Goal: Information Seeking & Learning: Learn about a topic

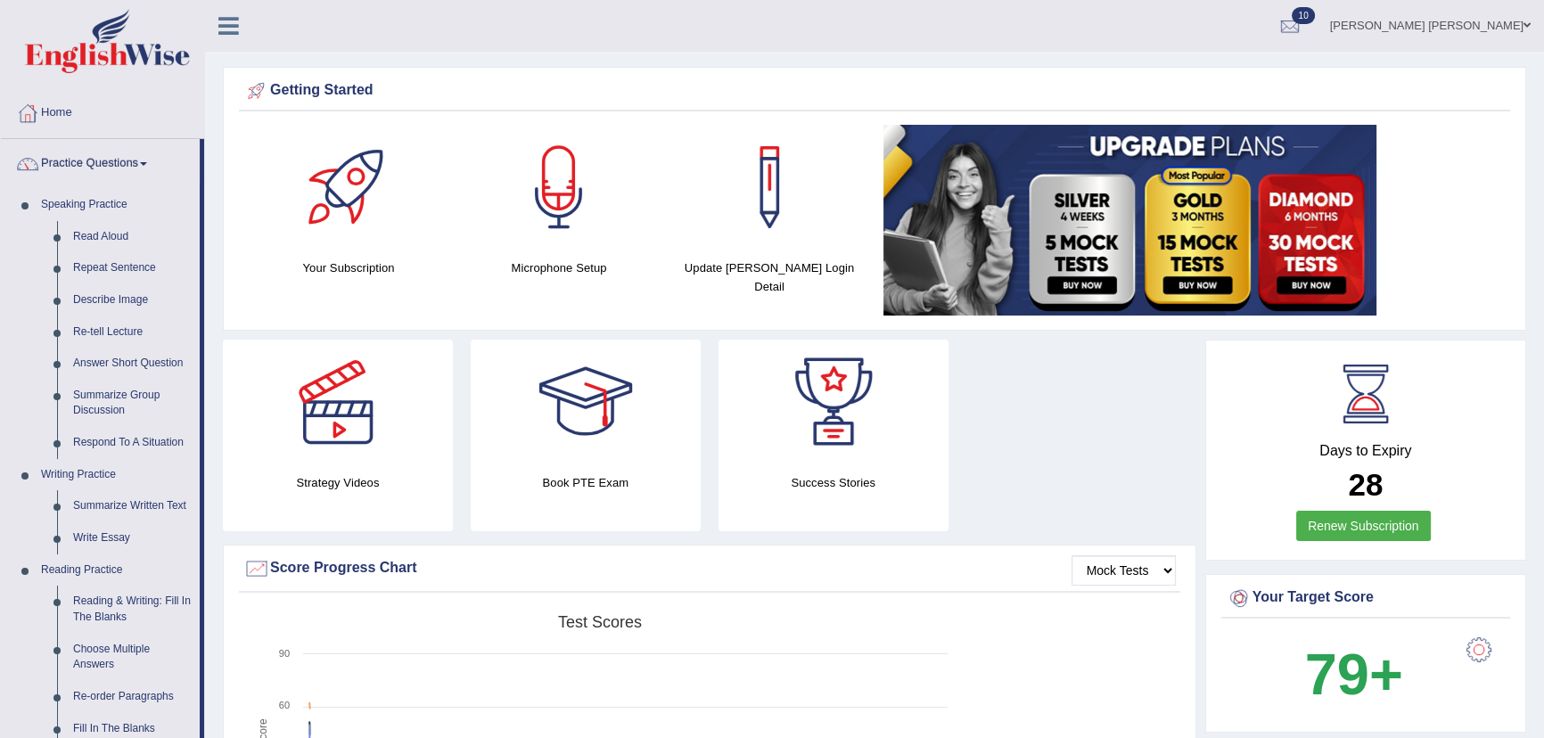
click at [1159, 660] on div "Created with Highcharts 7.1.2 Score Test scores Overall Speaking Writing Readin…" at bounding box center [710, 747] width 942 height 282
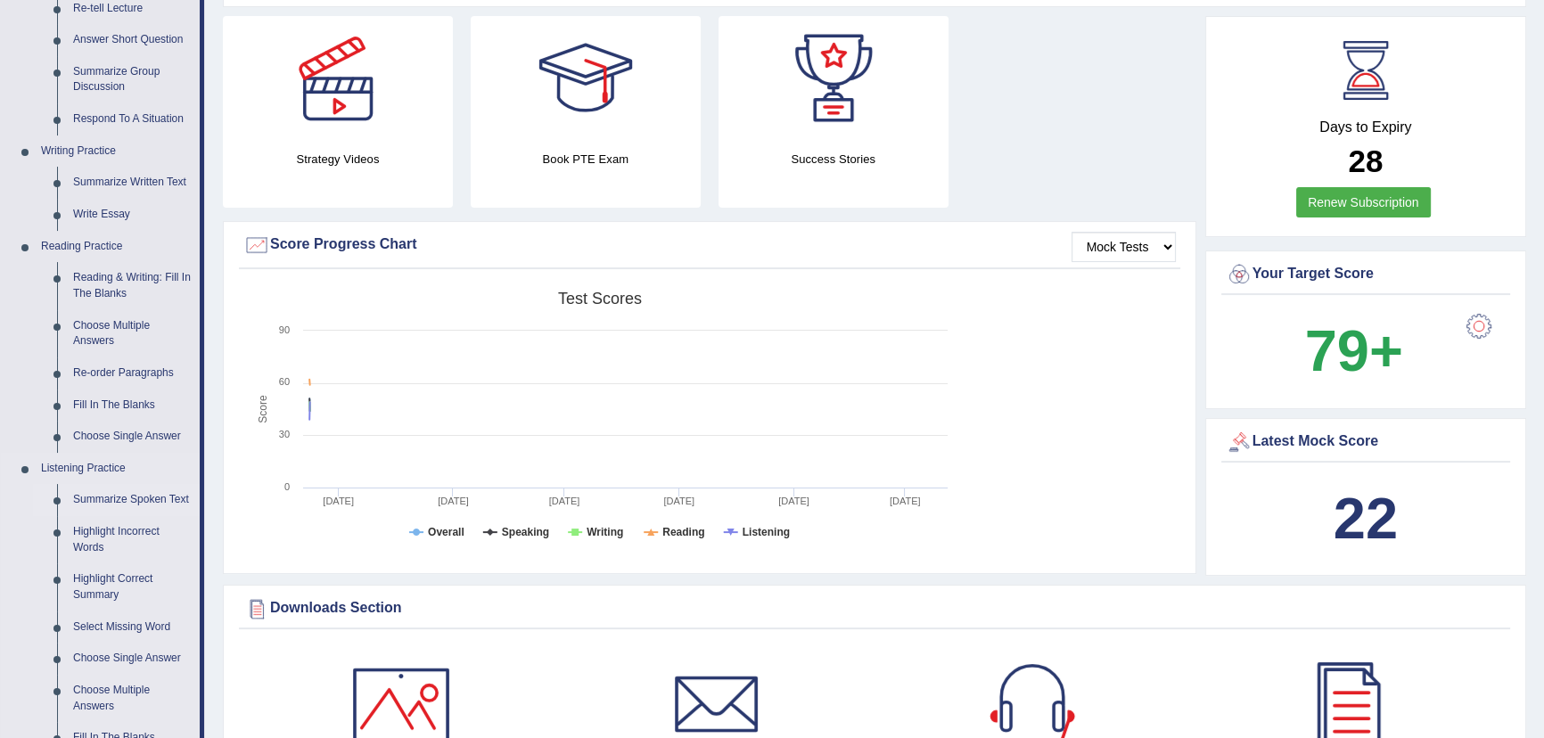
scroll to position [648, 0]
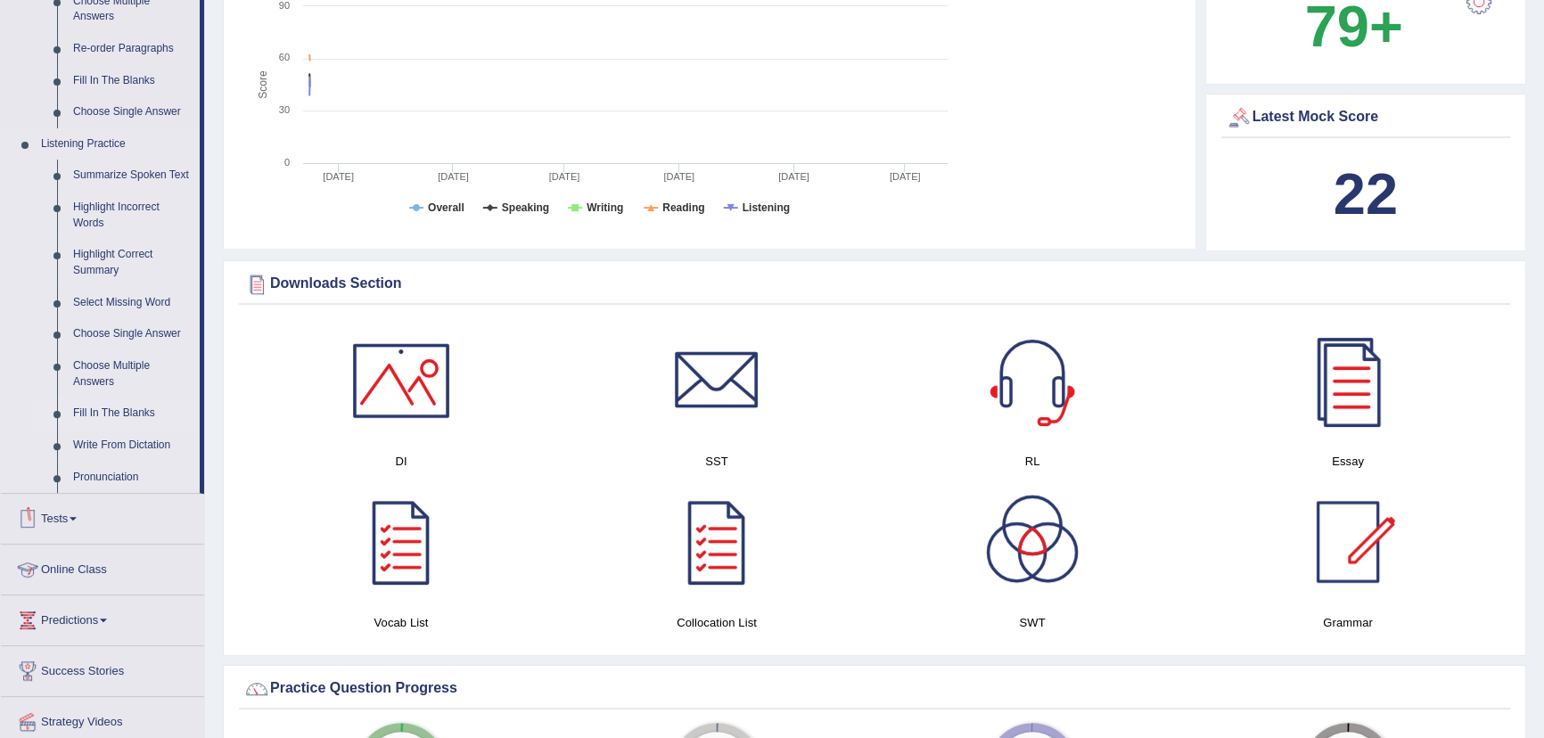
click at [116, 409] on link "Fill In The Blanks" at bounding box center [132, 414] width 135 height 32
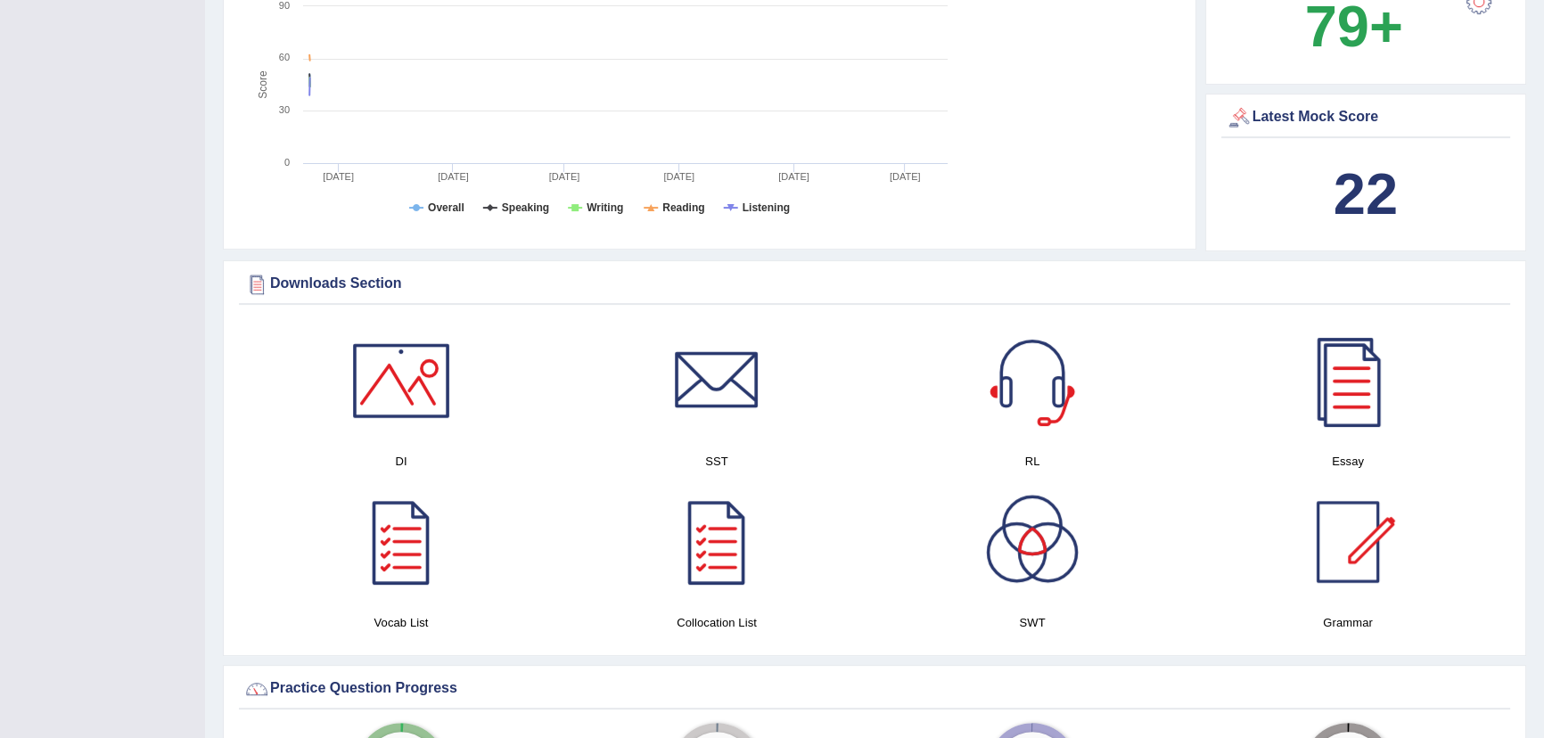
scroll to position [341, 0]
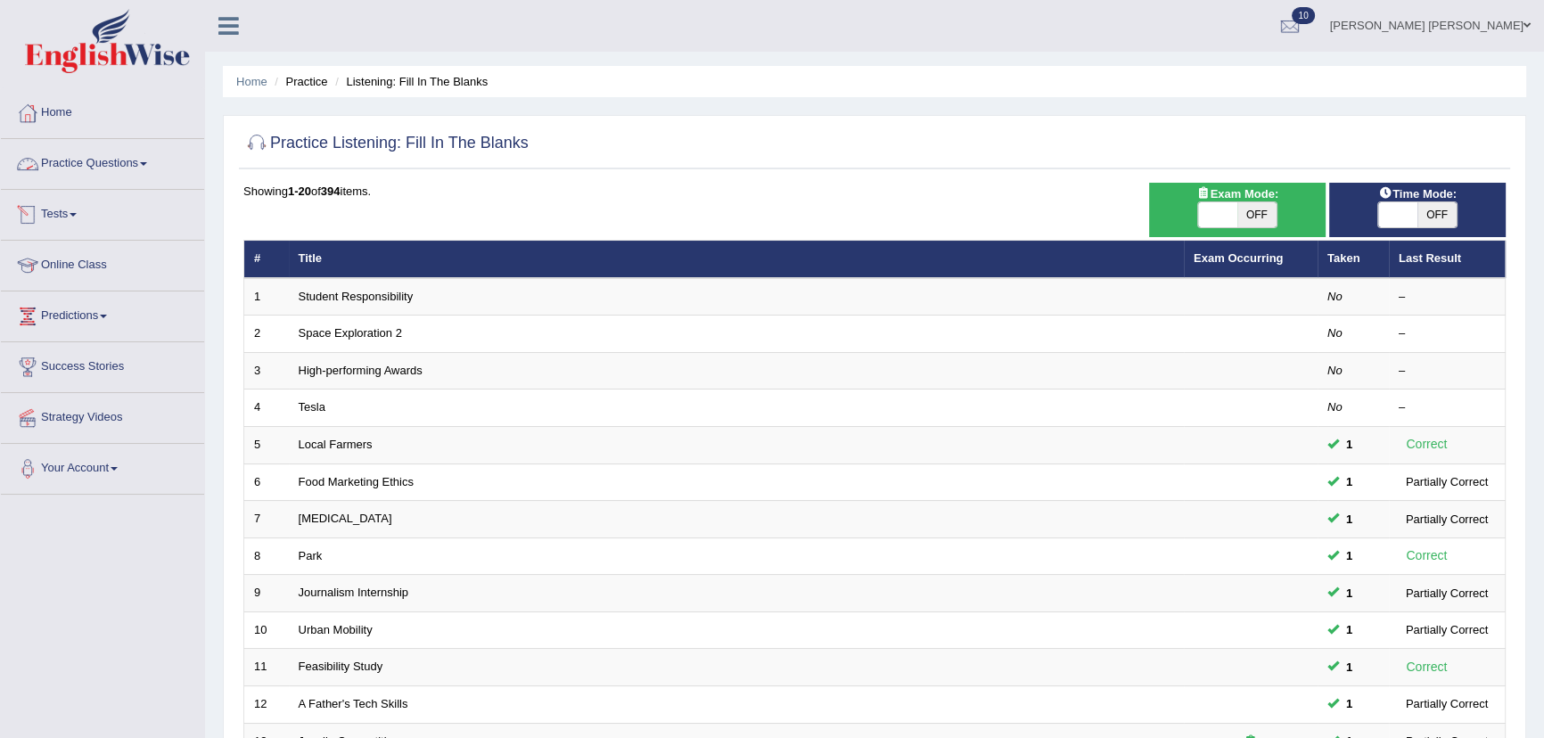
click at [108, 166] on link "Practice Questions" at bounding box center [102, 161] width 203 height 45
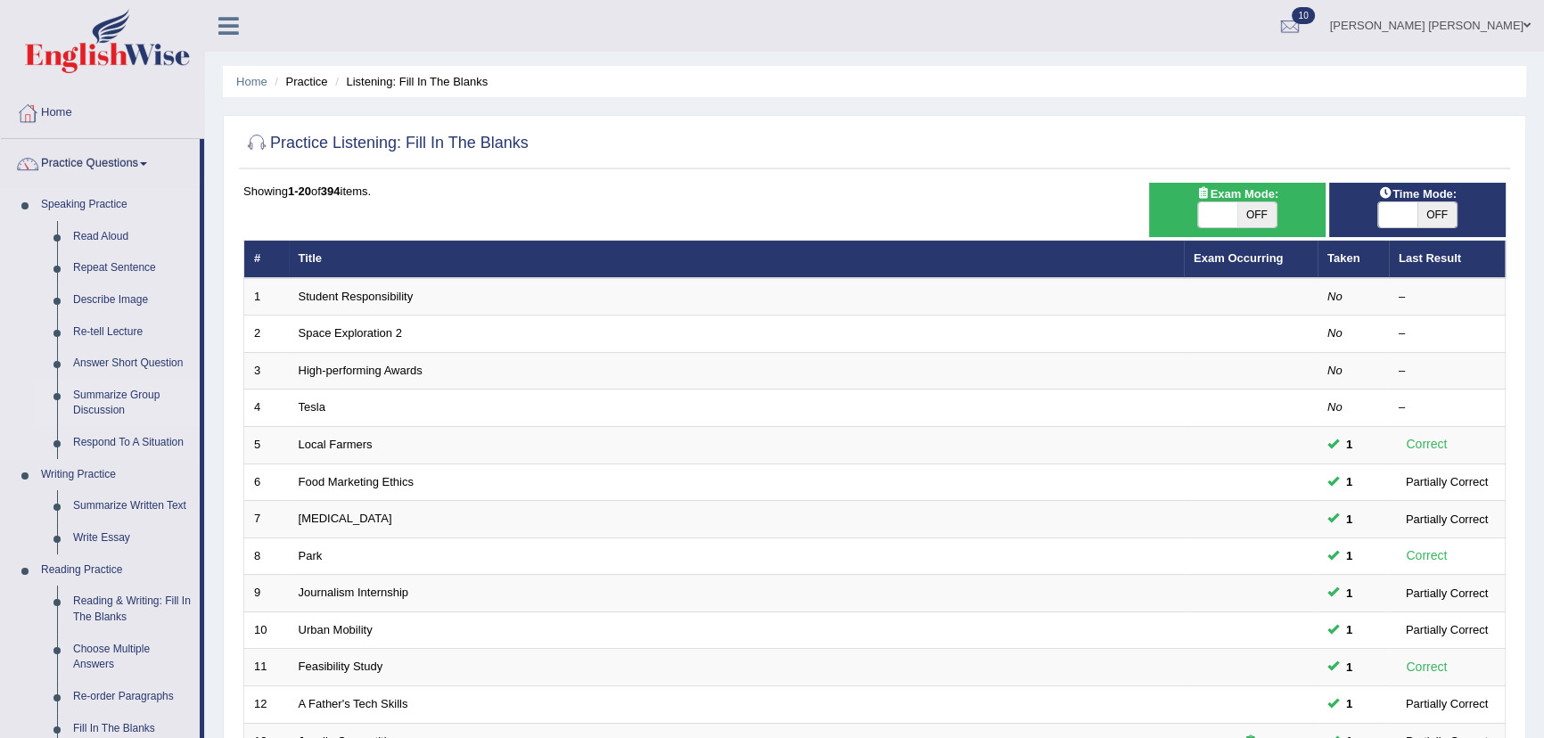
scroll to position [324, 0]
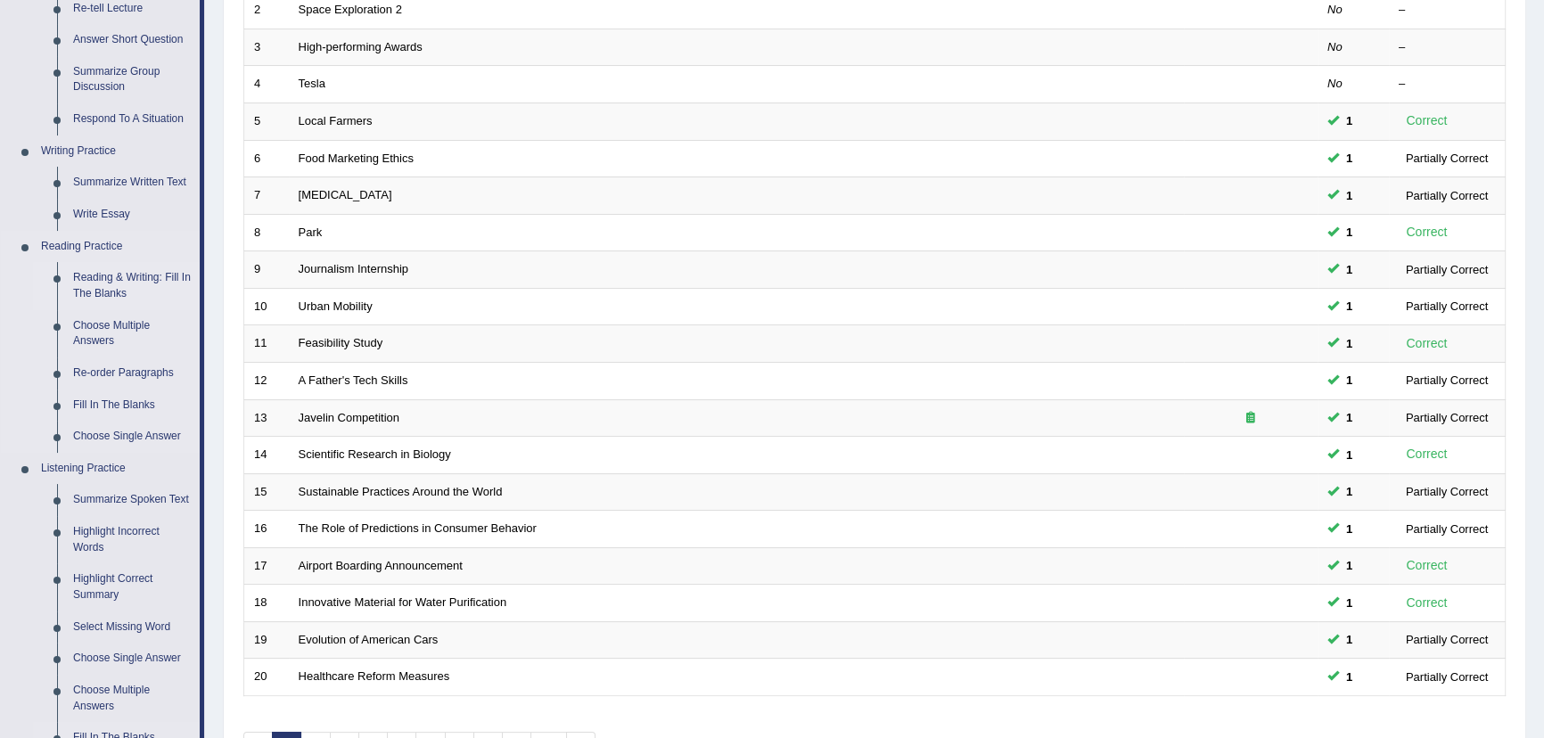
click at [132, 274] on link "Reading & Writing: Fill In The Blanks" at bounding box center [132, 285] width 135 height 47
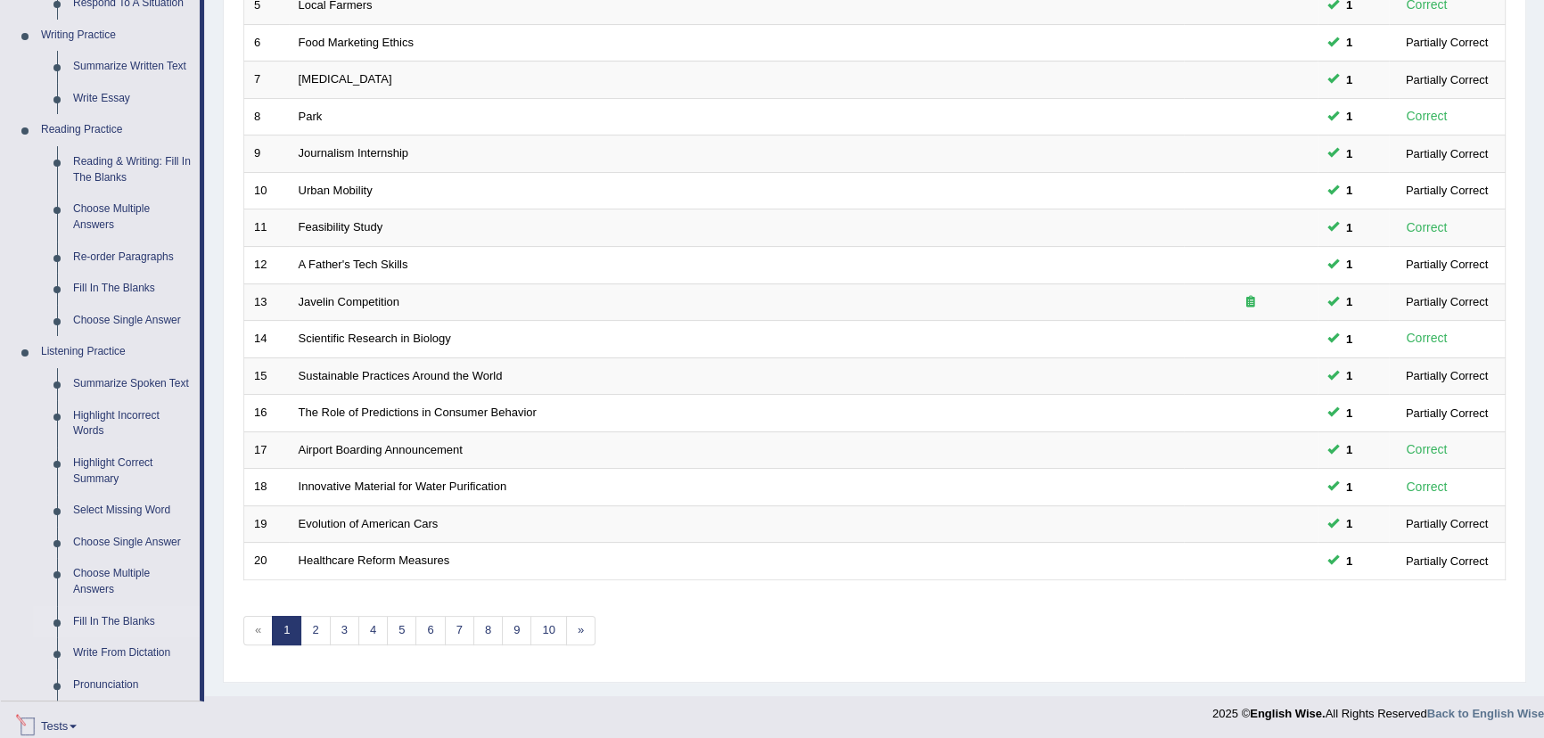
scroll to position [703, 0]
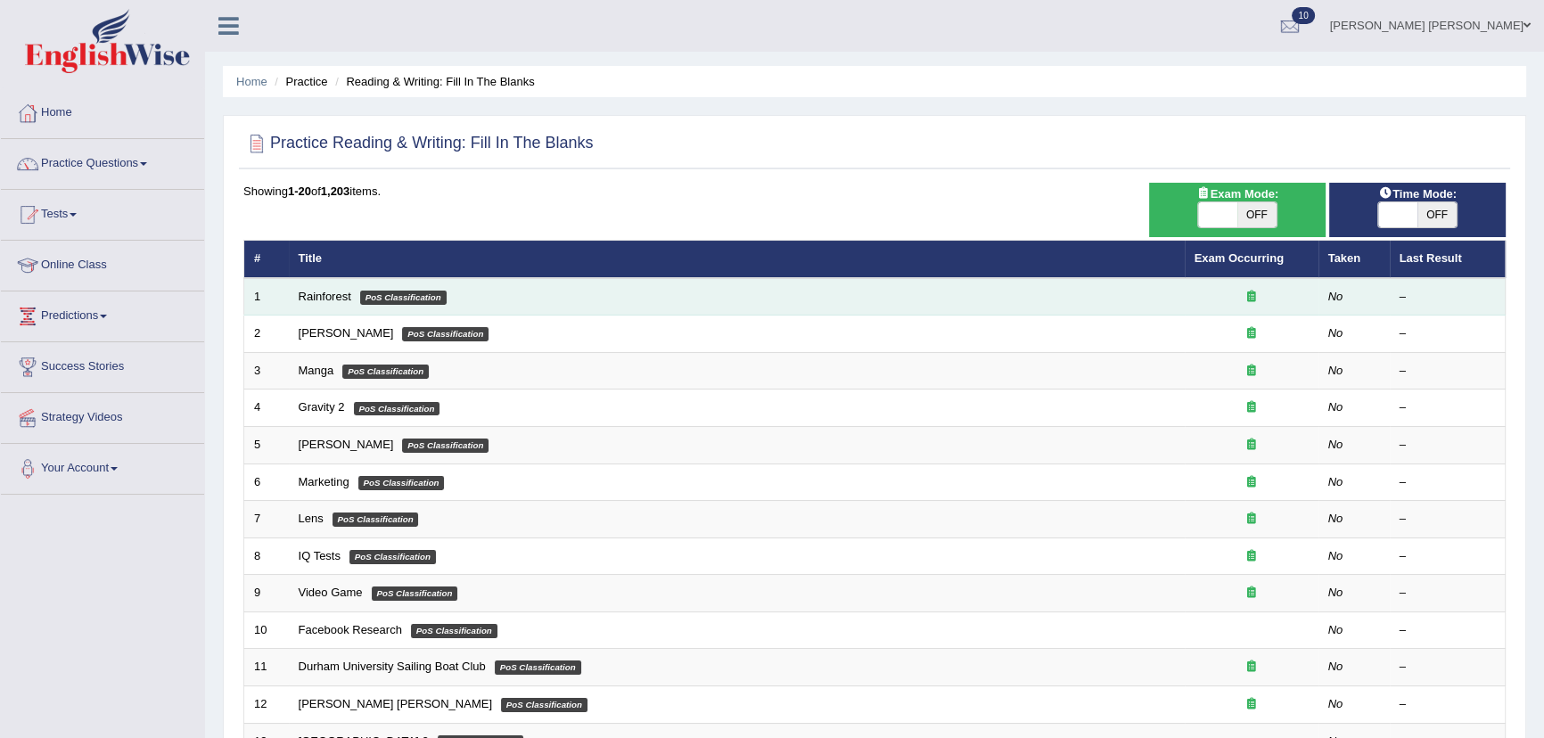
click at [439, 295] on em "PoS Classification" at bounding box center [403, 298] width 86 height 14
click at [336, 295] on link "Rainforest" at bounding box center [325, 296] width 53 height 13
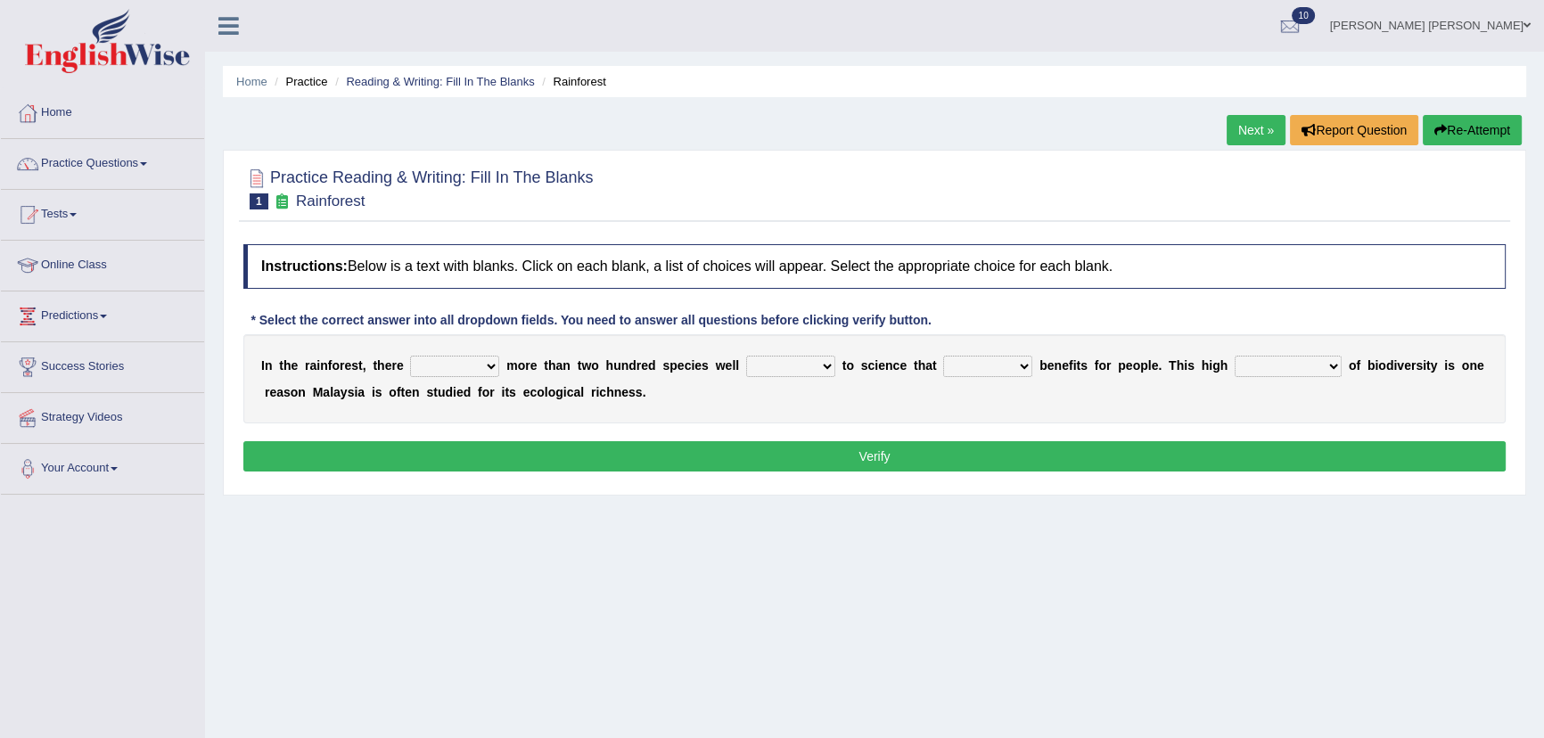
click at [476, 363] on select "have can be has is" at bounding box center [454, 366] width 89 height 21
select select "can be"
click at [410, 356] on select "have can be has is" at bounding box center [454, 366] width 89 height 21
click at [801, 370] on select "knowing known knew know" at bounding box center [790, 366] width 89 height 21
select select "known"
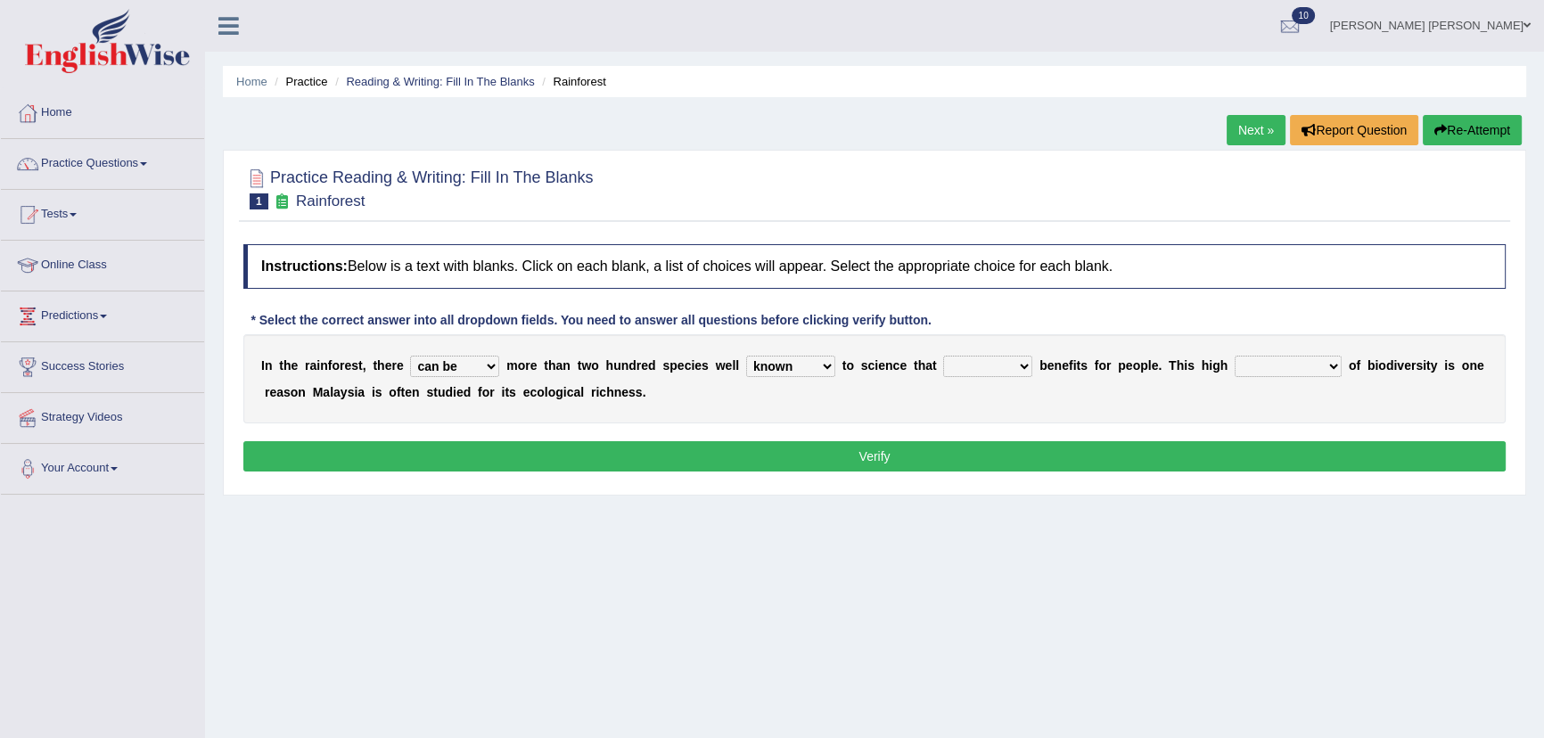
click at [746, 356] on select "knowing known knew know" at bounding box center [790, 366] width 89 height 21
click at [999, 366] on select "contain contained containing contains" at bounding box center [987, 366] width 89 height 21
select select "contain"
click at [943, 356] on select "contain contained containing contains" at bounding box center [987, 366] width 89 height 21
click at [1016, 373] on select "contain contained containing contains" at bounding box center [987, 366] width 89 height 21
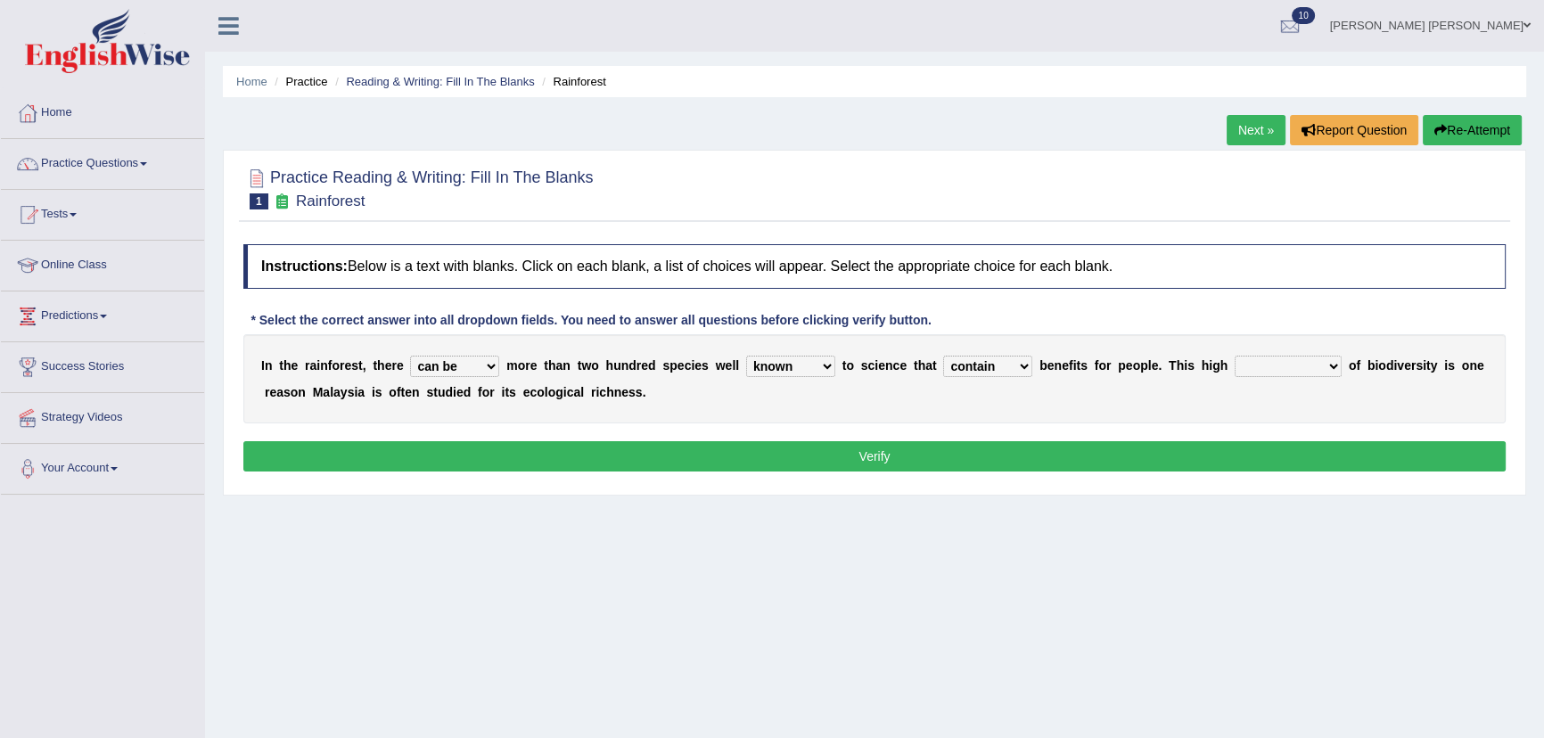
click at [1275, 367] on select "condensation conjunction continuity complexity" at bounding box center [1288, 366] width 107 height 21
select select "complexity"
click at [1235, 356] on select "condensation conjunction continuity complexity" at bounding box center [1288, 366] width 107 height 21
click at [1053, 465] on button "Verify" at bounding box center [874, 456] width 1263 height 30
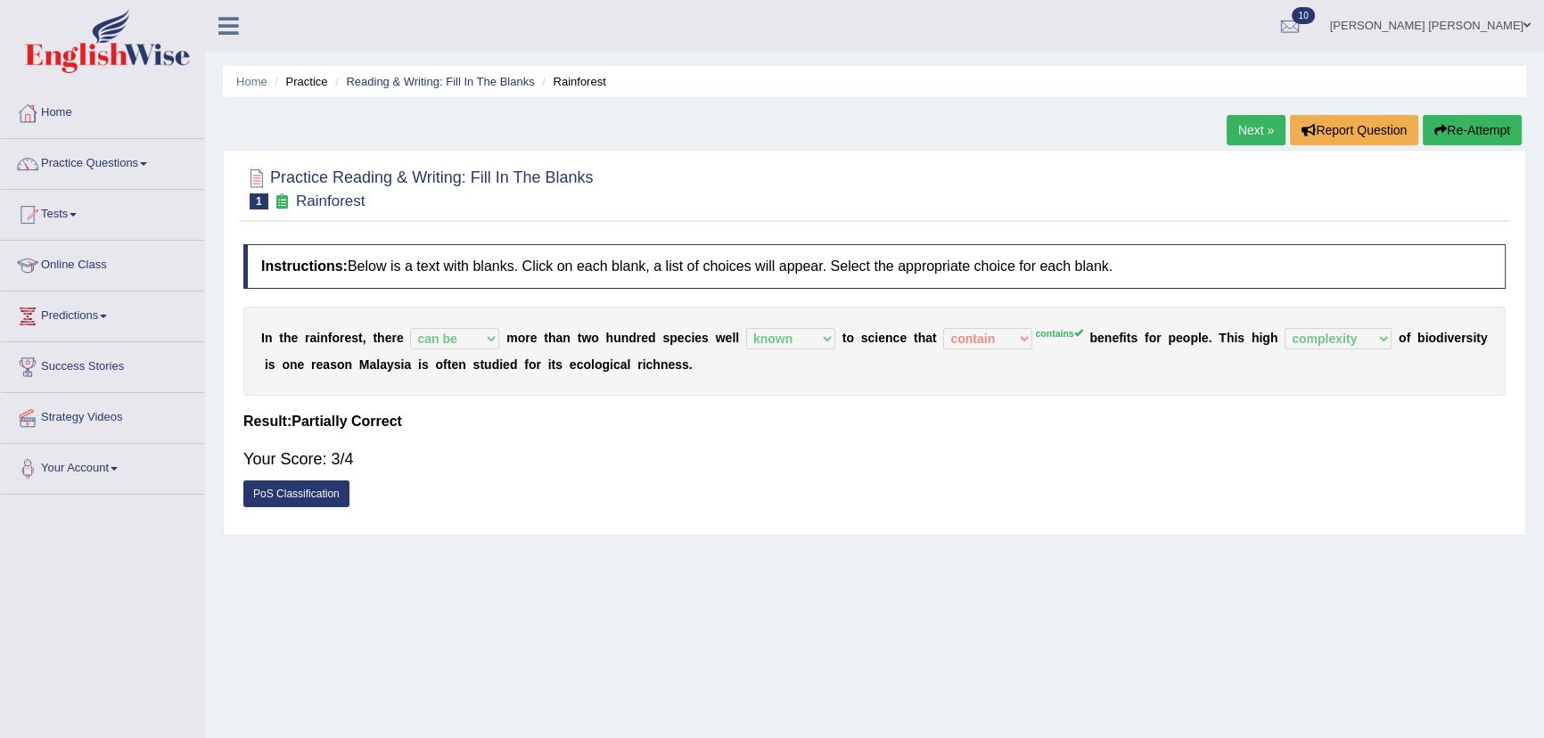
click at [1443, 131] on icon "button" at bounding box center [1441, 130] width 12 height 12
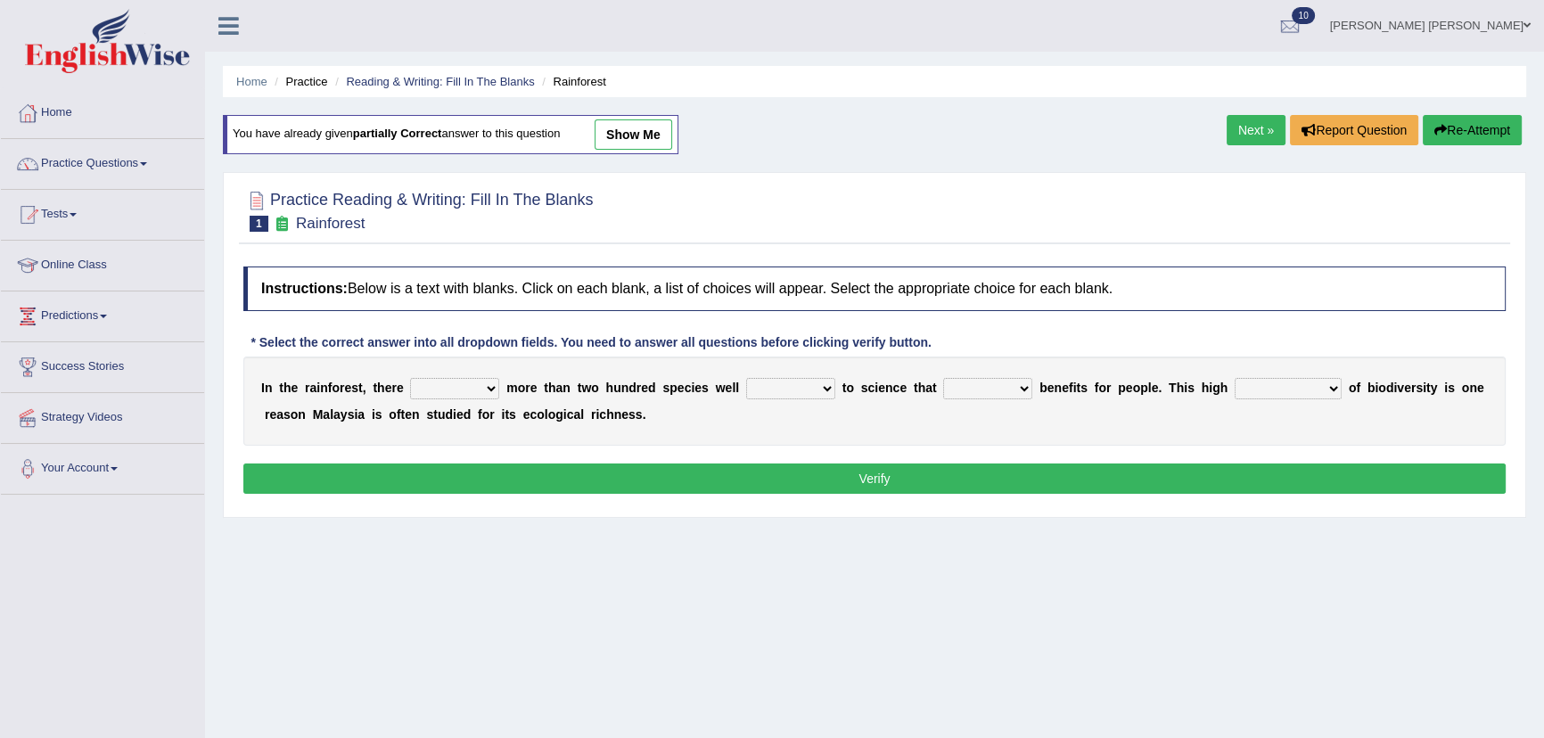
drag, startPoint x: 443, startPoint y: 389, endPoint x: 445, endPoint y: 398, distance: 9.1
click at [445, 398] on select "have can be has is" at bounding box center [454, 388] width 89 height 21
select select "can be"
click at [410, 378] on select "have can be has is" at bounding box center [454, 388] width 89 height 21
click at [826, 389] on select "knowing known knew know" at bounding box center [790, 388] width 89 height 21
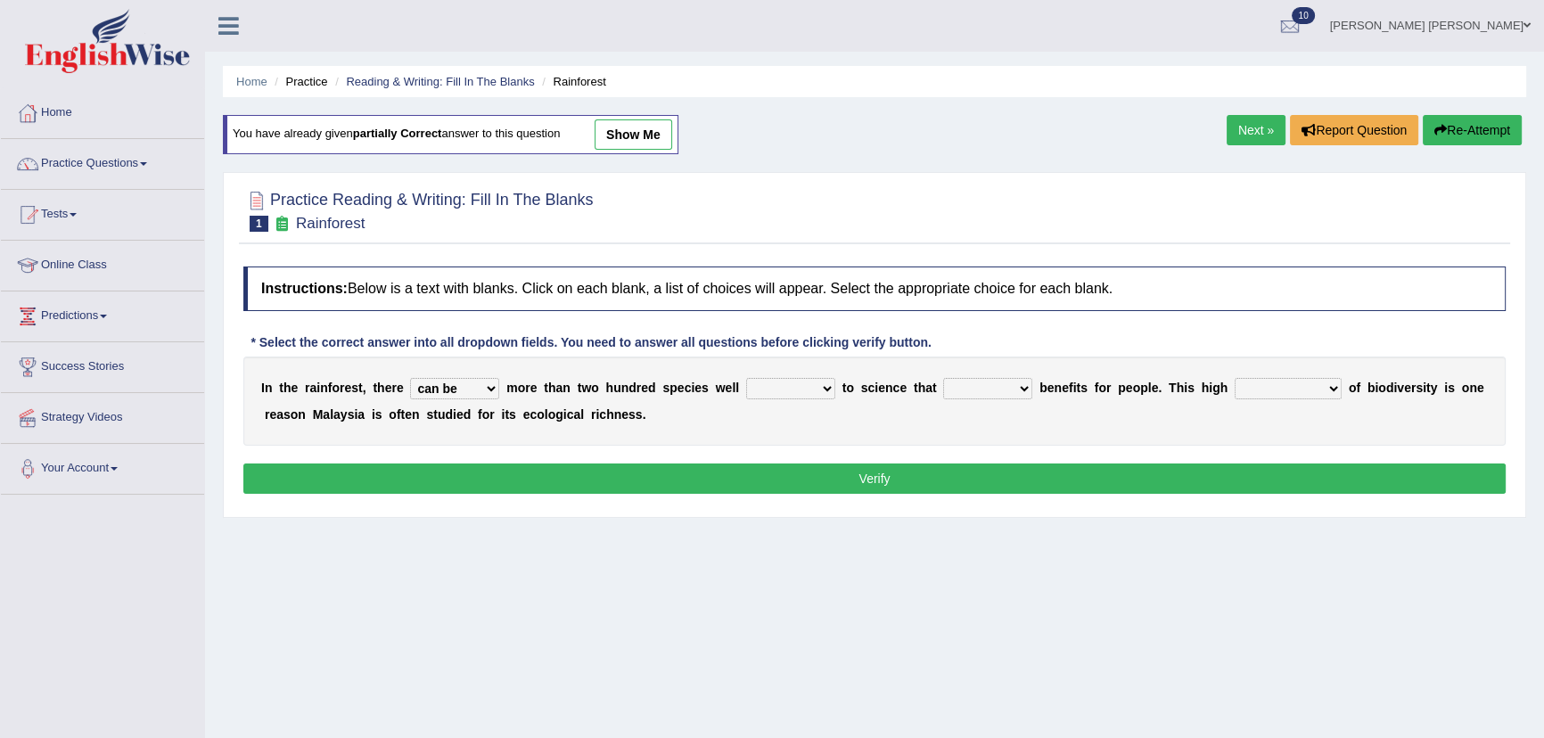
select select "known"
click at [746, 378] on select "knowing known knew know" at bounding box center [790, 388] width 89 height 21
click at [983, 391] on select "contain contained containing contains" at bounding box center [987, 388] width 89 height 21
select select "contains"
click at [943, 378] on select "contain contained containing contains" at bounding box center [987, 388] width 89 height 21
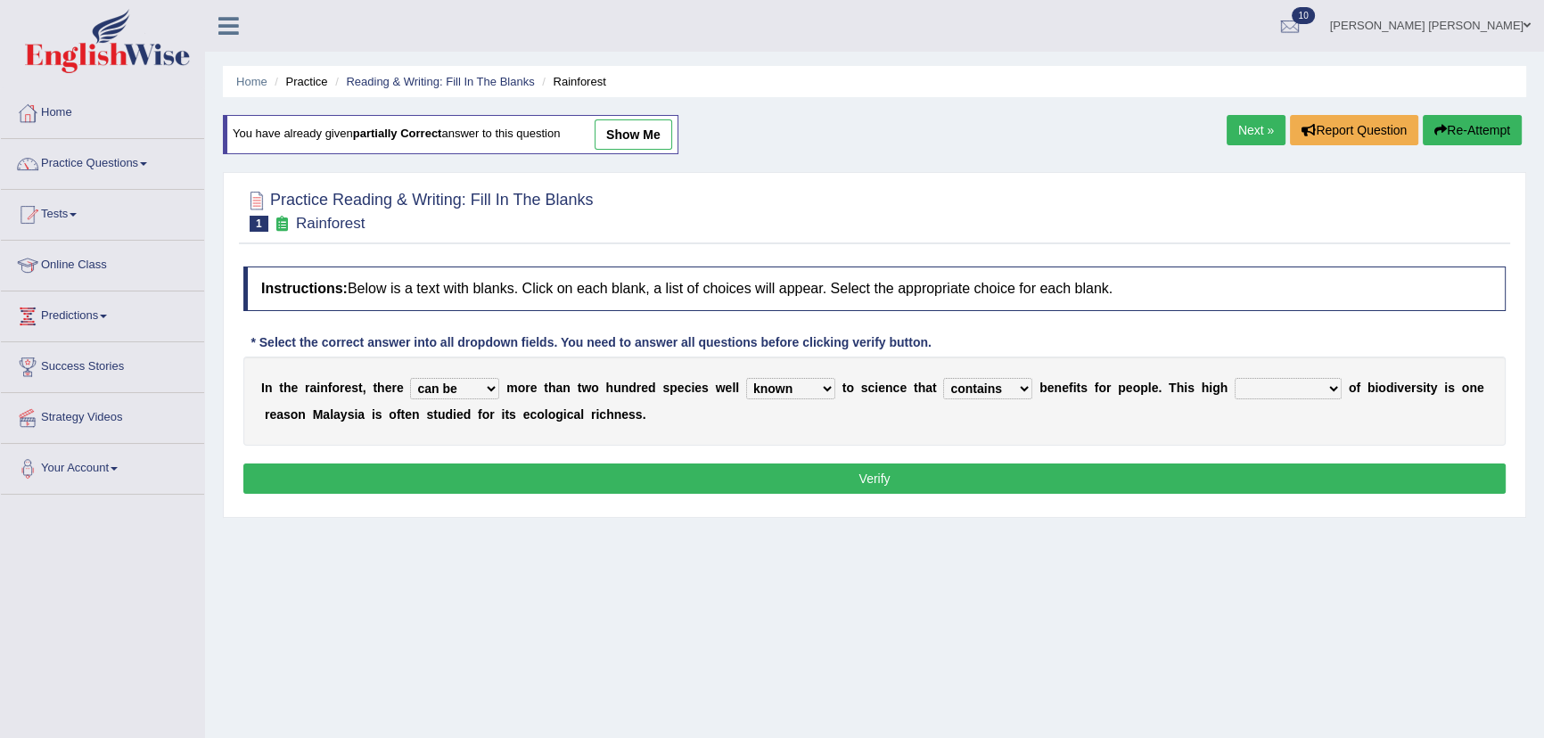
click at [1251, 383] on select "condensation conjunction continuity complexity" at bounding box center [1288, 388] width 107 height 21
select select "complexity"
click at [1235, 378] on select "condensation conjunction continuity complexity" at bounding box center [1288, 388] width 107 height 21
click at [1063, 494] on div "Instructions: Below is a text with blanks. Click on each blank, a list of choic…" at bounding box center [874, 383] width 1271 height 251
click at [1062, 481] on button "Verify" at bounding box center [874, 479] width 1263 height 30
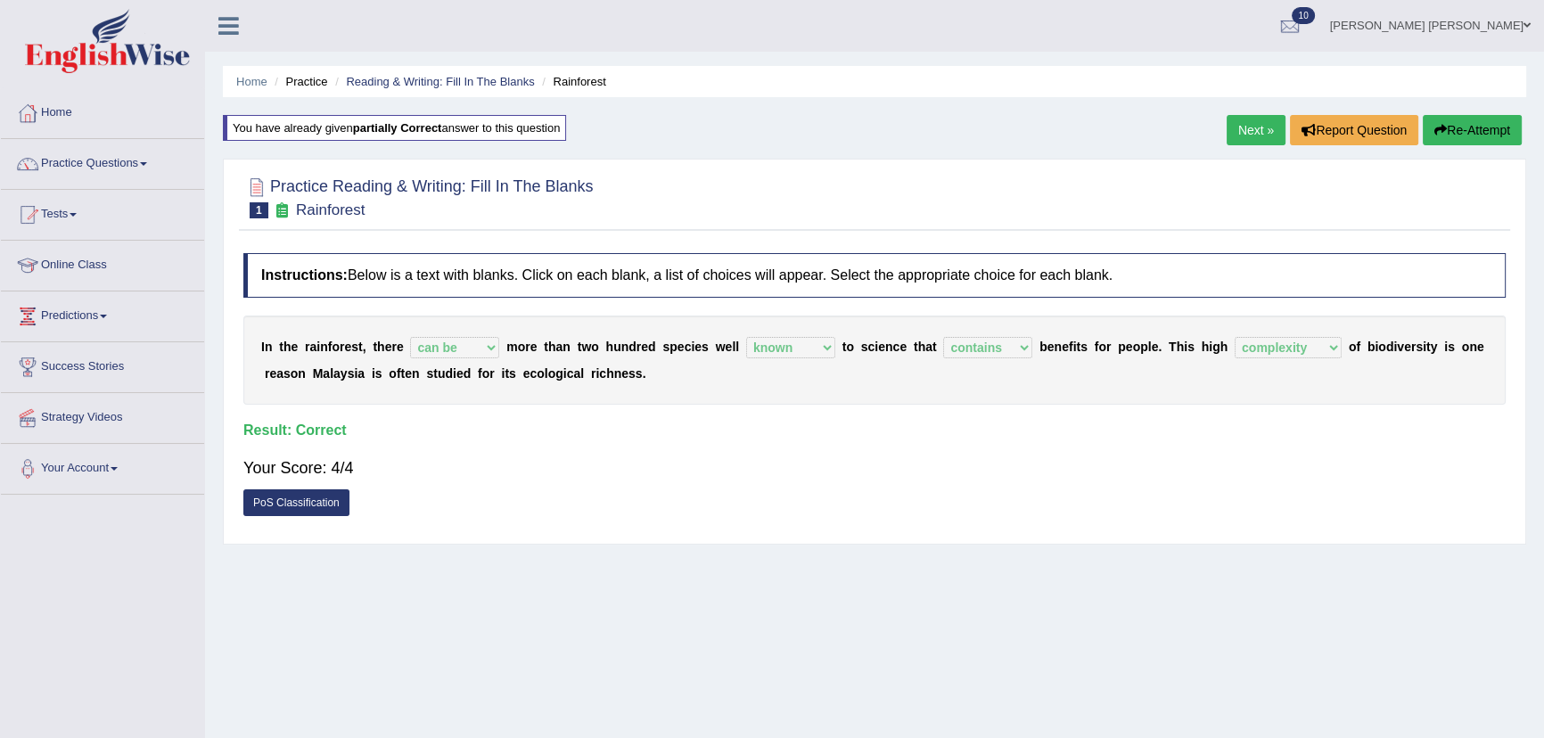
click at [1238, 115] on link "Next »" at bounding box center [1256, 130] width 59 height 30
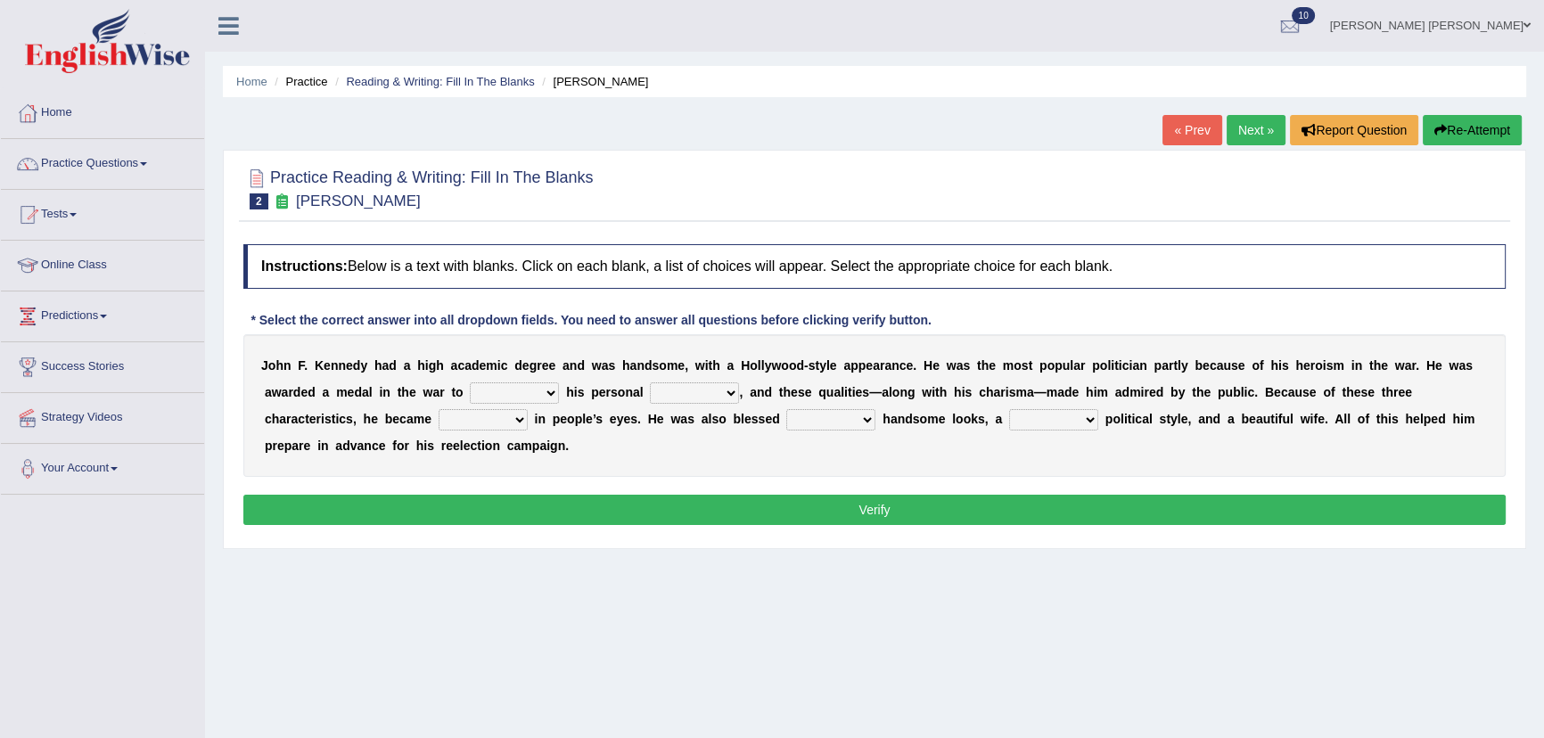
click at [499, 391] on select "prove show evidence upthrow" at bounding box center [514, 392] width 89 height 21
select select "upthrow"
click at [470, 382] on select "prove show evidence upthrow" at bounding box center [514, 392] width 89 height 21
click at [678, 395] on select "passion courage charm liking" at bounding box center [694, 392] width 89 height 21
select select "courage"
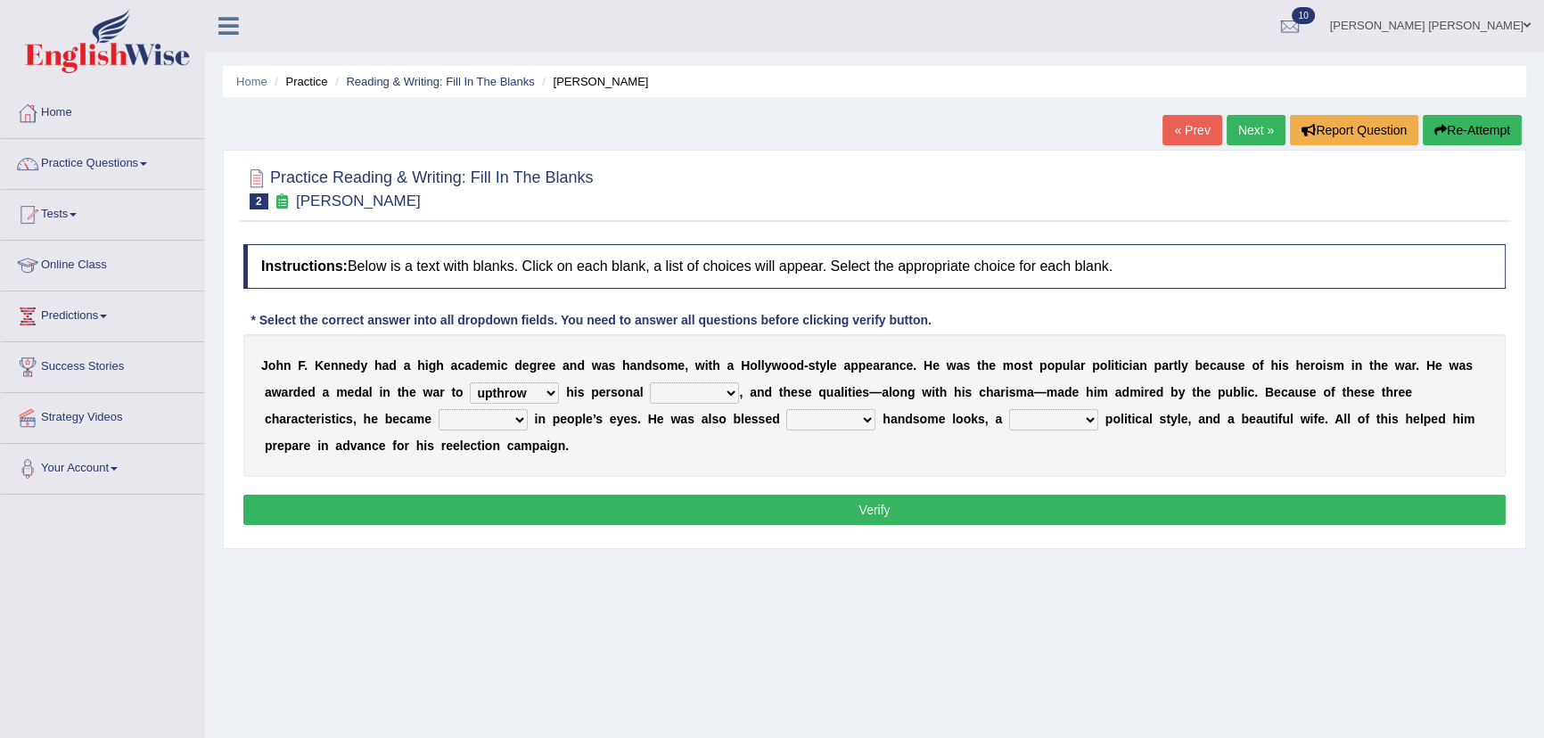
click at [650, 382] on select "passion courage charm liking" at bounding box center [694, 392] width 89 height 21
click at [703, 394] on select "passion courage charm liking" at bounding box center [694, 392] width 89 height 21
click at [903, 399] on div "J o h n F . K e n n e d y h a d a h i g h a c a d e m i c d e g r e e a n d w a…" at bounding box center [874, 405] width 1263 height 143
click at [481, 418] on select "iconic ironic identical impotent" at bounding box center [483, 419] width 89 height 21
select select "iconic"
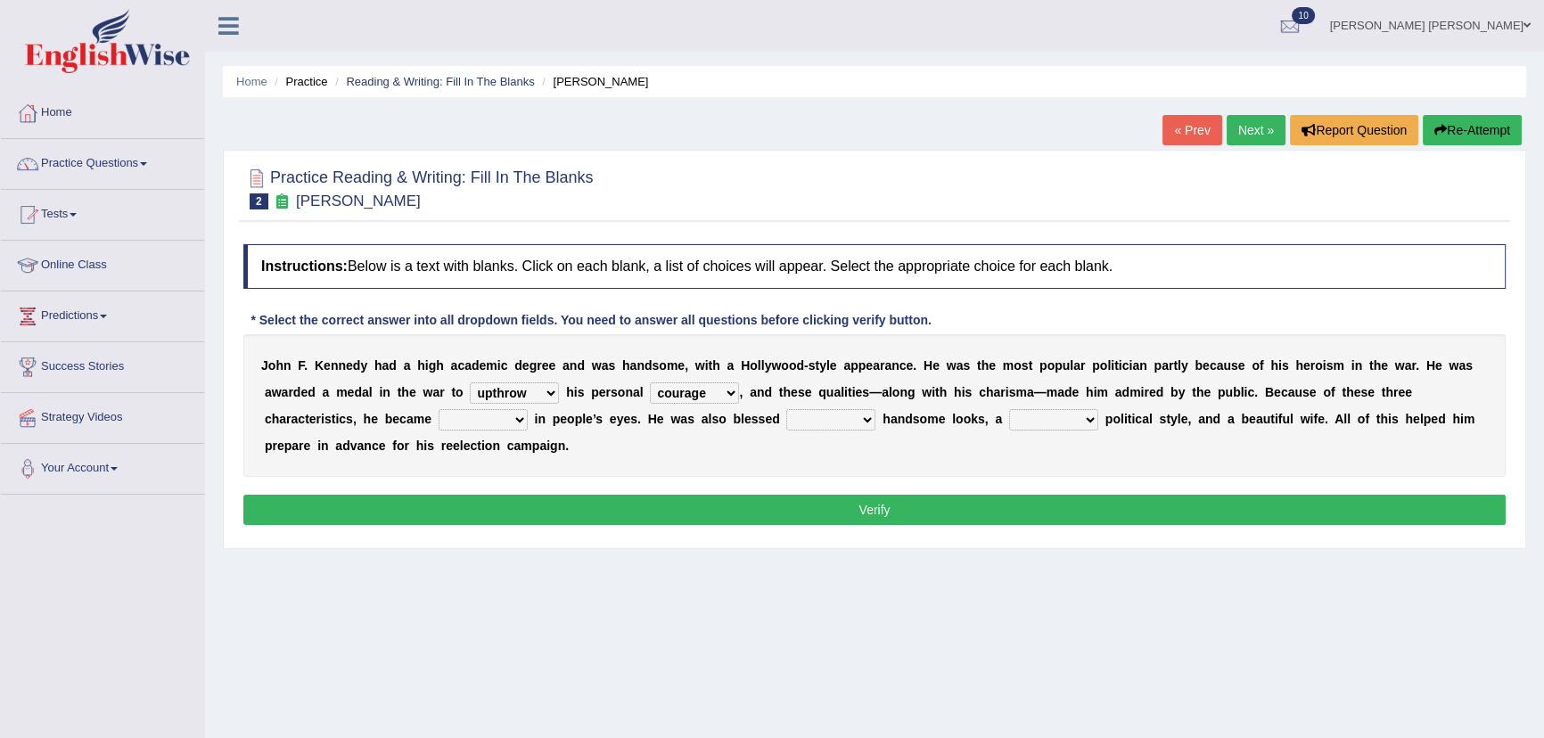
click at [439, 409] on select "iconic ironic identical impotent" at bounding box center [483, 419] width 89 height 21
click at [840, 421] on select "with in upon to" at bounding box center [830, 419] width 89 height 21
select select "with"
click at [786, 409] on select "with in upon to" at bounding box center [830, 419] width 89 height 21
click at [1035, 423] on select "mending mends mended mend" at bounding box center [1053, 419] width 89 height 21
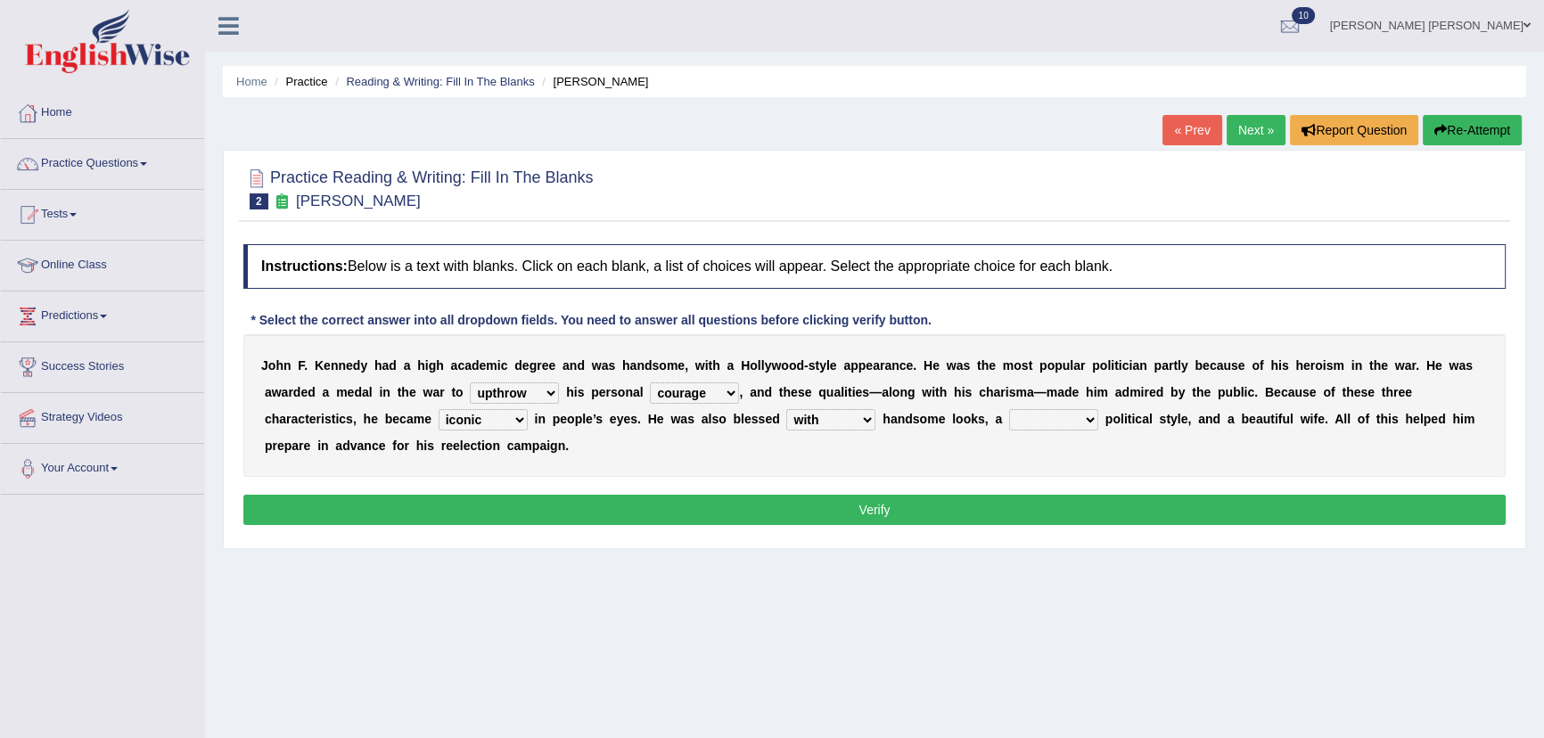
select select "mending"
click at [1009, 409] on select "mending mends mended mend" at bounding box center [1053, 419] width 89 height 21
click at [910, 506] on button "Verify" at bounding box center [874, 510] width 1263 height 30
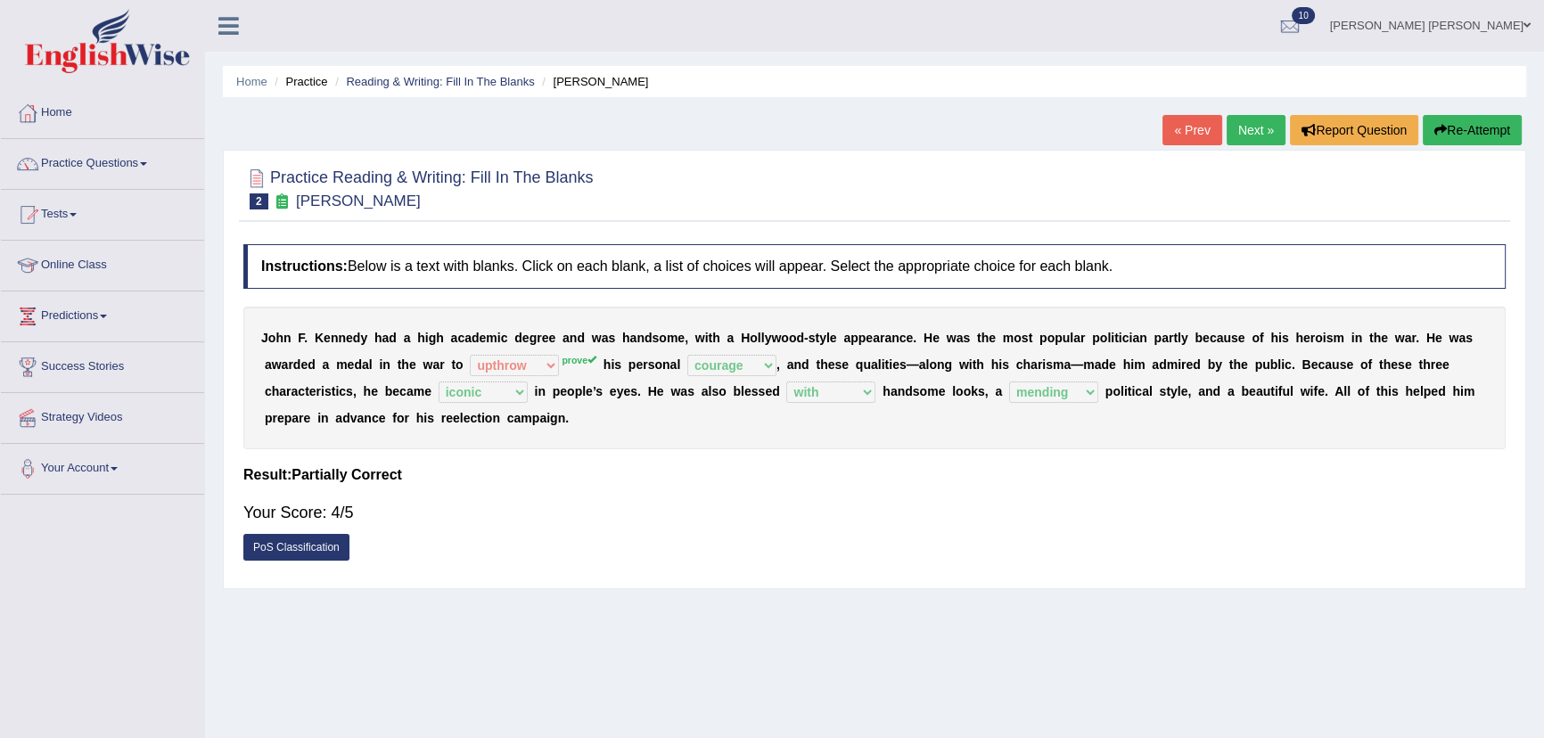
click at [1481, 127] on button "Re-Attempt" at bounding box center [1472, 130] width 99 height 30
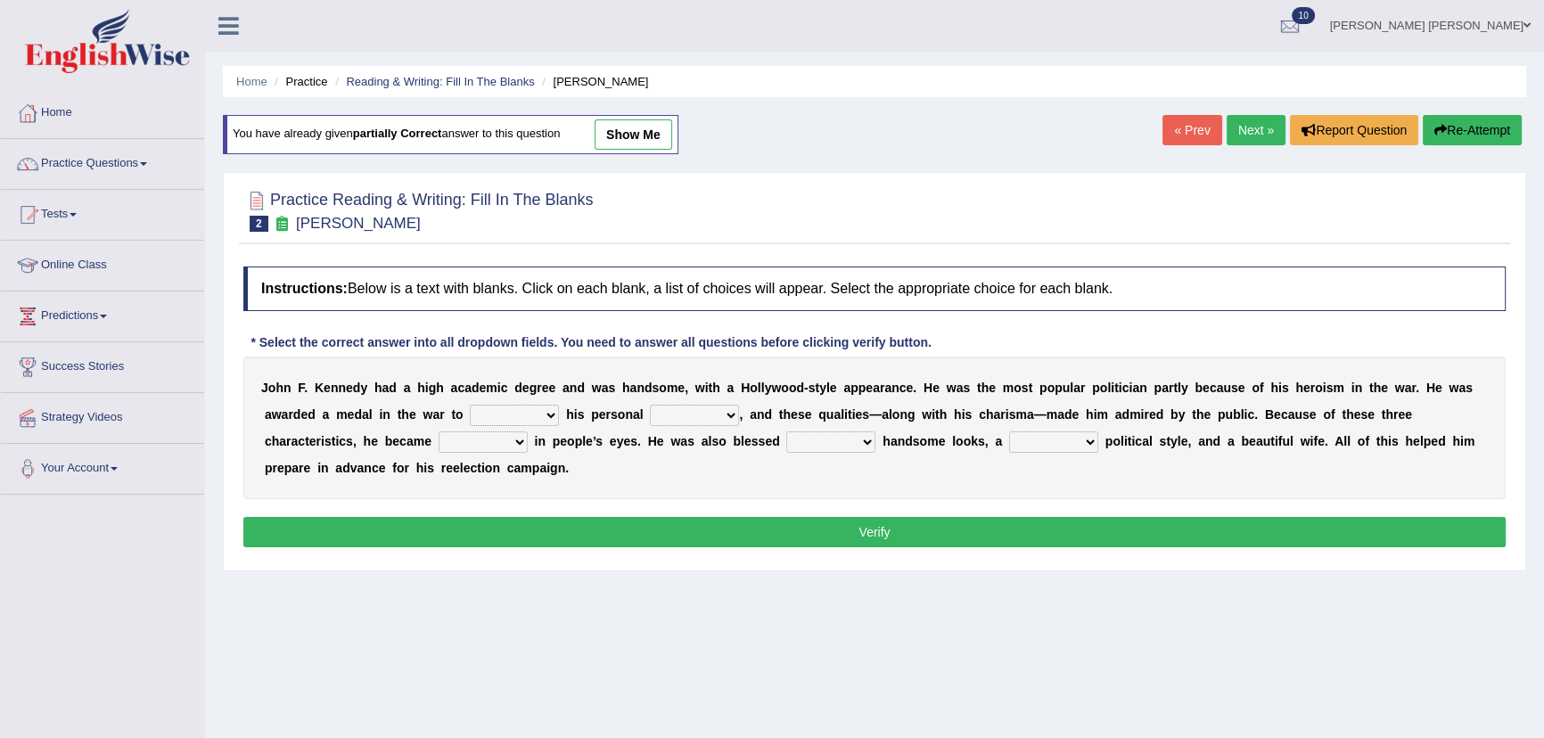
click at [553, 415] on select "prove show evidence upthrow" at bounding box center [514, 415] width 89 height 21
select select "prove"
click at [470, 405] on select "prove show evidence upthrow" at bounding box center [514, 415] width 89 height 21
drag, startPoint x: 710, startPoint y: 410, endPoint x: 710, endPoint y: 422, distance: 11.6
click at [710, 410] on select "passion courage charm liking" at bounding box center [694, 415] width 89 height 21
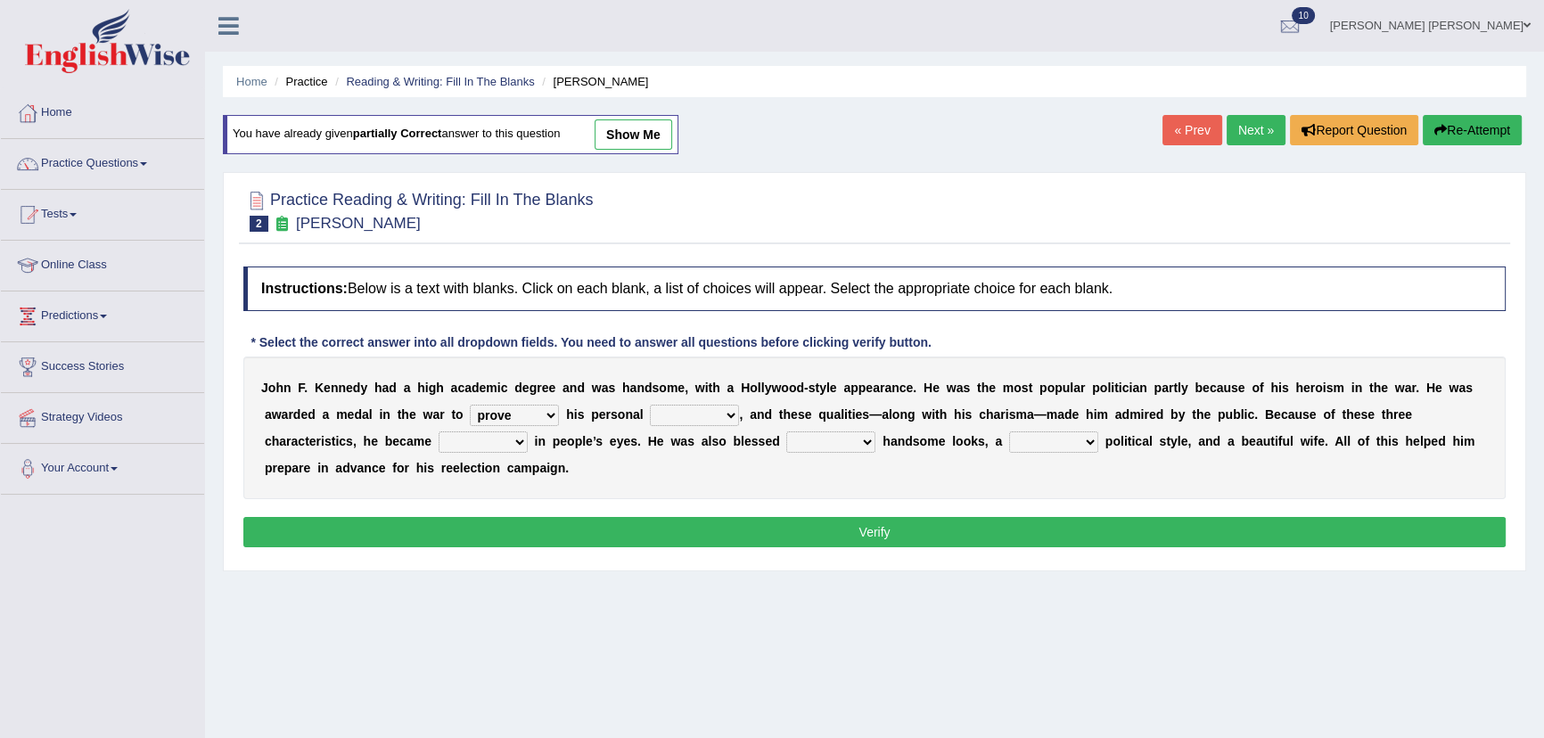
select select "courage"
click at [650, 405] on select "passion courage charm liking" at bounding box center [694, 415] width 89 height 21
click at [1051, 439] on select "mending mends mended mend" at bounding box center [1053, 442] width 89 height 21
select select "mending"
click at [1009, 432] on select "mending mends mended mend" at bounding box center [1053, 442] width 89 height 21
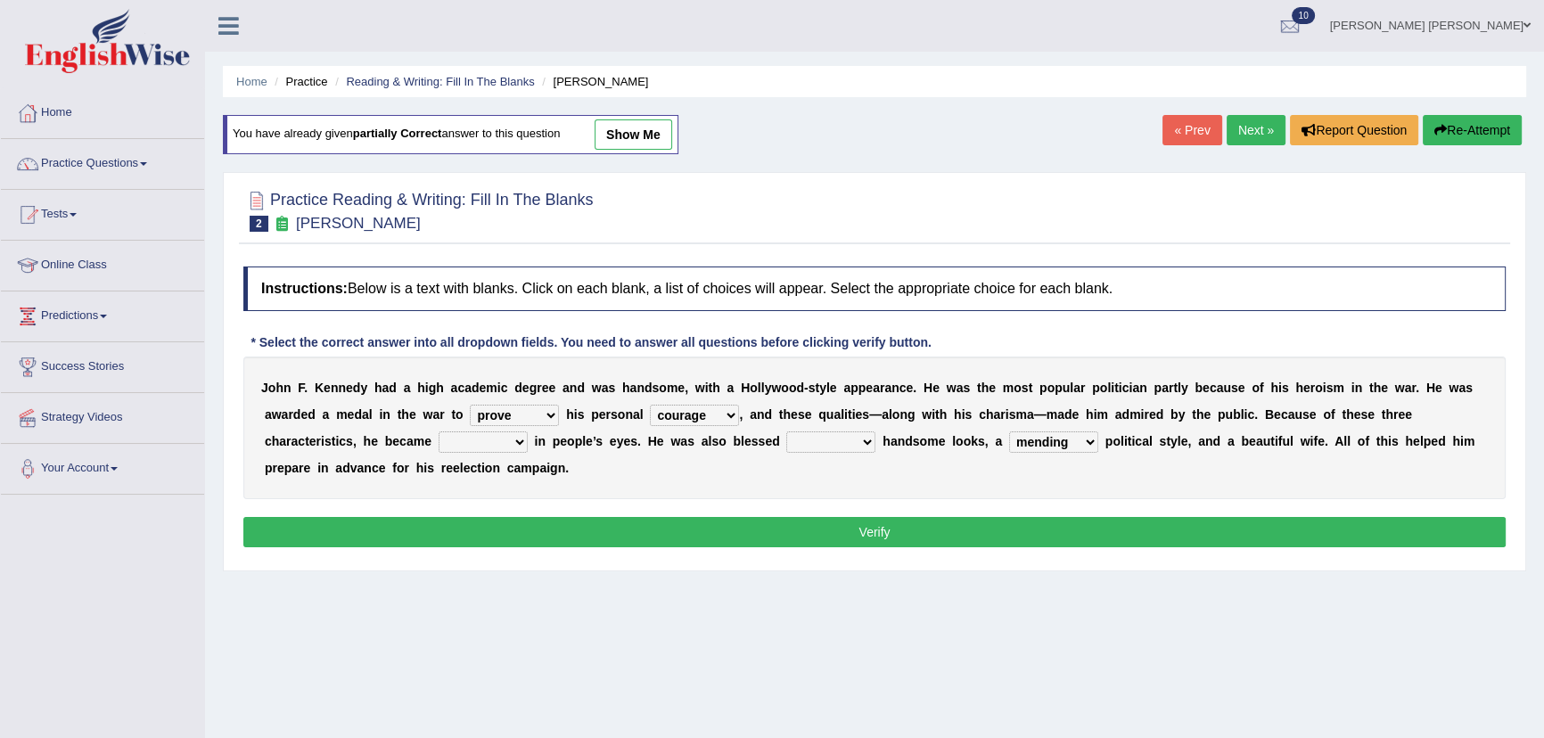
click at [803, 438] on select "with in upon to" at bounding box center [830, 442] width 89 height 21
select select "with"
click at [786, 432] on select "with in upon to" at bounding box center [830, 442] width 89 height 21
click at [790, 509] on div "Instructions: Below is a text with blanks. Click on each blank, a list of choic…" at bounding box center [874, 410] width 1271 height 304
click at [518, 441] on select "iconic ironic identical impotent" at bounding box center [483, 442] width 89 height 21
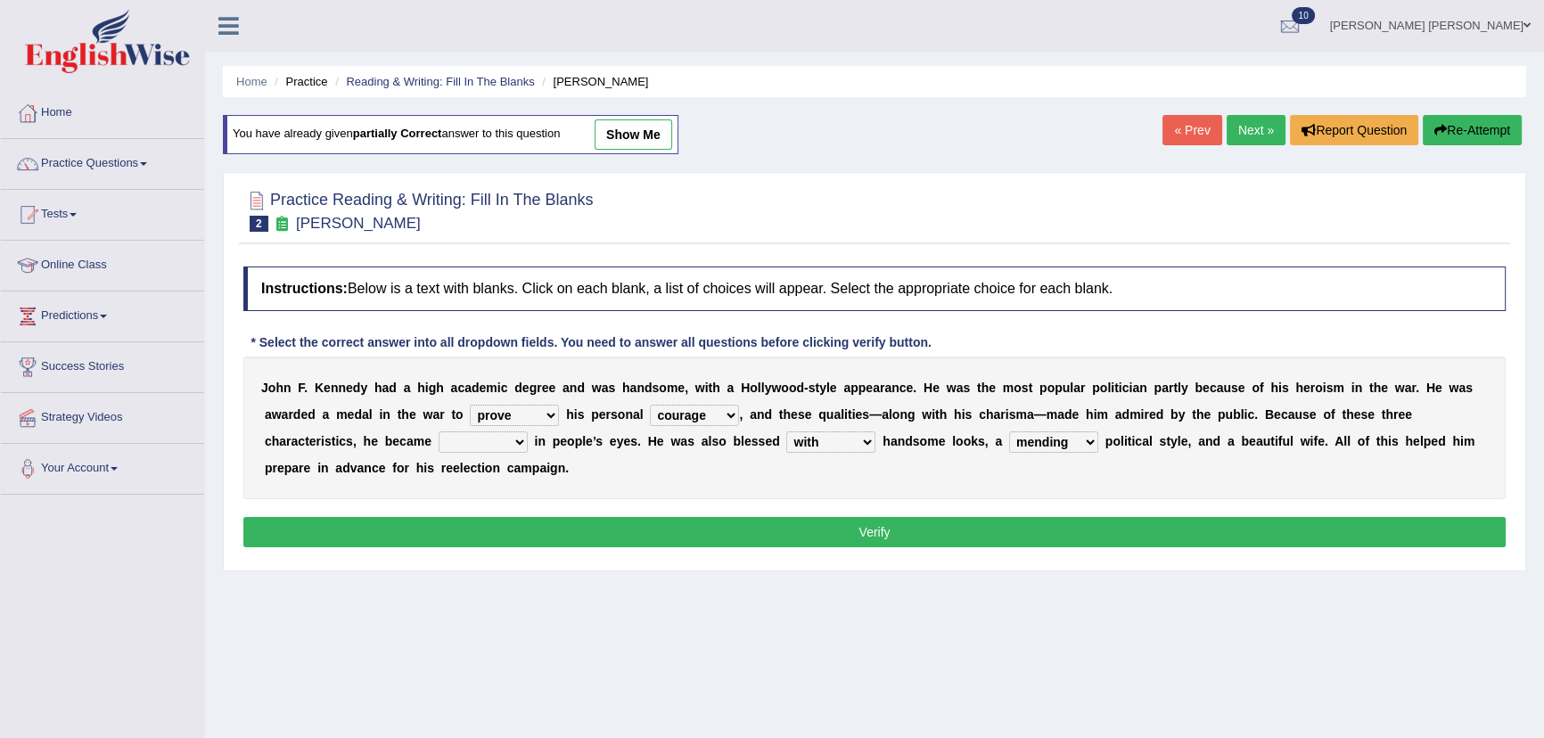
select select "iconic"
click at [439, 432] on select "iconic ironic identical impotent" at bounding box center [483, 442] width 89 height 21
click at [543, 532] on button "Verify" at bounding box center [874, 532] width 1263 height 30
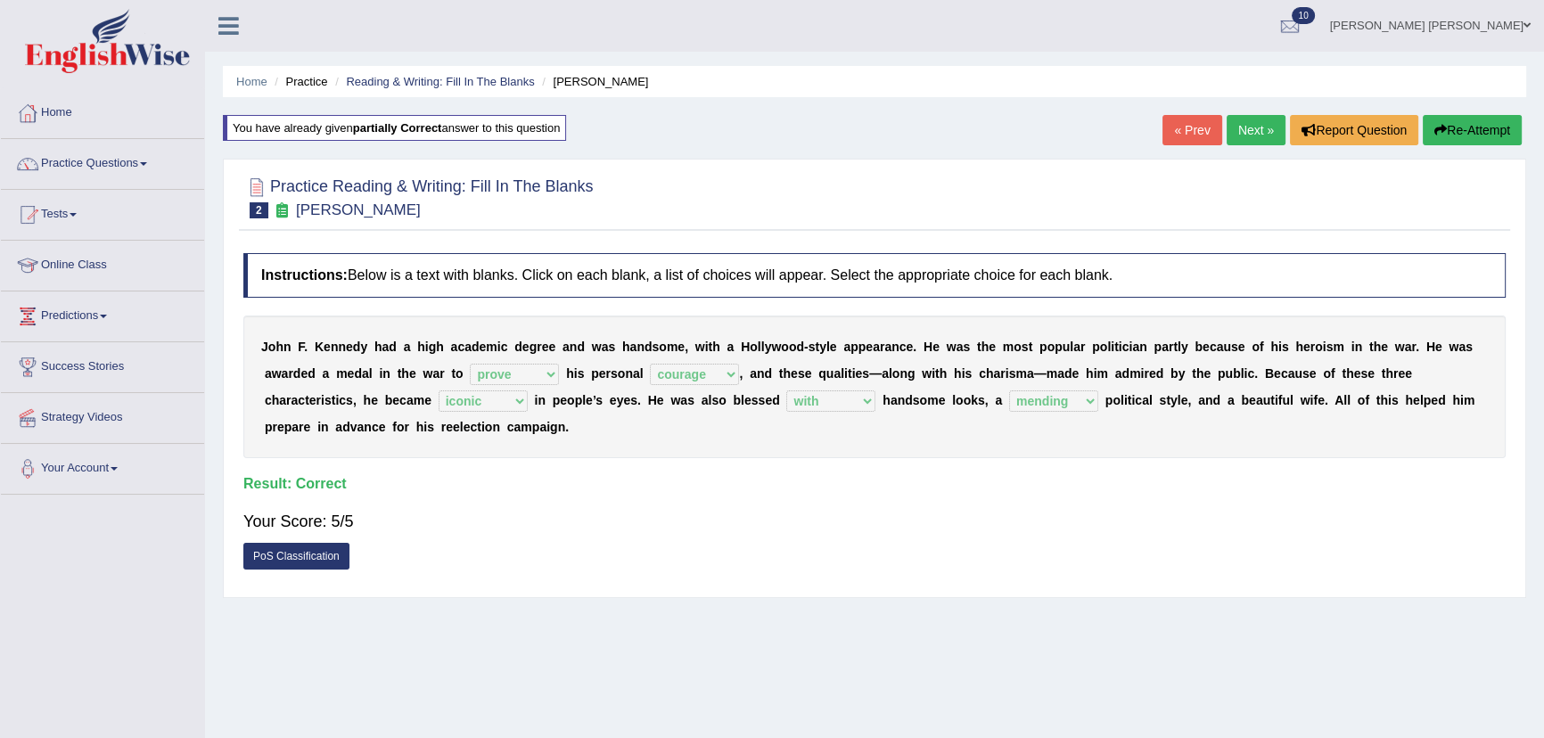
click at [1233, 124] on link "Next »" at bounding box center [1256, 130] width 59 height 30
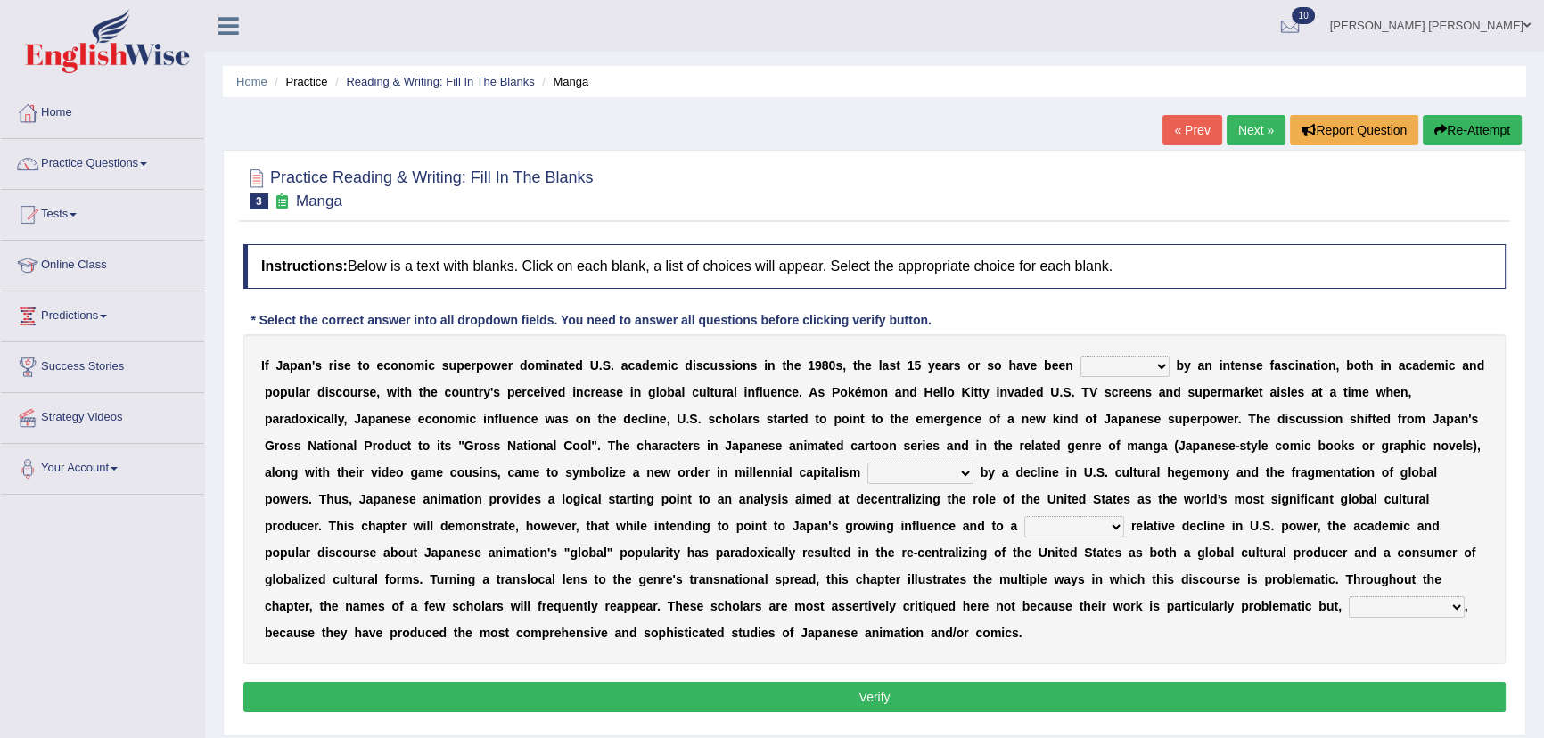
click at [1117, 368] on select "marked dedicated made inspired" at bounding box center [1125, 366] width 89 height 21
select select "marked"
click at [1081, 356] on select "marked dedicated made inspired" at bounding box center [1125, 366] width 89 height 21
click at [909, 475] on select "pocessed characterized opposed tangled" at bounding box center [921, 473] width 106 height 21
select select "opposed"
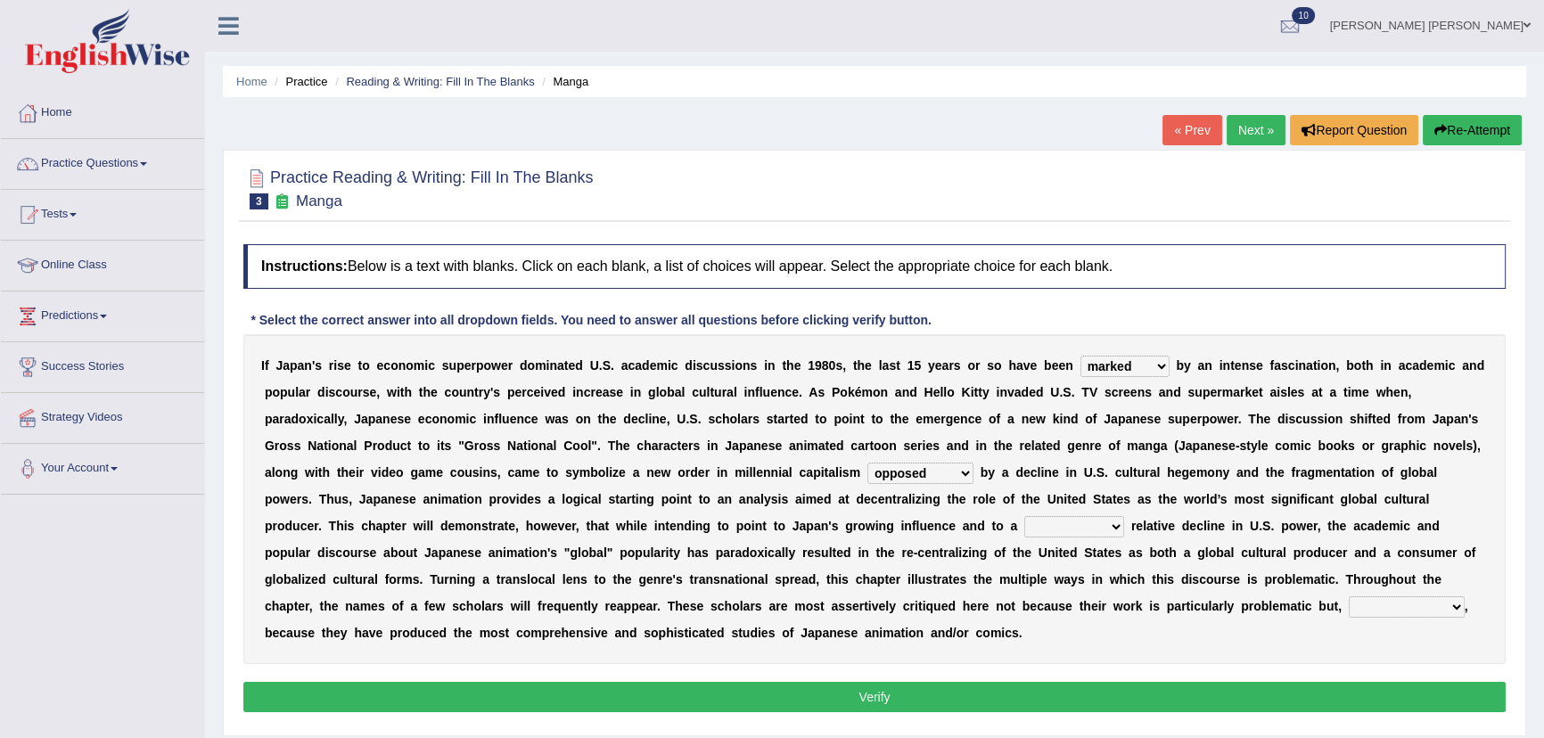
click at [868, 463] on select "pocessed characterized opposed tangled" at bounding box center [921, 473] width 106 height 21
click at [1066, 530] on select "concomitant discrete proportional legitimate" at bounding box center [1074, 526] width 100 height 21
select select "discrete"
click at [1024, 516] on select "concomitant discrete proportional legitimate" at bounding box center [1074, 526] width 100 height 21
click at [1391, 607] on select "however on the contrary in addition on the whole" at bounding box center [1407, 606] width 116 height 21
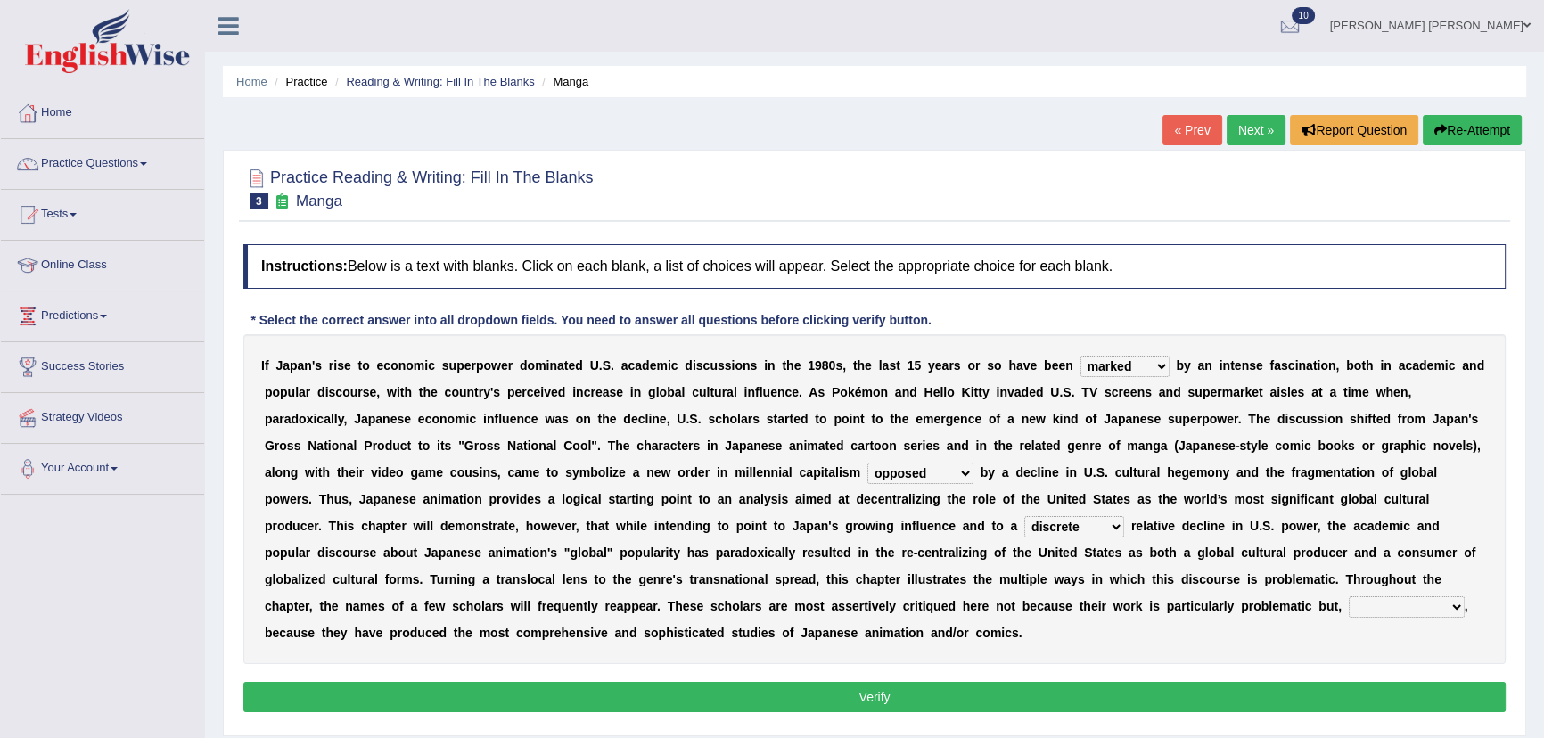
select select "in addition"
click at [1349, 596] on select "however on the contrary in addition on the whole" at bounding box center [1407, 606] width 116 height 21
click at [1135, 696] on button "Verify" at bounding box center [874, 697] width 1263 height 30
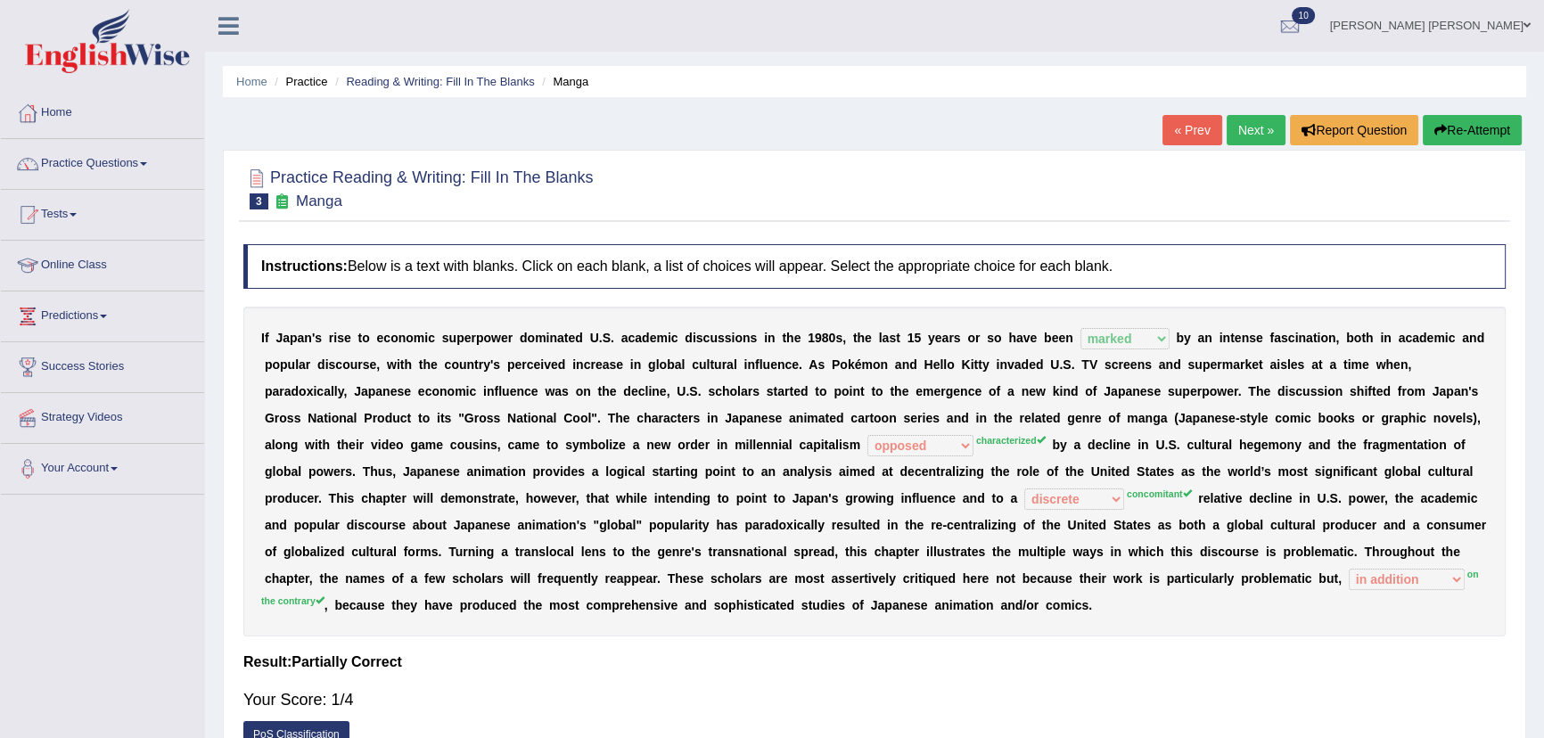
click at [1444, 119] on button "Re-Attempt" at bounding box center [1472, 130] width 99 height 30
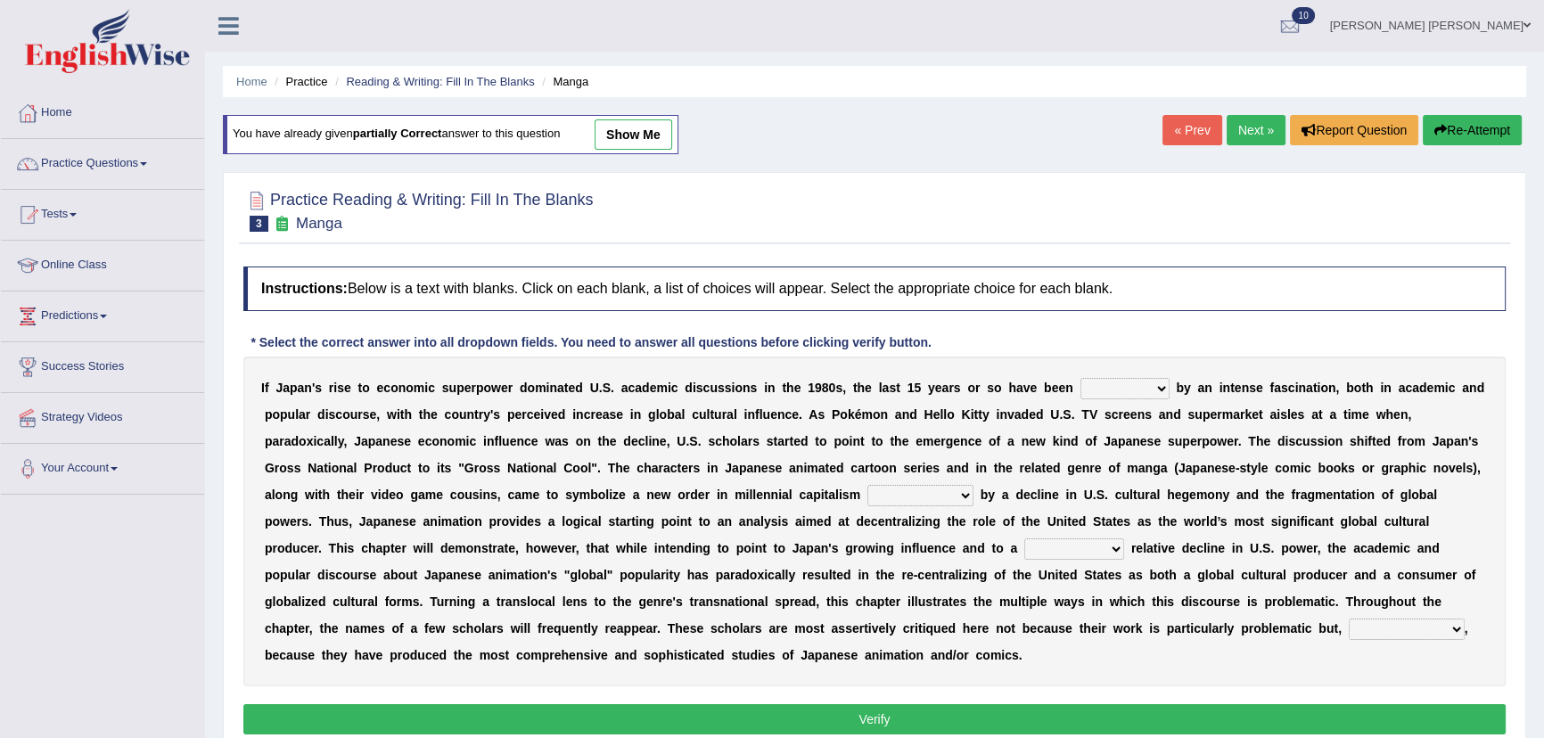
select select "marked"
click at [1081, 378] on select "marked dedicated made inspired" at bounding box center [1125, 388] width 89 height 21
click at [954, 495] on select "pocessed characterized opposed tangled" at bounding box center [921, 495] width 106 height 21
select select "characterized"
click at [868, 485] on select "pocessed characterized opposed tangled" at bounding box center [921, 495] width 106 height 21
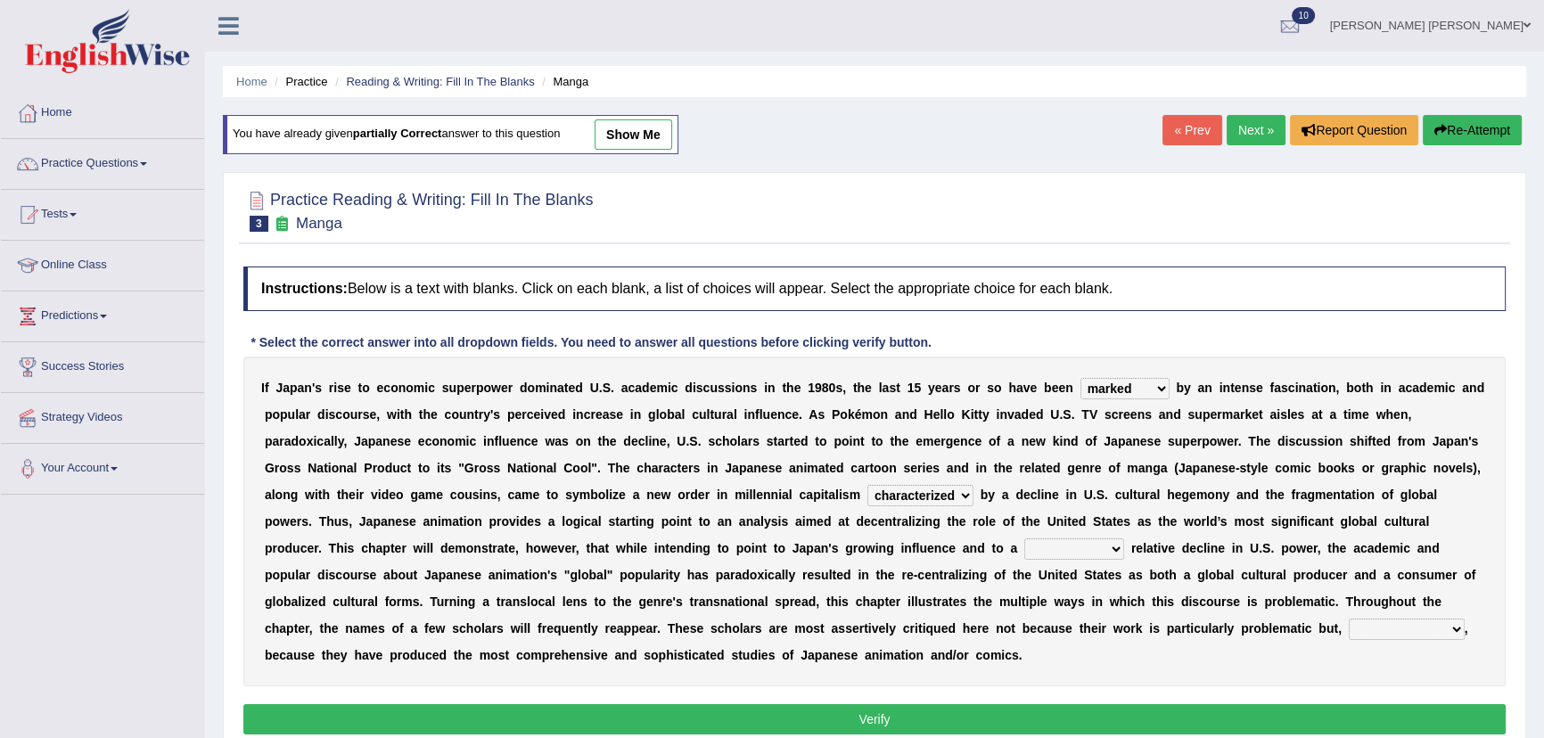
click at [1052, 550] on select "concomitant discrete proportional legitimate" at bounding box center [1074, 549] width 100 height 21
click at [1024, 539] on select "concomitant discrete proportional legitimate" at bounding box center [1074, 549] width 100 height 21
click at [1063, 554] on select "concomitant discrete proportional legitimate" at bounding box center [1074, 549] width 100 height 21
select select "concomitant"
click at [1024, 539] on select "concomitant discrete proportional legitimate" at bounding box center [1074, 549] width 100 height 21
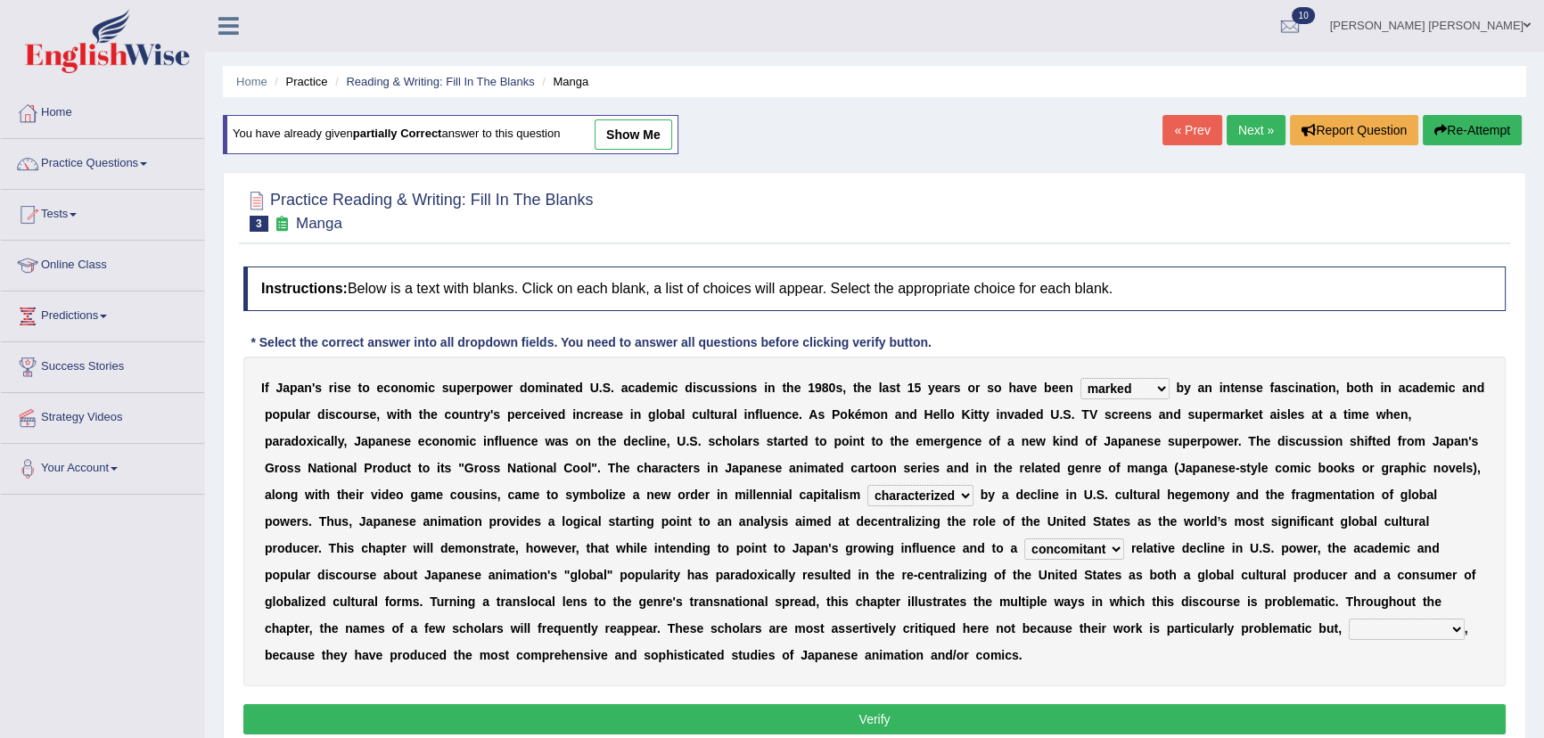
click at [1370, 625] on select "however on the contrary in addition on the whole" at bounding box center [1407, 629] width 116 height 21
select select "on the contrary"
click at [1349, 619] on select "however on the contrary in addition on the whole" at bounding box center [1407, 629] width 116 height 21
click at [1008, 707] on button "Verify" at bounding box center [874, 719] width 1263 height 30
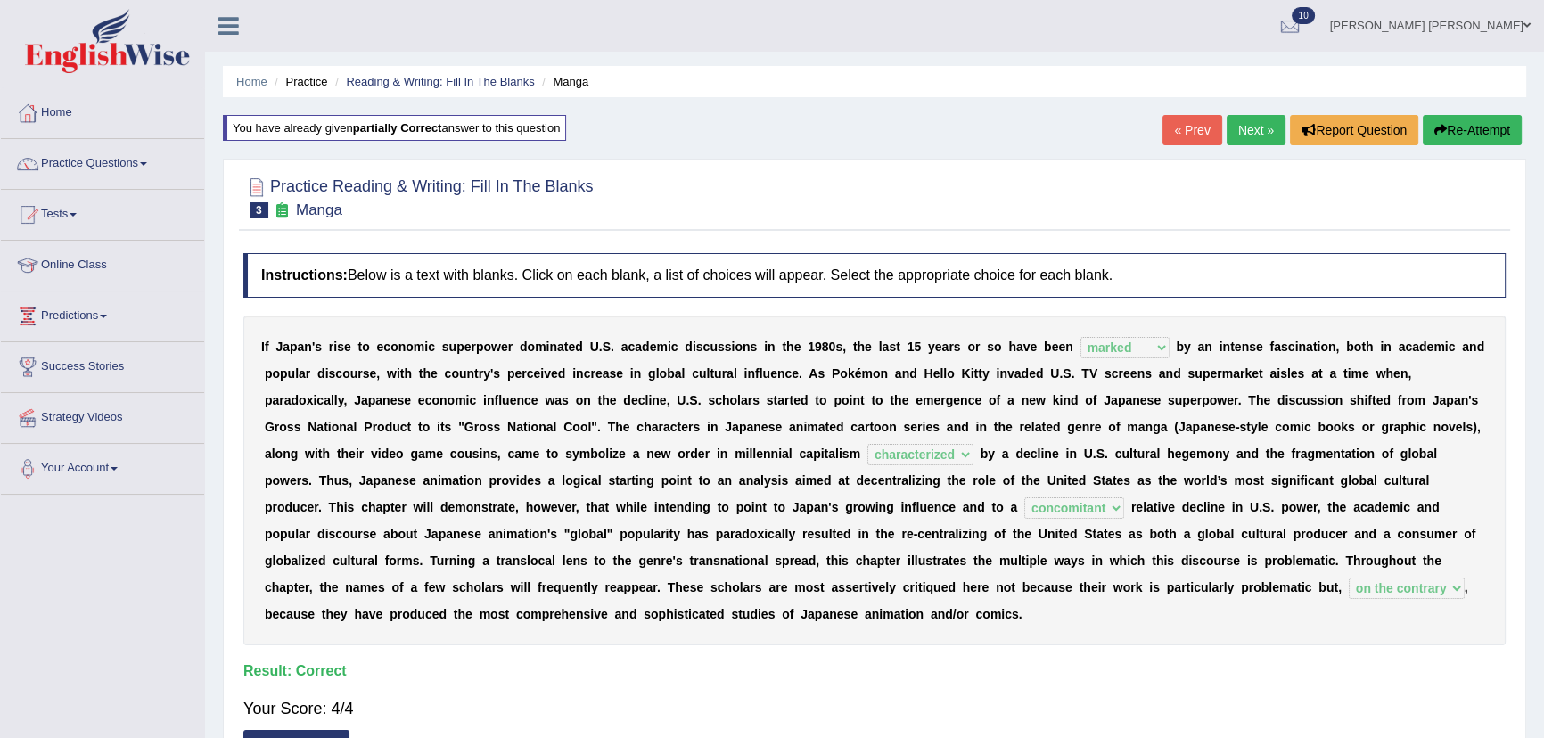
click at [1256, 121] on link "Next »" at bounding box center [1256, 130] width 59 height 30
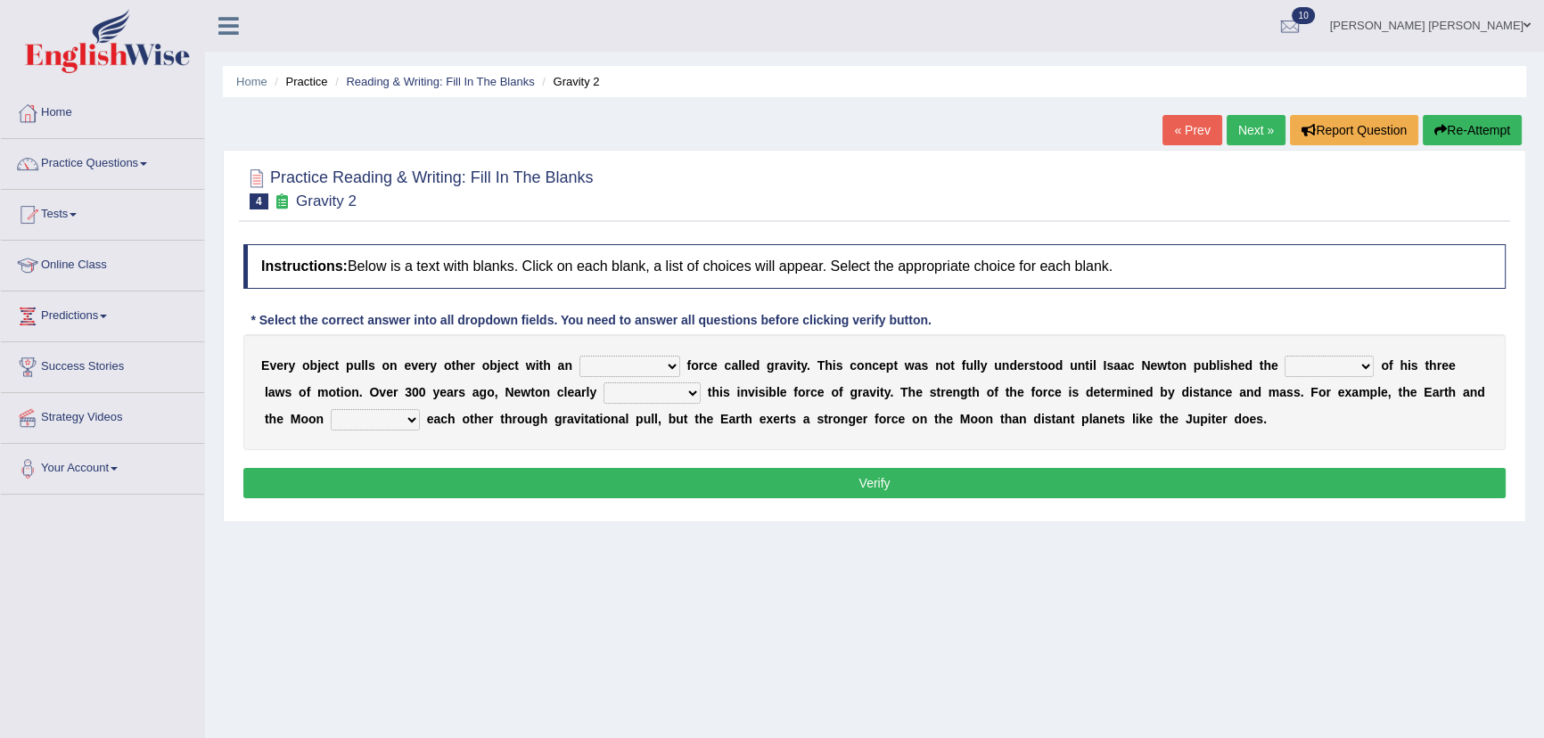
click at [632, 371] on select "invisible unknown unbelievable inconsistent" at bounding box center [630, 366] width 101 height 21
select select "invisible"
click at [580, 356] on select "invisible unknown unbelievable inconsistent" at bounding box center [630, 366] width 101 height 21
click at [1296, 367] on select "concept theory method argument" at bounding box center [1329, 366] width 89 height 21
select select "theory"
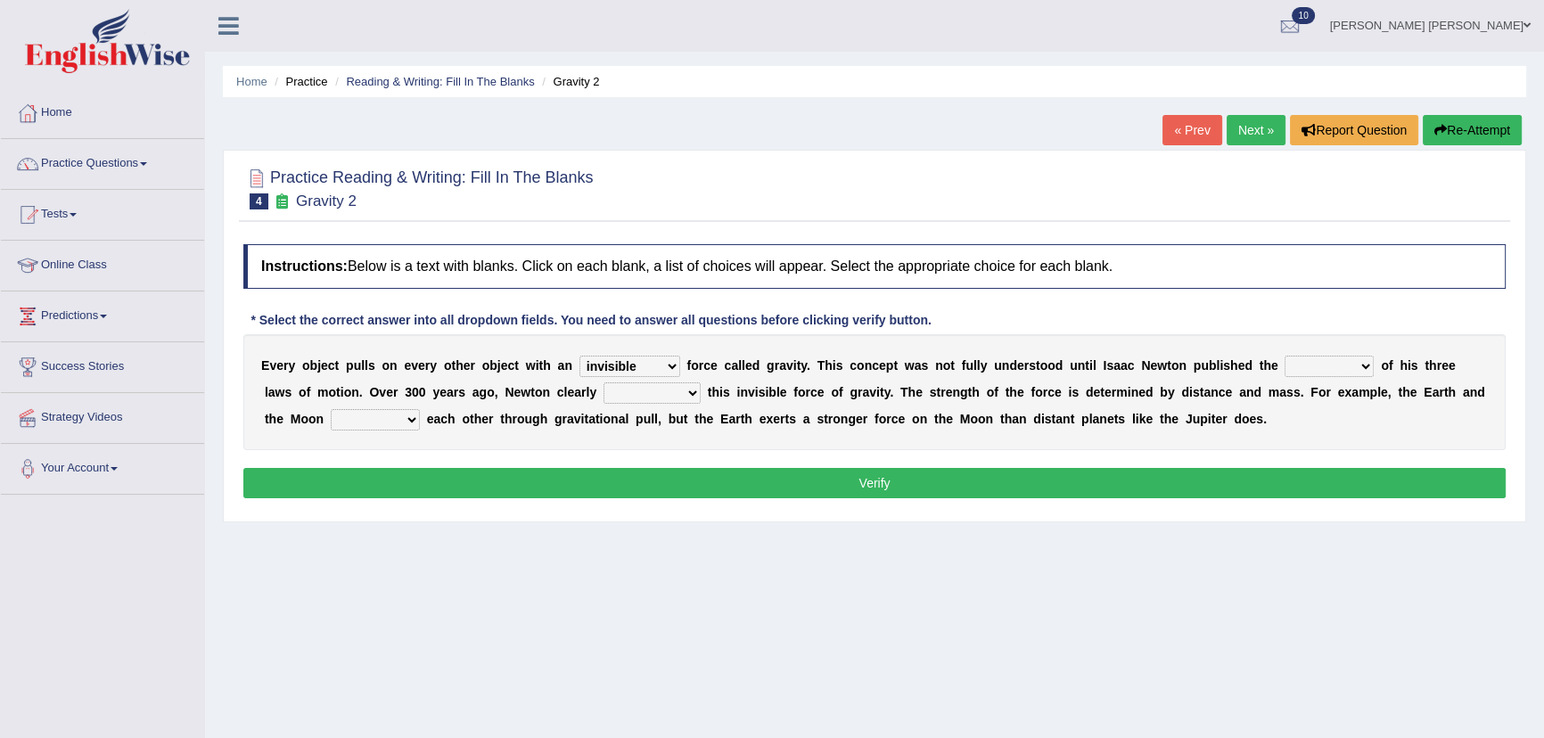
click at [1285, 356] on select "concept theory method argument" at bounding box center [1329, 366] width 89 height 21
click at [643, 395] on select "explained undermined overturned realized" at bounding box center [652, 392] width 97 height 21
select select "explained"
click at [604, 382] on select "explained undermined overturned realized" at bounding box center [652, 392] width 97 height 21
click at [672, 391] on select "explained undermined overturned realized" at bounding box center [652, 392] width 97 height 21
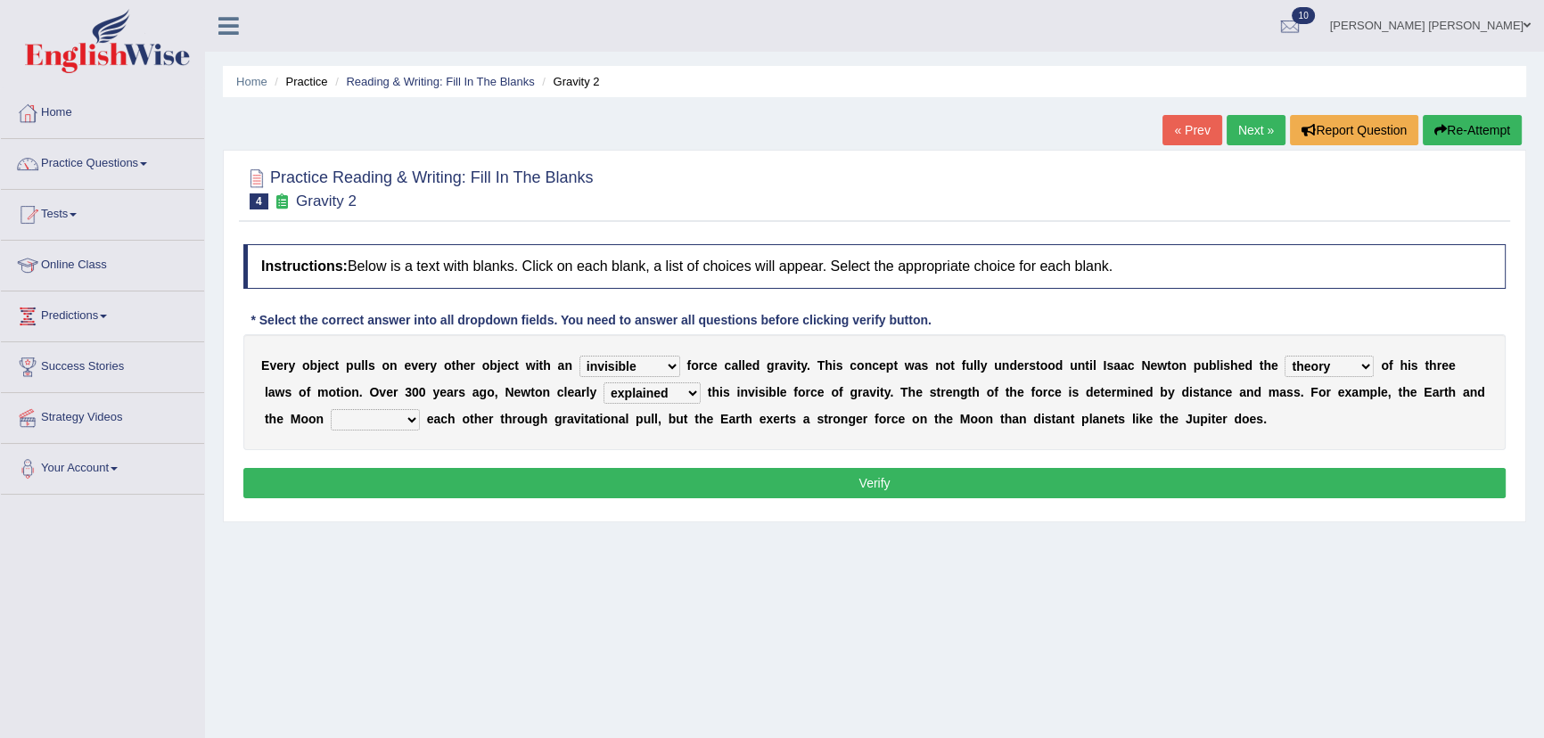
click at [1353, 407] on div "E v e r y o b j e c t p u l l s o n e v e r y o t h e r o b j e c t w i t h a n…" at bounding box center [874, 392] width 1263 height 116
click at [383, 418] on select "affect spin evade span" at bounding box center [375, 419] width 89 height 21
select select "spin"
click at [331, 409] on select "affect spin evade span" at bounding box center [375, 419] width 89 height 21
click at [566, 481] on button "Verify" at bounding box center [874, 483] width 1263 height 30
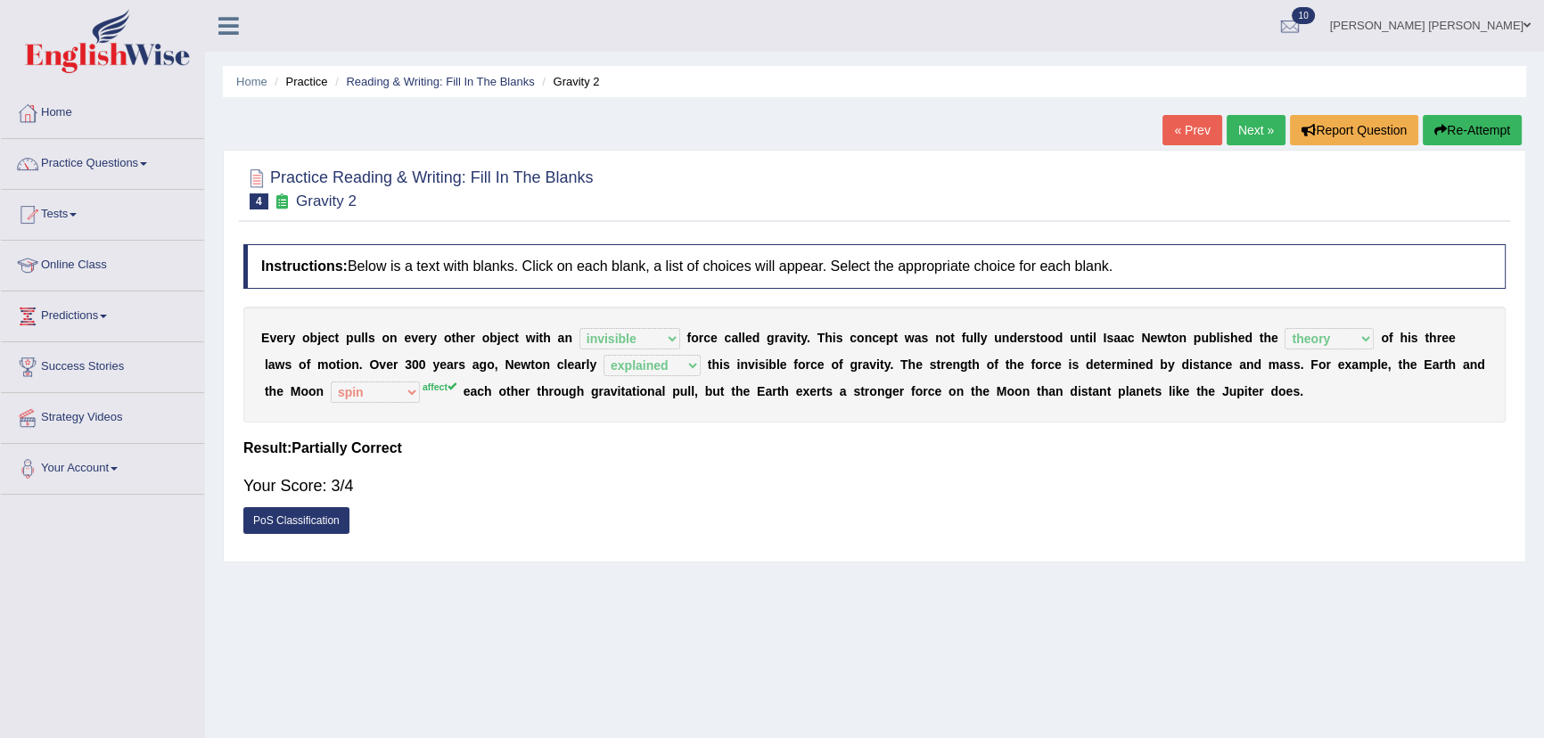
click at [1436, 131] on icon "button" at bounding box center [1441, 130] width 12 height 12
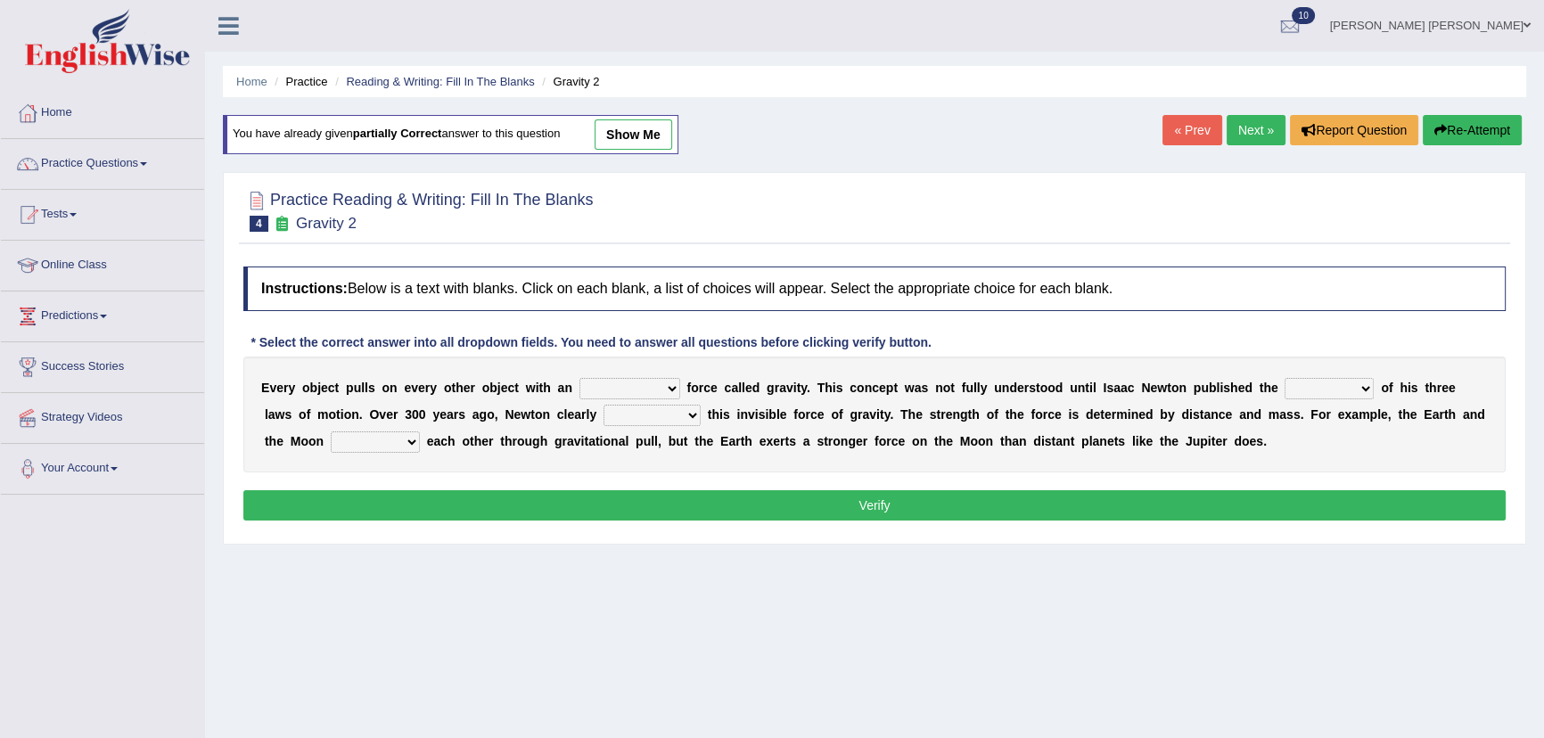
click at [629, 395] on select "invisible unknown unbelievable inconsistent" at bounding box center [630, 388] width 101 height 21
select select "invisible"
click at [580, 378] on select "invisible unknown unbelievable inconsistent" at bounding box center [630, 388] width 101 height 21
click at [1317, 382] on select "concept theory method argument" at bounding box center [1329, 388] width 89 height 21
select select "theory"
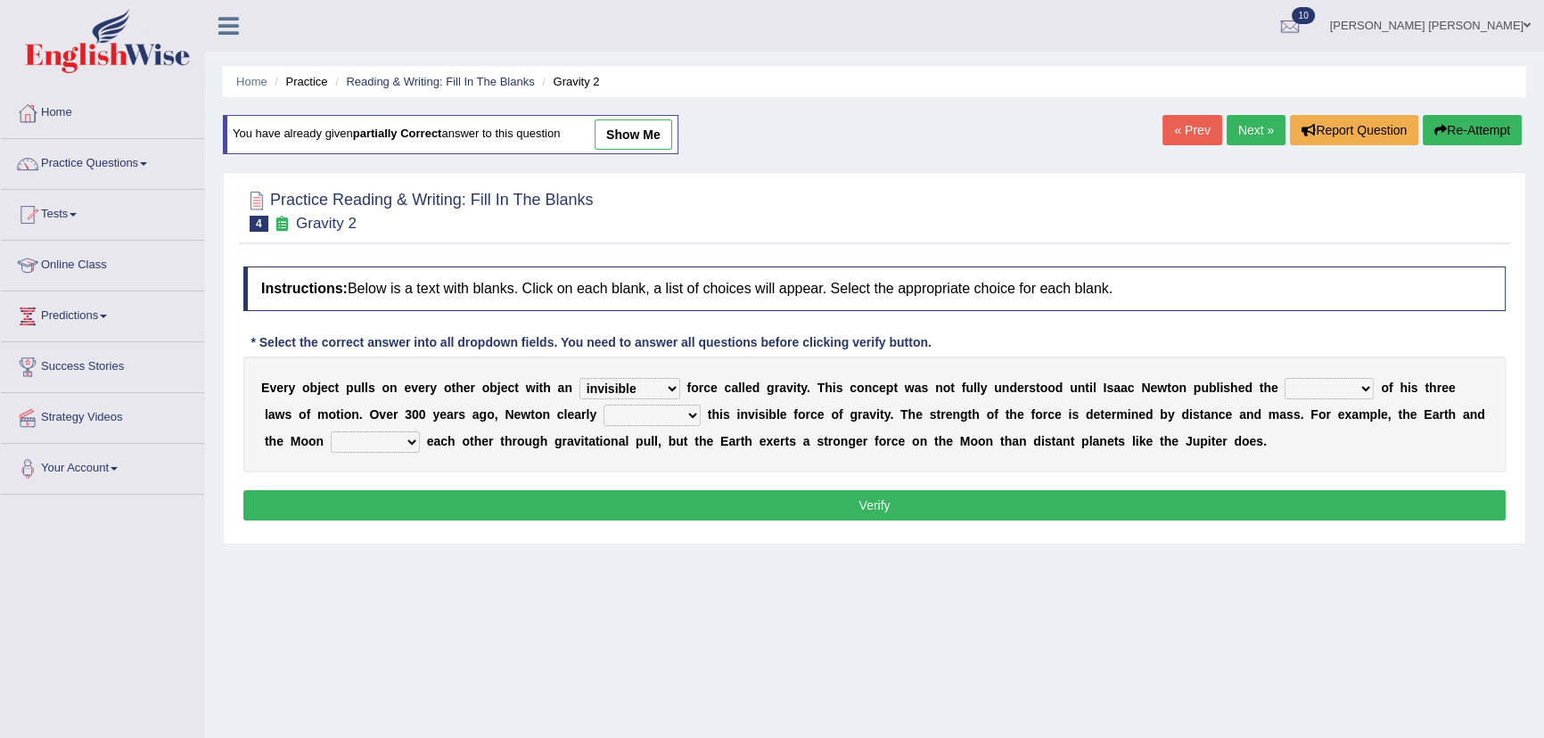
click at [1285, 378] on select "concept theory method argument" at bounding box center [1329, 388] width 89 height 21
click at [628, 411] on select "explained undermined overturned realized" at bounding box center [652, 415] width 97 height 21
select select "explained"
click at [604, 405] on select "explained undermined overturned realized" at bounding box center [652, 415] width 97 height 21
click at [407, 443] on select "affect spin evade span" at bounding box center [375, 442] width 89 height 21
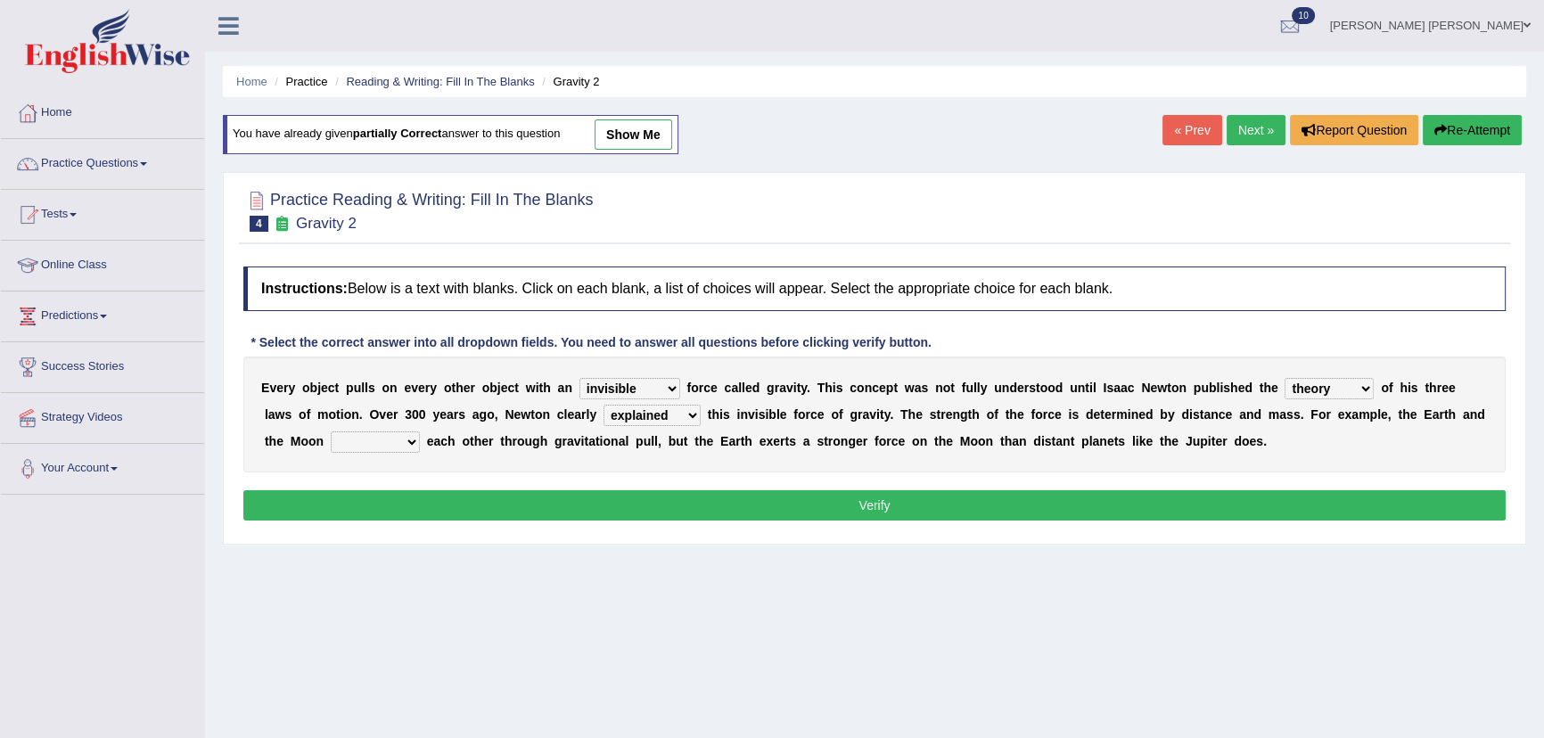
select select "affect"
click at [331, 432] on select "affect spin evade span" at bounding box center [375, 442] width 89 height 21
click at [731, 504] on button "Verify" at bounding box center [874, 505] width 1263 height 30
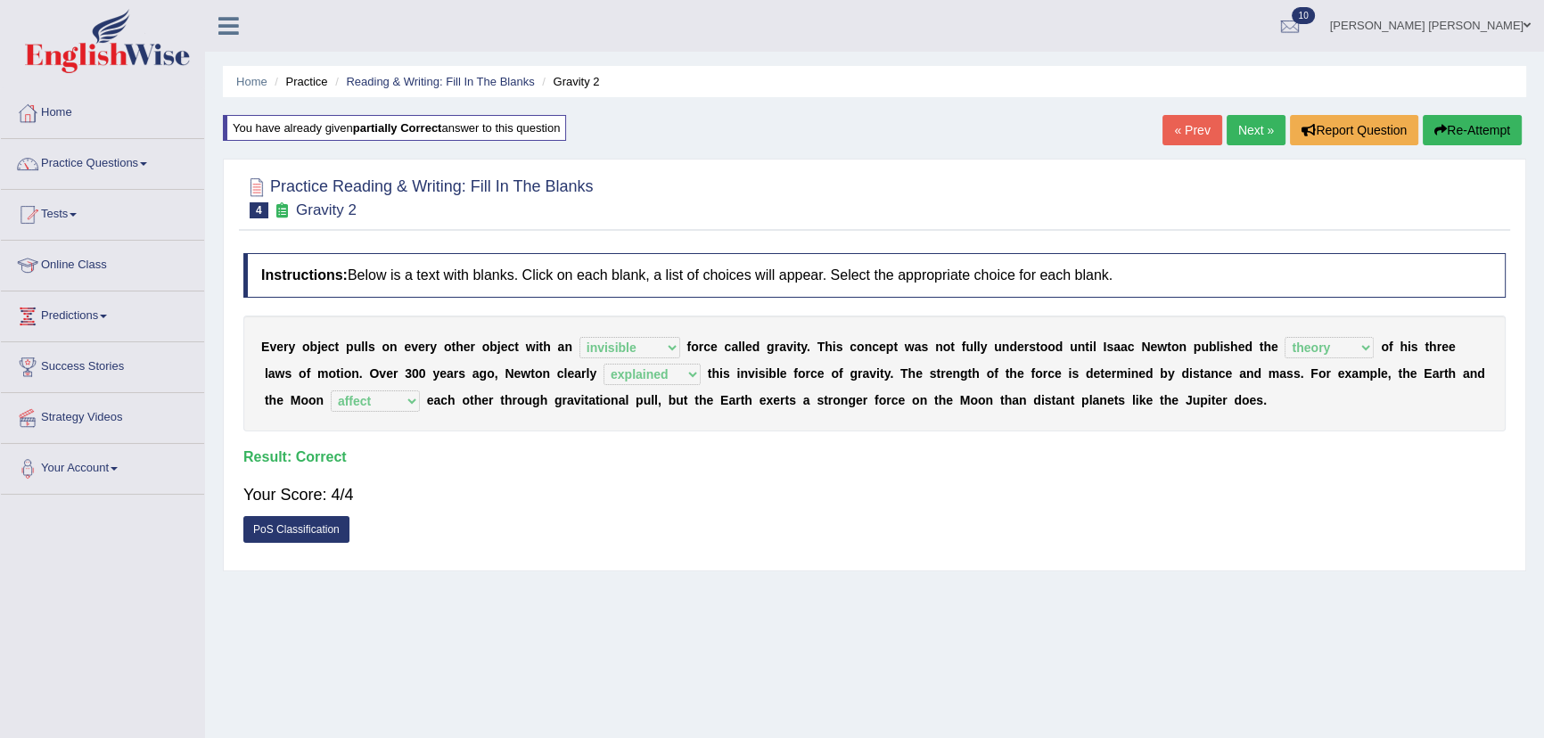
click at [1230, 130] on link "Next »" at bounding box center [1256, 130] width 59 height 30
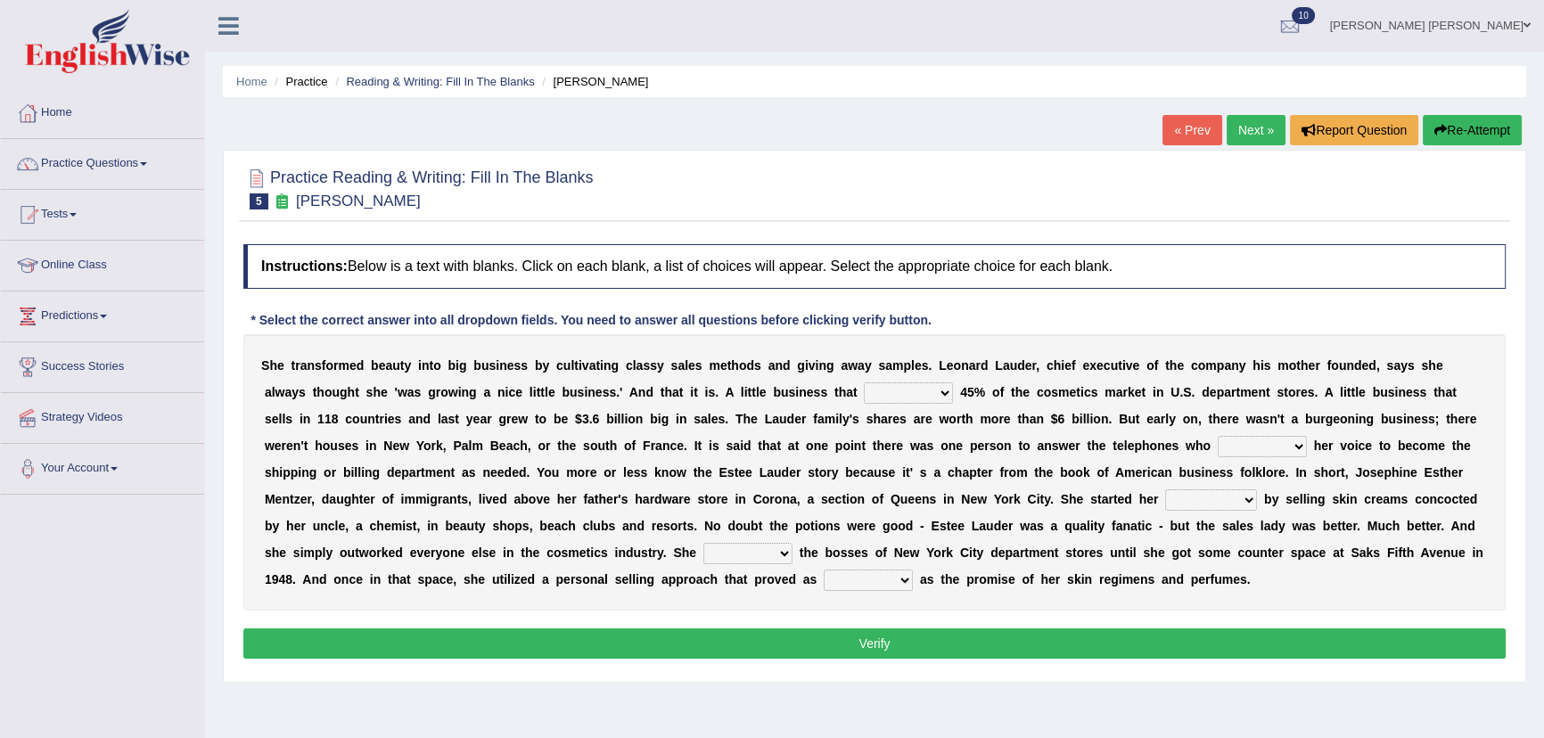
click at [920, 389] on select "has controls makes maintains" at bounding box center [908, 392] width 89 height 21
select select "has"
click at [864, 382] on select "has controls makes maintains" at bounding box center [908, 392] width 89 height 21
click at [1244, 442] on select "switched changed raised used" at bounding box center [1262, 446] width 89 height 21
select select "changed"
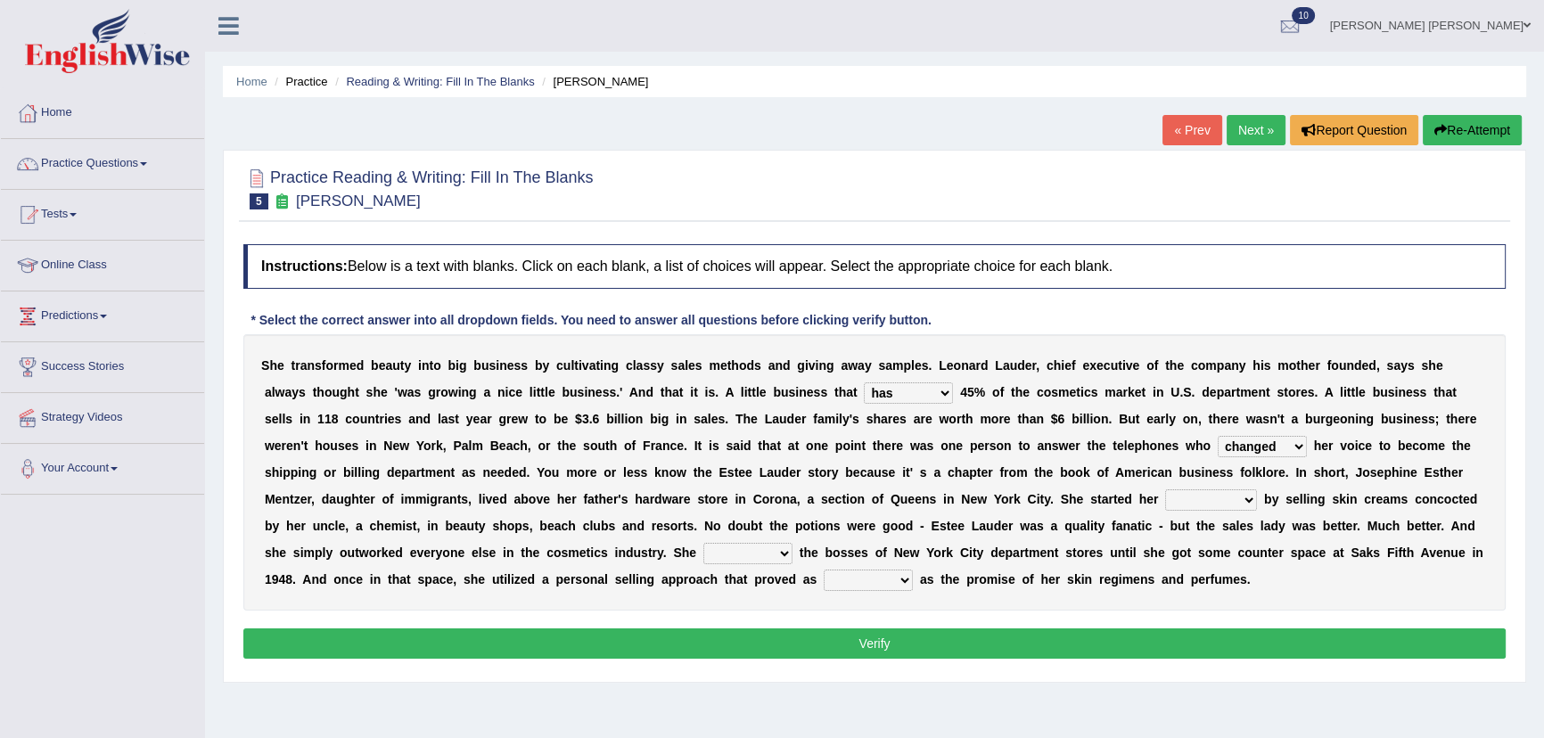
click at [1218, 436] on select "switched changed raised used" at bounding box center [1262, 446] width 89 height 21
click at [1225, 497] on select "job institute companion enterprise" at bounding box center [1211, 499] width 92 height 21
select select "enterprise"
click at [1165, 489] on select "job institute companion enterprise" at bounding box center [1211, 499] width 92 height 21
click at [732, 553] on select "stated bridged stalked heaved" at bounding box center [747, 553] width 89 height 21
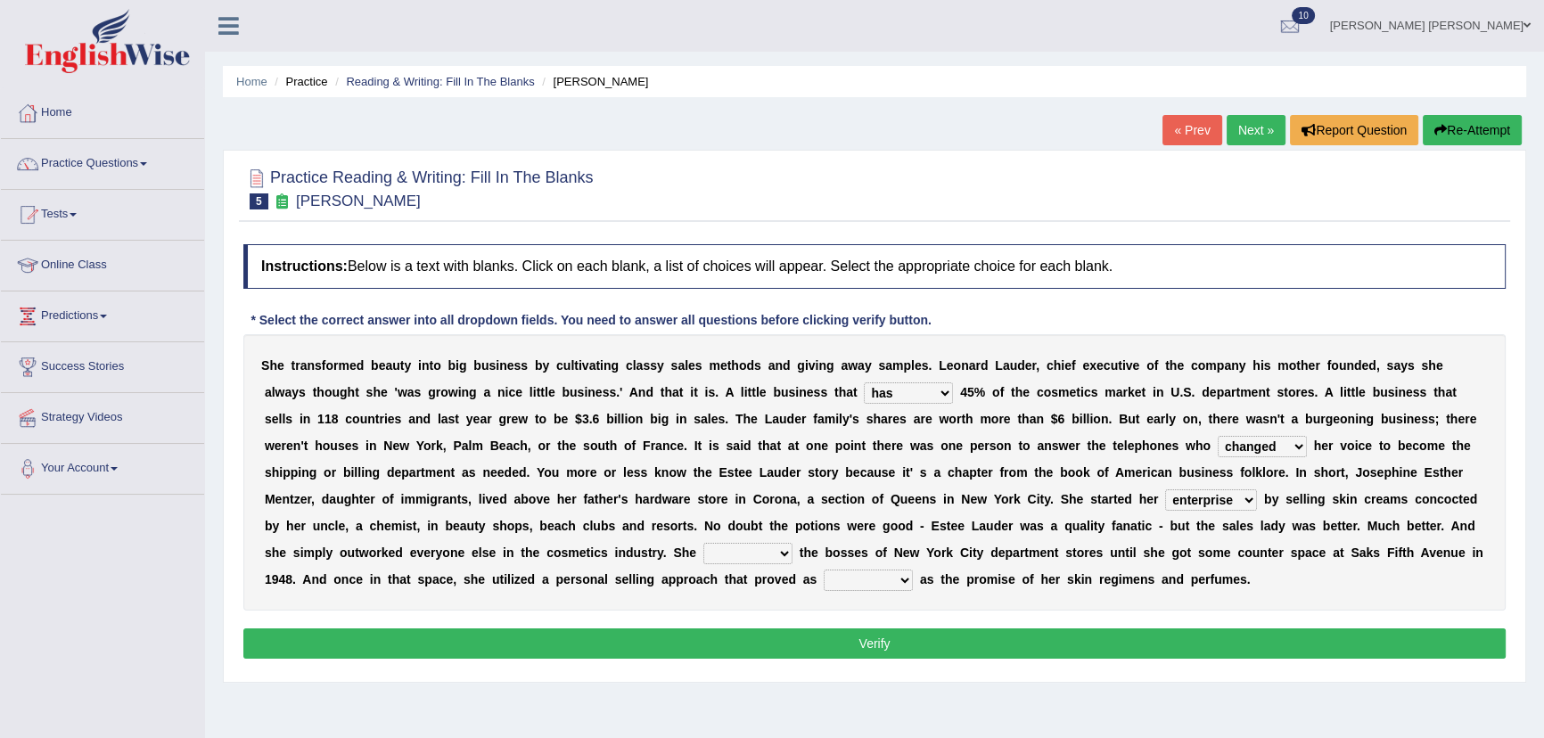
select select "heaved"
click at [703, 543] on select "stated bridged stalked heaved" at bounding box center [747, 553] width 89 height 21
click at [904, 578] on select "potent ruthless potential expensive" at bounding box center [868, 580] width 89 height 21
select select "expensive"
click at [824, 570] on select "potent ruthless potential expensive" at bounding box center [868, 580] width 89 height 21
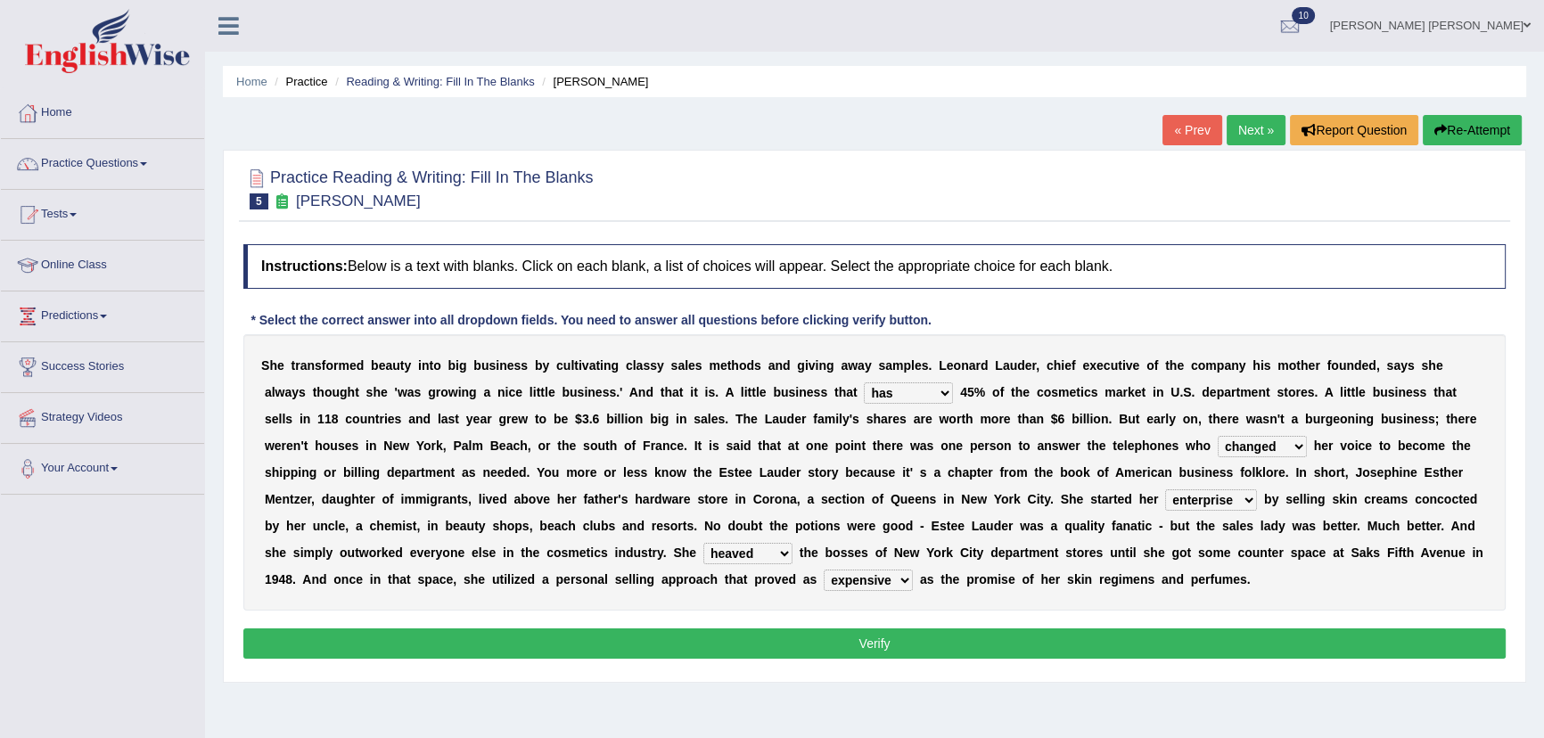
click at [876, 644] on button "Verify" at bounding box center [874, 644] width 1263 height 30
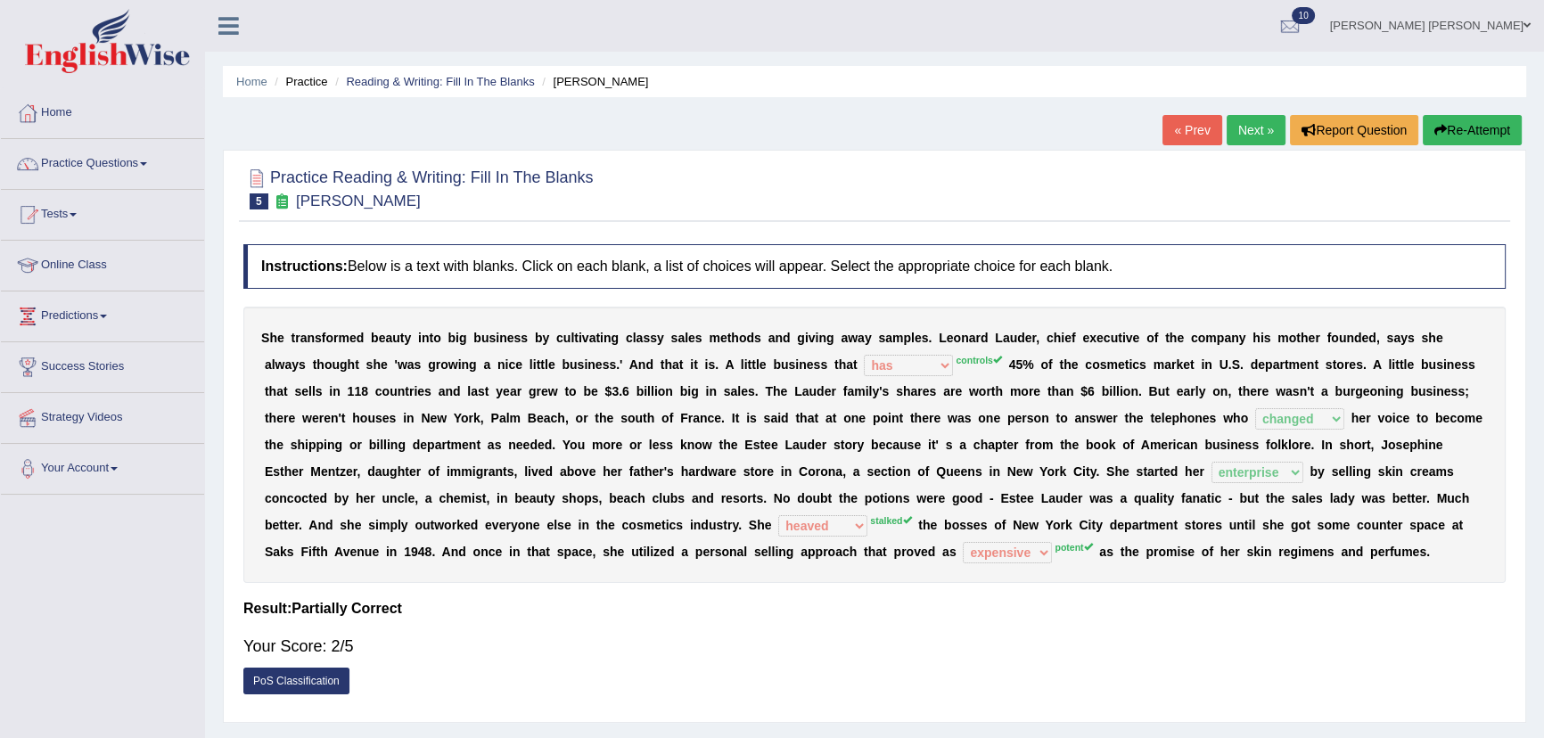
click at [1471, 133] on button "Re-Attempt" at bounding box center [1472, 130] width 99 height 30
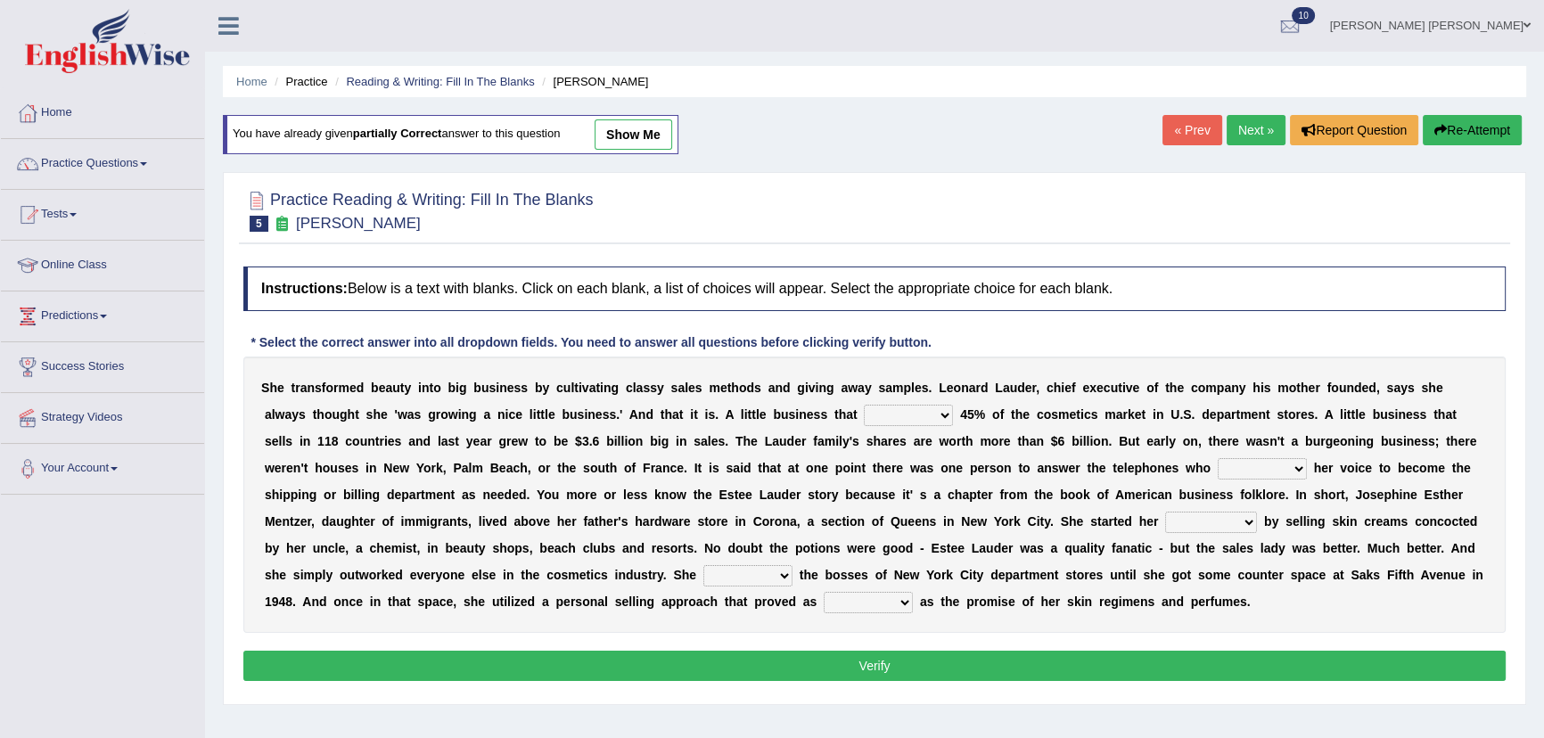
click at [873, 409] on select "has controls makes maintains" at bounding box center [908, 415] width 89 height 21
select select "controls"
click at [864, 405] on select "has controls makes maintains" at bounding box center [908, 415] width 89 height 21
click at [898, 416] on select "has controls makes maintains" at bounding box center [908, 415] width 89 height 21
click at [864, 405] on select "has controls makes maintains" at bounding box center [908, 415] width 89 height 21
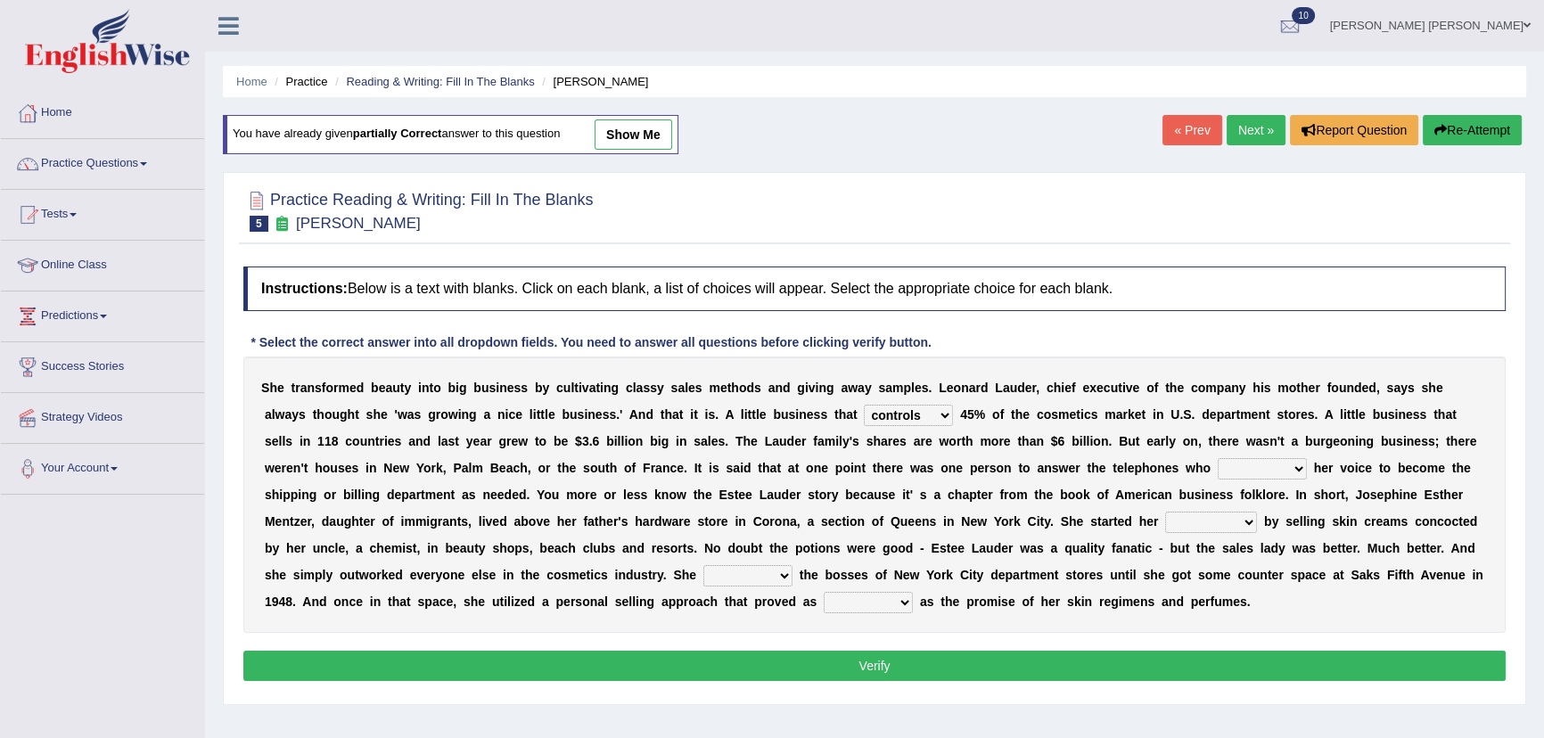
click at [1246, 468] on select "switched changed raised used" at bounding box center [1262, 468] width 89 height 21
select select "changed"
click at [1218, 458] on select "switched changed raised used" at bounding box center [1262, 468] width 89 height 21
click at [1224, 522] on select "job institute companion enterprise" at bounding box center [1211, 522] width 92 height 21
select select "enterprise"
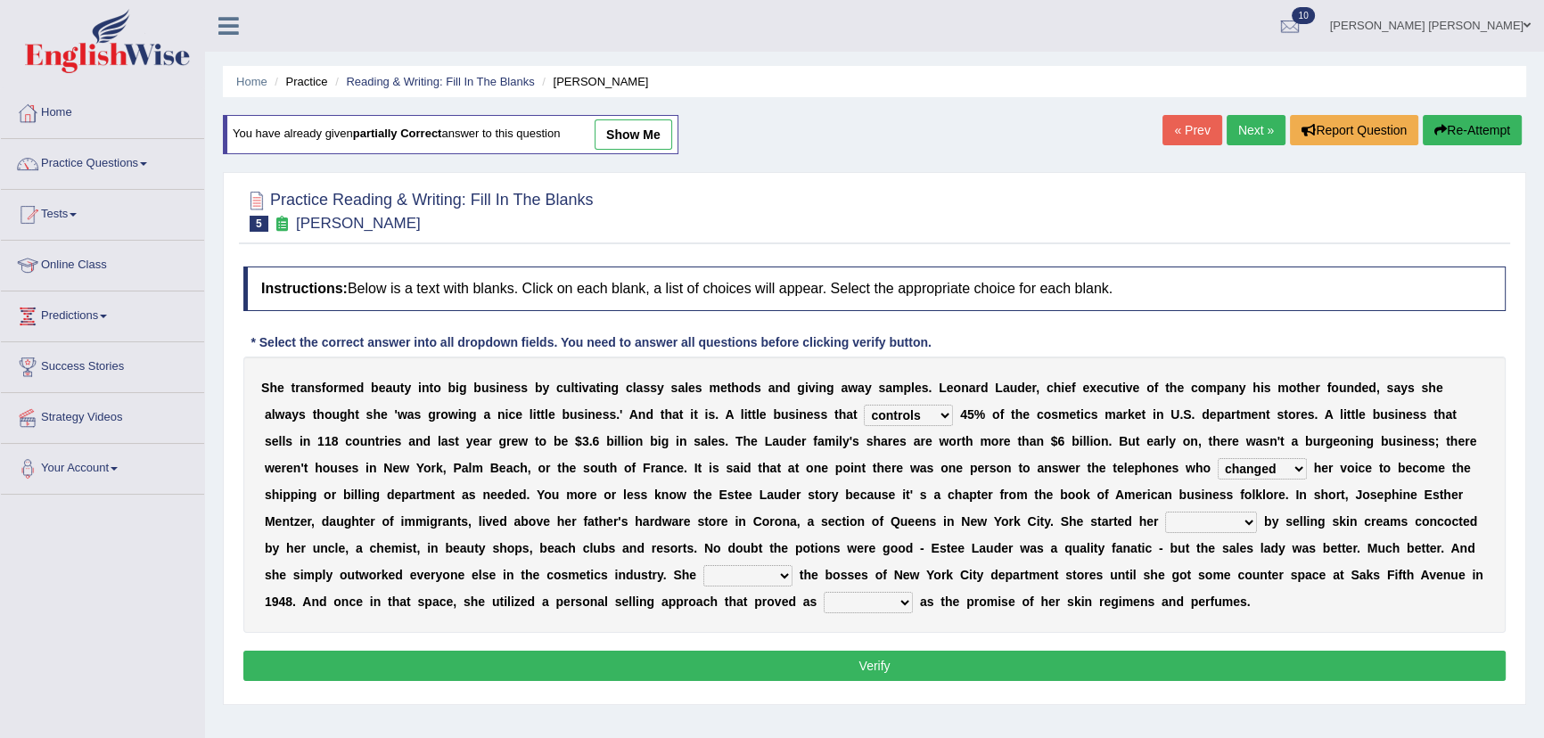
click at [1165, 512] on select "job institute companion enterprise" at bounding box center [1211, 522] width 92 height 21
click at [738, 580] on select "stated bridged stalked heaved" at bounding box center [747, 575] width 89 height 21
select select "stalked"
click at [703, 565] on select "stated bridged stalked heaved" at bounding box center [747, 575] width 89 height 21
click at [853, 600] on select "potent ruthless potential expensive" at bounding box center [868, 602] width 89 height 21
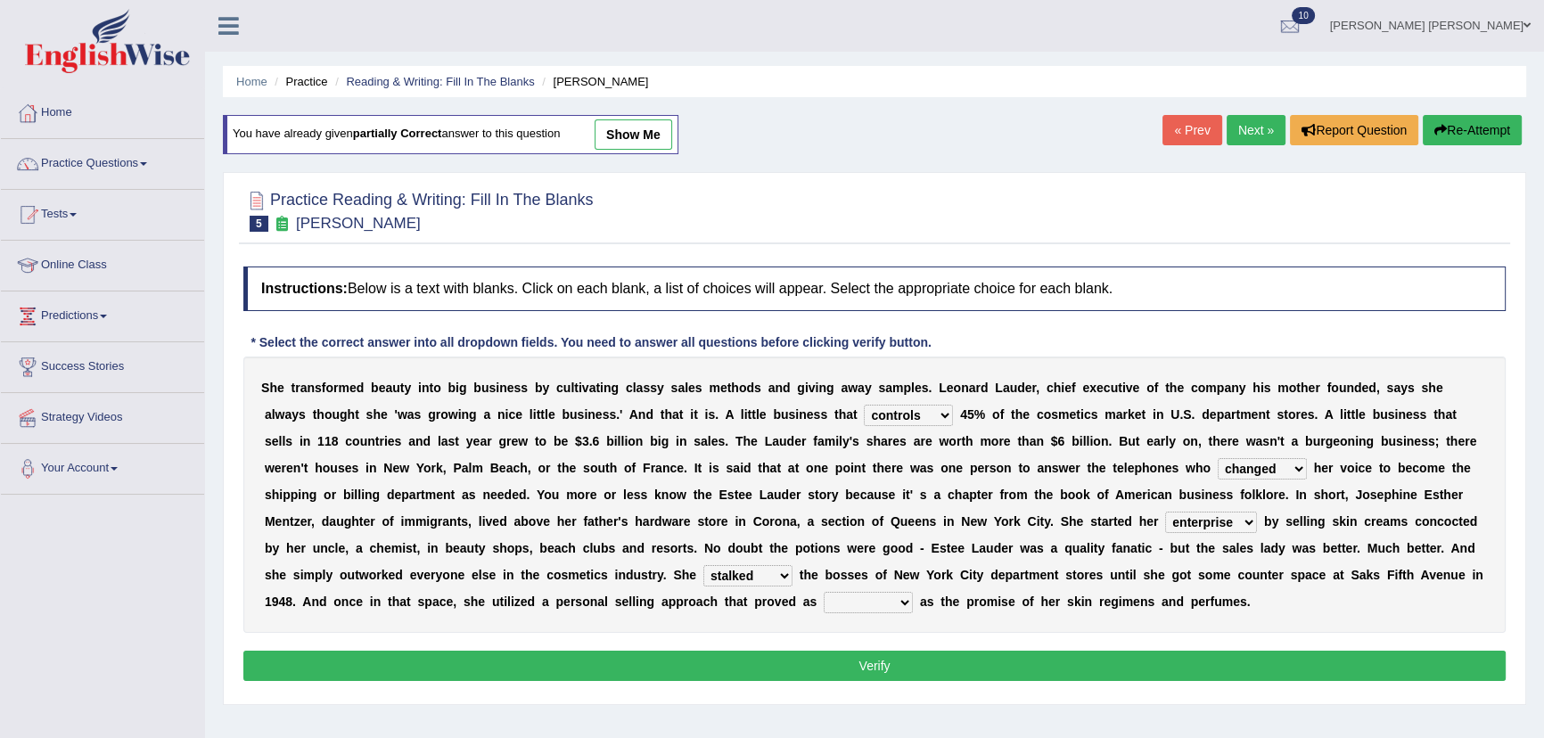
select select "potent"
click at [824, 592] on select "potent ruthless potential expensive" at bounding box center [868, 602] width 89 height 21
click at [811, 665] on button "Verify" at bounding box center [874, 666] width 1263 height 30
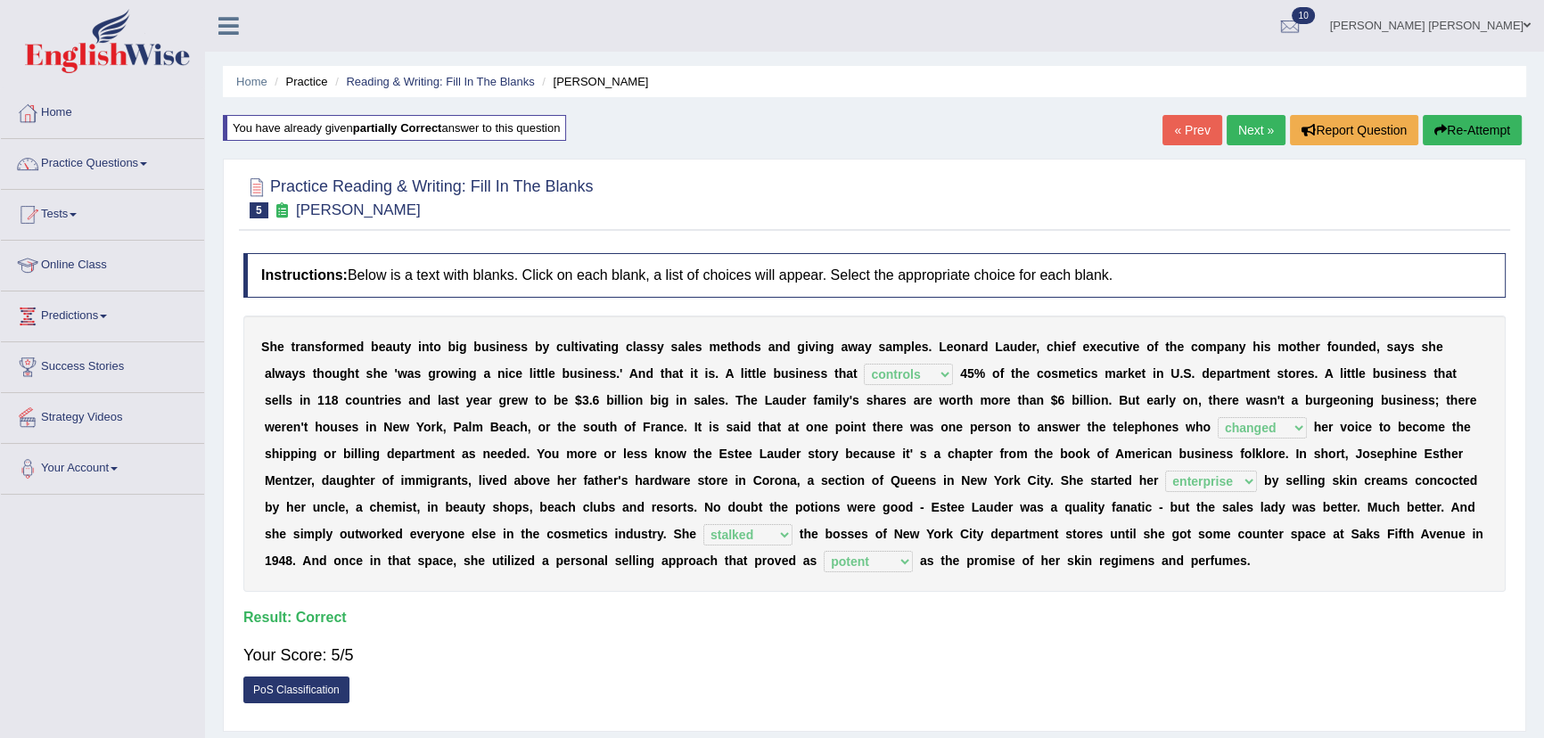
click at [1230, 133] on link "Next »" at bounding box center [1256, 130] width 59 height 30
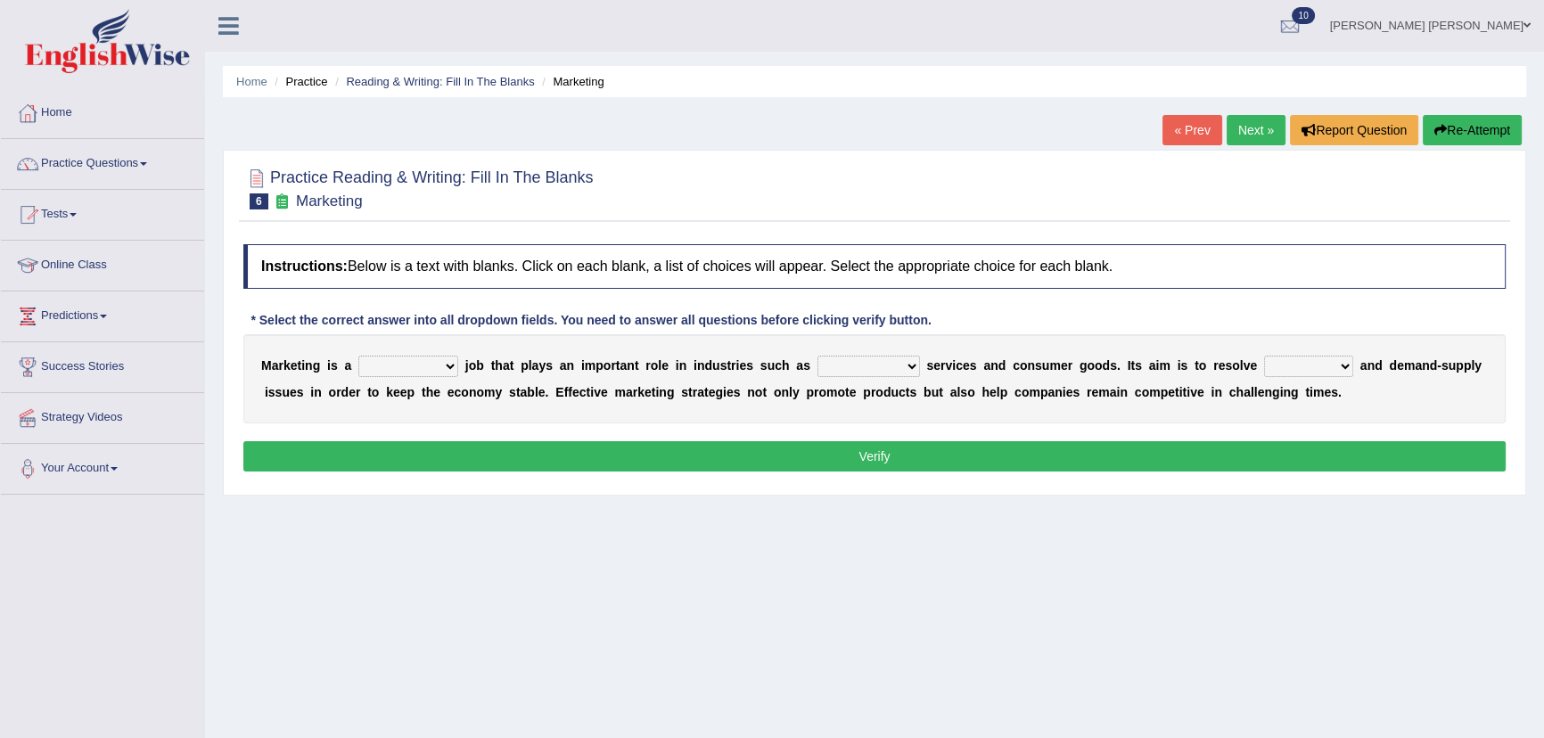
click at [425, 374] on select "professional flexible parochial descriptive" at bounding box center [408, 366] width 100 height 21
select select "professional"
click at [358, 356] on select "professional flexible parochial descriptive" at bounding box center [408, 366] width 100 height 21
click at [875, 363] on select "civil financial conventional foremost" at bounding box center [869, 366] width 103 height 21
select select "civil"
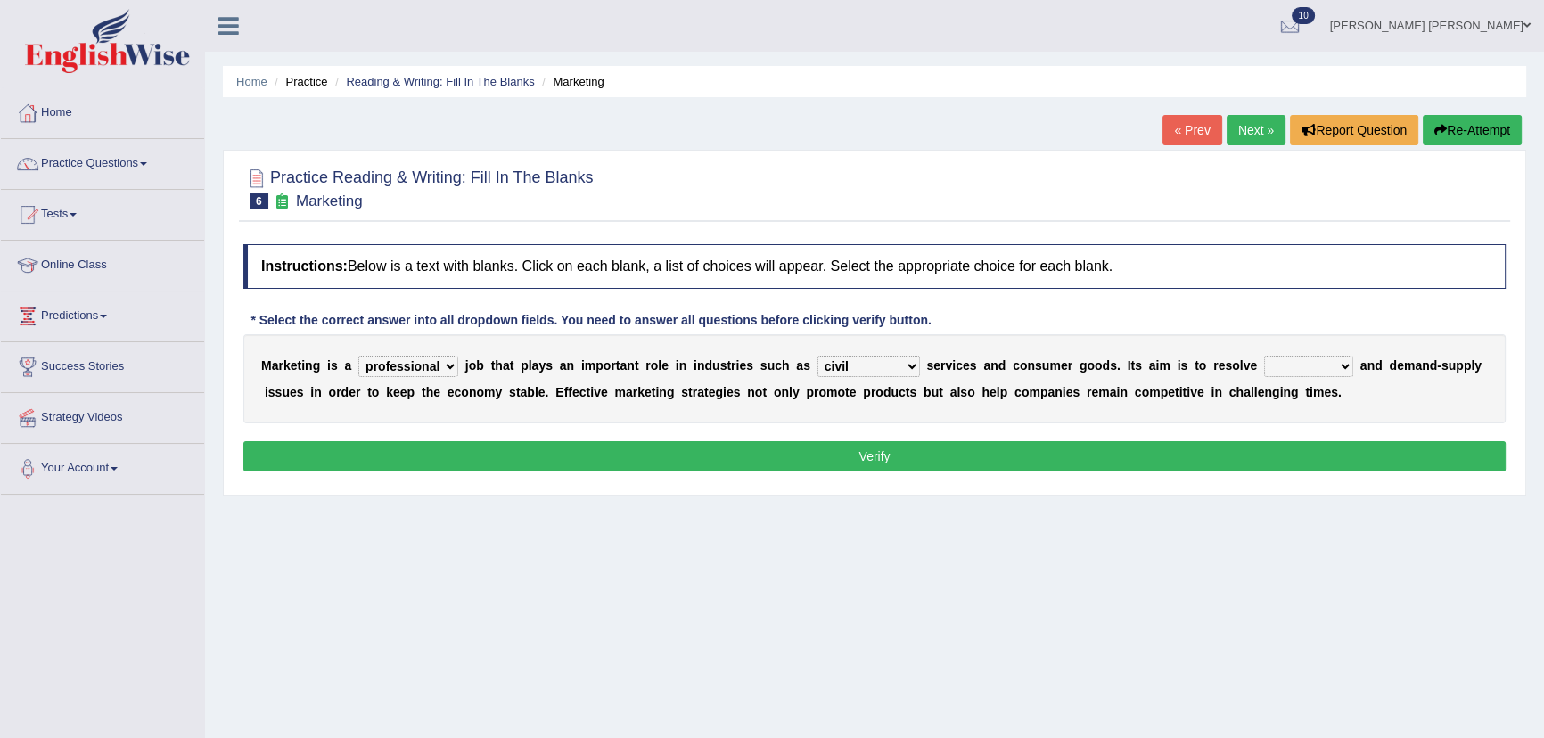
click at [818, 356] on select "civil financial conventional foremost" at bounding box center [869, 366] width 103 height 21
click at [1288, 360] on select "imbalance excess symmetry budget" at bounding box center [1308, 366] width 89 height 21
select select "budget"
click at [1264, 356] on select "imbalance excess symmetry budget" at bounding box center [1308, 366] width 89 height 21
click at [854, 459] on button "Verify" at bounding box center [874, 456] width 1263 height 30
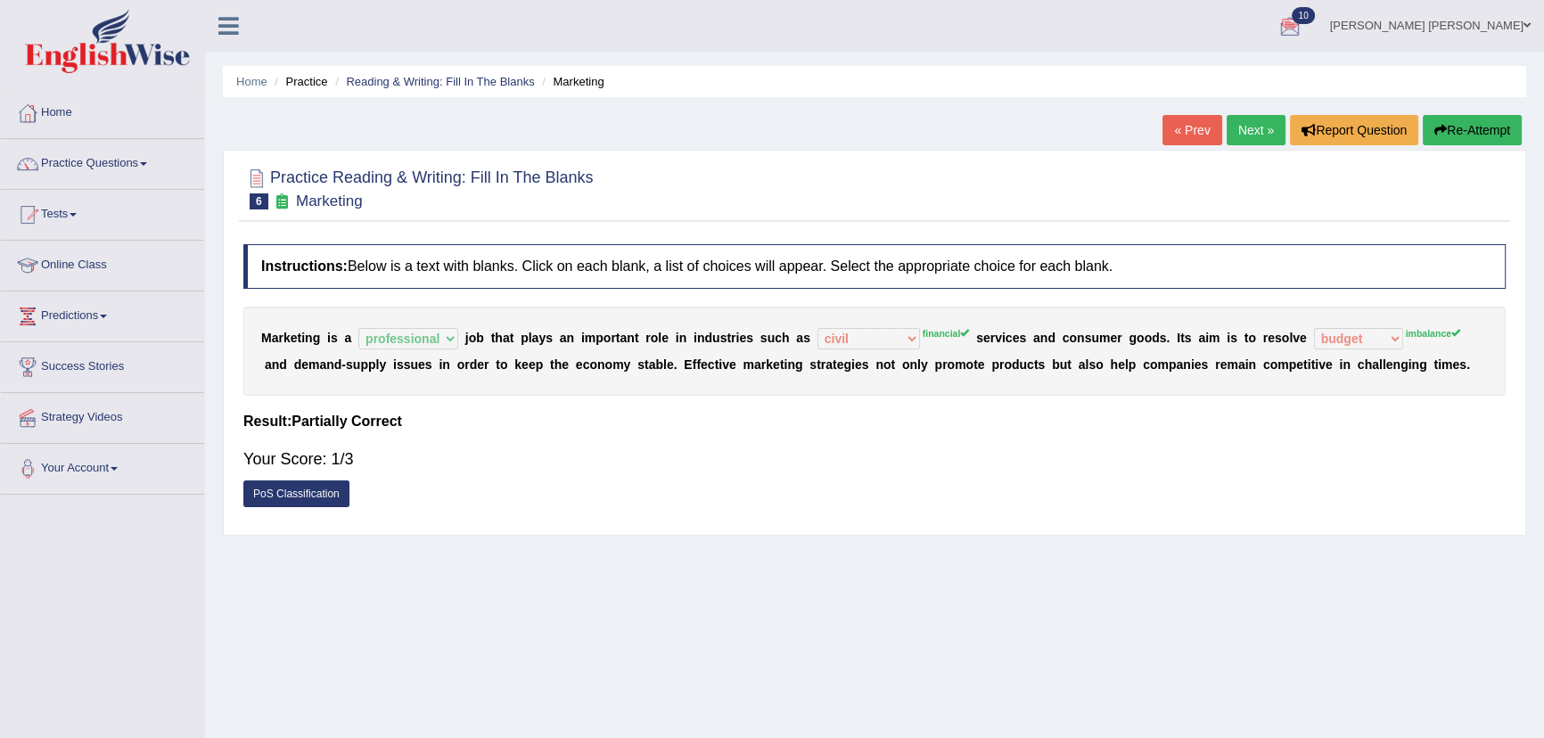
click at [1462, 135] on button "Re-Attempt" at bounding box center [1472, 130] width 99 height 30
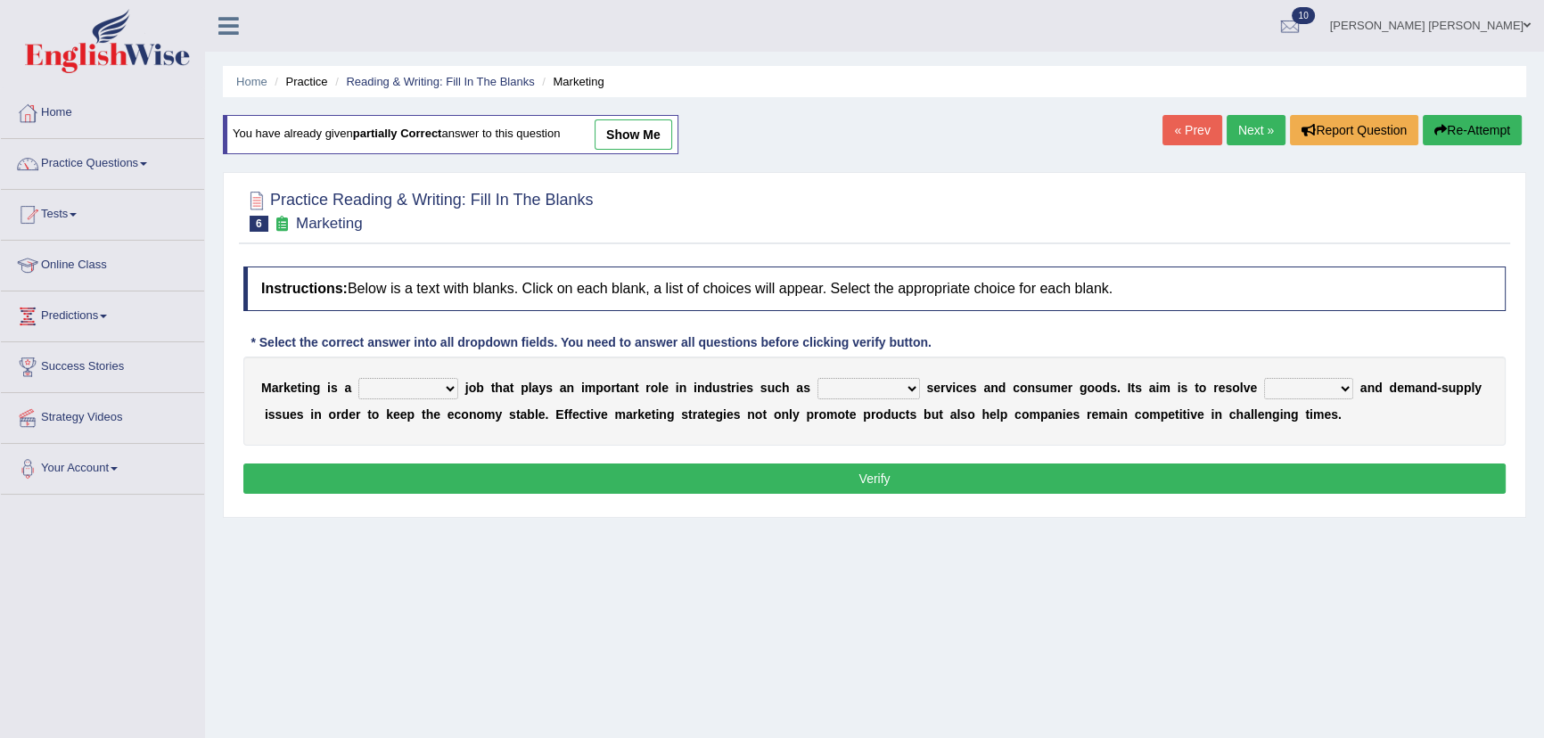
click at [381, 387] on select "professional flexible parochial descriptive" at bounding box center [408, 388] width 100 height 21
select select "professional"
click at [358, 378] on select "professional flexible parochial descriptive" at bounding box center [408, 388] width 100 height 21
click at [902, 382] on select "civil financial conventional foremost" at bounding box center [869, 388] width 103 height 21
select select "financial"
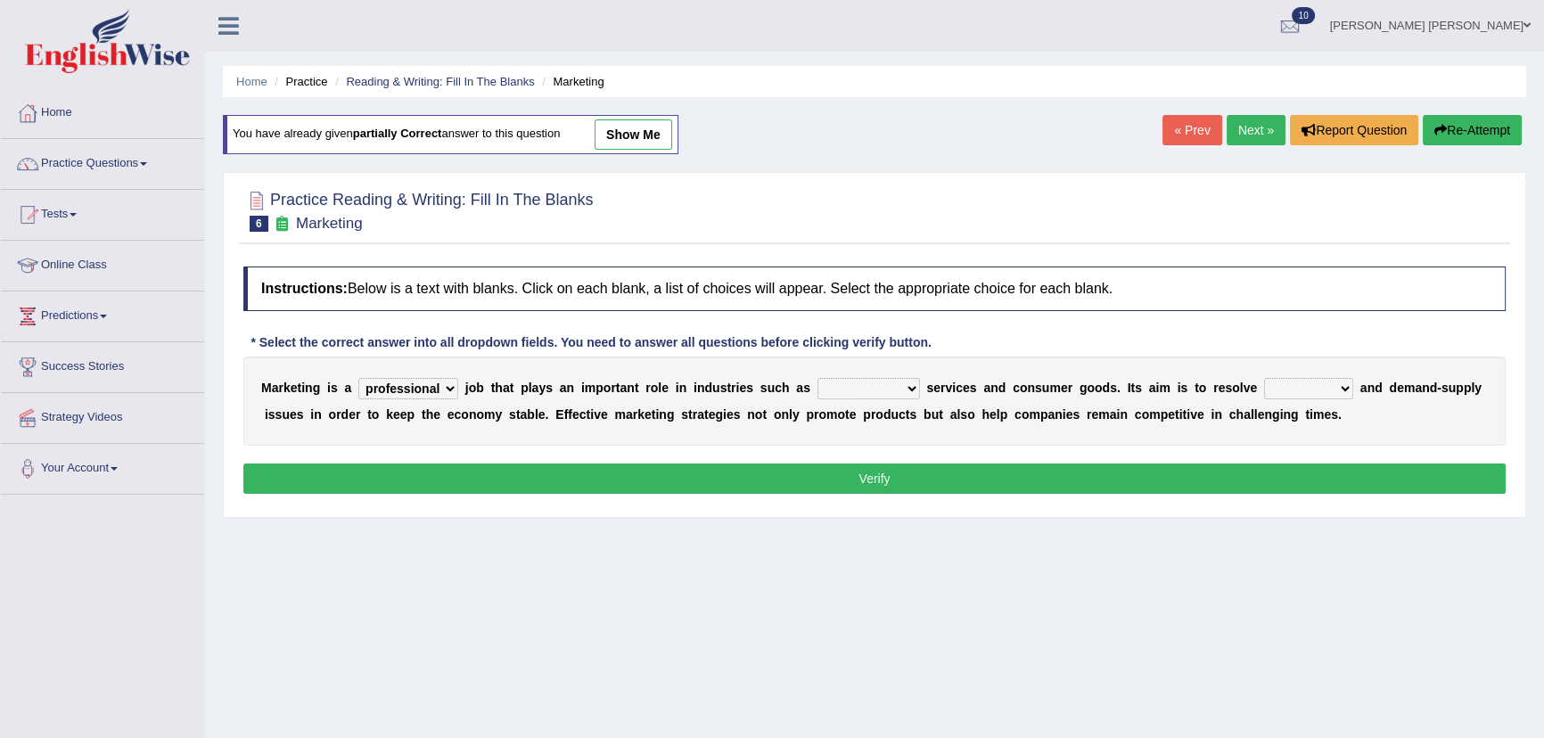
click at [818, 378] on select "civil financial conventional foremost" at bounding box center [869, 388] width 103 height 21
click at [1287, 388] on select "imbalance excess symmetry budget" at bounding box center [1308, 388] width 89 height 21
select select "imbalance"
click at [1264, 378] on select "imbalance excess symmetry budget" at bounding box center [1308, 388] width 89 height 21
click at [763, 465] on button "Verify" at bounding box center [874, 479] width 1263 height 30
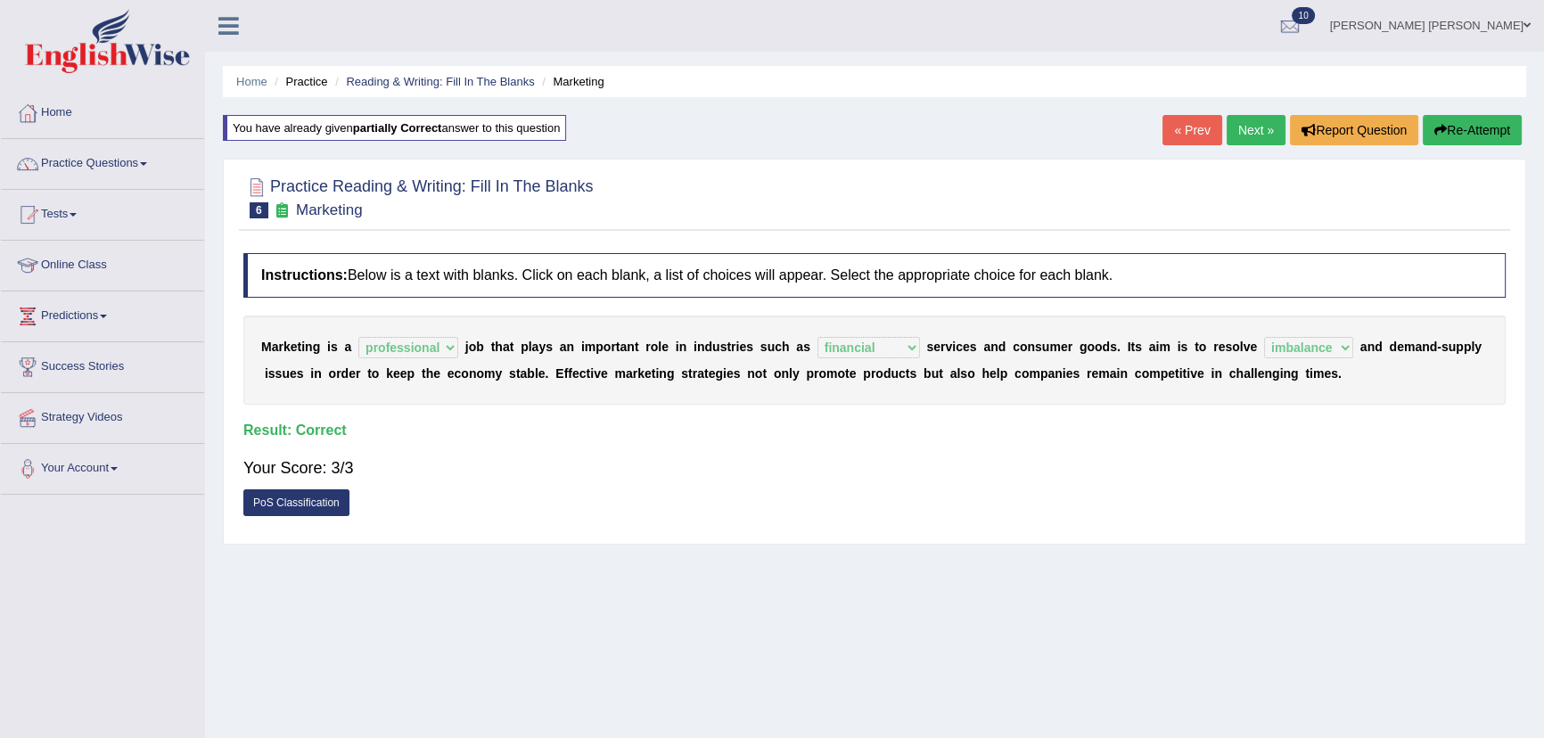
click at [1257, 134] on link "Next »" at bounding box center [1256, 130] width 59 height 30
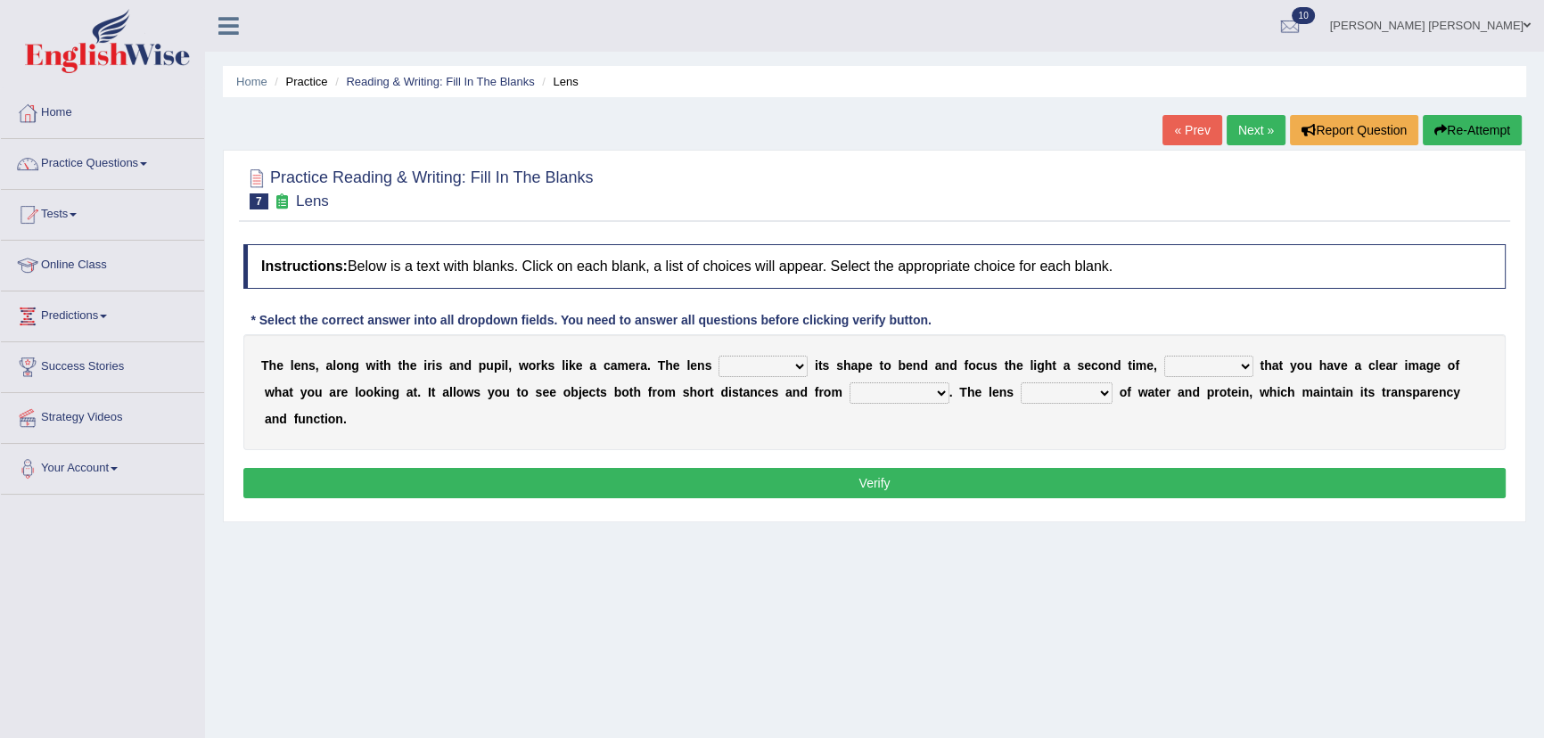
click at [768, 374] on select "adjusts shows selects presents" at bounding box center [763, 366] width 89 height 21
select select "adjusts"
click at [719, 356] on select "adjusts shows selects presents" at bounding box center [763, 366] width 89 height 21
click at [1212, 371] on select "ensures to ensure ensure ensured" at bounding box center [1208, 366] width 89 height 21
select select "to ensure"
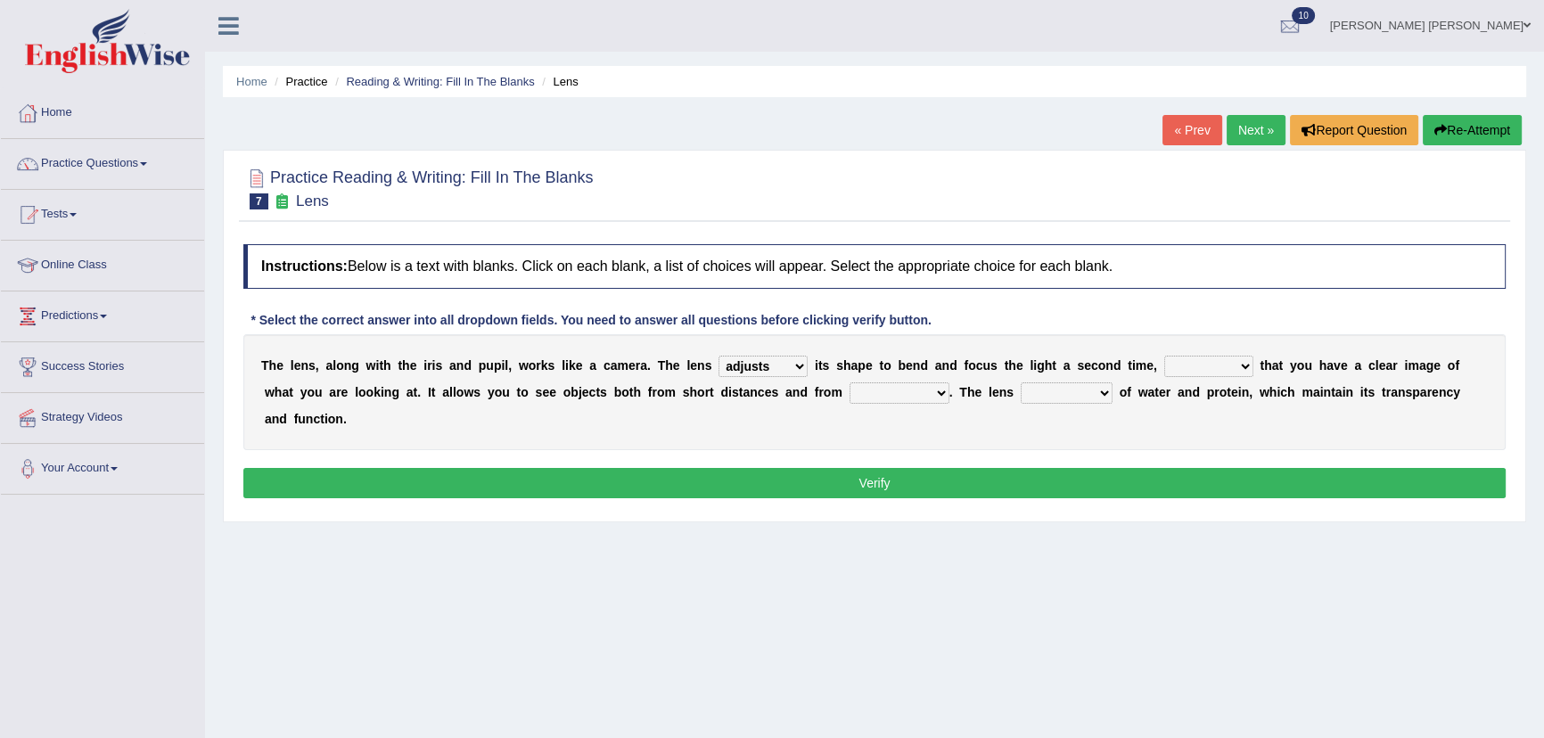
click at [1164, 356] on select "ensures to ensure ensure ensured" at bounding box center [1208, 366] width 89 height 21
click at [895, 394] on select "far away in between further apart all along" at bounding box center [900, 392] width 100 height 21
select select "far away"
click at [850, 382] on select "far away in between further apart all along" at bounding box center [900, 392] width 100 height 21
click at [1041, 396] on select "constitutes comprises composes consists" at bounding box center [1067, 392] width 92 height 21
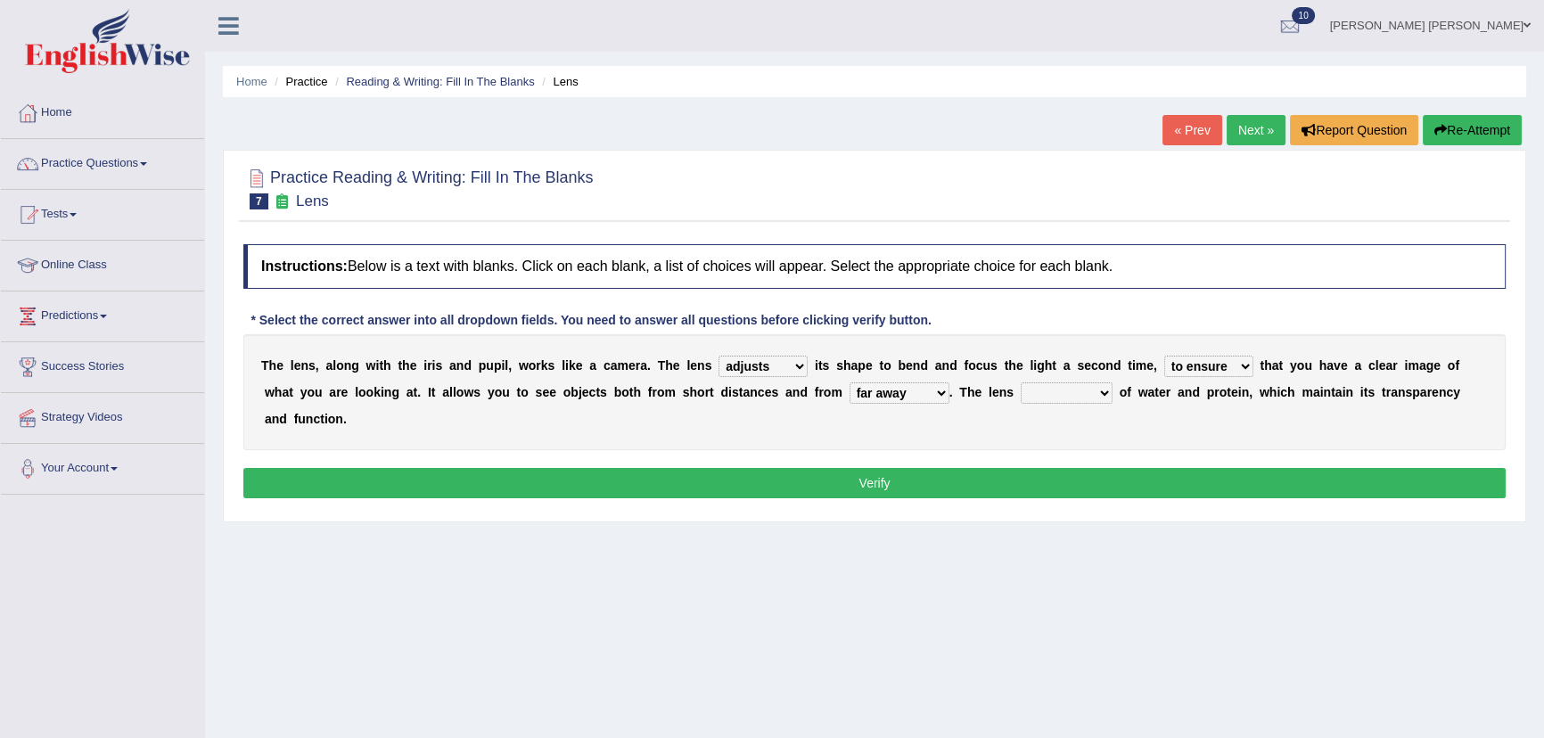
select select "comprises"
click at [1021, 382] on select "constitutes comprises composes consists" at bounding box center [1067, 392] width 92 height 21
click at [1181, 466] on div "Instructions: Below is a text with blanks. Click on each blank, a list of choic…" at bounding box center [874, 373] width 1271 height 277
click at [1177, 473] on button "Verify" at bounding box center [874, 483] width 1263 height 30
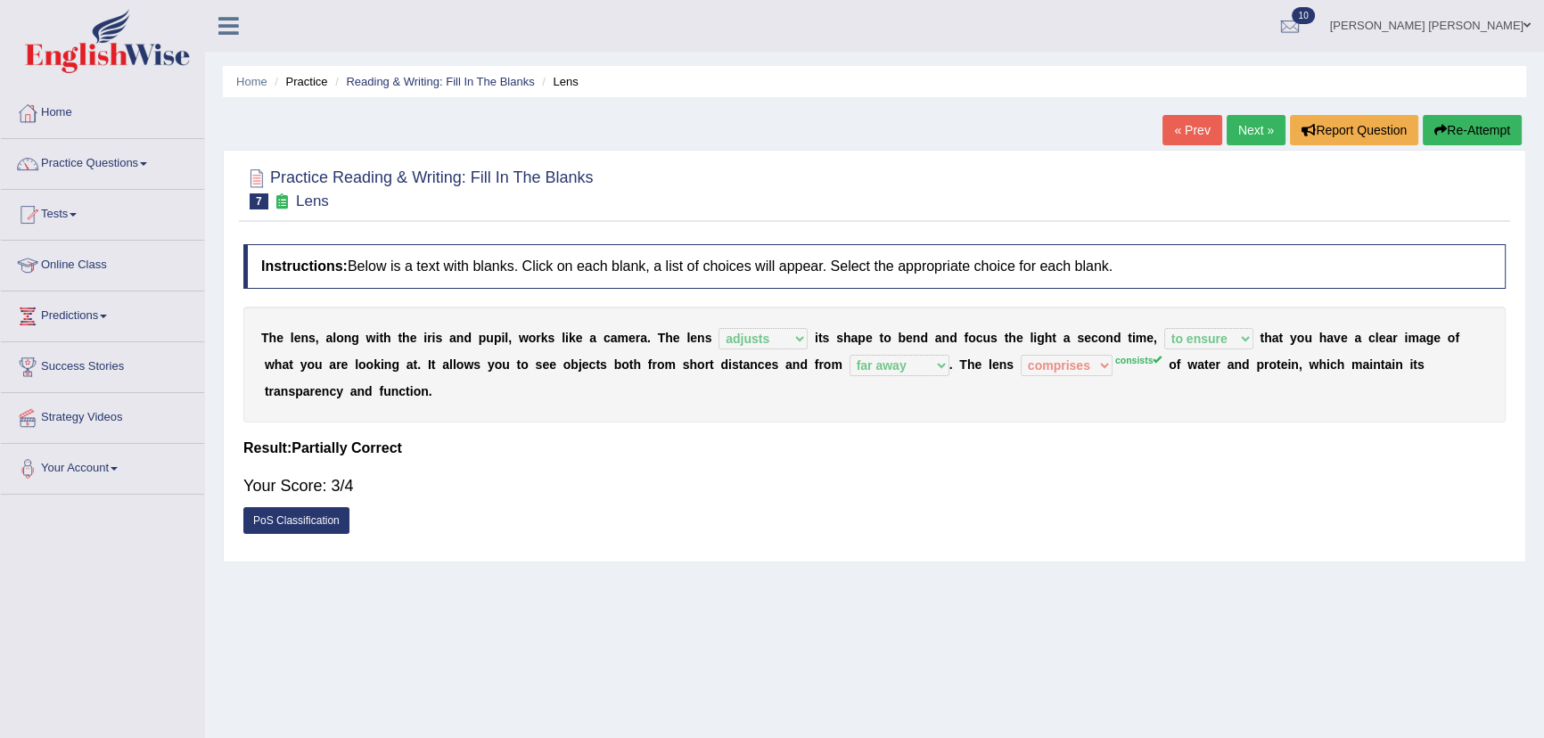
click at [1441, 125] on icon "button" at bounding box center [1441, 130] width 12 height 12
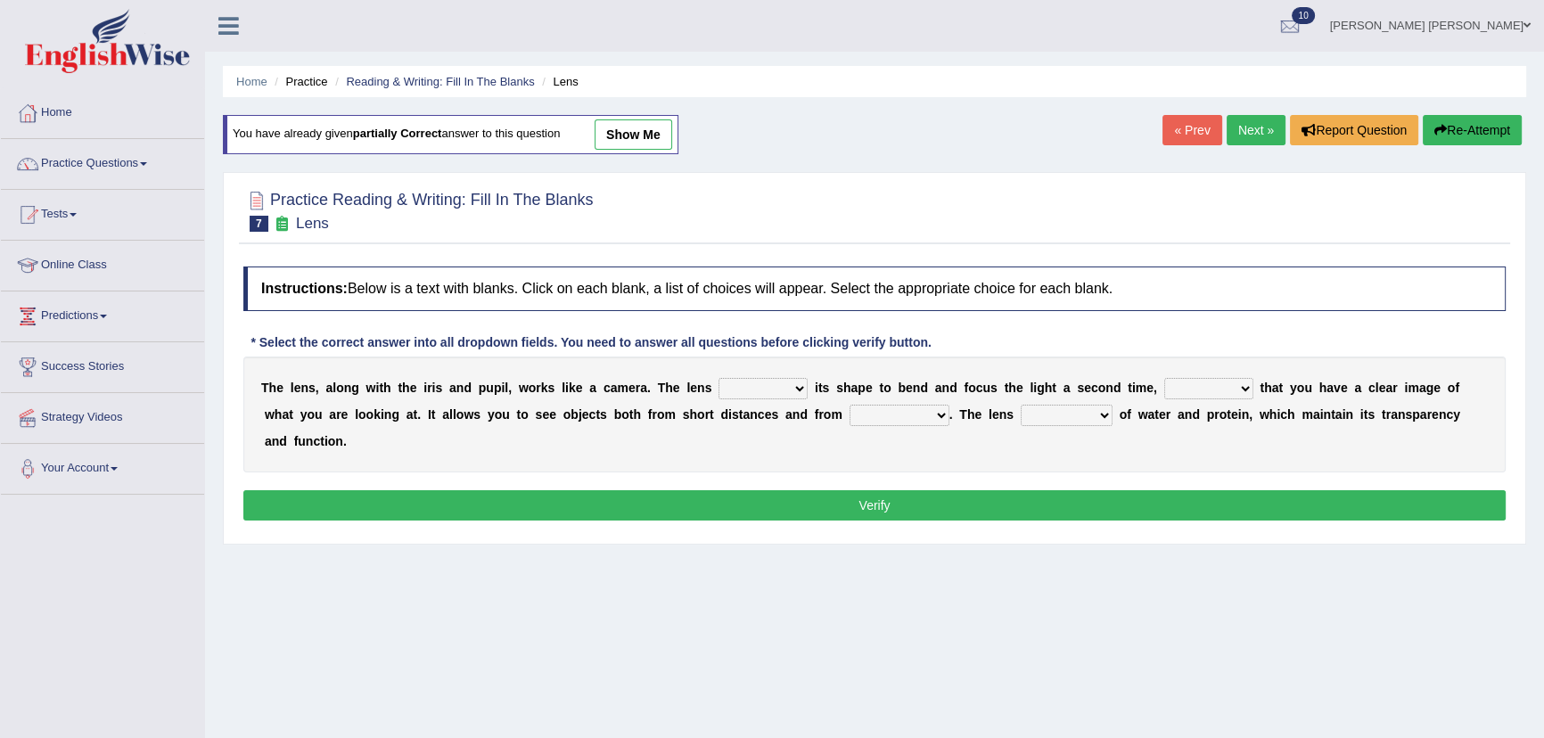
click at [752, 389] on select "adjusts shows selects presents" at bounding box center [763, 388] width 89 height 21
select select "adjusts"
click at [719, 378] on select "adjusts shows selects presents" at bounding box center [763, 388] width 89 height 21
click at [1194, 383] on select "ensures to ensure ensure ensured" at bounding box center [1208, 388] width 89 height 21
select select "to ensure"
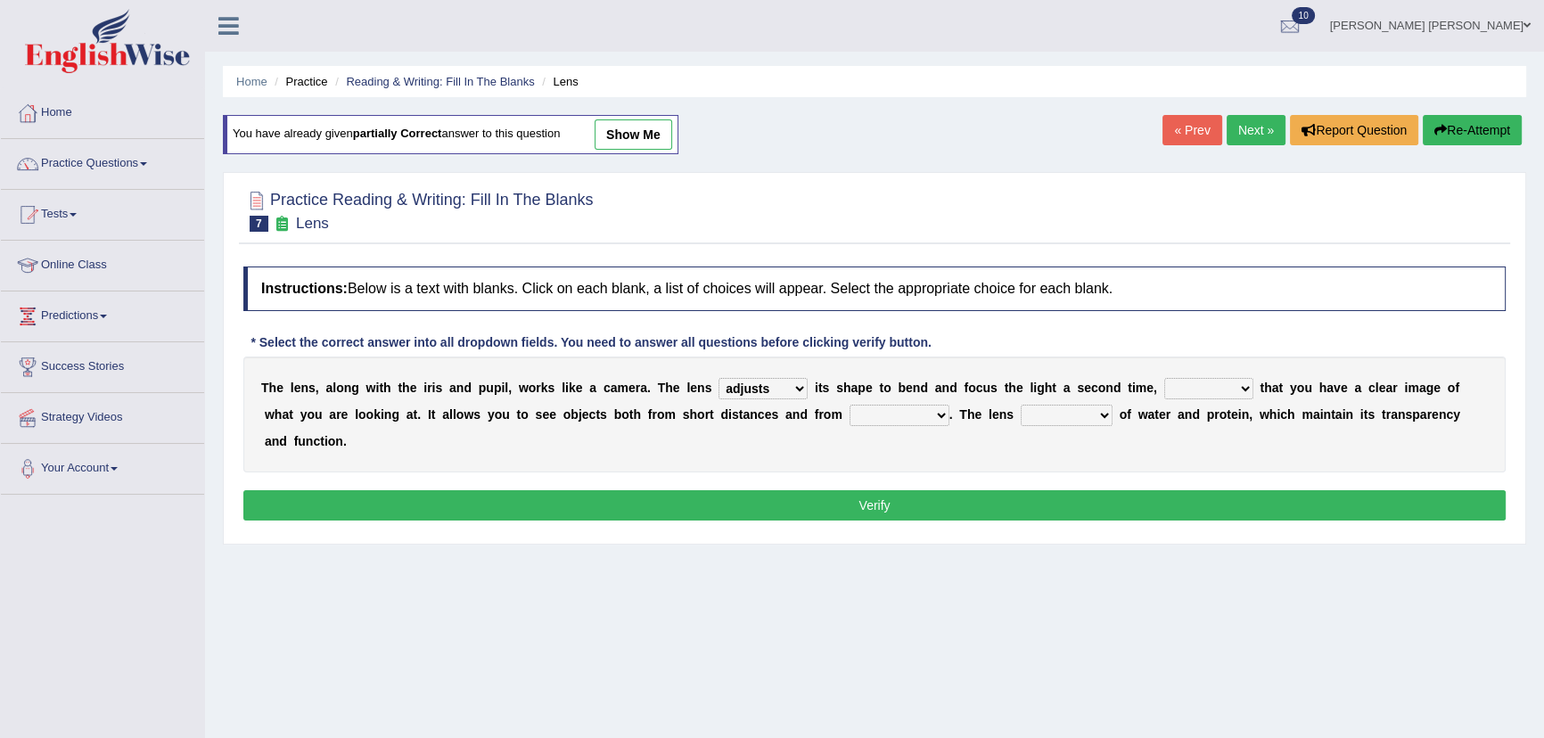
click at [1164, 378] on select "ensures to ensure ensure ensured" at bounding box center [1208, 388] width 89 height 21
click at [875, 418] on select "far away in between further apart all along" at bounding box center [900, 415] width 100 height 21
select select "far away"
click at [850, 405] on select "far away in between further apart all along" at bounding box center [900, 415] width 100 height 21
drag, startPoint x: 1058, startPoint y: 409, endPoint x: 1061, endPoint y: 422, distance: 12.8
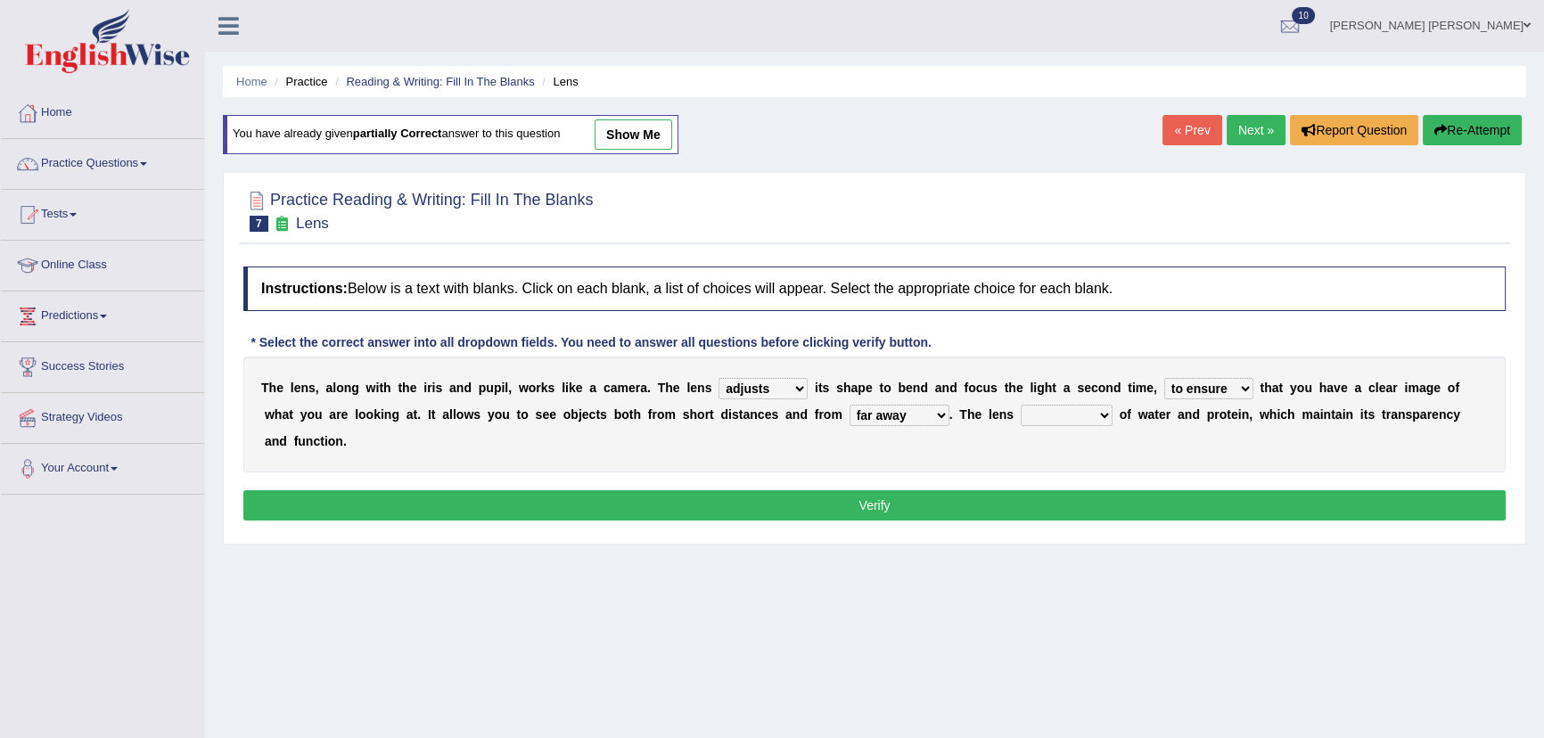
click at [1058, 409] on select "constitutes comprises composes consists" at bounding box center [1067, 415] width 92 height 21
select select "consists"
click at [1021, 405] on select "constitutes comprises composes consists" at bounding box center [1067, 415] width 92 height 21
click at [1012, 498] on button "Verify" at bounding box center [874, 505] width 1263 height 30
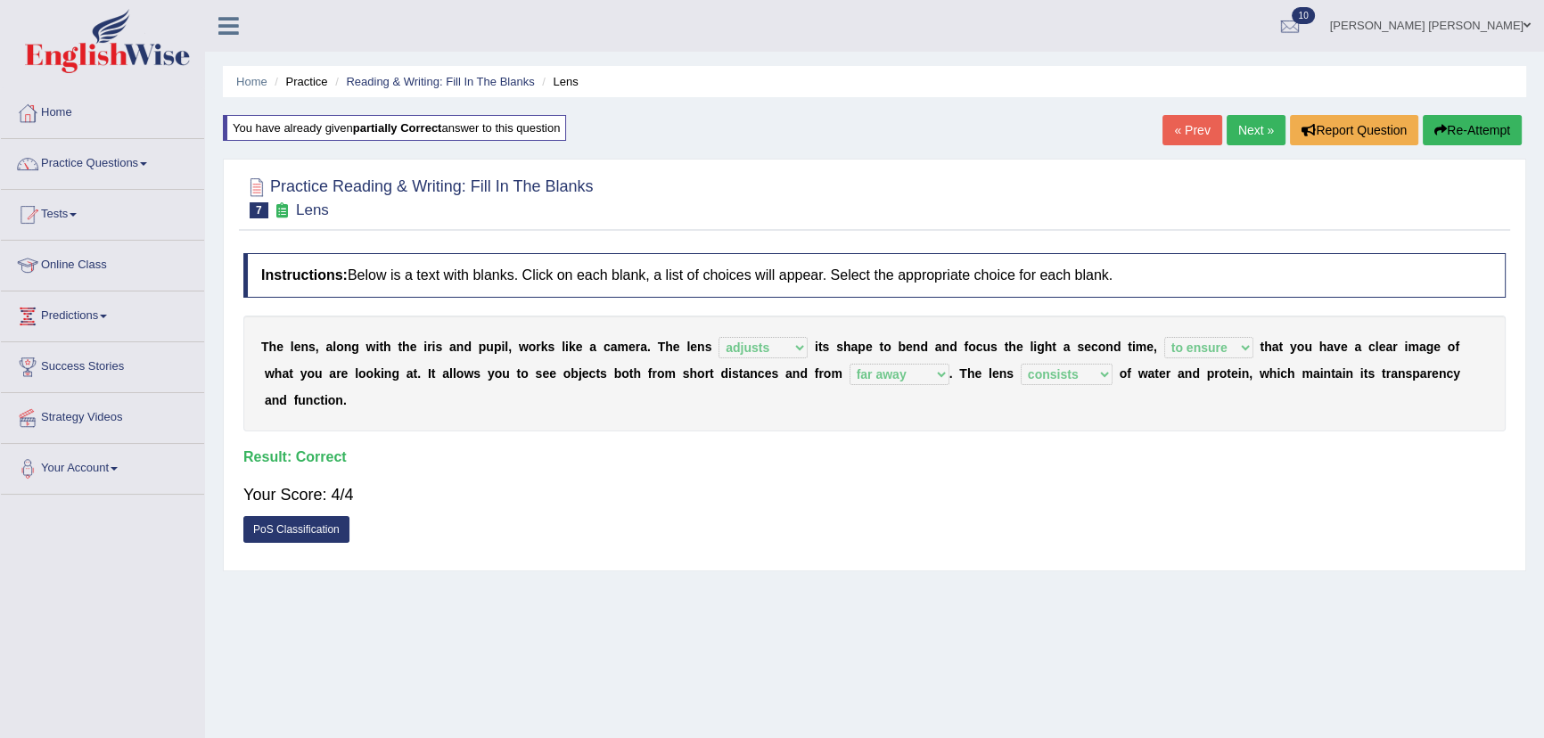
click at [1237, 136] on link "Next »" at bounding box center [1256, 130] width 59 height 30
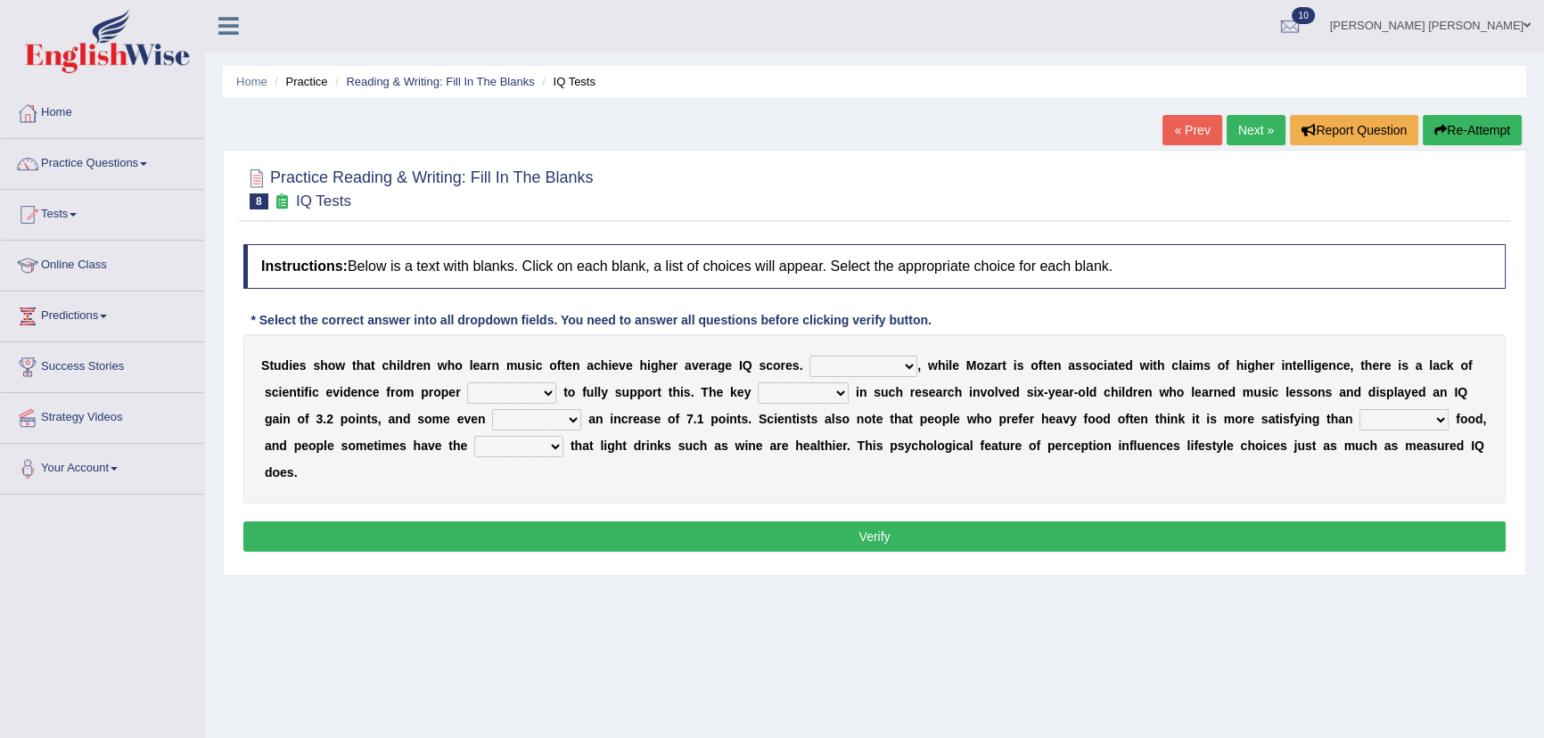
click at [876, 370] on select "However Therefore Consequently While" at bounding box center [864, 366] width 108 height 21
select select "Consequently"
click at [810, 356] on select "However Therefore Consequently While" at bounding box center [864, 366] width 108 height 21
click at [887, 366] on select "However Therefore Consequently While" at bounding box center [864, 366] width 108 height 21
click at [535, 386] on select "test tests testing tested" at bounding box center [511, 392] width 89 height 21
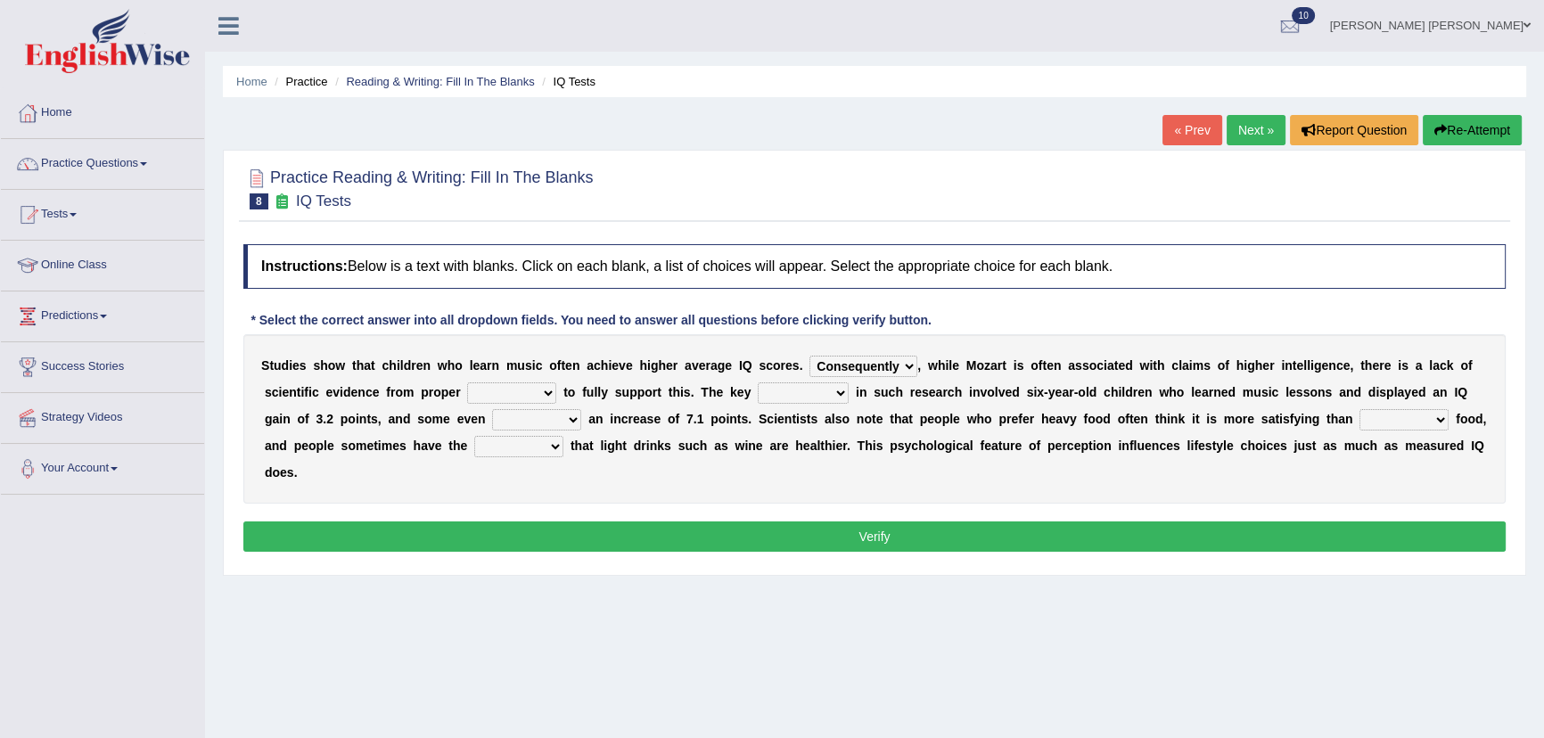
select select "testing"
click at [467, 382] on select "test tests testing tested" at bounding box center [511, 392] width 89 height 21
click at [808, 391] on select "process goal implication odd" at bounding box center [803, 392] width 91 height 21
select select "goal"
click at [758, 382] on select "process goal implication odd" at bounding box center [803, 392] width 91 height 21
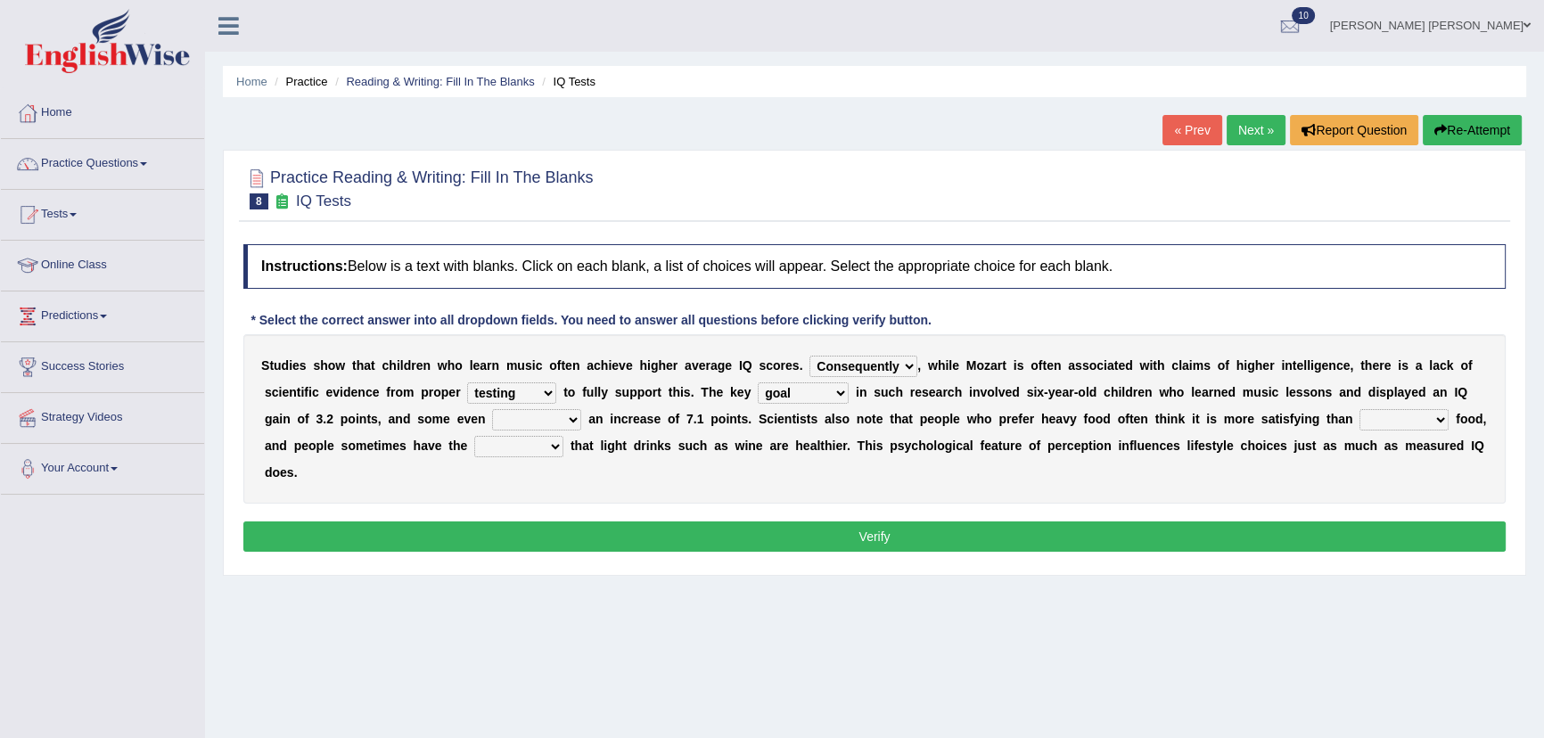
click at [540, 418] on select "exhibited taught learned threatened" at bounding box center [536, 419] width 89 height 21
click at [492, 409] on select "exhibited taught learned threatened" at bounding box center [536, 419] width 89 height 21
click at [544, 420] on select "exhibited taught learned threatened" at bounding box center [536, 419] width 89 height 21
click at [492, 409] on select "exhibited taught learned threatened" at bounding box center [536, 419] width 89 height 21
click at [572, 421] on select "exhibited taught learned threatened" at bounding box center [536, 419] width 89 height 21
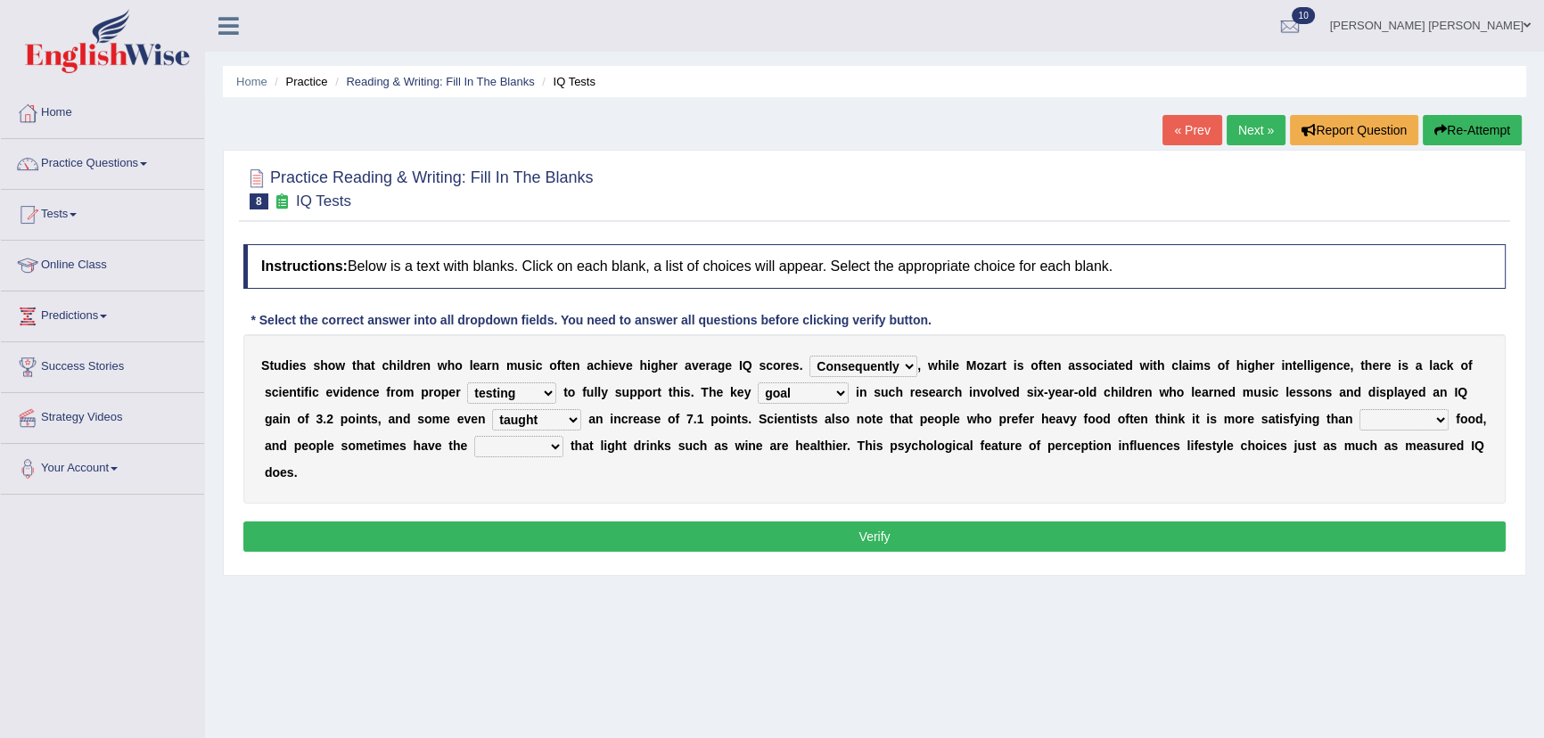
select select "exhibited"
click at [492, 409] on select "exhibited taught learned threatened" at bounding box center [536, 419] width 89 height 21
click at [1425, 422] on select "choosy lighter cushiony spooky" at bounding box center [1404, 419] width 89 height 21
select select "lighter"
click at [1360, 409] on select "choosy lighter cushiony spooky" at bounding box center [1404, 419] width 89 height 21
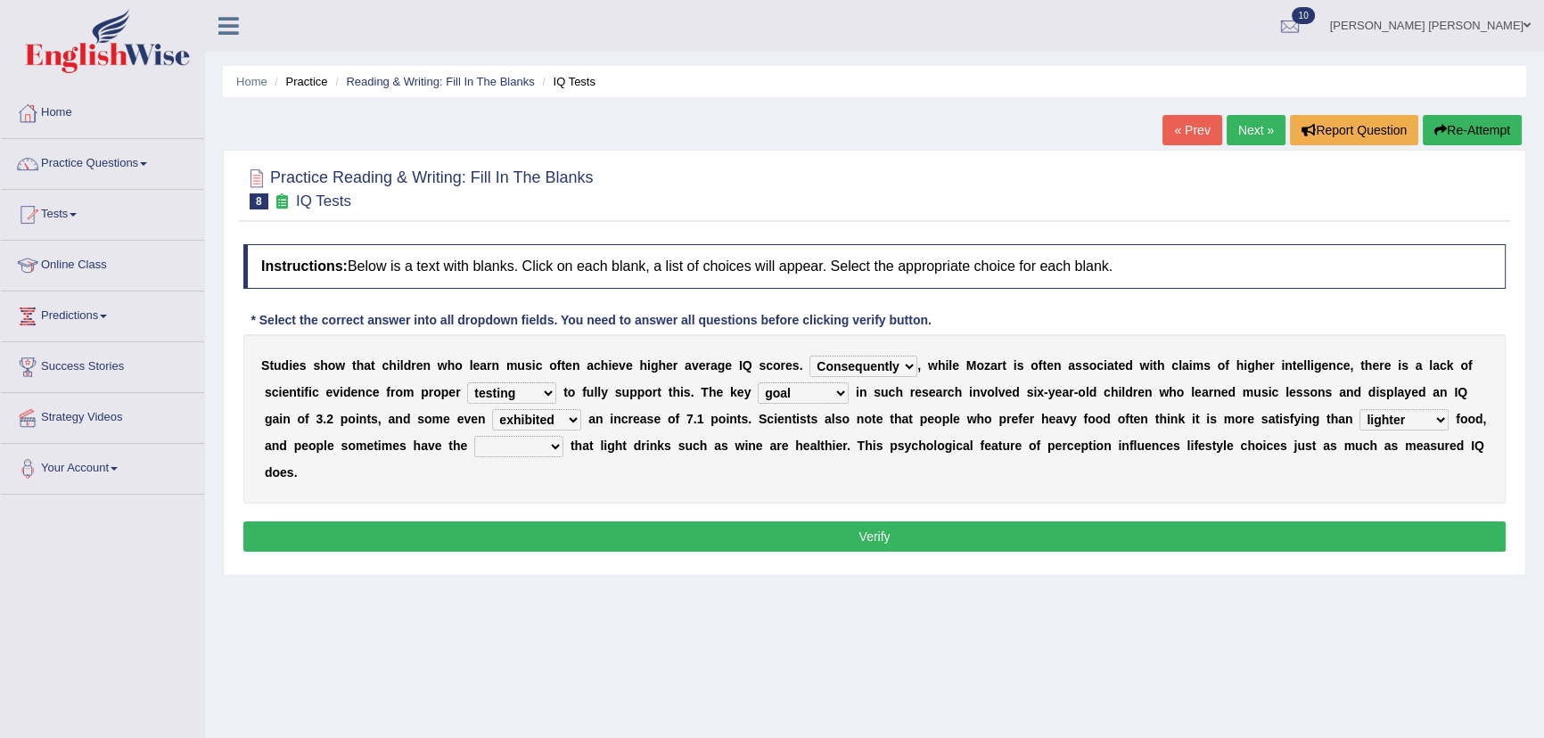
click at [521, 443] on select "illusion sight anecdote intention" at bounding box center [518, 446] width 89 height 21
select select "illusion"
click at [474, 436] on select "illusion sight anecdote intention" at bounding box center [518, 446] width 89 height 21
click at [539, 529] on button "Verify" at bounding box center [874, 537] width 1263 height 30
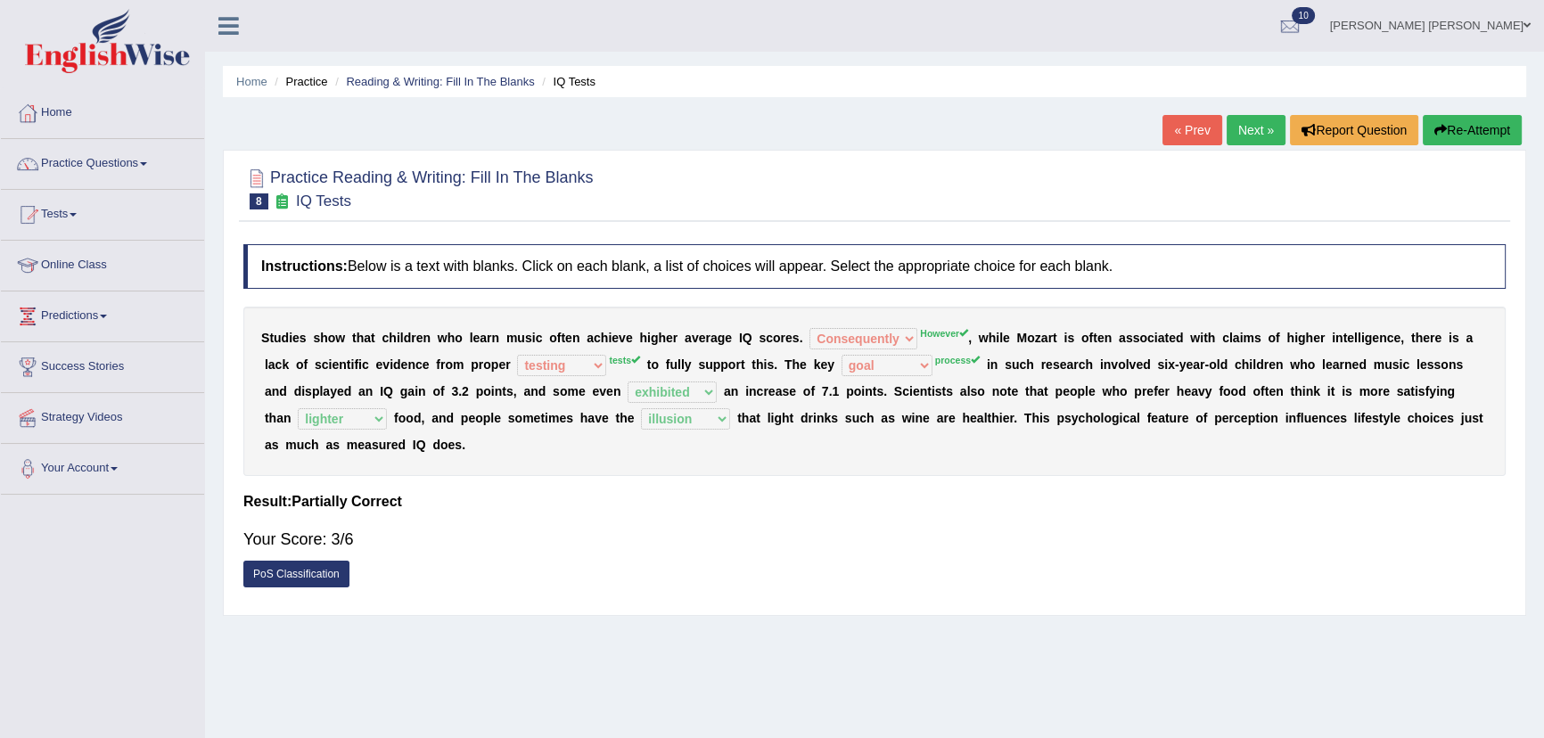
click at [1469, 125] on button "Re-Attempt" at bounding box center [1472, 130] width 99 height 30
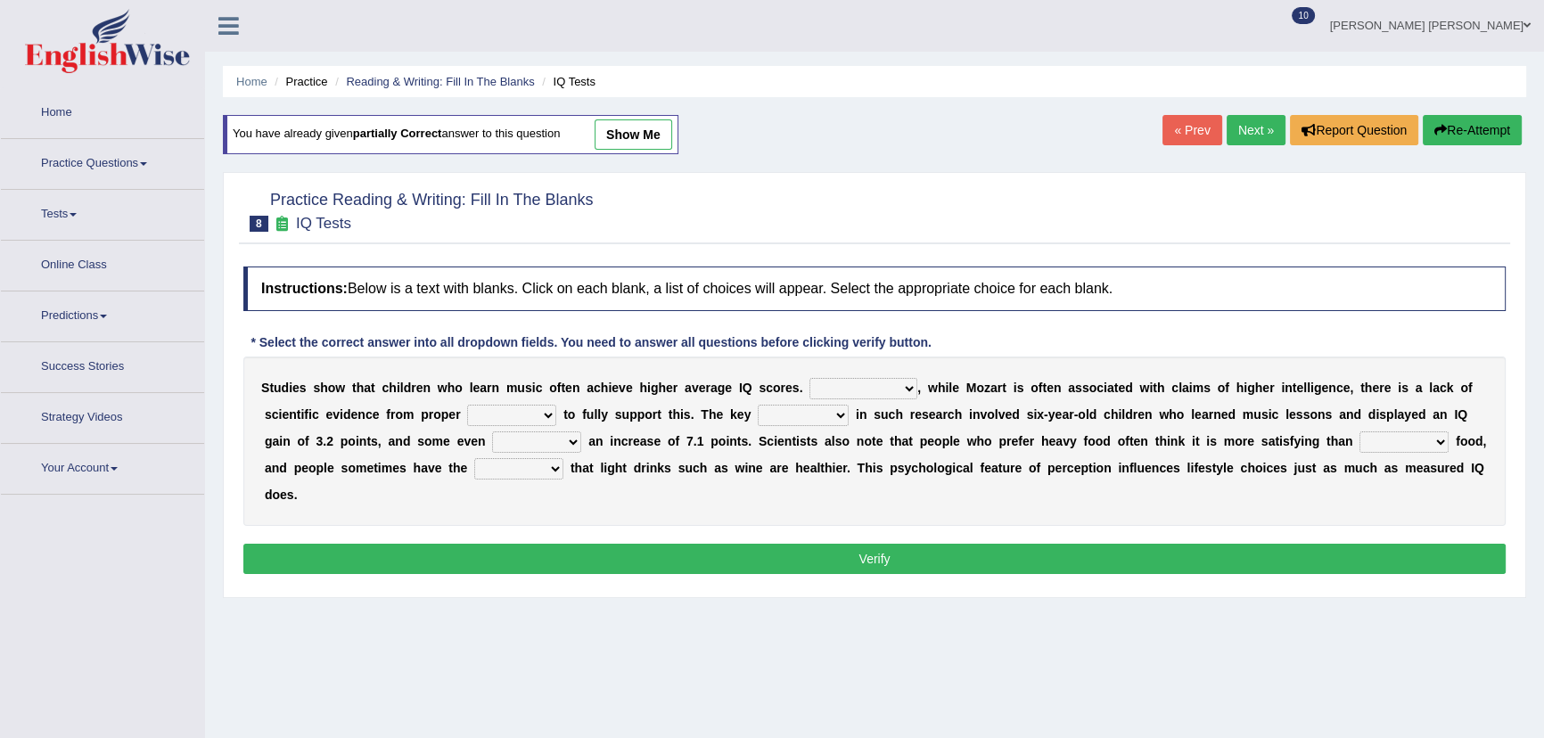
click at [828, 384] on select "However Therefore Consequently While" at bounding box center [864, 388] width 108 height 21
select select "However"
click at [810, 378] on select "However Therefore Consequently While" at bounding box center [864, 388] width 108 height 21
click at [499, 412] on select "test tests testing tested" at bounding box center [511, 415] width 89 height 21
select select "tests"
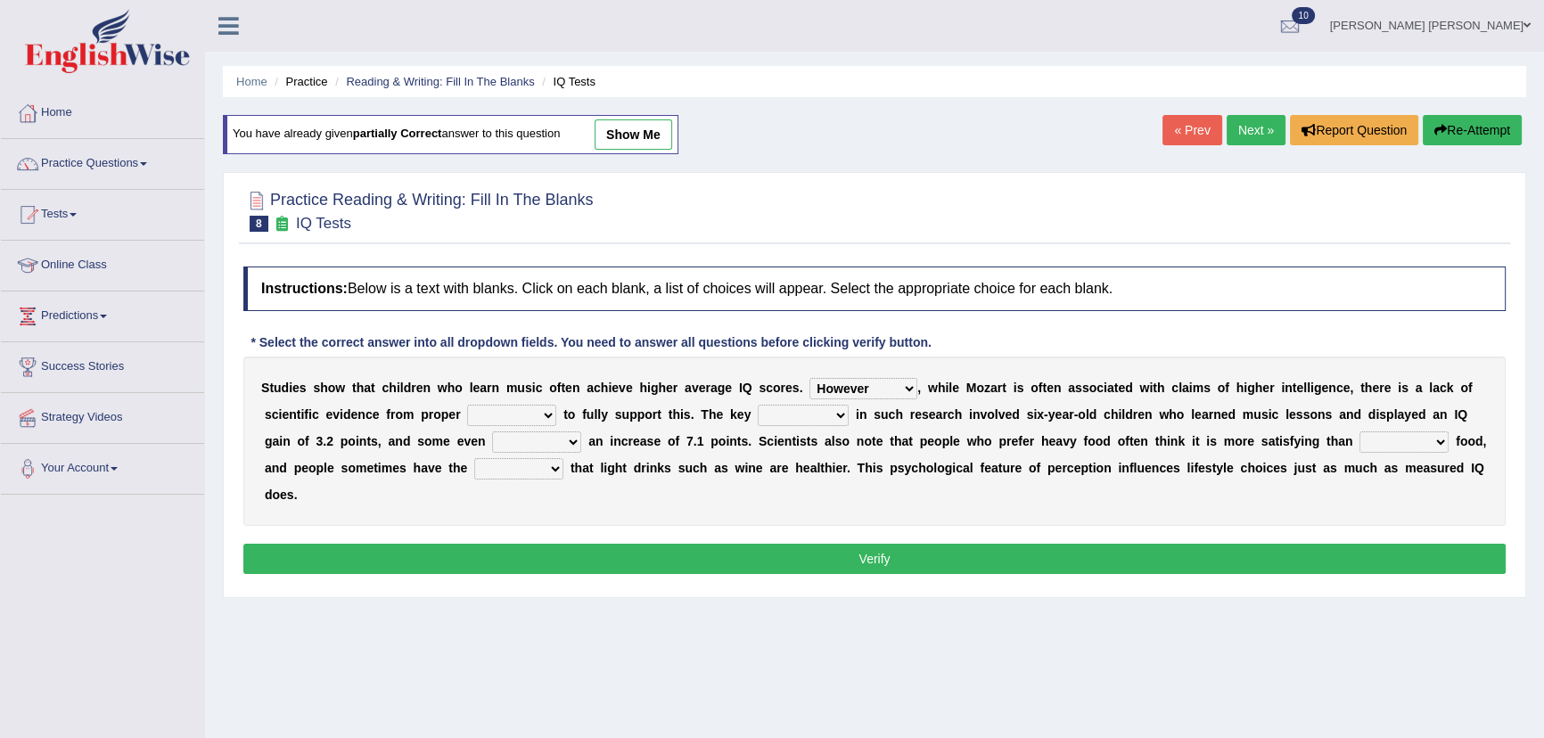
click at [467, 405] on select "test tests testing tested" at bounding box center [511, 415] width 89 height 21
click at [823, 410] on select "process goal implication odd" at bounding box center [803, 415] width 91 height 21
select select "process"
click at [758, 405] on select "process goal implication odd" at bounding box center [803, 415] width 91 height 21
click at [516, 435] on select "exhibited taught learned threatened" at bounding box center [536, 442] width 89 height 21
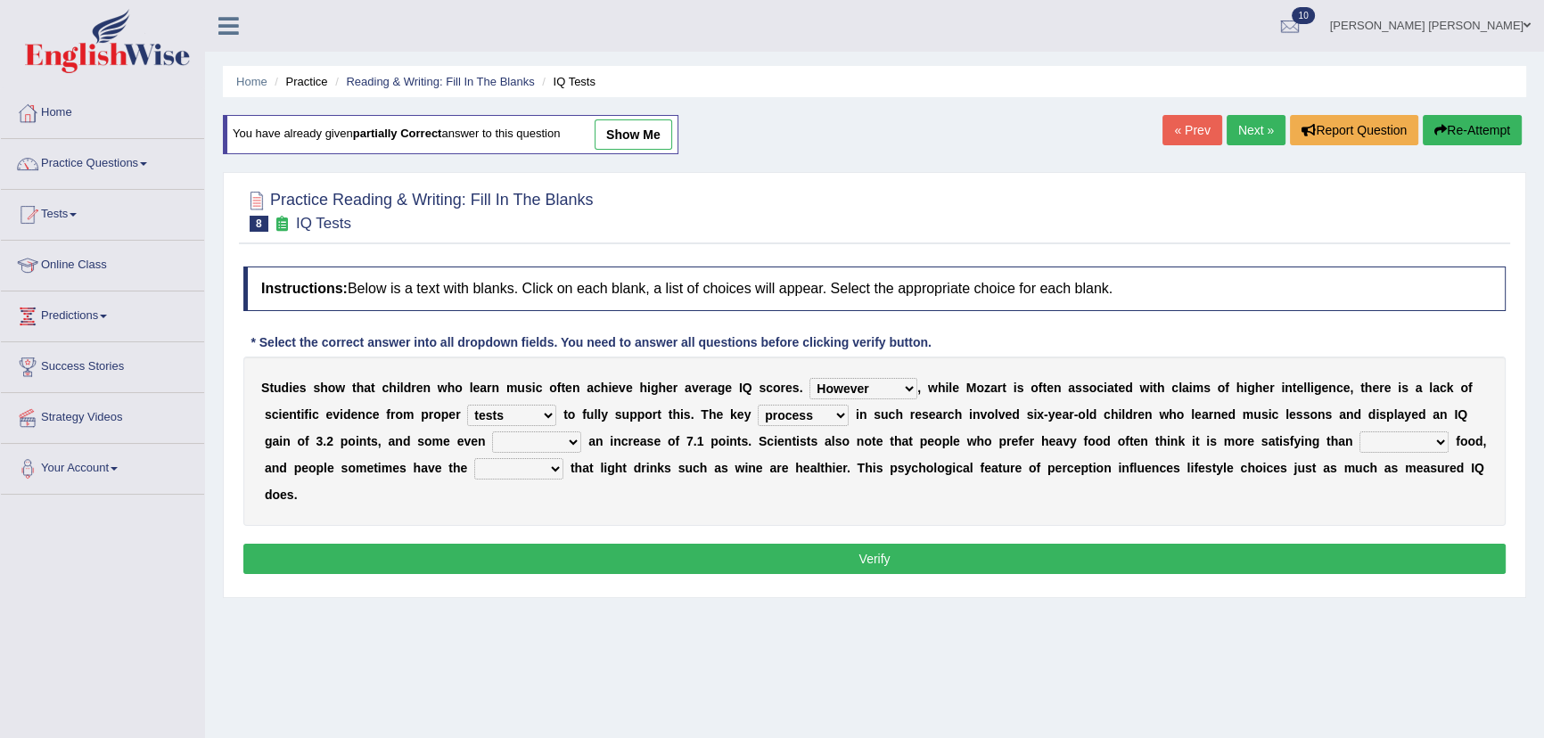
select select "exhibited"
click at [492, 432] on select "exhibited taught learned threatened" at bounding box center [536, 442] width 89 height 21
click at [1399, 443] on select "choosy lighter cushiony spooky" at bounding box center [1404, 442] width 89 height 21
select select "lighter"
click at [1360, 432] on select "choosy lighter cushiony spooky" at bounding box center [1404, 442] width 89 height 21
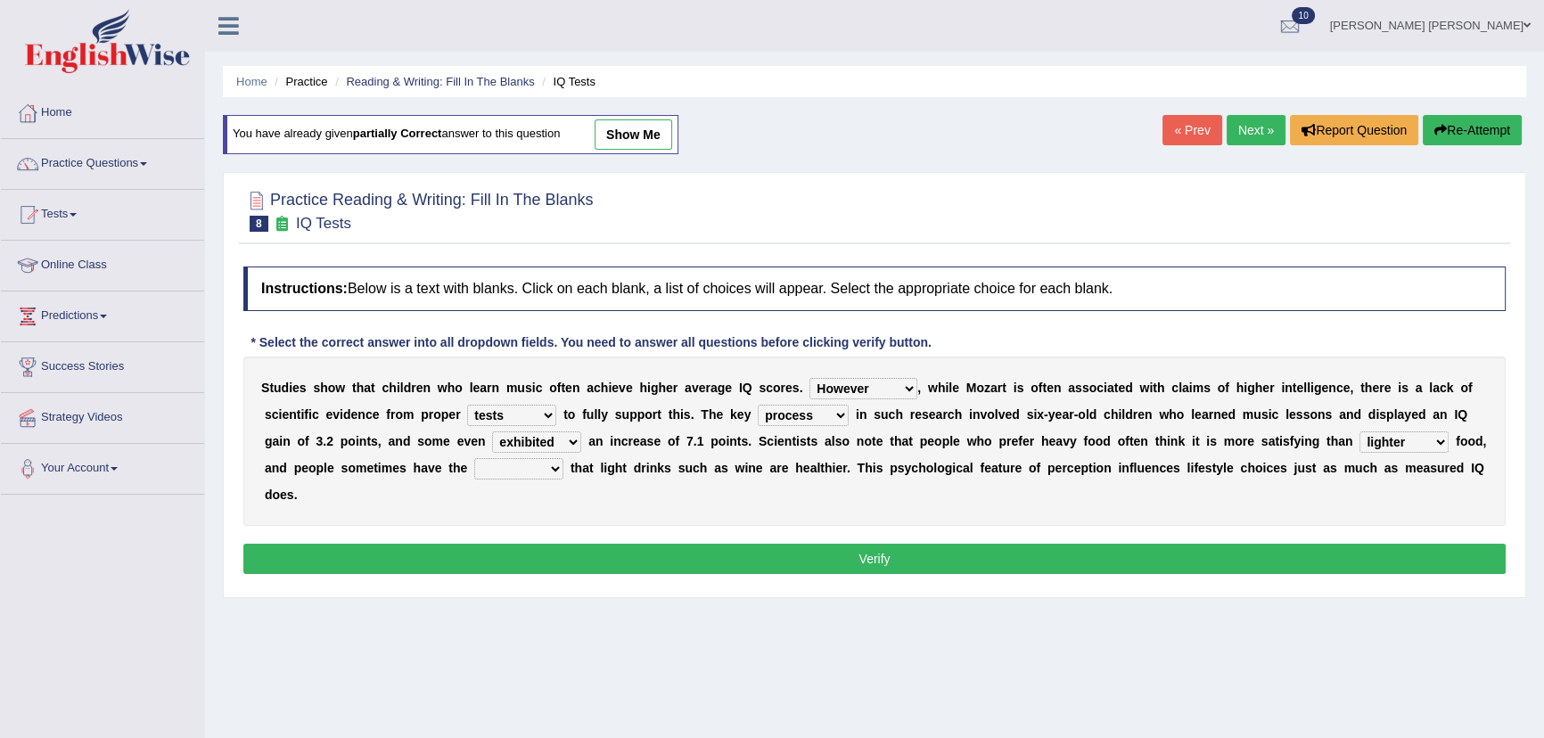
click at [502, 470] on select "illusion sight anecdote intention" at bounding box center [518, 468] width 89 height 21
select select "illusion"
click at [474, 458] on select "illusion sight anecdote intention" at bounding box center [518, 468] width 89 height 21
click at [497, 558] on button "Verify" at bounding box center [874, 559] width 1263 height 30
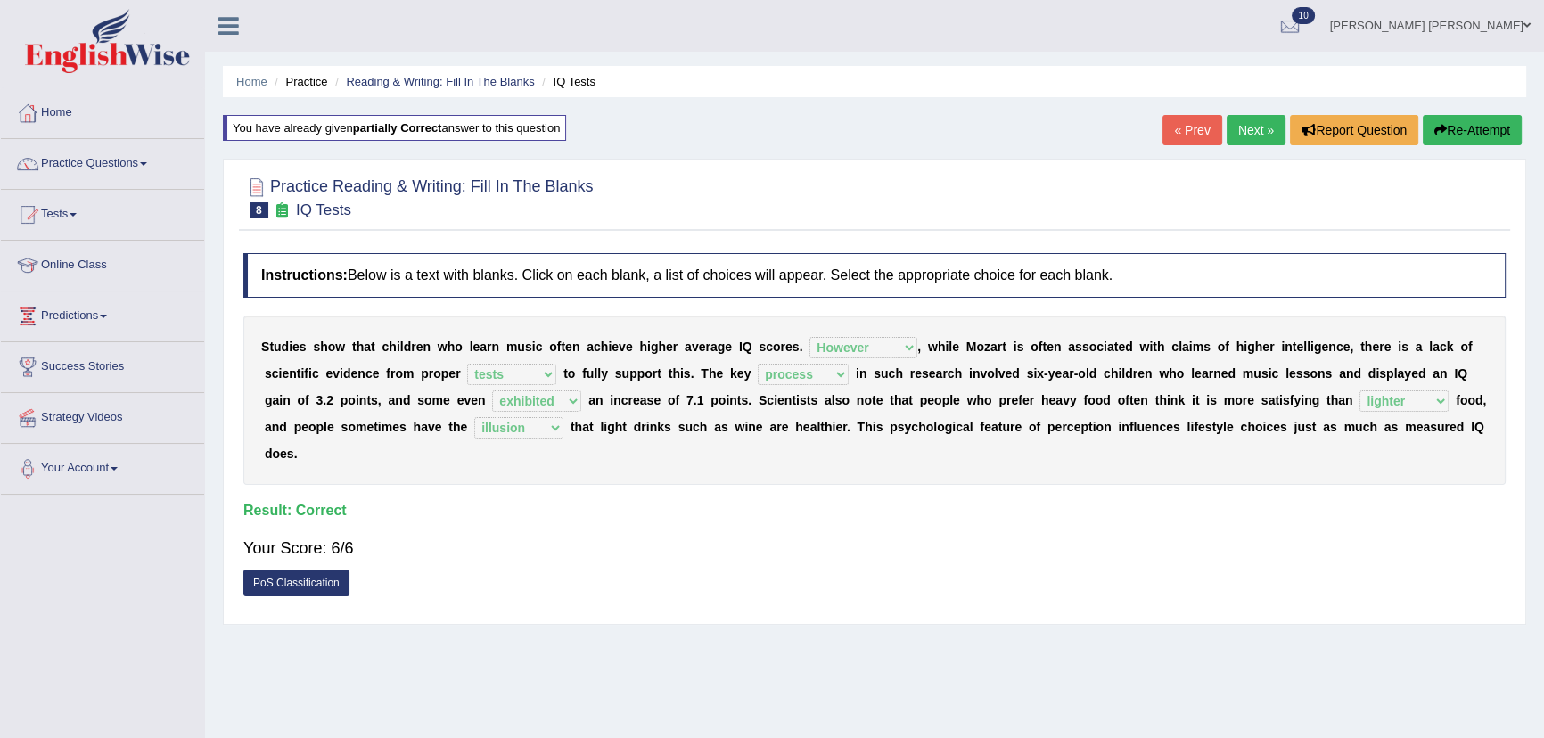
click at [1261, 127] on link "Next »" at bounding box center [1256, 130] width 59 height 30
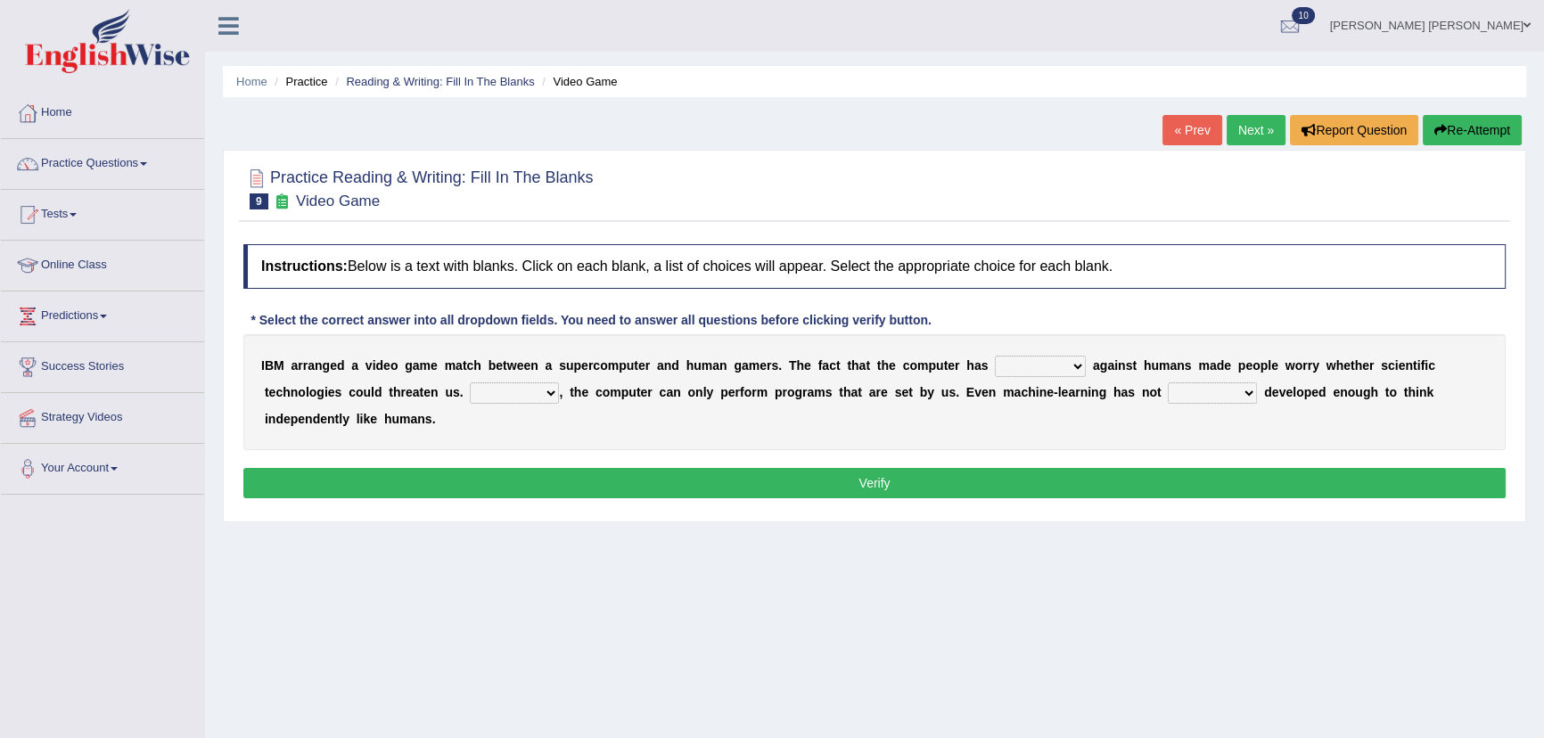
click at [1044, 363] on select "competed fought acted challenged" at bounding box center [1040, 366] width 91 height 21
select select "challenged"
click at [995, 356] on select "competed fought acted challenged" at bounding box center [1040, 366] width 91 height 21
click at [532, 391] on select "Moreover However Thus So" at bounding box center [514, 392] width 89 height 21
select select "However"
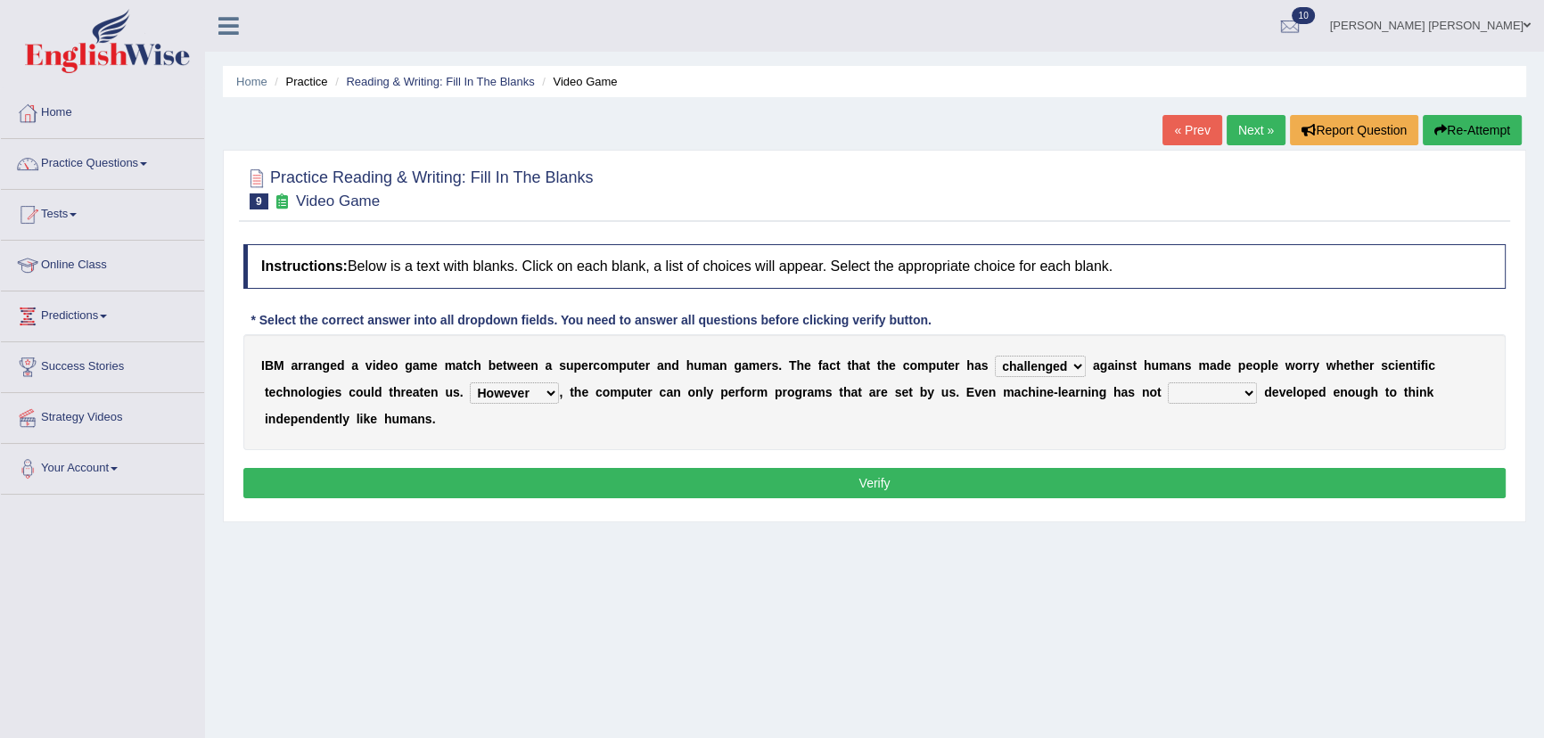
click at [470, 382] on select "Moreover However Thus So" at bounding box center [514, 392] width 89 height 21
click at [1231, 393] on select "yet still only just" at bounding box center [1212, 392] width 89 height 21
select select "yet"
click at [1168, 382] on select "yet still only just" at bounding box center [1212, 392] width 89 height 21
click at [1052, 476] on button "Verify" at bounding box center [874, 483] width 1263 height 30
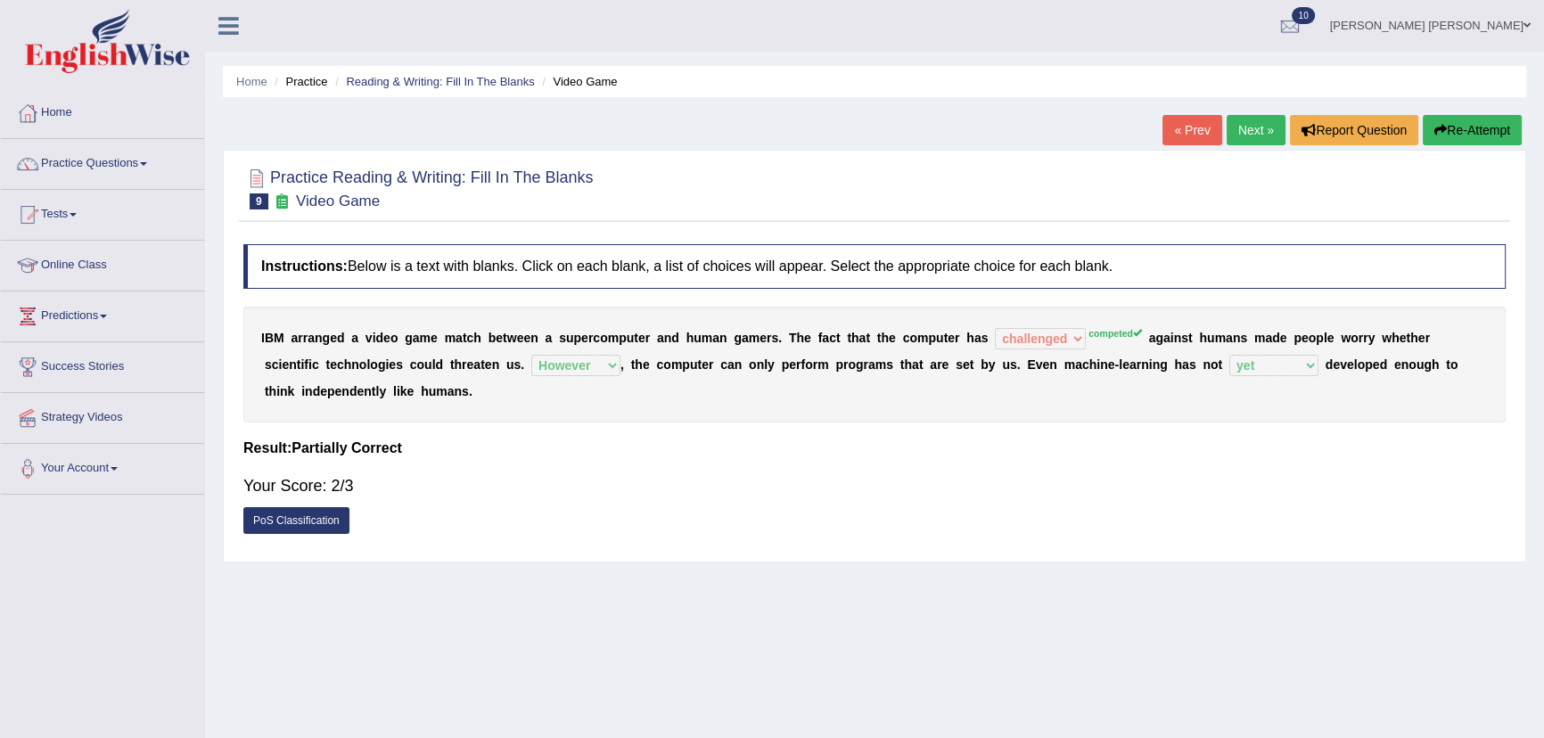
click at [1460, 122] on button "Re-Attempt" at bounding box center [1472, 130] width 99 height 30
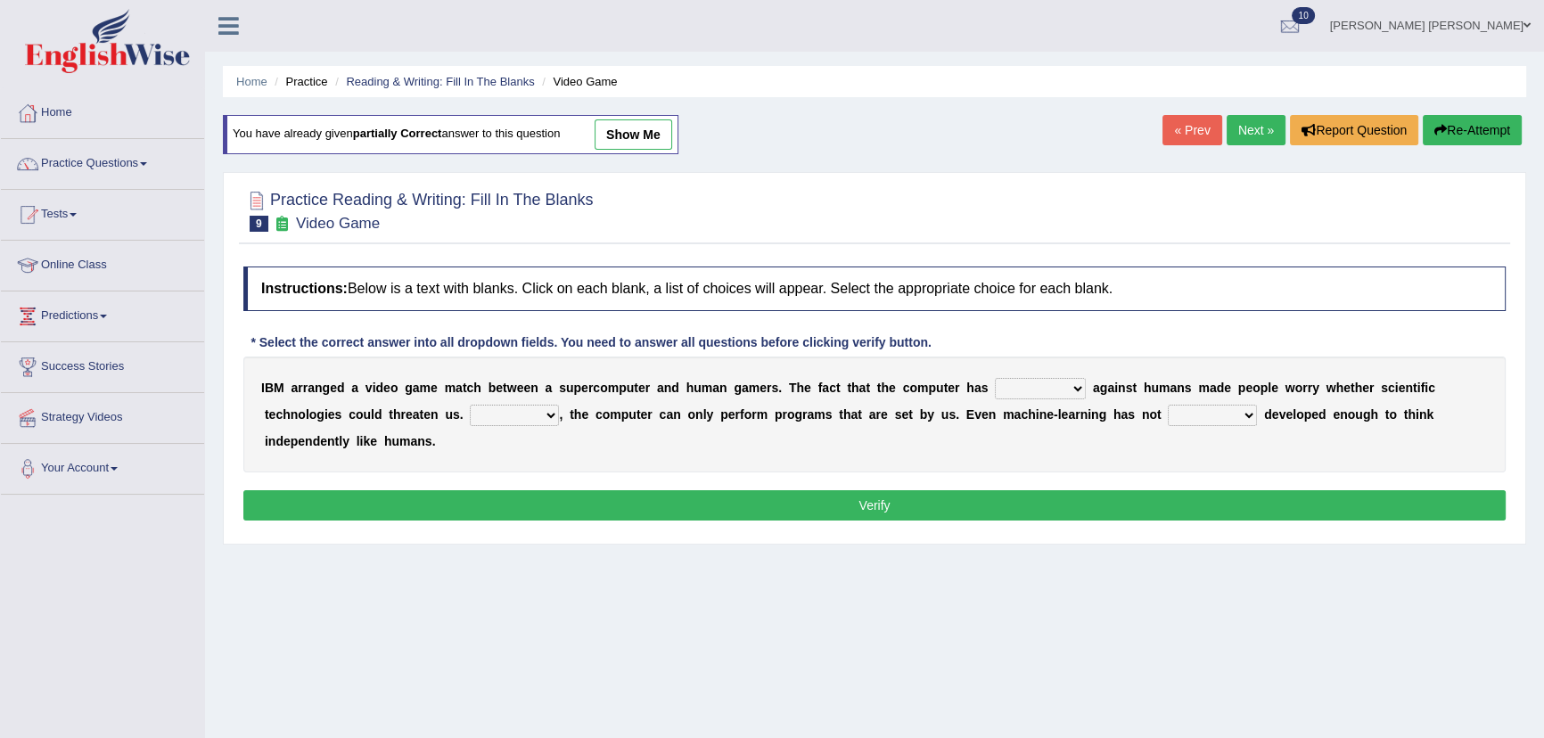
click at [1073, 388] on select "competed fought acted challenged" at bounding box center [1040, 388] width 91 height 21
select select "competed"
click at [995, 378] on select "competed fought acted challenged" at bounding box center [1040, 388] width 91 height 21
click at [534, 414] on select "Moreover However Thus So" at bounding box center [514, 415] width 89 height 21
click at [470, 405] on select "Moreover However Thus So" at bounding box center [514, 415] width 89 height 21
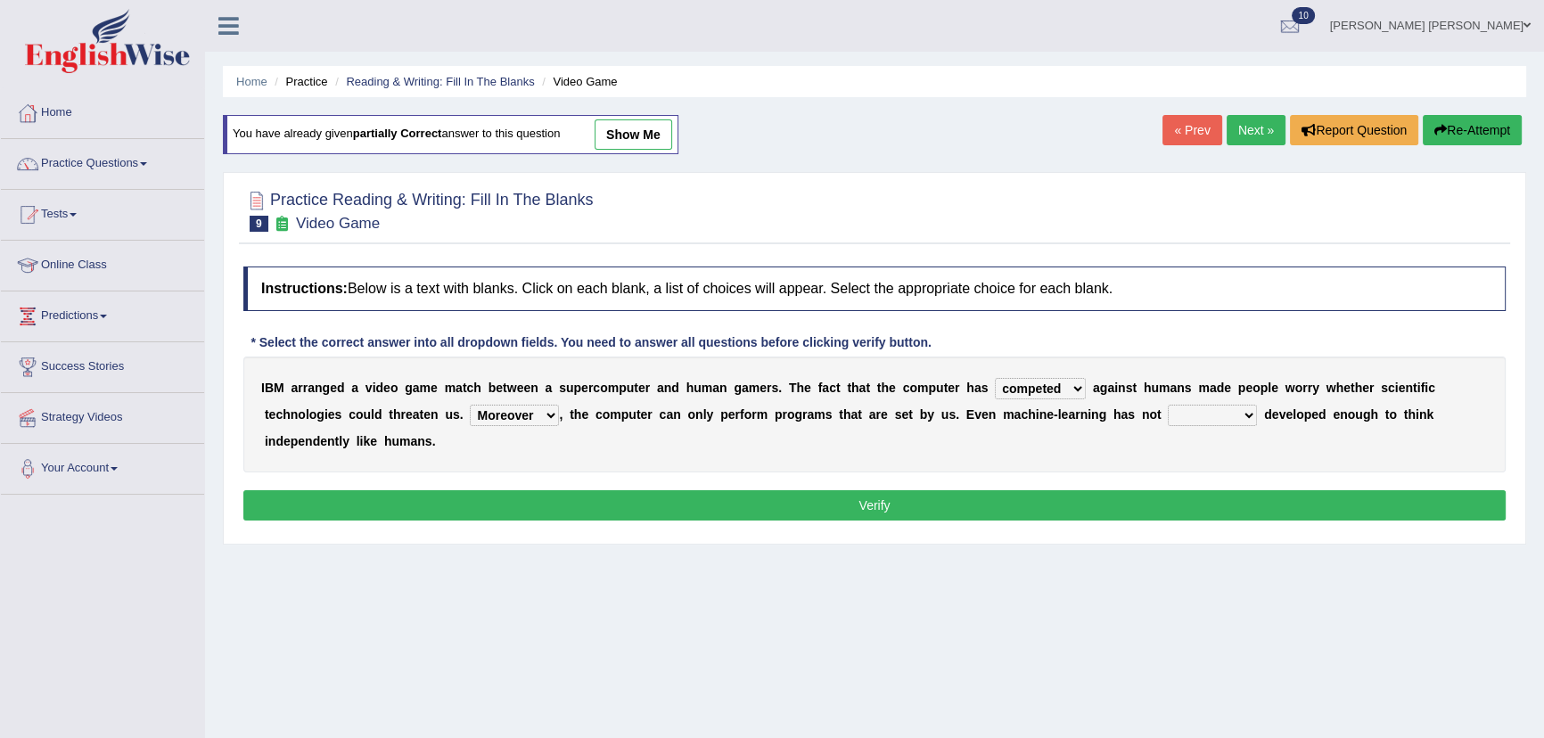
click at [517, 421] on select "Moreover However Thus So" at bounding box center [514, 415] width 89 height 21
select select "However"
click at [470, 405] on select "Moreover However Thus So" at bounding box center [514, 415] width 89 height 21
click at [1179, 414] on select "yet still only just" at bounding box center [1212, 415] width 89 height 21
select select "yet"
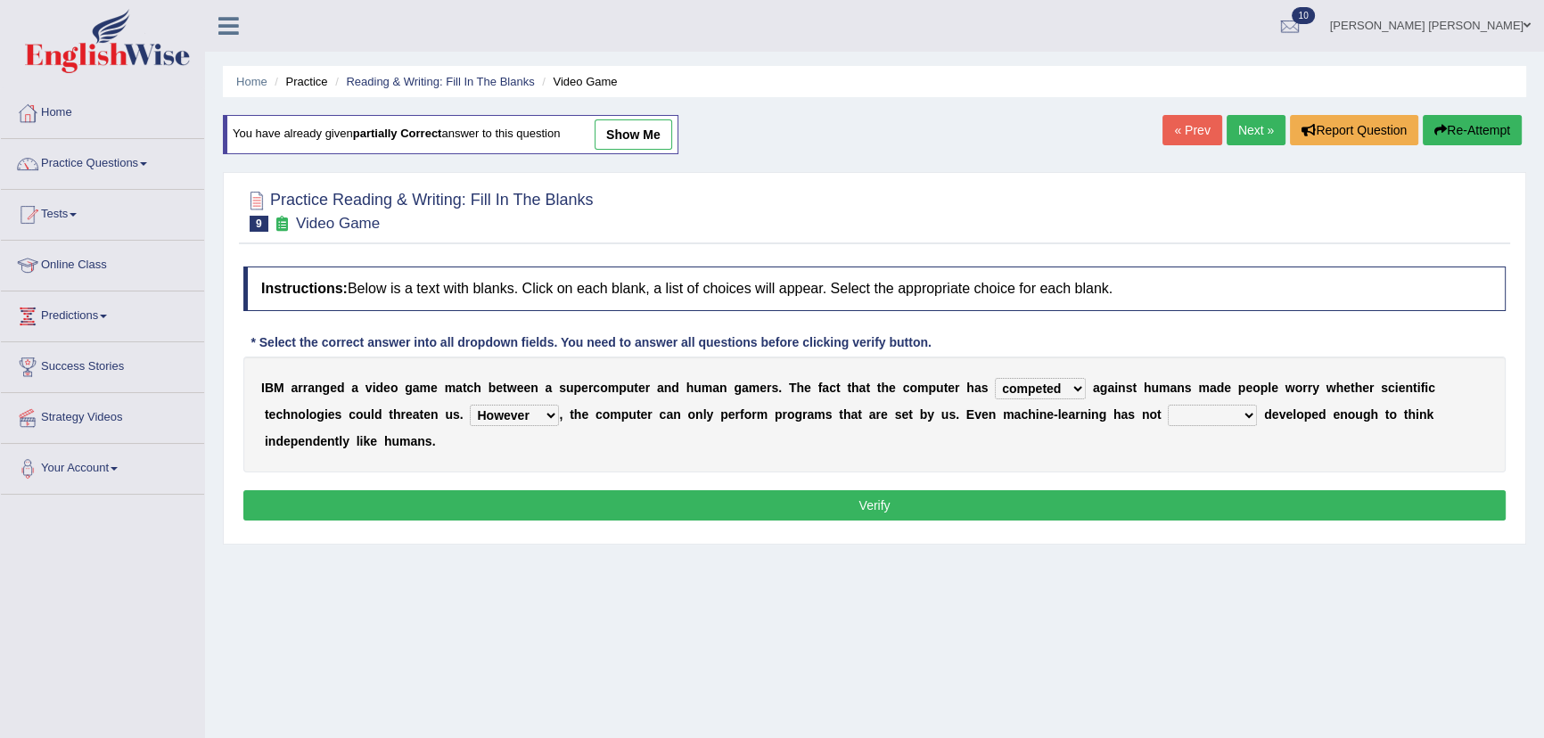
click at [1168, 405] on select "yet still only just" at bounding box center [1212, 415] width 89 height 21
click at [1082, 499] on button "Verify" at bounding box center [874, 505] width 1263 height 30
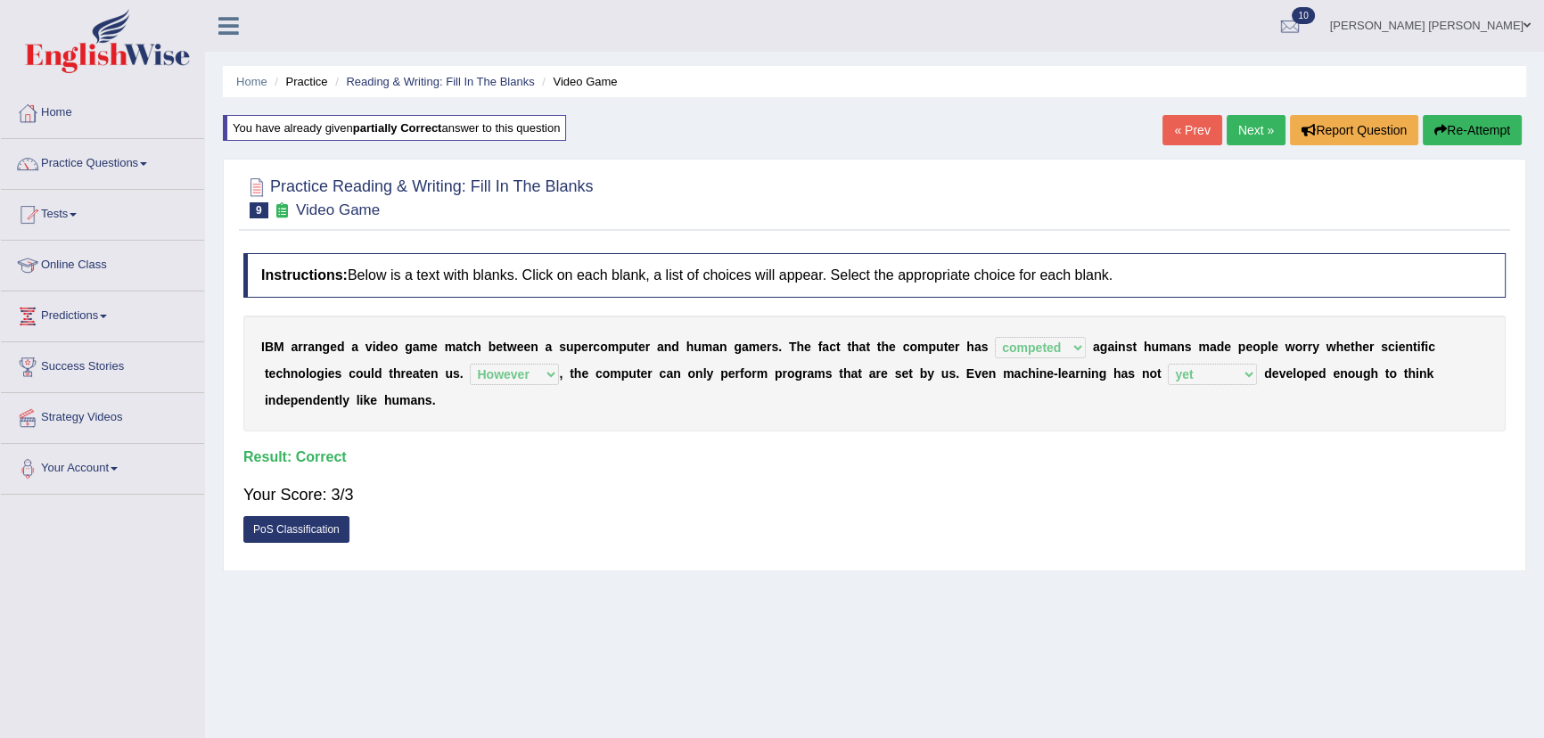
click at [1235, 136] on link "Next »" at bounding box center [1256, 130] width 59 height 30
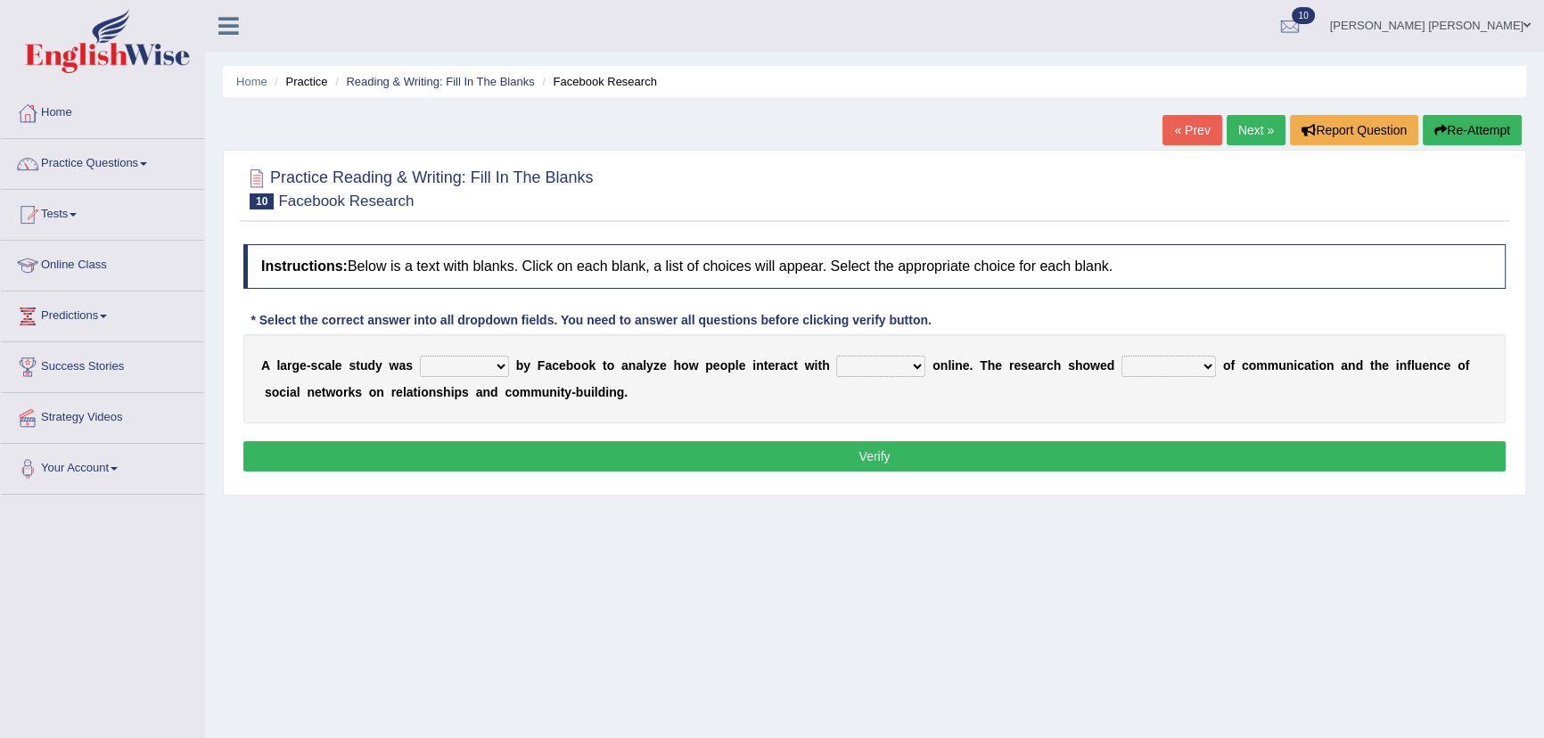
click at [476, 366] on select "surveyed had asked made" at bounding box center [464, 366] width 89 height 21
select select "made"
click at [420, 356] on select "surveyed had asked made" at bounding box center [464, 366] width 89 height 21
click at [868, 365] on select "together all each other another" at bounding box center [880, 366] width 89 height 21
select select "each other"
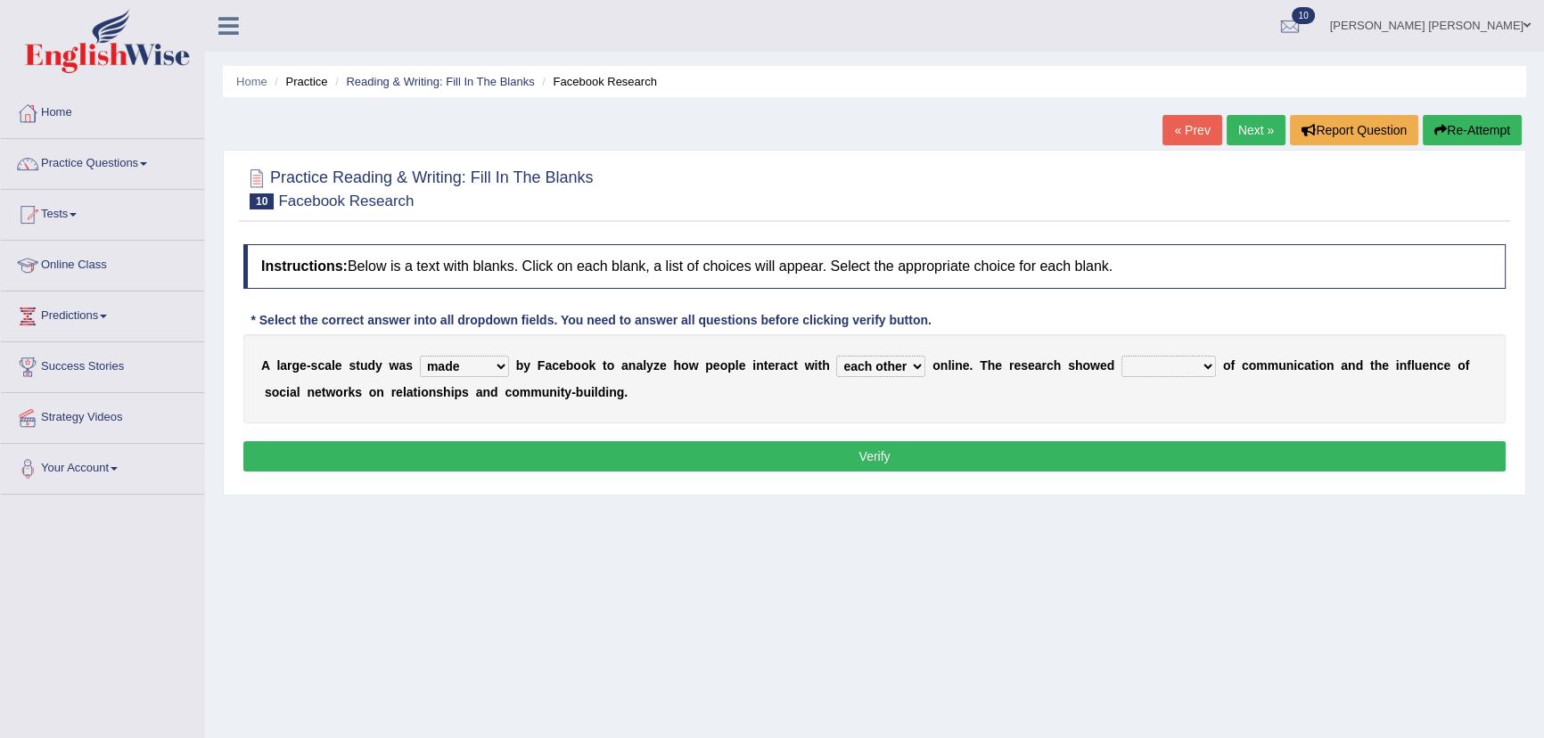
click at [836, 356] on select "together all each other another" at bounding box center [880, 366] width 89 height 21
click at [1169, 363] on select "advantages standards fellowships patterns" at bounding box center [1169, 366] width 95 height 21
select select "patterns"
click at [1122, 356] on select "advantages standards fellowships patterns" at bounding box center [1169, 366] width 95 height 21
click at [1167, 456] on button "Verify" at bounding box center [874, 456] width 1263 height 30
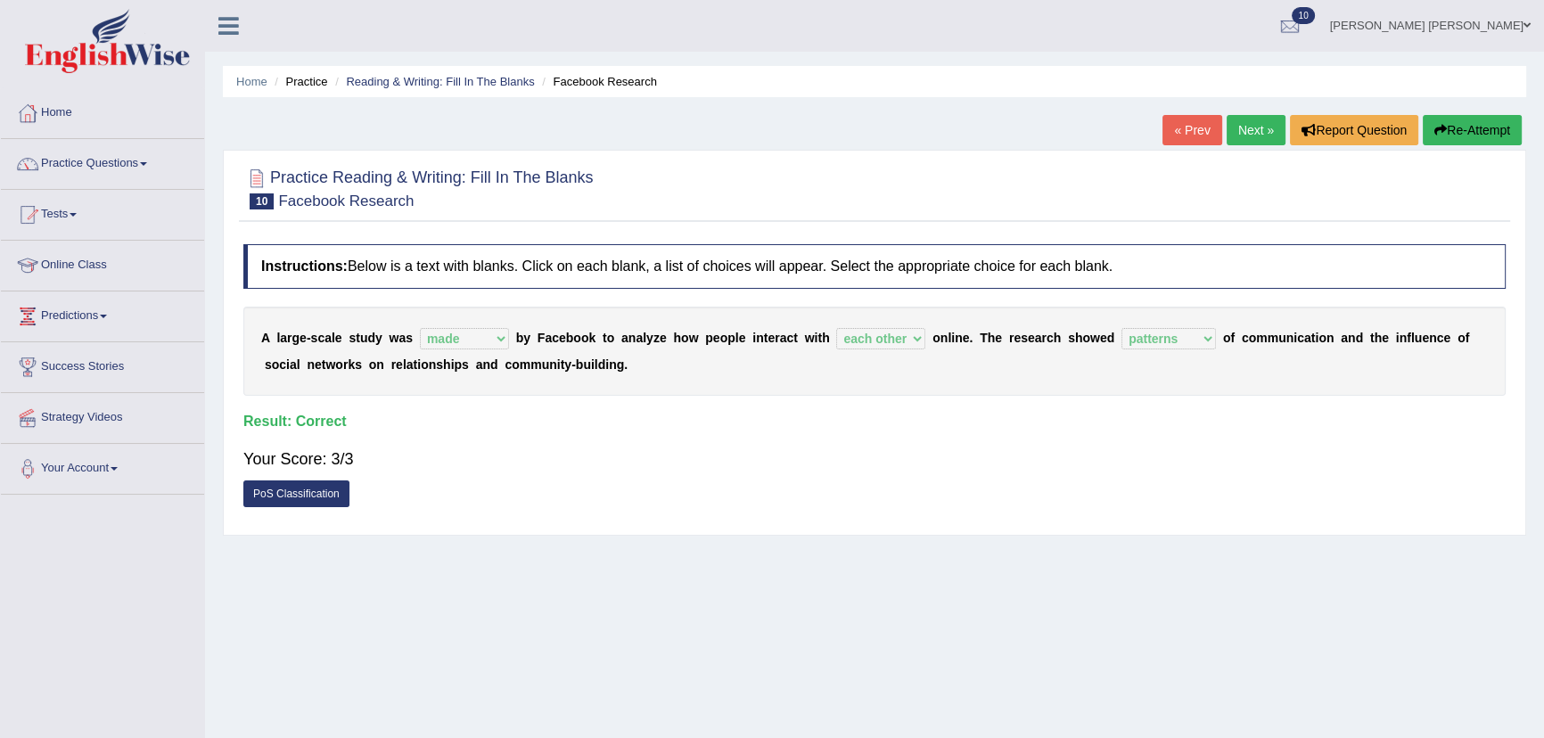
click at [1254, 127] on link "Next »" at bounding box center [1256, 130] width 59 height 30
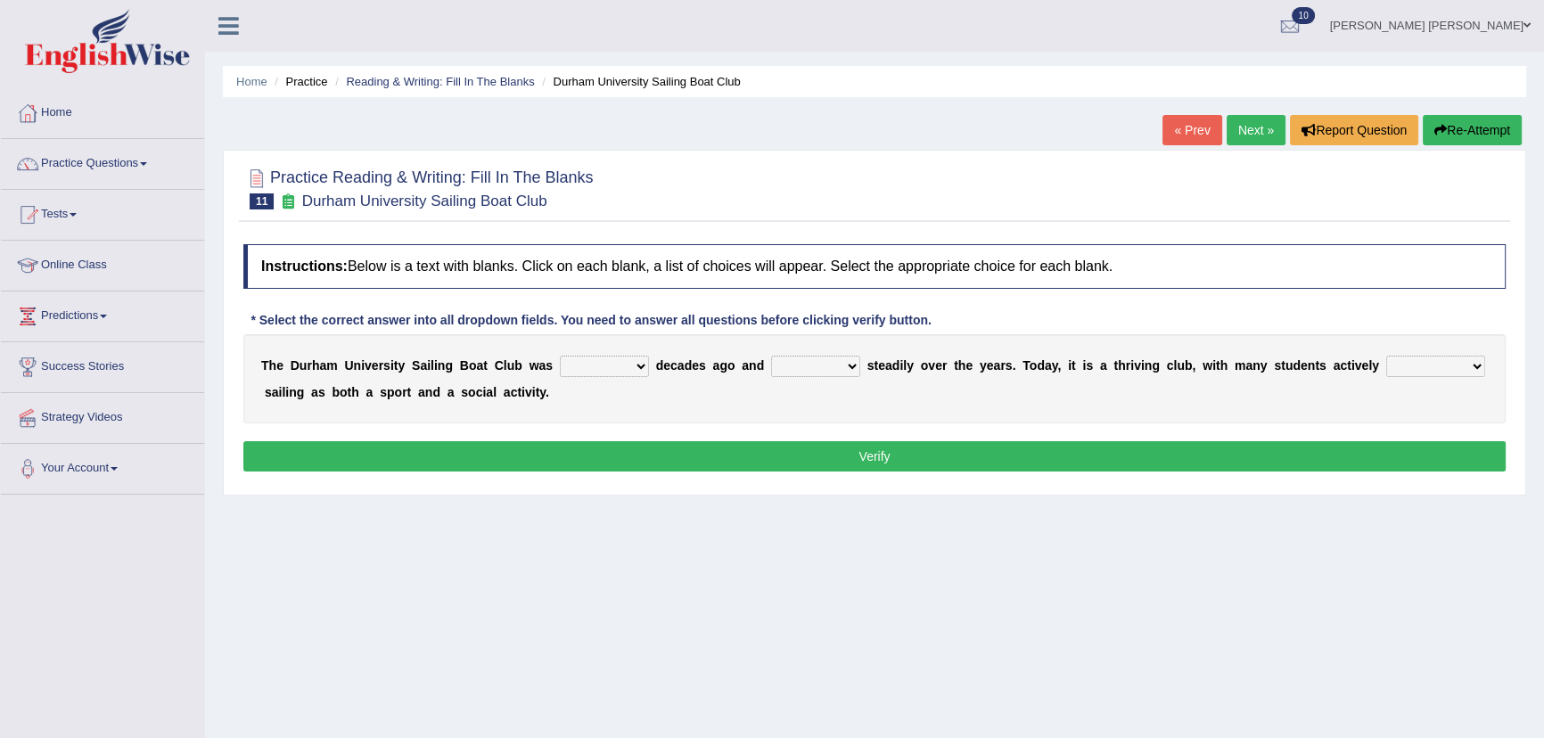
click at [597, 366] on select "found fund founded find" at bounding box center [604, 366] width 89 height 21
select select "founded"
click at [560, 356] on select "found fund founded find" at bounding box center [604, 366] width 89 height 21
click at [808, 370] on select "grow growing has grown grown" at bounding box center [815, 366] width 89 height 21
select select "has grown"
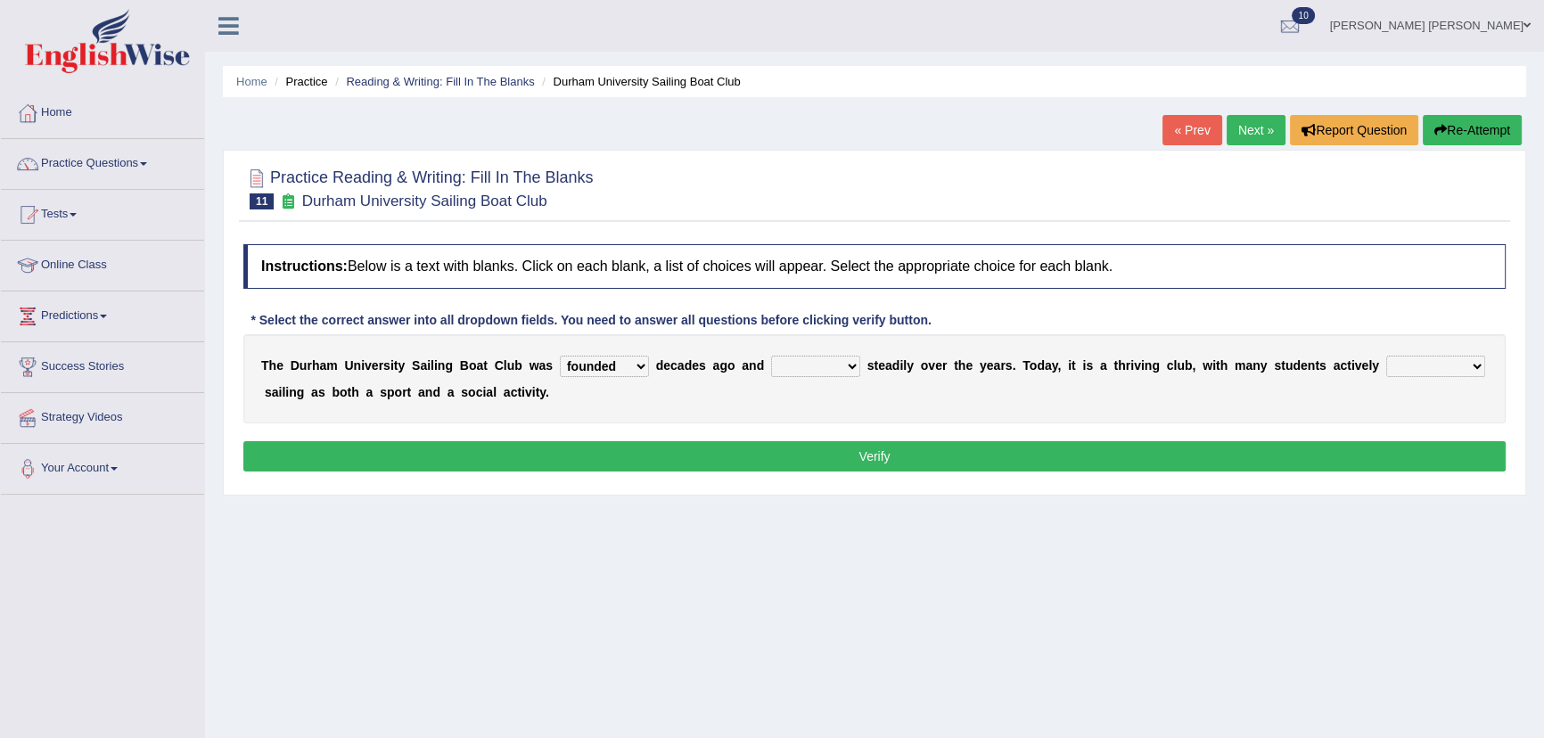
click at [771, 356] on select "grow growing has grown grown" at bounding box center [815, 366] width 89 height 21
click at [1443, 367] on select "enjoy enjoyed are enjoying enjoying" at bounding box center [1435, 366] width 99 height 21
select select "enjoying"
click at [1386, 356] on select "enjoy enjoyed are enjoying enjoying" at bounding box center [1435, 366] width 99 height 21
click at [918, 467] on button "Verify" at bounding box center [874, 456] width 1263 height 30
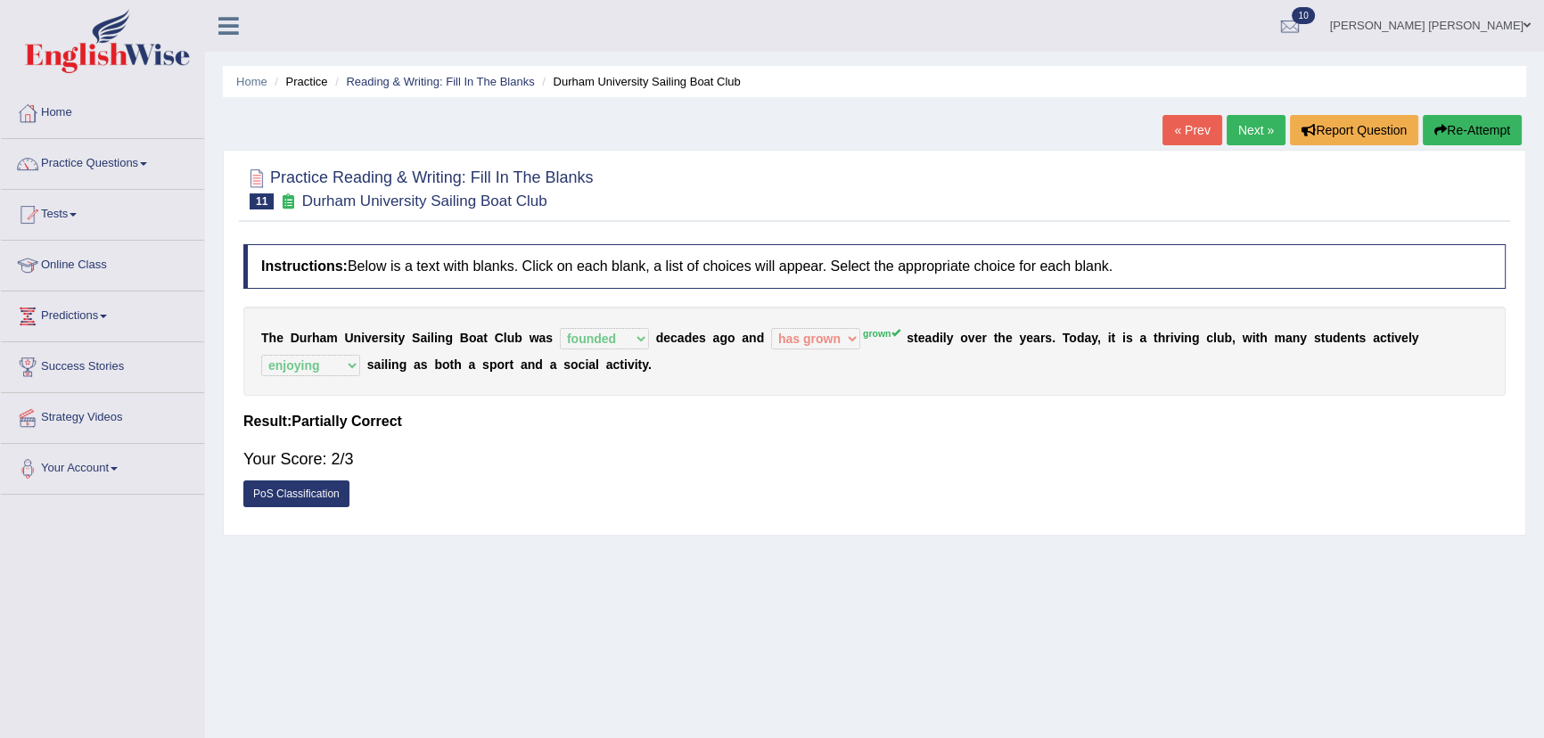
click at [1426, 125] on button "Re-Attempt" at bounding box center [1472, 130] width 99 height 30
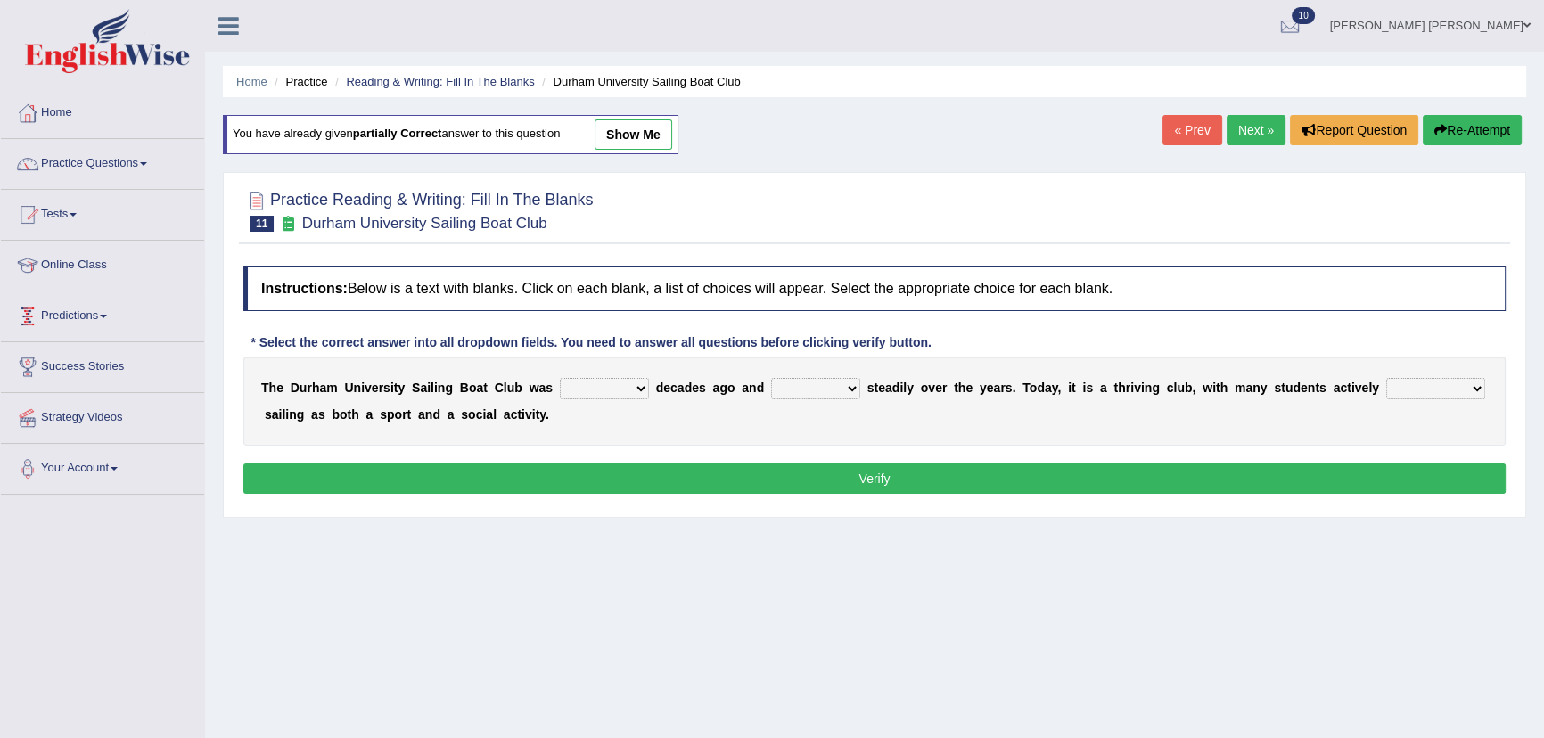
click at [621, 392] on select "found fund founded find" at bounding box center [604, 388] width 89 height 21
select select "founded"
click at [560, 378] on select "found fund founded find" at bounding box center [604, 388] width 89 height 21
click at [781, 386] on select "grow growing has grown grown" at bounding box center [815, 388] width 89 height 21
select select "grown"
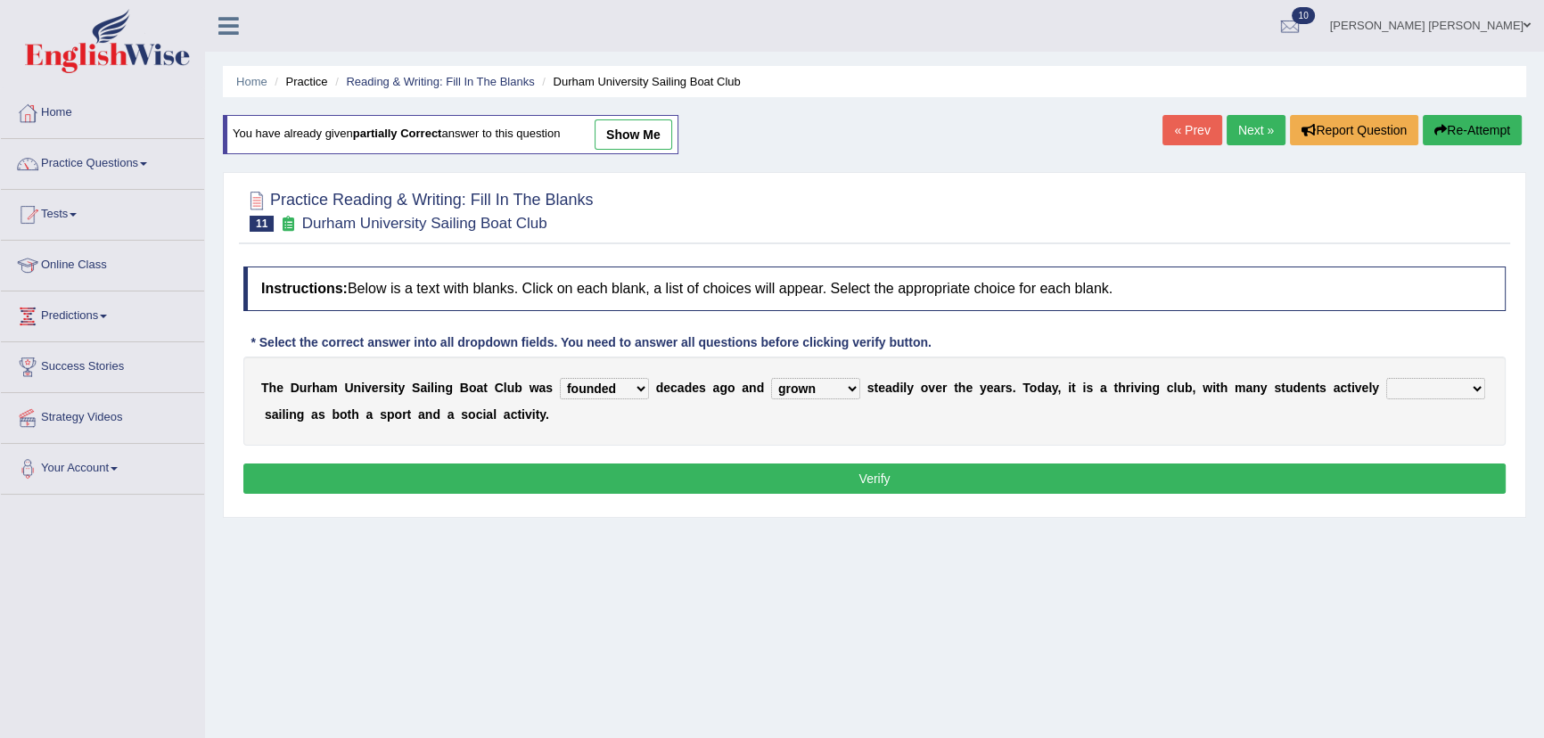
click at [771, 378] on select "grow growing has grown grown" at bounding box center [815, 388] width 89 height 21
click at [1399, 390] on select "enjoy enjoyed are enjoying enjoying" at bounding box center [1435, 388] width 99 height 21
select select "enjoying"
click at [1386, 378] on select "enjoy enjoyed are enjoying enjoying" at bounding box center [1435, 388] width 99 height 21
click at [1106, 469] on button "Verify" at bounding box center [874, 479] width 1263 height 30
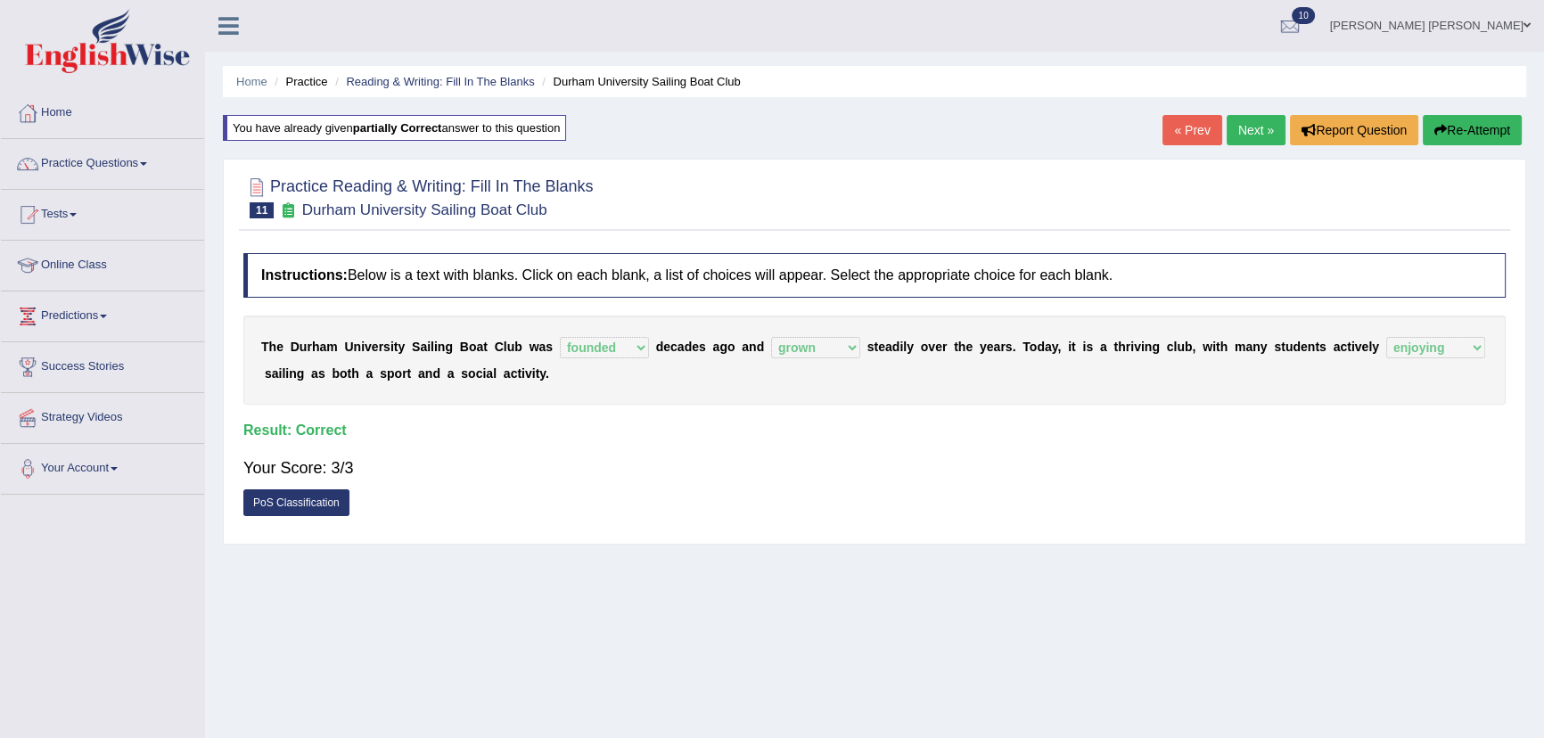
click at [1241, 123] on link "Next »" at bounding box center [1256, 130] width 59 height 30
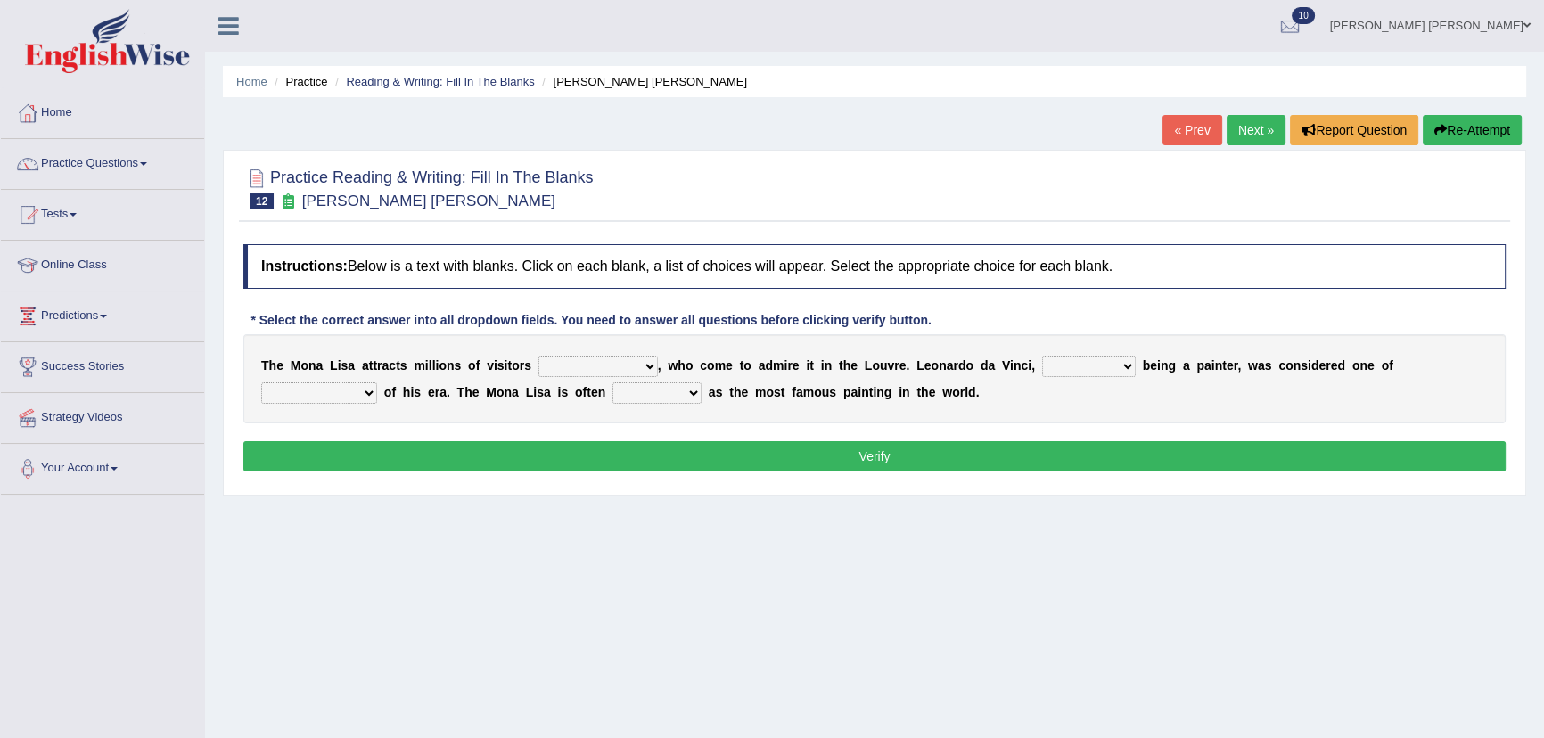
click at [610, 372] on select "around the year the all year all year round per year" at bounding box center [598, 366] width 119 height 21
select select "all year round"
click at [539, 356] on select "around the year the all year all year round per year" at bounding box center [598, 366] width 119 height 21
click at [1090, 368] on select "rather than as much as as well as as long as" at bounding box center [1089, 366] width 94 height 21
select select "as well as"
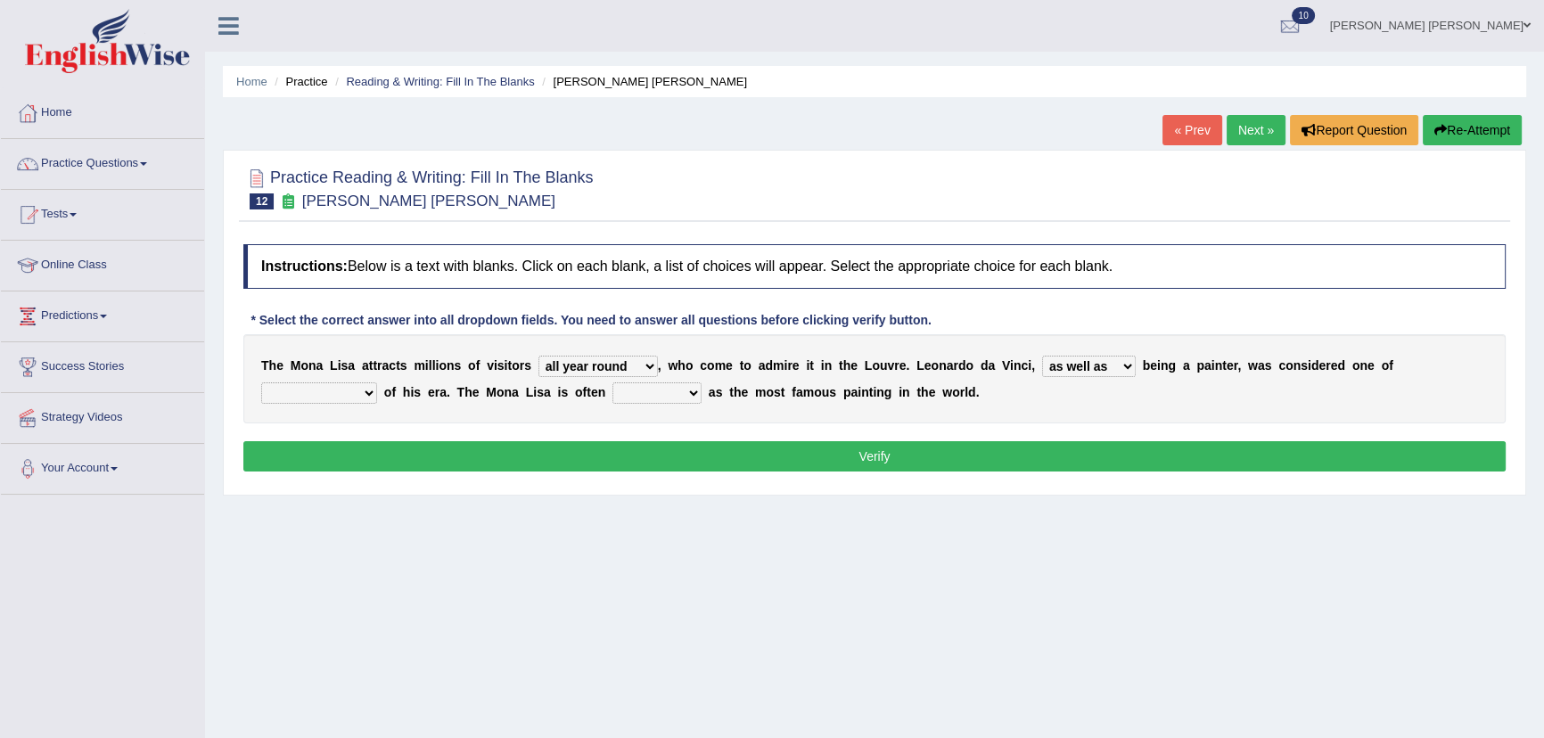
click at [1042, 356] on select "rather than as much as as well as as long as" at bounding box center [1089, 366] width 94 height 21
click at [325, 391] on select "better artists artist the better artist the best artists" at bounding box center [319, 392] width 116 height 21
select select "the best artists"
click at [261, 382] on select "better artists artist the better artist the best artists" at bounding box center [319, 392] width 116 height 21
click at [642, 393] on select "classified suggested predicted described" at bounding box center [657, 392] width 89 height 21
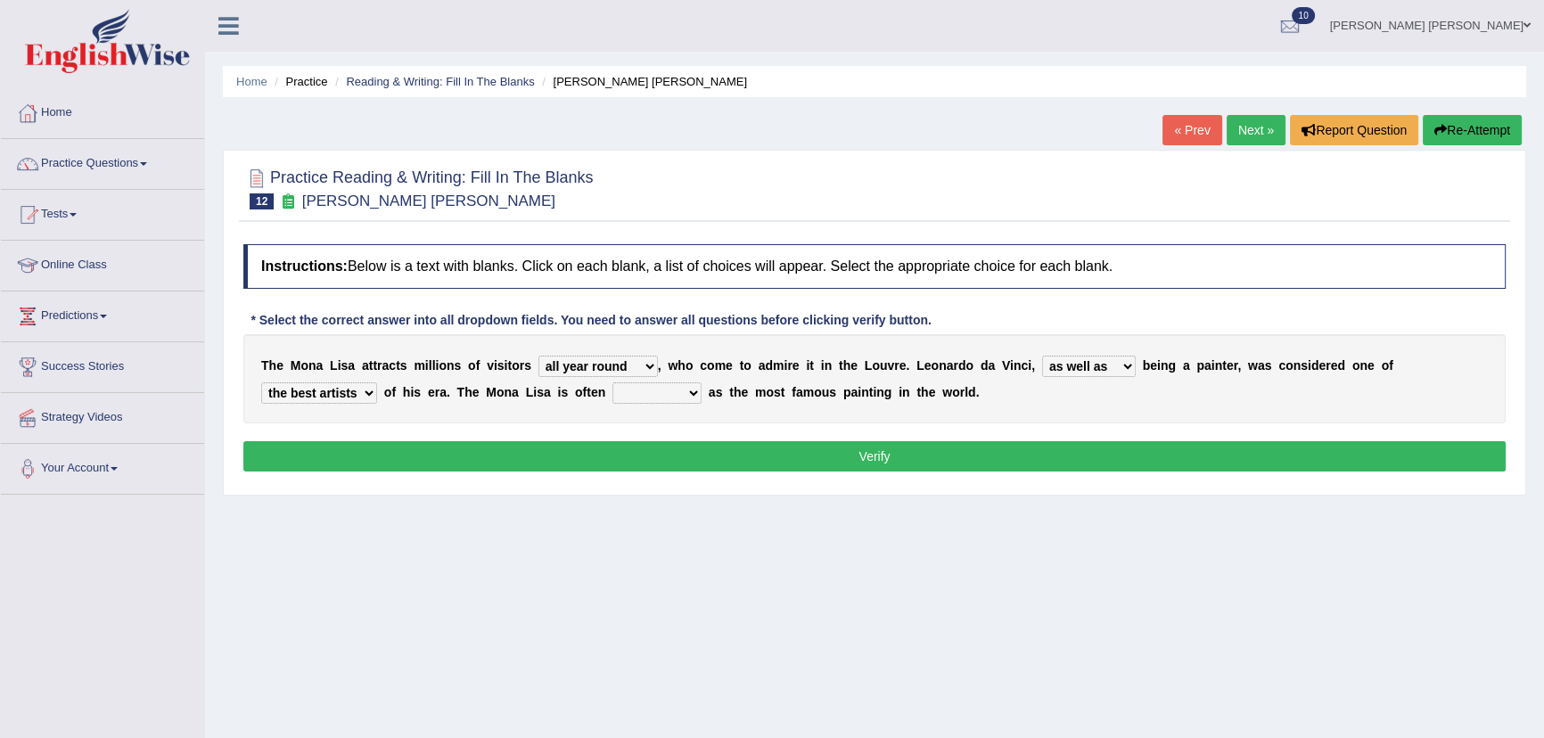
select select "classified"
click at [613, 382] on select "classified suggested predicted described" at bounding box center [657, 392] width 89 height 21
click at [1113, 367] on select "rather than as much as as well as as long as" at bounding box center [1089, 366] width 94 height 21
select select "as much as"
click at [1042, 356] on select "rather than as much as as well as as long as" at bounding box center [1089, 366] width 94 height 21
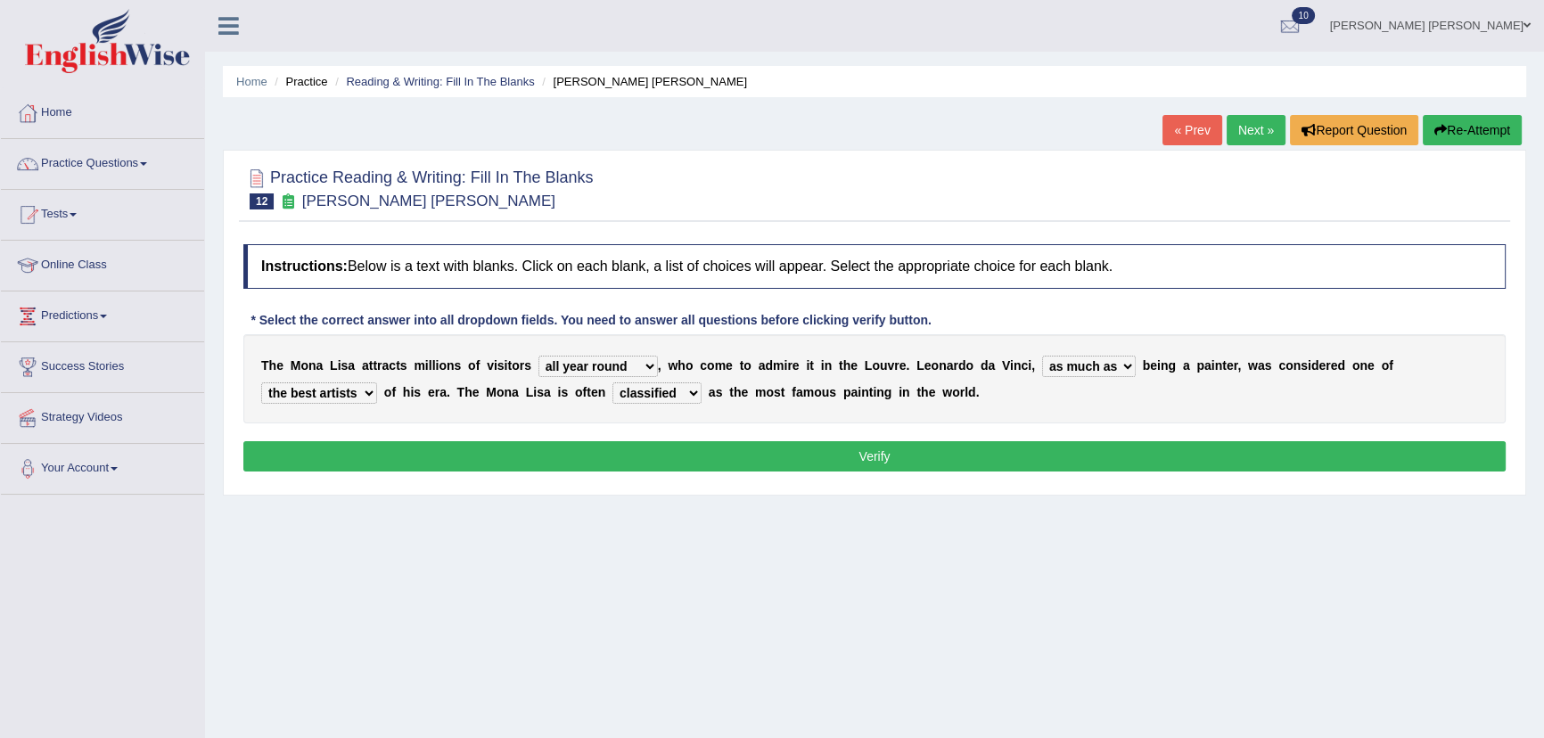
click at [1064, 448] on button "Verify" at bounding box center [874, 456] width 1263 height 30
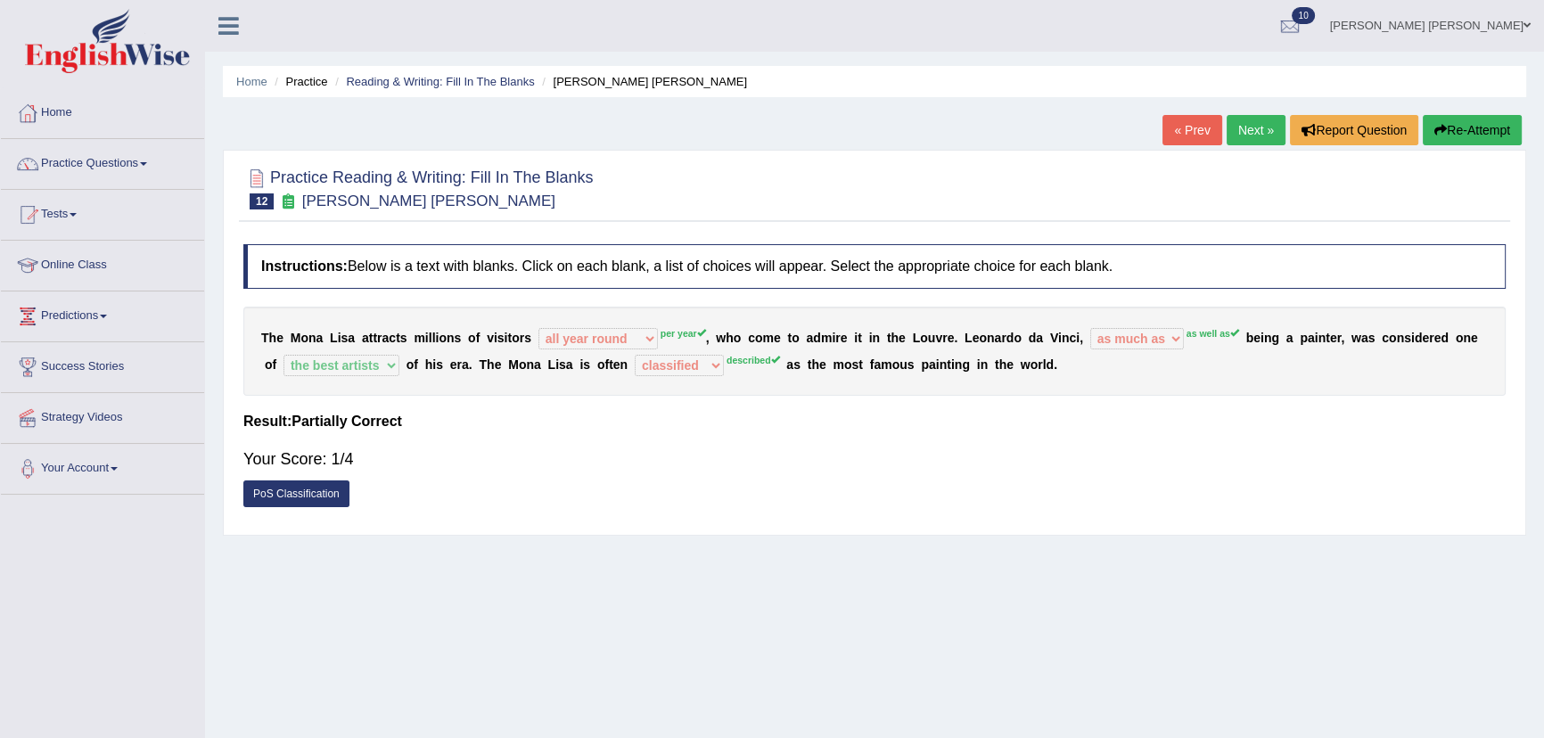
drag, startPoint x: 1446, startPoint y: 120, endPoint x: 1442, endPoint y: 111, distance: 10.0
click at [1442, 111] on div "Home Practice Reading & Writing: Fill In The Blanks Mona Lisa « Prev Next » Rep…" at bounding box center [874, 446] width 1339 height 892
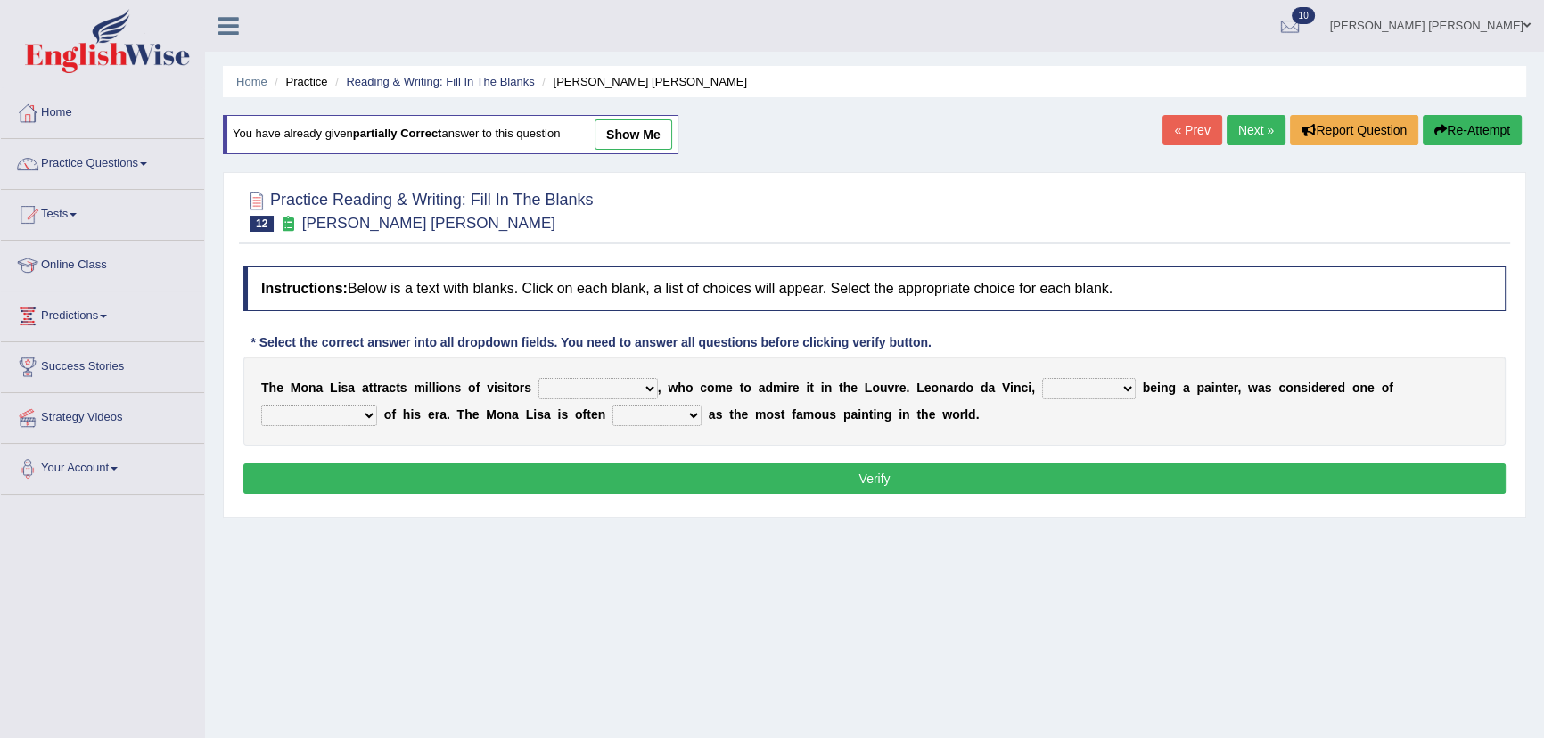
click at [555, 387] on select "around the year the all year all year round per year" at bounding box center [598, 388] width 119 height 21
select select "per year"
click at [539, 378] on select "around the year the all year all year round per year" at bounding box center [598, 388] width 119 height 21
click at [1080, 385] on select "rather than as much as as well as as long as" at bounding box center [1089, 388] width 94 height 21
select select "as well as"
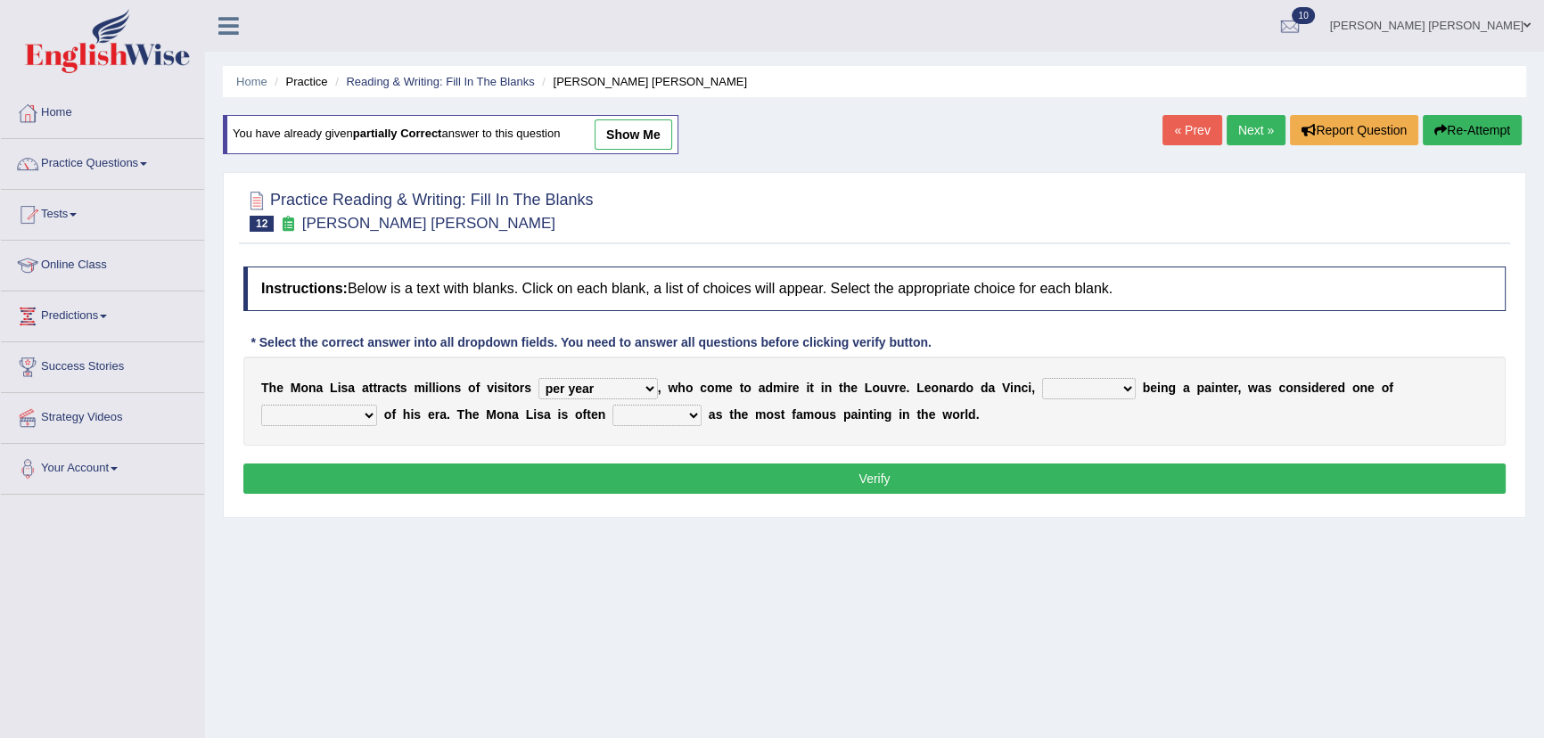
click at [1042, 378] on select "rather than as much as as well as as long as" at bounding box center [1089, 388] width 94 height 21
click at [324, 415] on select "better artists artist the better artist the best artists" at bounding box center [319, 415] width 116 height 21
select select "the best artists"
click at [261, 405] on select "better artists artist the better artist the best artists" at bounding box center [319, 415] width 116 height 21
click at [661, 420] on select "classified suggested predicted described" at bounding box center [657, 415] width 89 height 21
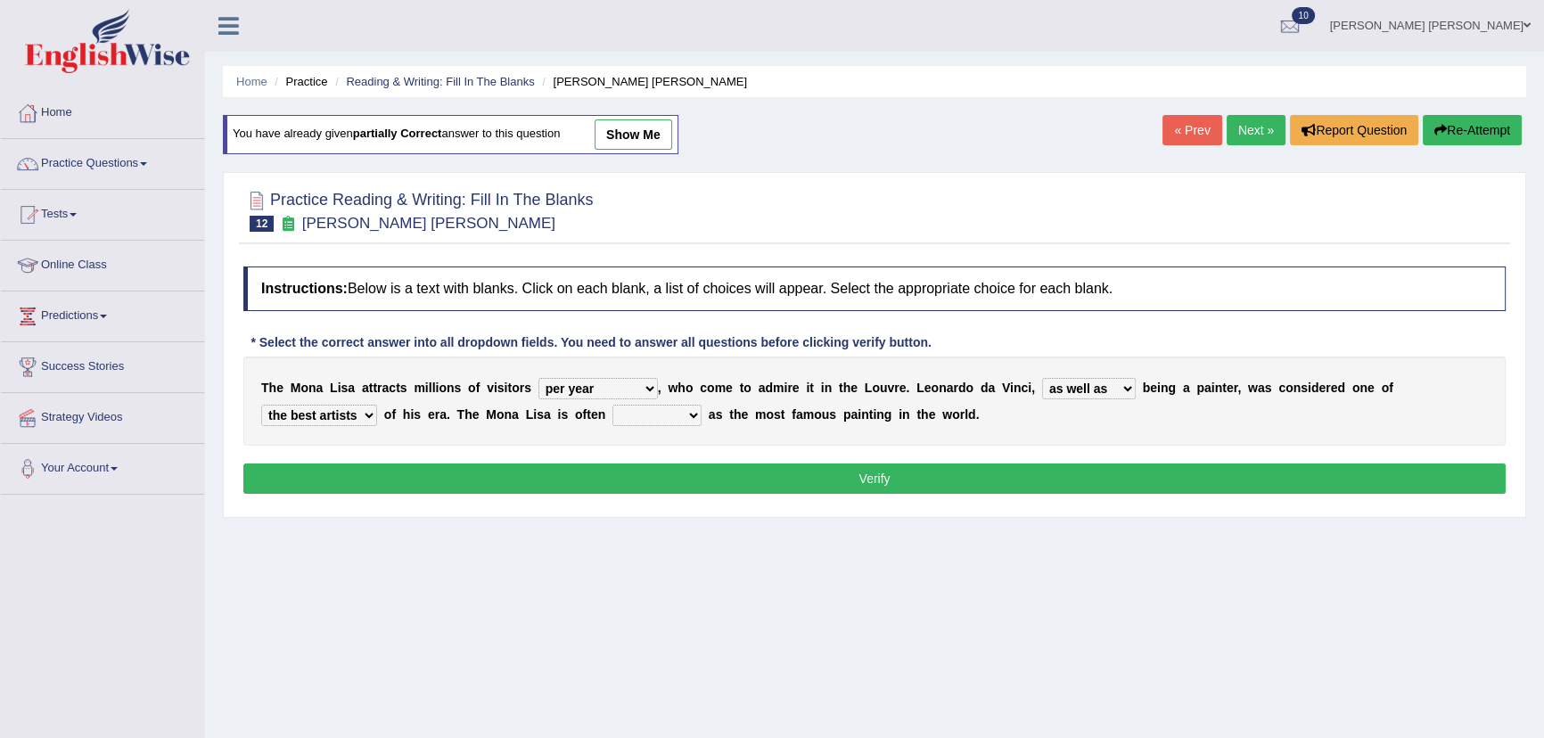
select select "described"
click at [613, 405] on select "classified suggested predicted described" at bounding box center [657, 415] width 89 height 21
click at [999, 469] on button "Verify" at bounding box center [874, 479] width 1263 height 30
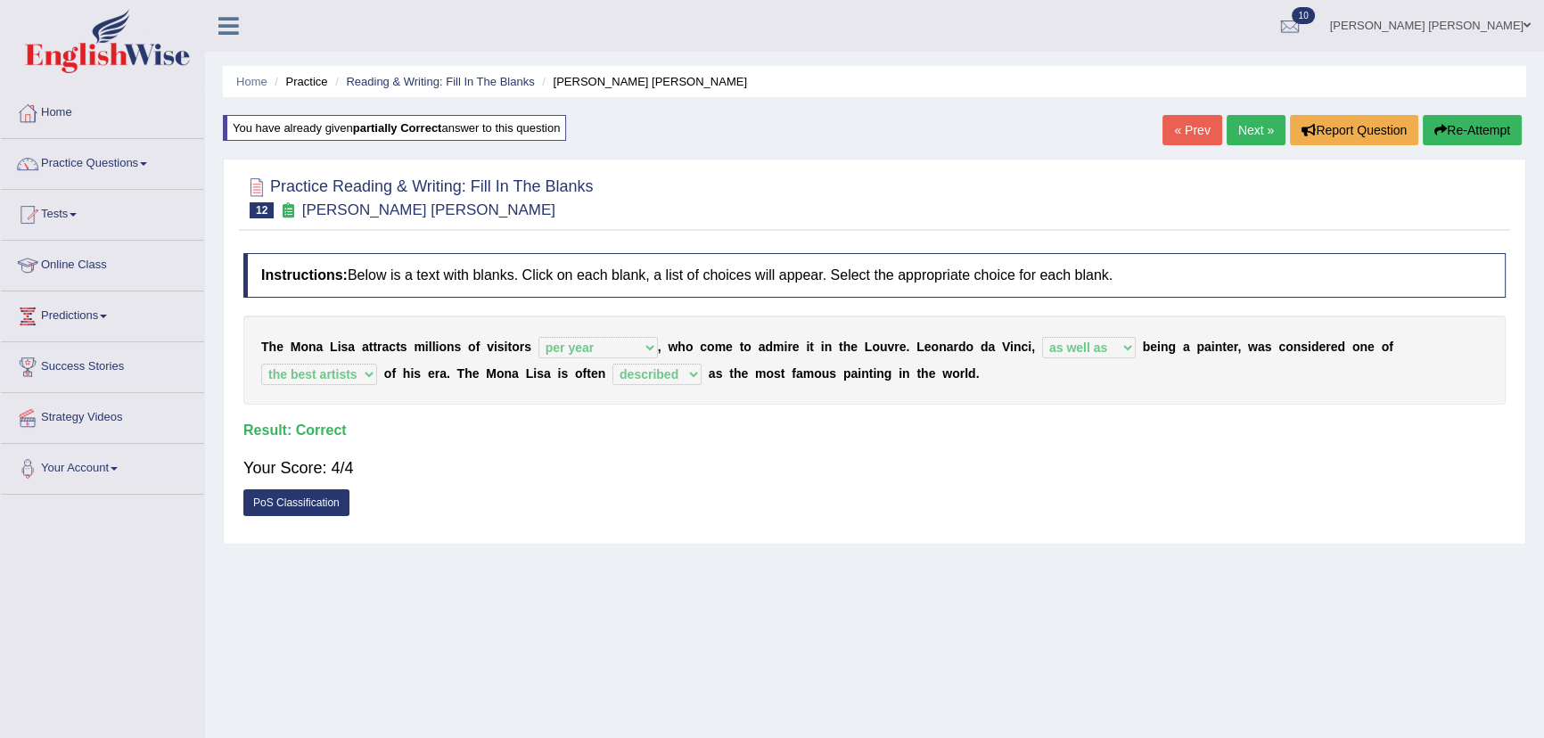
click at [1246, 132] on link "Next »" at bounding box center [1256, 130] width 59 height 30
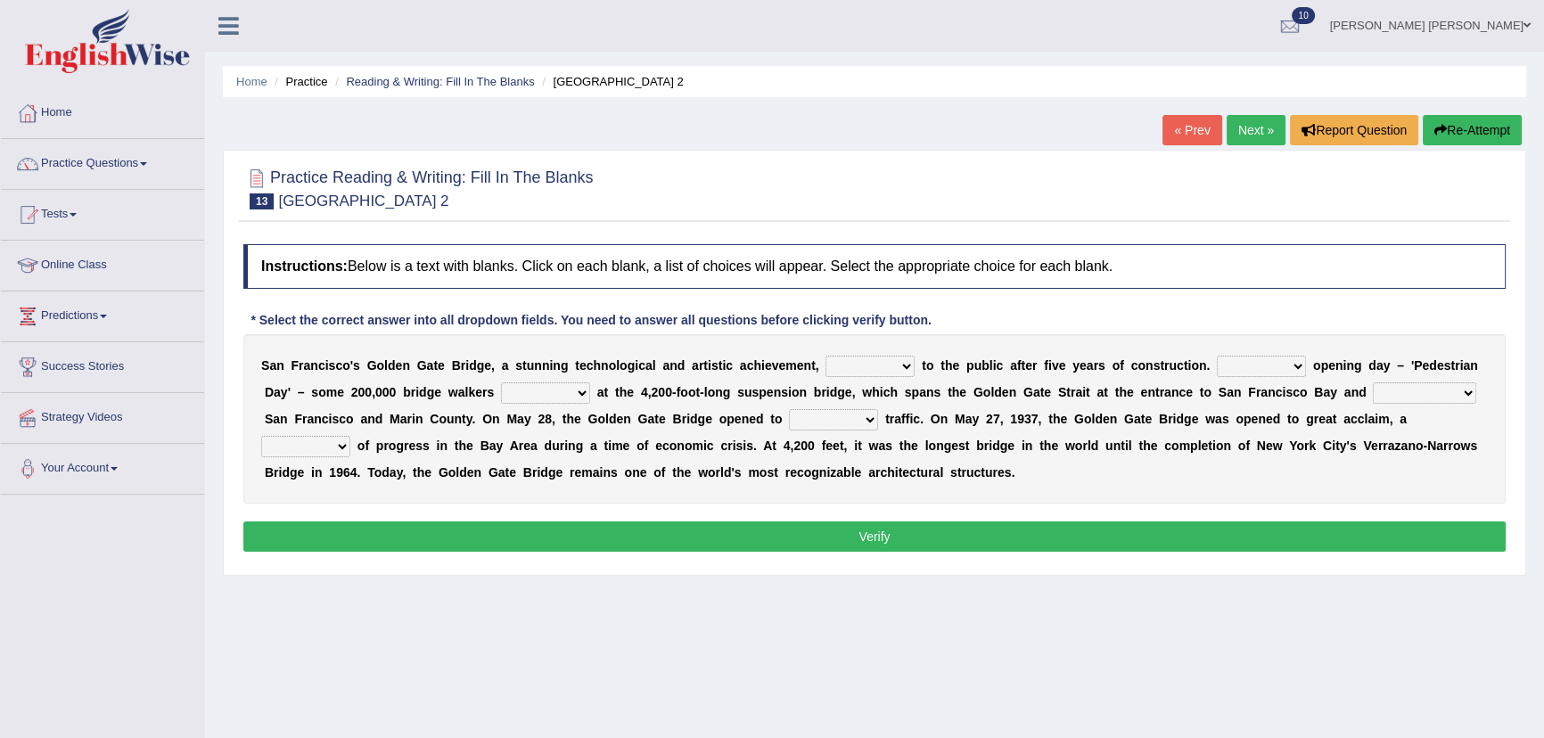
click at [868, 361] on select "opens closes appears equals" at bounding box center [870, 366] width 89 height 21
select select "opens"
click at [826, 356] on select "opens closes appears equals" at bounding box center [870, 366] width 89 height 21
click at [1263, 366] on select "On During Since When" at bounding box center [1261, 366] width 89 height 21
select select "During"
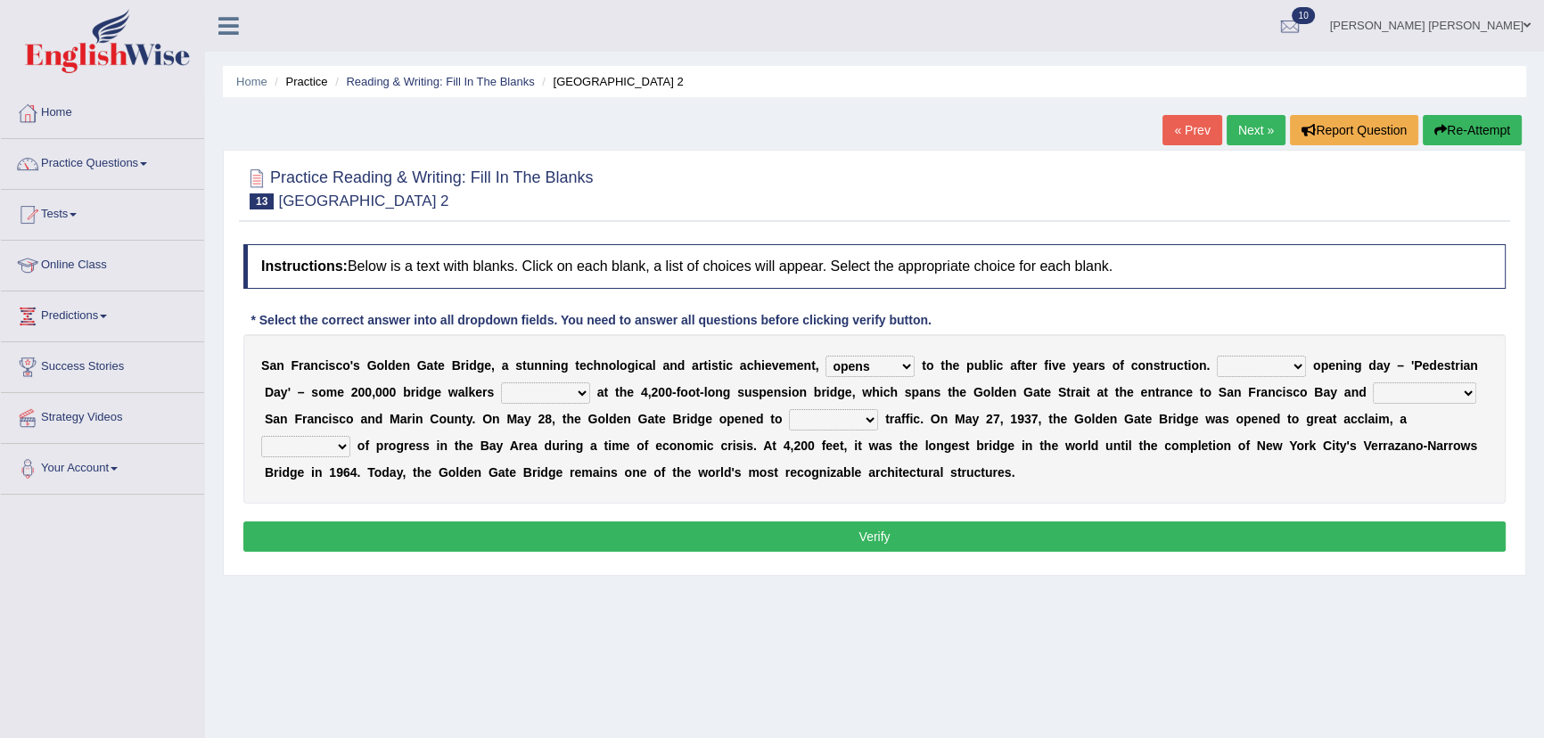
click at [1217, 356] on select "On During Since When" at bounding box center [1261, 366] width 89 height 21
click at [558, 394] on select "stationed looked marveled laughed" at bounding box center [545, 392] width 89 height 21
select select "stationed"
click at [501, 382] on select "stationed looked marveled laughed" at bounding box center [545, 392] width 89 height 21
click at [1411, 387] on select "separates connects channels differentiates" at bounding box center [1424, 392] width 103 height 21
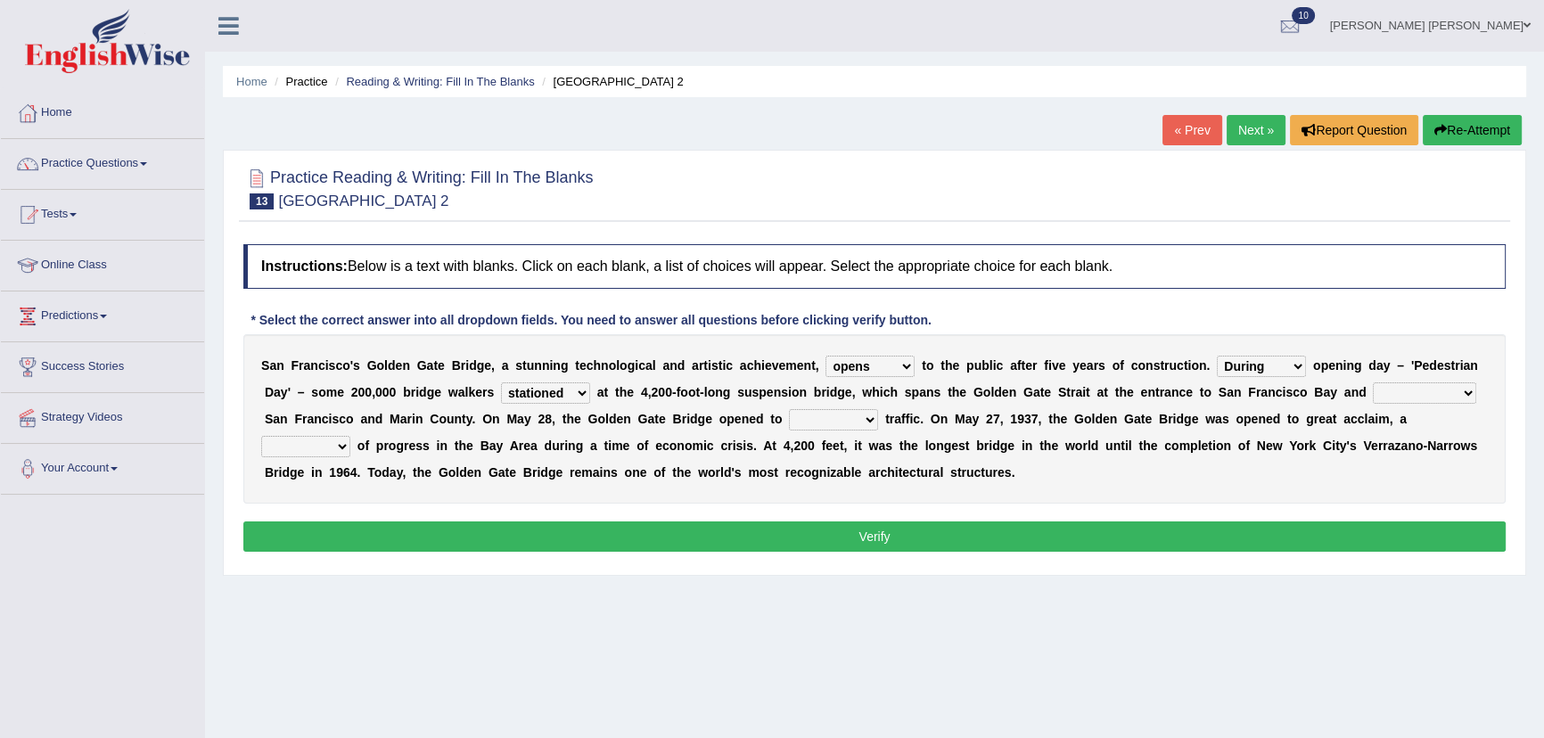
select select "connects"
click at [1373, 382] on select "separates connects channels differentiates" at bounding box center [1424, 392] width 103 height 21
click at [835, 421] on select "aquatic vehicular airborne watertight" at bounding box center [833, 419] width 89 height 21
select select "vehicular"
click at [789, 409] on select "aquatic vehicular airborne watertight" at bounding box center [833, 419] width 89 height 21
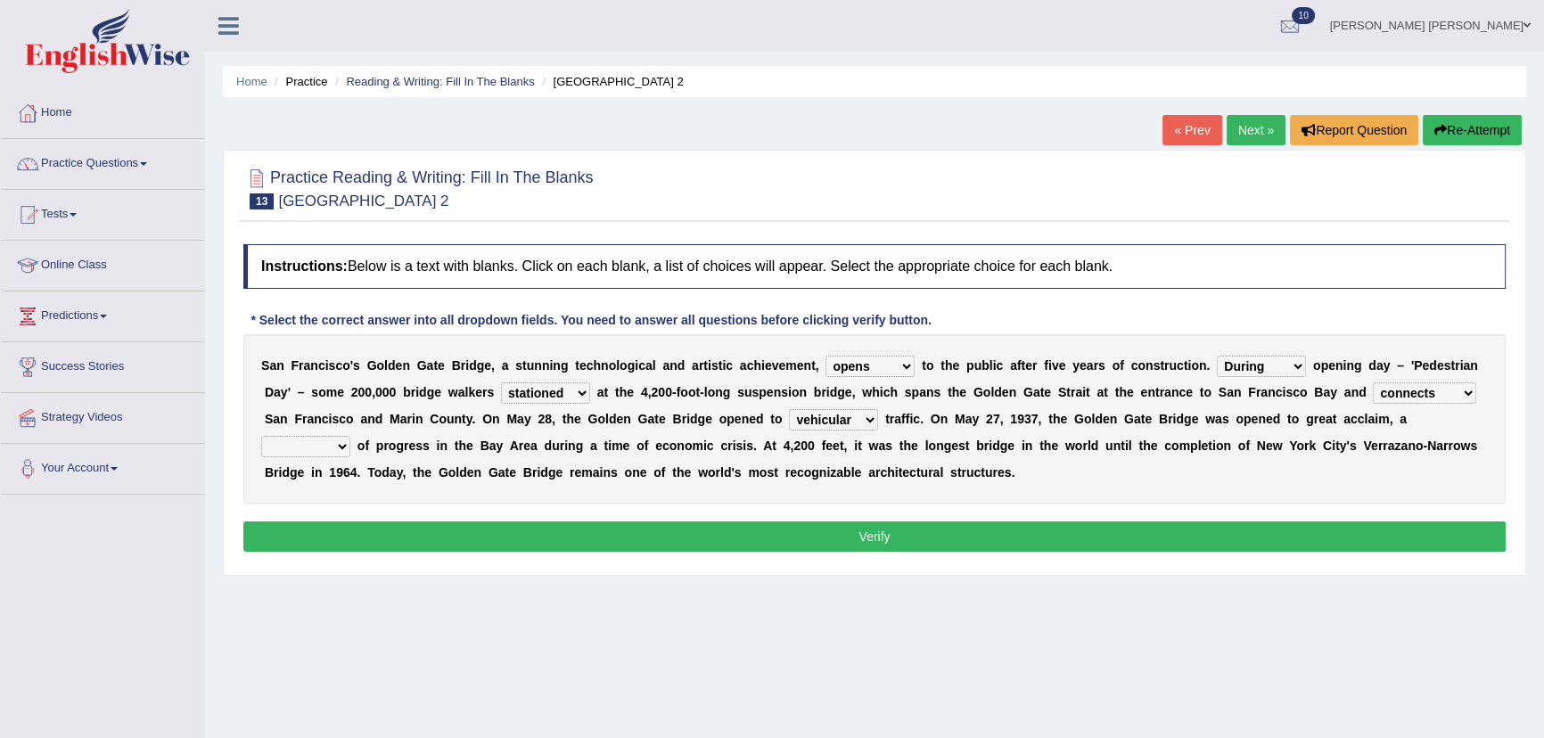
click at [311, 440] on select "denial symbol technique yield" at bounding box center [305, 446] width 89 height 21
select select "symbol"
click at [261, 436] on select "denial symbol technique yield" at bounding box center [305, 446] width 89 height 21
click at [719, 522] on button "Verify" at bounding box center [874, 537] width 1263 height 30
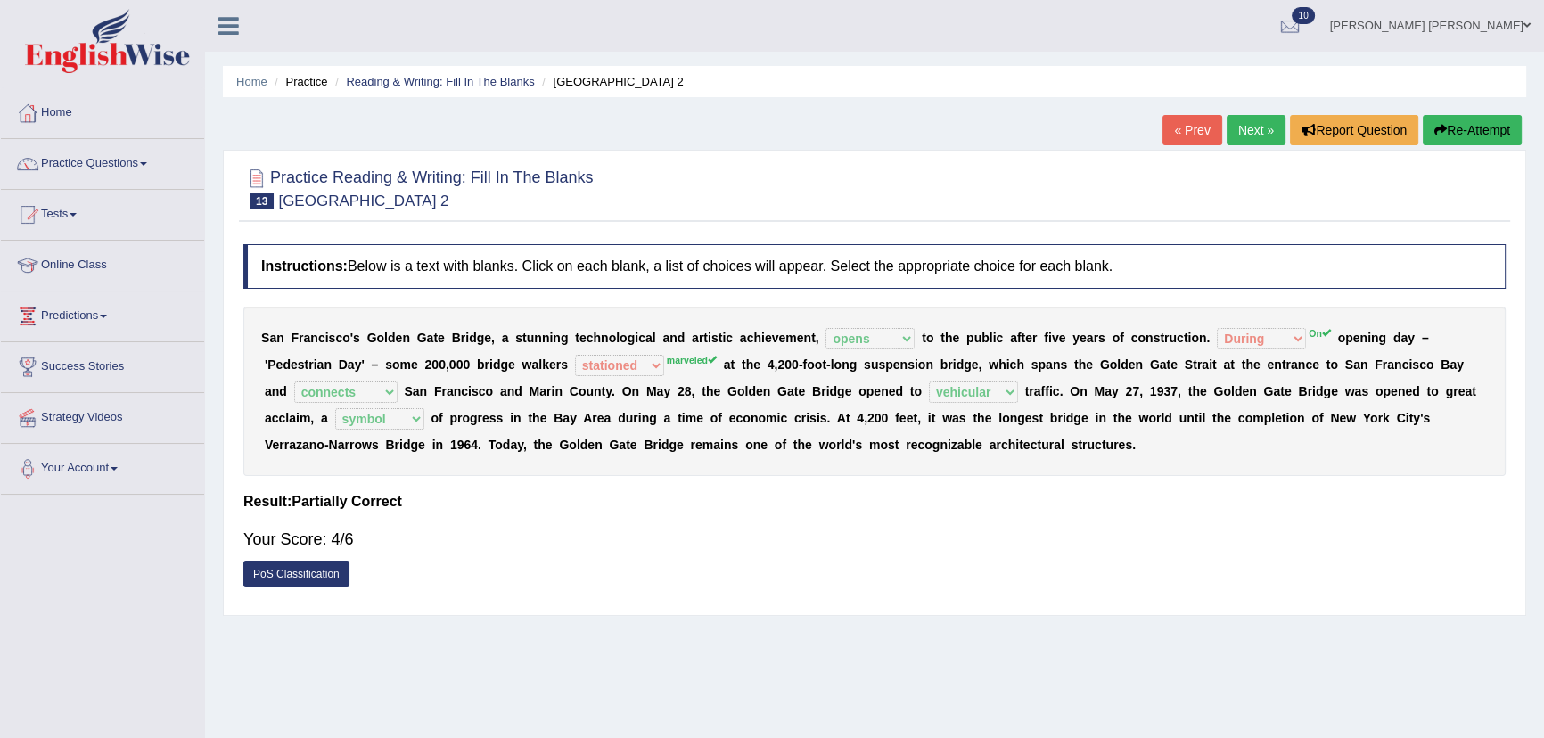
click at [1449, 125] on button "Re-Attempt" at bounding box center [1472, 130] width 99 height 30
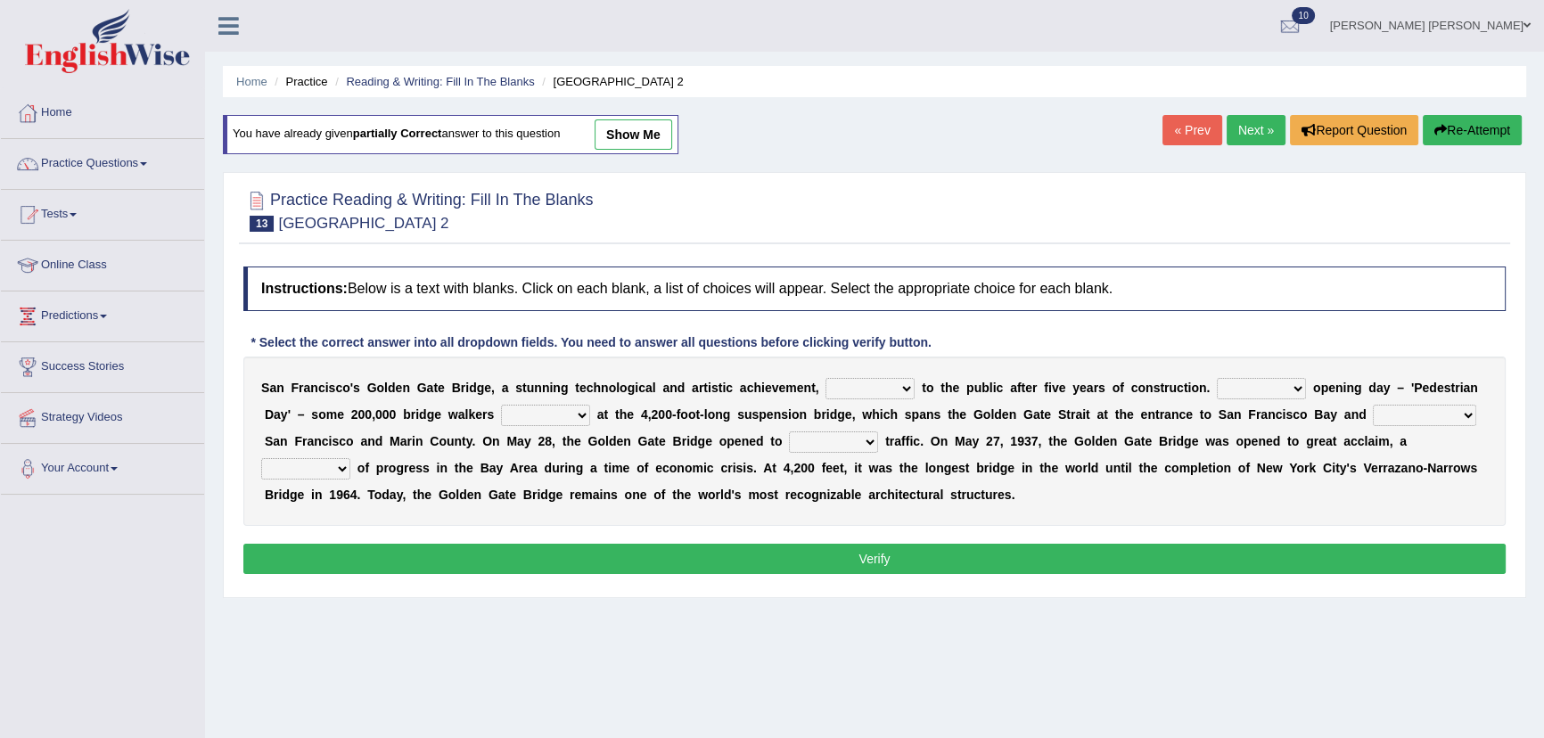
click at [897, 391] on select "opens closes appears equals" at bounding box center [870, 388] width 89 height 21
select select "opens"
click at [826, 378] on select "opens closes appears equals" at bounding box center [870, 388] width 89 height 21
click at [1243, 373] on div "S a n F r a n c i s c o ' [PERSON_NAME] G a t e B r i d g e , a s t u n n i n g…" at bounding box center [874, 441] width 1263 height 169
drag, startPoint x: 1241, startPoint y: 382, endPoint x: 1240, endPoint y: 395, distance: 12.5
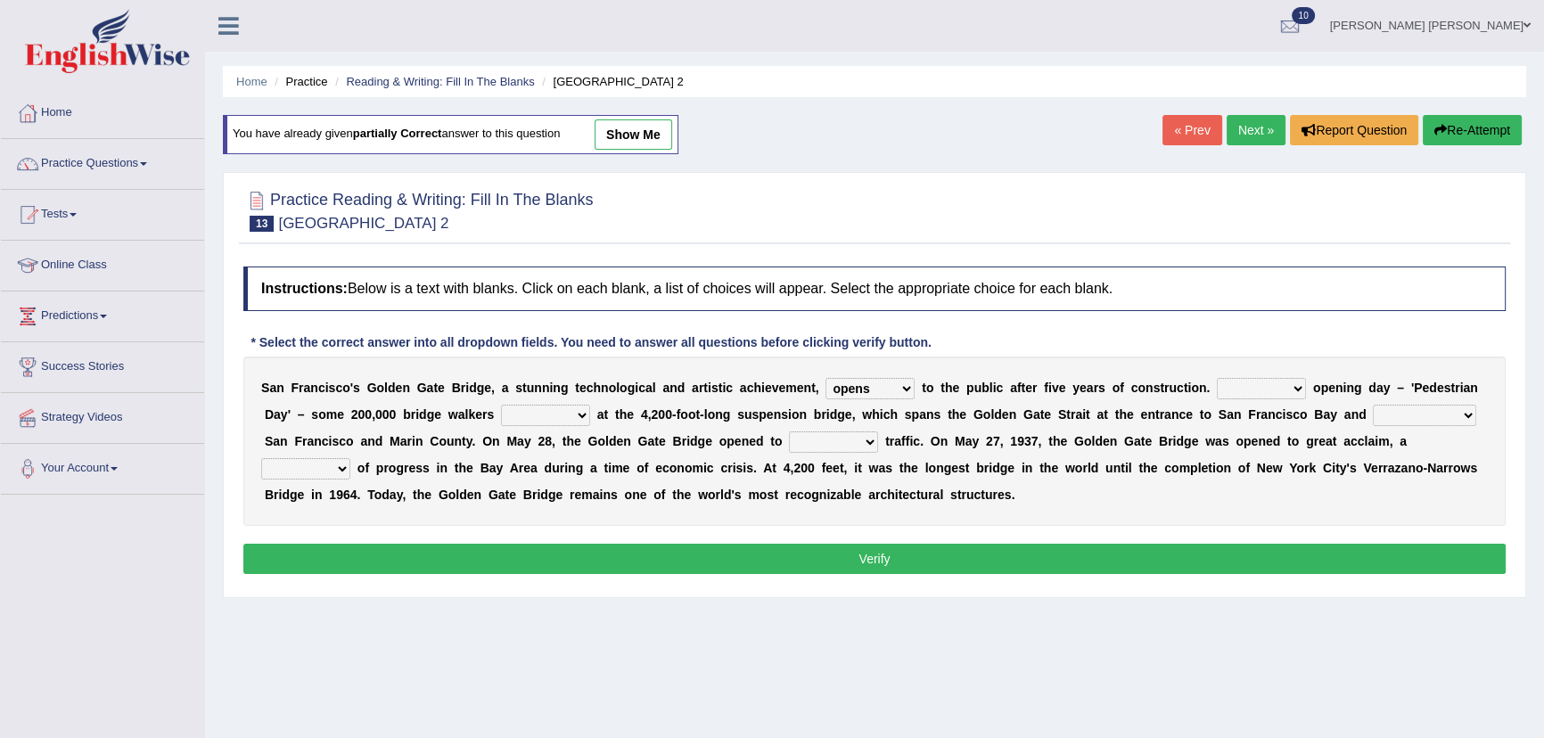
click at [1241, 382] on select "On During Since When" at bounding box center [1261, 388] width 89 height 21
select select "On"
click at [1217, 378] on select "On During Since When" at bounding box center [1261, 388] width 89 height 21
click at [560, 418] on select "stationed looked marveled laughed" at bounding box center [545, 415] width 89 height 21
select select "marveled"
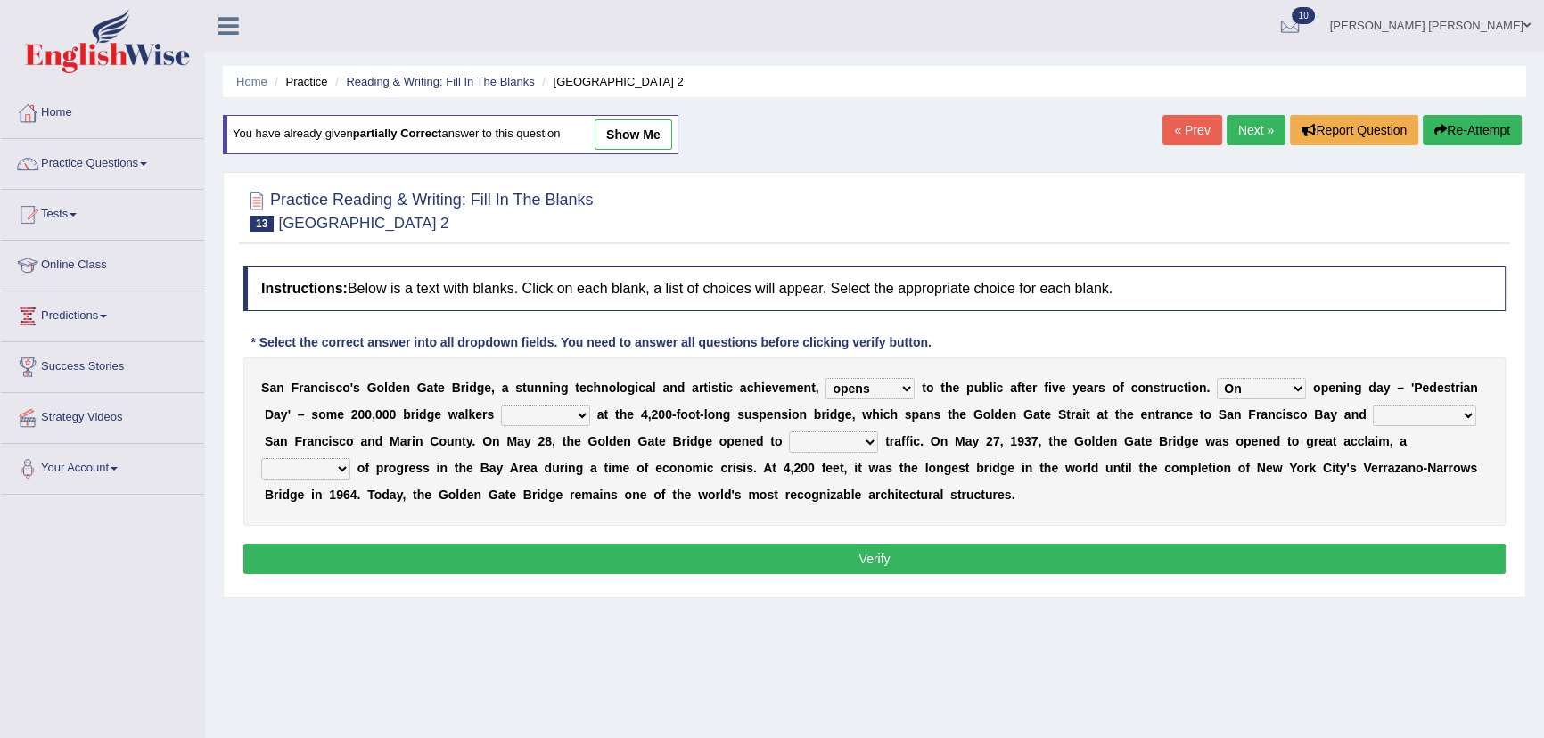
click at [501, 405] on select "stationed looked marveled laughed" at bounding box center [545, 415] width 89 height 21
click at [1408, 411] on select "separates connects channels differentiates" at bounding box center [1424, 415] width 103 height 21
select select "connects"
click at [1373, 405] on select "separates connects channels differentiates" at bounding box center [1424, 415] width 103 height 21
click at [807, 437] on select "aquatic vehicular airborne watertight" at bounding box center [833, 442] width 89 height 21
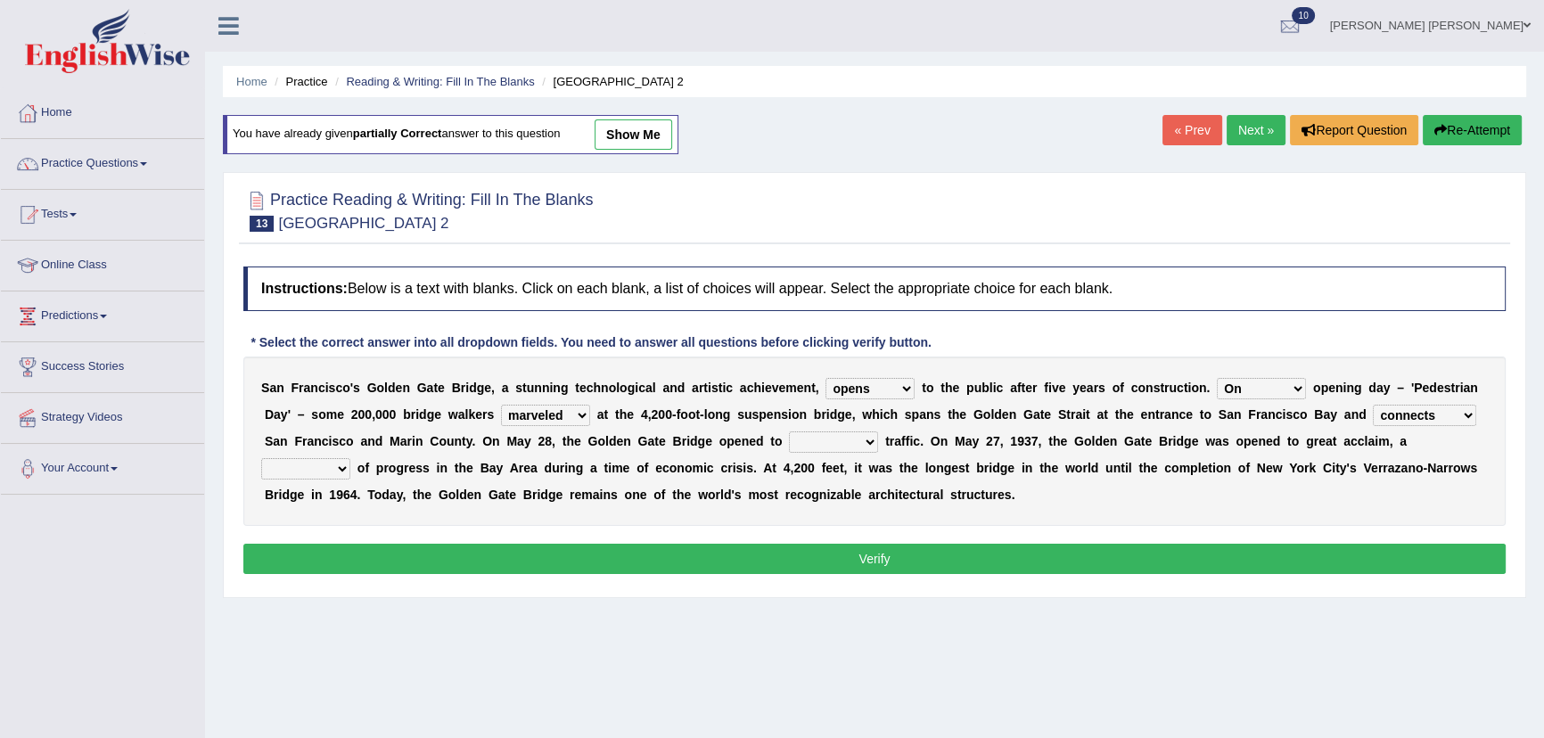
select select "vehicular"
click at [789, 432] on select "aquatic vehicular airborne watertight" at bounding box center [833, 442] width 89 height 21
click at [827, 502] on div "S a n F r a n c i s c o ' s G o l d e n G a t e B r i d g e , a s t u n n i n g…" at bounding box center [874, 441] width 1263 height 169
click at [331, 471] on select "denial symbol technique yield" at bounding box center [305, 468] width 89 height 21
select select "symbol"
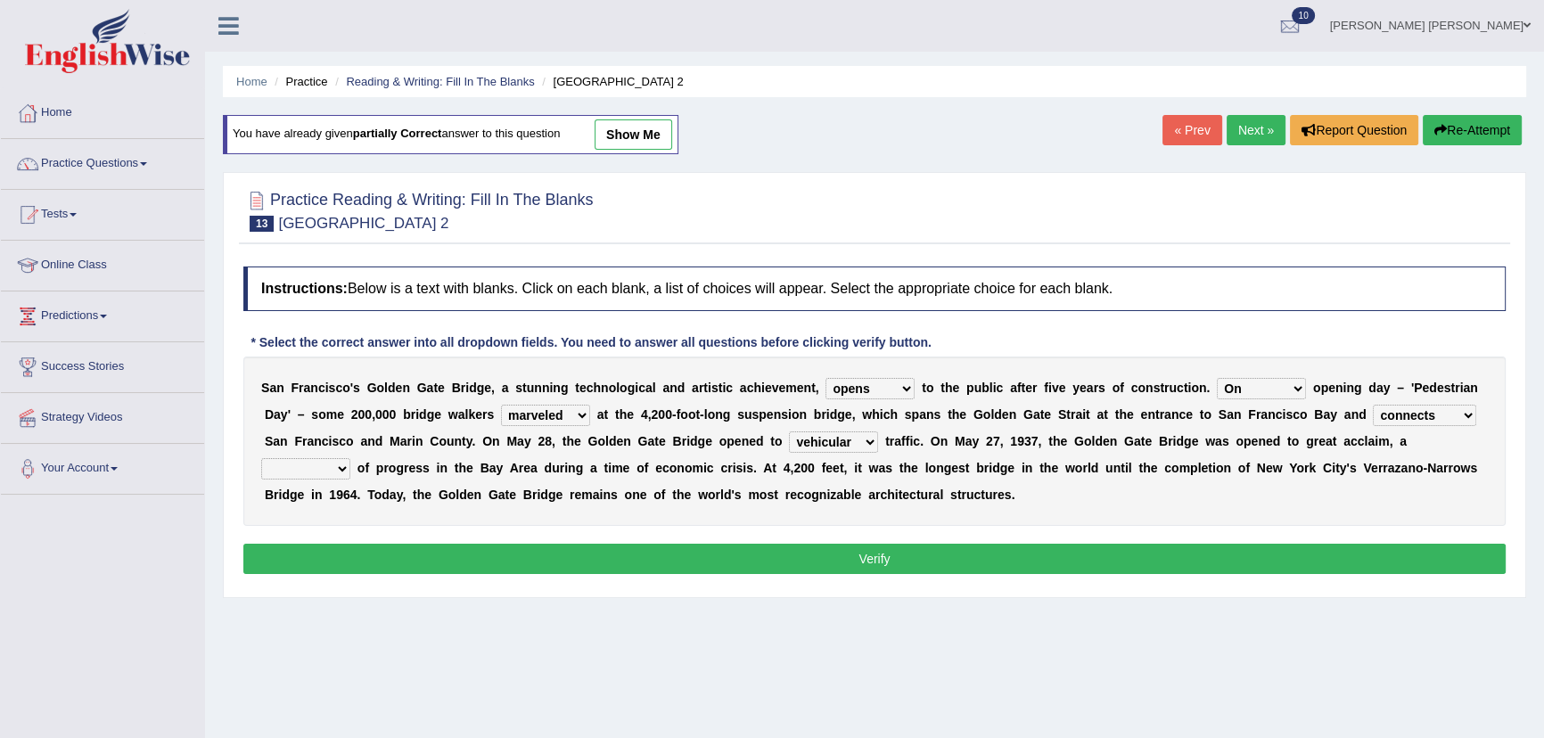
click at [261, 458] on select "denial symbol technique yield" at bounding box center [305, 468] width 89 height 21
click at [362, 565] on button "Verify" at bounding box center [874, 559] width 1263 height 30
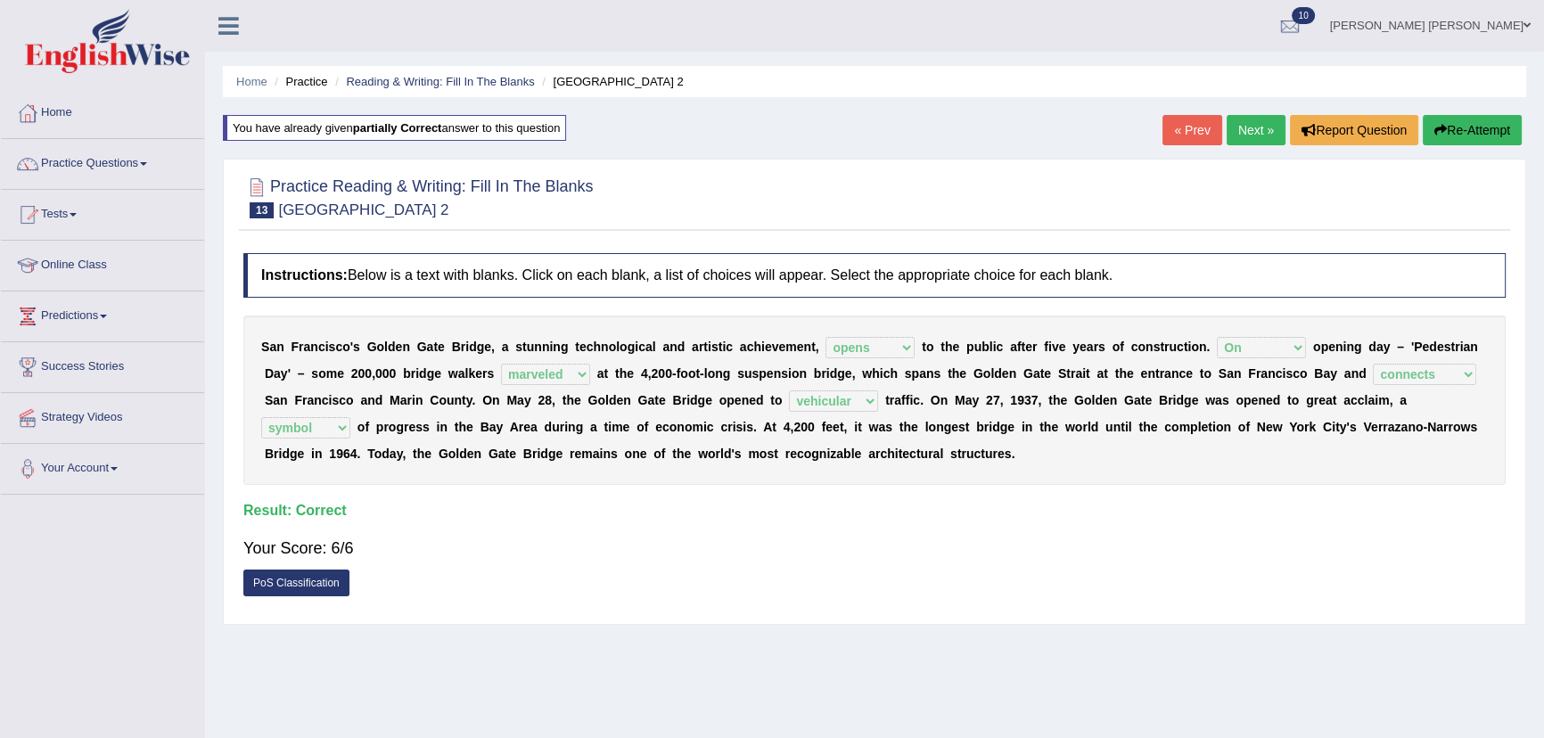
click at [1260, 127] on link "Next »" at bounding box center [1256, 130] width 59 height 30
click at [1260, 125] on link "Next »" at bounding box center [1256, 130] width 59 height 30
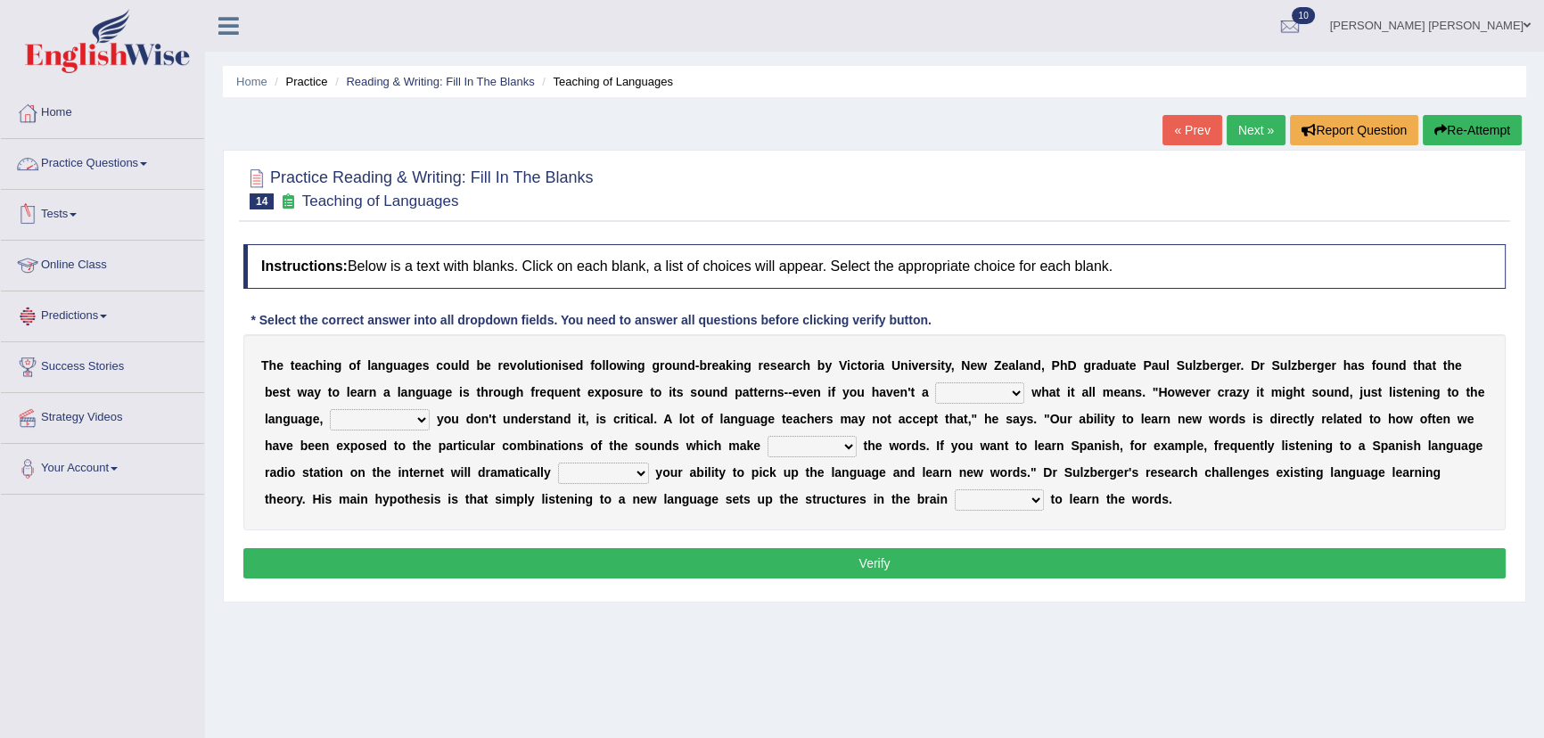
click at [106, 166] on link "Practice Questions" at bounding box center [102, 161] width 203 height 45
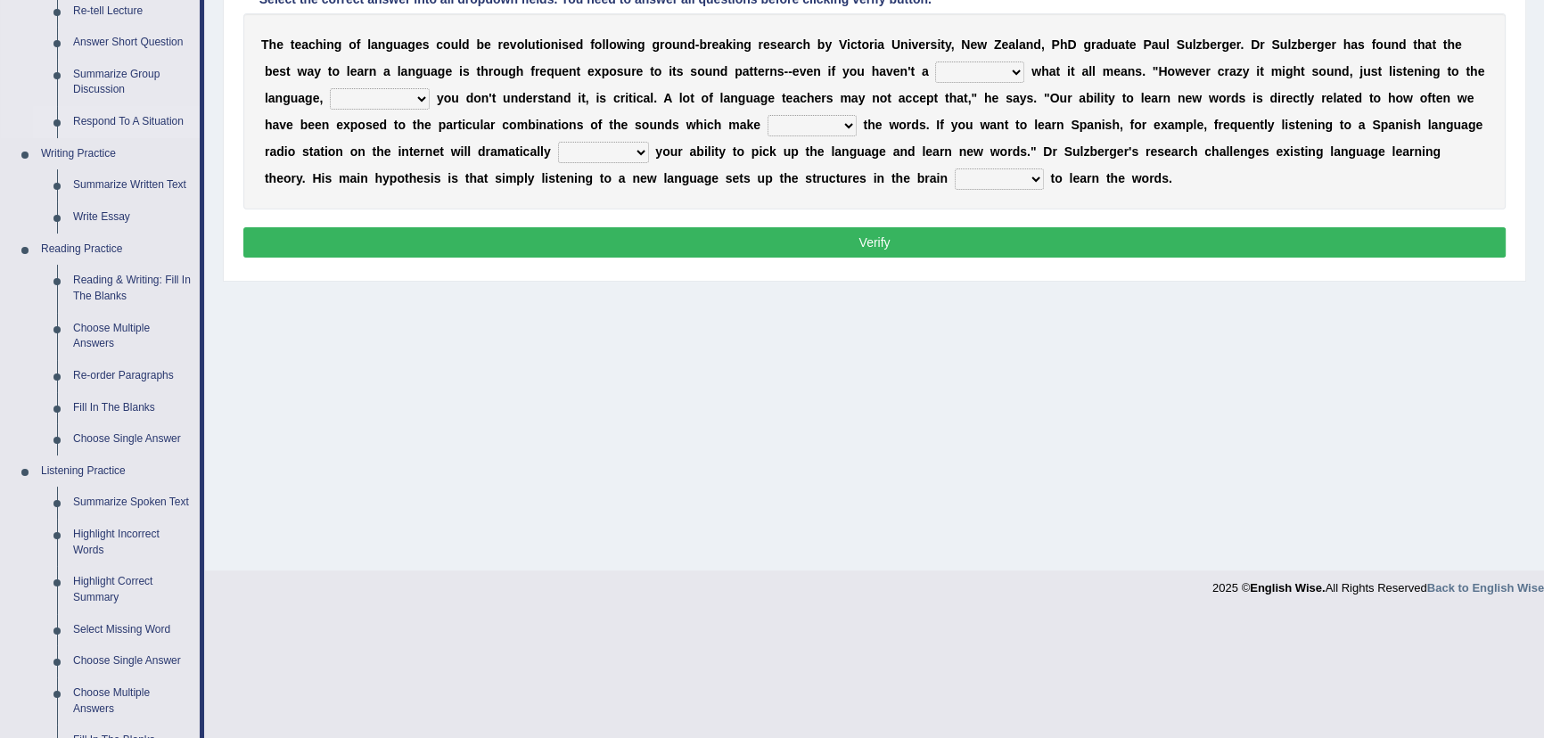
scroll to position [324, 0]
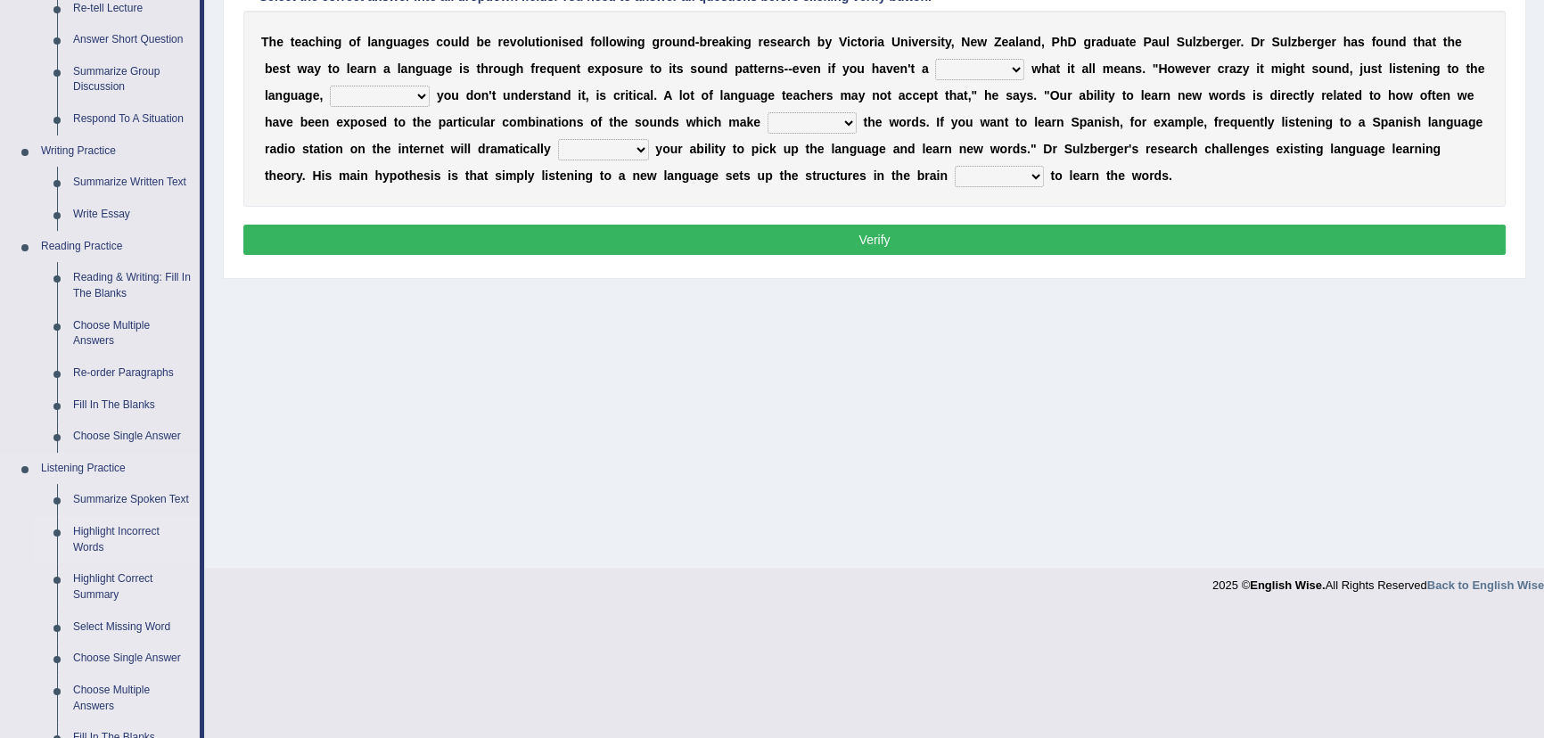
click at [132, 534] on link "Highlight Incorrect Words" at bounding box center [132, 539] width 135 height 47
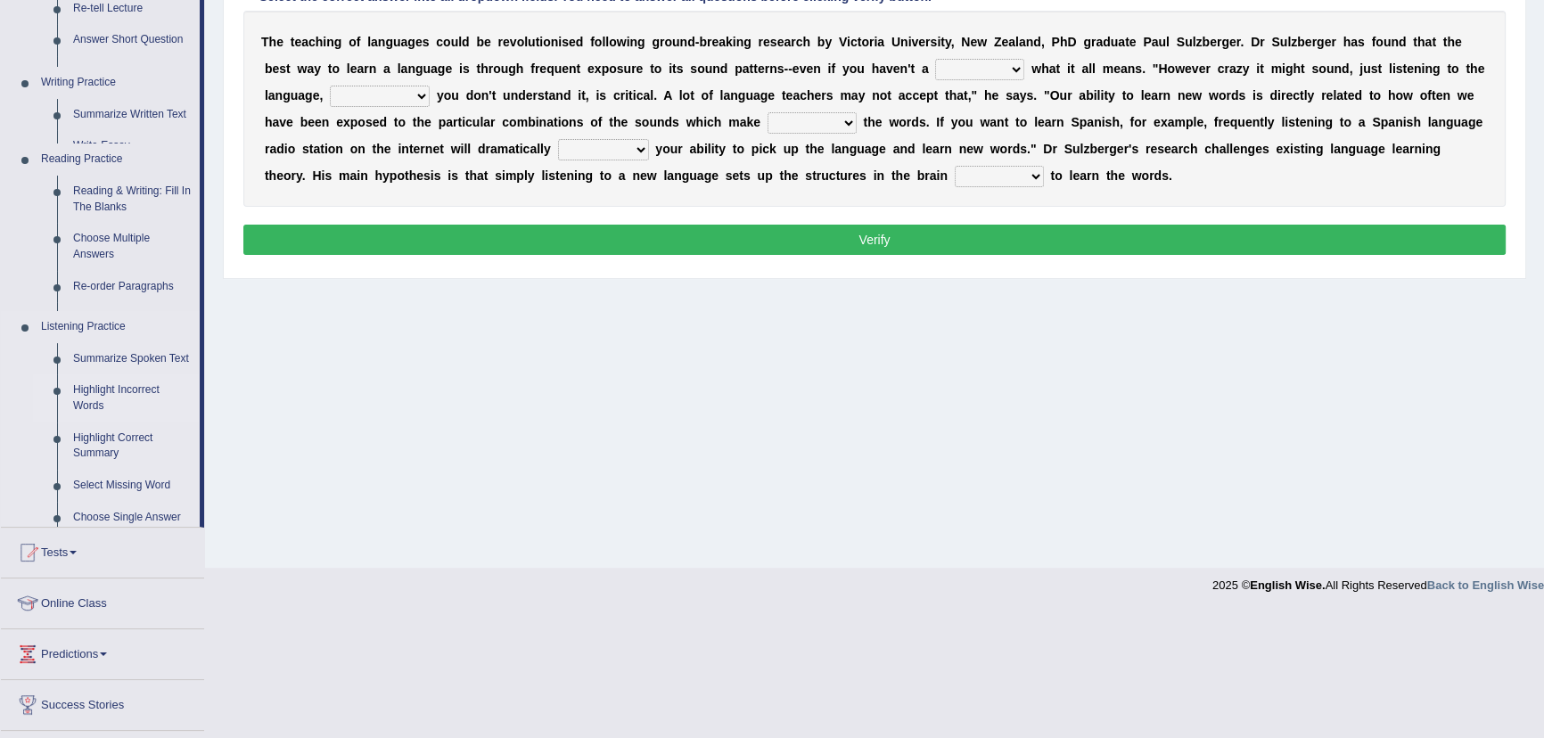
scroll to position [197, 0]
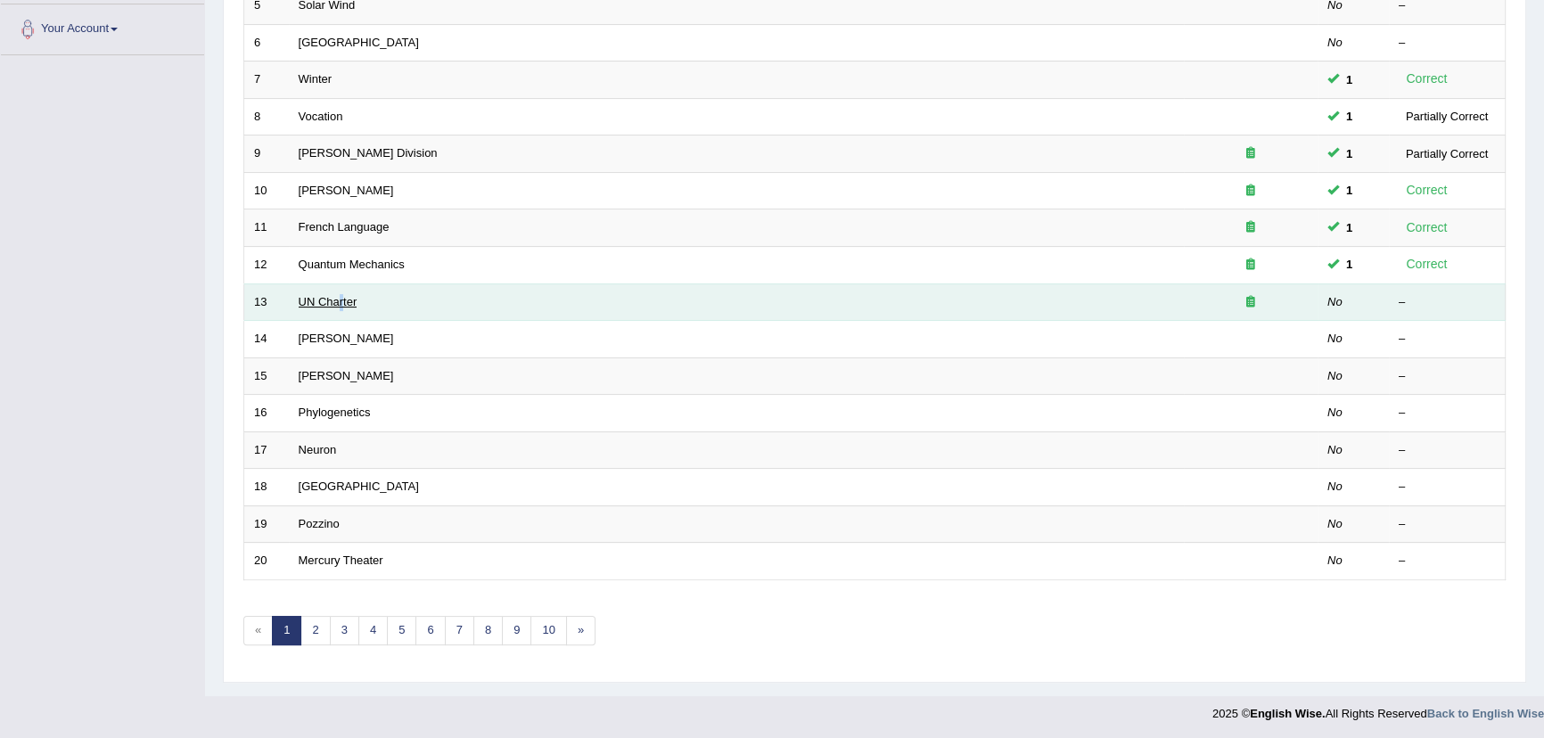
click at [339, 303] on td "UN Charter" at bounding box center [736, 302] width 895 height 37
click at [338, 301] on link "UN Charter" at bounding box center [328, 301] width 59 height 13
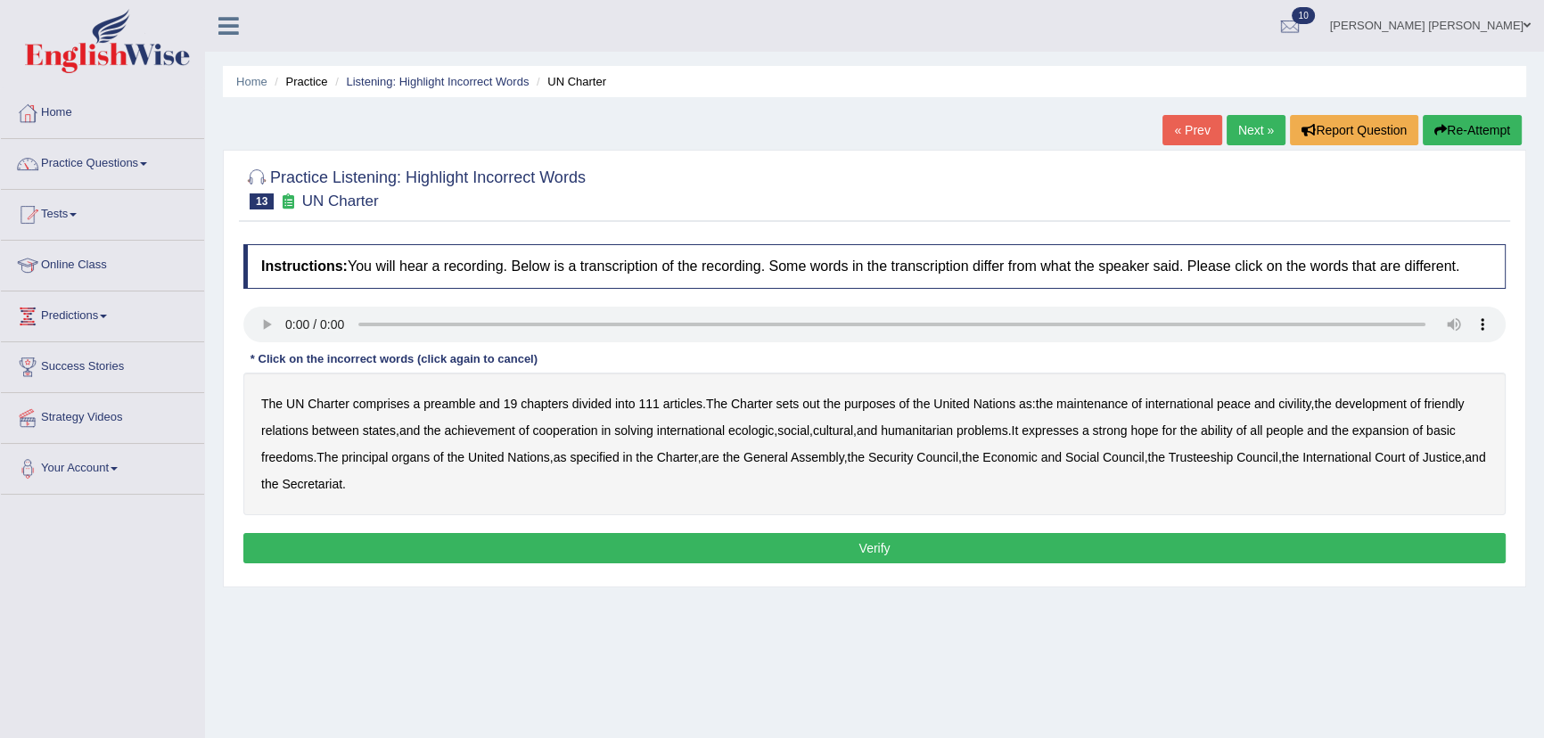
click at [823, 407] on div "The UN Charter comprises a preamble and 19 chapters divided into 111 articles .…" at bounding box center [874, 444] width 1263 height 143
click at [814, 408] on b "out" at bounding box center [810, 404] width 17 height 14
click at [1296, 407] on b "civility" at bounding box center [1295, 404] width 32 height 14
click at [766, 435] on b "ecologic" at bounding box center [750, 431] width 45 height 14
click at [1233, 429] on b "ability" at bounding box center [1217, 431] width 32 height 14
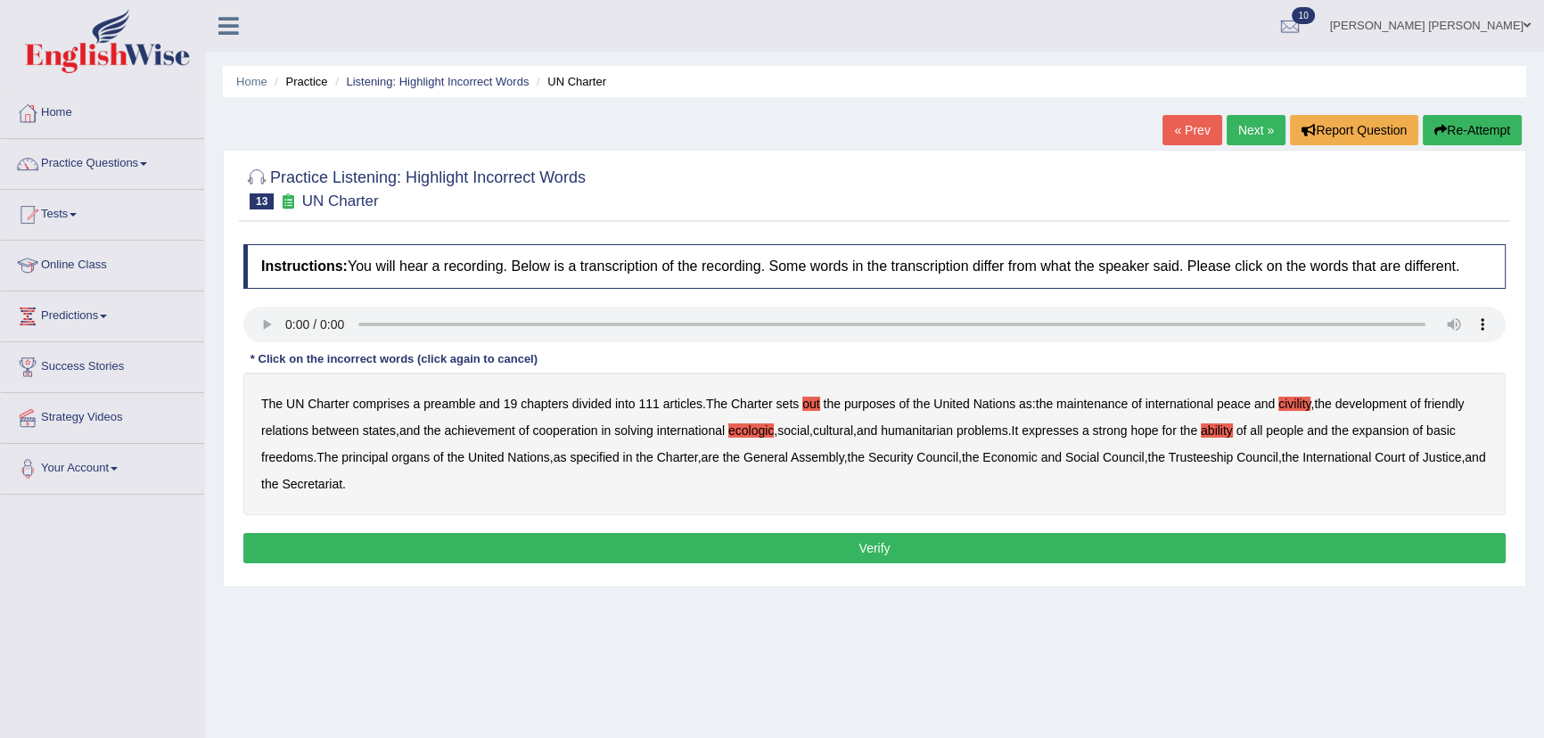
click at [540, 536] on button "Verify" at bounding box center [874, 548] width 1263 height 30
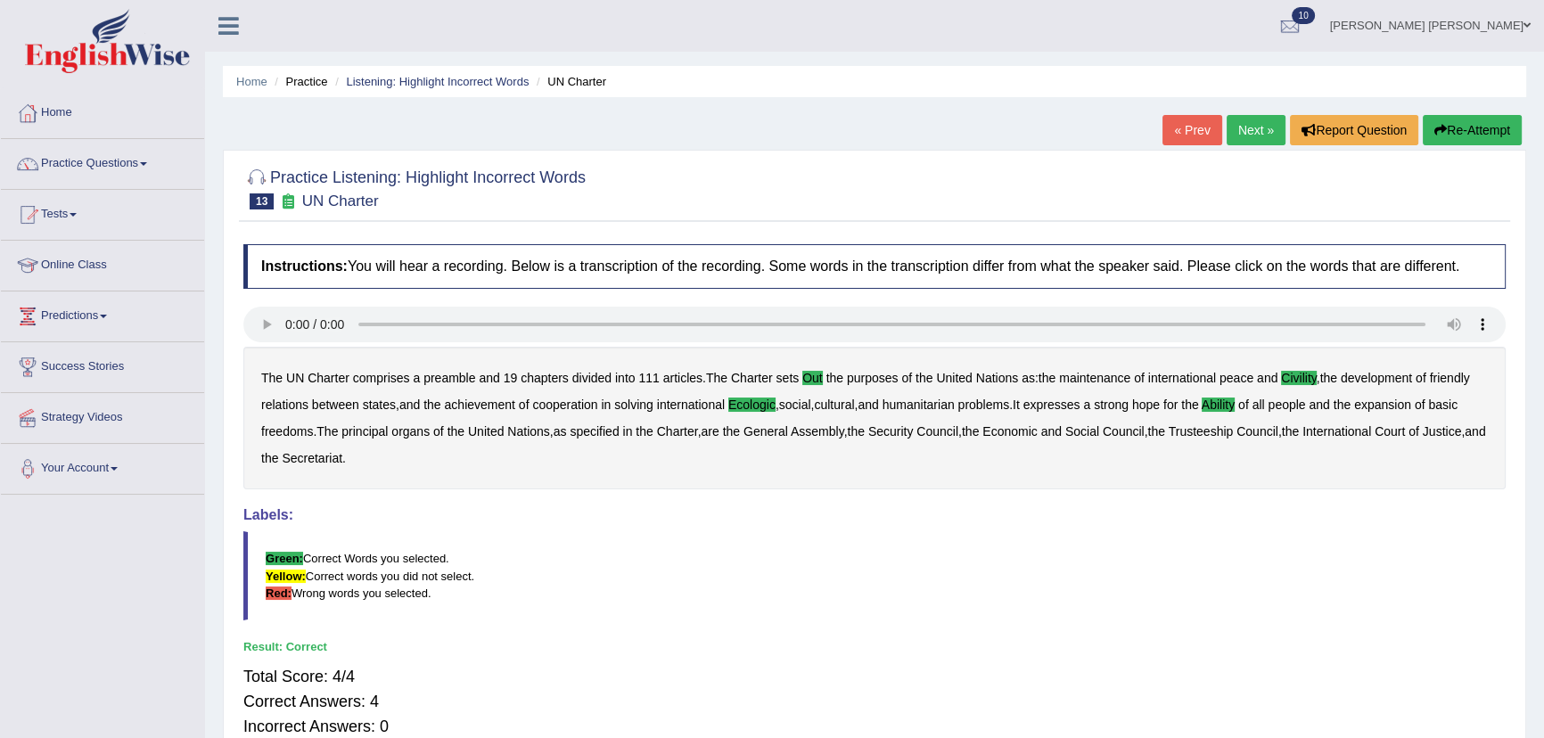
click at [1250, 131] on link "Next »" at bounding box center [1256, 130] width 59 height 30
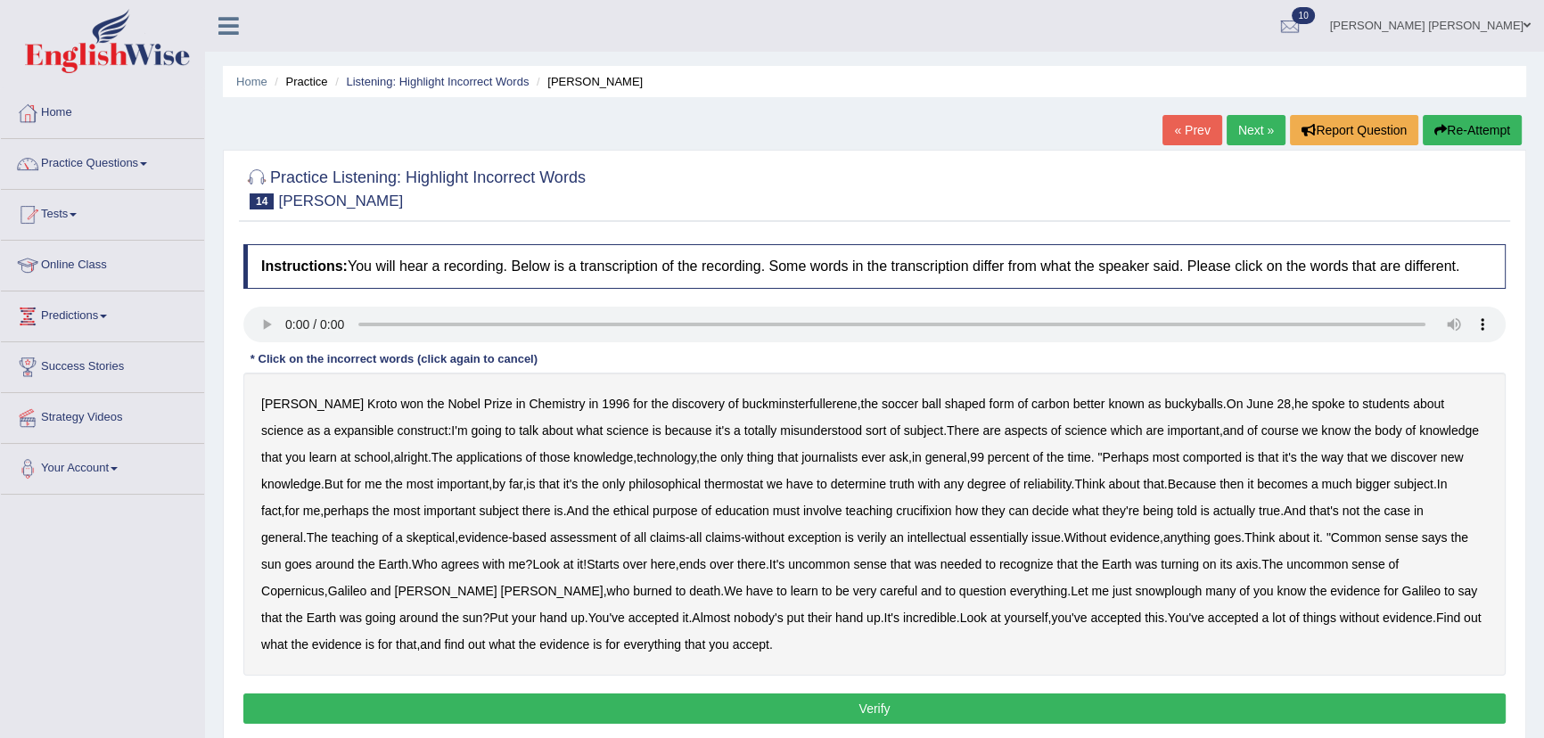
click at [334, 432] on b "expansible" at bounding box center [364, 431] width 60 height 14
click at [1189, 463] on b "comported" at bounding box center [1212, 457] width 59 height 14
click at [748, 489] on b "thermostat" at bounding box center [733, 484] width 59 height 14
click at [934, 514] on b "crucifixion" at bounding box center [923, 511] width 55 height 14
click at [970, 542] on b "essentially" at bounding box center [999, 538] width 58 height 14
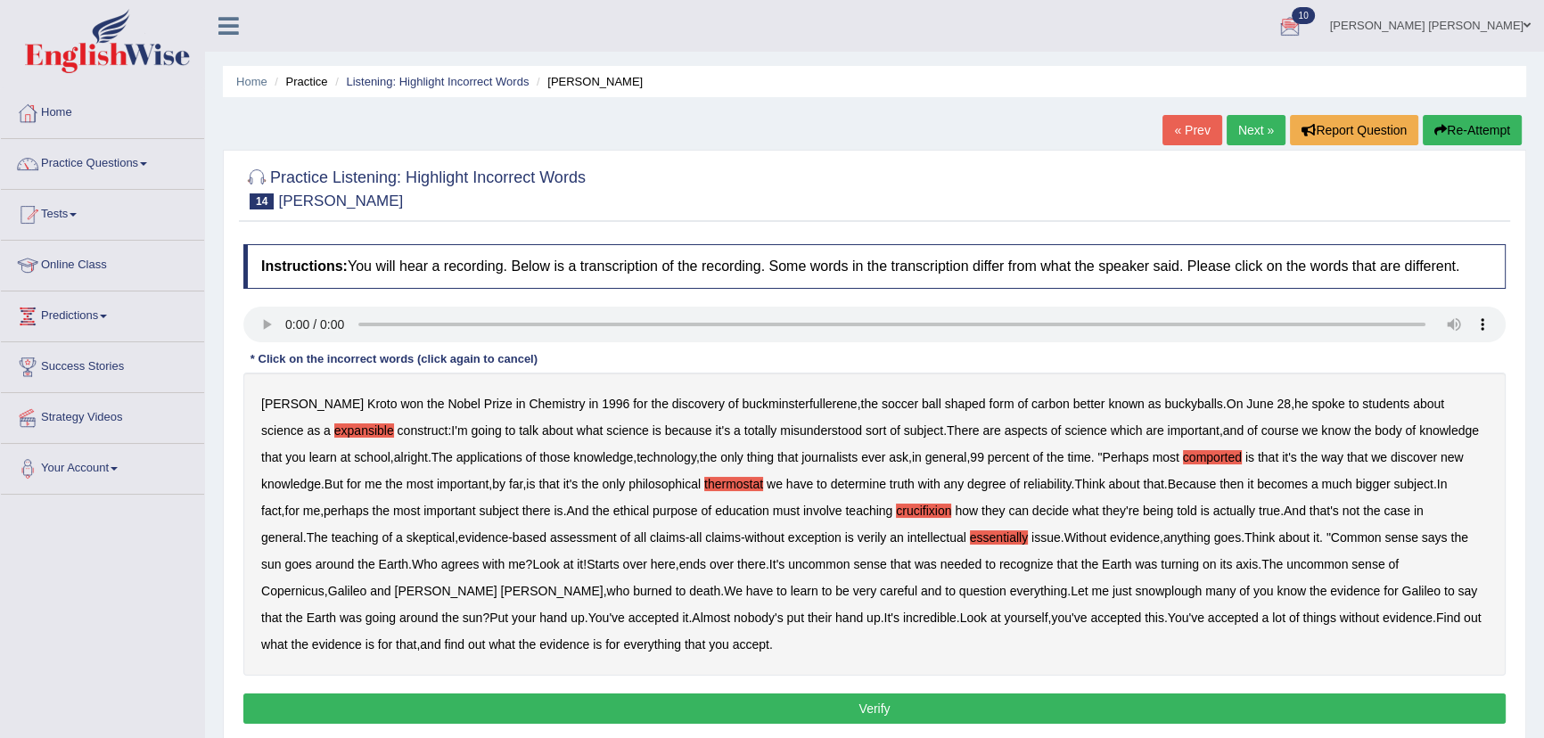
click at [1135, 595] on b "snowplough" at bounding box center [1168, 591] width 67 height 14
click at [562, 705] on button "Verify" at bounding box center [874, 709] width 1263 height 30
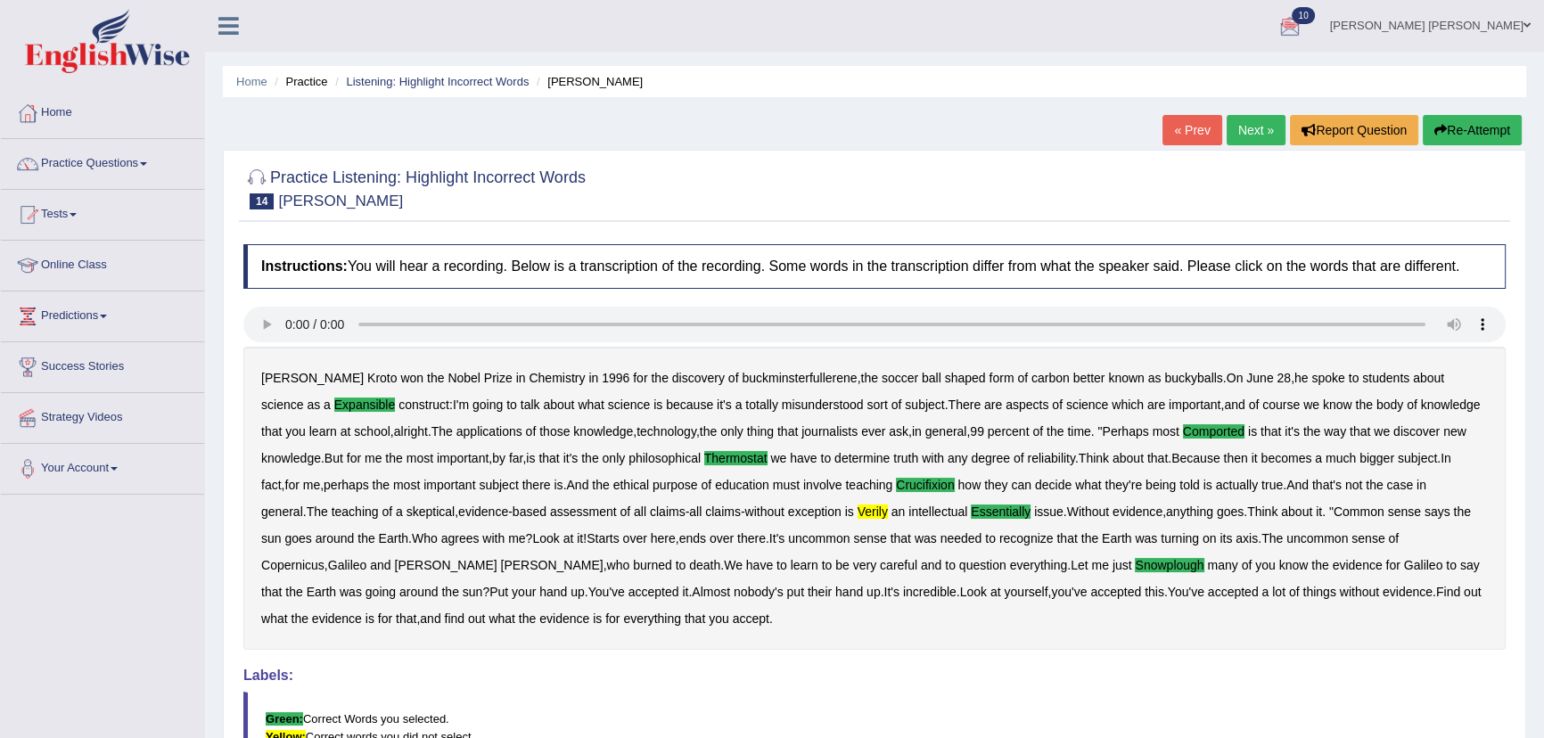
click at [1248, 135] on link "Next »" at bounding box center [1256, 130] width 59 height 30
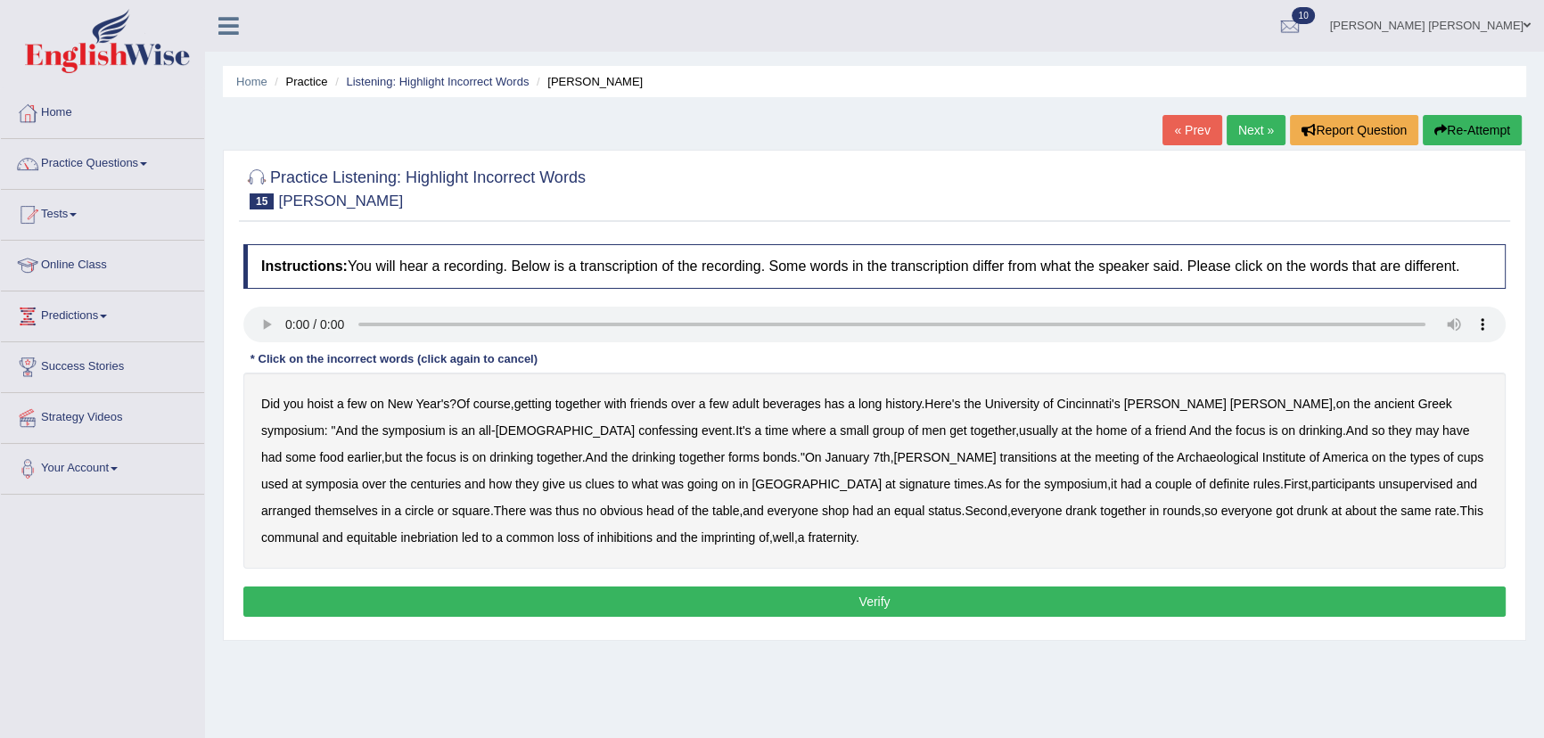
click at [638, 433] on b "confessing" at bounding box center [668, 431] width 60 height 14
click at [999, 459] on b "transitions" at bounding box center [1027, 457] width 57 height 14
click at [900, 486] on b "signature" at bounding box center [926, 484] width 52 height 14
click at [1378, 486] on b "unsupervised" at bounding box center [1415, 484] width 74 height 14
click at [894, 514] on b "equal" at bounding box center [909, 511] width 30 height 14
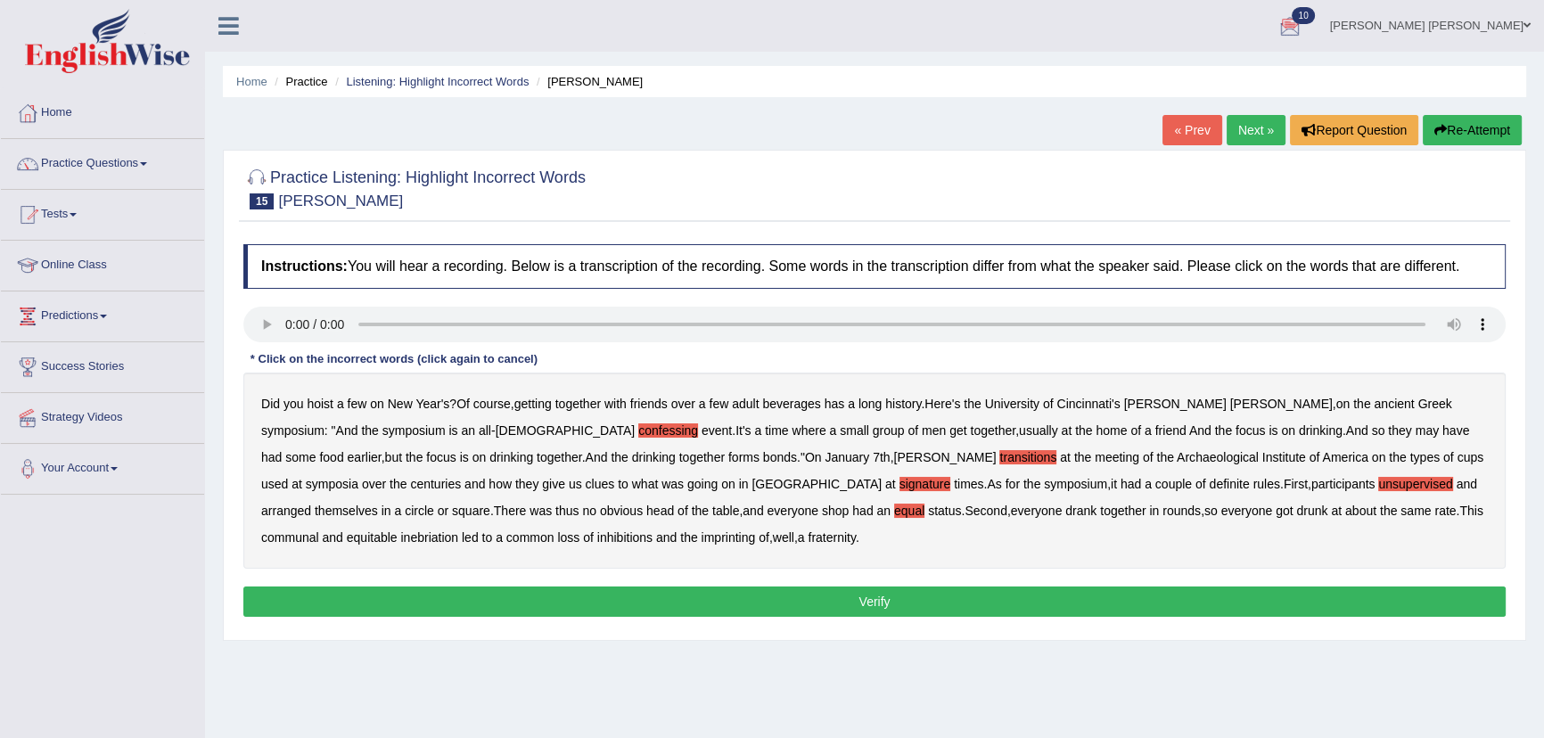
click at [822, 512] on b "shop" at bounding box center [835, 511] width 27 height 14
click at [894, 507] on b "equal" at bounding box center [909, 511] width 30 height 14
click at [702, 540] on b "imprinting" at bounding box center [729, 538] width 54 height 14
click at [424, 593] on button "Verify" at bounding box center [874, 602] width 1263 height 30
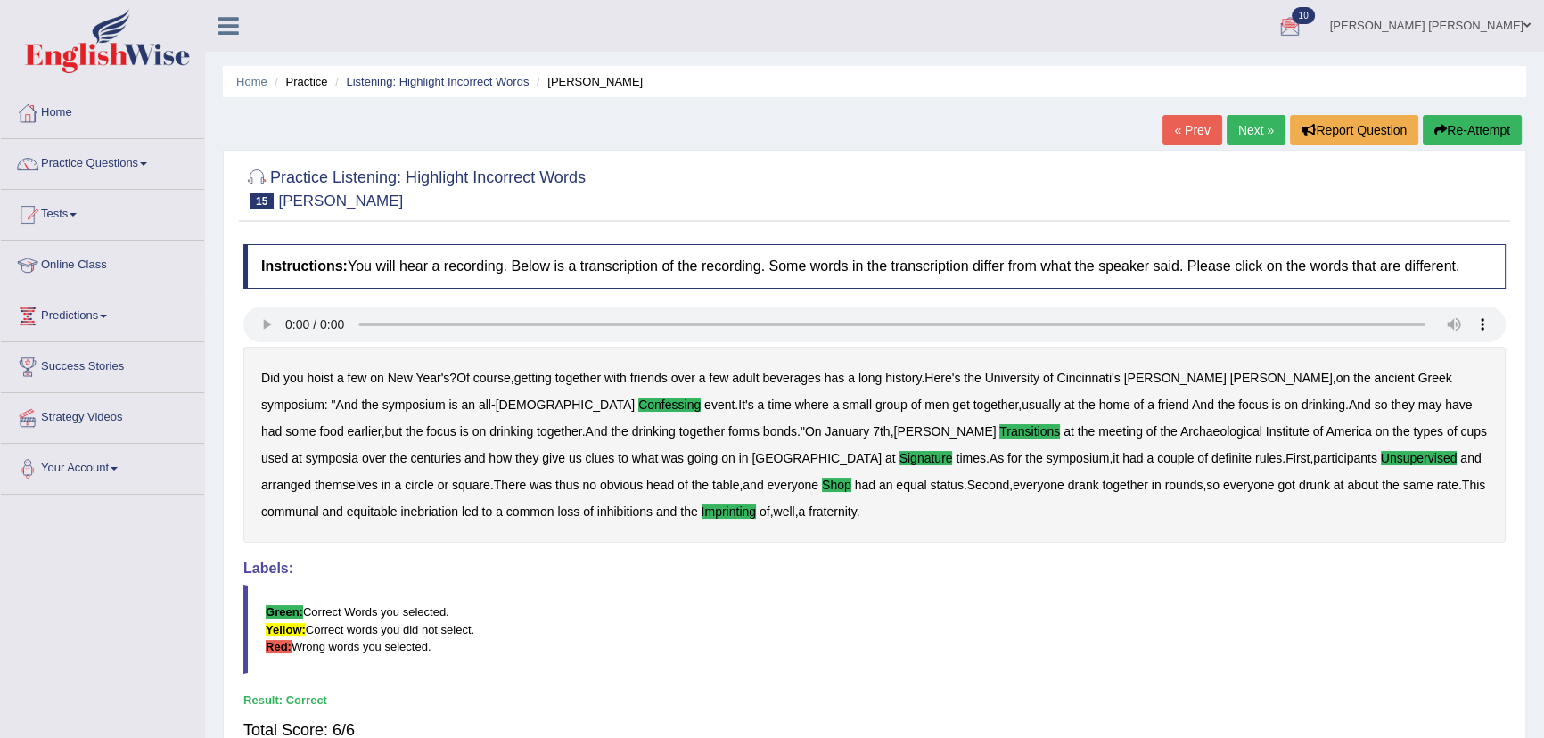
click at [1244, 118] on link "Next »" at bounding box center [1256, 130] width 59 height 30
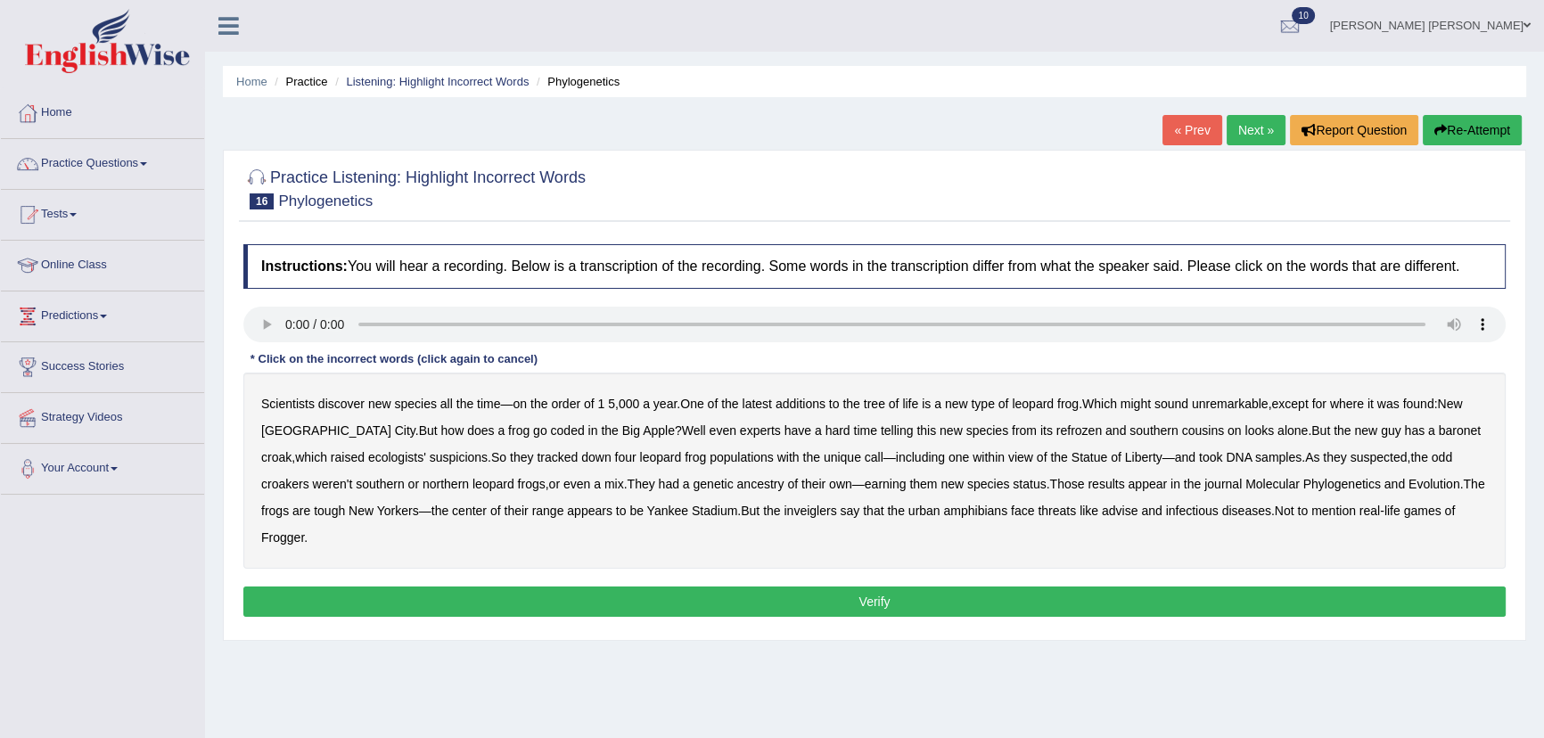
click at [551, 435] on b "coded" at bounding box center [568, 431] width 34 height 14
click at [1057, 431] on b "refrozen" at bounding box center [1079, 431] width 45 height 14
click at [1439, 432] on b "baronet" at bounding box center [1460, 431] width 42 height 14
click at [784, 510] on b "inveiglers" at bounding box center [810, 511] width 53 height 14
click at [1102, 509] on b "advise" at bounding box center [1120, 511] width 36 height 14
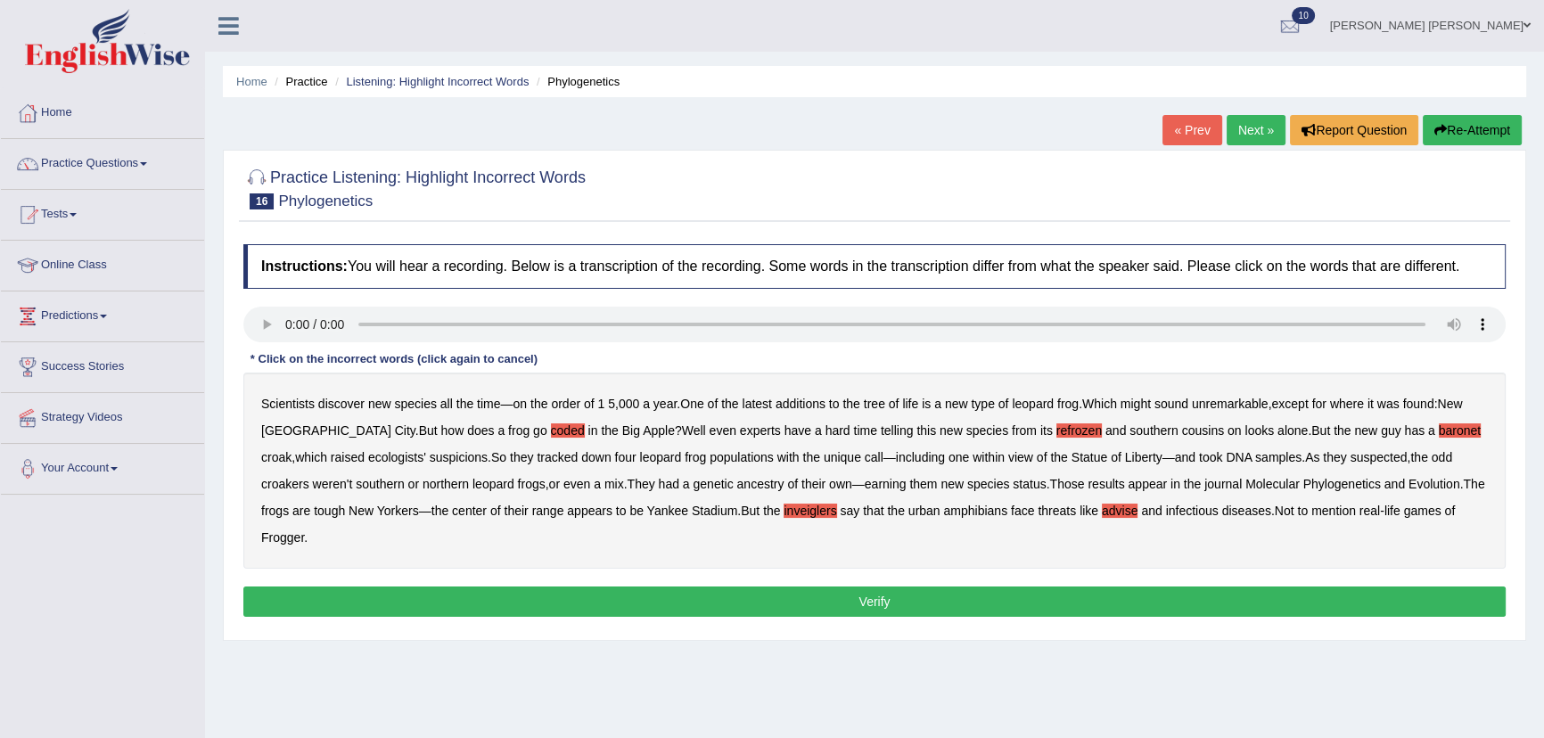
click at [815, 587] on button "Verify" at bounding box center [874, 602] width 1263 height 30
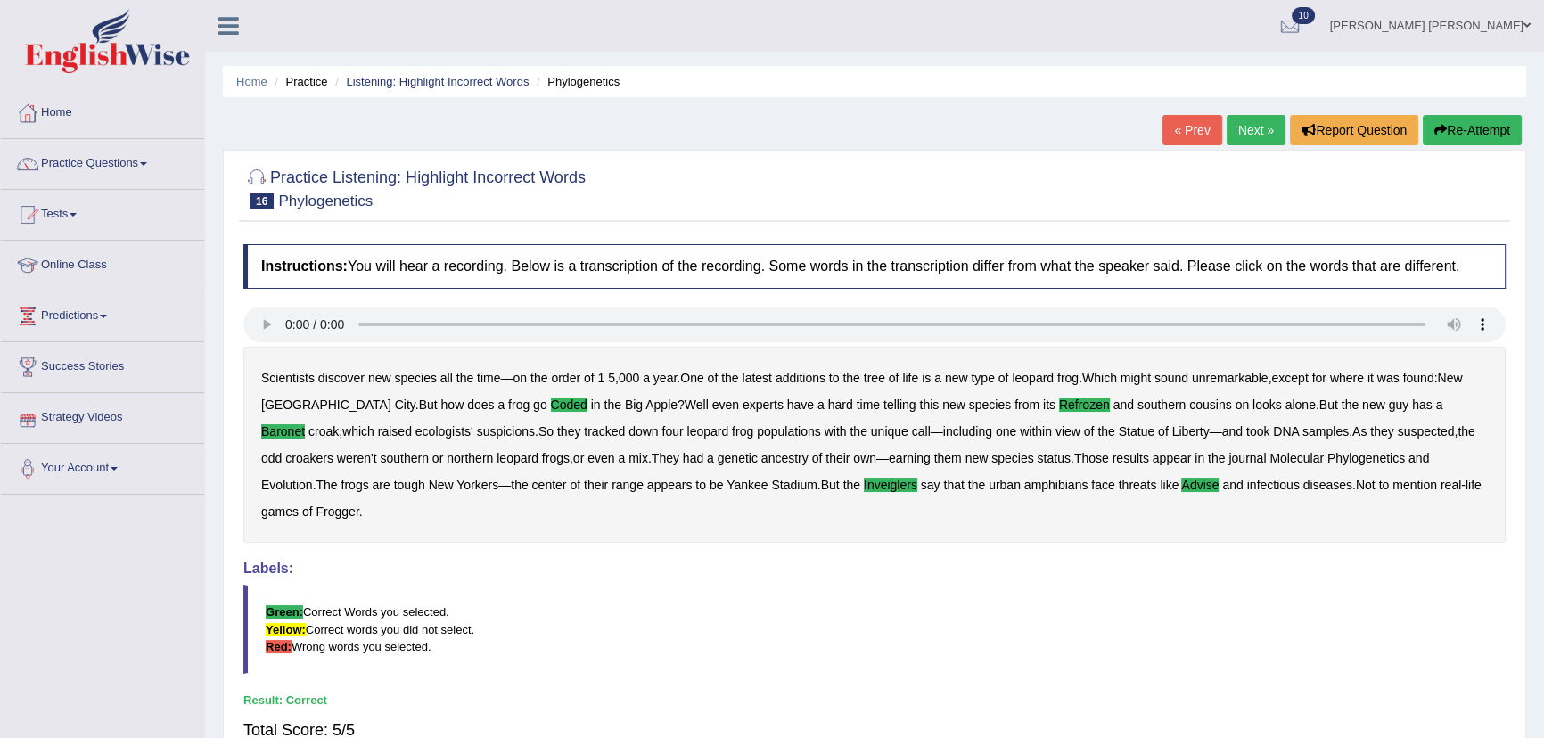
drag, startPoint x: 1230, startPoint y: 53, endPoint x: 1258, endPoint y: 116, distance: 68.3
click at [1266, 127] on link "Next »" at bounding box center [1256, 130] width 59 height 30
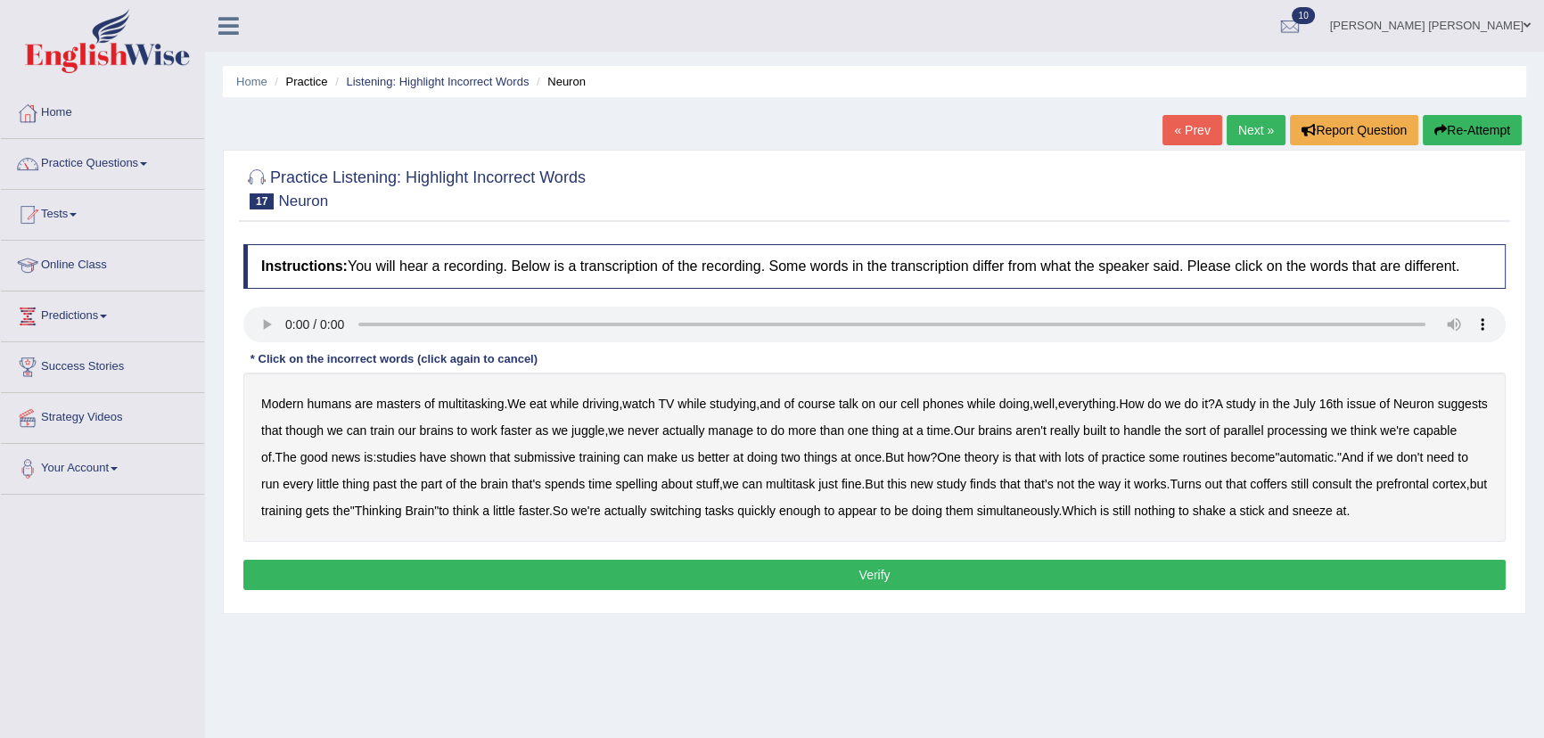
click at [818, 405] on b "course" at bounding box center [816, 404] width 37 height 14
click at [835, 407] on b "course" at bounding box center [816, 404] width 37 height 14
click at [1012, 433] on b "brains" at bounding box center [995, 431] width 34 height 14
click at [575, 459] on b "submissive" at bounding box center [545, 457] width 62 height 14
click at [657, 481] on b "spelling" at bounding box center [636, 484] width 42 height 14
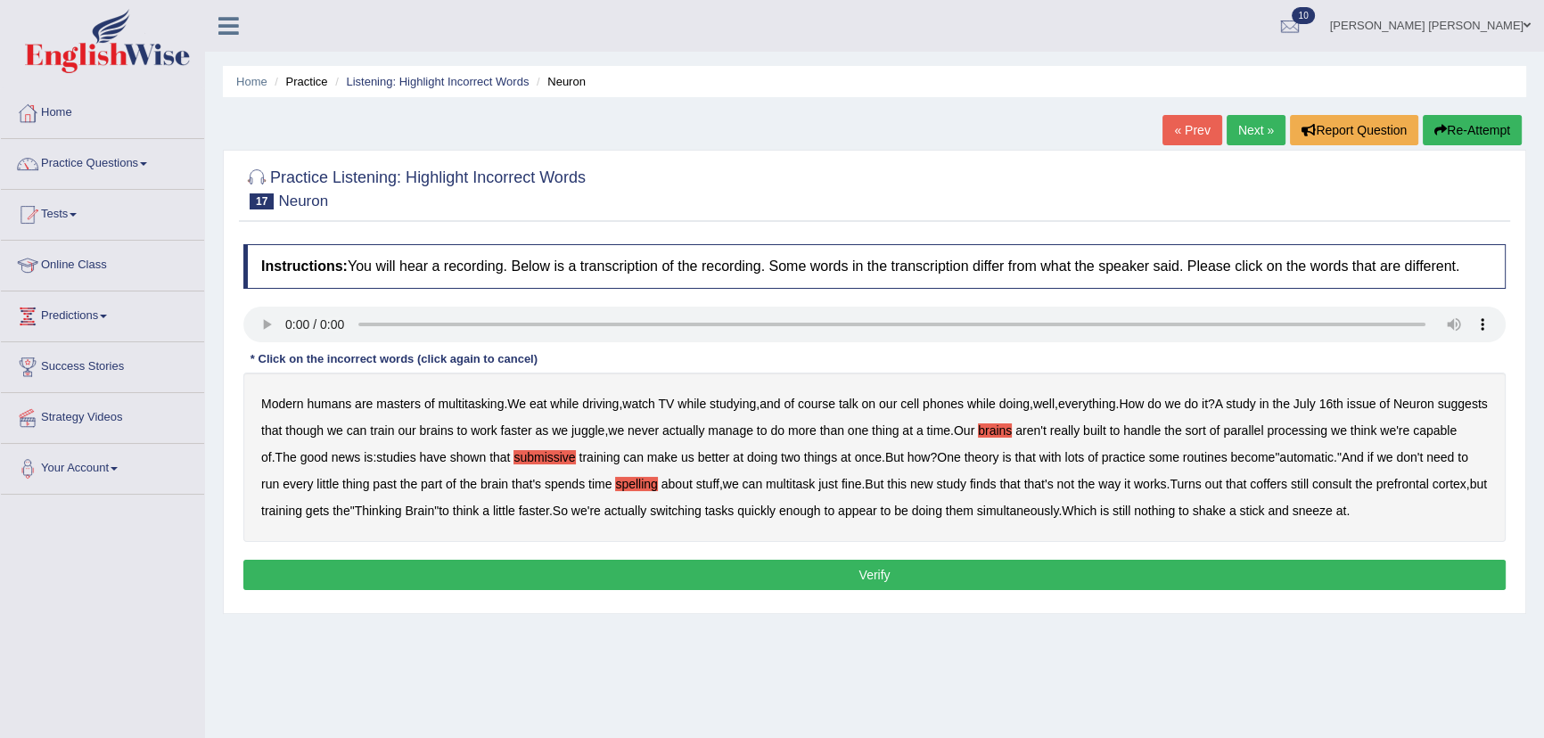
click at [1287, 488] on b "coffers" at bounding box center [1268, 484] width 37 height 14
click at [1333, 508] on b "sneeze" at bounding box center [1313, 511] width 40 height 14
click at [1333, 505] on b "sneeze" at bounding box center [1313, 511] width 40 height 14
click at [1282, 581] on button "Verify" at bounding box center [874, 575] width 1263 height 30
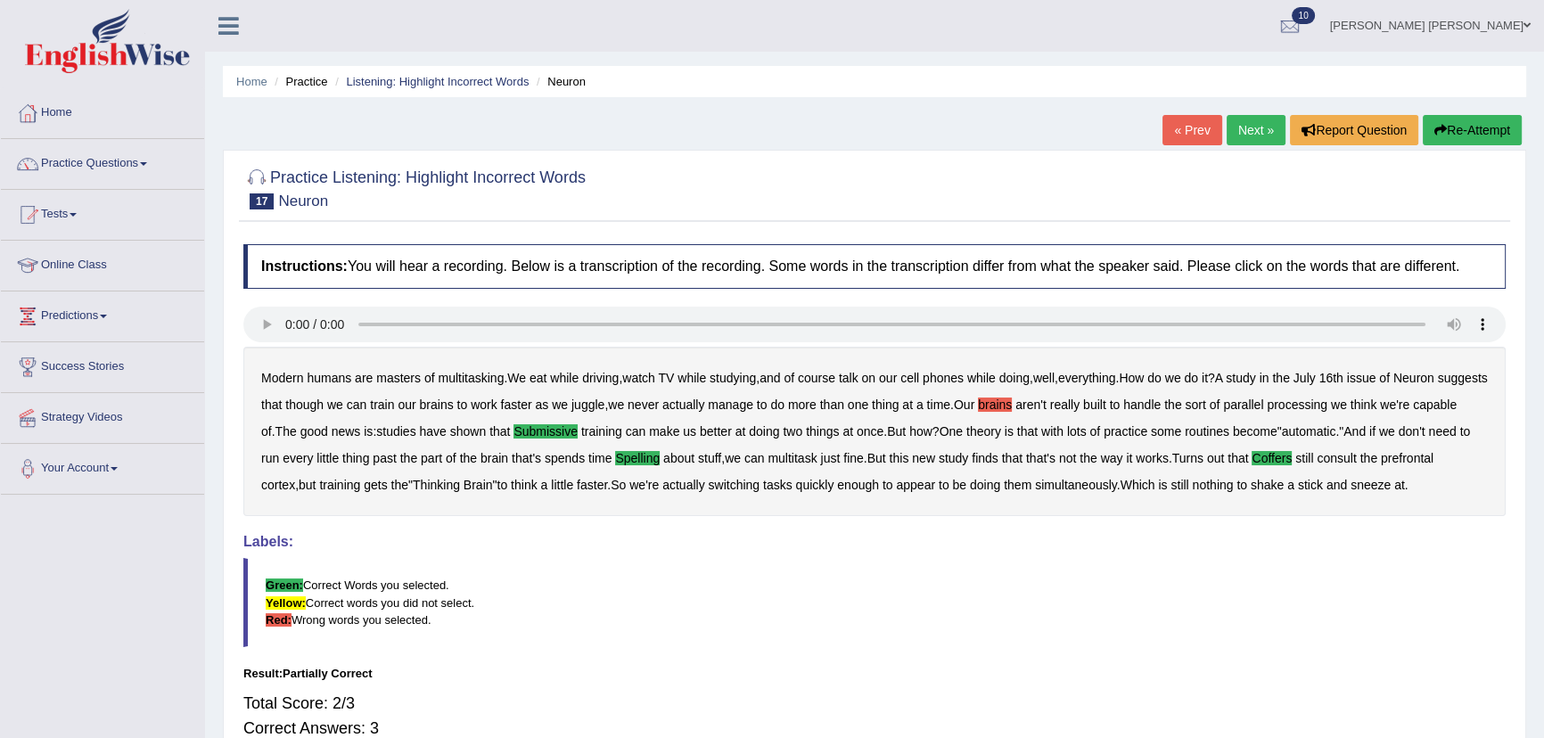
click at [1265, 128] on link "Next »" at bounding box center [1256, 130] width 59 height 30
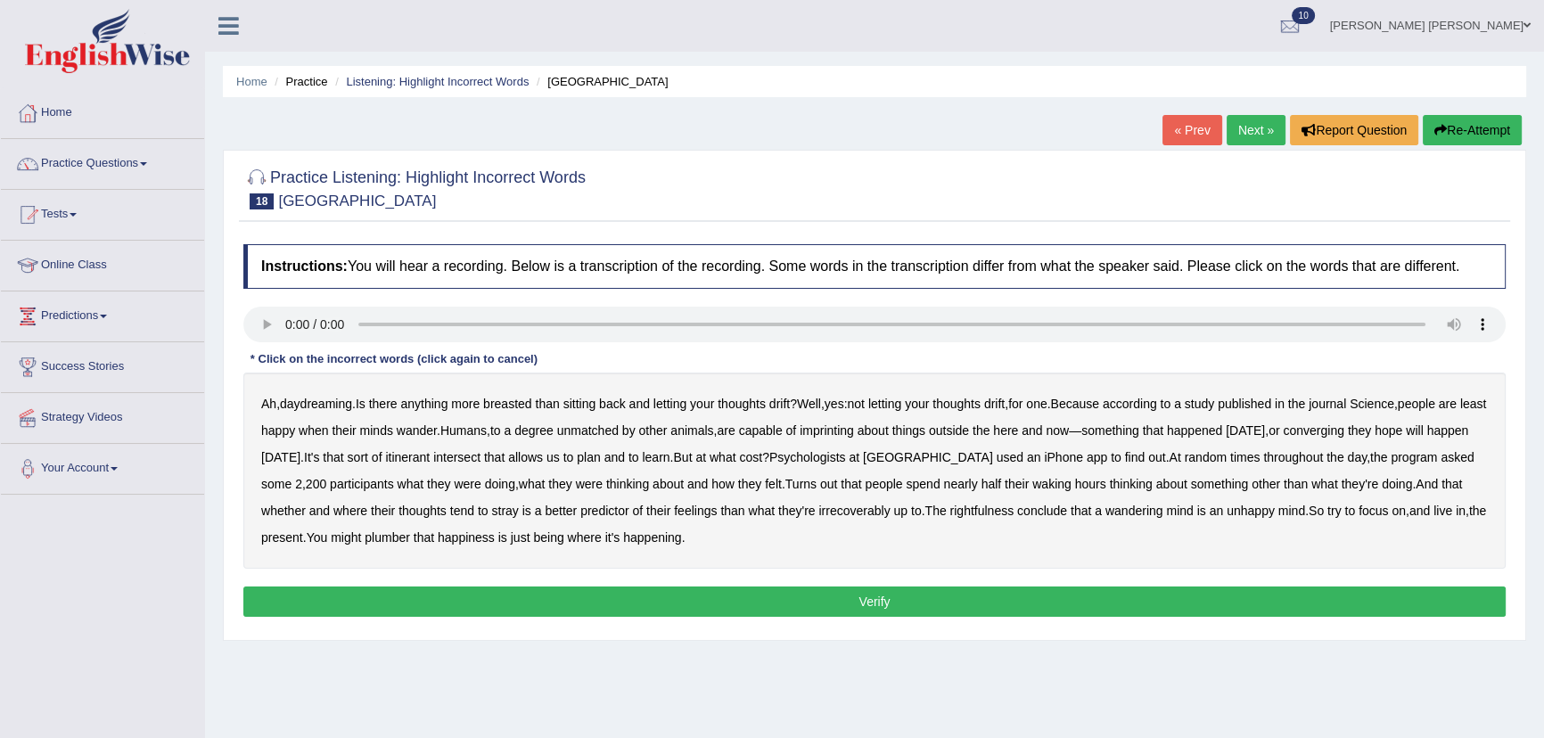
click at [531, 407] on b "breasted" at bounding box center [507, 404] width 48 height 14
click at [854, 433] on b "imprinting" at bounding box center [827, 431] width 54 height 14
click at [1345, 432] on b "converging" at bounding box center [1314, 431] width 62 height 14
click at [853, 513] on b "irrecoverably" at bounding box center [853, 511] width 71 height 14
click at [990, 512] on b "rightfulness" at bounding box center [982, 511] width 64 height 14
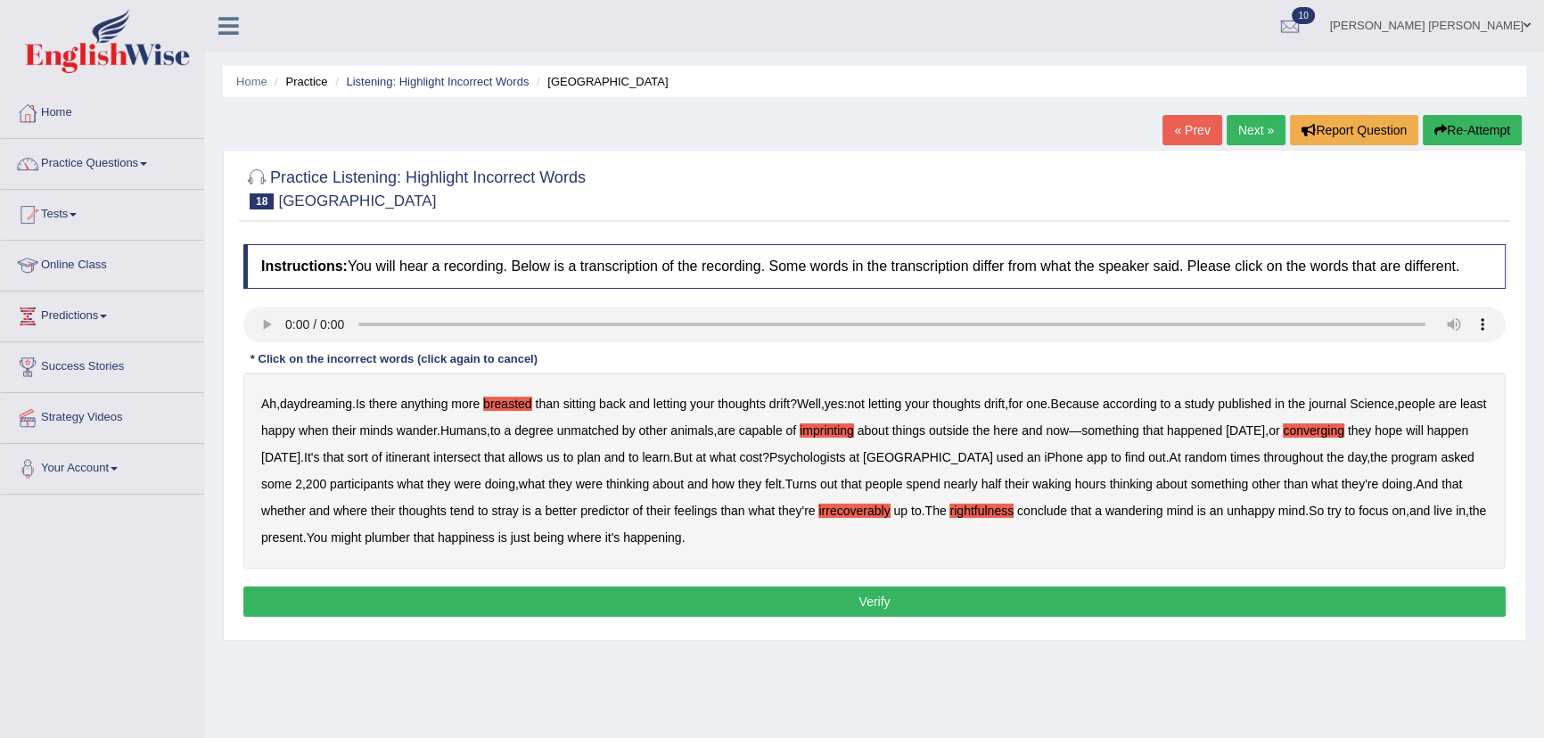
click at [410, 543] on b "plumber" at bounding box center [387, 538] width 45 height 14
click at [520, 604] on button "Verify" at bounding box center [874, 602] width 1263 height 30
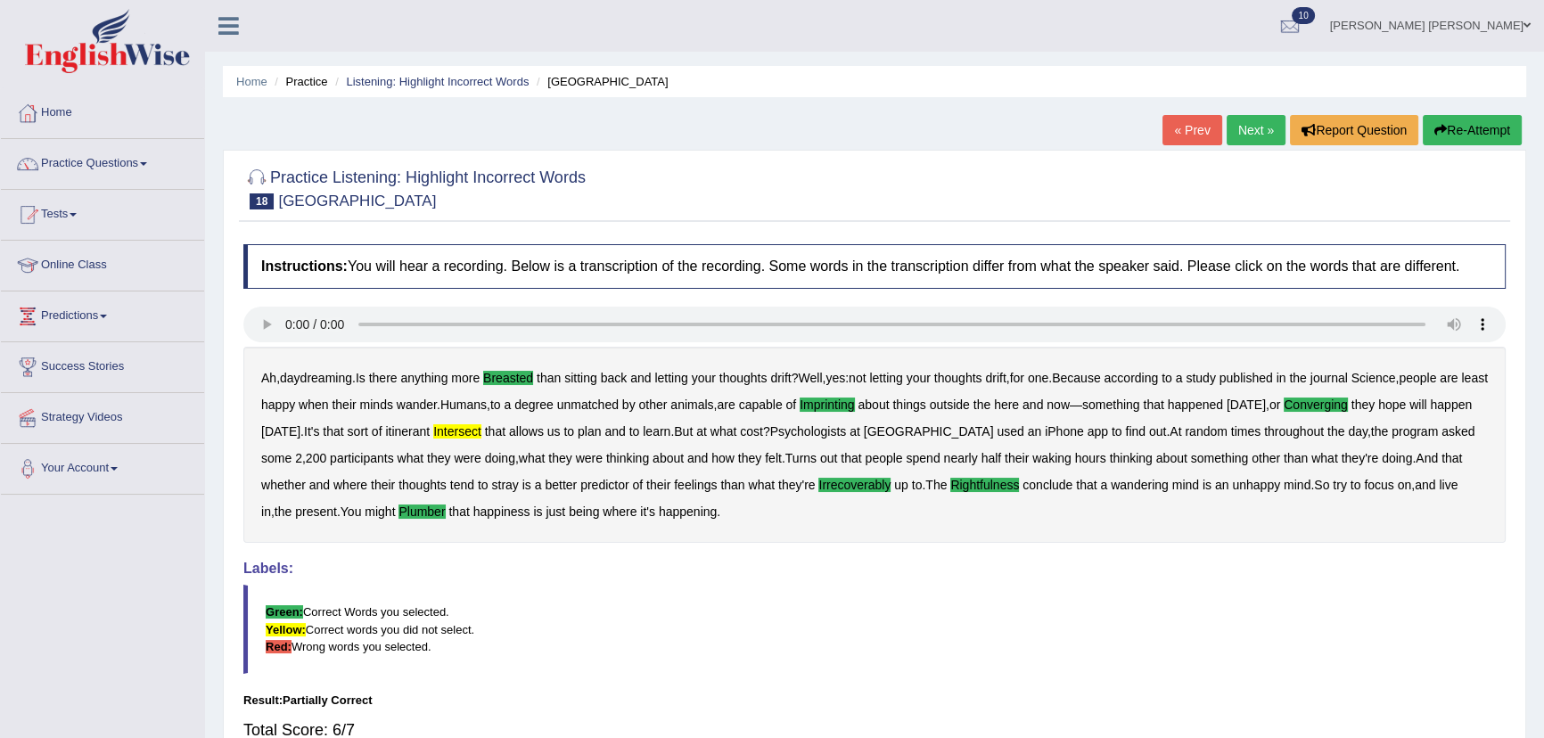
click at [1240, 127] on link "Next »" at bounding box center [1256, 130] width 59 height 30
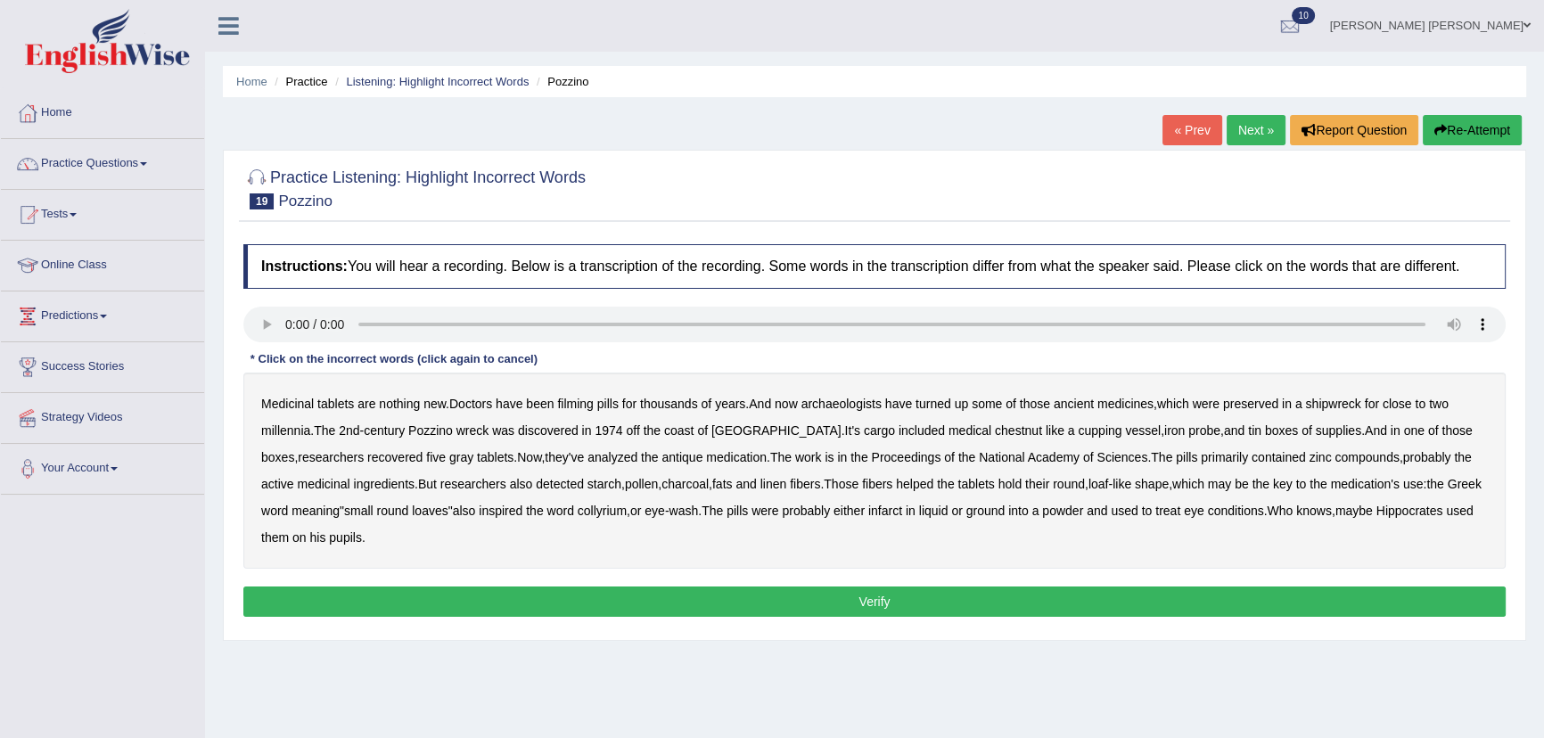
drag, startPoint x: 125, startPoint y: 776, endPoint x: 521, endPoint y: 681, distance: 407.0
click at [515, 688] on div "Home Practice Listening: Highlight Incorrect Words Pozzino « Prev Next » Report…" at bounding box center [874, 446] width 1339 height 892
click at [580, 411] on div "Medicinal tablets are nothing new . Doctors have been filming pills for thousan…" at bounding box center [874, 471] width 1263 height 196
click at [575, 399] on b "filming" at bounding box center [575, 404] width 36 height 14
click at [995, 432] on b "chestnut" at bounding box center [1018, 431] width 47 height 14
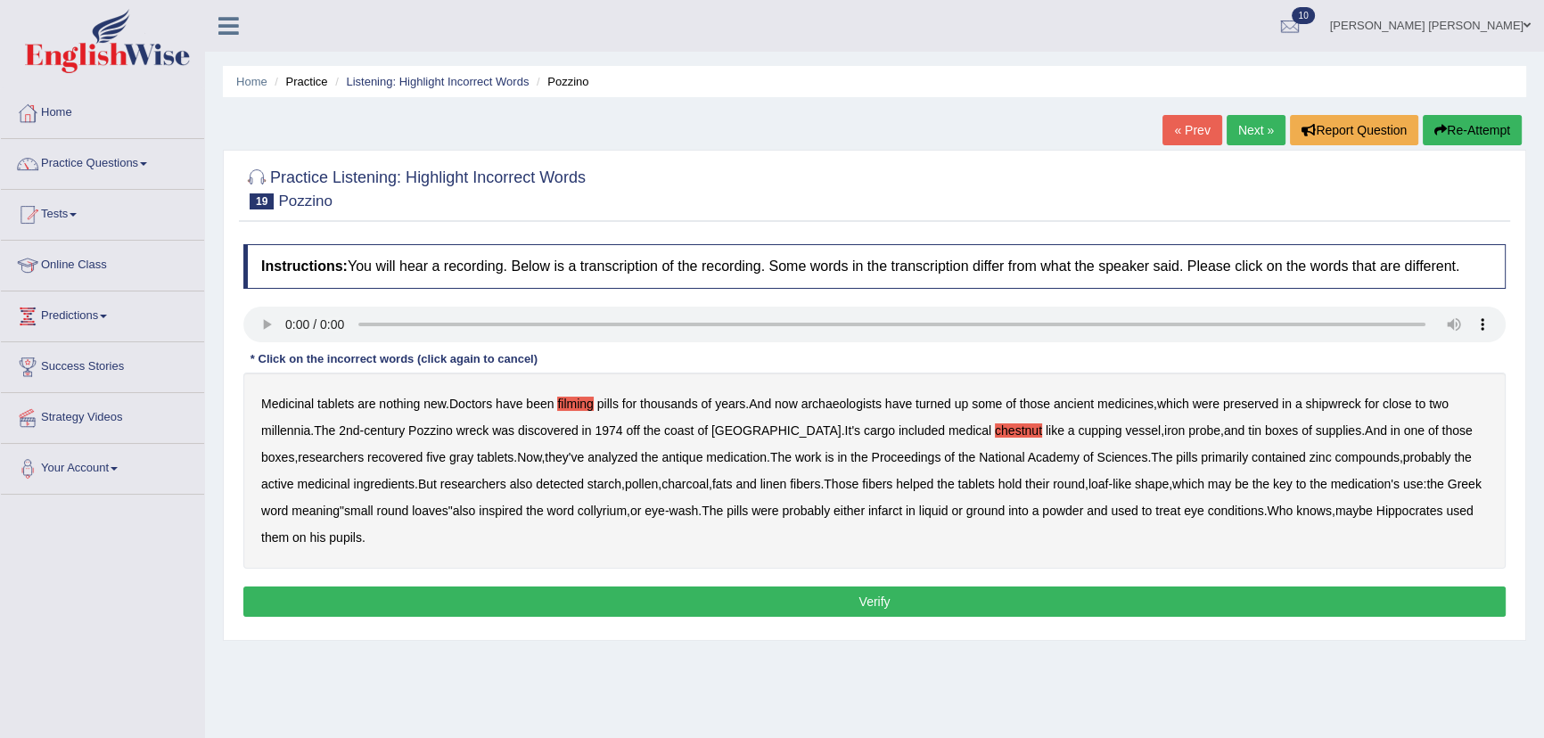
click at [900, 514] on b "infarct" at bounding box center [885, 511] width 34 height 14
click at [656, 596] on button "Verify" at bounding box center [874, 602] width 1263 height 30
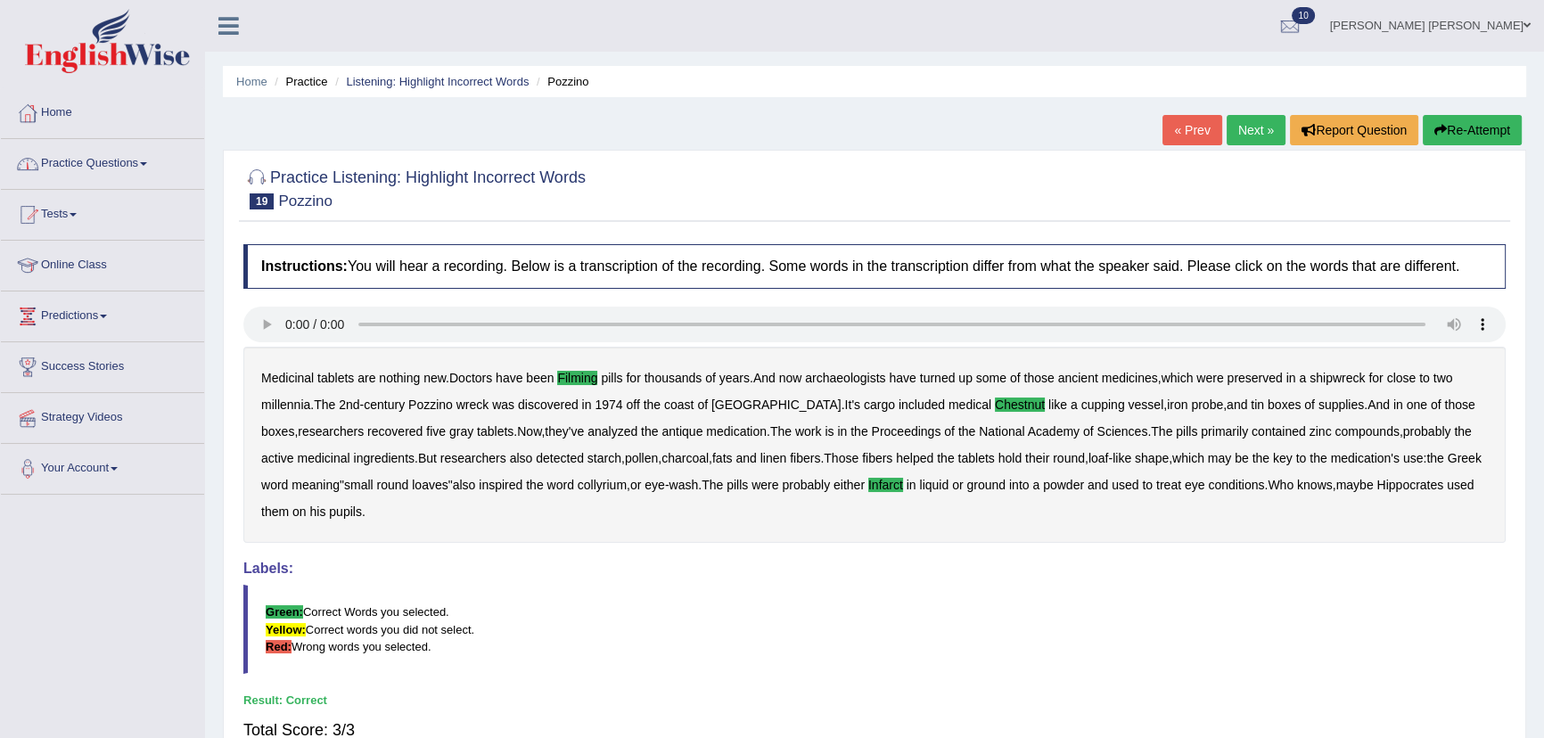
click at [1263, 124] on link "Next »" at bounding box center [1256, 130] width 59 height 30
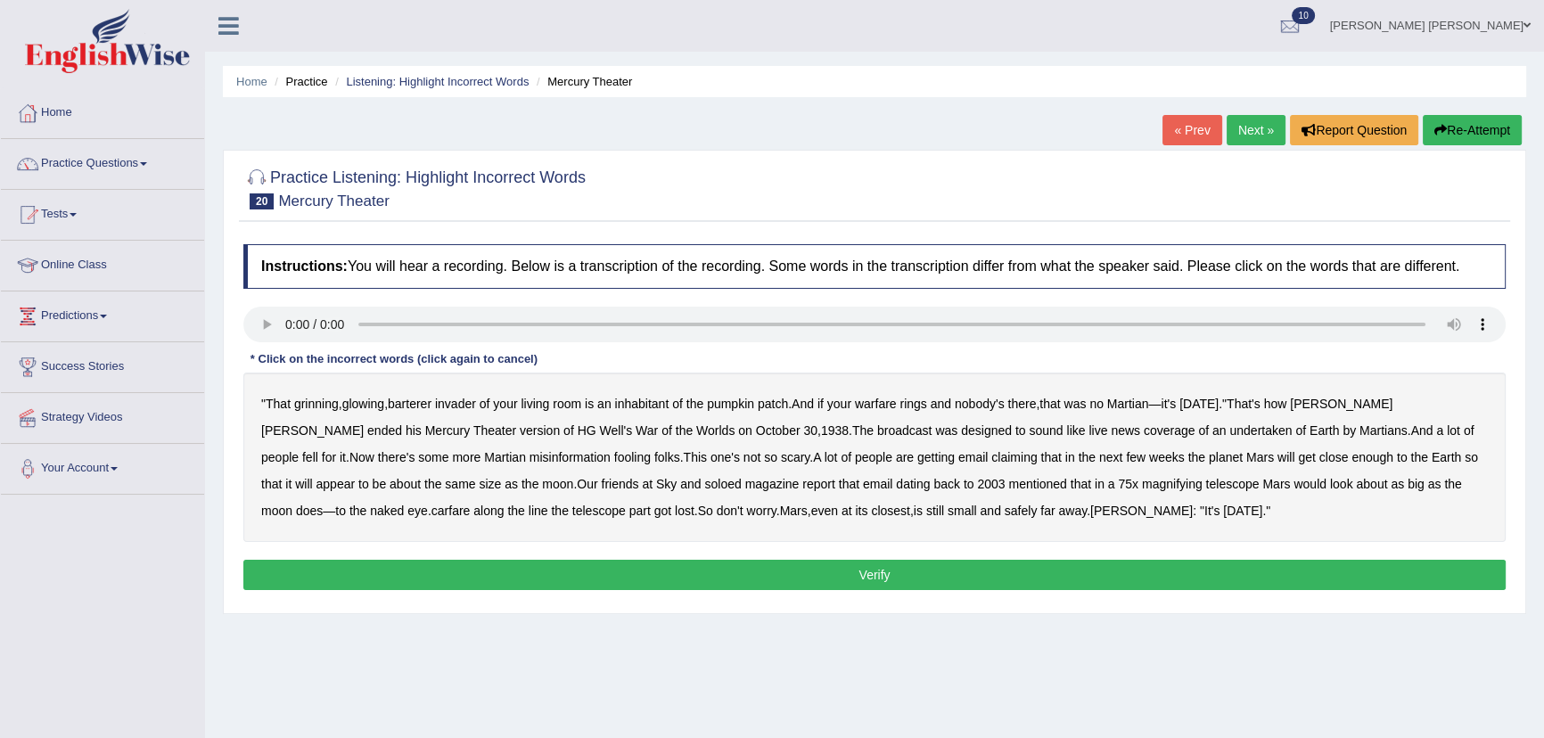
click at [428, 408] on b "barterer" at bounding box center [410, 404] width 44 height 14
click at [884, 405] on b "warfare" at bounding box center [876, 404] width 42 height 14
click at [1230, 436] on b "undertaken" at bounding box center [1261, 431] width 62 height 14
click at [704, 489] on b "soloed" at bounding box center [722, 484] width 37 height 14
click at [432, 508] on b "carfare" at bounding box center [451, 511] width 39 height 14
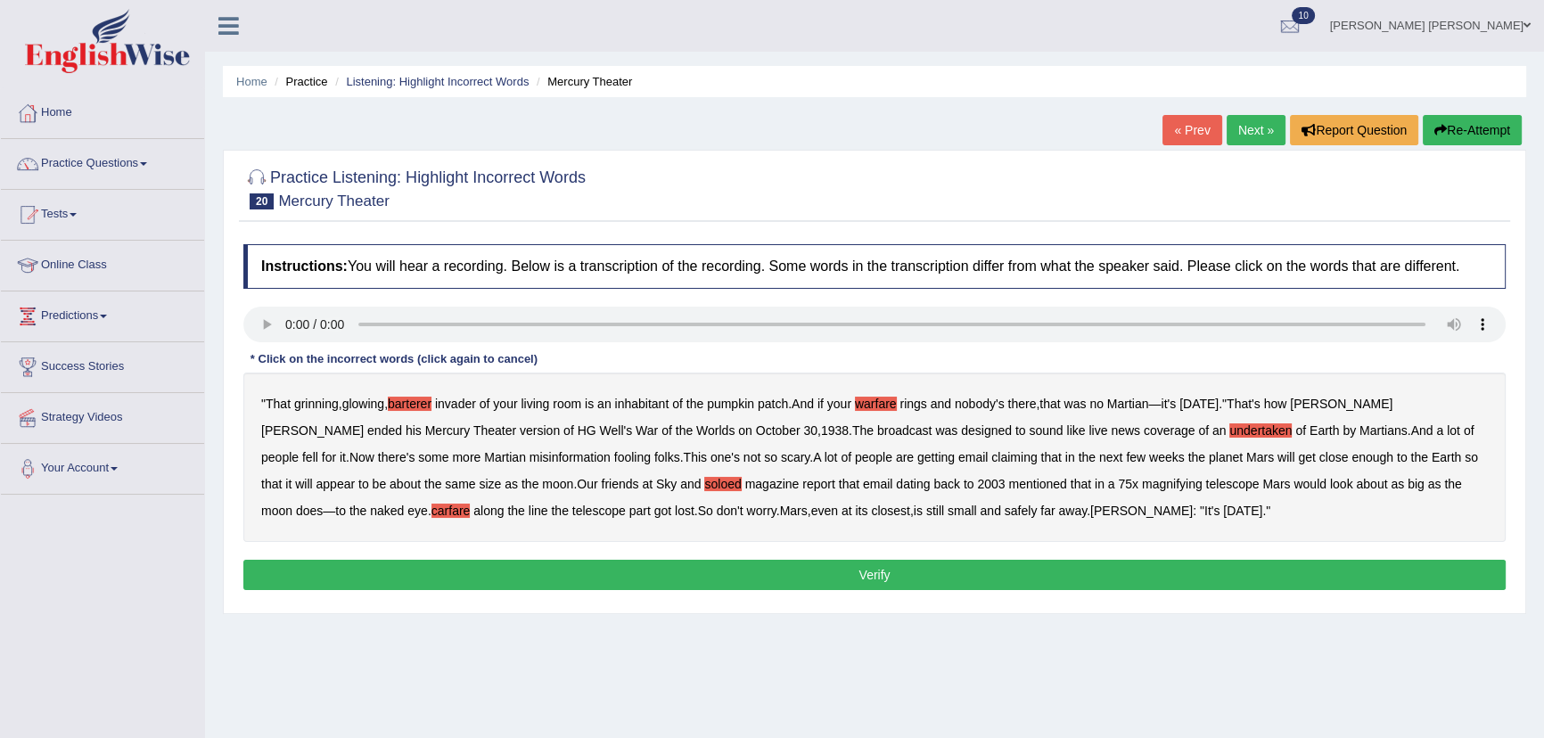
click at [869, 571] on button "Verify" at bounding box center [874, 575] width 1263 height 30
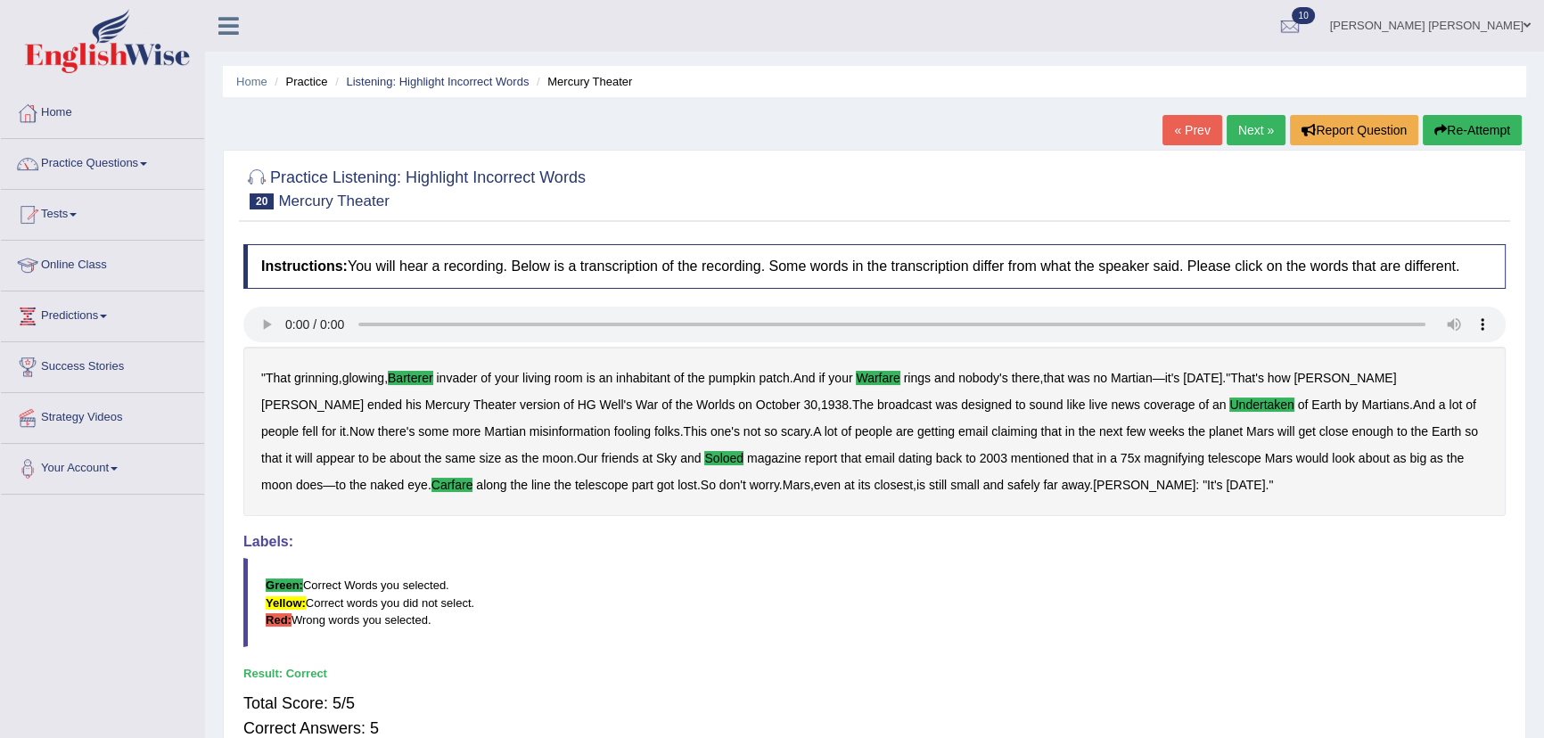
click at [1228, 130] on link "Next »" at bounding box center [1256, 130] width 59 height 30
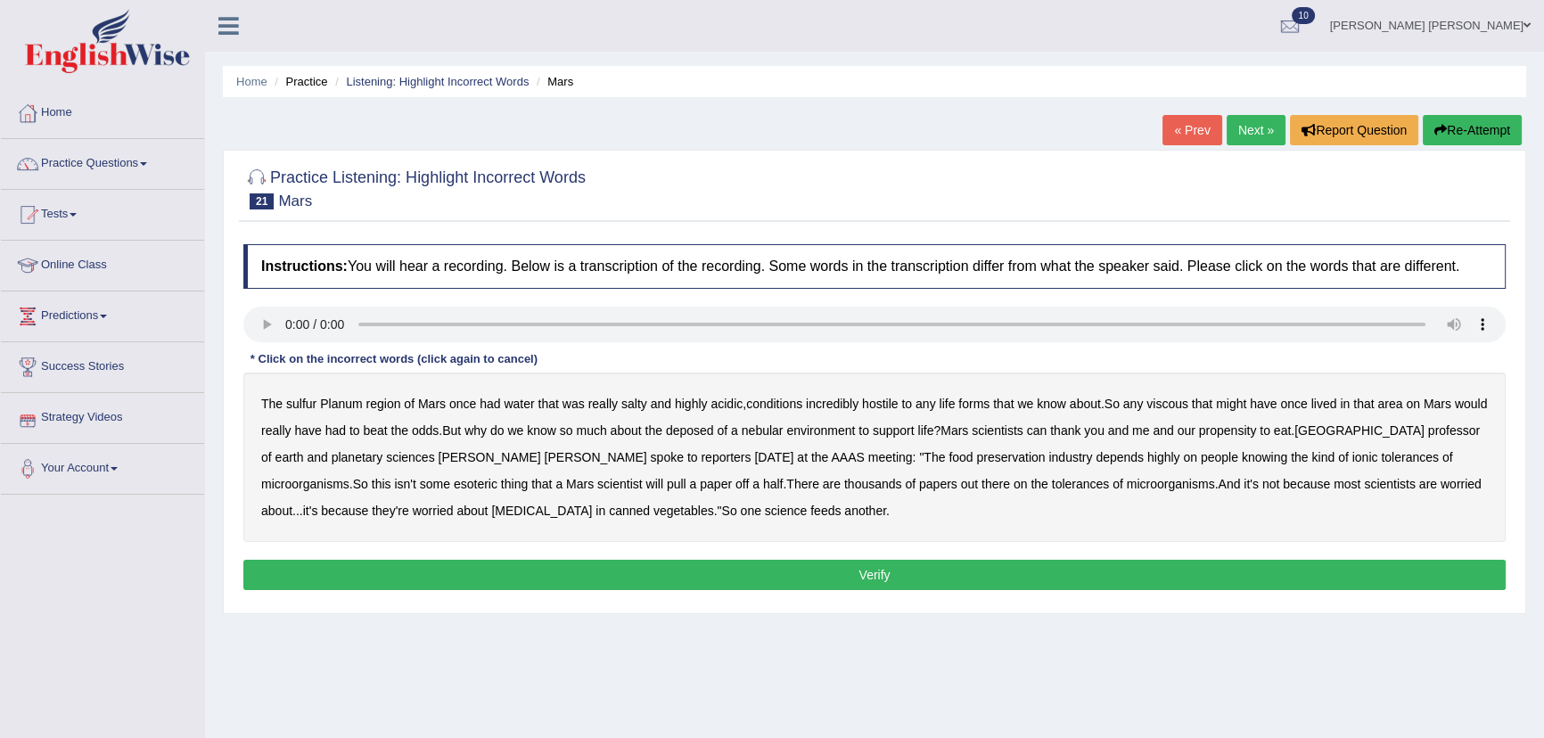
click at [308, 408] on b "sulfur" at bounding box center [301, 404] width 30 height 14
click at [1185, 401] on b "viscous" at bounding box center [1168, 404] width 42 height 14
click at [714, 434] on b "deposed" at bounding box center [690, 431] width 48 height 14
click at [784, 433] on b "nebular" at bounding box center [763, 431] width 42 height 14
drag, startPoint x: 1180, startPoint y: 434, endPoint x: 1197, endPoint y: 434, distance: 16.9
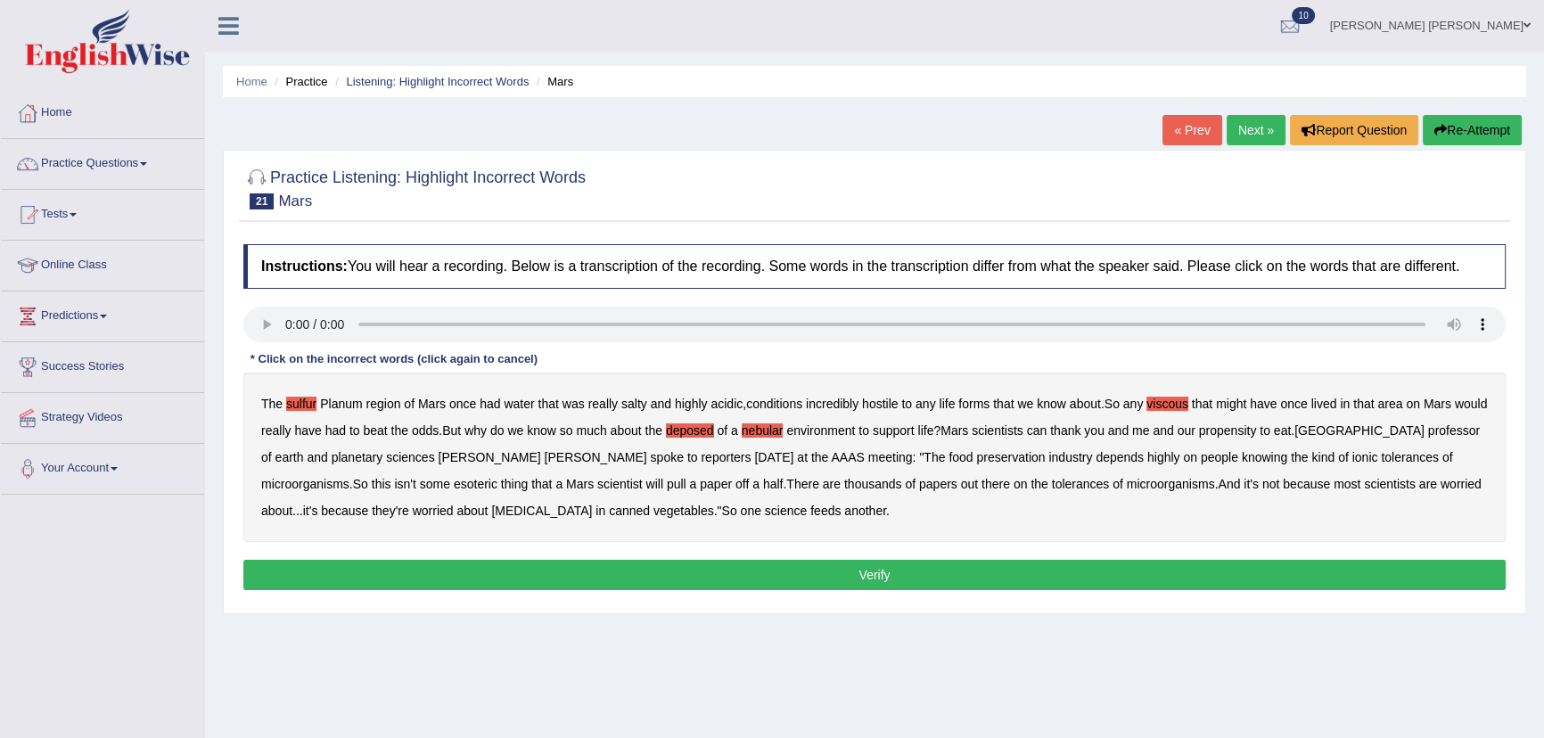
click at [1197, 434] on div "The sulfur Planum region of Mars once had water that was really salty and highl…" at bounding box center [874, 457] width 1263 height 169
click at [494, 570] on button "Verify" at bounding box center [874, 575] width 1263 height 30
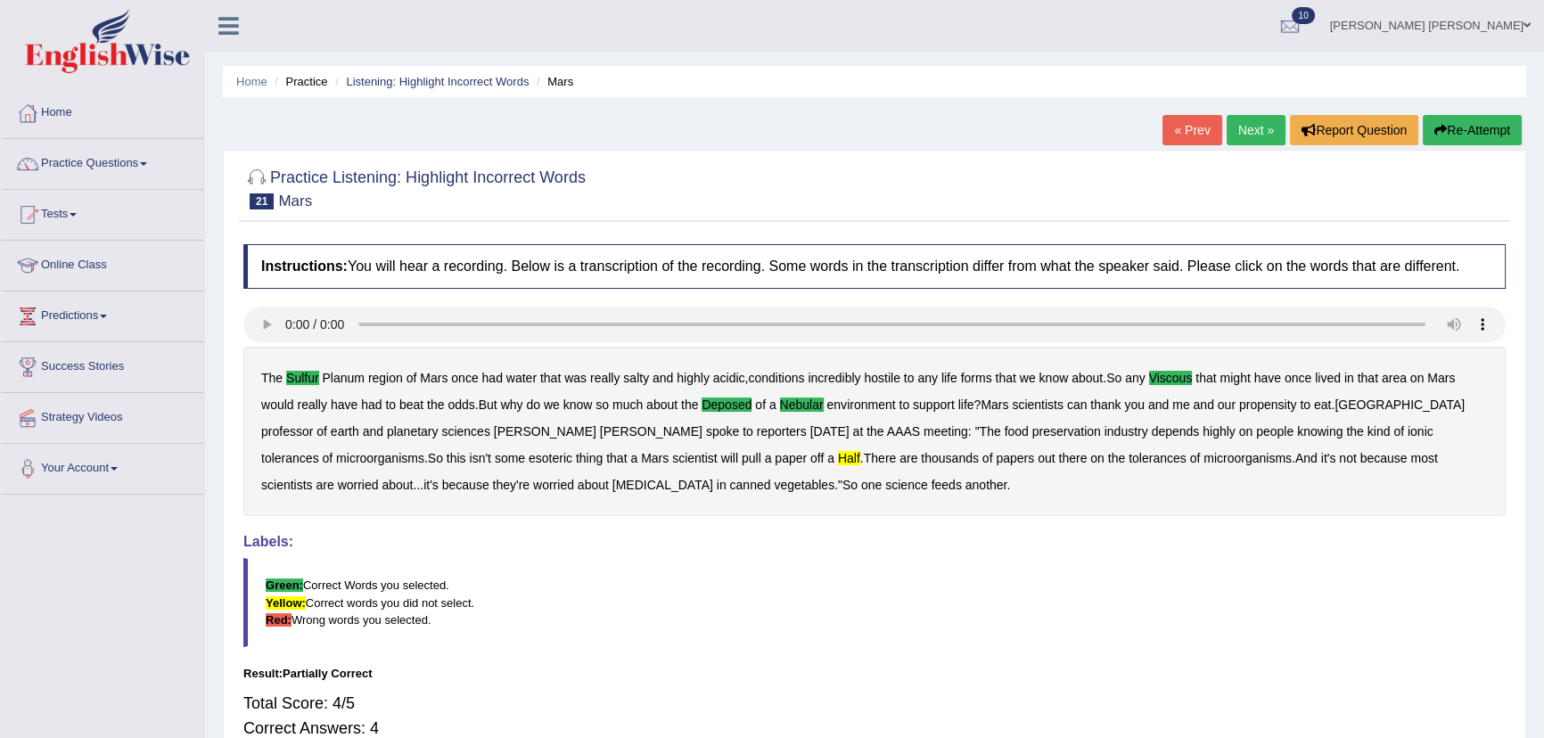
click at [1238, 131] on link "Next »" at bounding box center [1256, 130] width 59 height 30
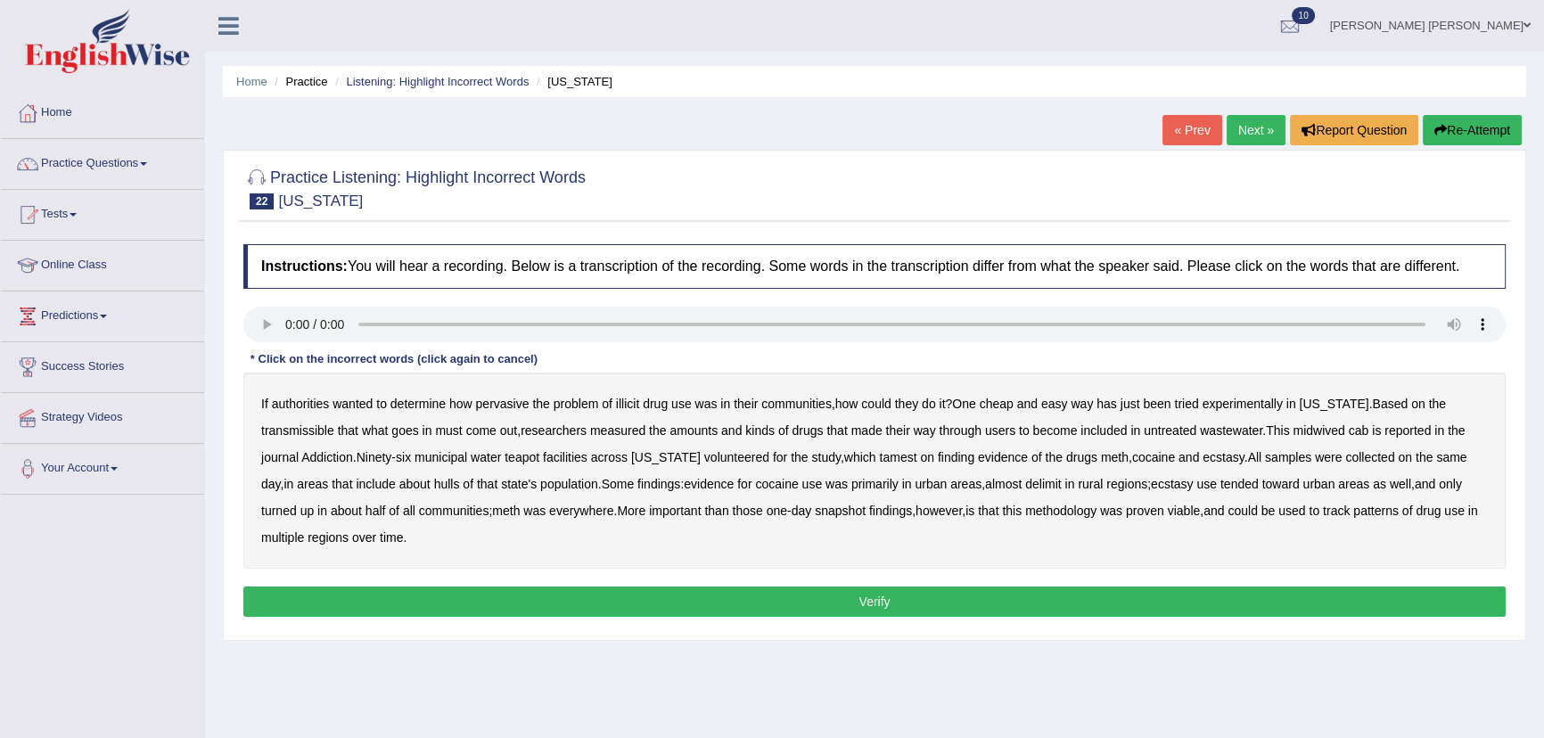
click at [313, 429] on b "transmissible" at bounding box center [297, 431] width 73 height 14
click at [1328, 433] on b "midwived" at bounding box center [1319, 431] width 52 height 14
click at [885, 458] on b "tamest" at bounding box center [897, 457] width 37 height 14
click at [434, 481] on b "hulls" at bounding box center [447, 484] width 26 height 14
click at [1047, 481] on b "delimit" at bounding box center [1043, 484] width 36 height 14
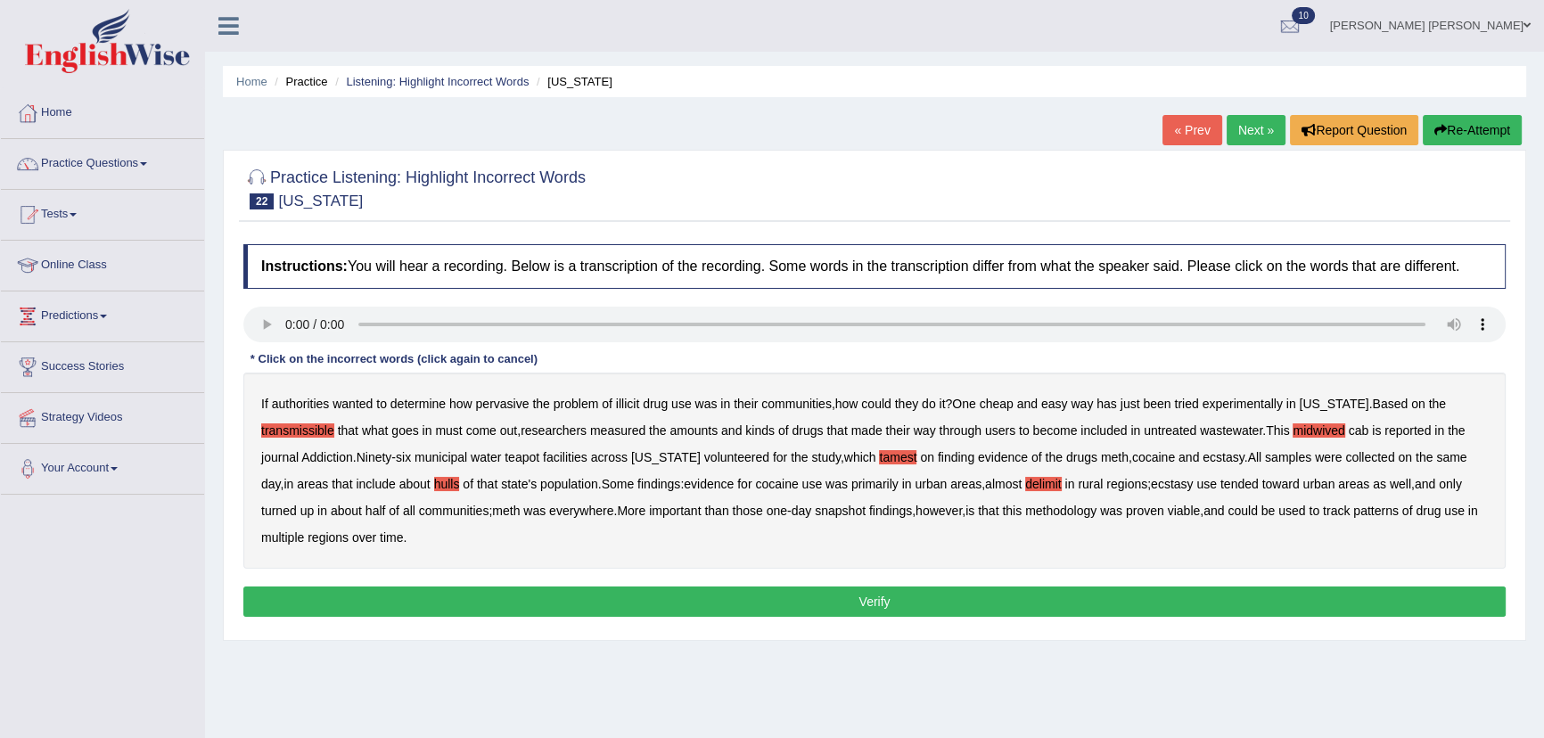
click at [495, 595] on button "Verify" at bounding box center [874, 602] width 1263 height 30
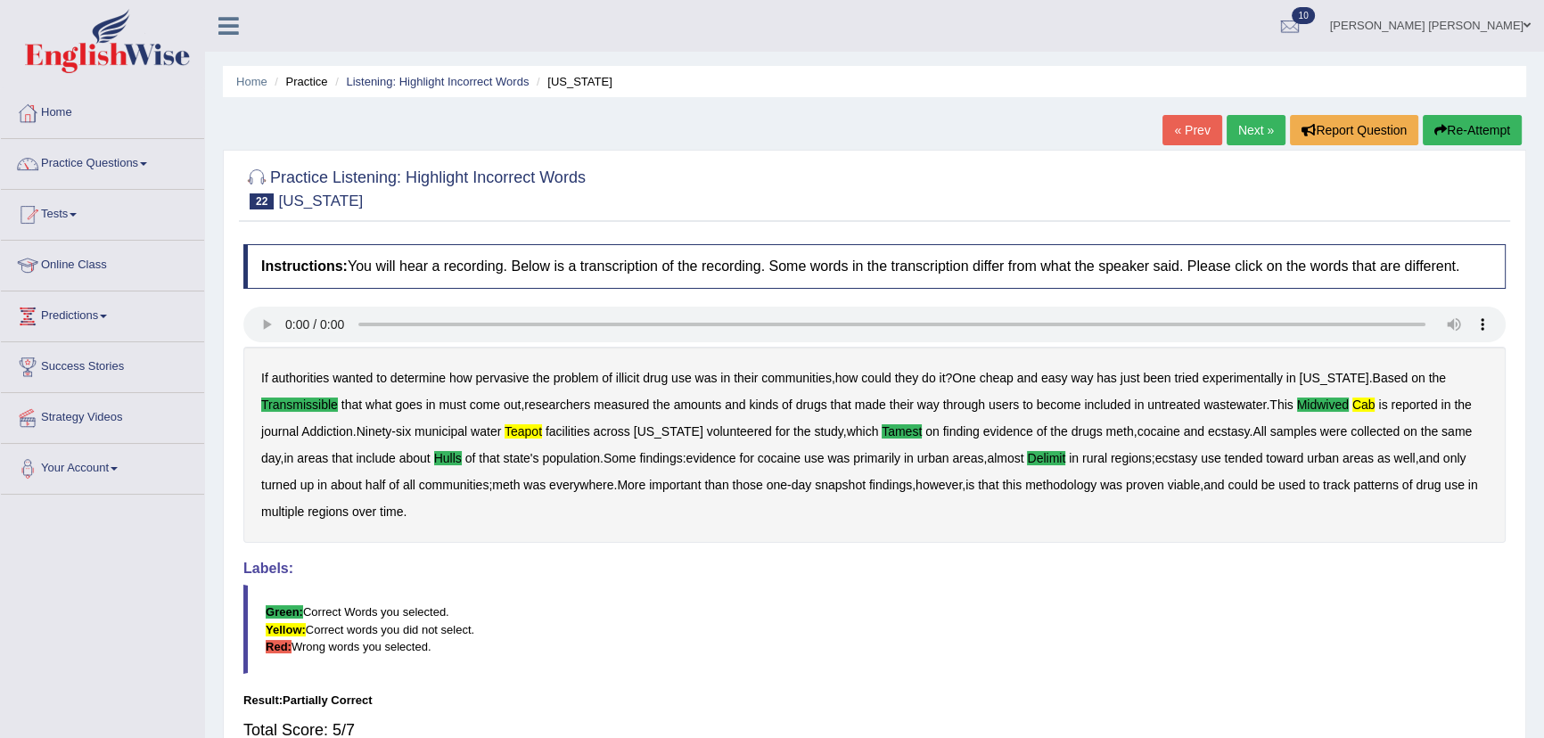
click at [1375, 407] on b "cab" at bounding box center [1364, 405] width 23 height 14
click at [535, 429] on b "teapot" at bounding box center [523, 431] width 37 height 14
click at [1239, 129] on link "Next »" at bounding box center [1256, 130] width 59 height 30
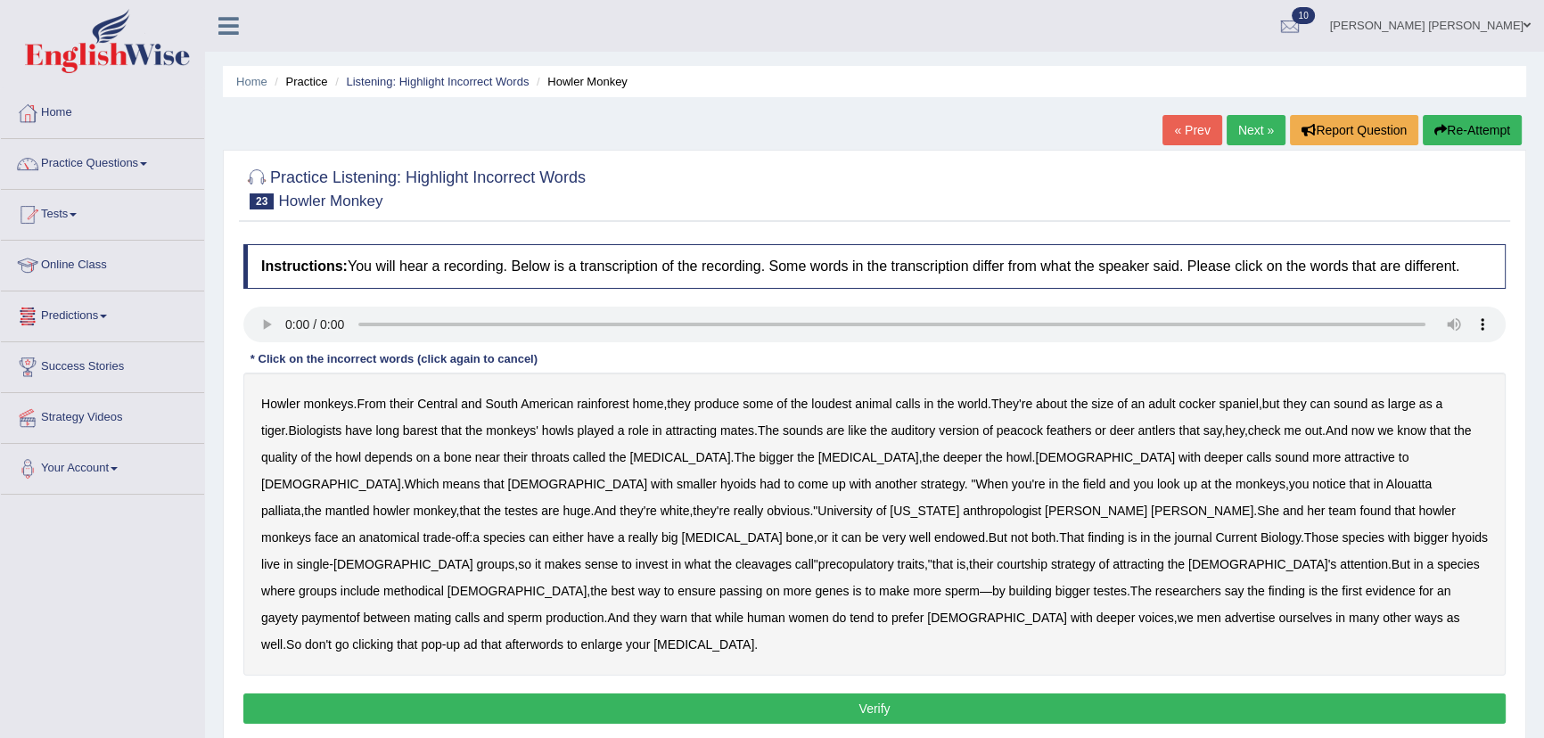
drag, startPoint x: 678, startPoint y: 339, endPoint x: 739, endPoint y: 376, distance: 72.0
click at [403, 433] on b "barest" at bounding box center [420, 431] width 35 height 14
click at [792, 557] on b "cleavages" at bounding box center [764, 564] width 56 height 14
click at [444, 584] on b "methodical" at bounding box center [413, 591] width 61 height 14
click at [298, 611] on b "gayety" at bounding box center [279, 618] width 37 height 14
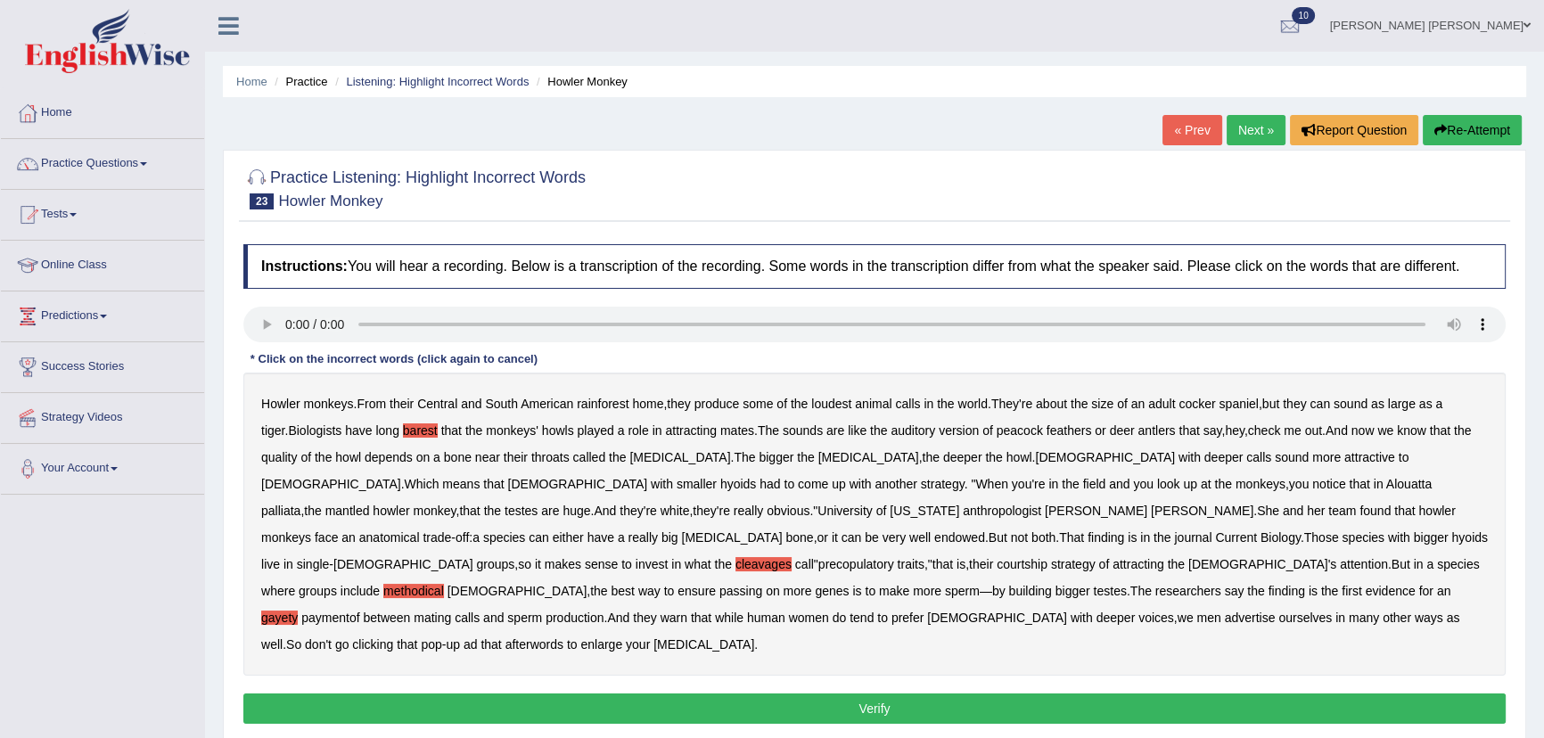
click at [359, 611] on b "paymentof" at bounding box center [330, 618] width 58 height 14
click at [563, 637] on b "afterwords" at bounding box center [535, 644] width 58 height 14
click at [598, 694] on button "Verify" at bounding box center [874, 709] width 1263 height 30
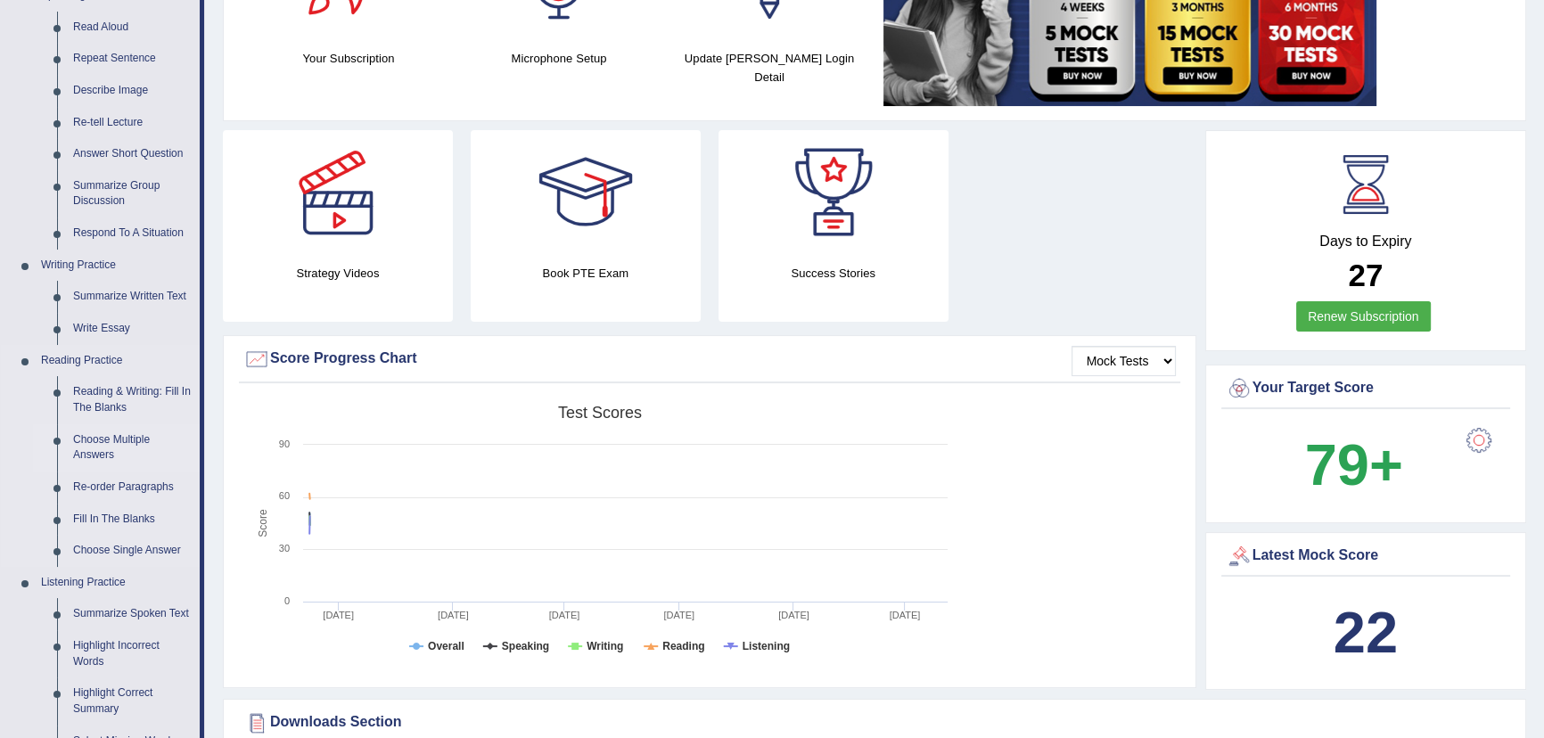
scroll to position [324, 0]
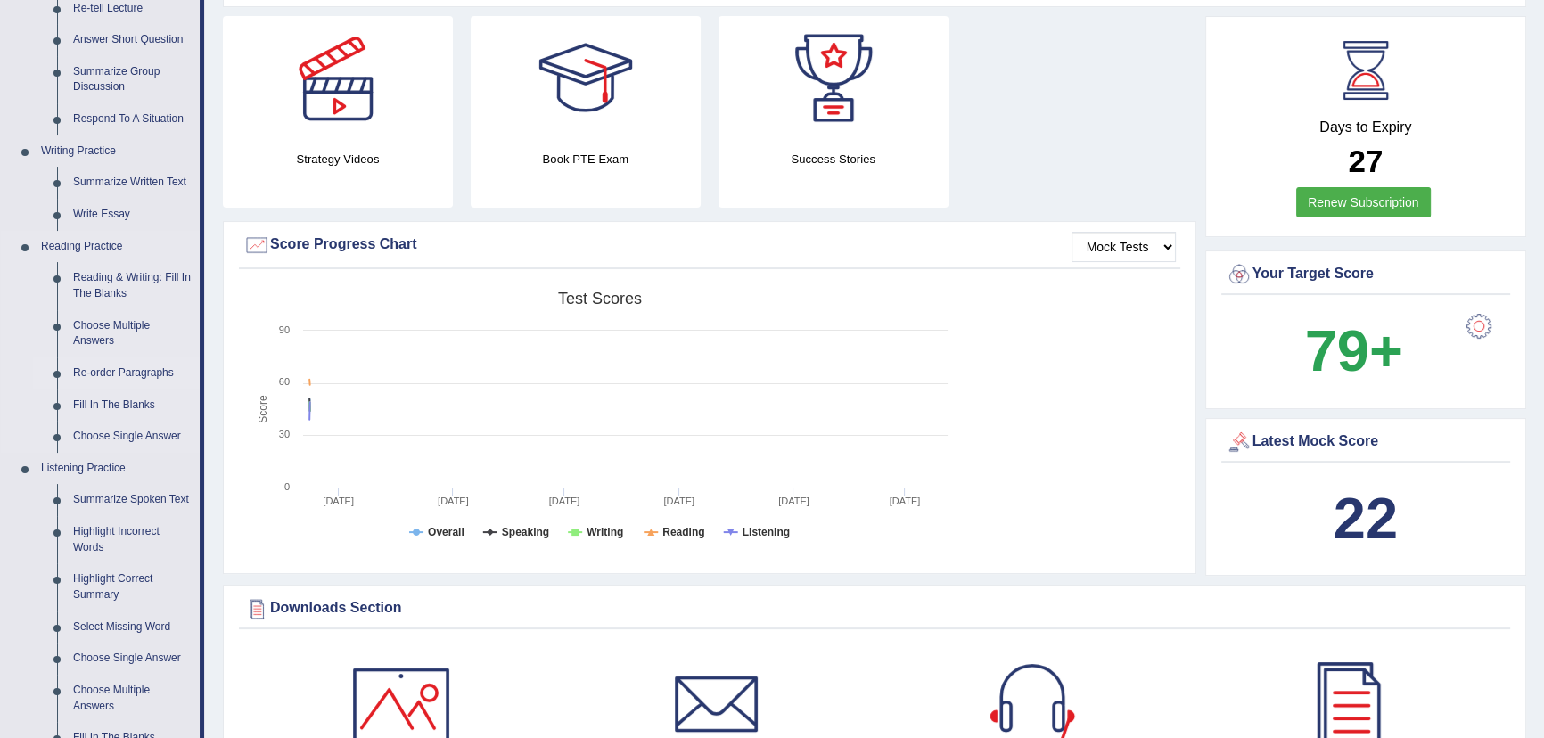
click at [129, 366] on link "Re-order Paragraphs" at bounding box center [132, 374] width 135 height 32
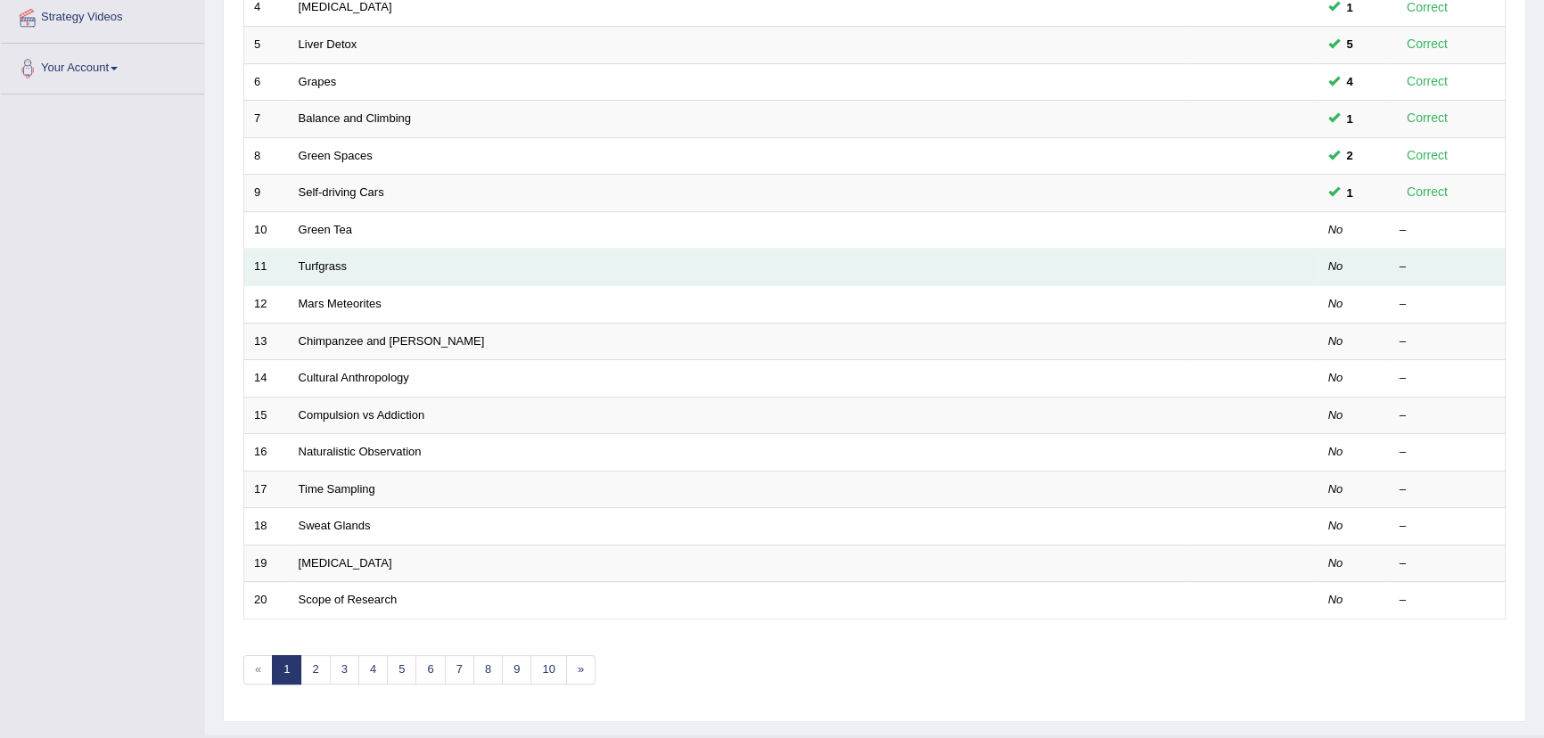
scroll to position [440, 0]
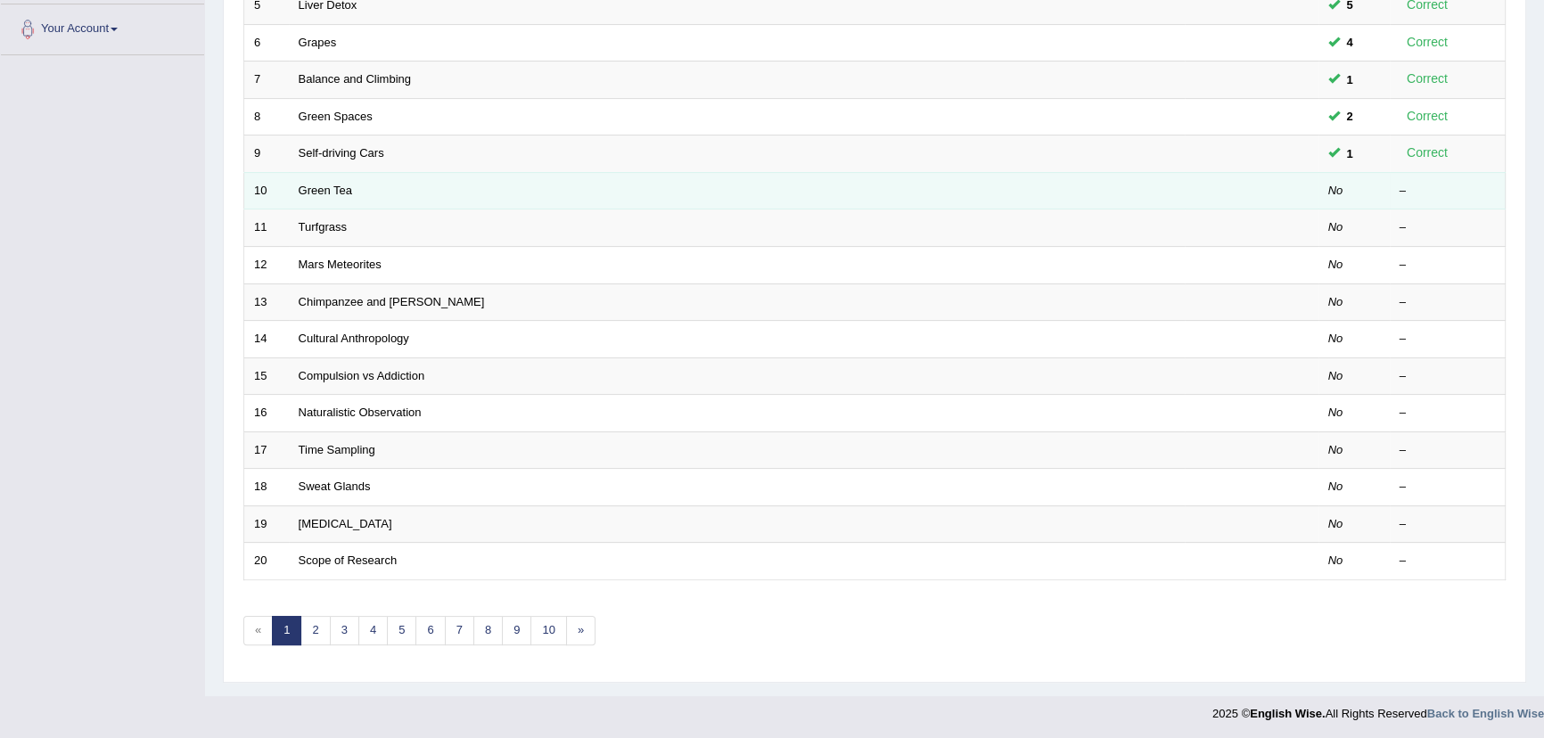
click at [1283, 194] on td at bounding box center [1252, 190] width 134 height 37
click at [316, 185] on link "Green Tea" at bounding box center [325, 190] width 53 height 13
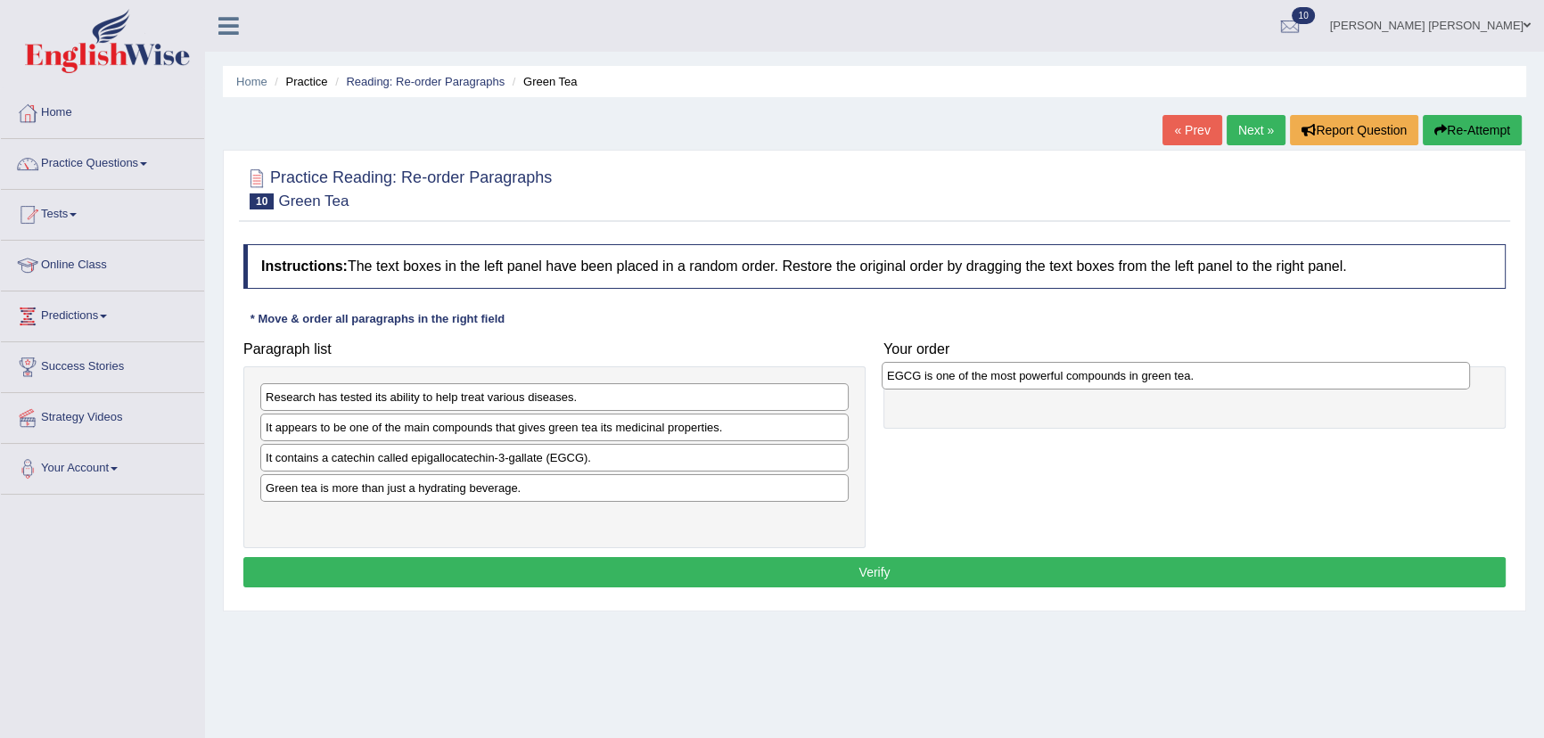
drag, startPoint x: 501, startPoint y: 495, endPoint x: 1123, endPoint y: 383, distance: 632.2
click at [1123, 383] on div "EGCG is one of the most powerful compounds in green tea." at bounding box center [1176, 376] width 588 height 28
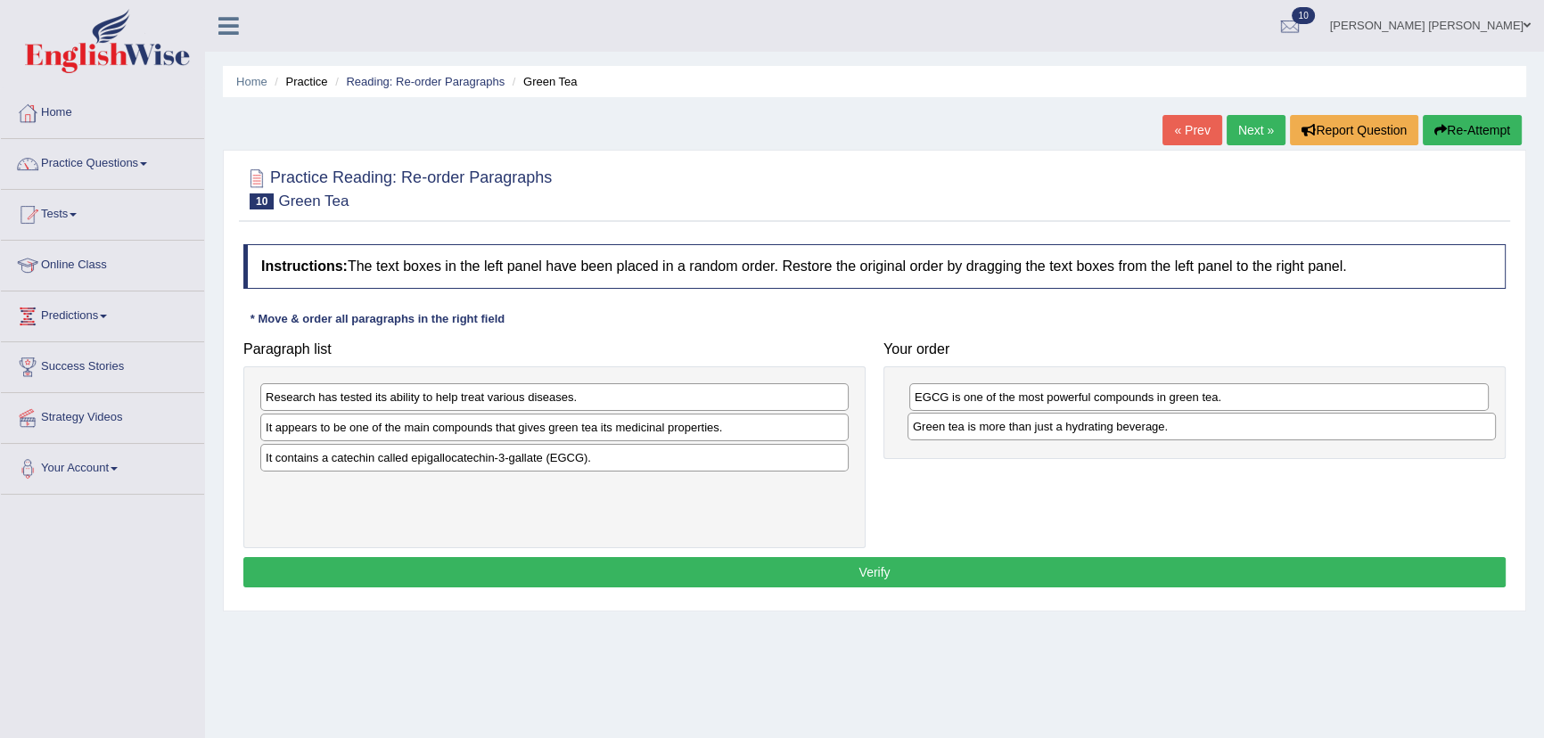
drag, startPoint x: 305, startPoint y: 490, endPoint x: 952, endPoint y: 430, distance: 650.1
click at [952, 430] on div "Green tea is more than just a hydrating beverage." at bounding box center [1202, 427] width 588 height 28
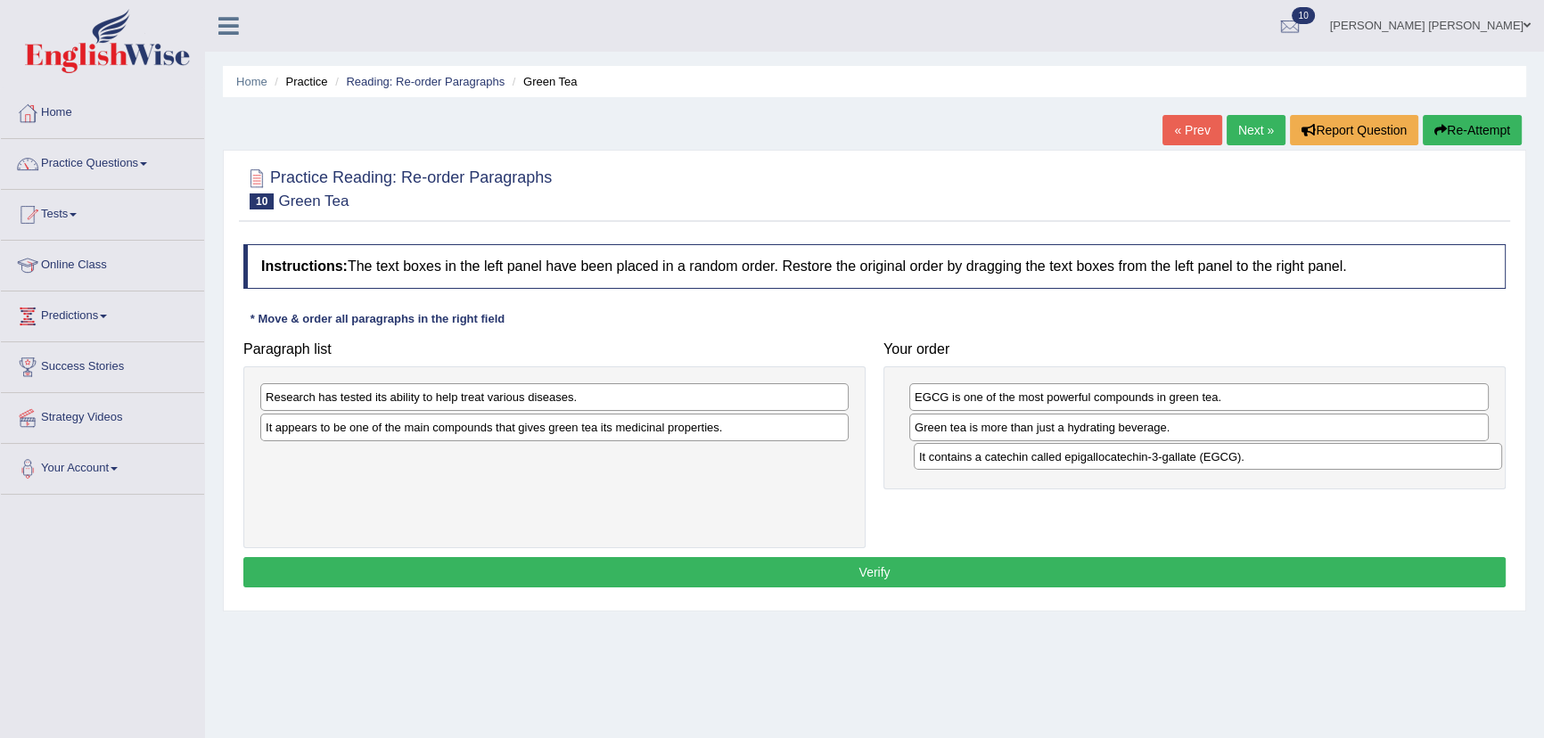
drag, startPoint x: 345, startPoint y: 455, endPoint x: 999, endPoint y: 454, distance: 653.5
click at [999, 454] on div "It contains a catechin called epigallocatechin-3-gallate (EGCG)." at bounding box center [1208, 457] width 588 height 28
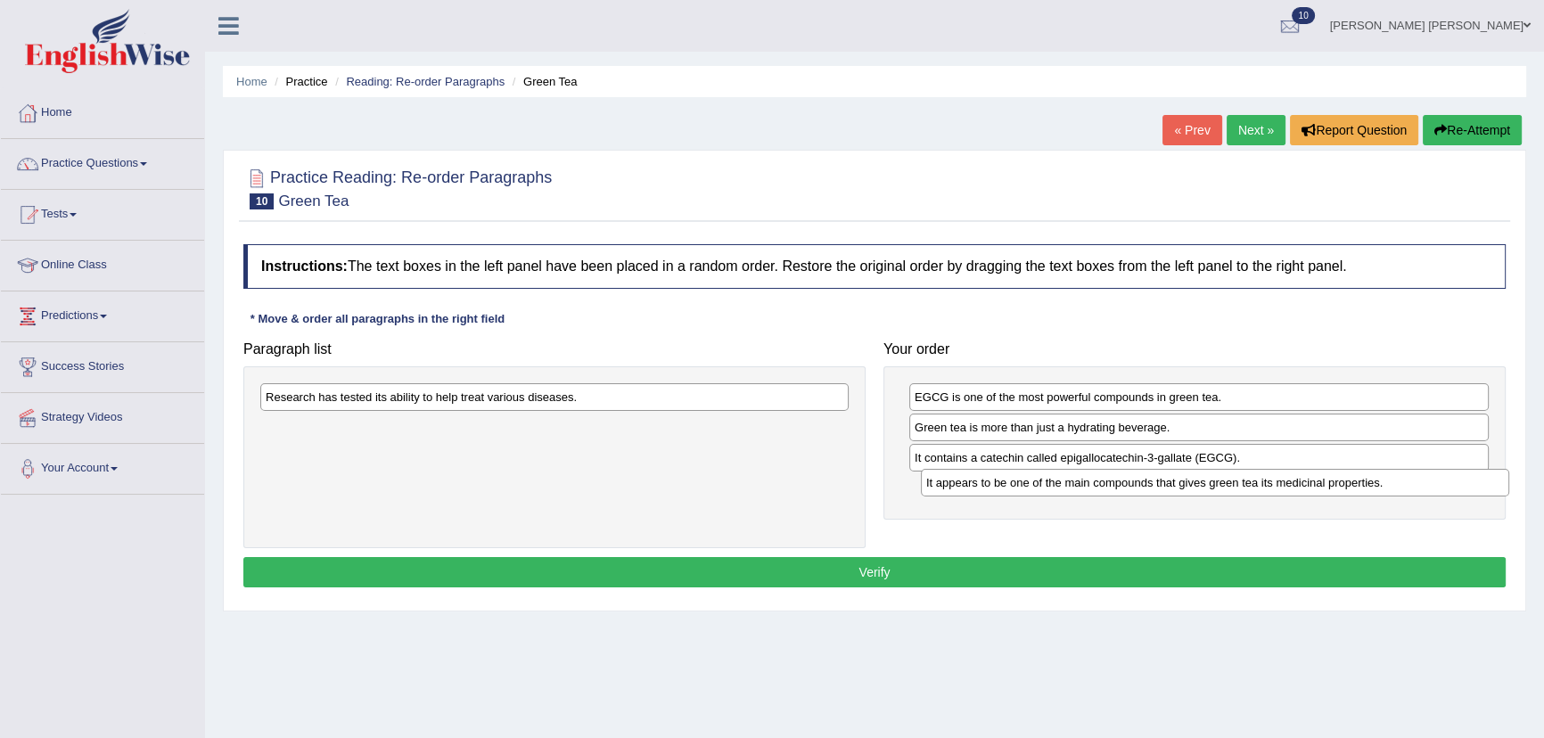
drag, startPoint x: 303, startPoint y: 425, endPoint x: 960, endPoint y: 477, distance: 659.1
click at [960, 478] on div "It appears to be one of the main compounds that gives green tea its medicinal p…" at bounding box center [1215, 483] width 588 height 28
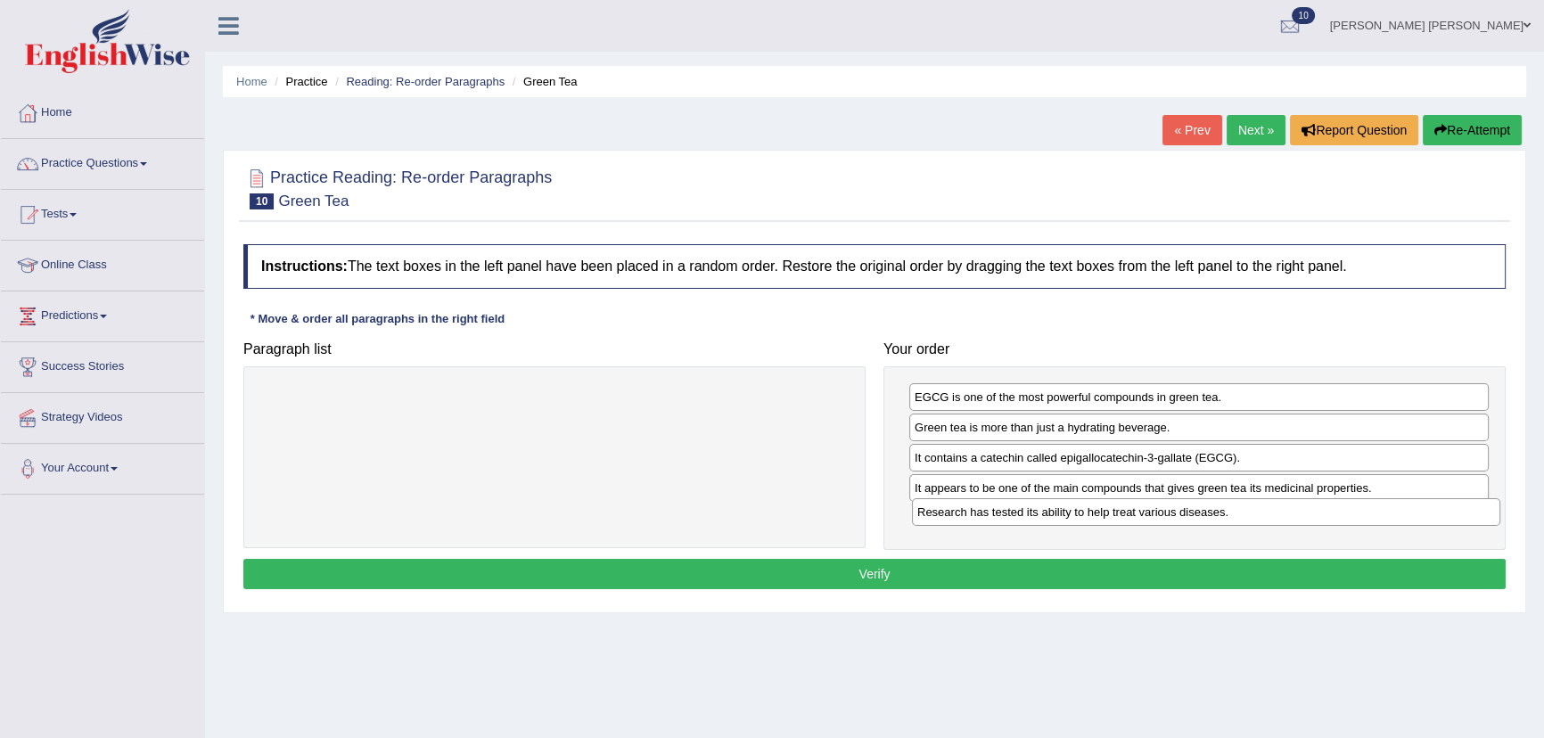
drag, startPoint x: 552, startPoint y: 402, endPoint x: 1204, endPoint y: 517, distance: 661.8
click at [1204, 517] on div "Research has tested its ability to help treat various diseases." at bounding box center [1206, 512] width 588 height 28
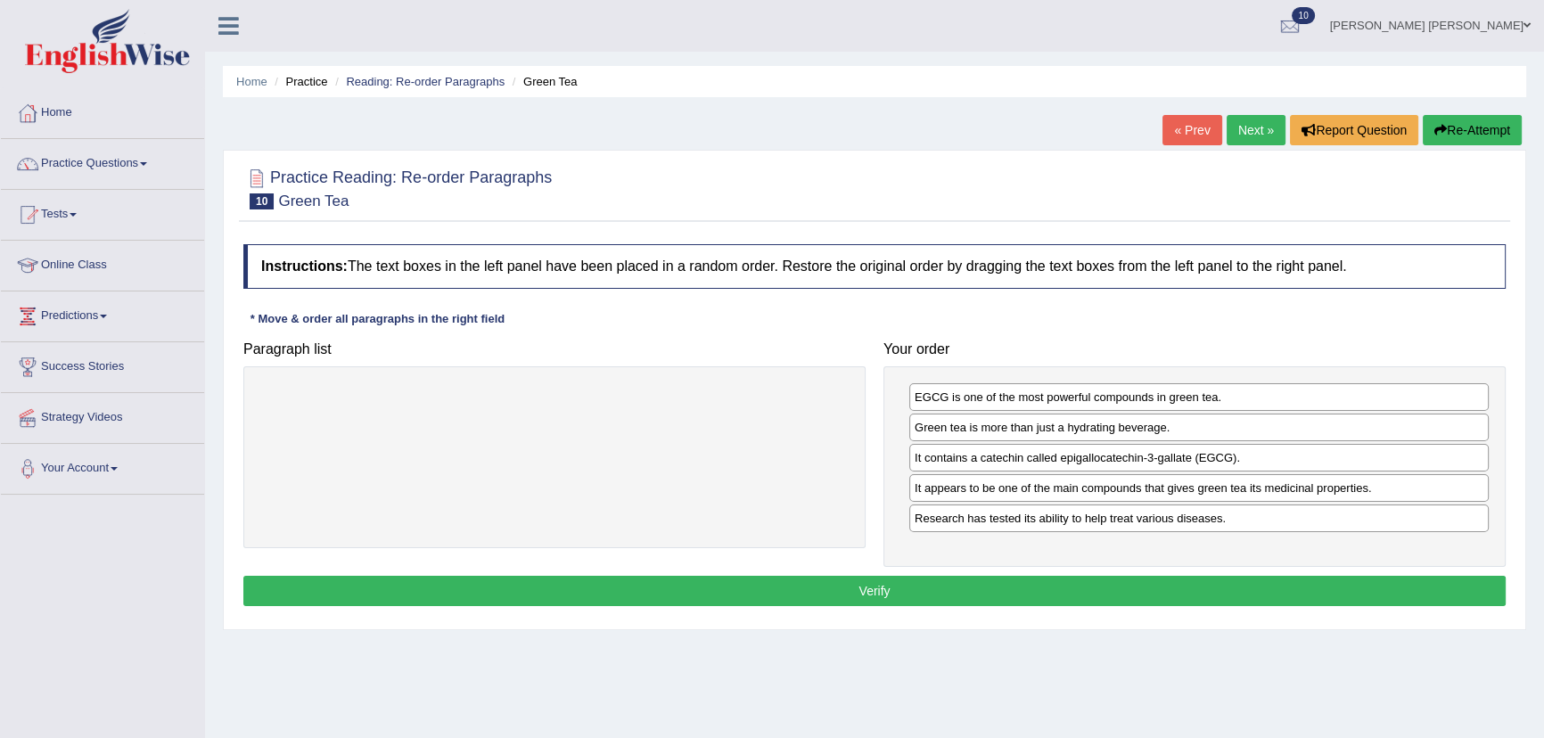
click at [991, 593] on button "Verify" at bounding box center [874, 591] width 1263 height 30
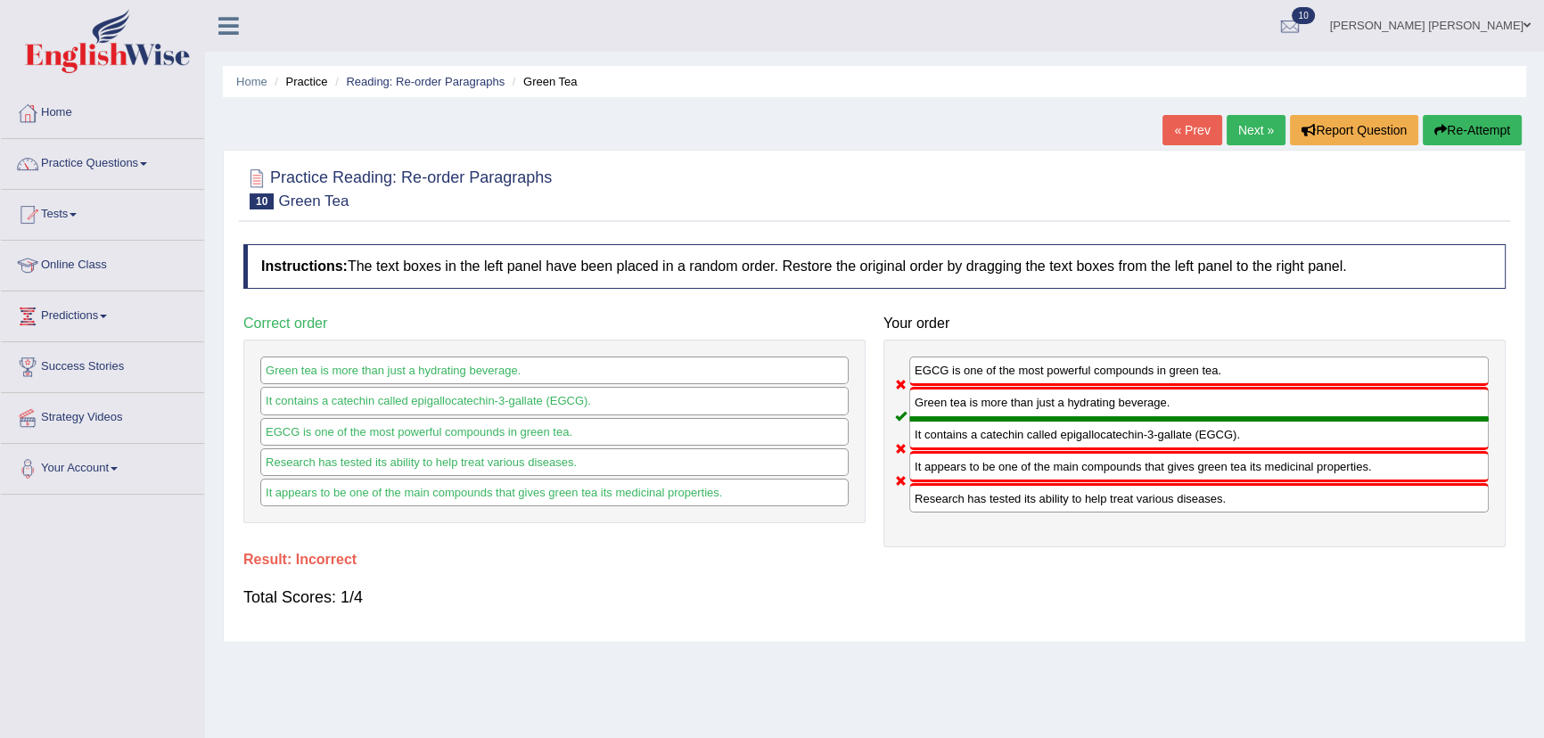
click at [1437, 124] on icon "button" at bounding box center [1441, 130] width 12 height 12
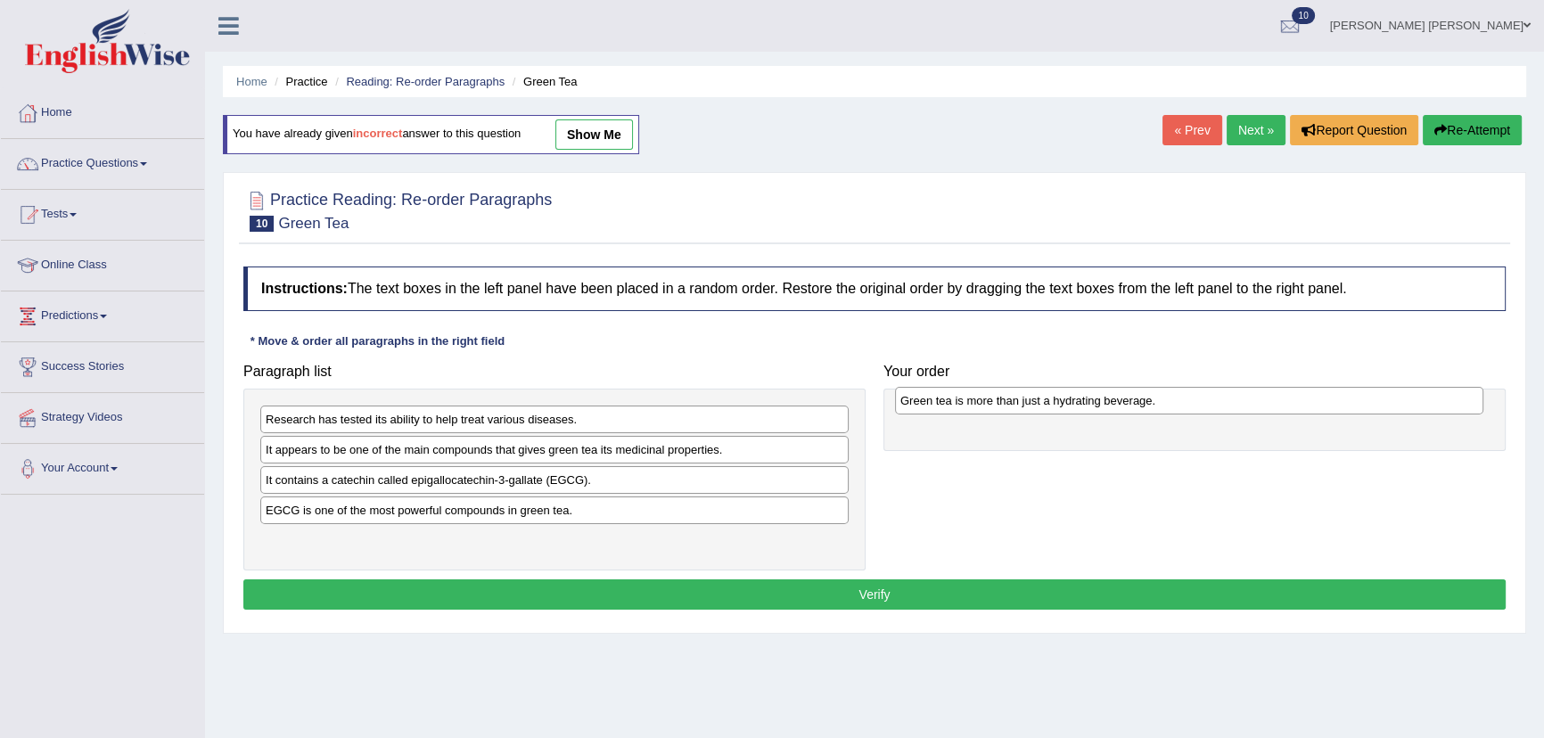
drag, startPoint x: 308, startPoint y: 549, endPoint x: 942, endPoint y: 410, distance: 649.9
click at [942, 410] on div "Green tea is more than just a hydrating beverage." at bounding box center [1189, 401] width 588 height 28
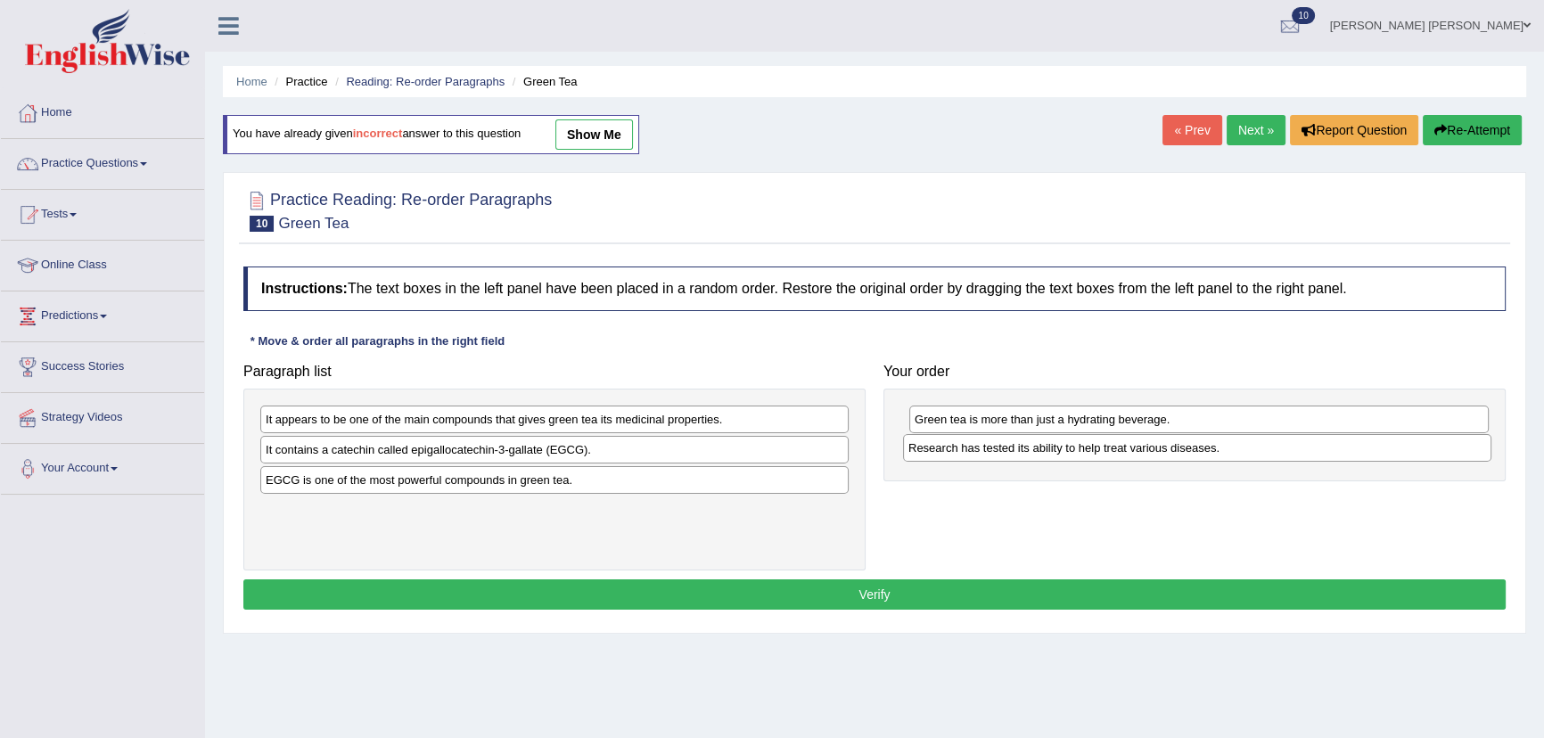
drag, startPoint x: 433, startPoint y: 423, endPoint x: 1076, endPoint y: 451, distance: 643.5
click at [1076, 451] on div "Research has tested its ability to help treat various diseases." at bounding box center [1197, 448] width 588 height 28
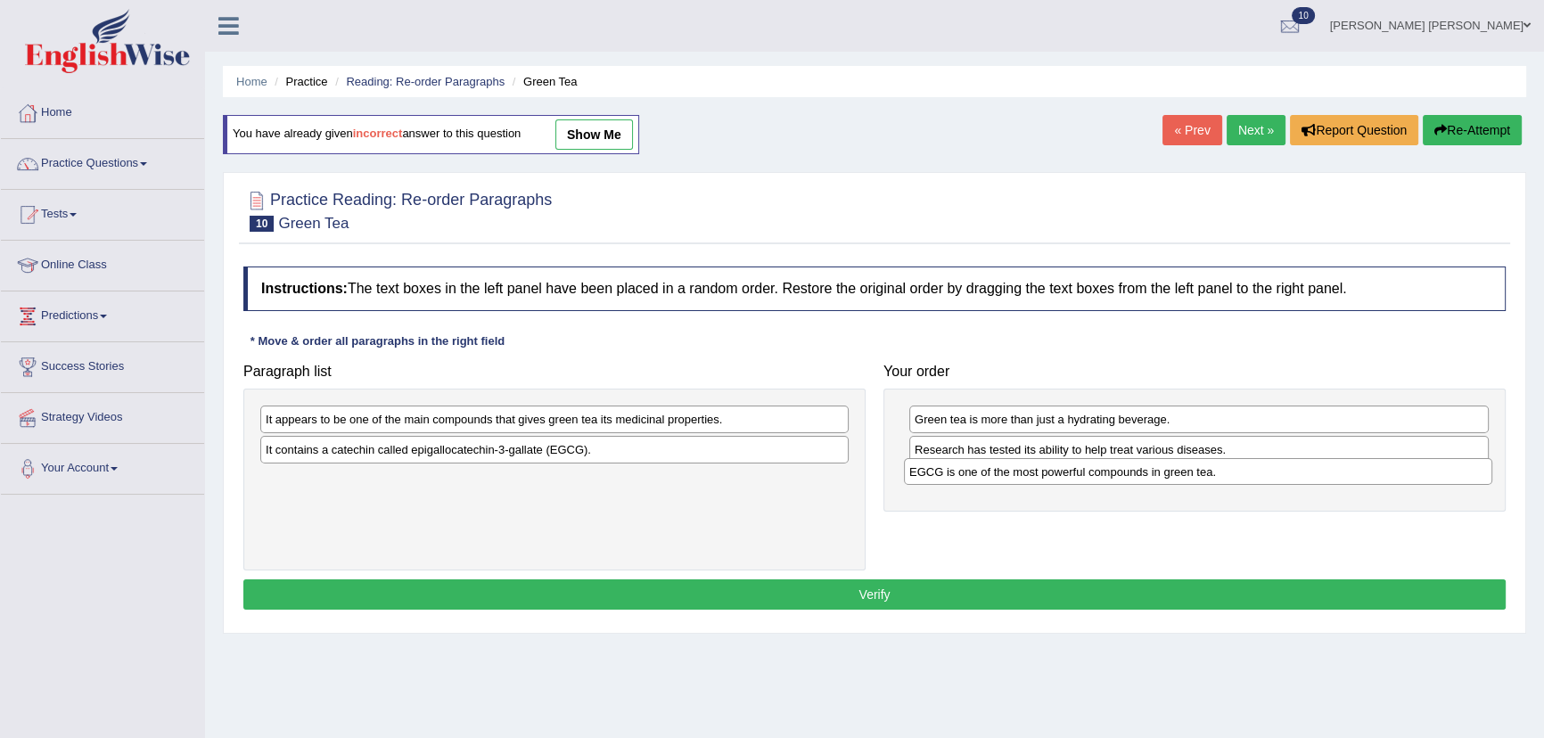
drag, startPoint x: 400, startPoint y: 479, endPoint x: 1044, endPoint y: 471, distance: 643.8
click at [1044, 471] on div "EGCG is one of the most powerful compounds in green tea." at bounding box center [1198, 472] width 588 height 28
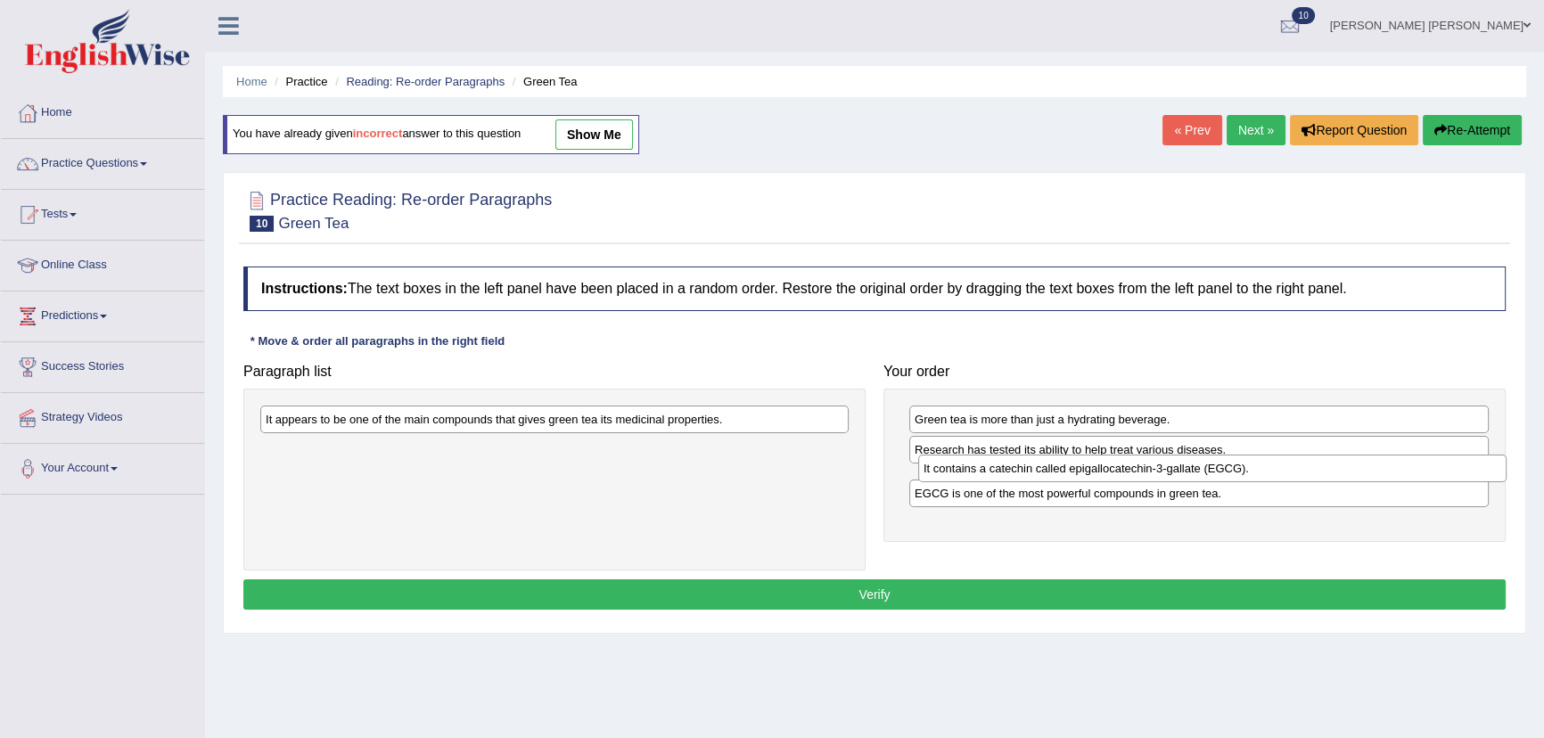
drag, startPoint x: 387, startPoint y: 455, endPoint x: 1045, endPoint y: 473, distance: 658.3
click at [1045, 473] on div "It contains a catechin called epigallocatechin-3-gallate (EGCG)." at bounding box center [1212, 469] width 588 height 28
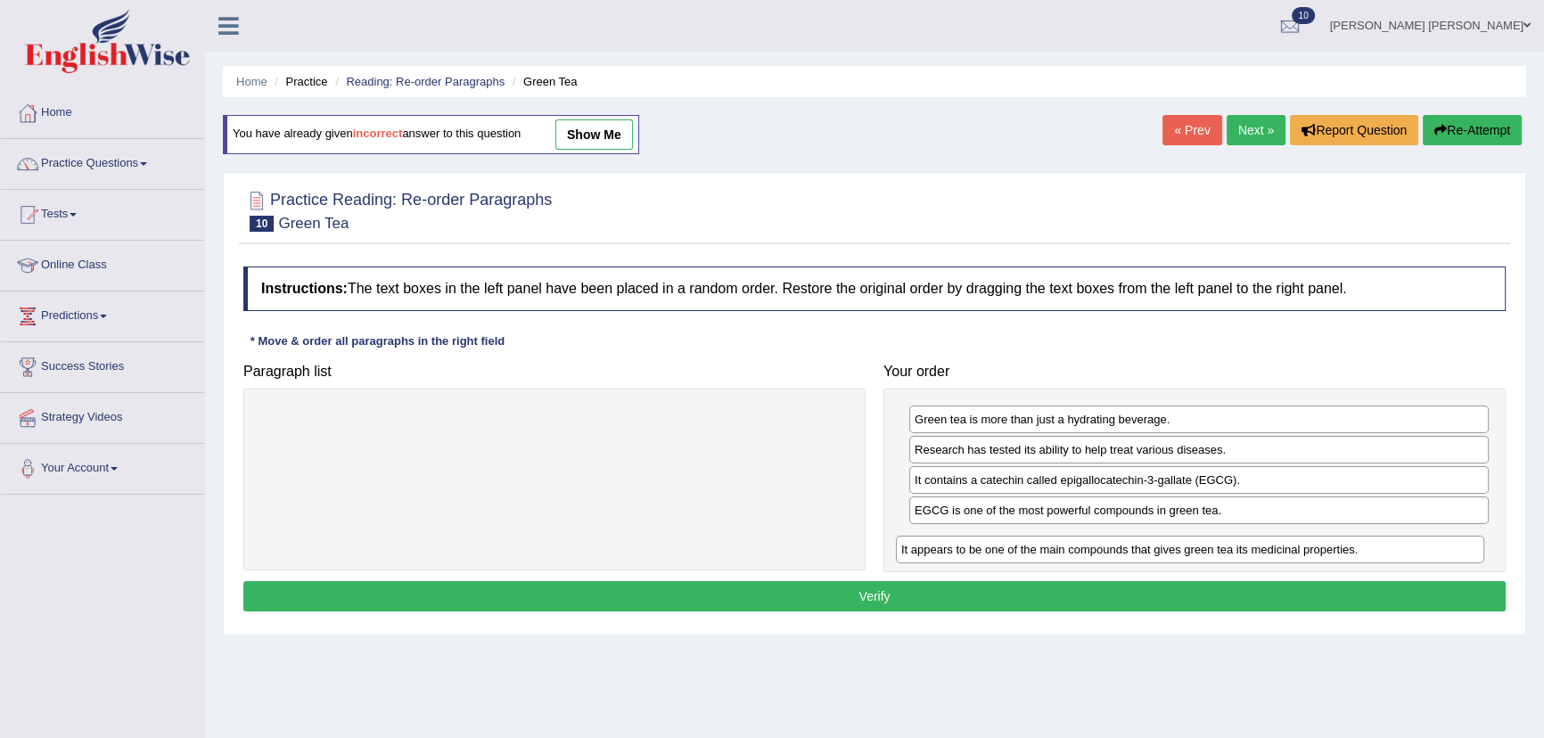
drag, startPoint x: 652, startPoint y: 422, endPoint x: 1285, endPoint y: 545, distance: 644.9
click at [1286, 546] on div "It appears to be one of the main compounds that gives green tea its medicinal p…" at bounding box center [1190, 550] width 588 height 28
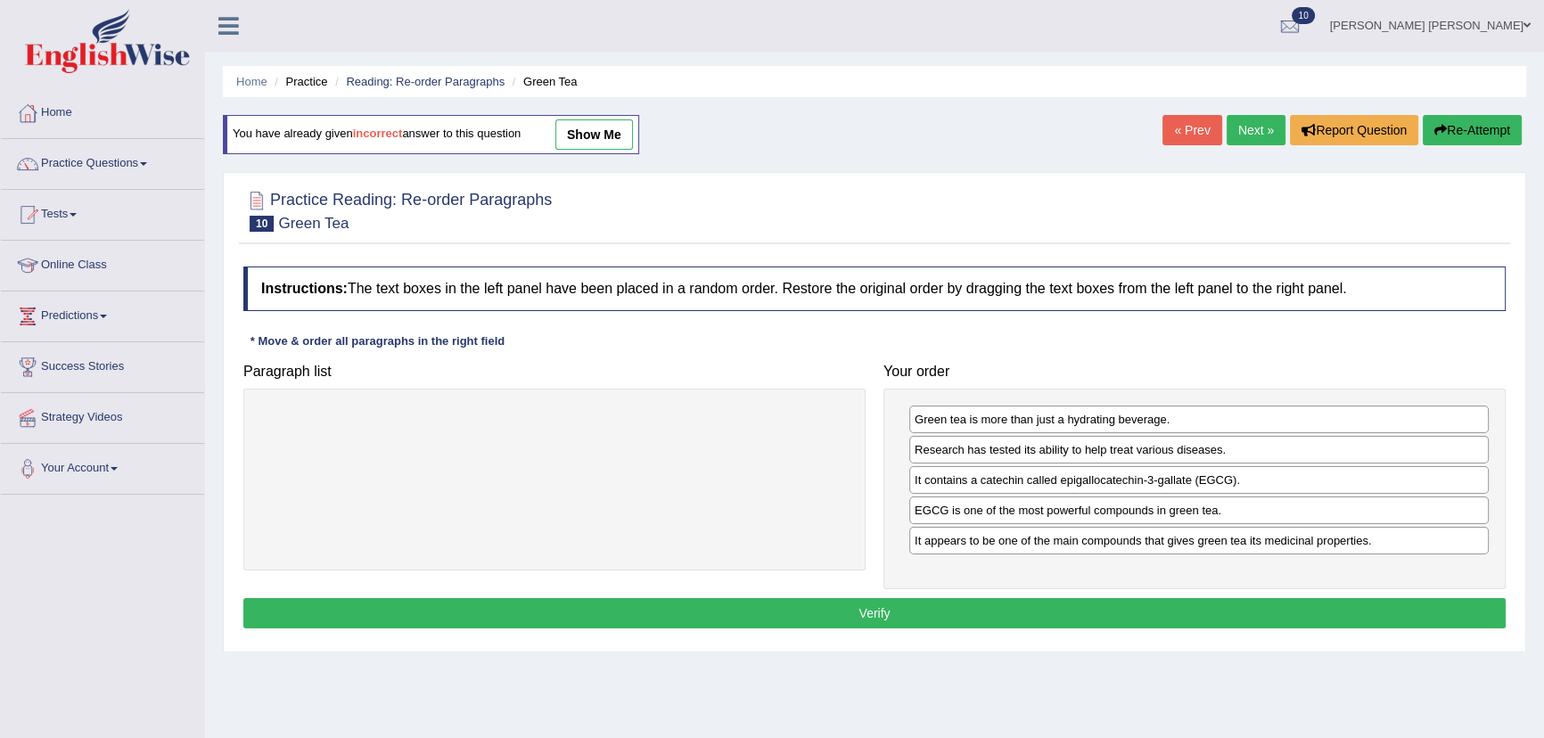
click at [988, 612] on button "Verify" at bounding box center [874, 613] width 1263 height 30
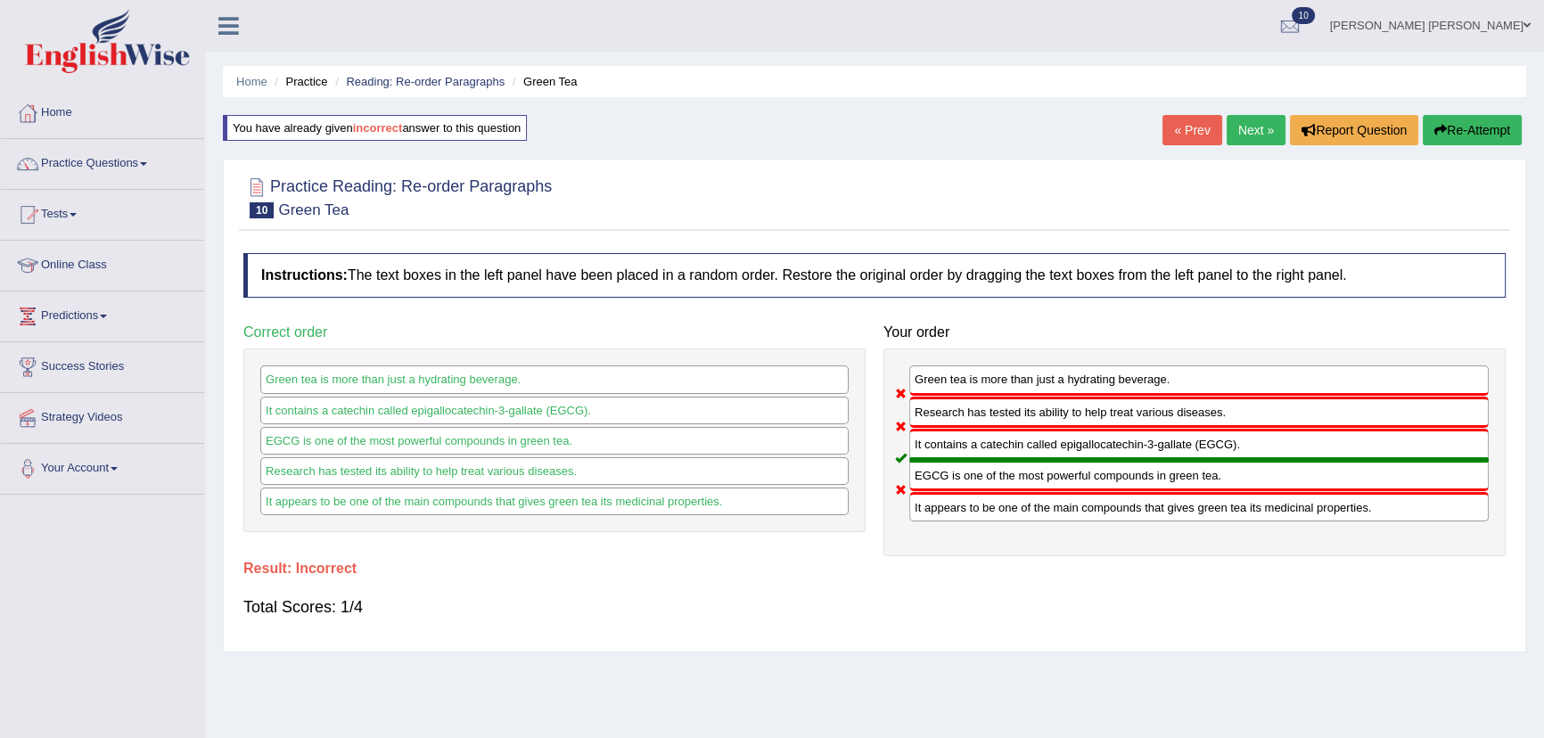
click at [1446, 127] on button "Re-Attempt" at bounding box center [1472, 130] width 99 height 30
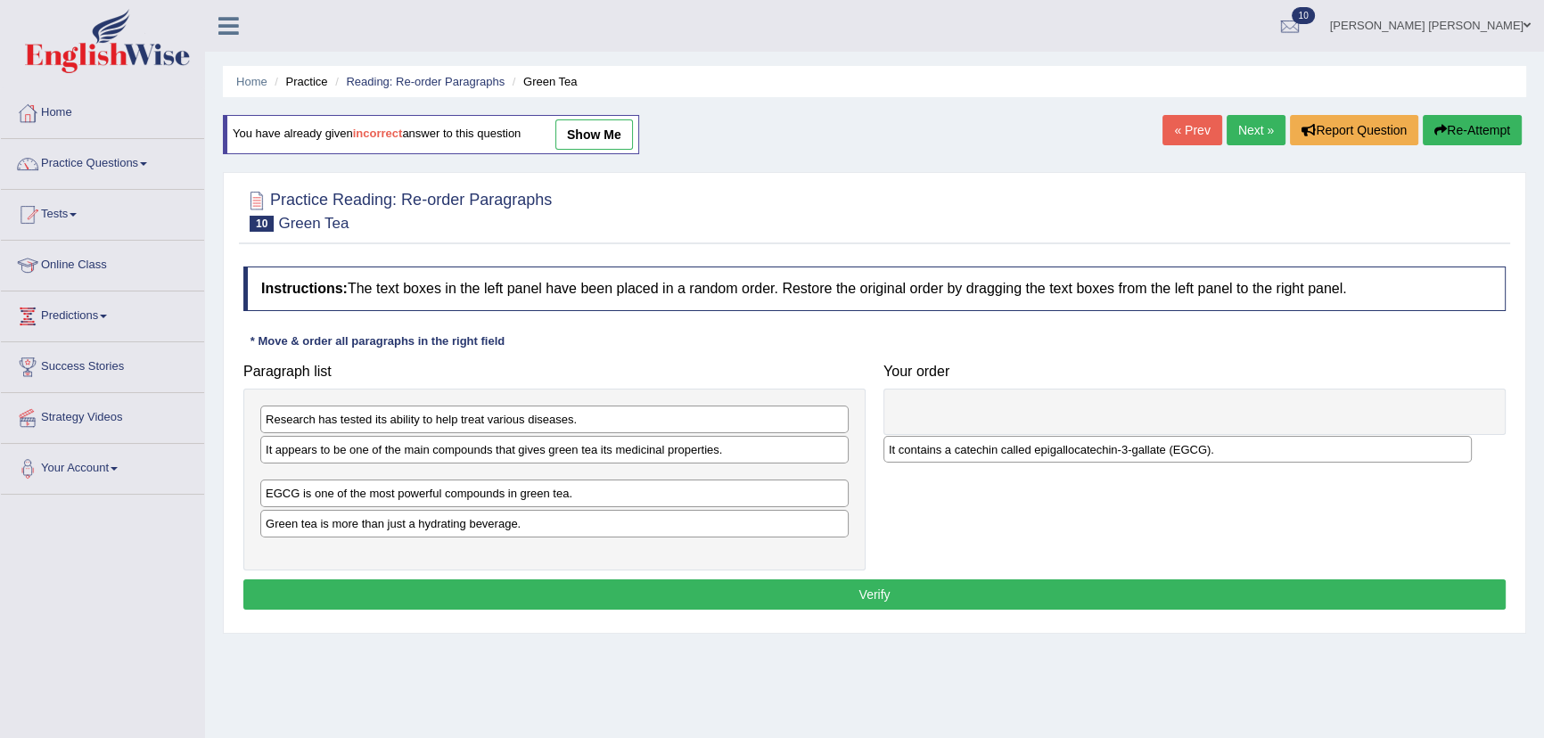
drag, startPoint x: 310, startPoint y: 484, endPoint x: 935, endPoint y: 455, distance: 625.7
click at [935, 455] on div "It contains a catechin called epigallocatechin-3-gallate (EGCG)." at bounding box center [1178, 450] width 588 height 28
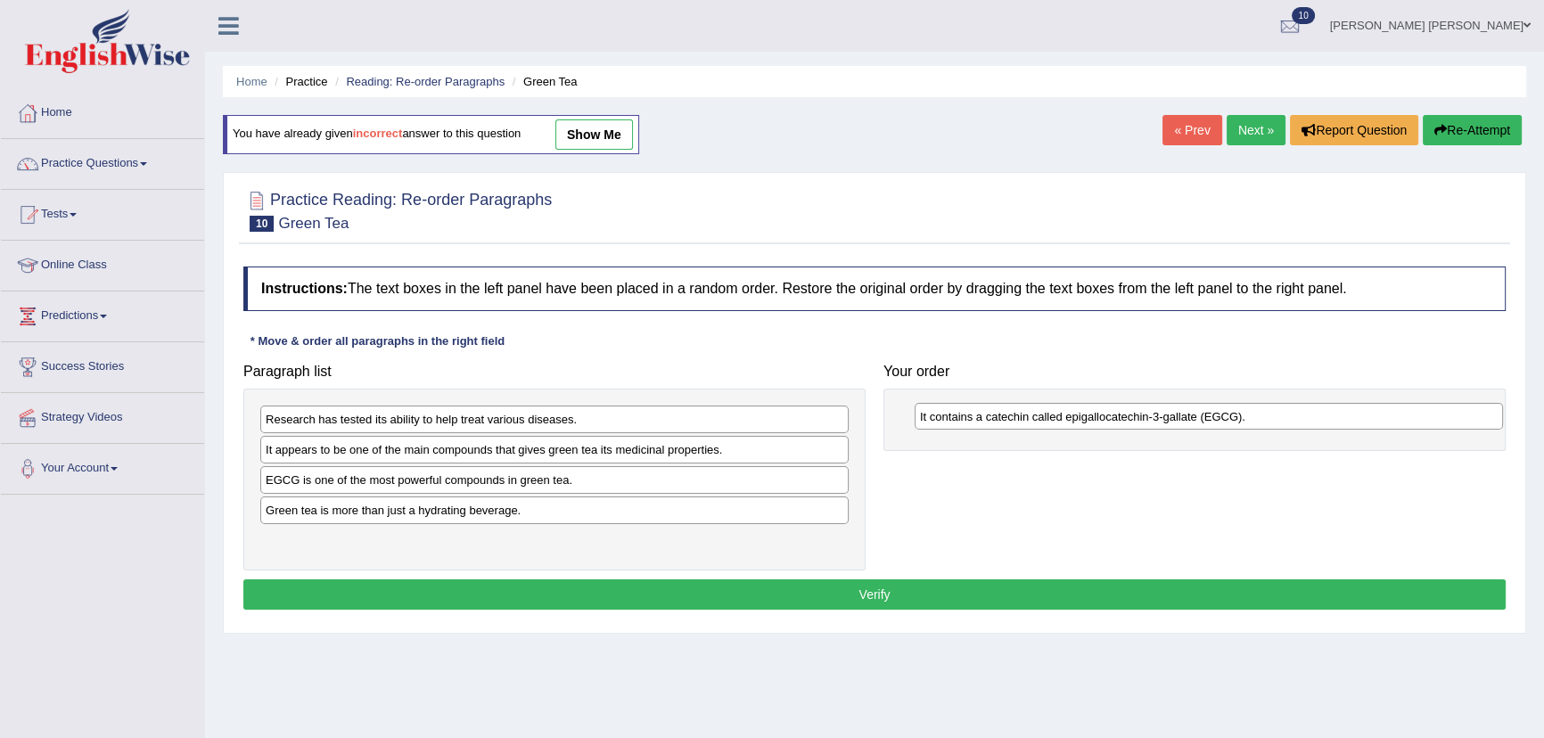
drag, startPoint x: 421, startPoint y: 489, endPoint x: 1075, endPoint y: 426, distance: 657.5
click at [1075, 426] on div "It contains a catechin called epigallocatechin-3-gallate (EGCG)." at bounding box center [1209, 417] width 588 height 28
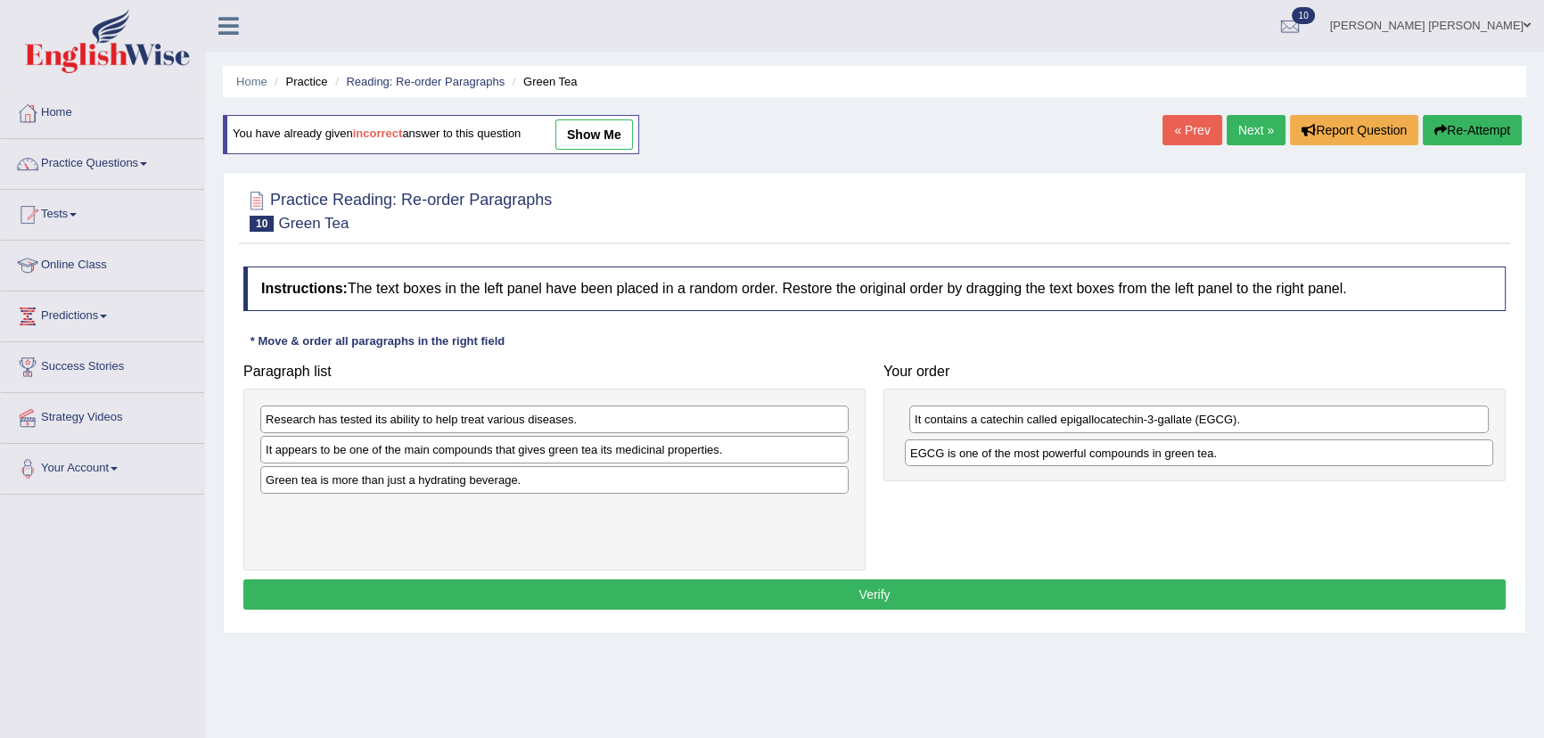
drag, startPoint x: 324, startPoint y: 483, endPoint x: 968, endPoint y: 457, distance: 645.2
click at [968, 457] on div "EGCG is one of the most powerful compounds in green tea." at bounding box center [1199, 454] width 588 height 28
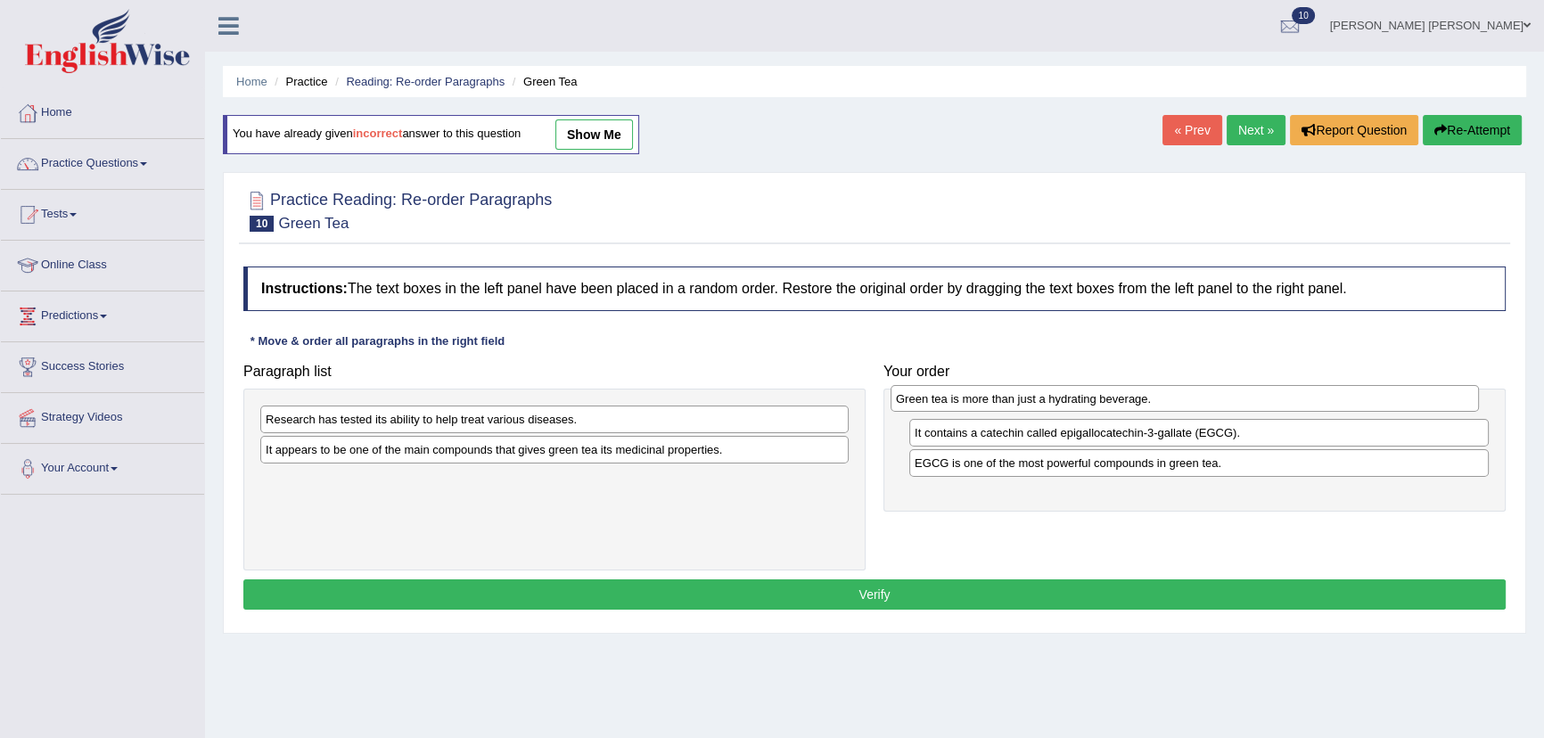
drag, startPoint x: 350, startPoint y: 482, endPoint x: 981, endPoint y: 401, distance: 635.6
click at [981, 401] on div "Green tea is more than just a hydrating beverage." at bounding box center [1185, 399] width 588 height 28
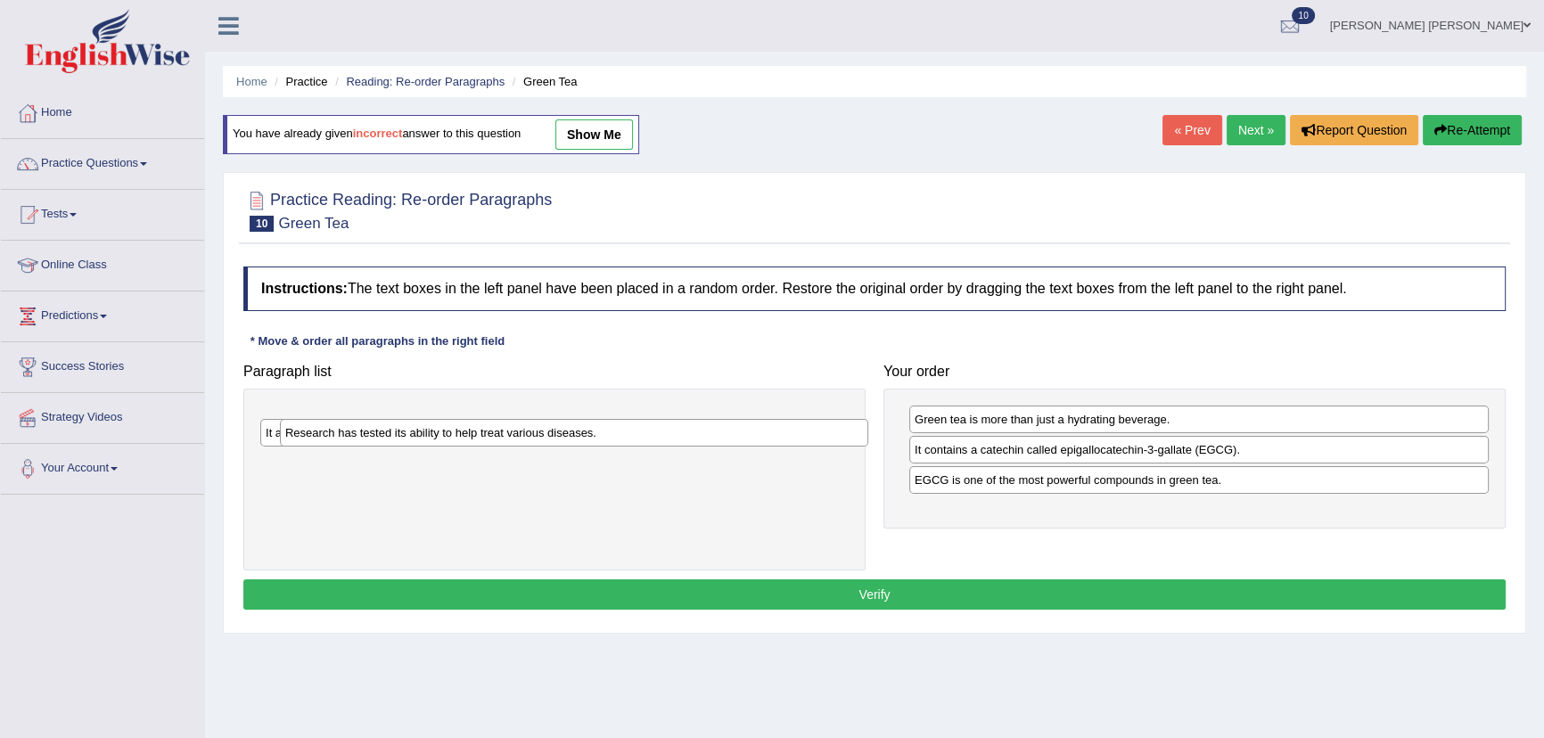
drag, startPoint x: 382, startPoint y: 427, endPoint x: 404, endPoint y: 436, distance: 23.2
click at [403, 440] on div "Research has tested its ability to help treat various diseases." at bounding box center [574, 433] width 588 height 28
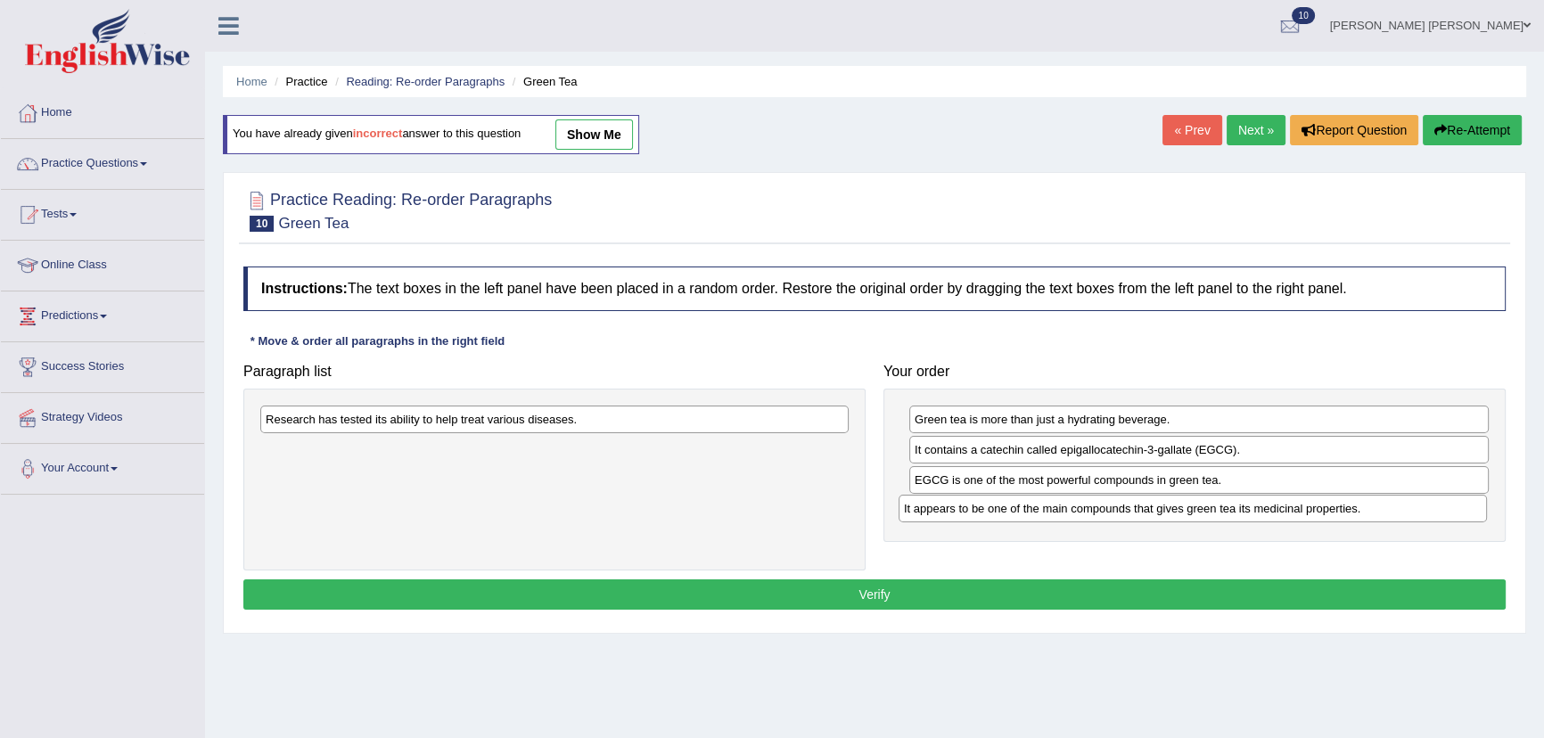
drag, startPoint x: 456, startPoint y: 446, endPoint x: 1094, endPoint y: 504, distance: 641.0
click at [1094, 504] on div "It appears to be one of the main compounds that gives green tea its medicinal p…" at bounding box center [1193, 509] width 588 height 28
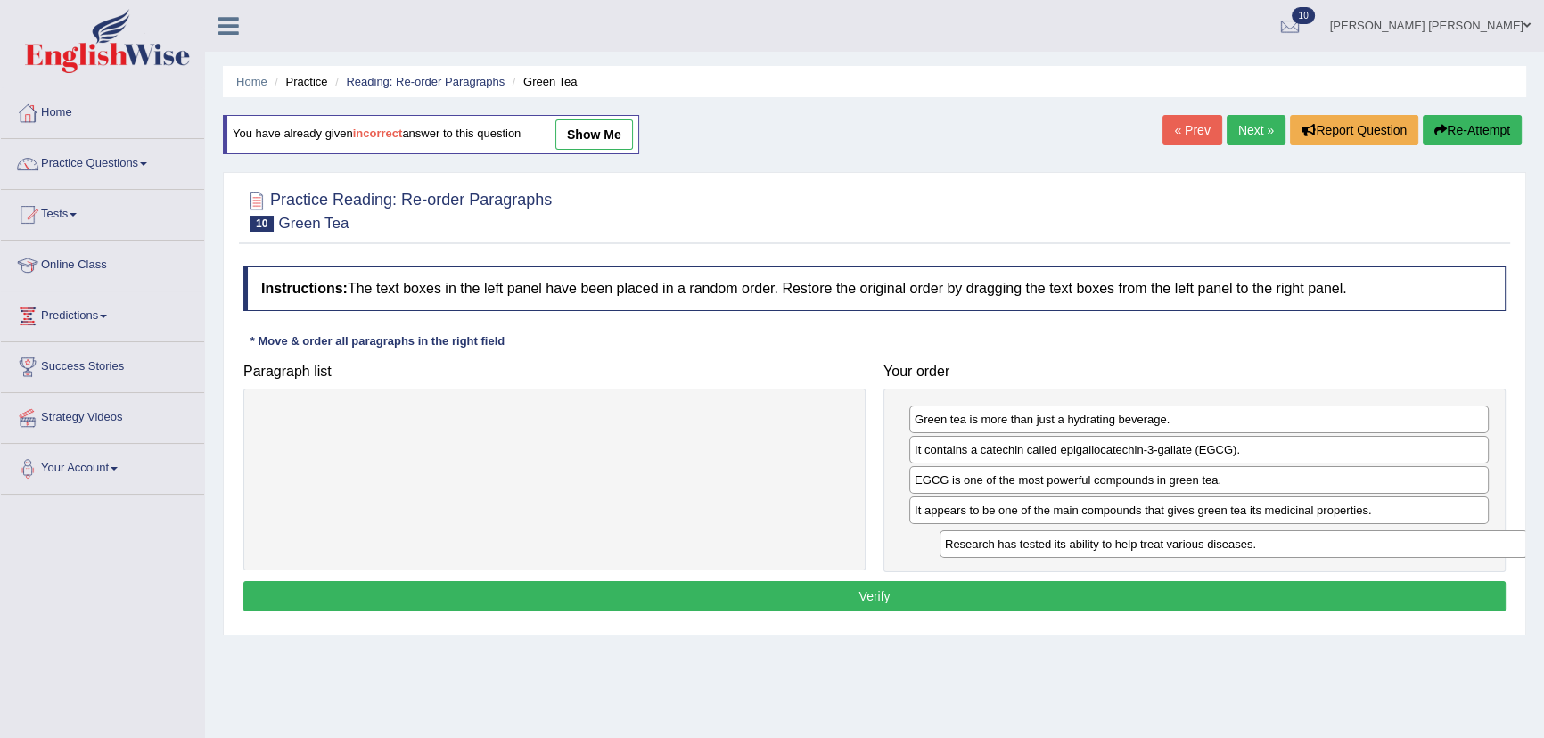
drag, startPoint x: 535, startPoint y: 448, endPoint x: 1183, endPoint y: 547, distance: 655.8
click at [1183, 547] on div "Research has tested its ability to help treat various diseases." at bounding box center [1234, 545] width 588 height 28
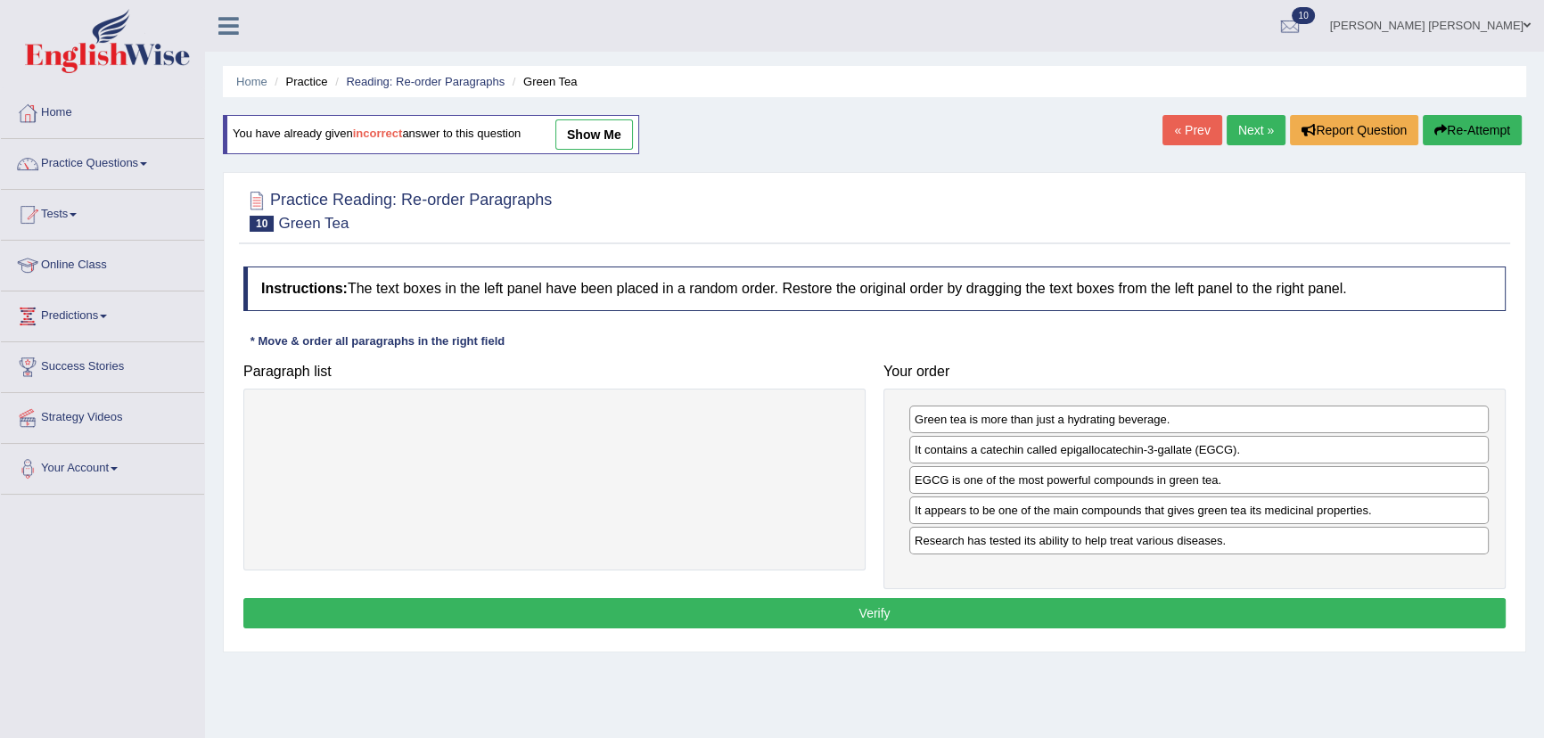
click at [952, 593] on div "Instructions: The text boxes in the left panel have been placed in a random ord…" at bounding box center [874, 450] width 1271 height 385
click at [943, 606] on button "Verify" at bounding box center [874, 613] width 1263 height 30
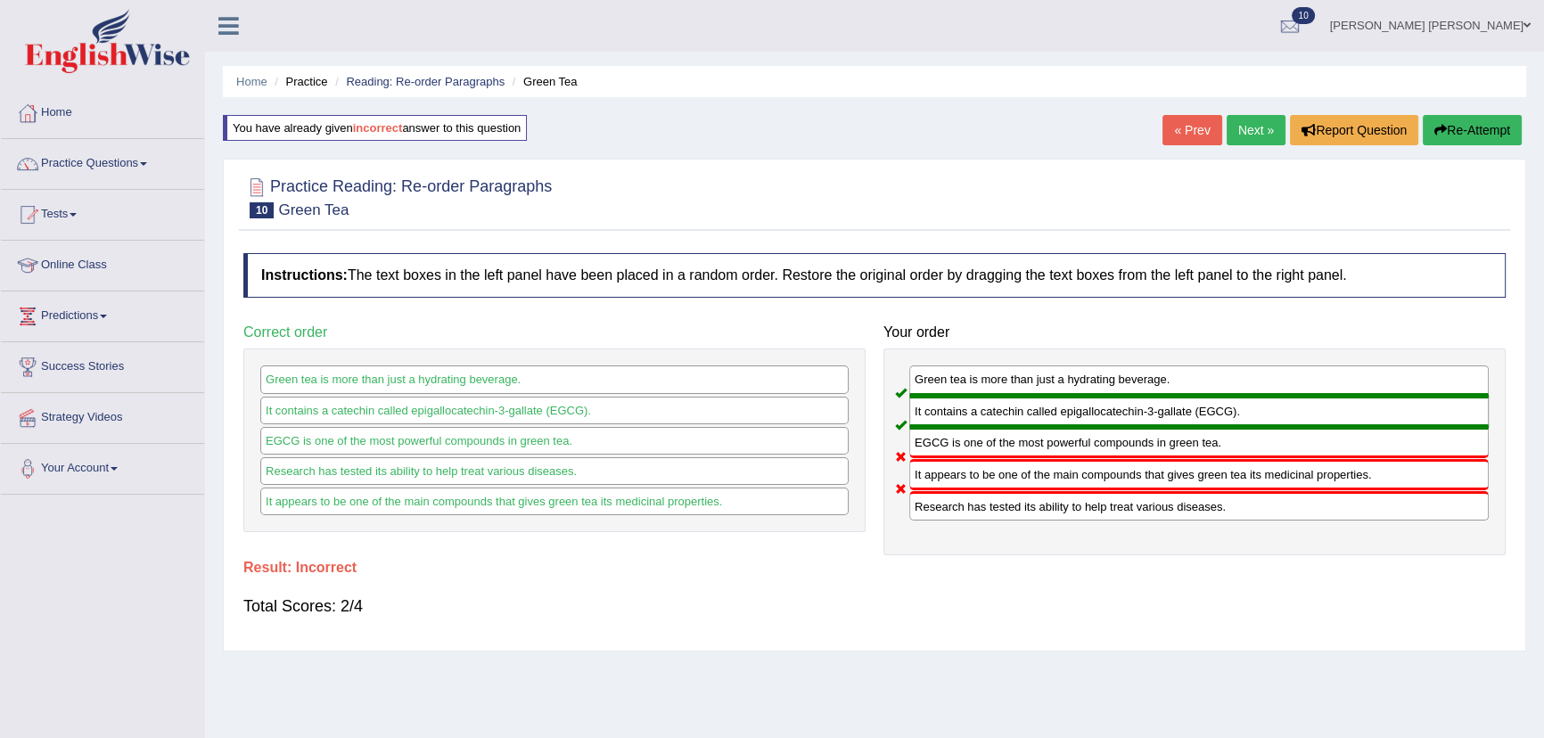
click at [1445, 125] on button "Re-Attempt" at bounding box center [1472, 130] width 99 height 30
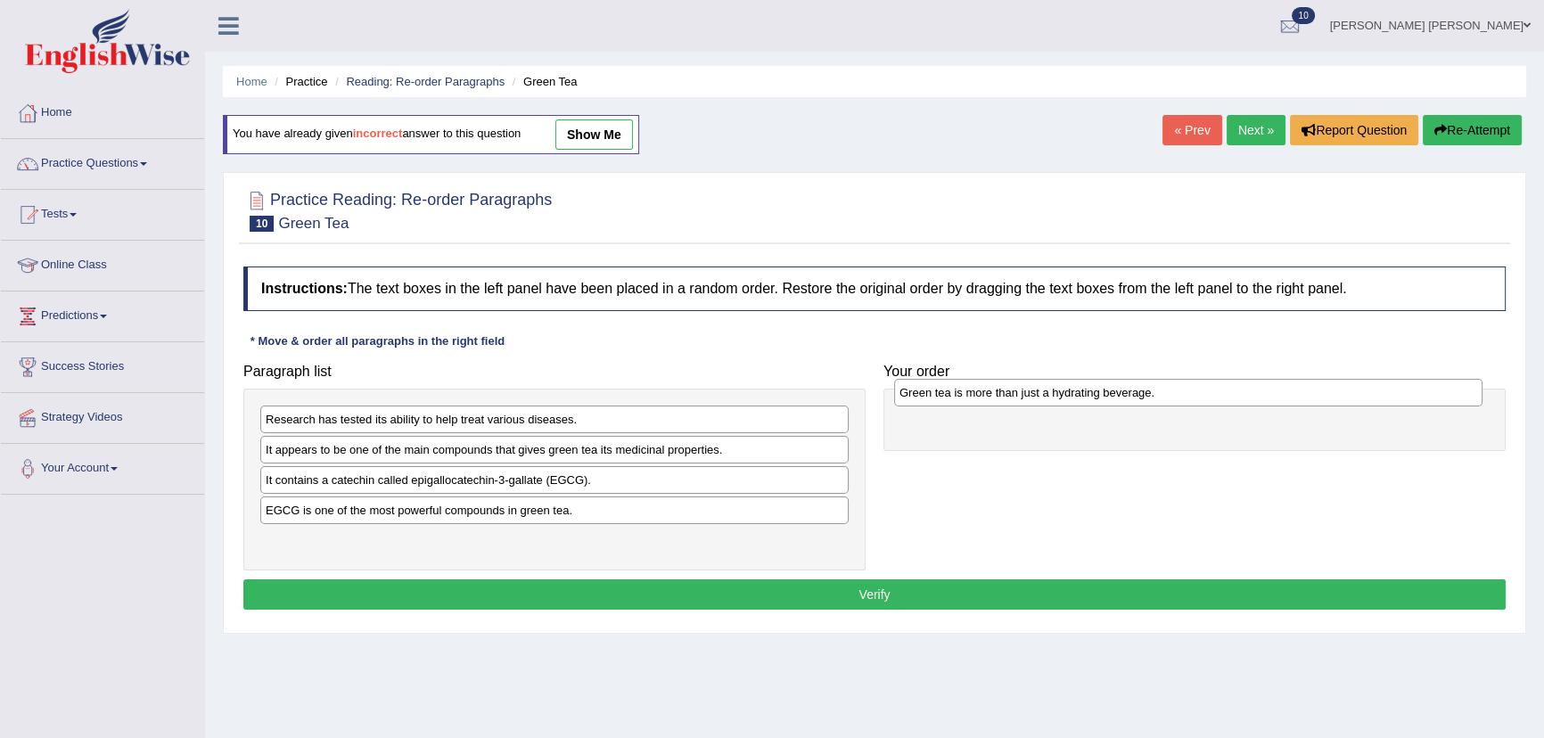
drag, startPoint x: 326, startPoint y: 544, endPoint x: 960, endPoint y: 397, distance: 650.8
click at [960, 397] on div "Green tea is more than just a hydrating beverage." at bounding box center [1188, 393] width 588 height 28
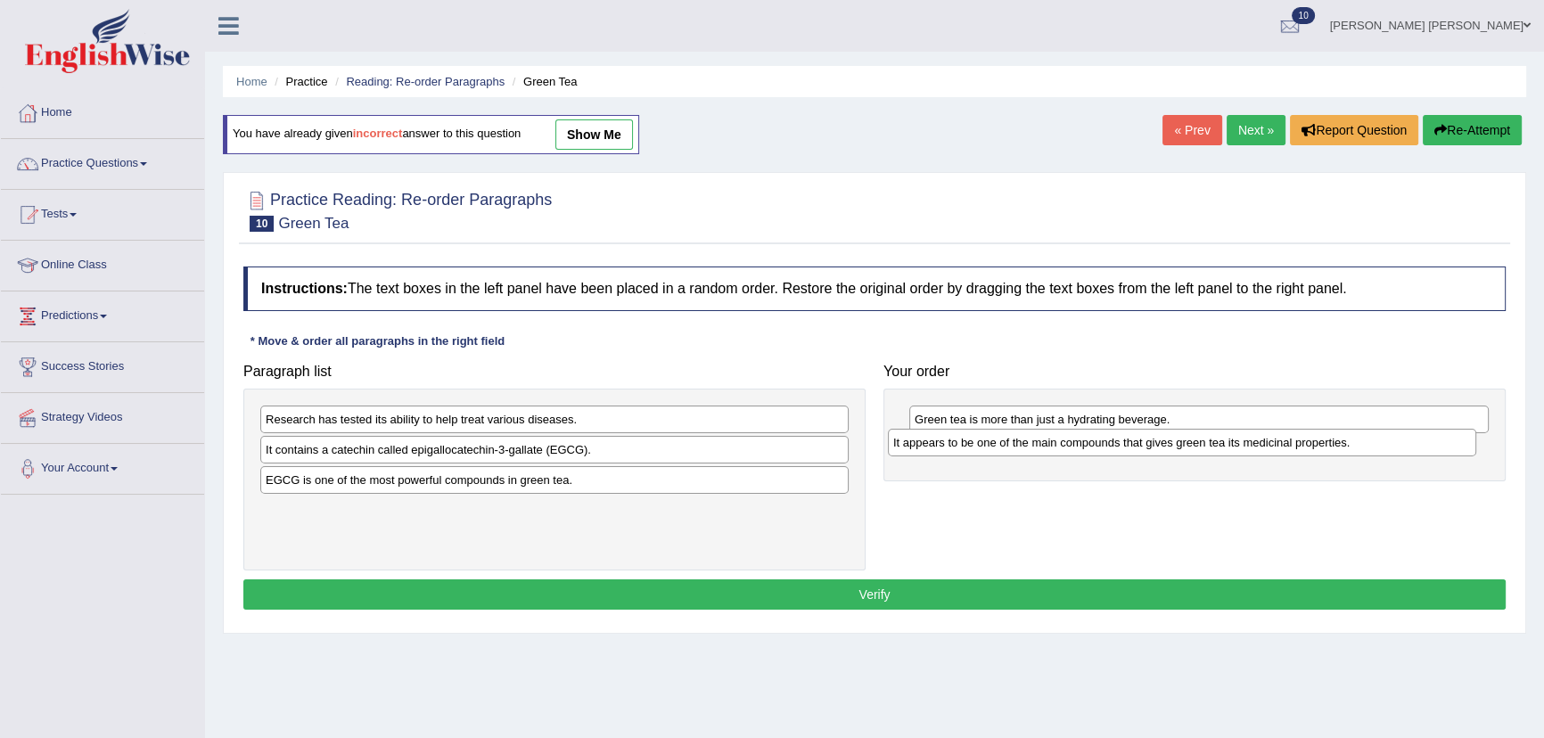
drag, startPoint x: 344, startPoint y: 457, endPoint x: 972, endPoint y: 450, distance: 627.7
click at [972, 450] on div "It appears to be one of the main compounds that gives green tea its medicinal p…" at bounding box center [1182, 443] width 588 height 28
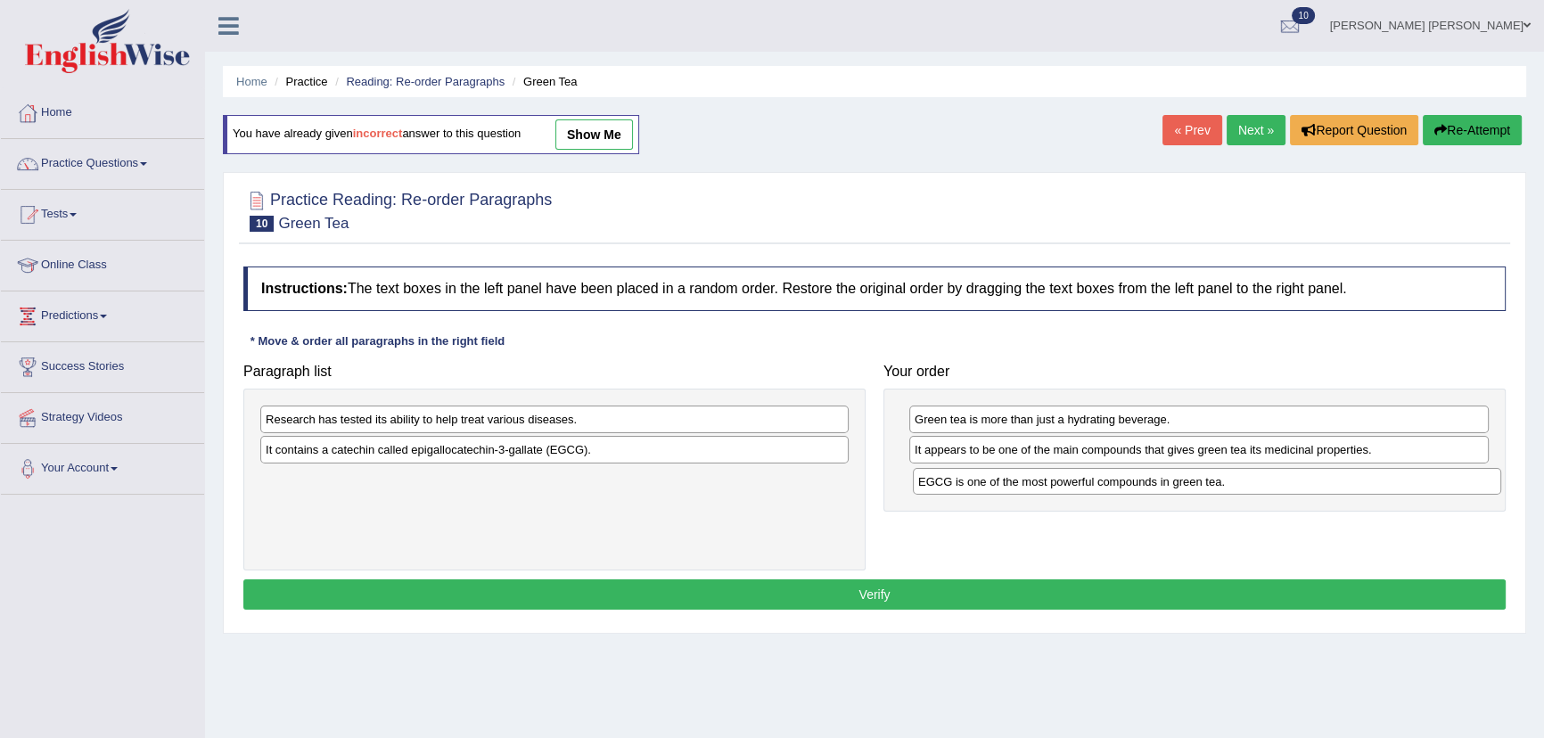
drag, startPoint x: 686, startPoint y: 479, endPoint x: 1338, endPoint y: 481, distance: 652.7
click at [1338, 481] on div "EGCG is one of the most powerful compounds in green tea." at bounding box center [1207, 482] width 588 height 28
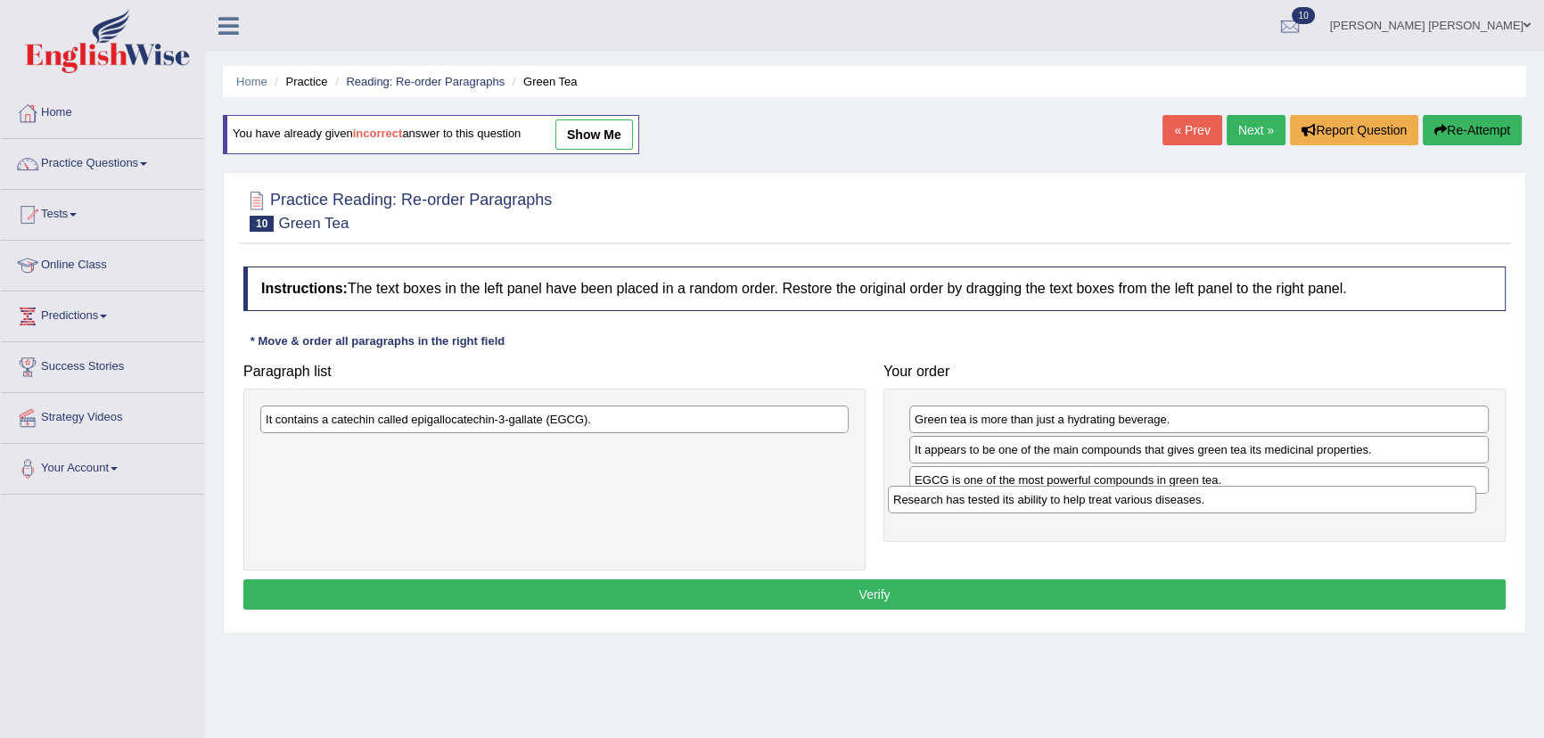
drag, startPoint x: 535, startPoint y: 419, endPoint x: 1163, endPoint y: 499, distance: 632.8
click at [1163, 499] on div "Research has tested its ability to help treat various diseases." at bounding box center [1182, 500] width 588 height 28
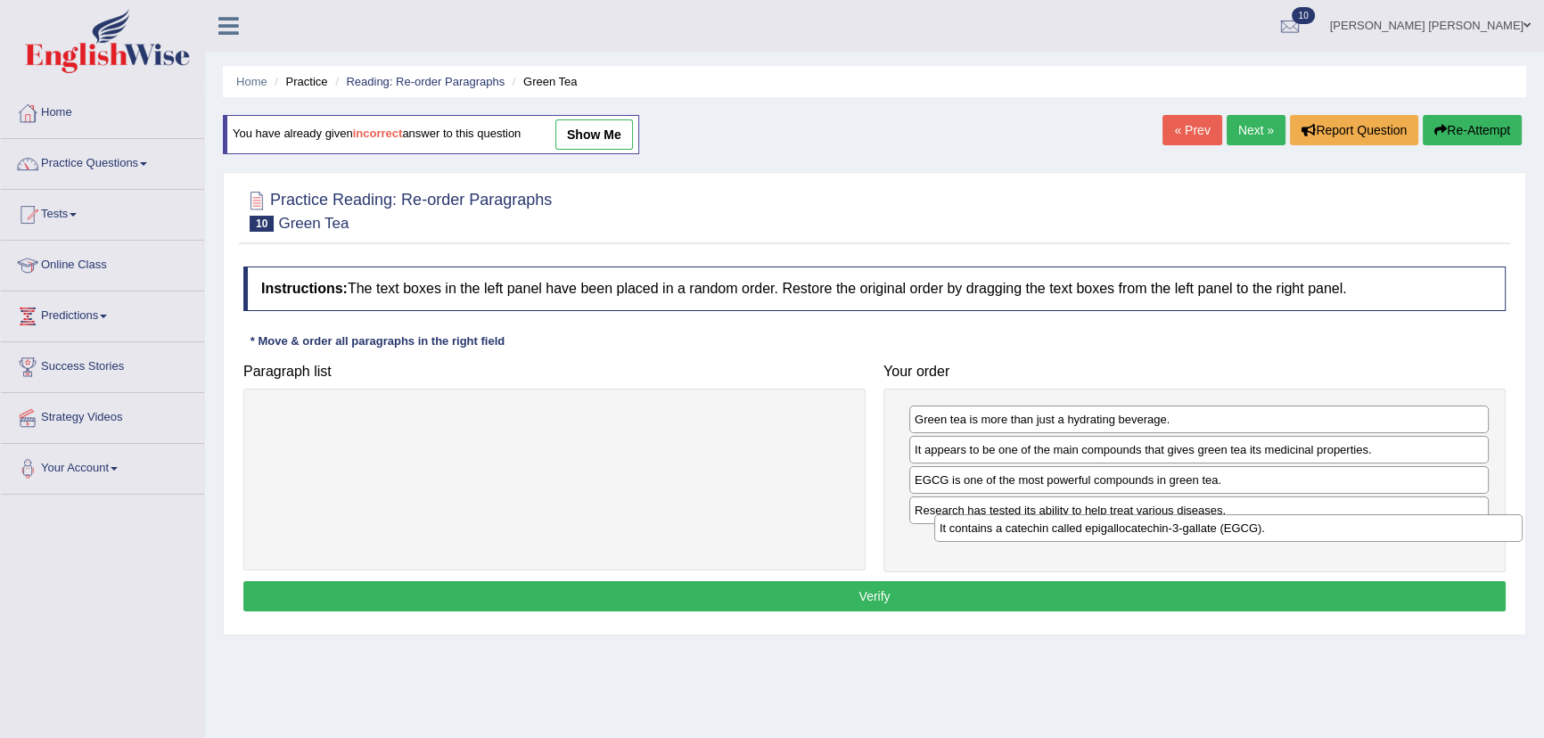
drag, startPoint x: 578, startPoint y: 421, endPoint x: 1252, endPoint y: 530, distance: 682.8
click at [1252, 530] on div "It contains a catechin called epigallocatechin-3-gallate (EGCG)." at bounding box center [1228, 528] width 588 height 28
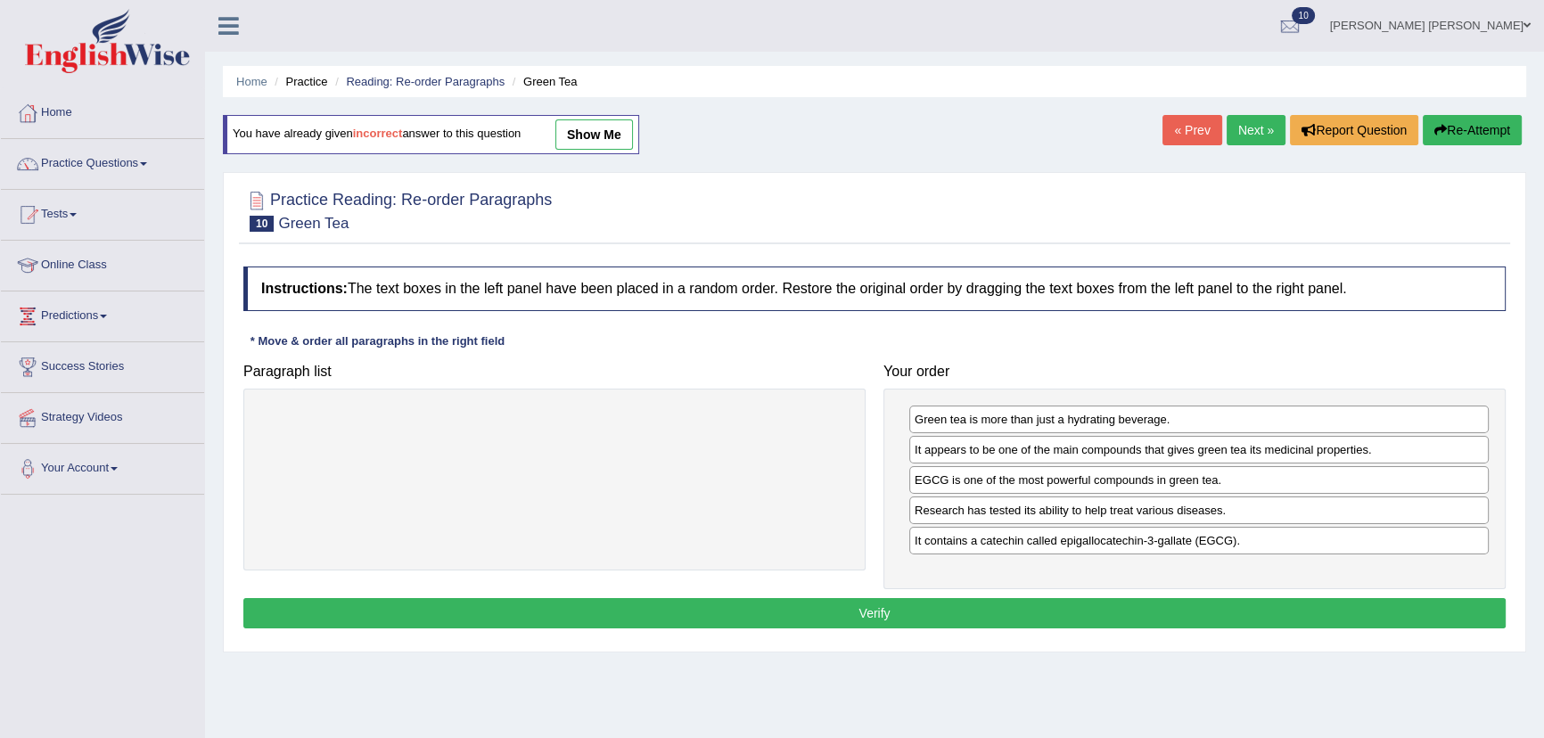
click at [948, 606] on button "Verify" at bounding box center [874, 613] width 1263 height 30
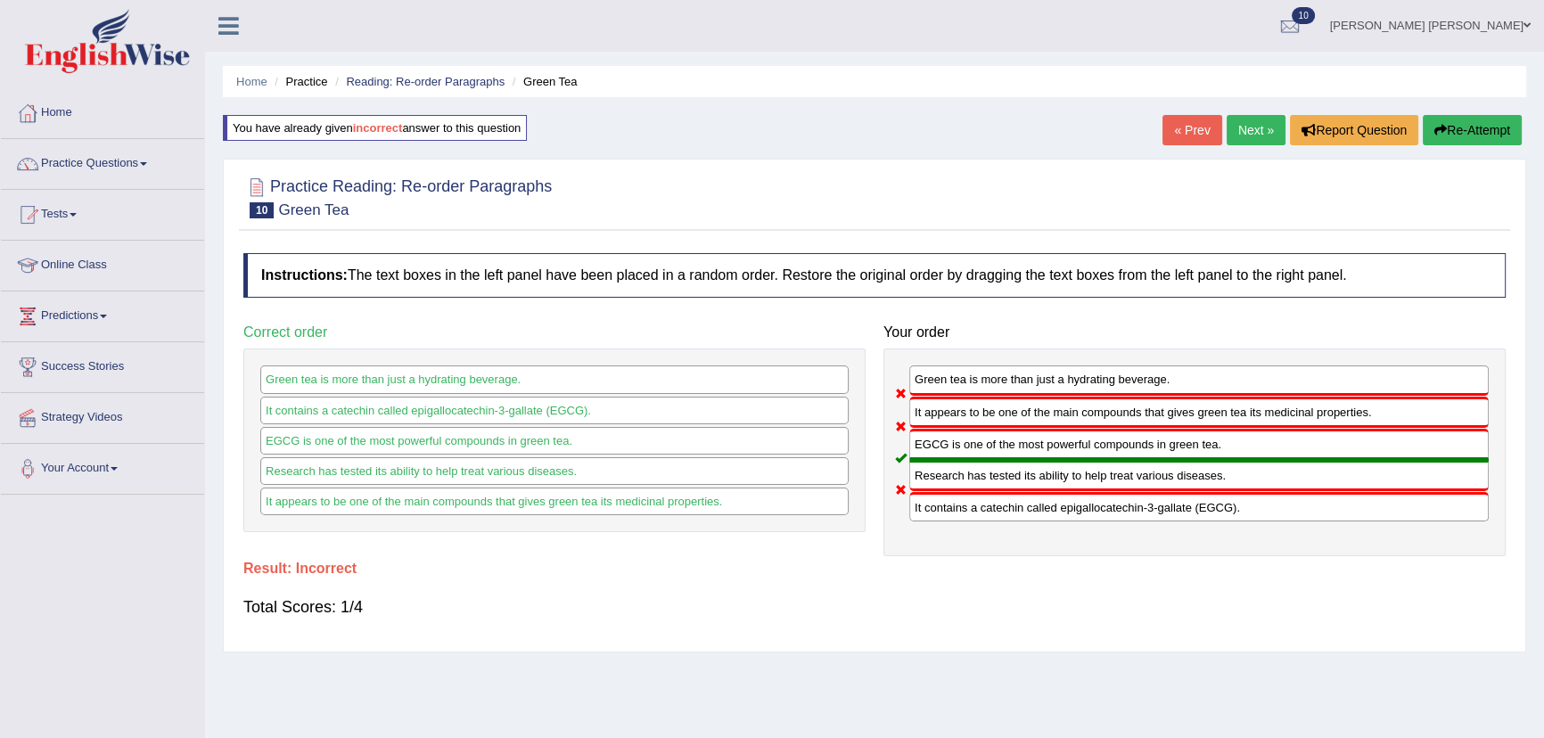
click at [1476, 131] on button "Re-Attempt" at bounding box center [1472, 130] width 99 height 30
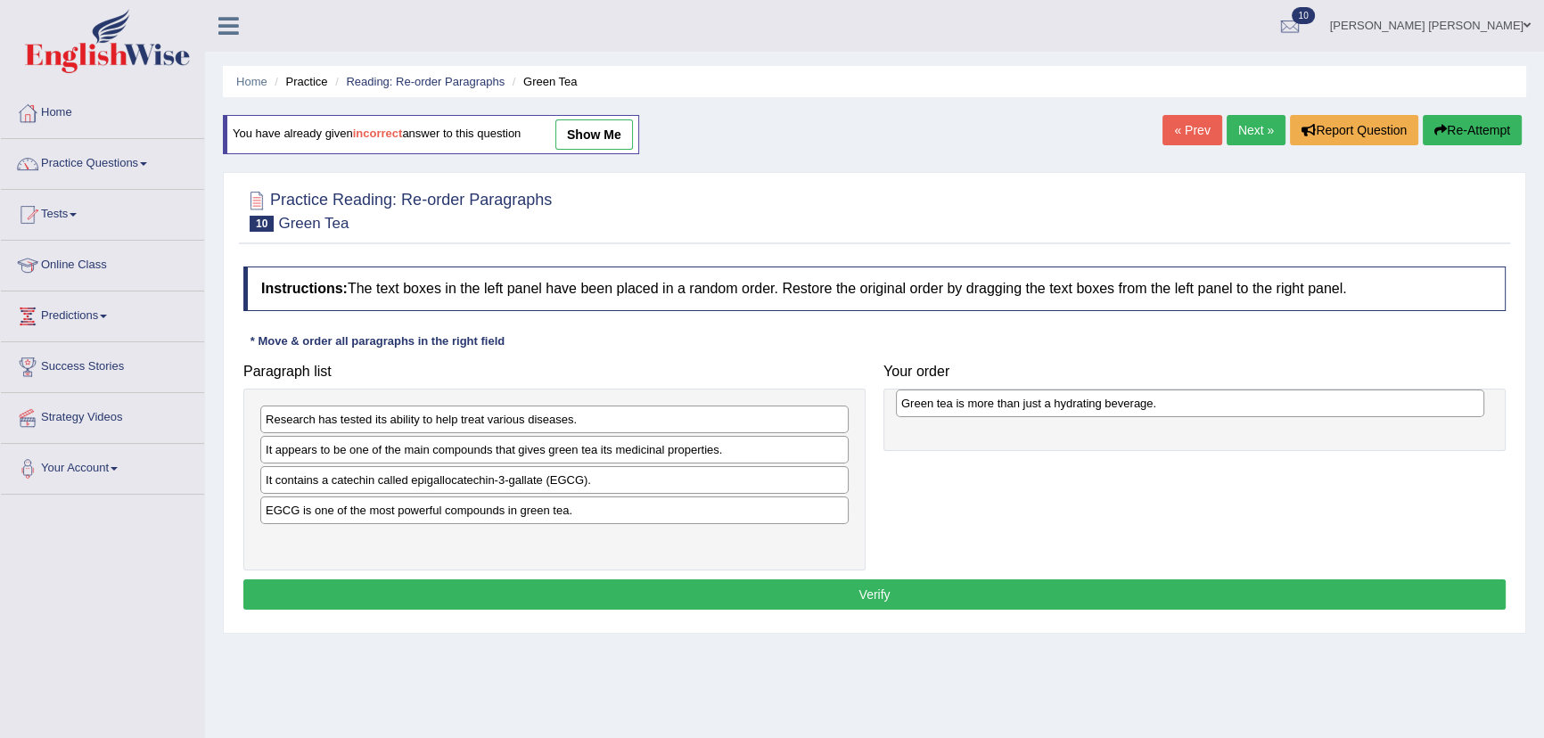
drag, startPoint x: 310, startPoint y: 544, endPoint x: 946, endPoint y: 407, distance: 650.2
click at [946, 407] on div "Green tea is more than just a hydrating beverage." at bounding box center [1190, 404] width 588 height 28
click at [285, 481] on div "It contains a catechin called epigallocatechin-3-gallate (EGCG)." at bounding box center [554, 480] width 588 height 28
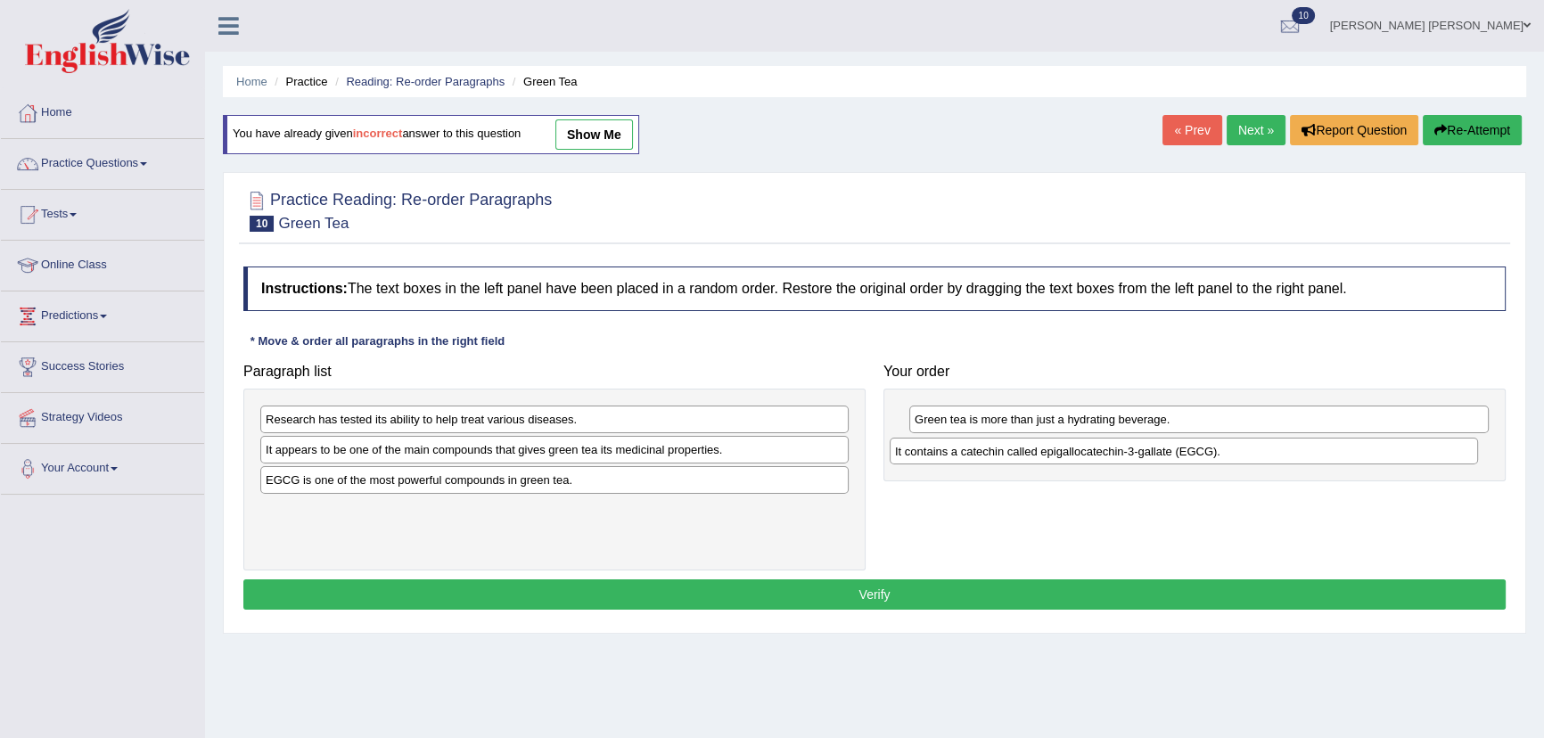
drag, startPoint x: 285, startPoint y: 480, endPoint x: 924, endPoint y: 449, distance: 639.1
click at [923, 450] on div "It contains a catechin called epigallocatechin-3-gallate (EGCG)." at bounding box center [1184, 452] width 588 height 28
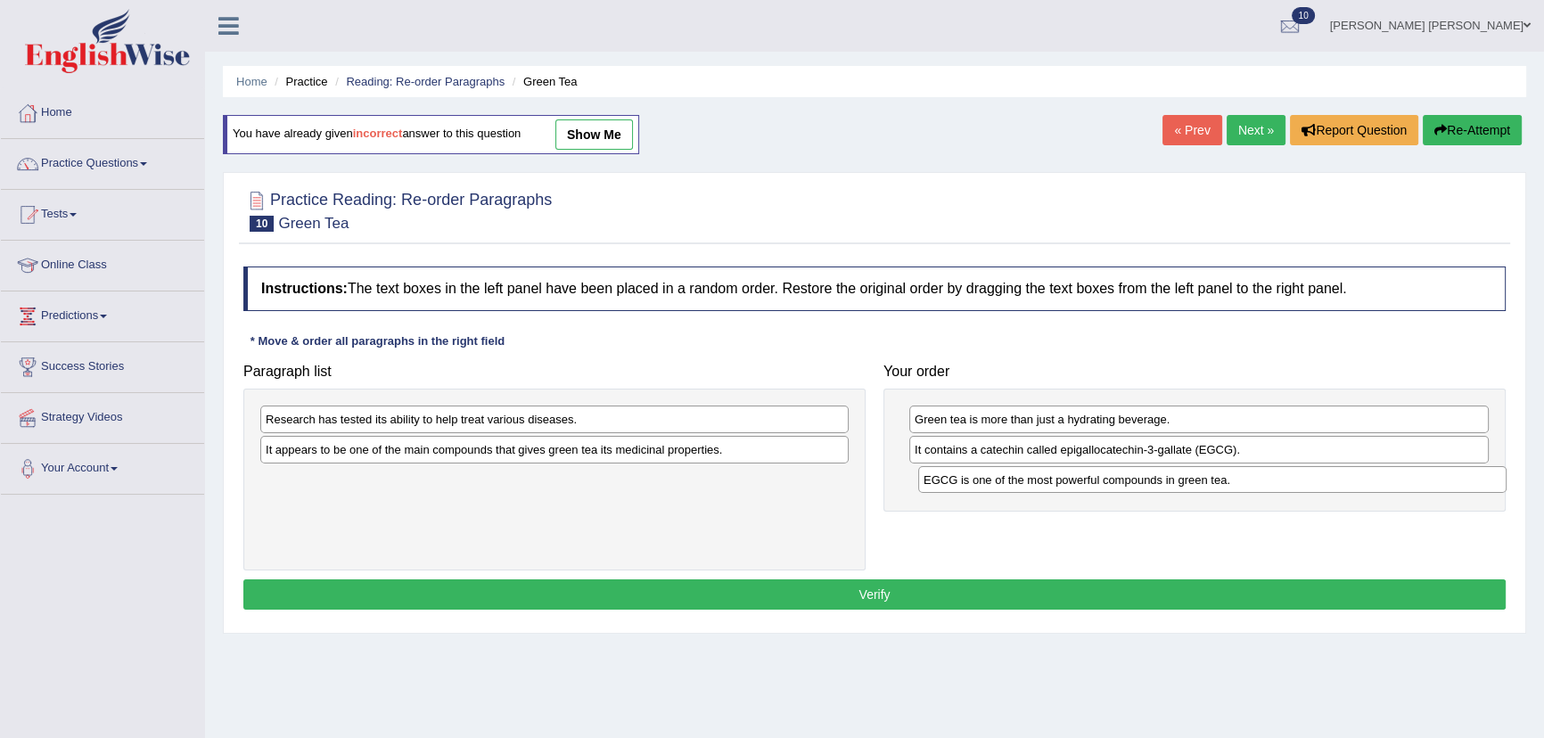
drag, startPoint x: 305, startPoint y: 481, endPoint x: 968, endPoint y: 481, distance: 663.4
click at [965, 481] on div "EGCG is one of the most powerful compounds in green tea." at bounding box center [1212, 480] width 588 height 28
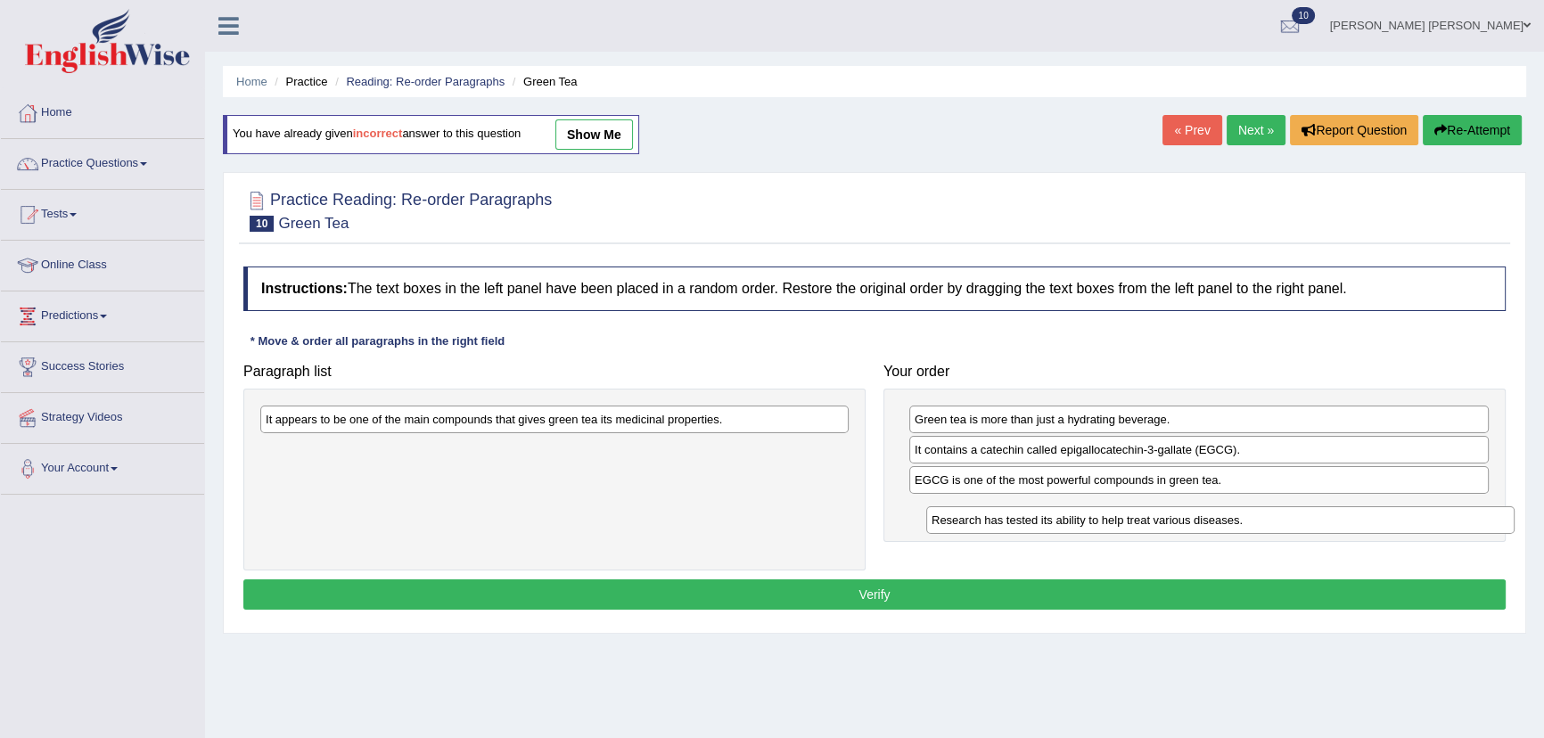
drag, startPoint x: 492, startPoint y: 415, endPoint x: 1167, endPoint y: 509, distance: 681.5
click at [1167, 509] on div "Research has tested its ability to help treat various diseases." at bounding box center [1220, 520] width 588 height 28
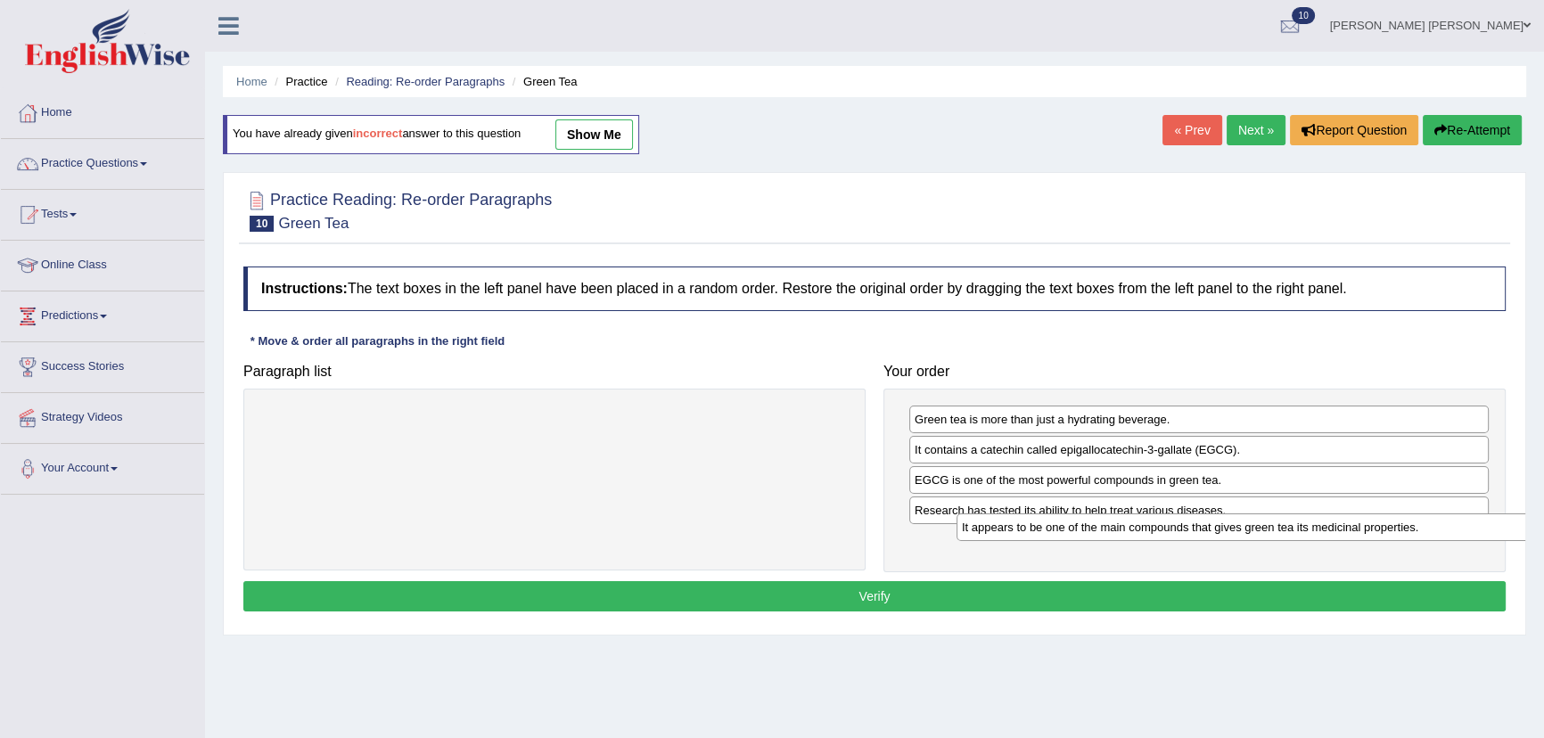
drag, startPoint x: 575, startPoint y: 418, endPoint x: 1271, endPoint y: 526, distance: 704.7
click at [1271, 526] on div "It appears to be one of the main compounds that gives green tea its medicinal p…" at bounding box center [1251, 528] width 588 height 28
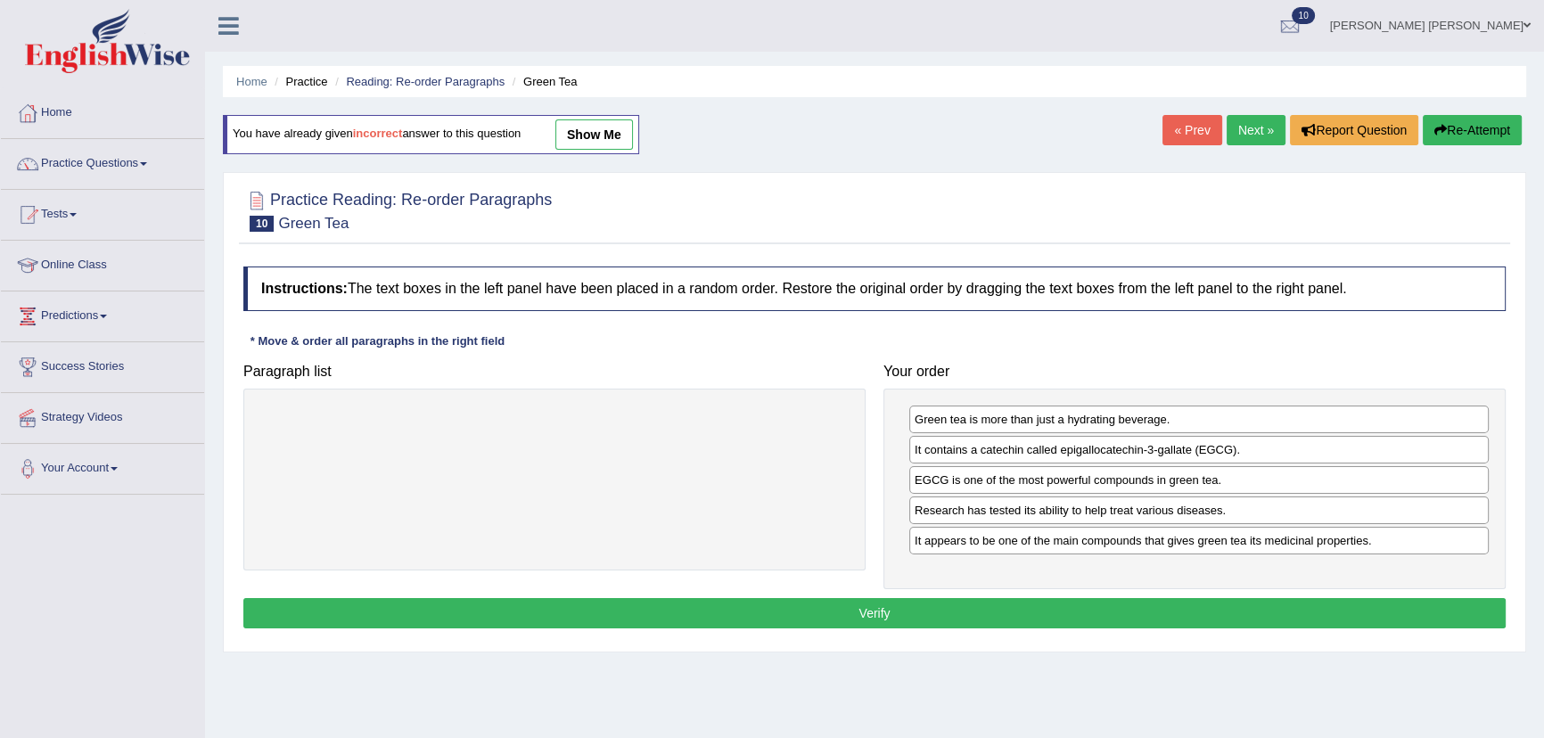
click at [878, 602] on button "Verify" at bounding box center [874, 613] width 1263 height 30
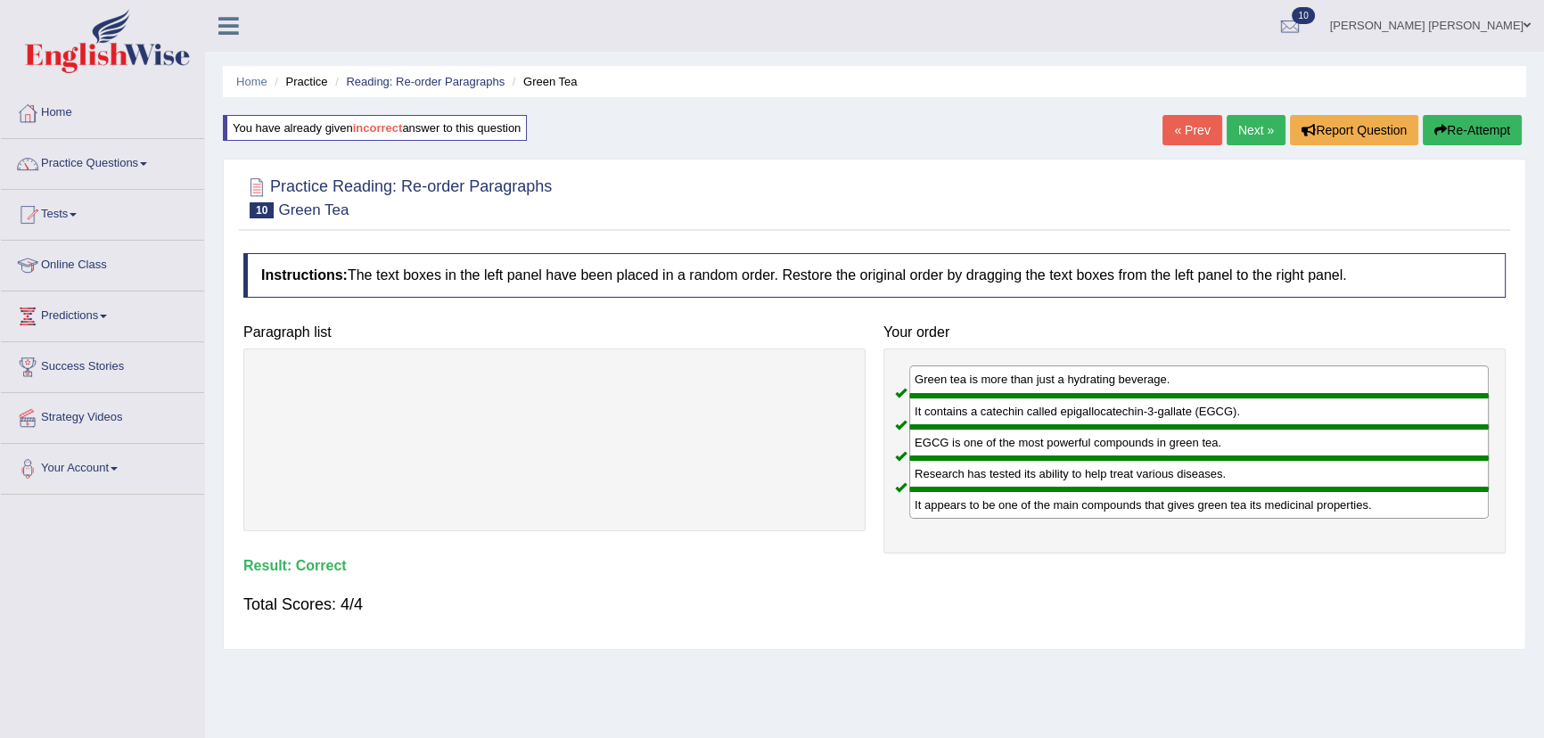
click at [1261, 128] on link "Next »" at bounding box center [1256, 130] width 59 height 30
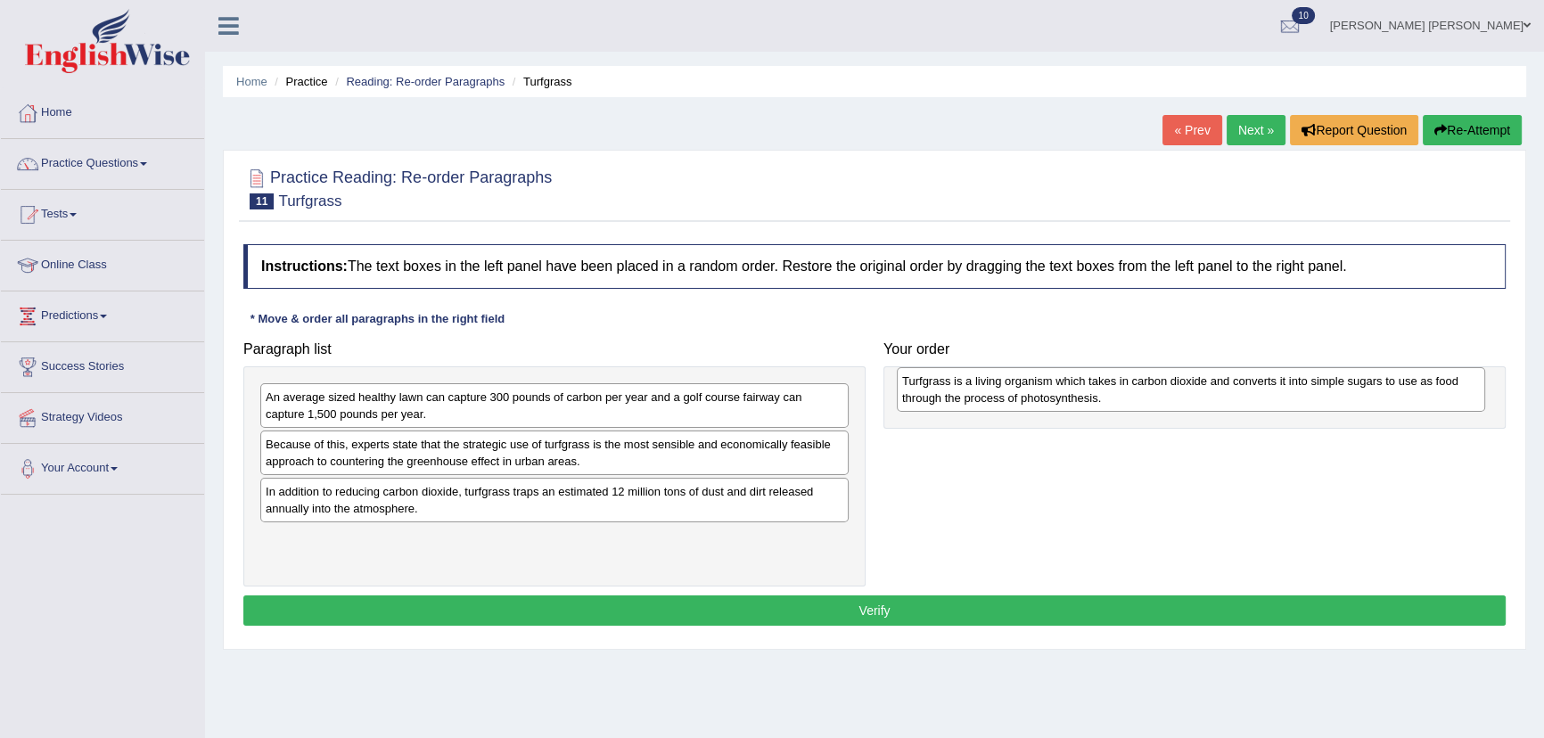
drag, startPoint x: 316, startPoint y: 549, endPoint x: 952, endPoint y: 391, distance: 656.1
click at [952, 391] on div "Turfgrass is a living organism which takes in carbon dioxide and converts it in…" at bounding box center [1191, 389] width 588 height 45
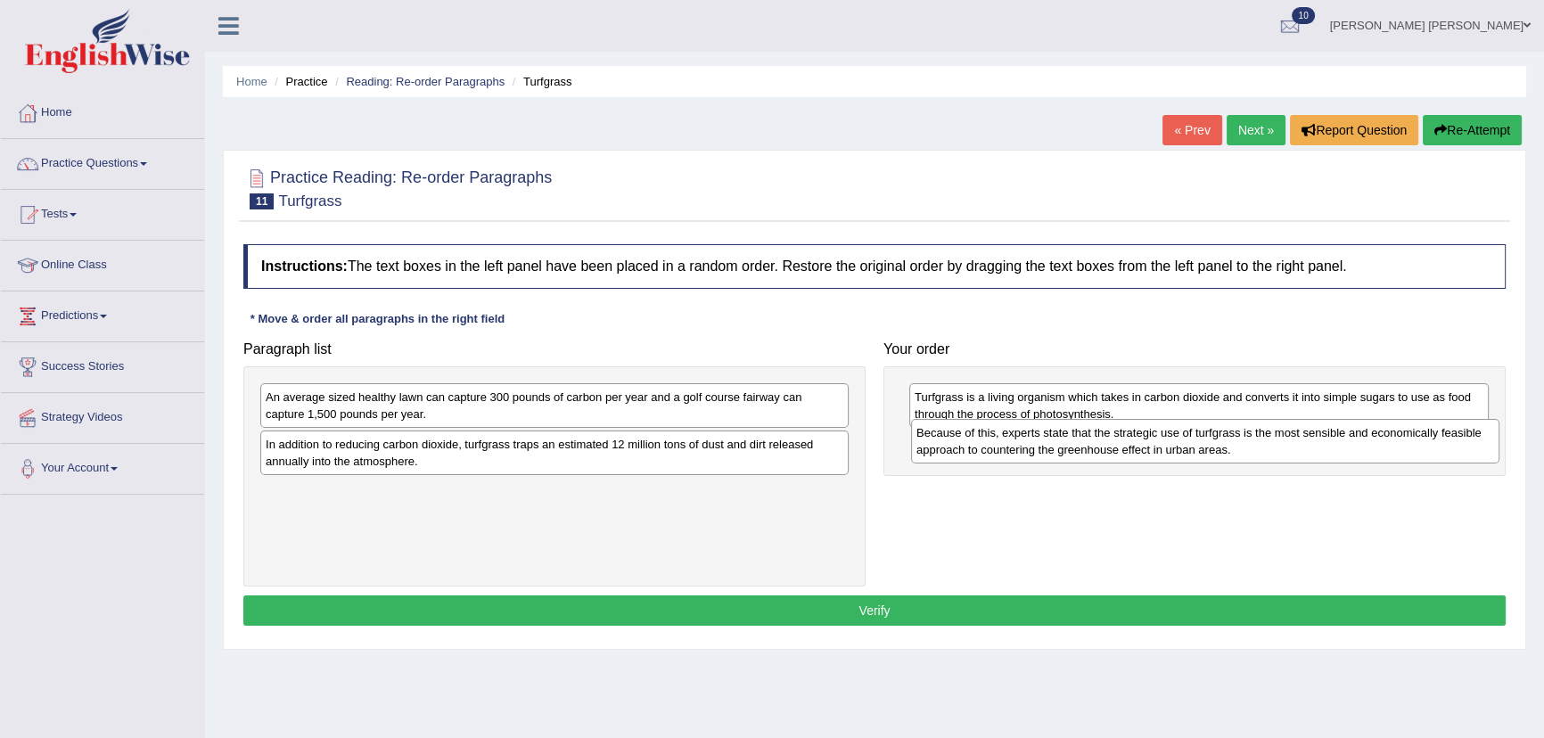
drag, startPoint x: 353, startPoint y: 449, endPoint x: 1004, endPoint y: 438, distance: 651.0
click at [1004, 438] on div "Because of this, experts state that the strategic use of turfgrass is the most …" at bounding box center [1205, 441] width 588 height 45
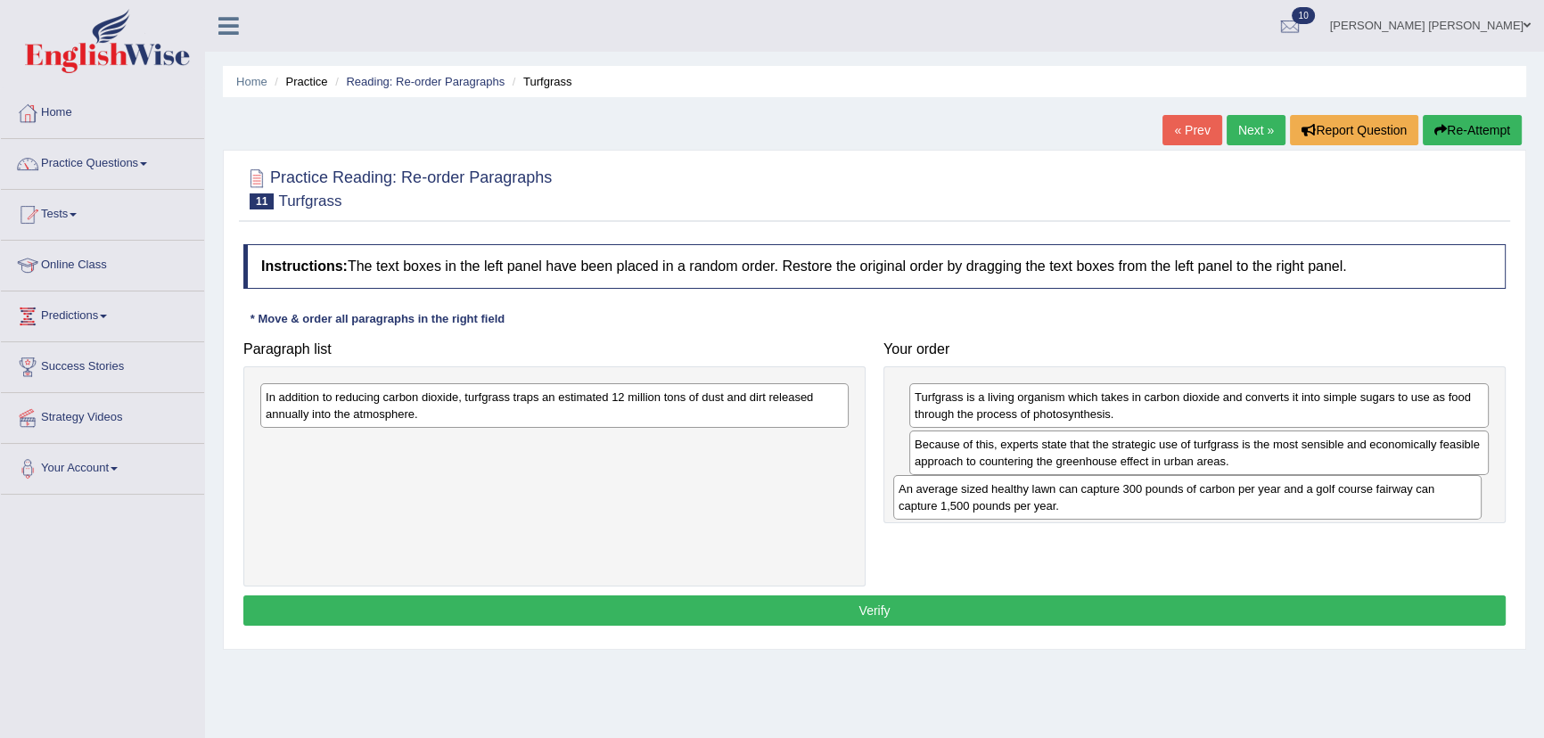
drag, startPoint x: 481, startPoint y: 407, endPoint x: 1114, endPoint y: 499, distance: 639.7
click at [1114, 499] on div "An average sized healthy lawn can capture 300 pounds of carbon per year and a g…" at bounding box center [1187, 497] width 588 height 45
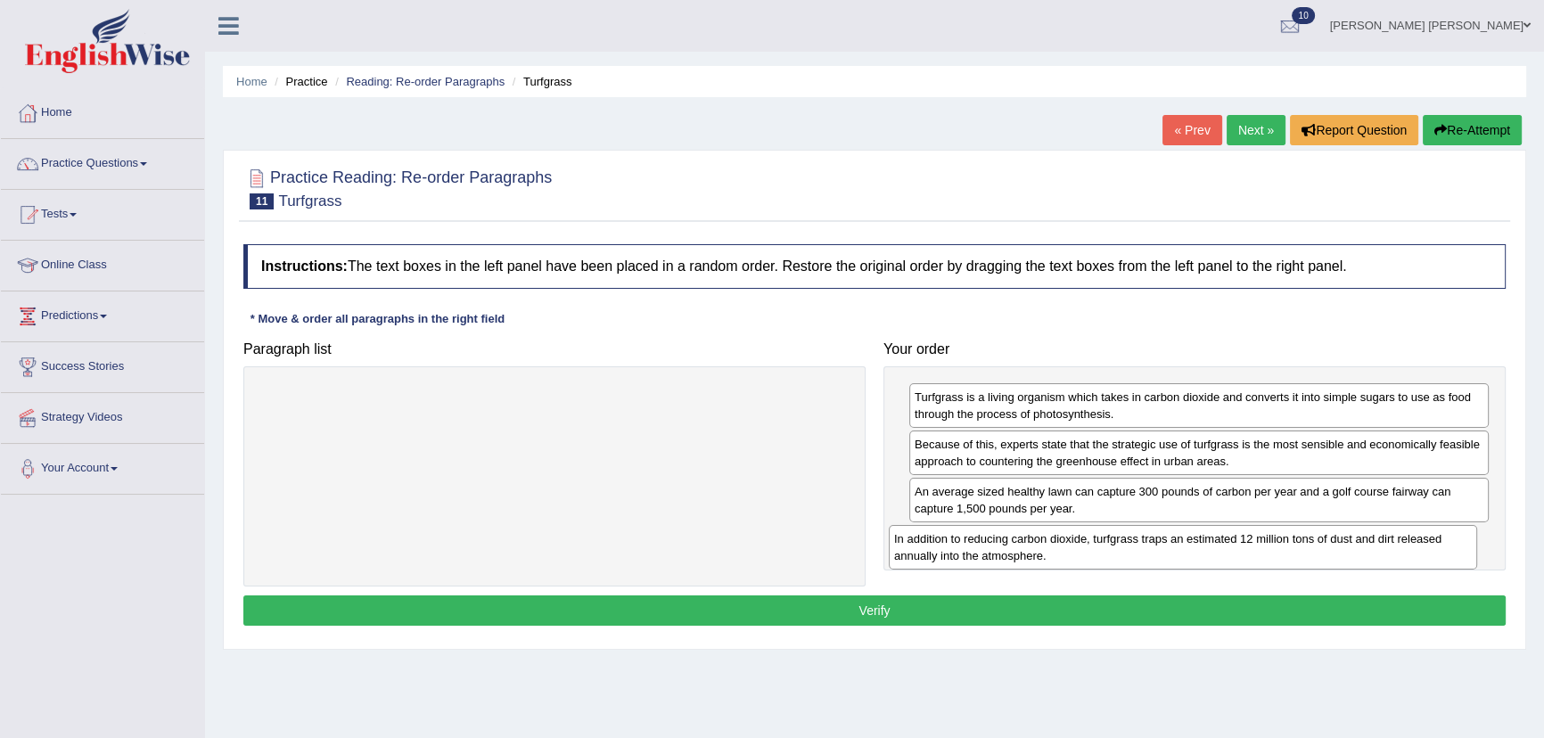
drag, startPoint x: 588, startPoint y: 412, endPoint x: 1217, endPoint y: 554, distance: 644.4
click at [1217, 554] on div "In addition to reducing carbon dioxide, turfgrass traps an estimated 12 million…" at bounding box center [1183, 547] width 588 height 45
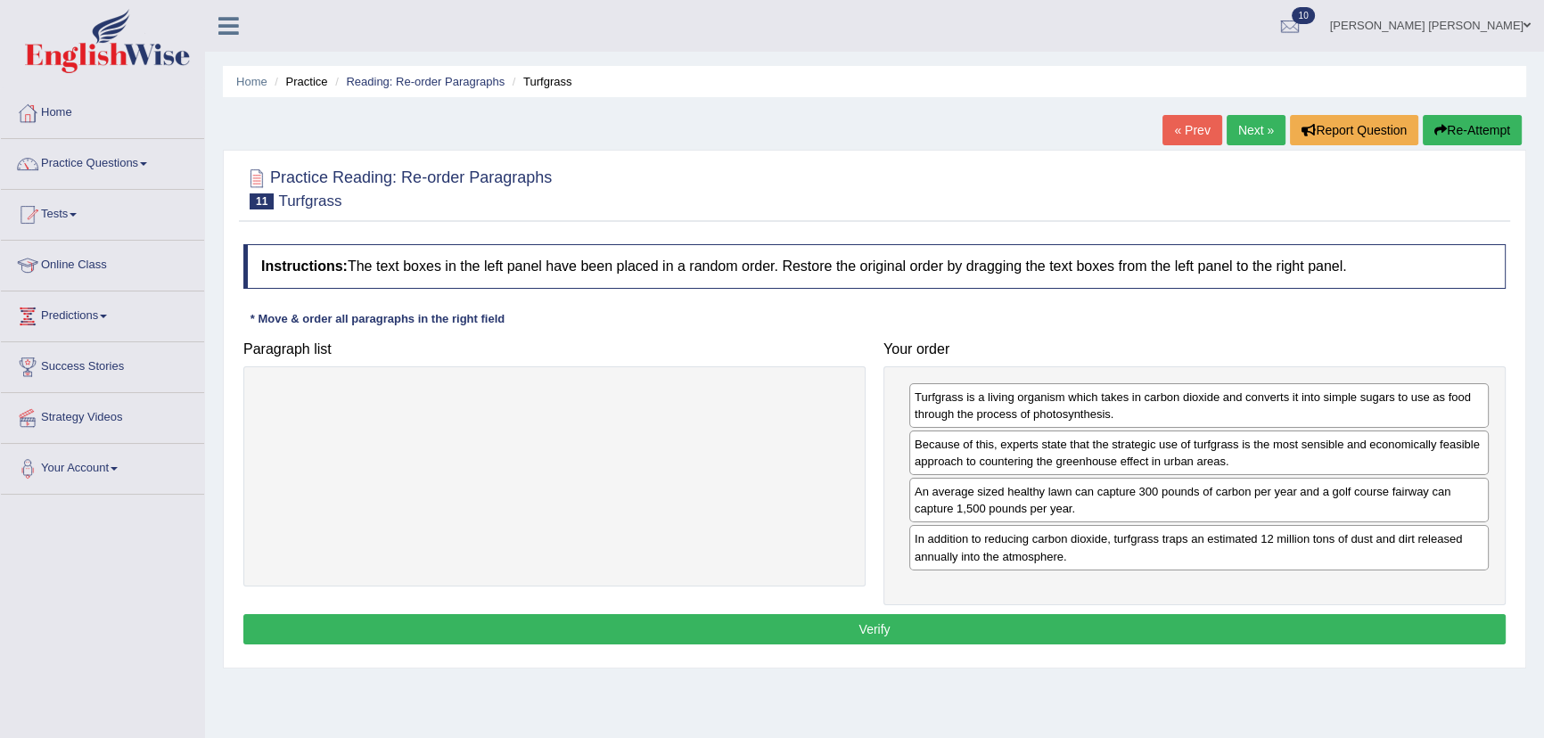
click at [1043, 623] on button "Verify" at bounding box center [874, 629] width 1263 height 30
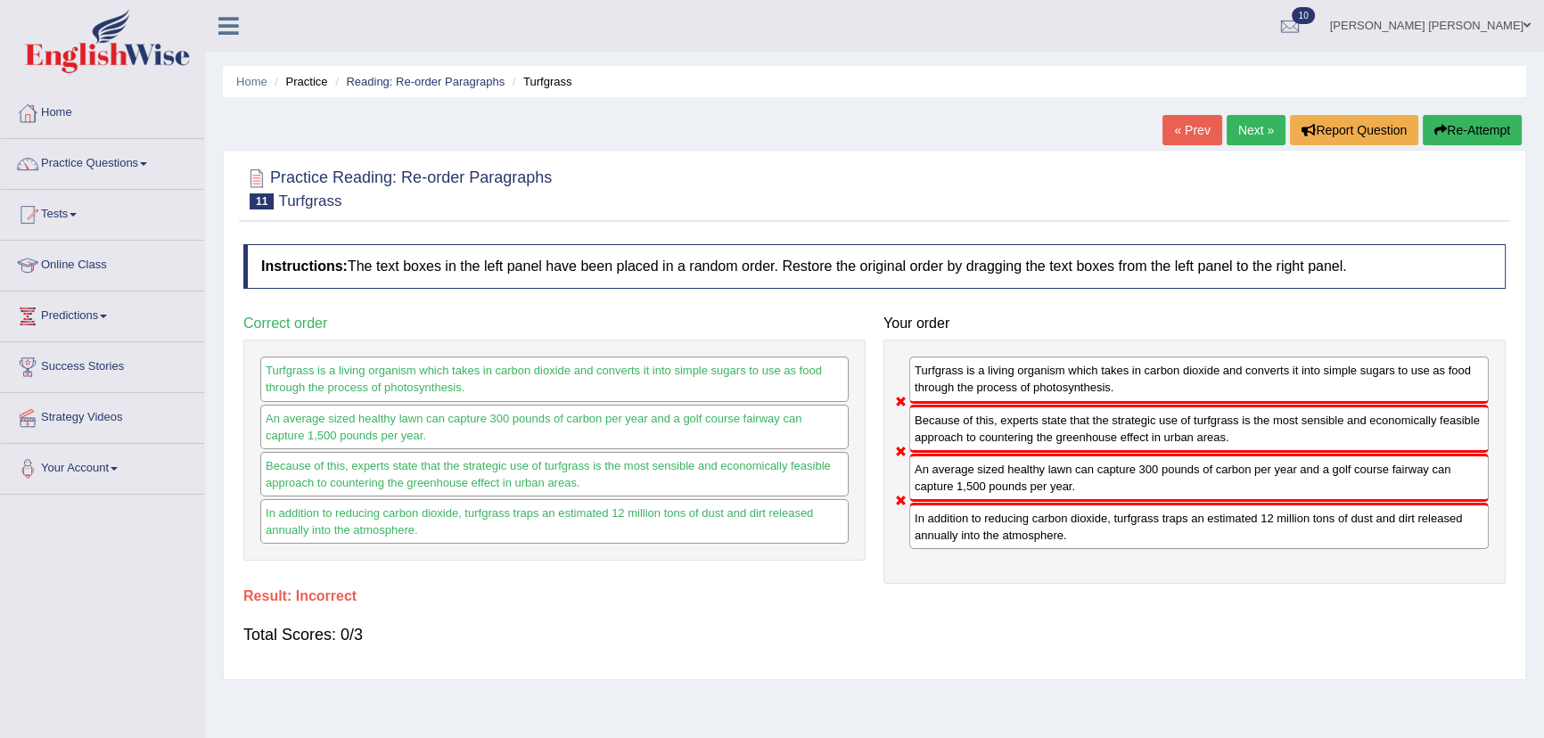
click at [1445, 130] on button "Re-Attempt" at bounding box center [1472, 130] width 99 height 30
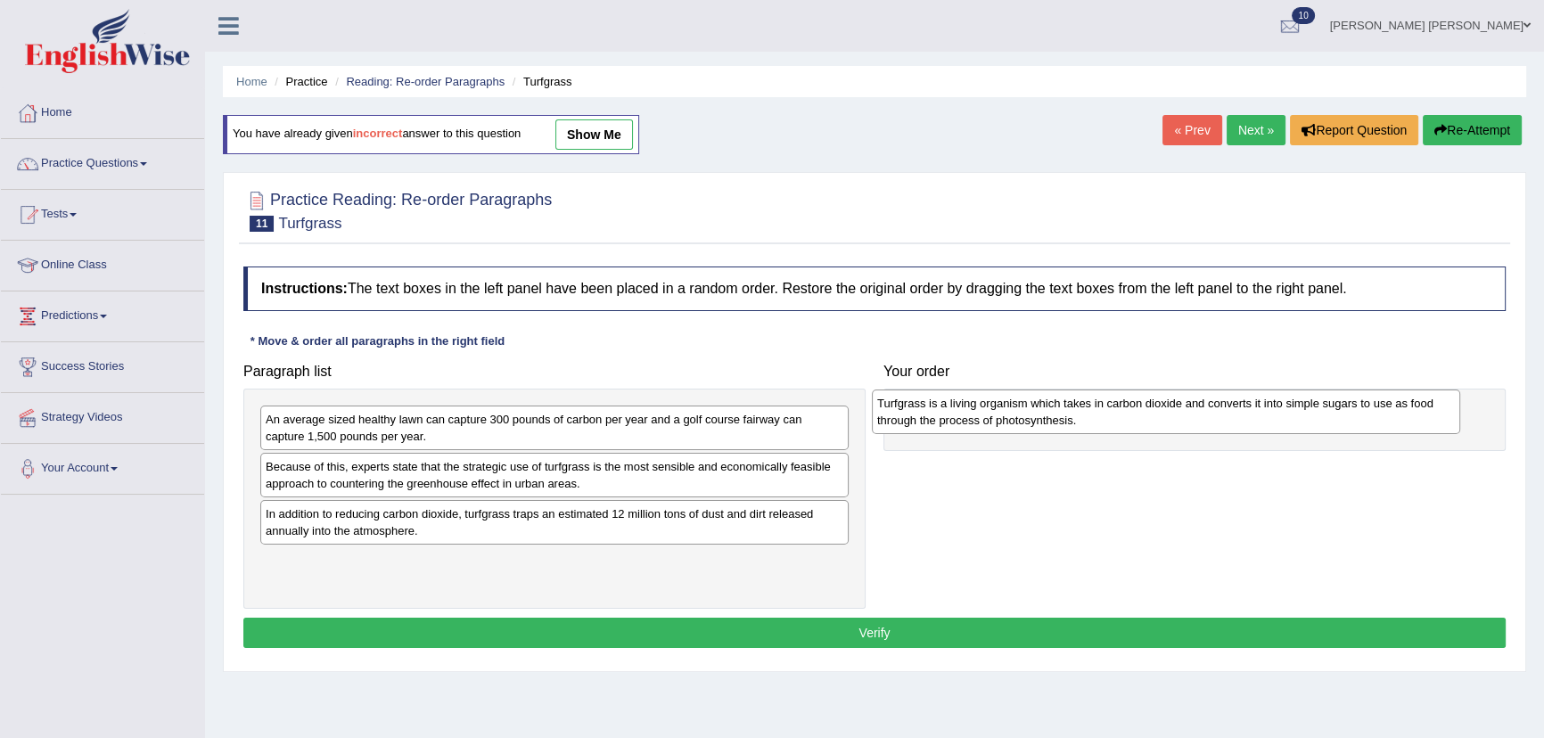
drag, startPoint x: 308, startPoint y: 570, endPoint x: 920, endPoint y: 409, distance: 632.3
click at [920, 410] on div "Turfgrass is a living organism which takes in carbon dioxide and converts it in…" at bounding box center [1166, 412] width 588 height 45
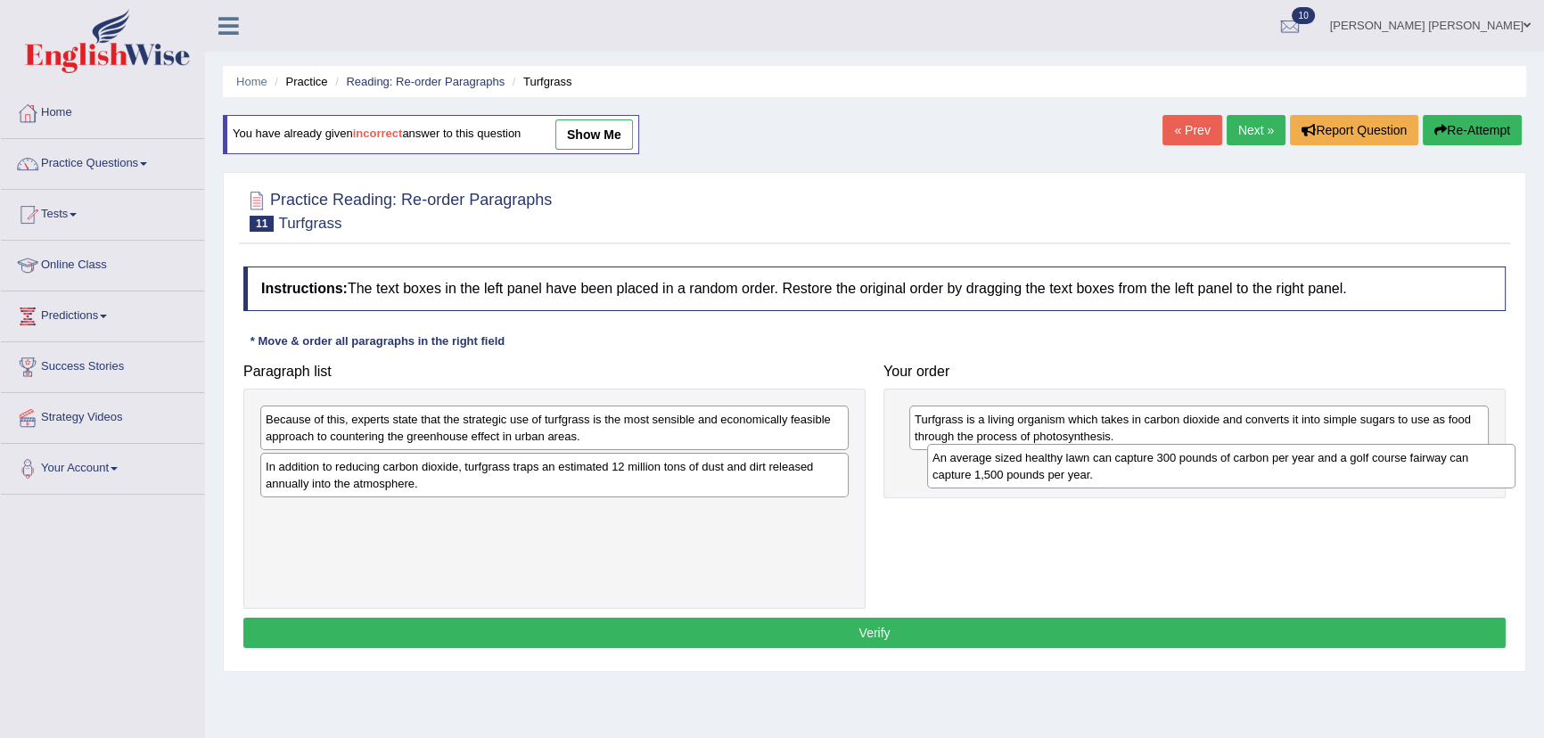
drag, startPoint x: 285, startPoint y: 431, endPoint x: 952, endPoint y: 469, distance: 668.0
click at [952, 469] on div "An average sized healthy lawn can capture 300 pounds of carbon per year and a g…" at bounding box center [1221, 466] width 588 height 45
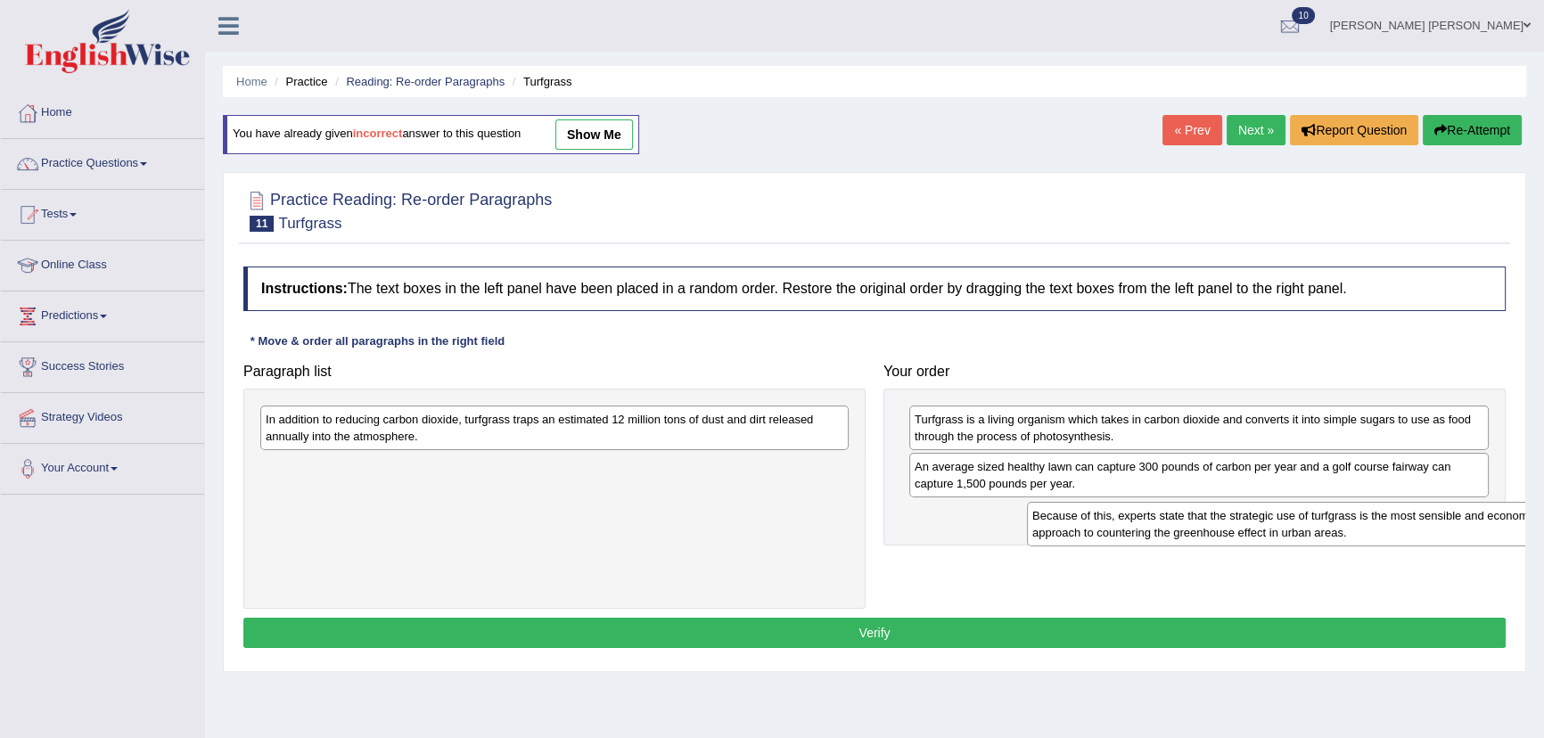
drag, startPoint x: 345, startPoint y: 445, endPoint x: 1052, endPoint y: 554, distance: 715.4
click at [1066, 547] on div "Because of this, experts state that the strategic use of turfgrass is the most …" at bounding box center [1321, 524] width 588 height 45
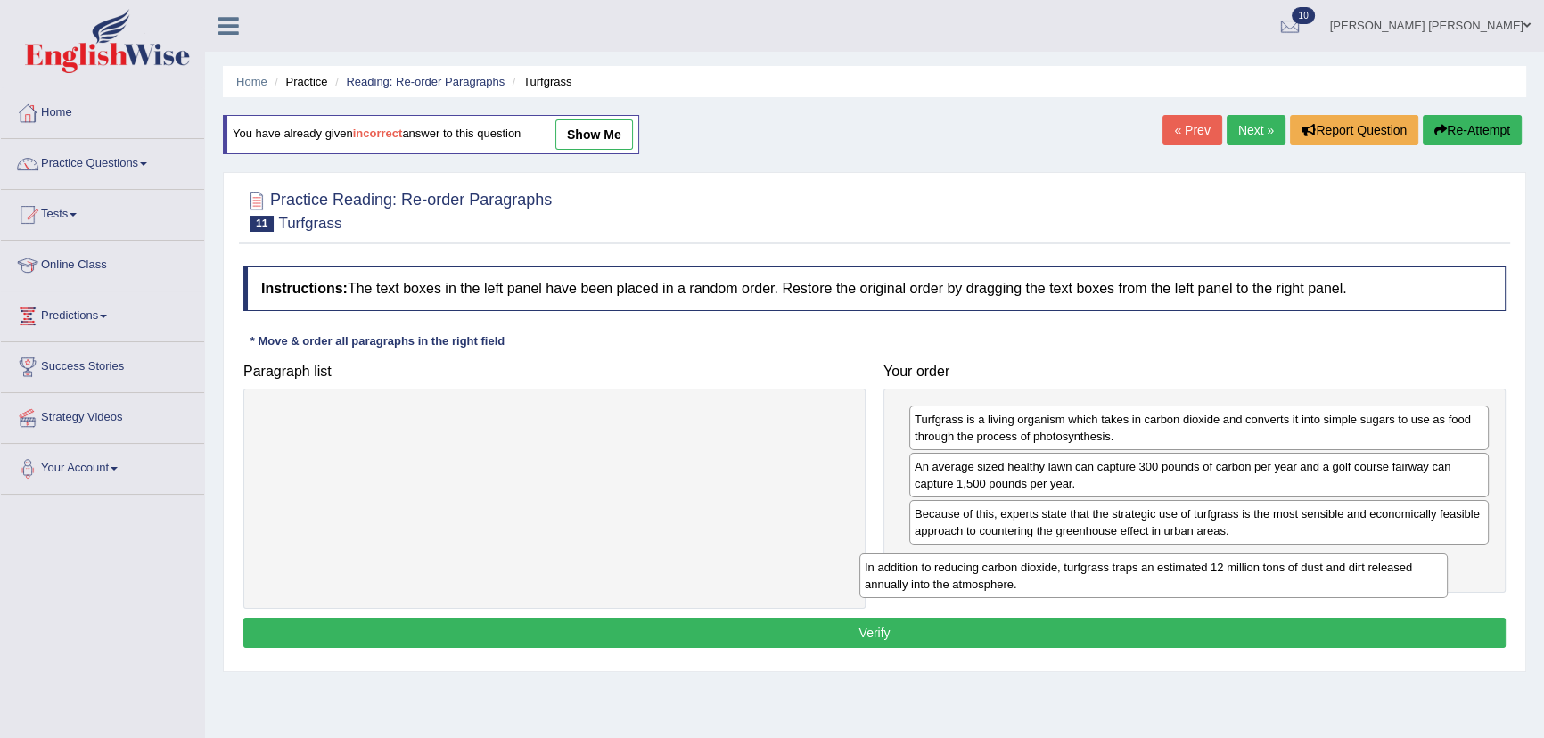
drag, startPoint x: 578, startPoint y: 440, endPoint x: 1196, endPoint y: 576, distance: 632.8
click at [1195, 578] on div "In addition to reducing carbon dioxide, turfgrass traps an estimated 12 million…" at bounding box center [1154, 576] width 588 height 45
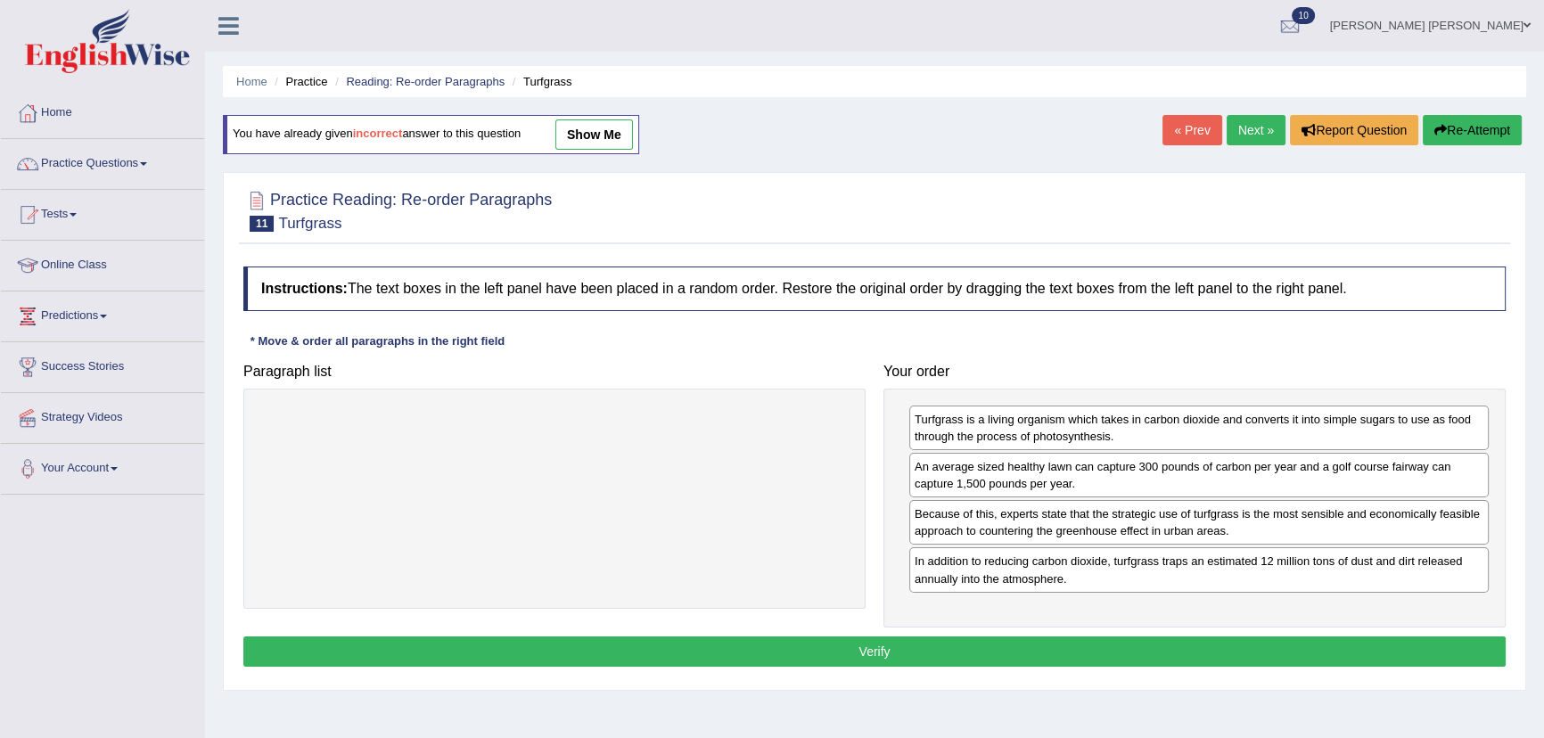
click at [891, 646] on button "Verify" at bounding box center [874, 652] width 1263 height 30
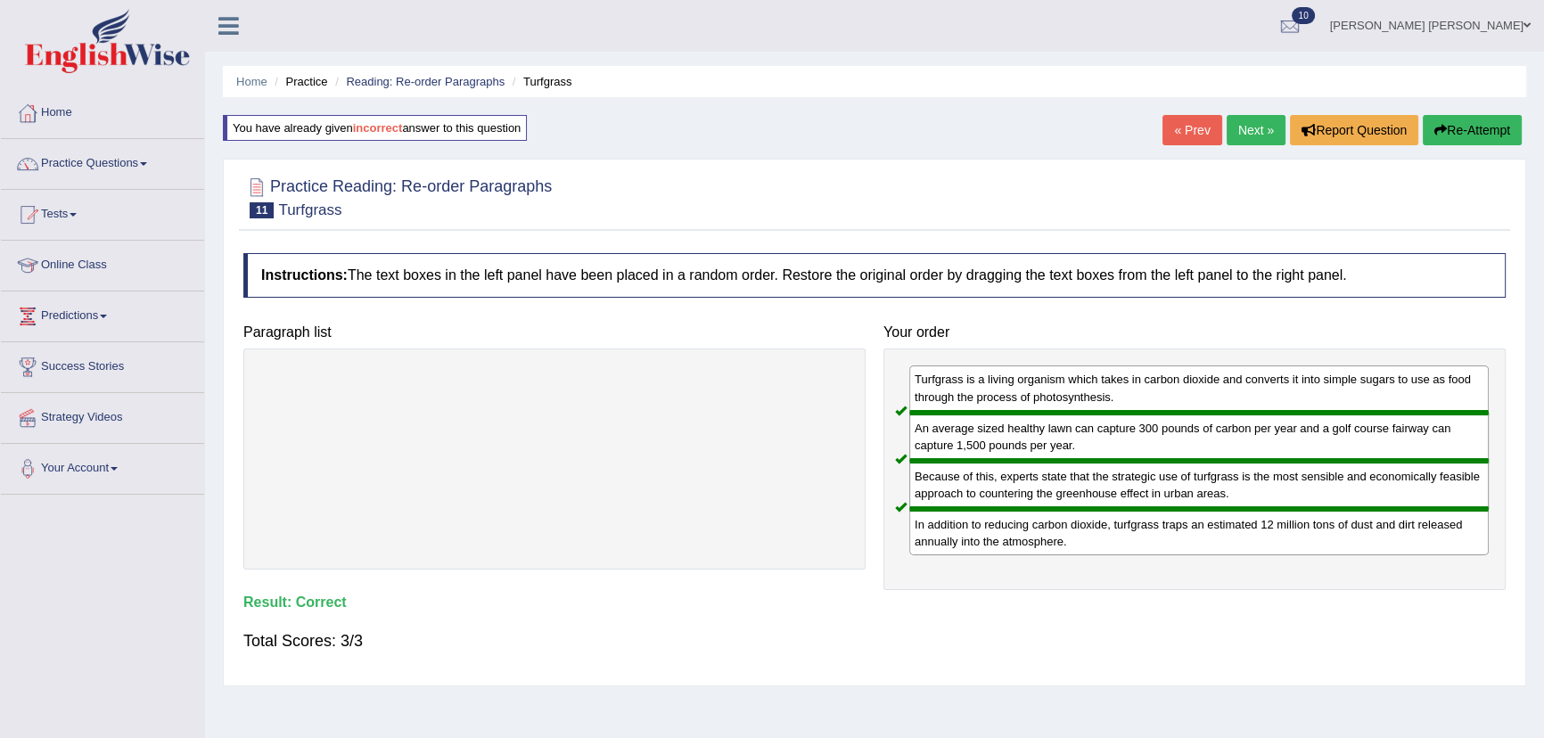
click at [1270, 129] on link "Next »" at bounding box center [1256, 130] width 59 height 30
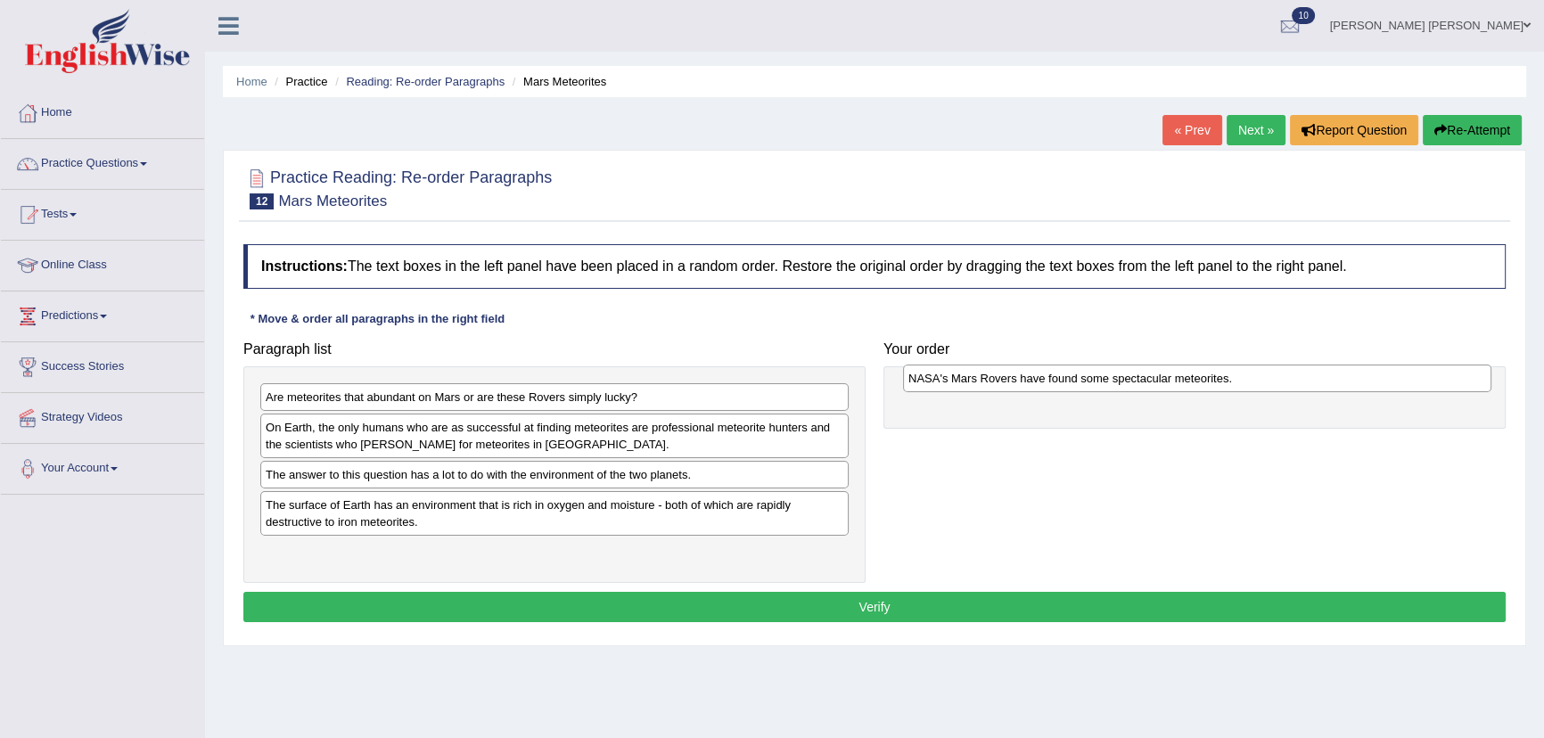
drag, startPoint x: 526, startPoint y: 477, endPoint x: 1169, endPoint y: 381, distance: 650.0
click at [1169, 381] on div "NASA's Mars Rovers have found some spectacular meteorites." at bounding box center [1197, 379] width 588 height 28
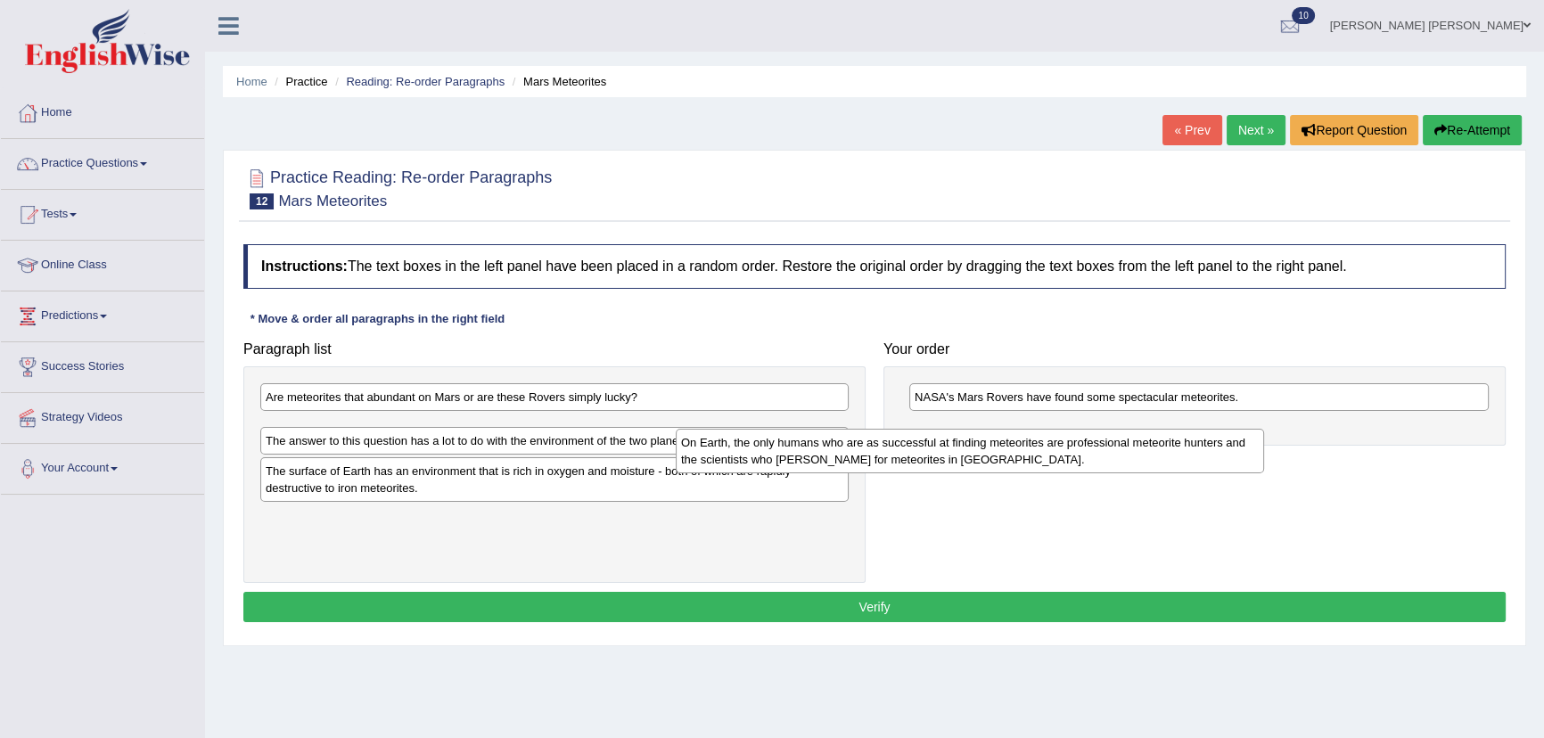
drag, startPoint x: 408, startPoint y: 441, endPoint x: 942, endPoint y: 415, distance: 534.7
click at [942, 429] on div "On Earth, the only humans who are as successful at finding meteorites are profe…" at bounding box center [970, 451] width 588 height 45
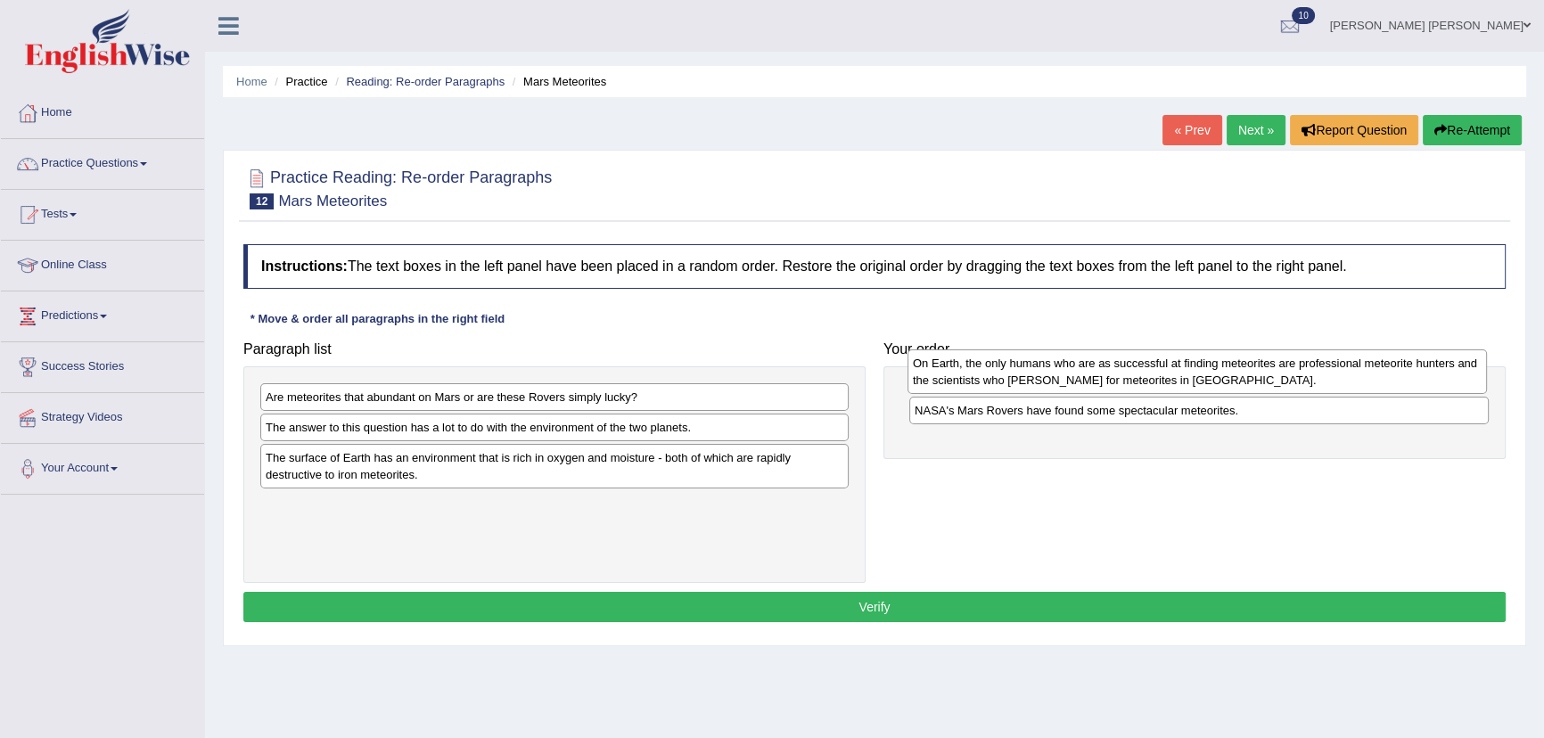
drag, startPoint x: 993, startPoint y: 425, endPoint x: 992, endPoint y: 370, distance: 55.3
click at [992, 368] on div "On Earth, the only humans who are as successful at finding meteorites are profe…" at bounding box center [1198, 372] width 580 height 45
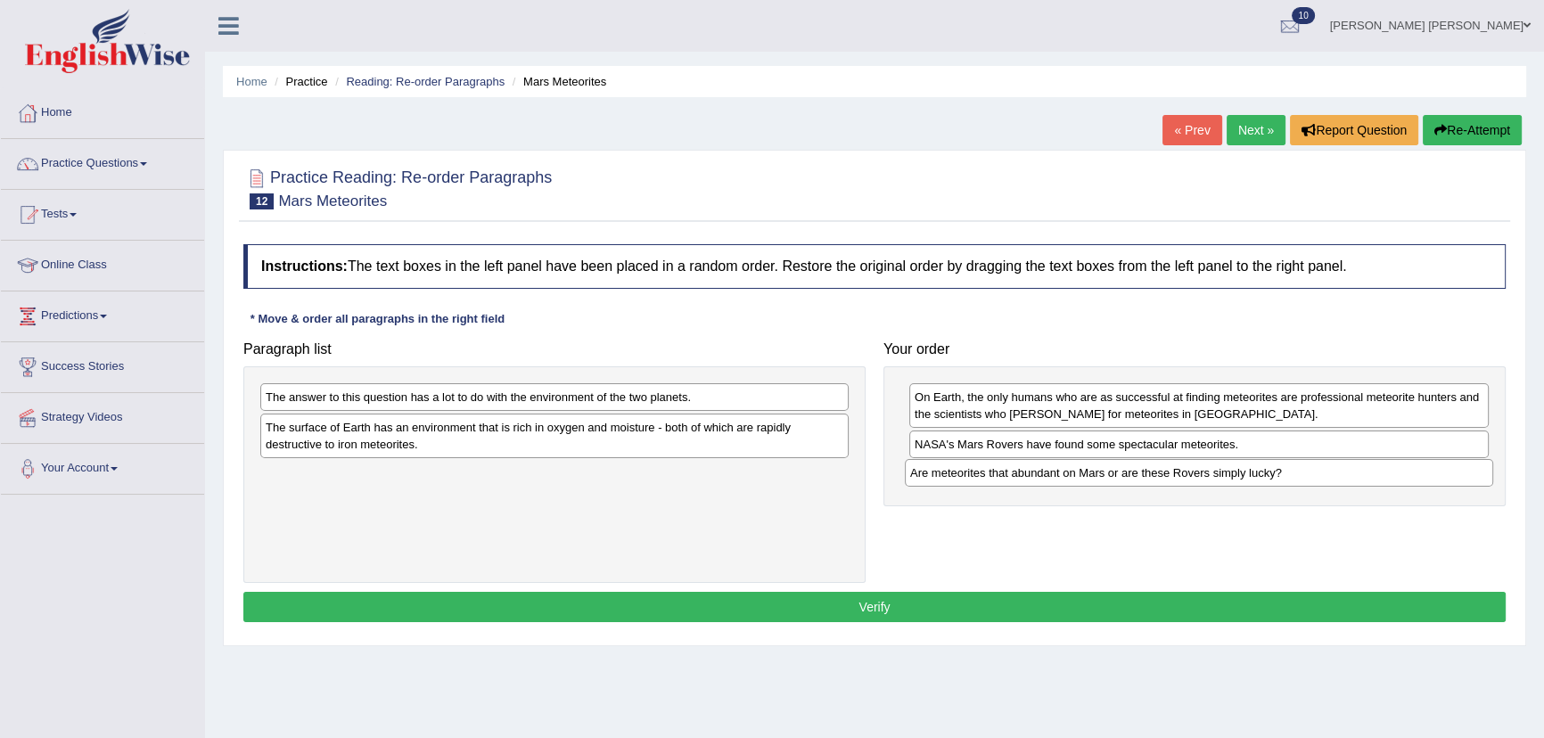
drag, startPoint x: 411, startPoint y: 399, endPoint x: 1056, endPoint y: 474, distance: 649.1
click at [1056, 474] on div "Are meteorites that abundant on Mars or are these Rovers simply lucky?" at bounding box center [1199, 473] width 588 height 28
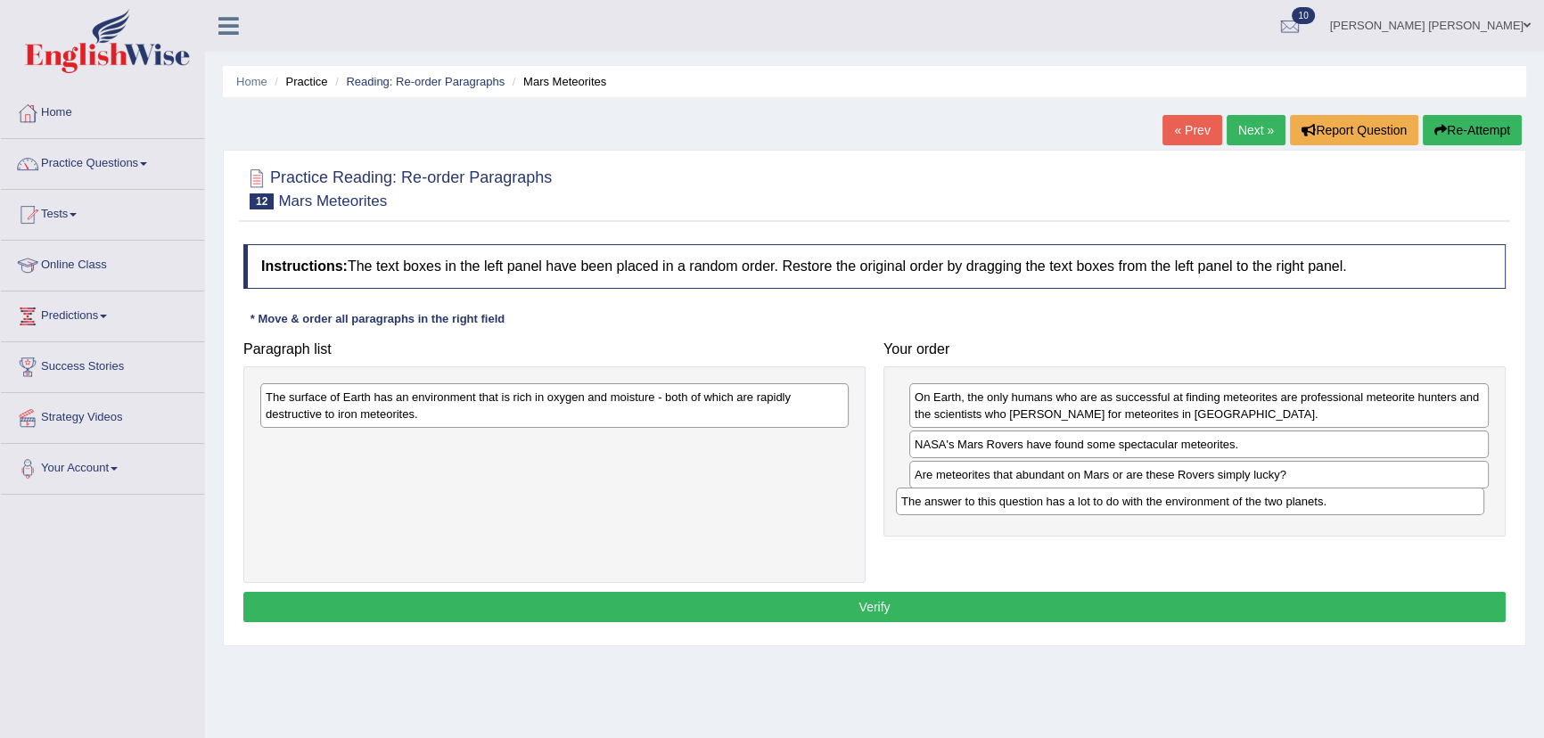
drag, startPoint x: 396, startPoint y: 402, endPoint x: 1032, endPoint y: 506, distance: 644.2
click at [1032, 506] on div "The answer to this question has a lot to do with the environment of the two pla…" at bounding box center [1190, 502] width 588 height 28
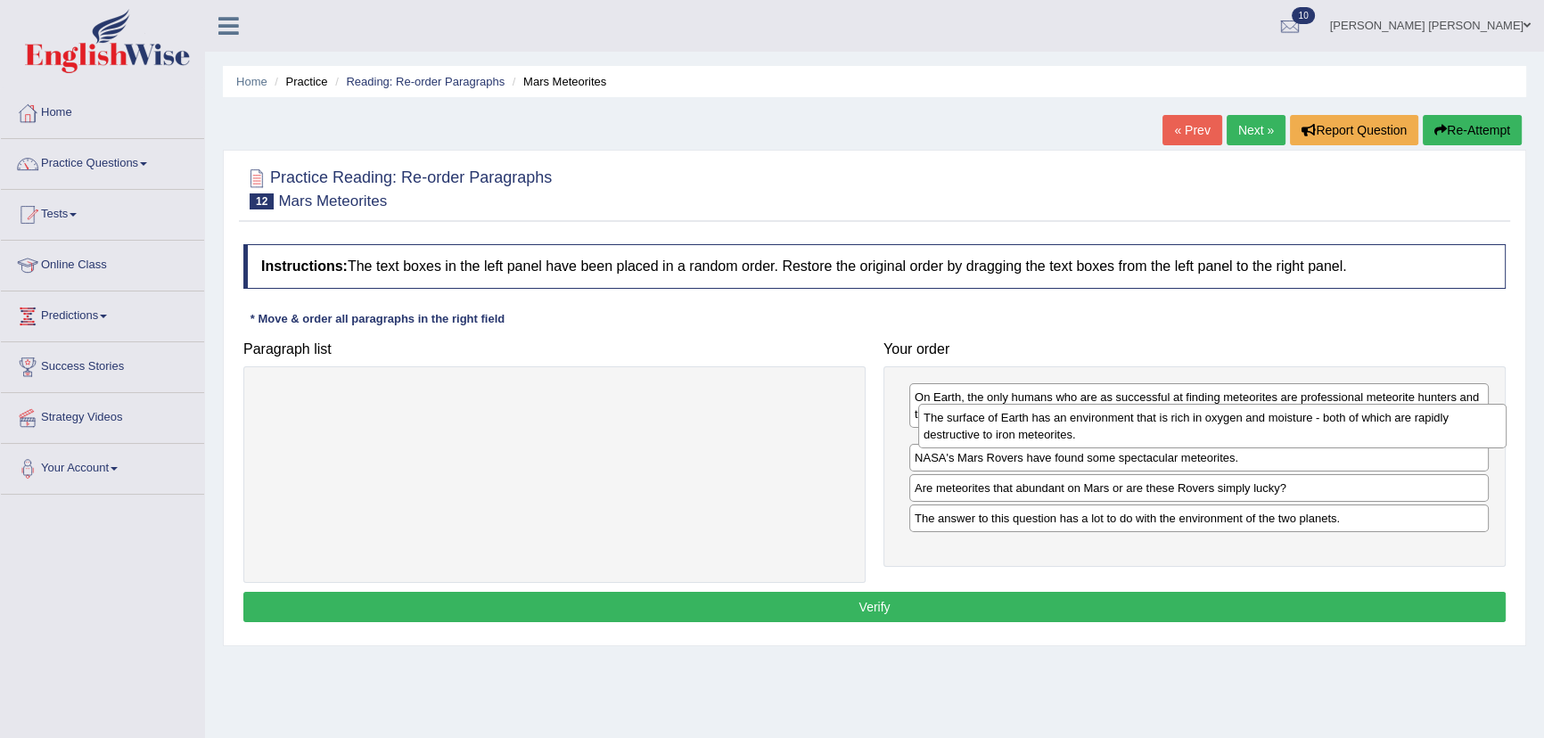
drag, startPoint x: 391, startPoint y: 409, endPoint x: 1049, endPoint y: 430, distance: 658.3
click at [1049, 430] on div "The surface of Earth has an environment that is rich in oxygen and moisture - b…" at bounding box center [1212, 426] width 588 height 45
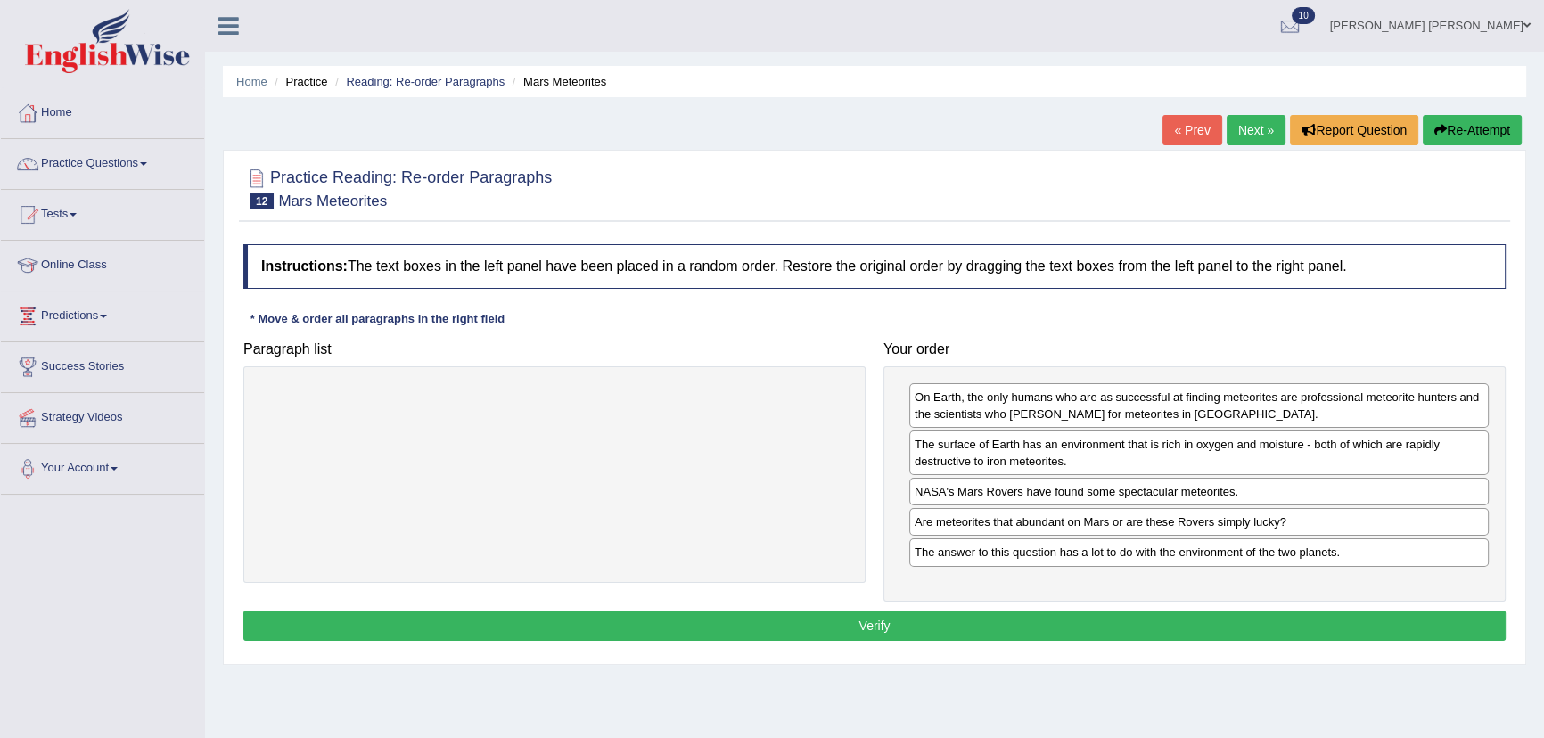
click at [837, 623] on button "Verify" at bounding box center [874, 626] width 1263 height 30
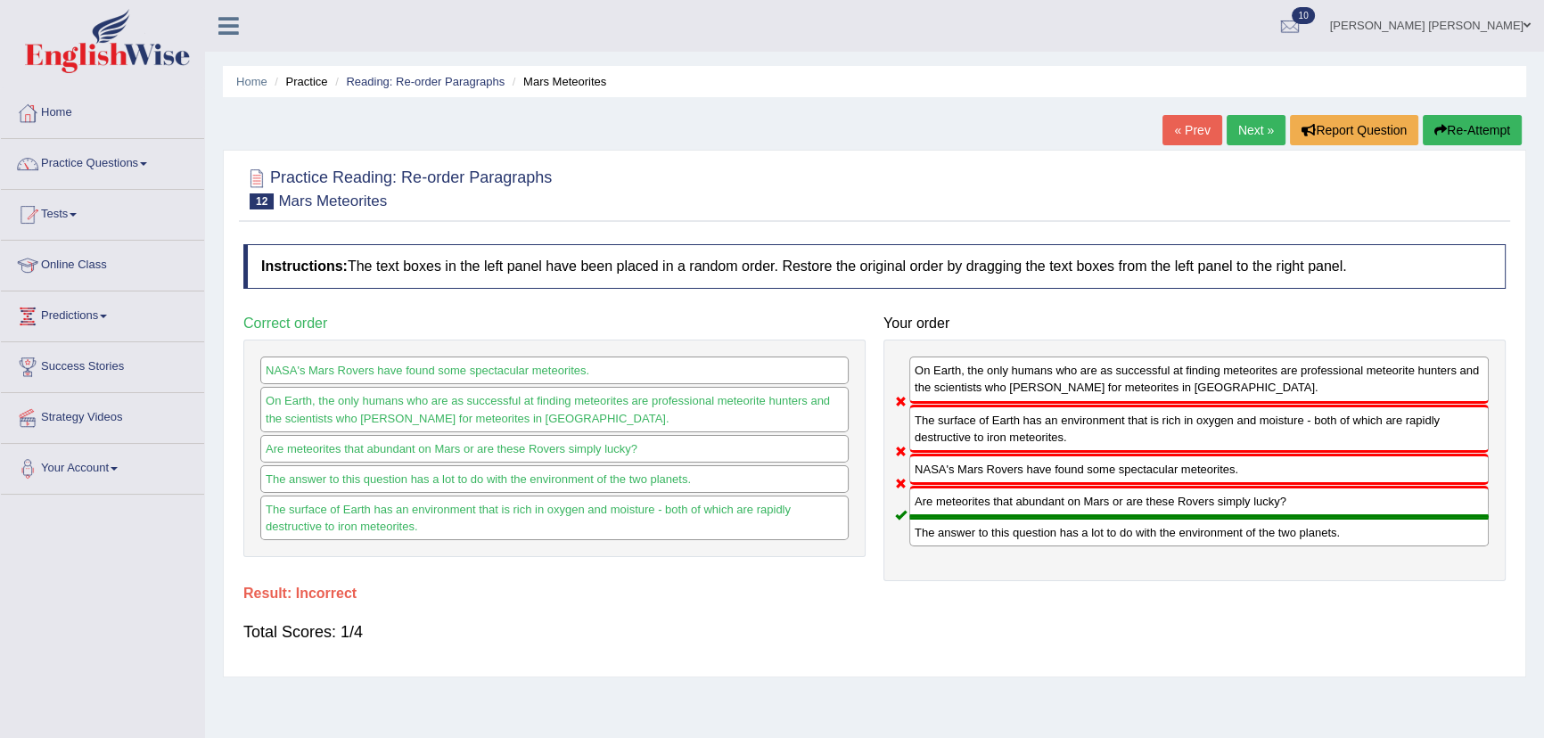
click at [1452, 122] on button "Re-Attempt" at bounding box center [1472, 130] width 99 height 30
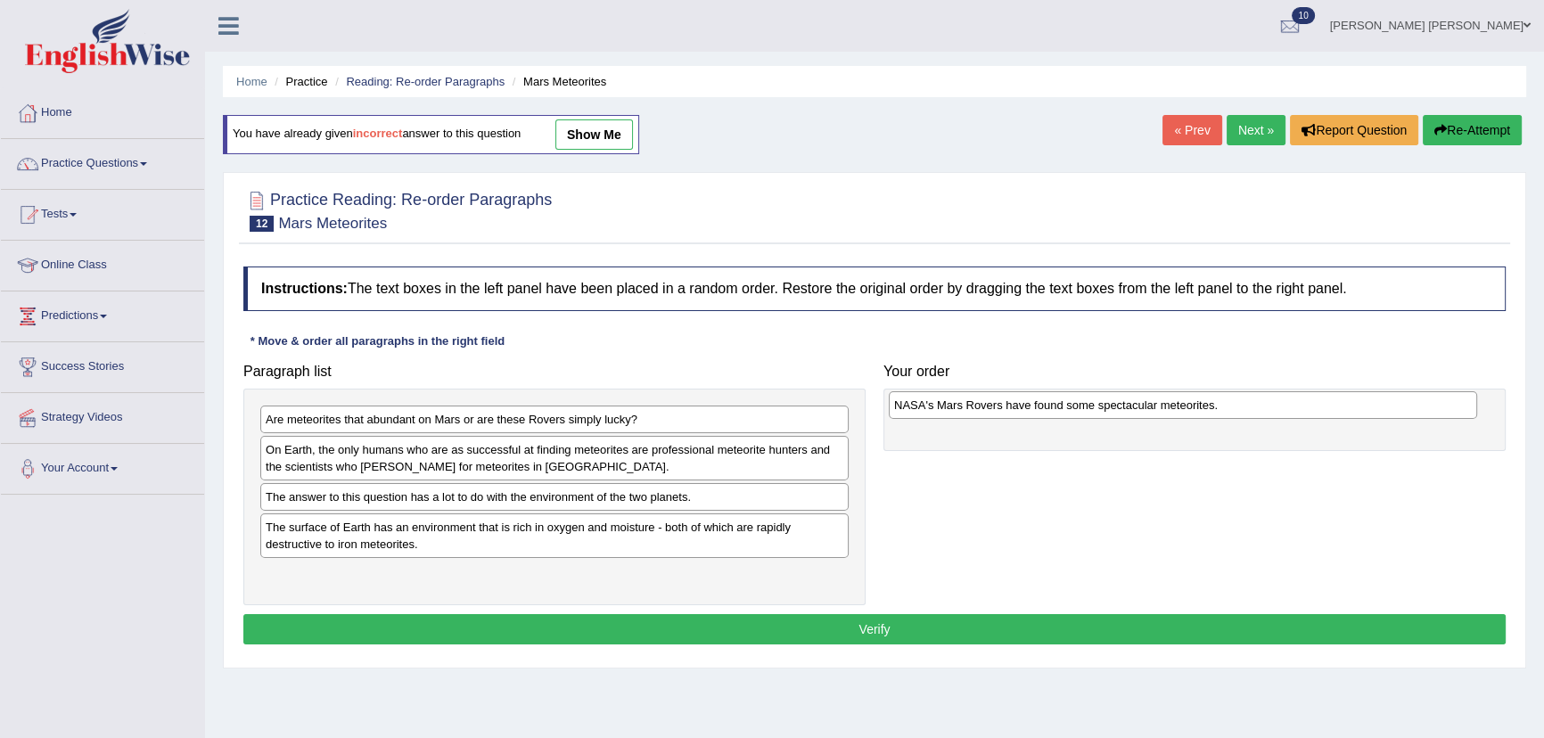
drag, startPoint x: 422, startPoint y: 499, endPoint x: 1050, endPoint y: 407, distance: 635.3
click at [1050, 407] on div "NASA's Mars Rovers have found some spectacular meteorites." at bounding box center [1183, 405] width 588 height 28
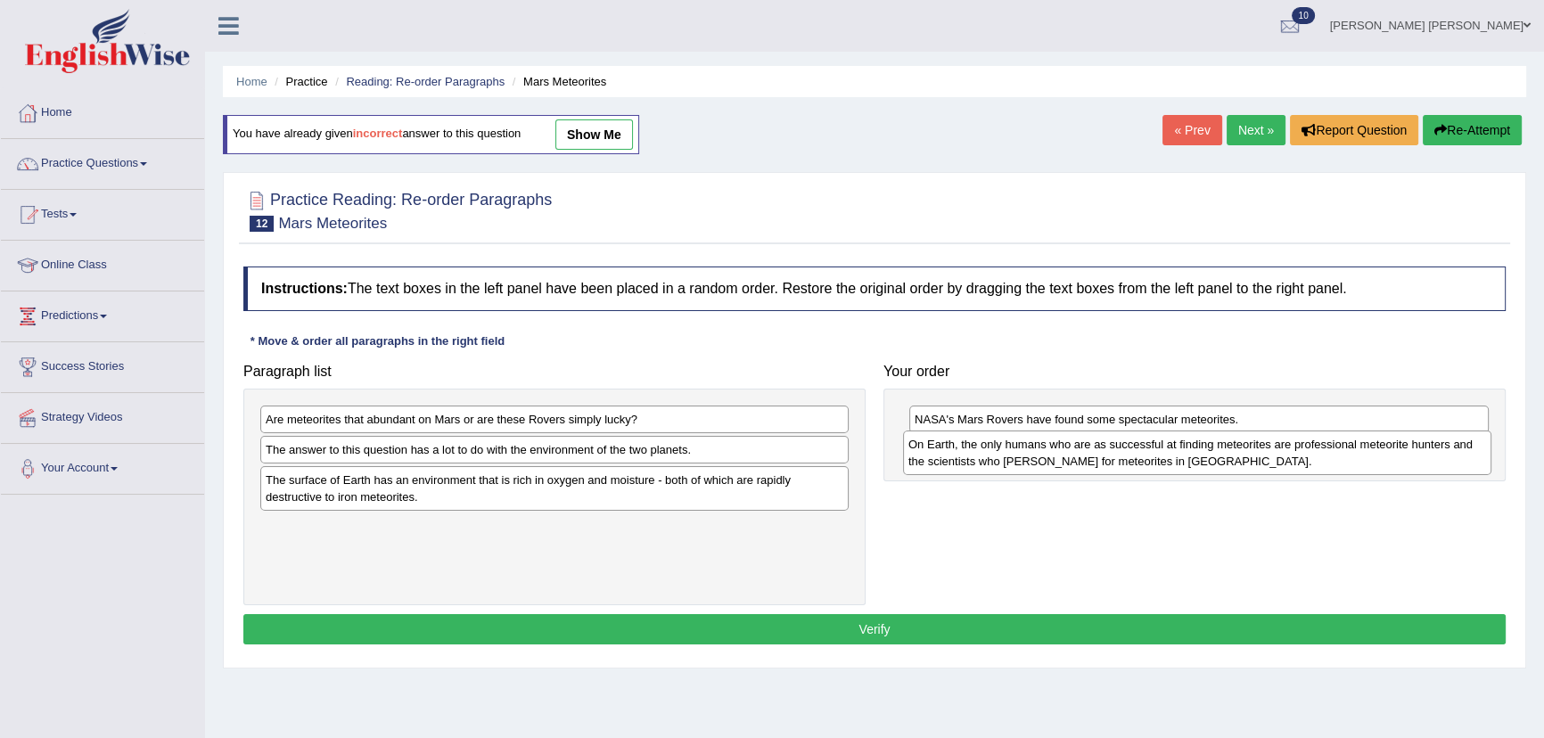
drag, startPoint x: 368, startPoint y: 459, endPoint x: 1013, endPoint y: 454, distance: 644.7
click at [1012, 454] on div "On Earth, the only humans who are as successful at finding meteorites are profe…" at bounding box center [1197, 453] width 588 height 45
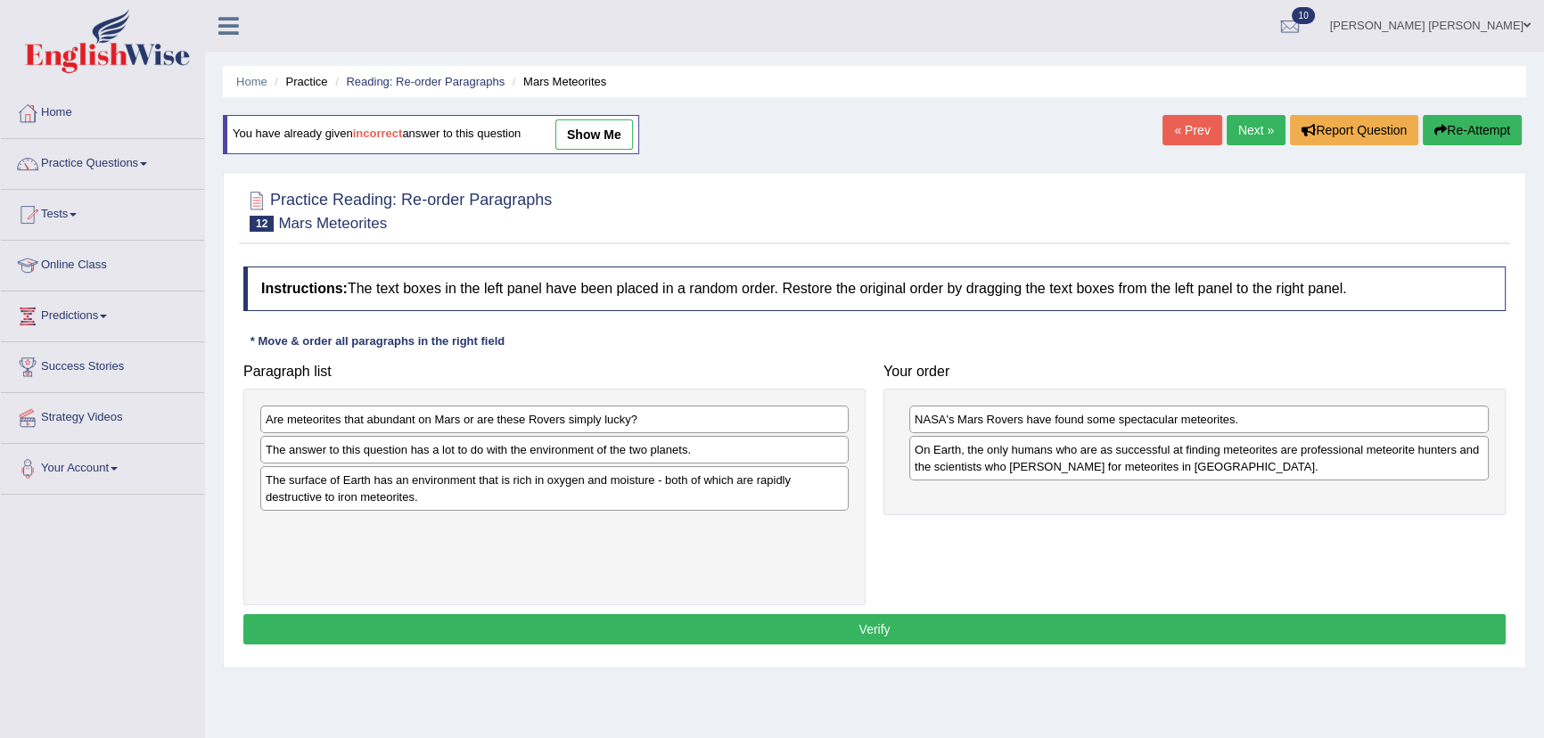
click at [286, 425] on div "Are meteorites that abundant on Mars or are these Rovers simply lucky?" at bounding box center [554, 420] width 588 height 28
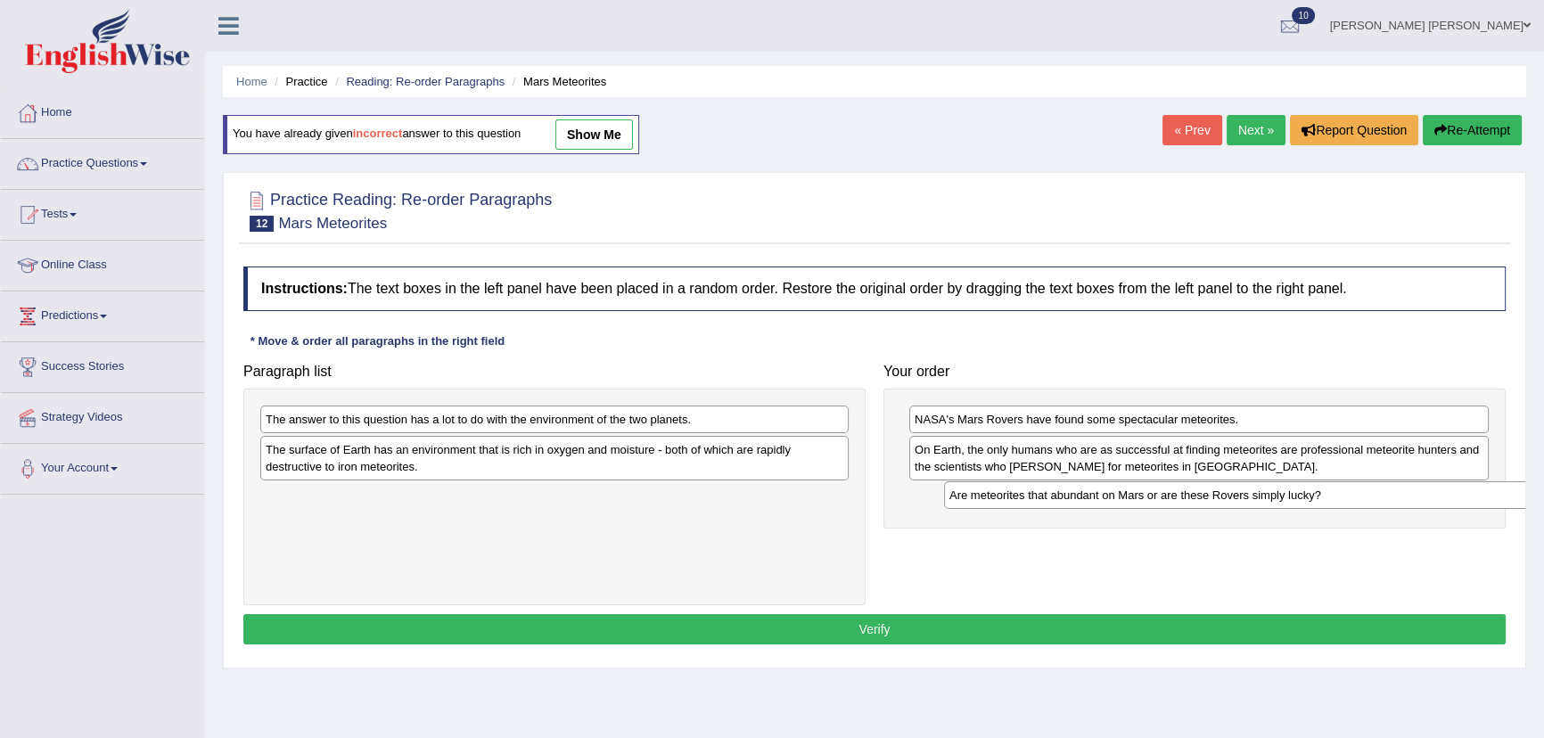
drag, startPoint x: 443, startPoint y: 424, endPoint x: 1128, endPoint y: 500, distance: 688.9
click at [1128, 500] on div "Are meteorites that abundant on Mars or are these Rovers simply lucky?" at bounding box center [1238, 495] width 588 height 28
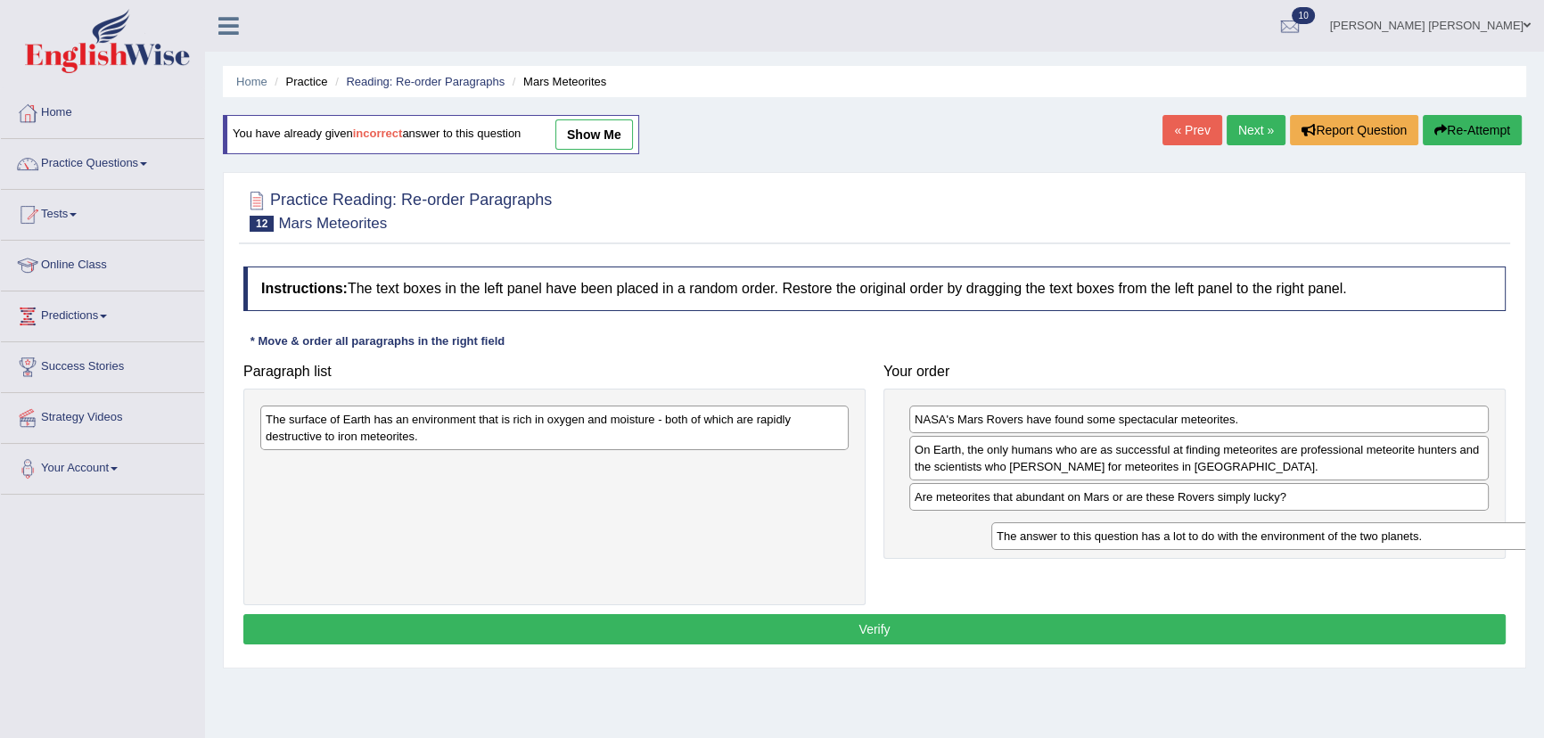
drag, startPoint x: 482, startPoint y: 424, endPoint x: 1159, endPoint y: 523, distance: 684.1
click at [1159, 525] on div "The answer to this question has a lot to do with the environment of the two pla…" at bounding box center [1285, 536] width 588 height 28
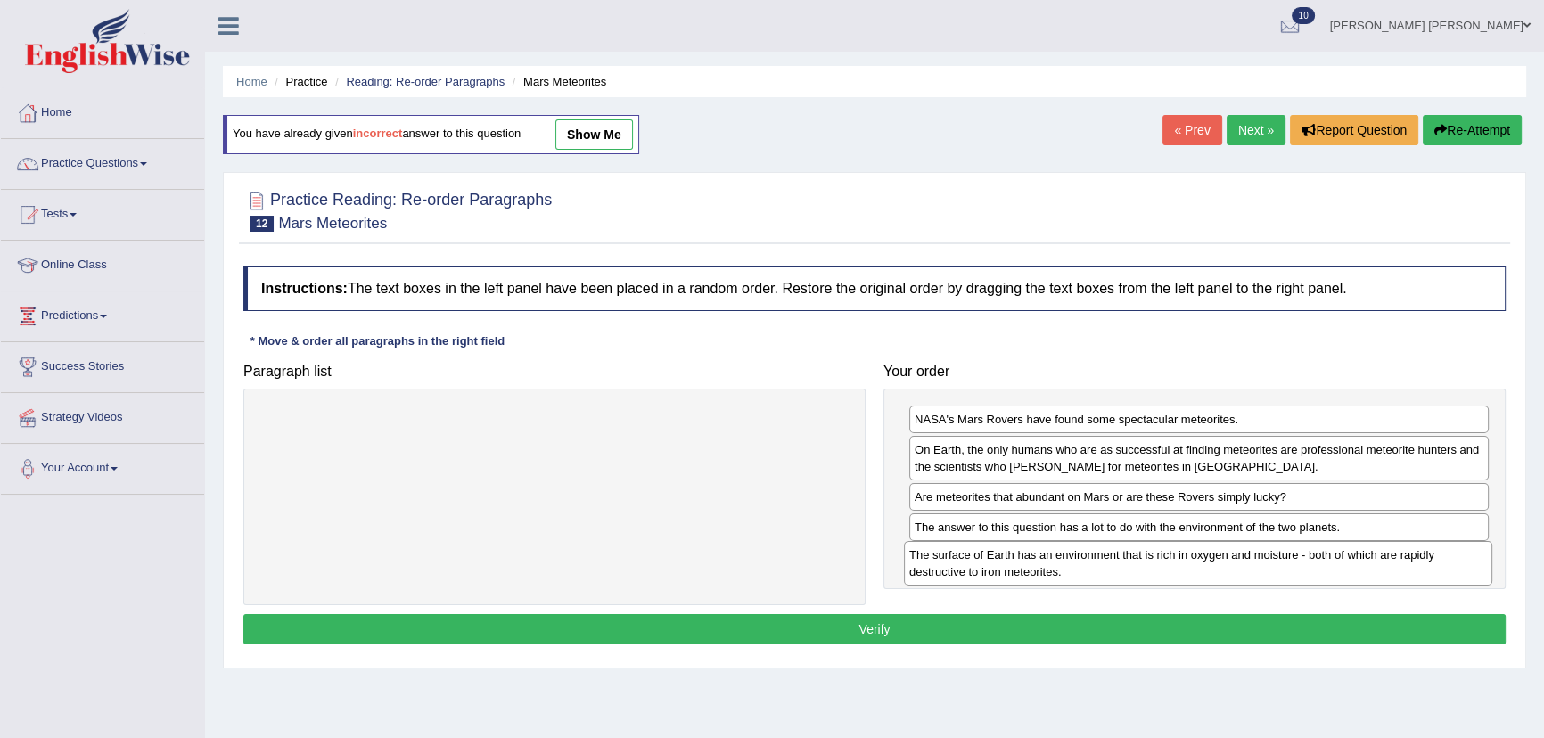
drag, startPoint x: 745, startPoint y: 436, endPoint x: 1389, endPoint y: 572, distance: 657.9
click at [1389, 572] on div "The surface of Earth has an environment that is rich in oxygen and moisture - b…" at bounding box center [1198, 563] width 588 height 45
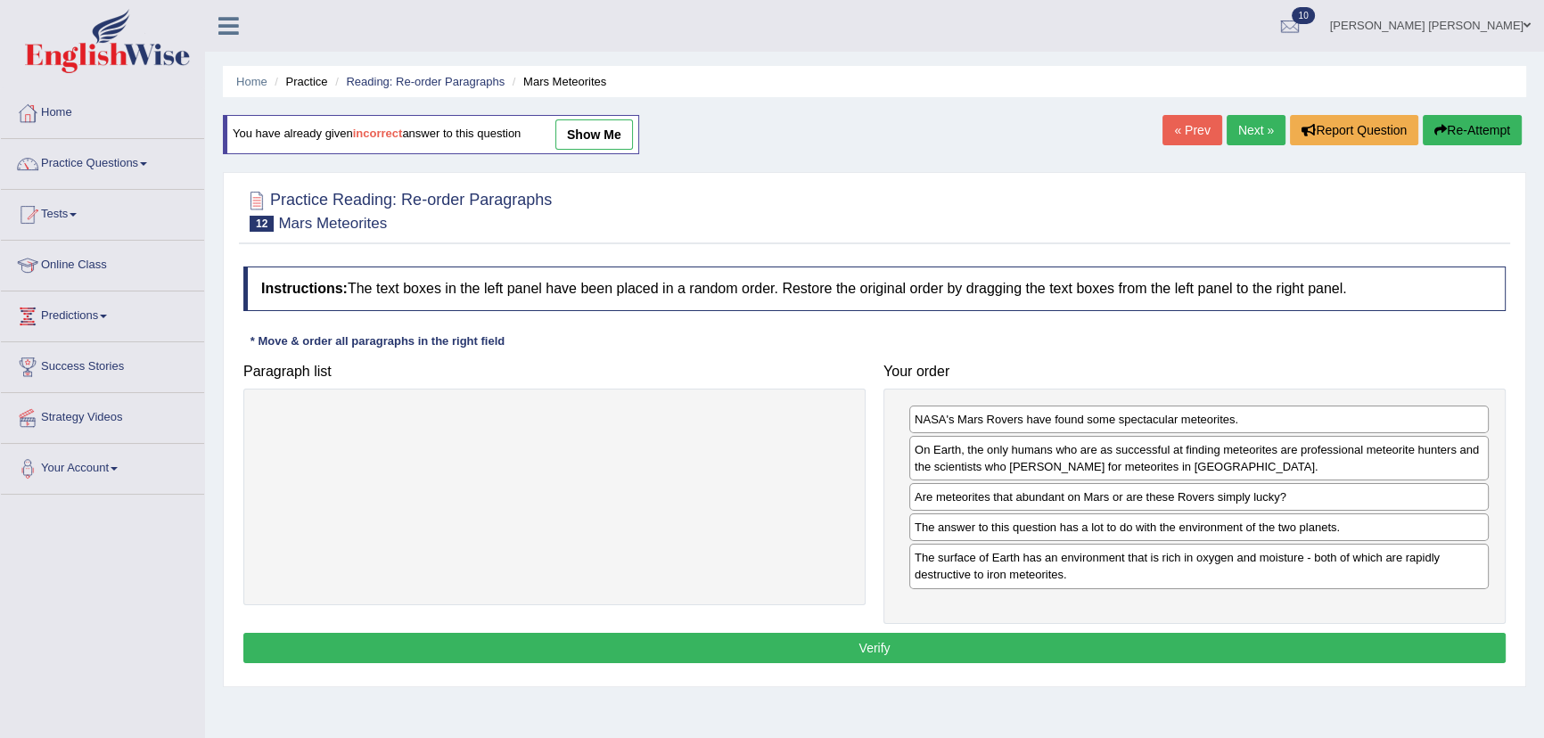
click at [934, 637] on button "Verify" at bounding box center [874, 648] width 1263 height 30
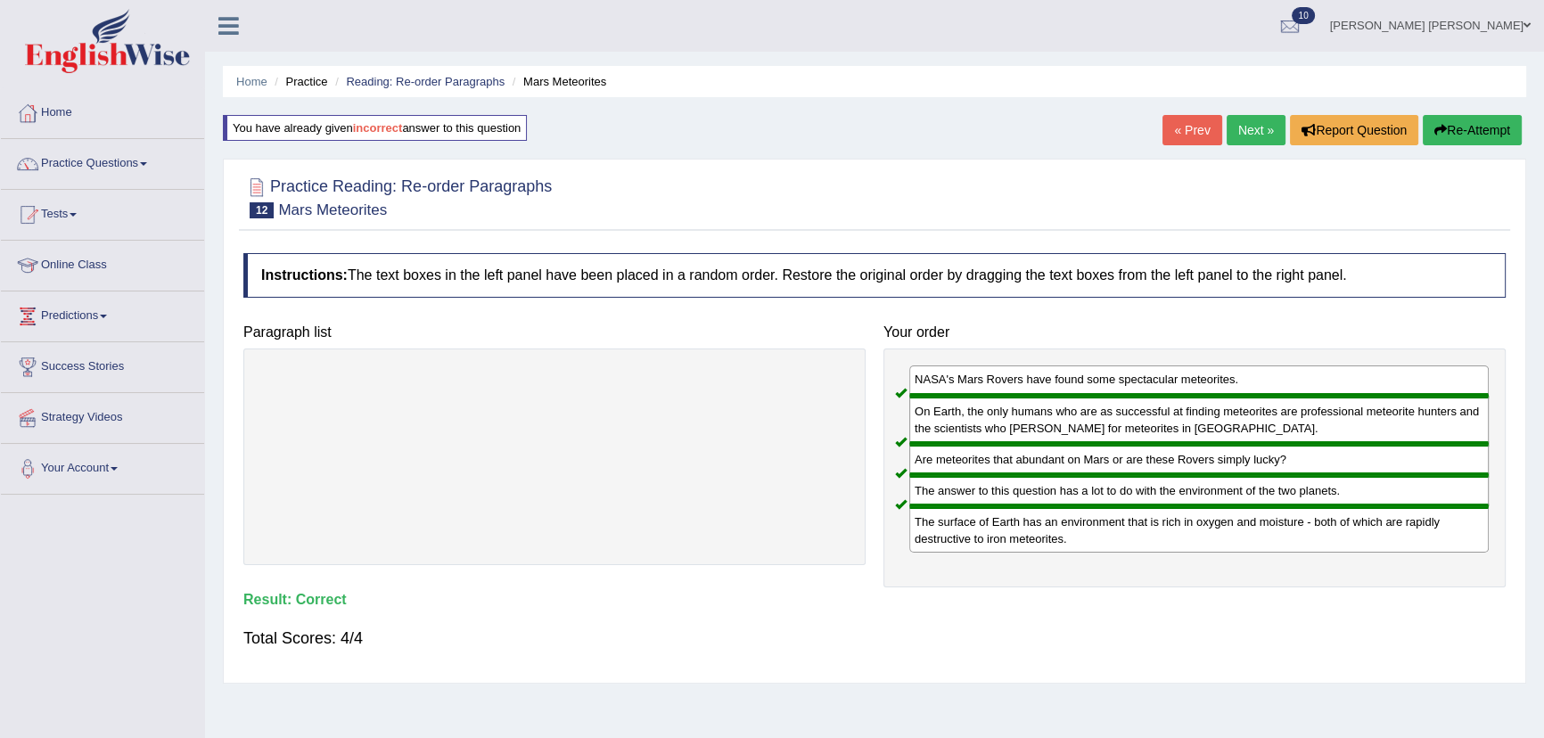
click at [1238, 124] on link "Next »" at bounding box center [1256, 130] width 59 height 30
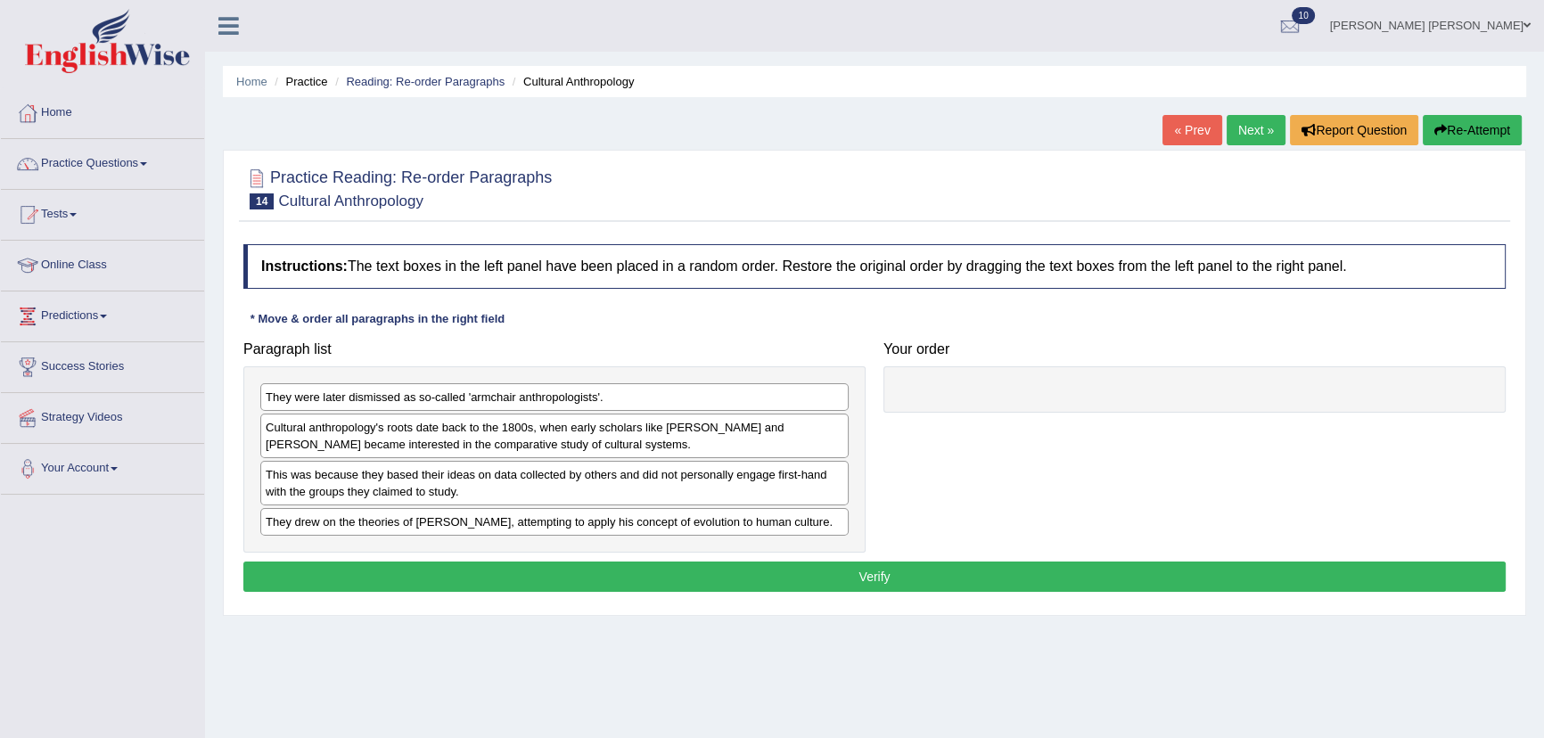
click at [1189, 136] on link "« Prev" at bounding box center [1192, 130] width 59 height 30
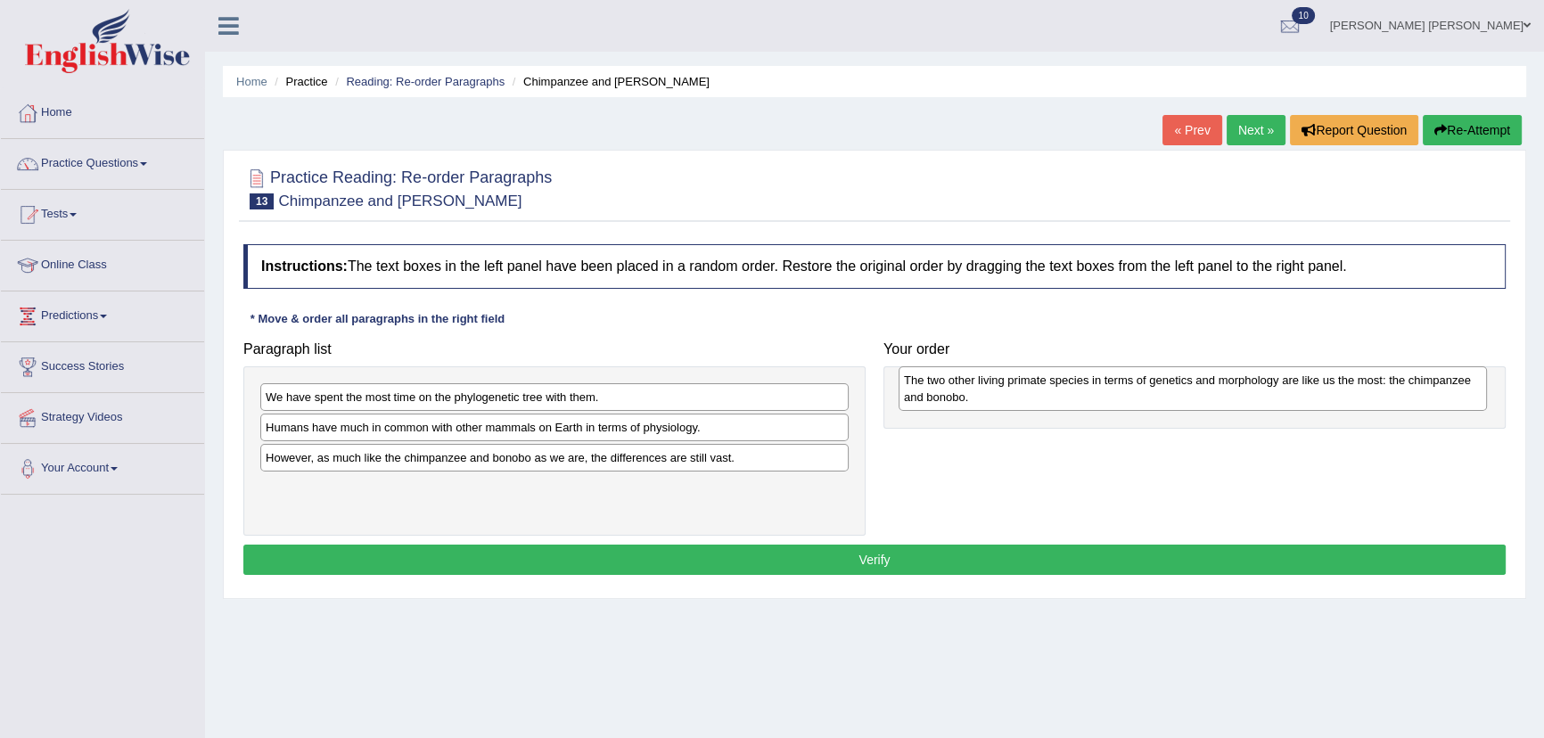
drag, startPoint x: 328, startPoint y: 434, endPoint x: 963, endPoint y: 387, distance: 636.6
click at [964, 387] on div "The two other living primate species in terms of genetics and morphology are li…" at bounding box center [1193, 388] width 588 height 45
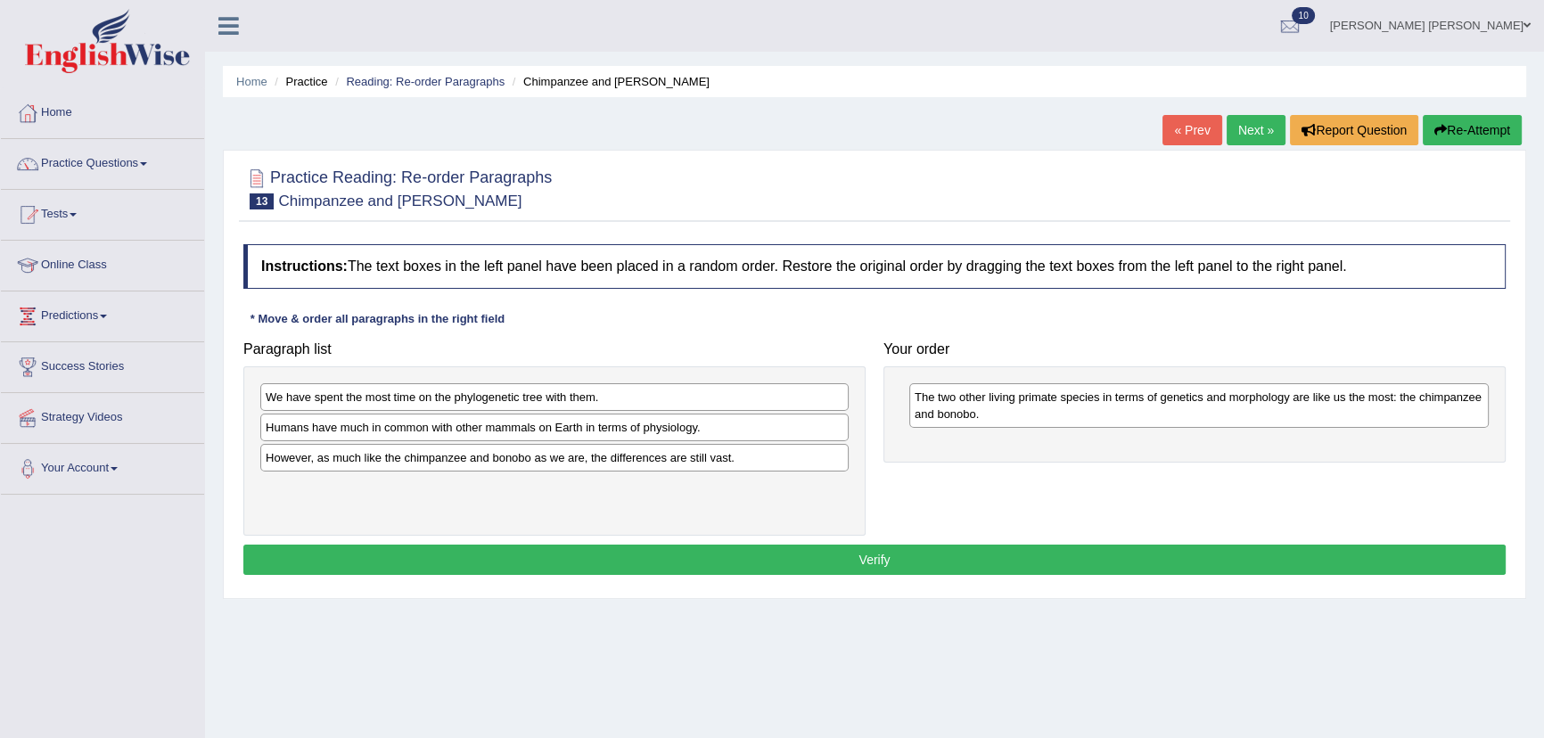
click at [414, 427] on div "Humans have much in common with other mammals on Earth in terms of physiology." at bounding box center [554, 428] width 588 height 28
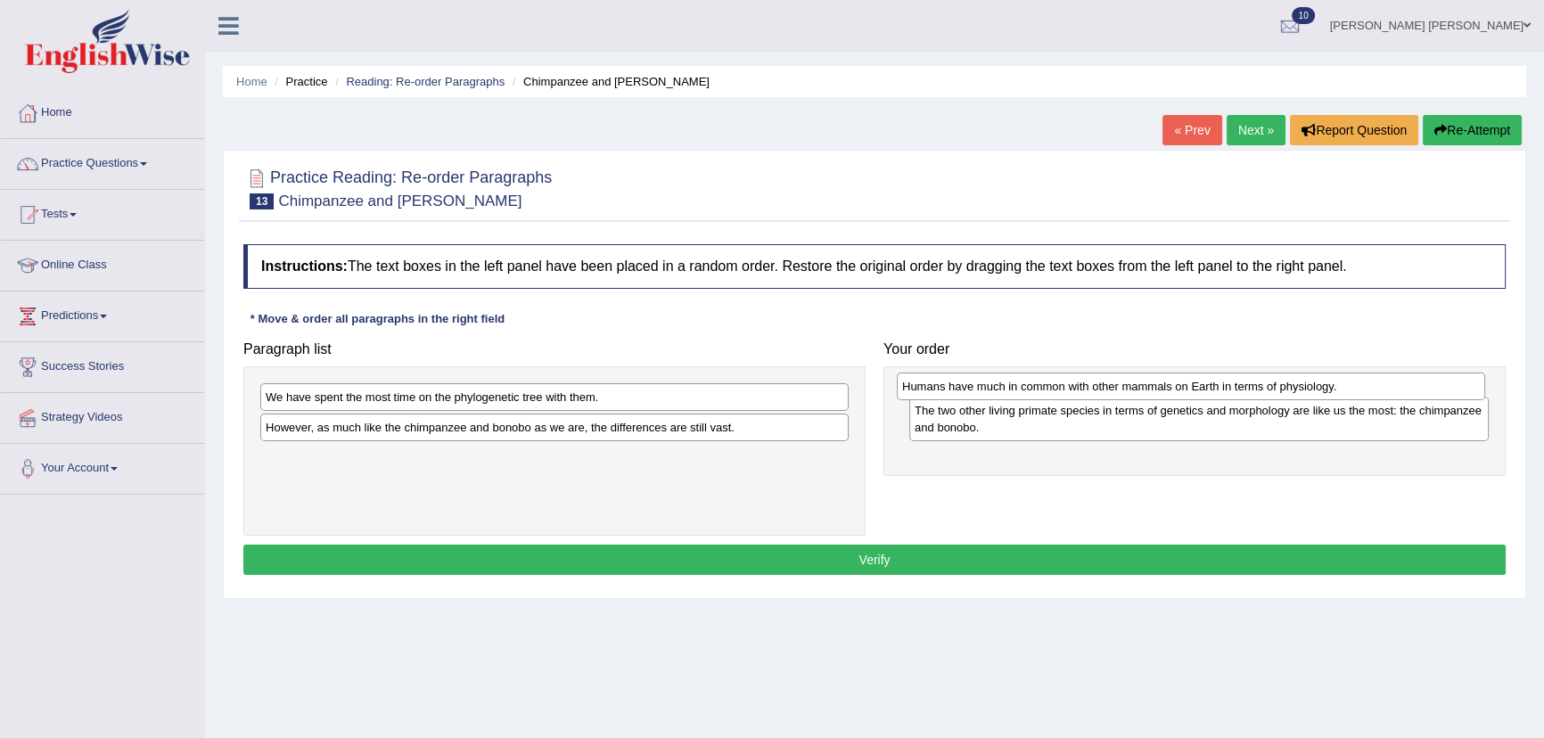
drag, startPoint x: 374, startPoint y: 431, endPoint x: 1014, endPoint y: 384, distance: 641.0
click at [1011, 387] on div "Humans have much in common with other mammals on Earth in terms of physiology." at bounding box center [1191, 387] width 588 height 28
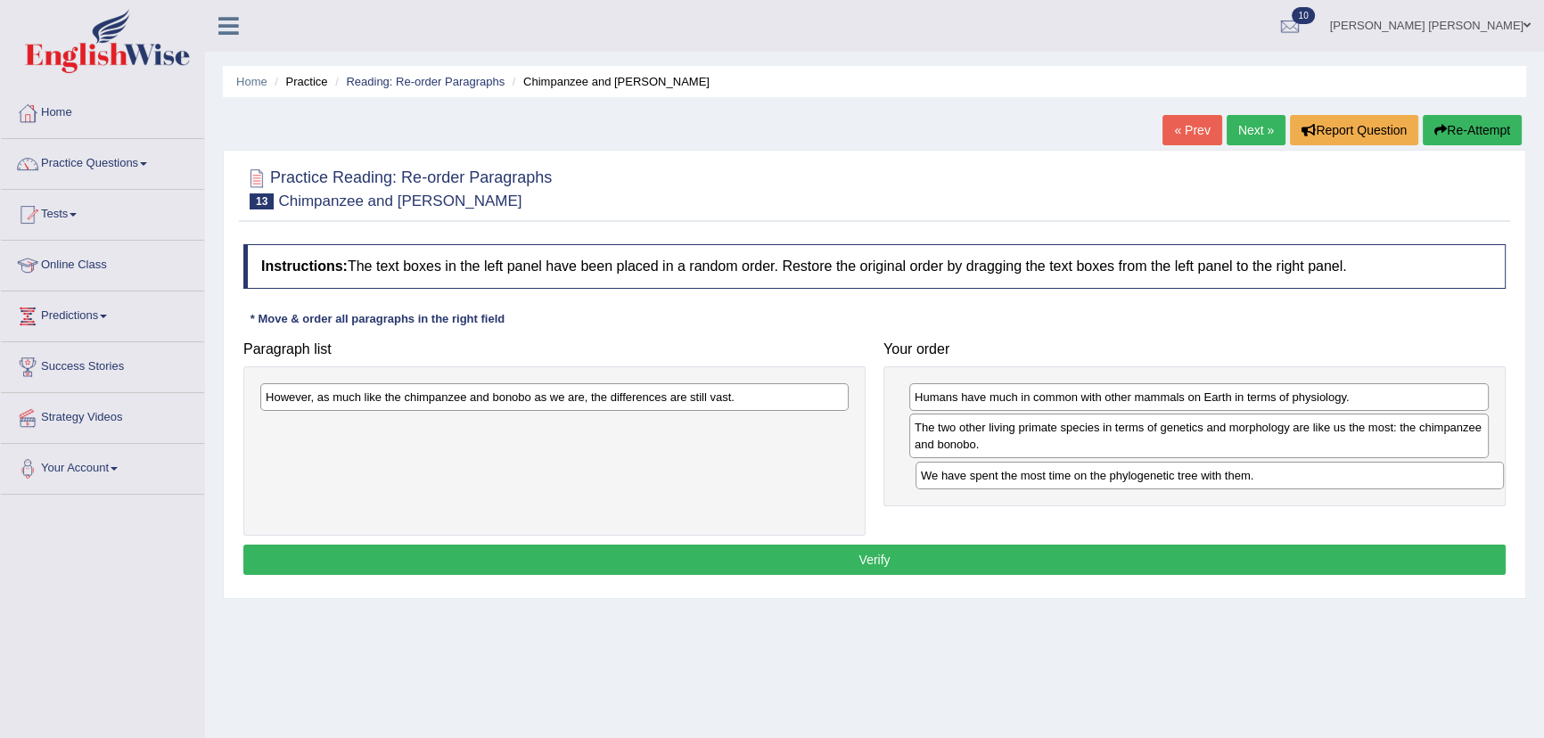
drag, startPoint x: 516, startPoint y: 403, endPoint x: 1172, endPoint y: 481, distance: 660.0
click at [1172, 481] on div "We have spent the most time on the phylogenetic tree with them." at bounding box center [1210, 476] width 588 height 28
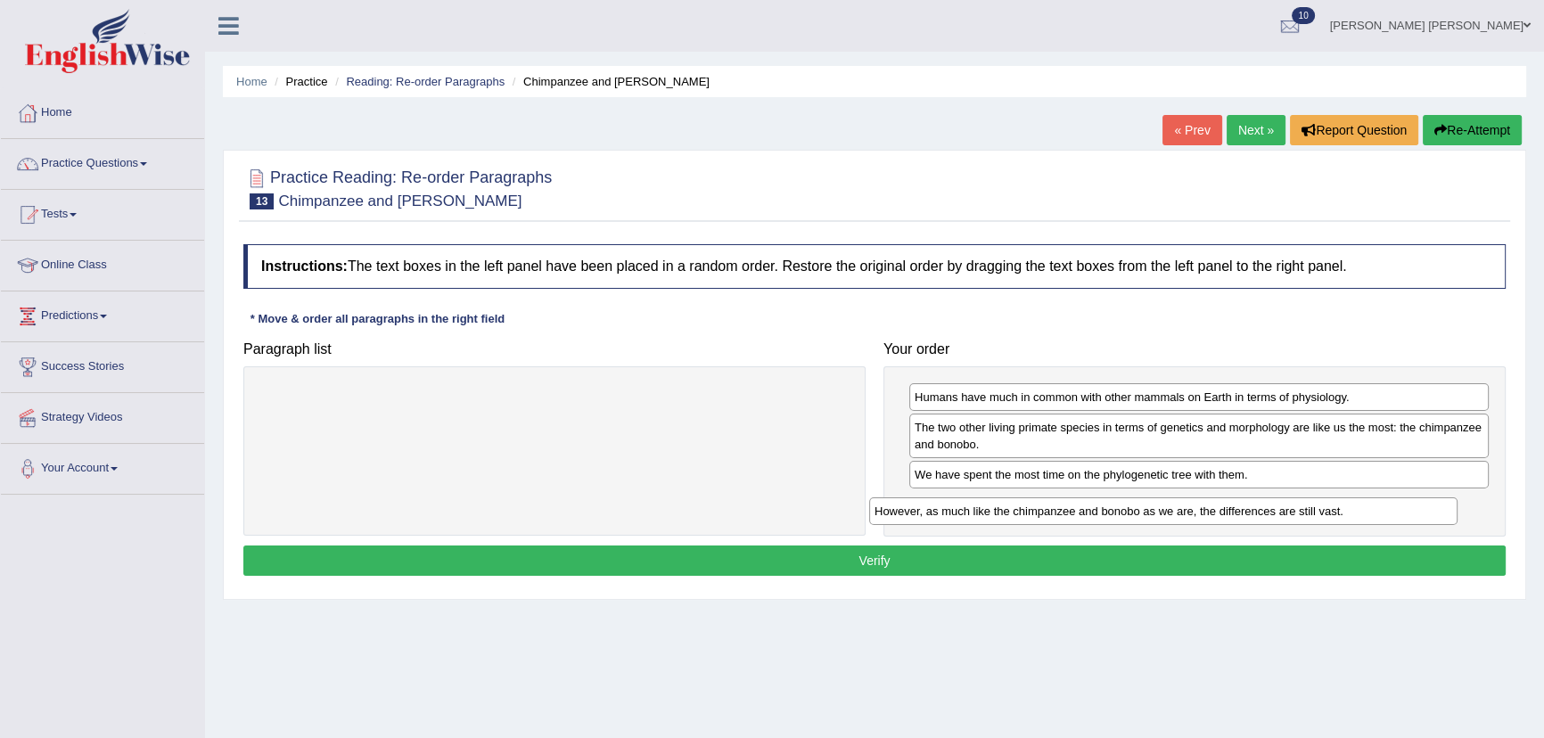
drag, startPoint x: 425, startPoint y: 398, endPoint x: 1041, endPoint y: 509, distance: 626.1
click at [1037, 511] on div "However, as much like the chimpanzee and bonobo as we are, the differences are …" at bounding box center [1163, 512] width 588 height 28
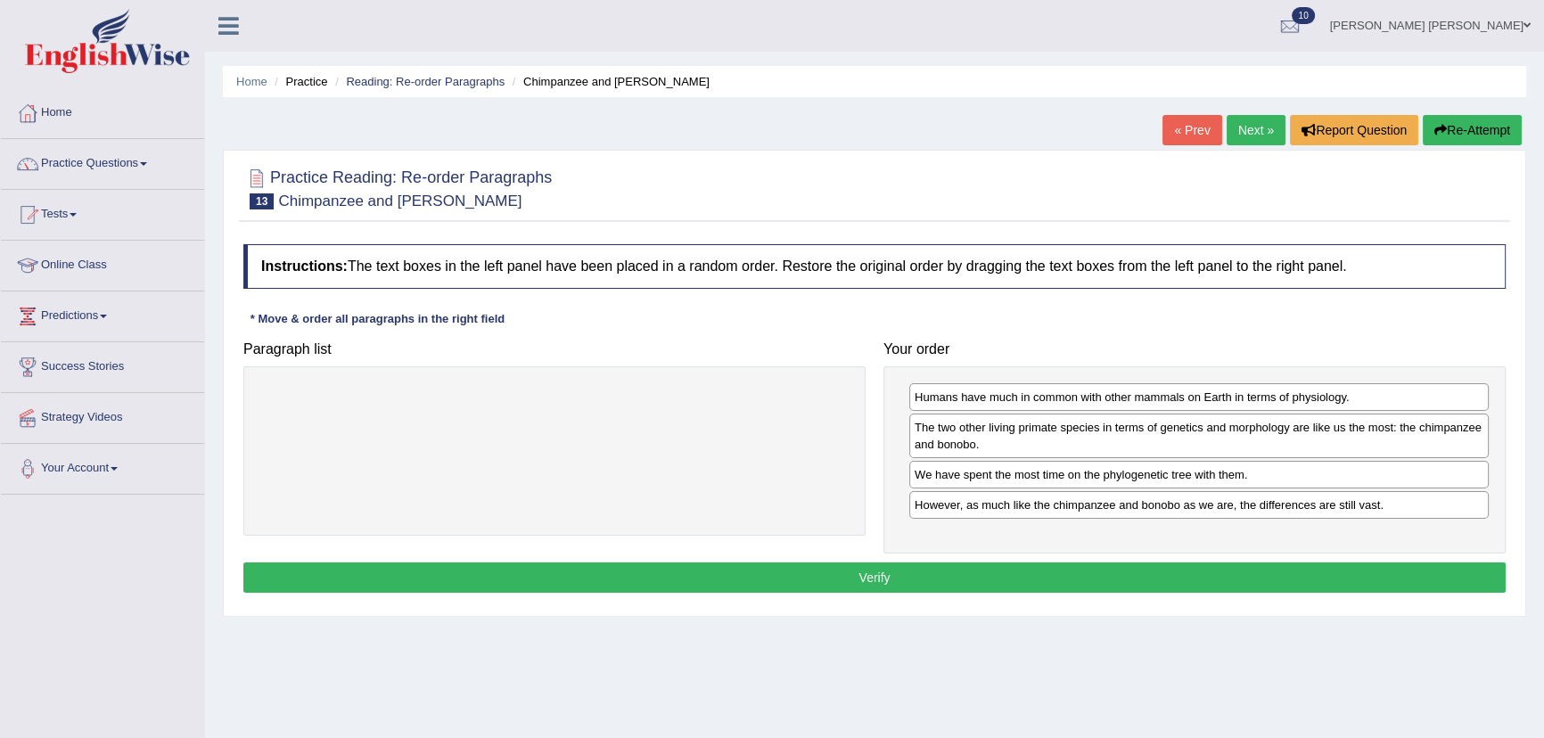
click at [826, 566] on button "Verify" at bounding box center [874, 578] width 1263 height 30
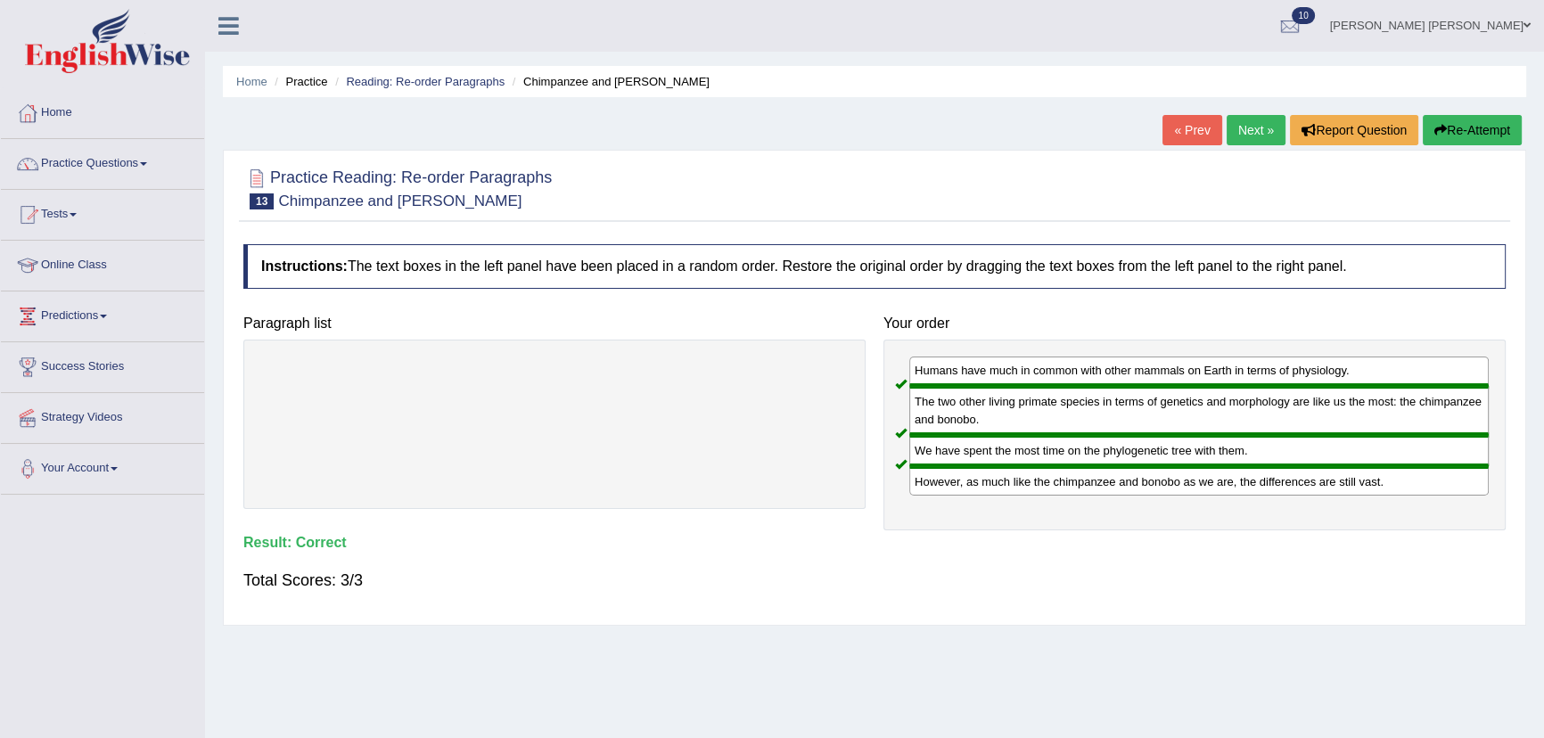
click at [1435, 129] on icon "button" at bounding box center [1441, 130] width 12 height 12
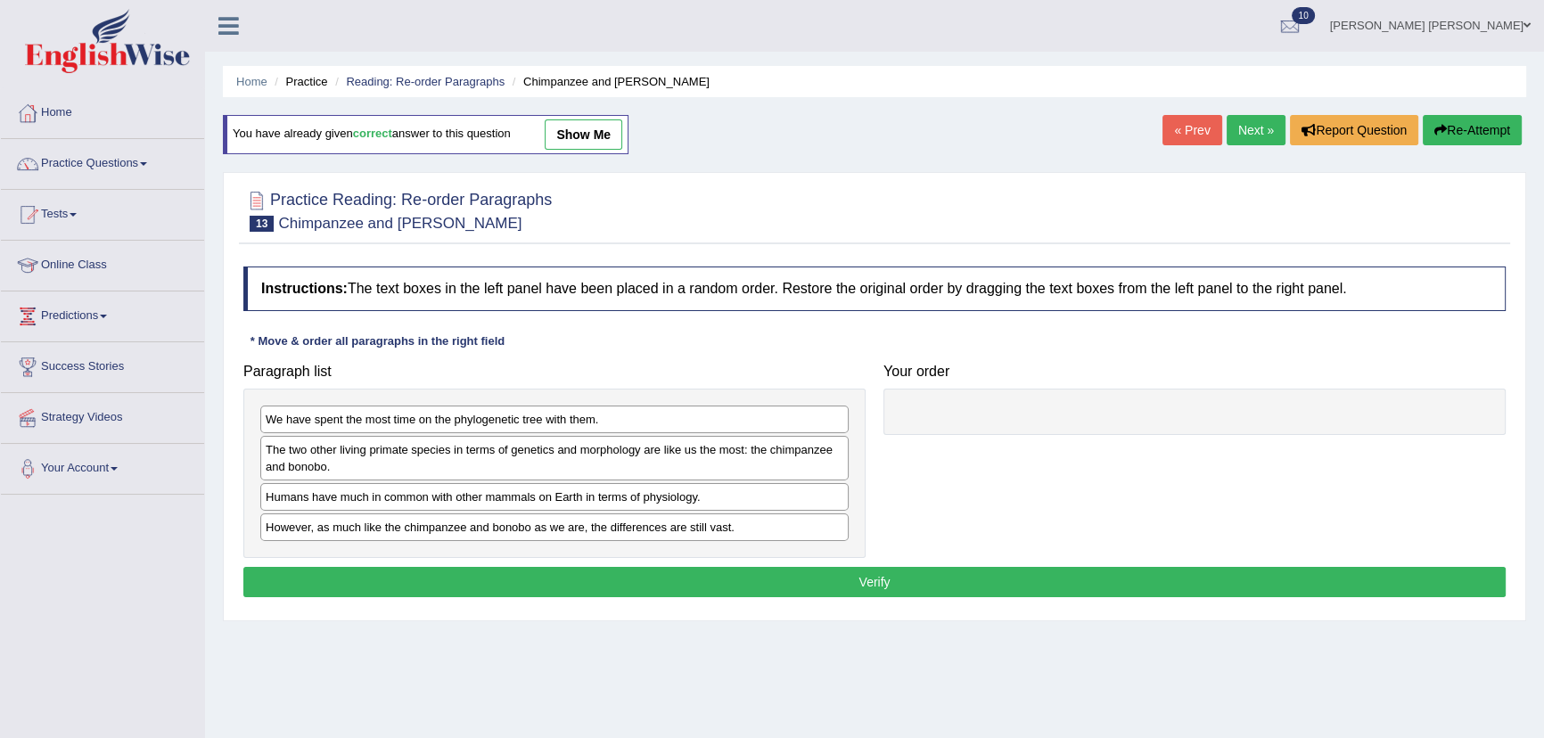
click at [1236, 132] on link "Next »" at bounding box center [1256, 130] width 59 height 30
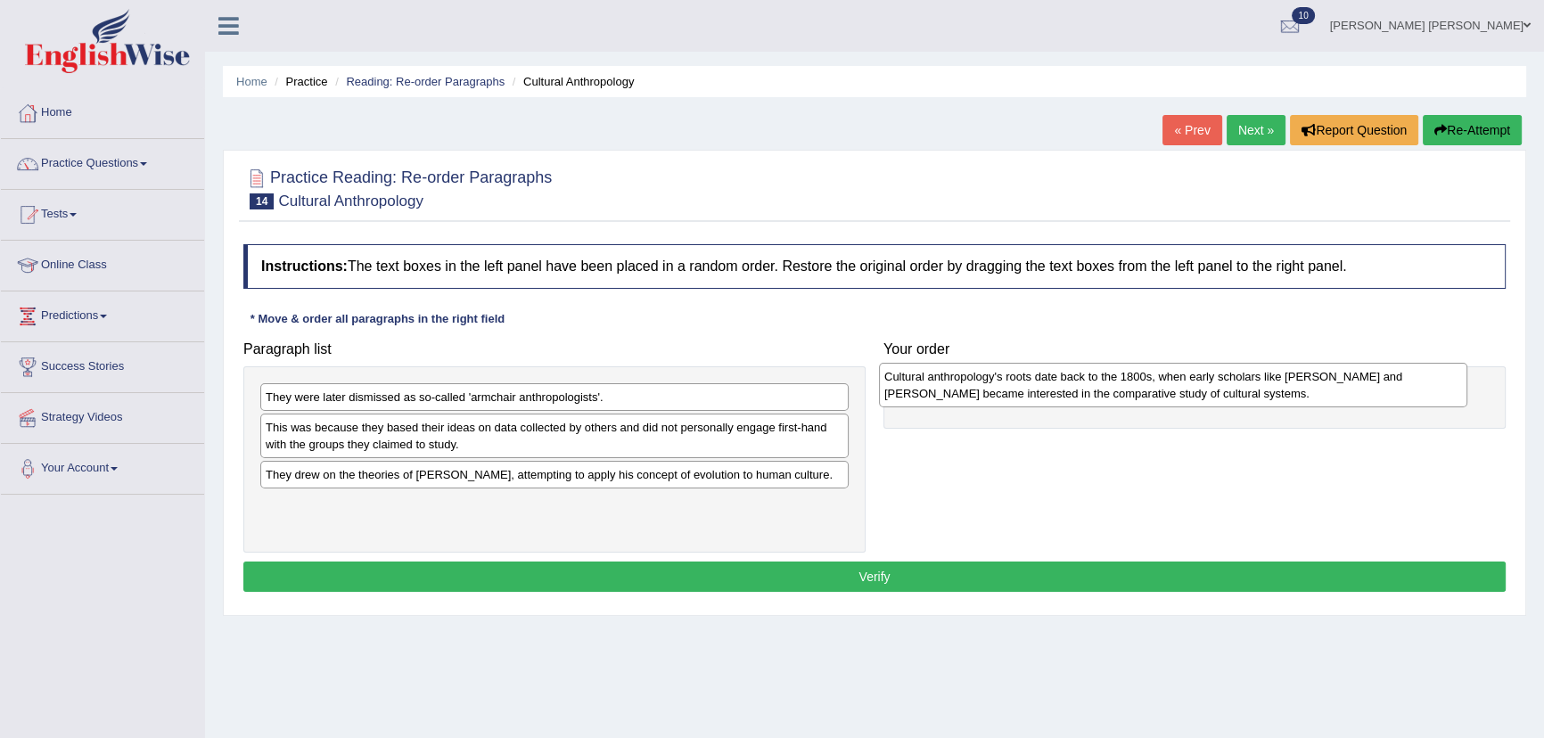
drag, startPoint x: 318, startPoint y: 438, endPoint x: 937, endPoint y: 387, distance: 620.9
click at [937, 387] on div "Cultural anthropology's roots date back to the 1800s, when early scholars like …" at bounding box center [1173, 385] width 588 height 45
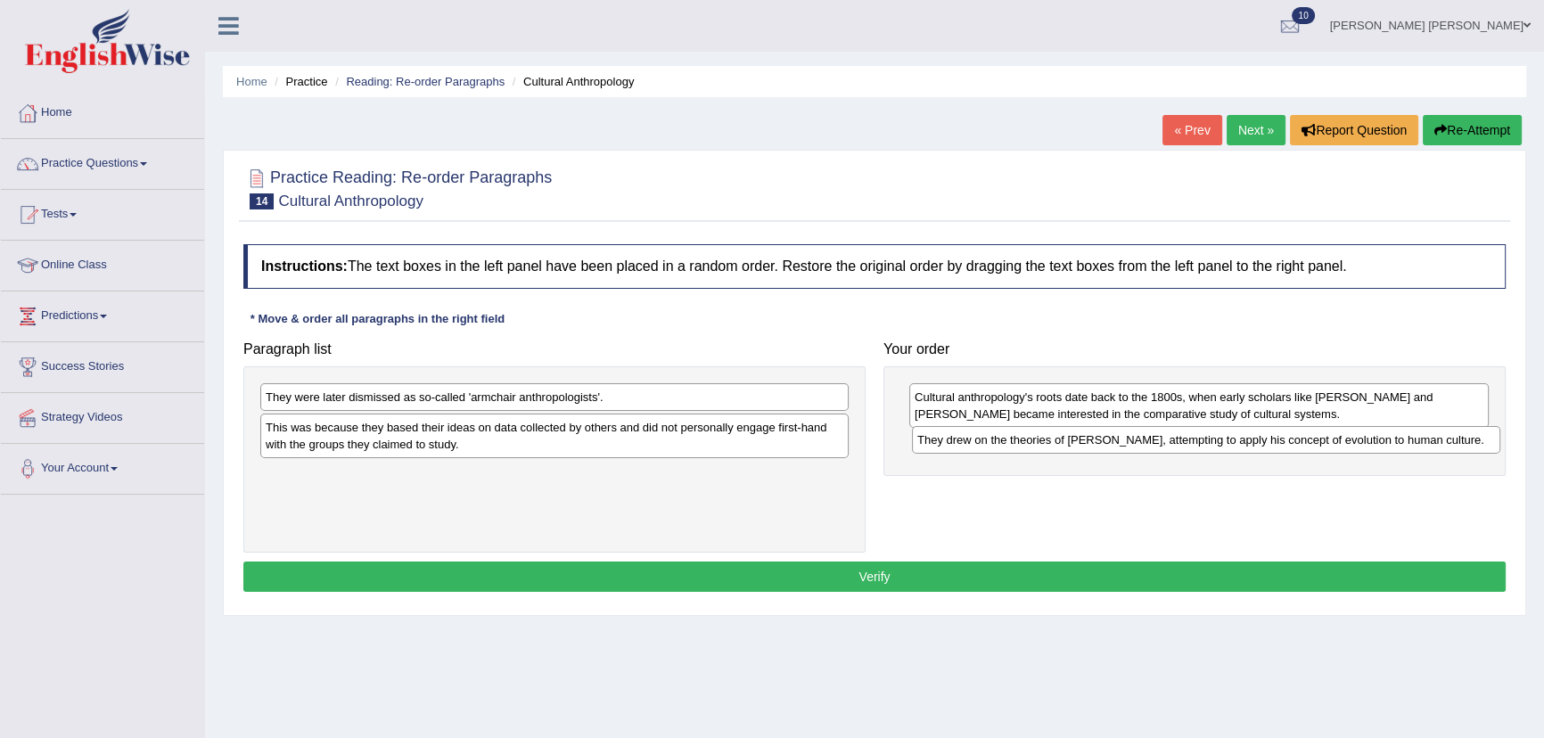
drag, startPoint x: 399, startPoint y: 481, endPoint x: 1045, endPoint y: 440, distance: 646.8
click at [1049, 443] on div "They drew on the theories of [PERSON_NAME], attempting to apply his concept of …" at bounding box center [1206, 440] width 588 height 28
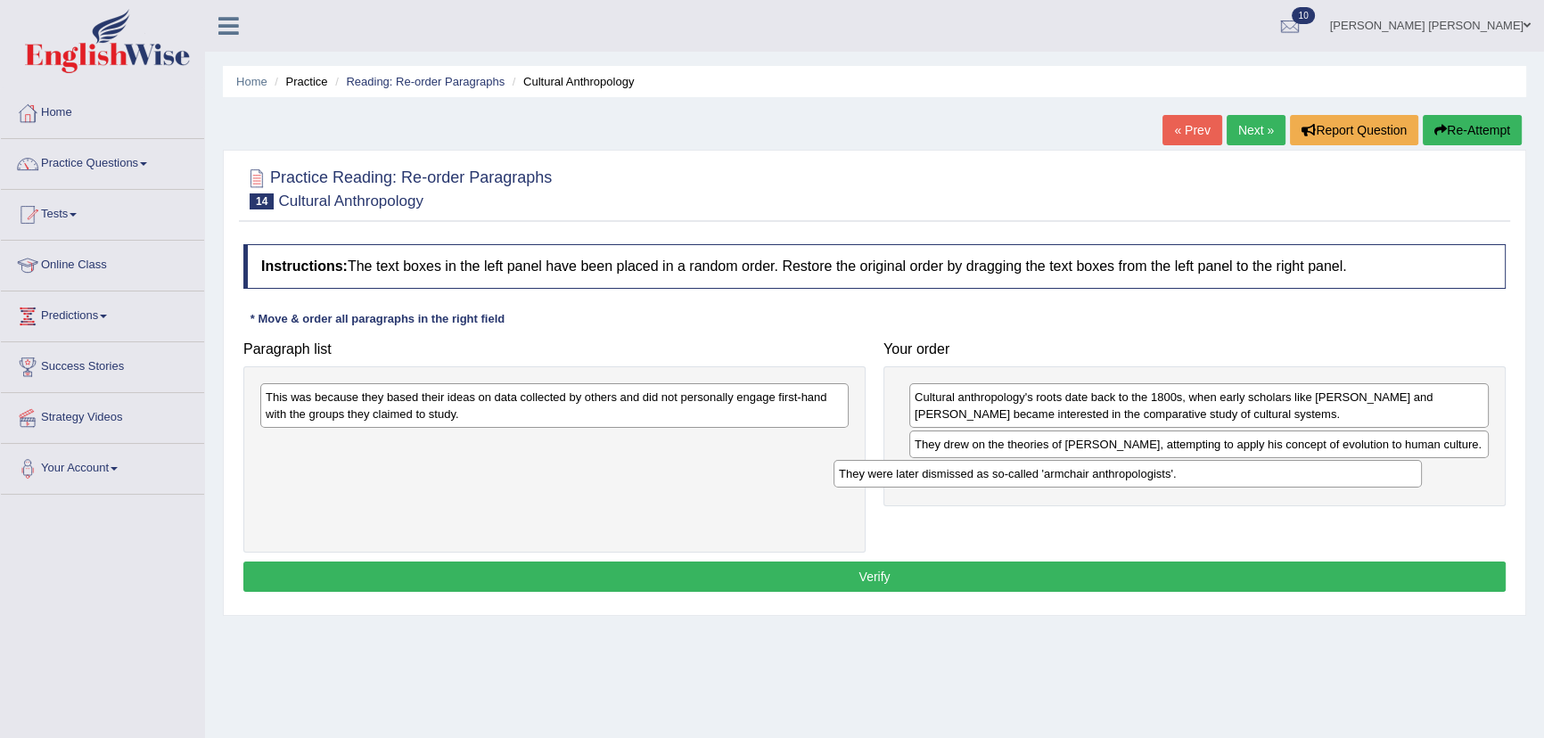
drag, startPoint x: 451, startPoint y: 397, endPoint x: 1041, endPoint y: 474, distance: 594.4
click at [1041, 474] on div "They were later dismissed as so-called 'armchair anthropologists'." at bounding box center [1128, 474] width 588 height 28
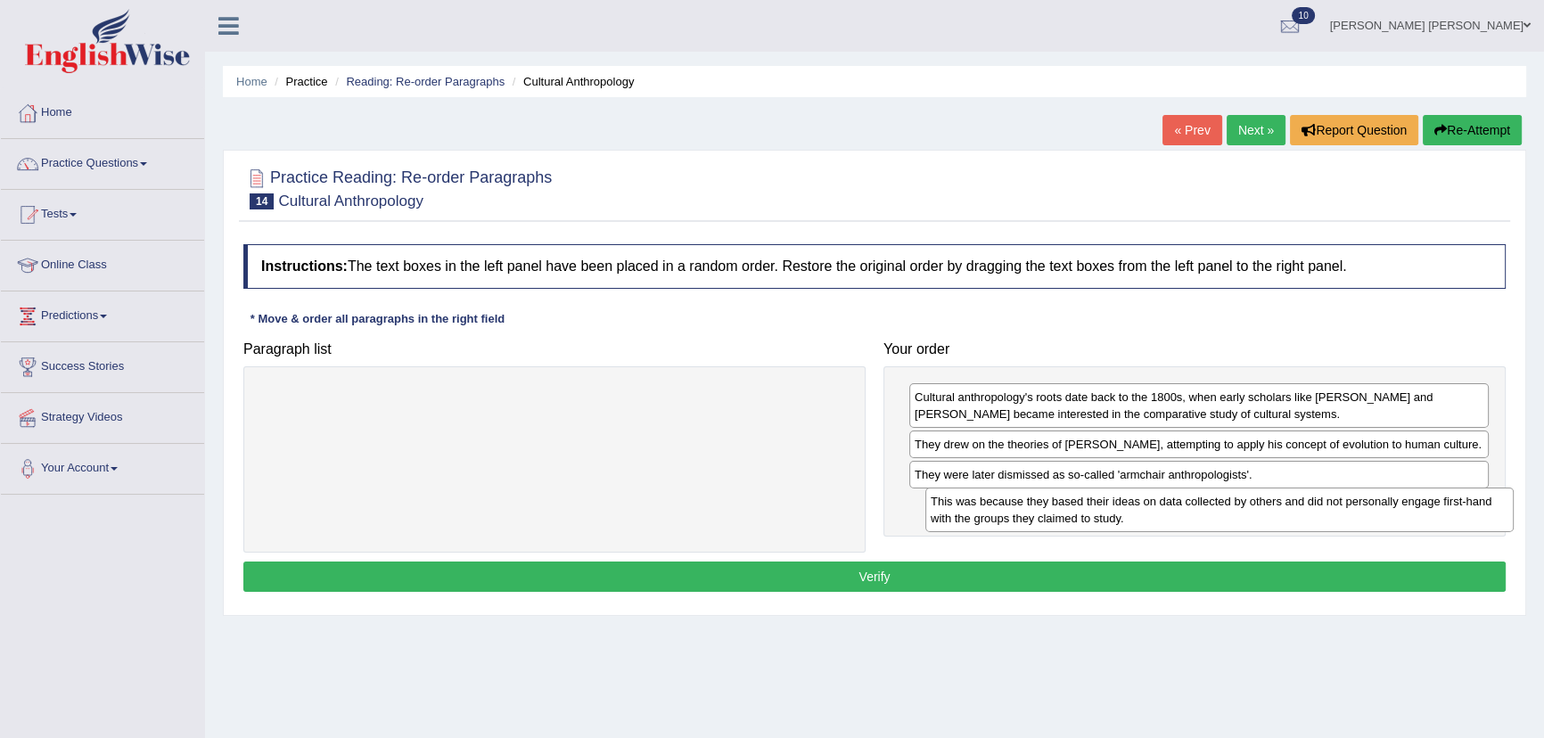
drag, startPoint x: 693, startPoint y: 407, endPoint x: 1358, endPoint y: 511, distance: 673.3
click at [1358, 511] on div "This was because they based their ideas on data collected by others and did not…" at bounding box center [1219, 510] width 588 height 45
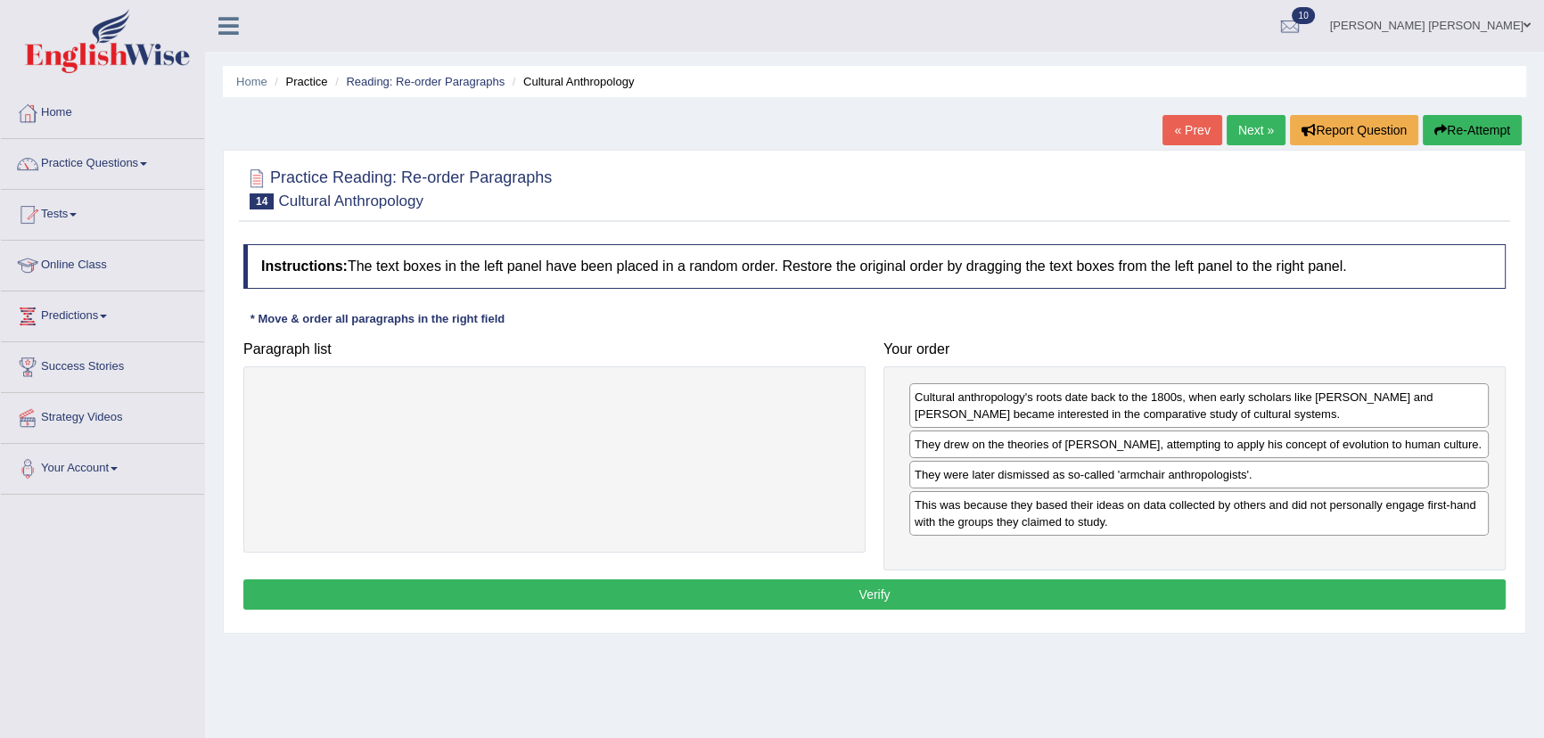
click at [1033, 582] on button "Verify" at bounding box center [874, 595] width 1263 height 30
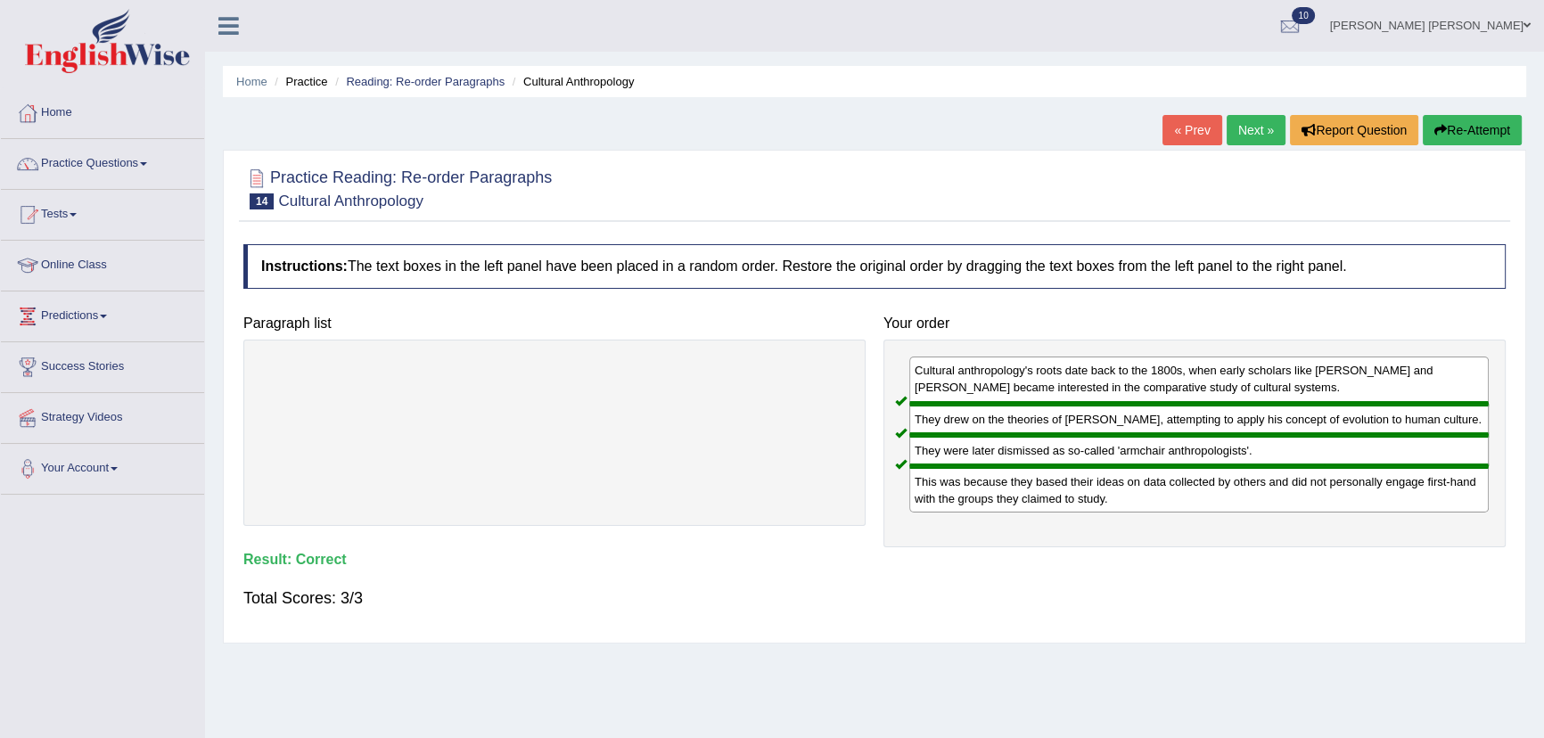
click at [1241, 132] on link "Next »" at bounding box center [1256, 130] width 59 height 30
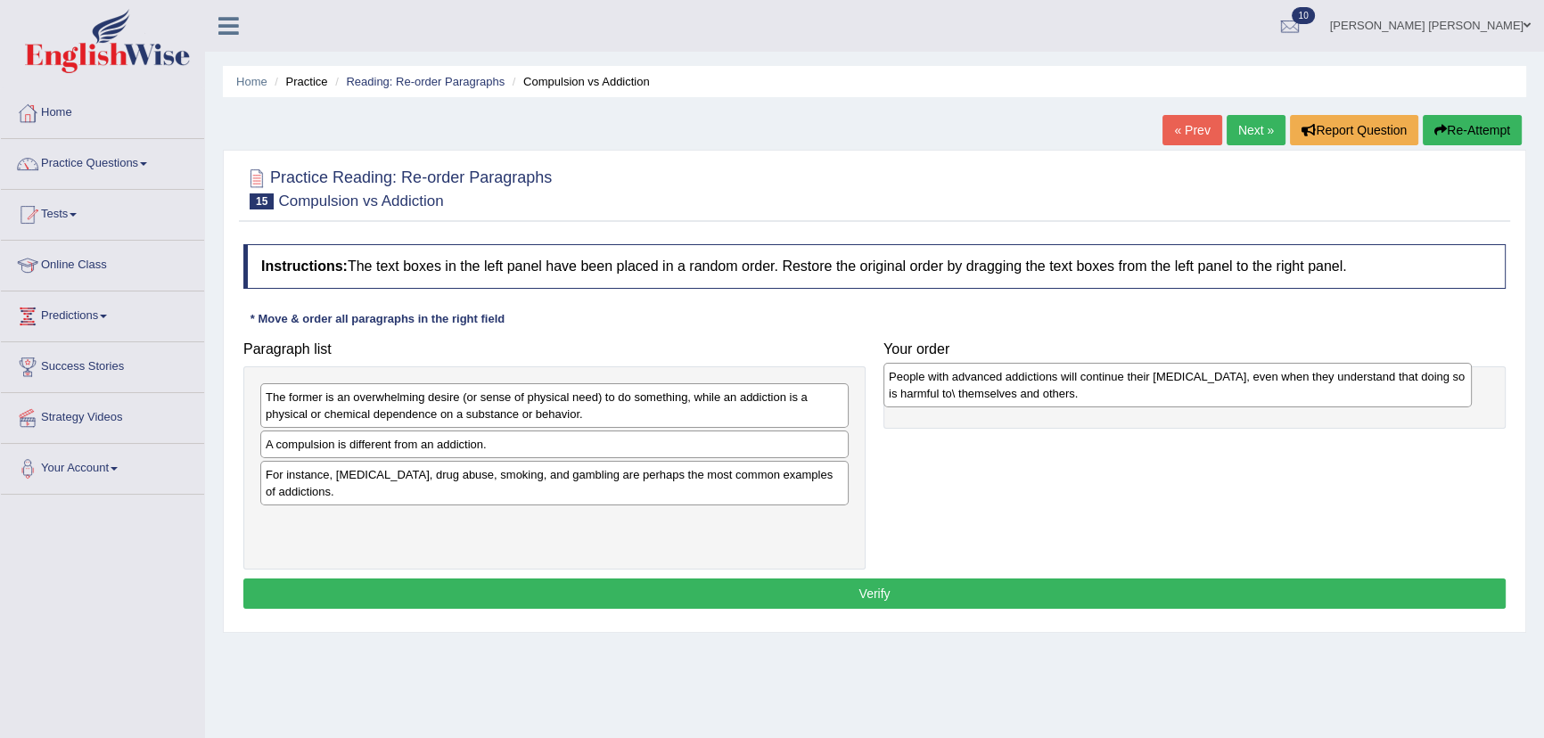
drag, startPoint x: 340, startPoint y: 457, endPoint x: 963, endPoint y: 389, distance: 626.9
click at [963, 389] on div "People with advanced addictions will continue their [MEDICAL_DATA], even when t…" at bounding box center [1178, 385] width 588 height 45
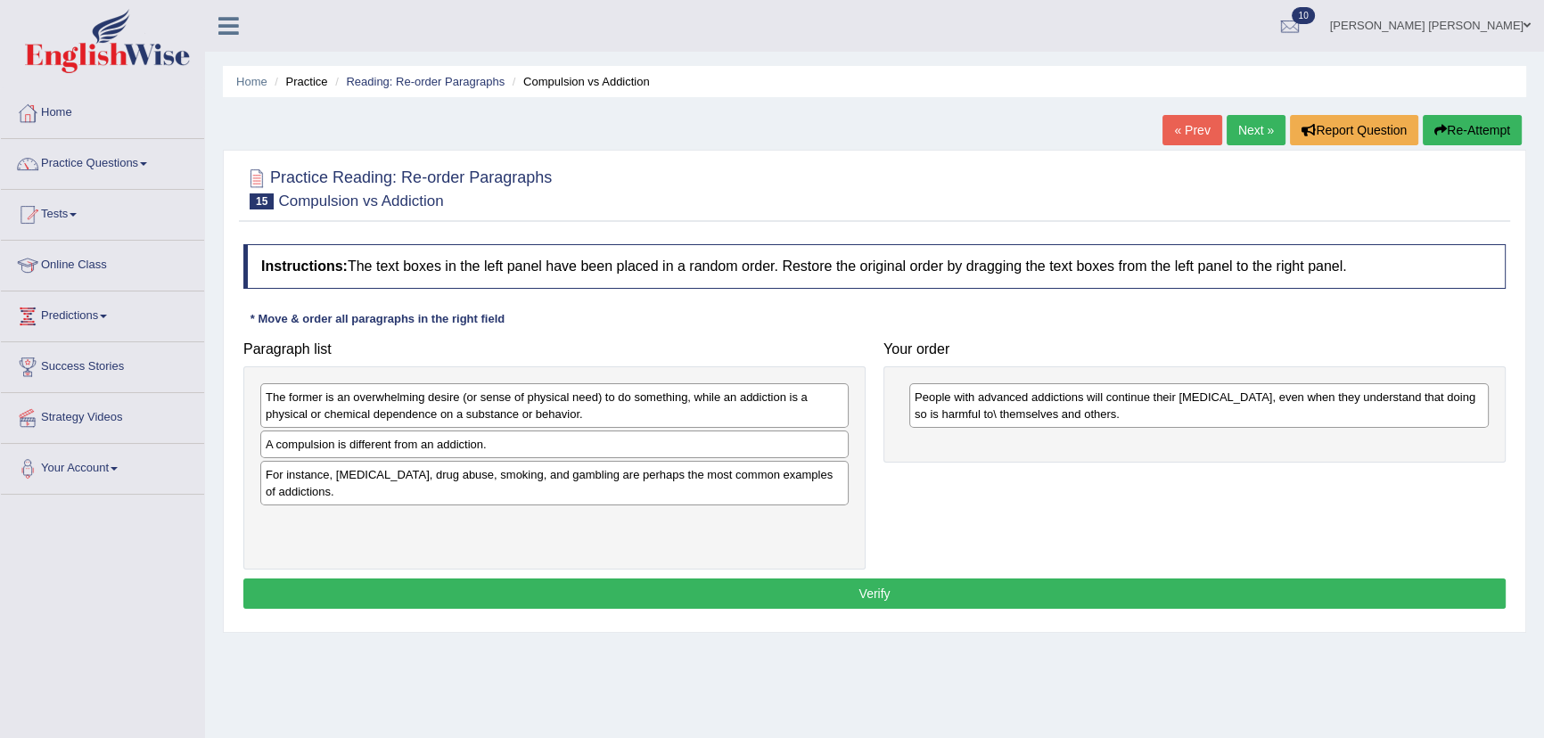
click at [405, 409] on div "The former is an overwhelming desire (or sense of physical need) to do somethin…" at bounding box center [554, 405] width 588 height 45
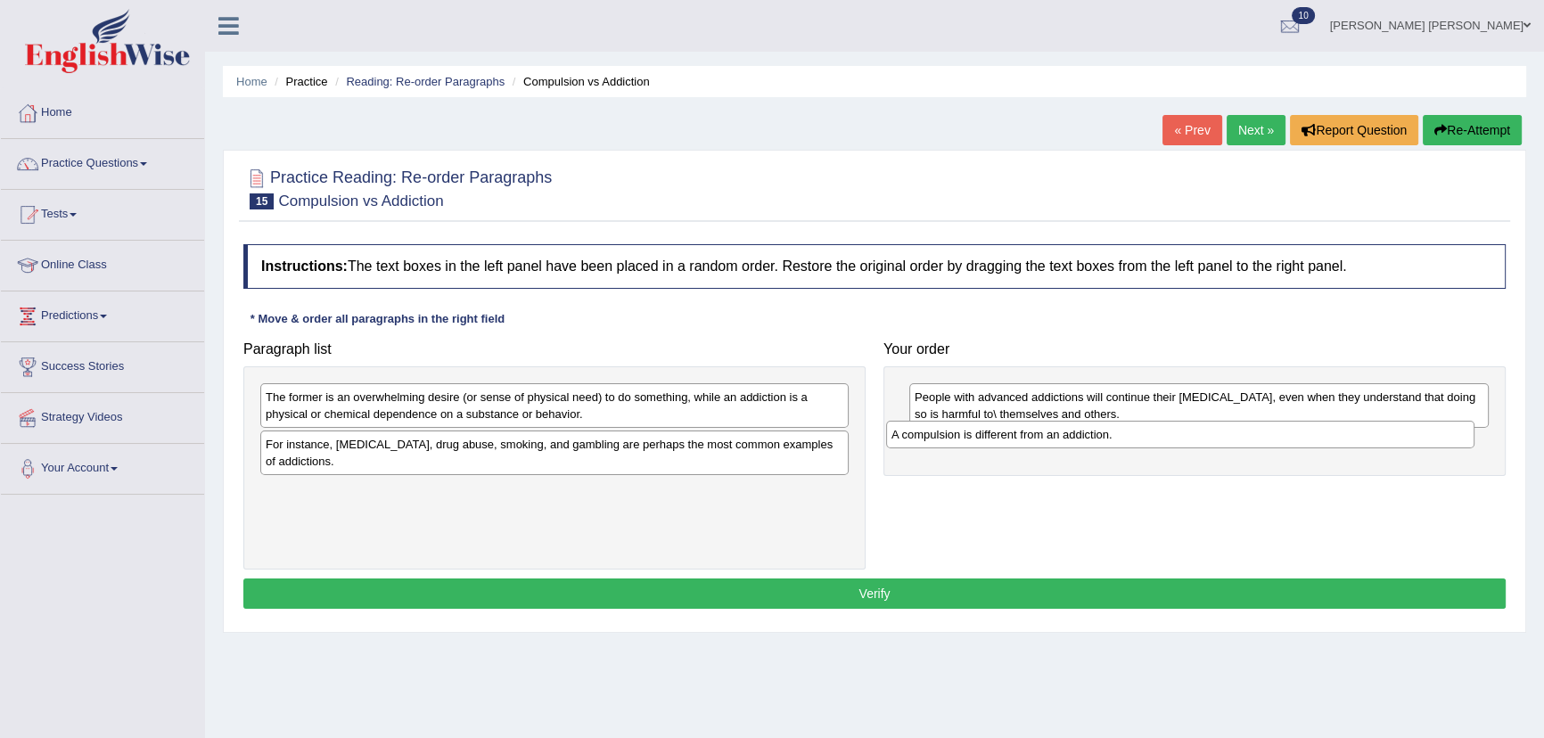
drag, startPoint x: 409, startPoint y: 455, endPoint x: 1040, endPoint y: 444, distance: 630.5
click at [1038, 444] on div "A compulsion is different from an addiction." at bounding box center [1180, 435] width 588 height 28
drag, startPoint x: 1054, startPoint y: 441, endPoint x: 1088, endPoint y: 438, distance: 34.1
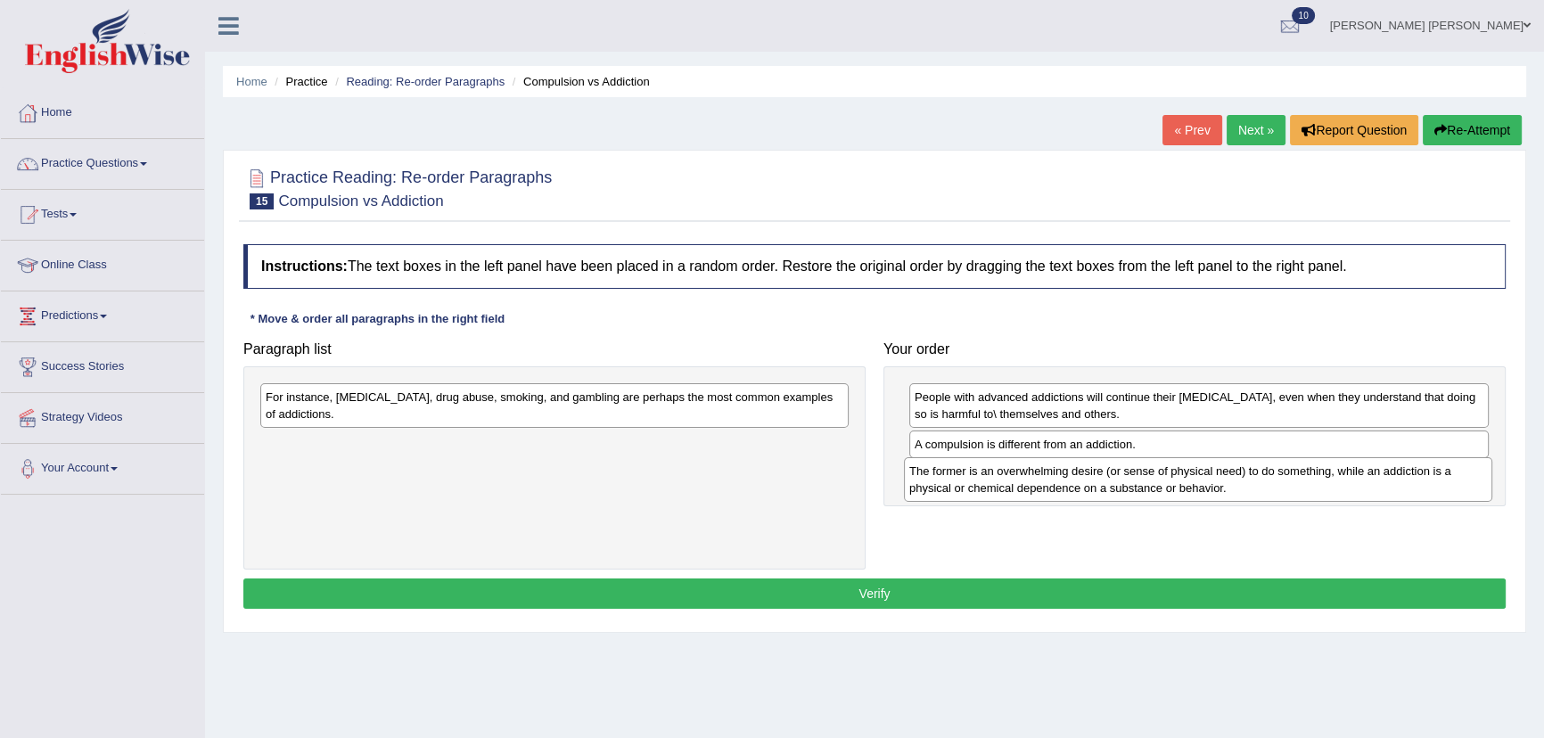
drag, startPoint x: 663, startPoint y: 413, endPoint x: 1307, endPoint y: 485, distance: 647.8
click at [1307, 485] on div "The former is an overwhelming desire (or sense of physical need) to do somethin…" at bounding box center [1198, 479] width 588 height 45
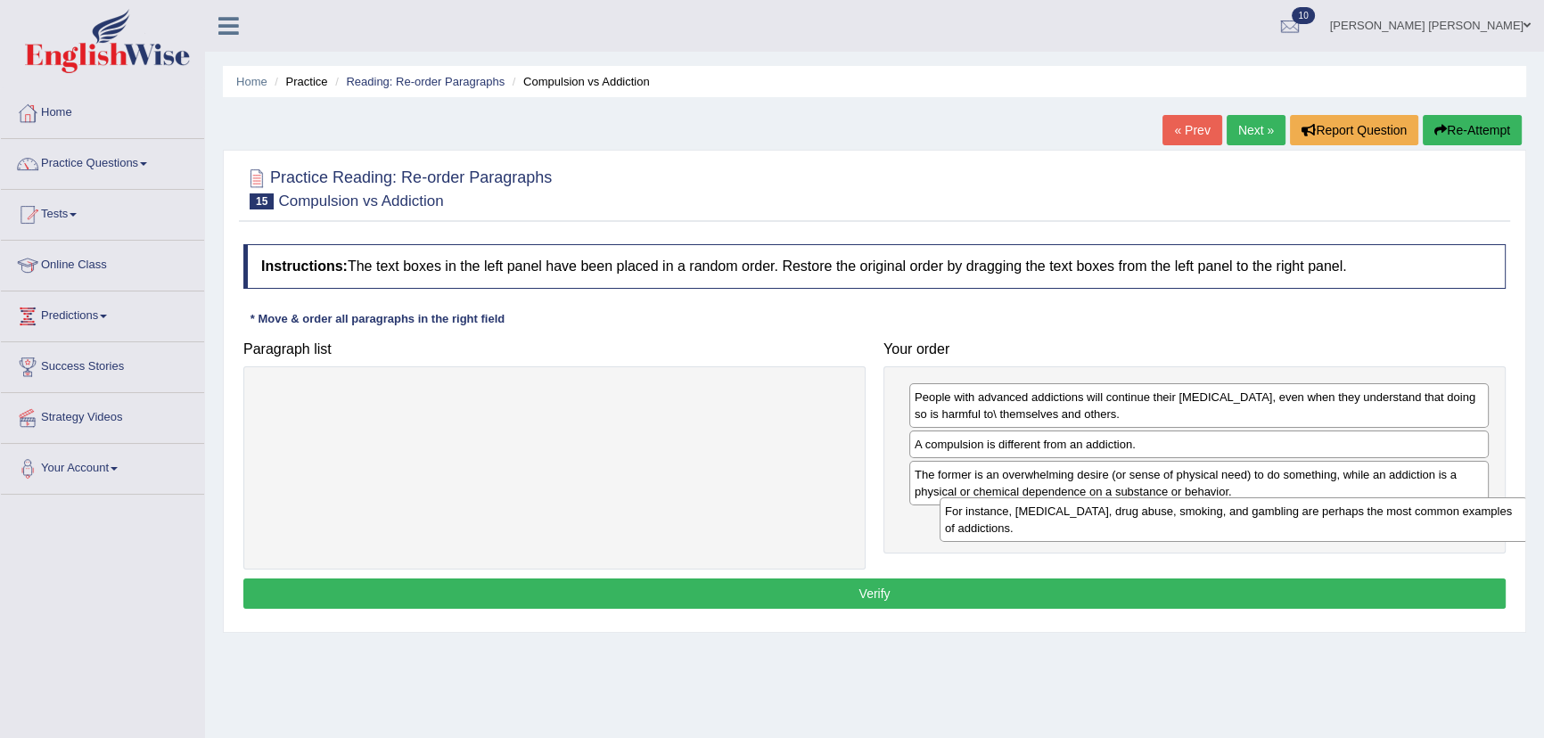
drag, startPoint x: 493, startPoint y: 407, endPoint x: 1167, endPoint y: 521, distance: 683.5
click at [1167, 521] on div "For instance, [MEDICAL_DATA], drug abuse, smoking, and gambling are perhaps the…" at bounding box center [1234, 520] width 588 height 45
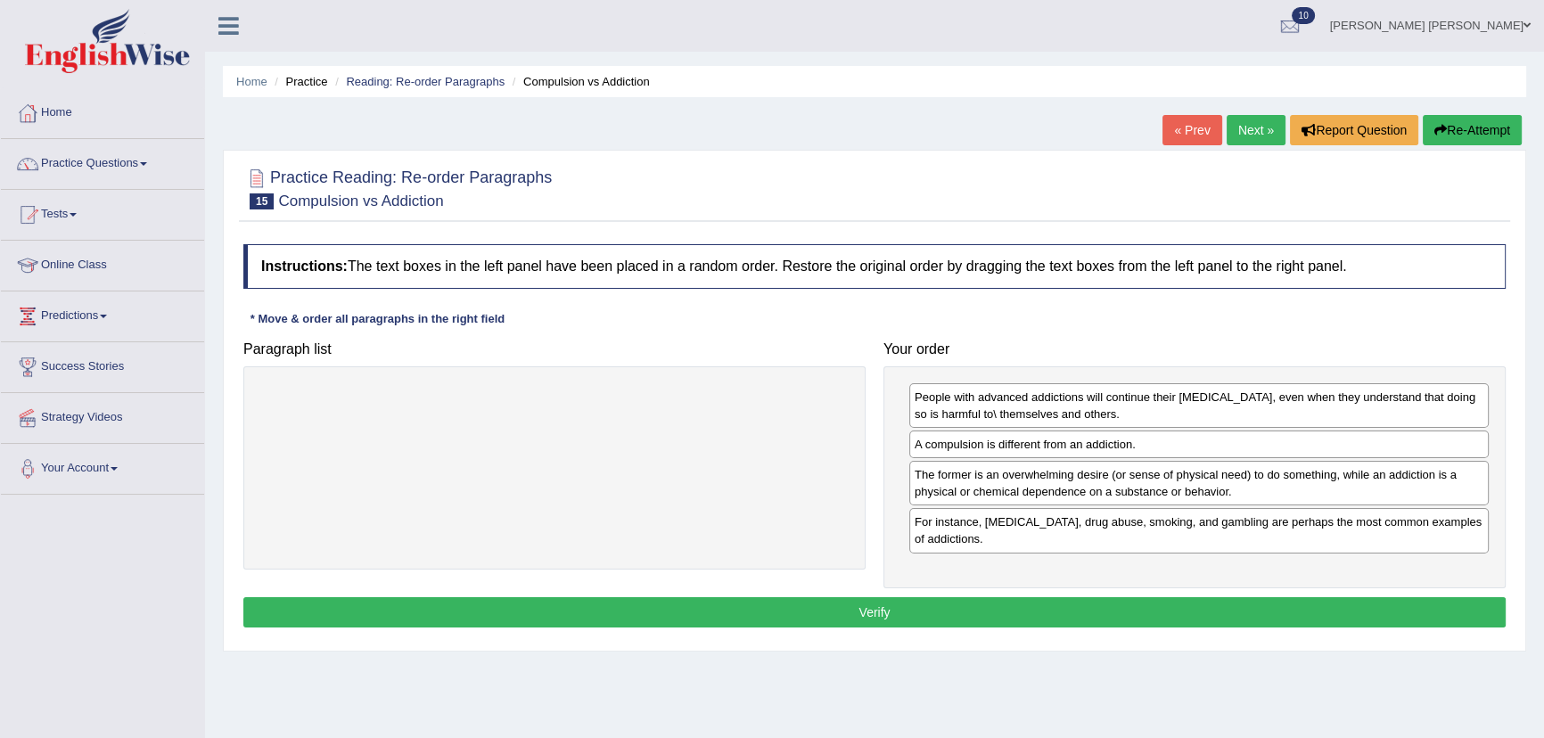
click at [934, 605] on button "Verify" at bounding box center [874, 612] width 1263 height 30
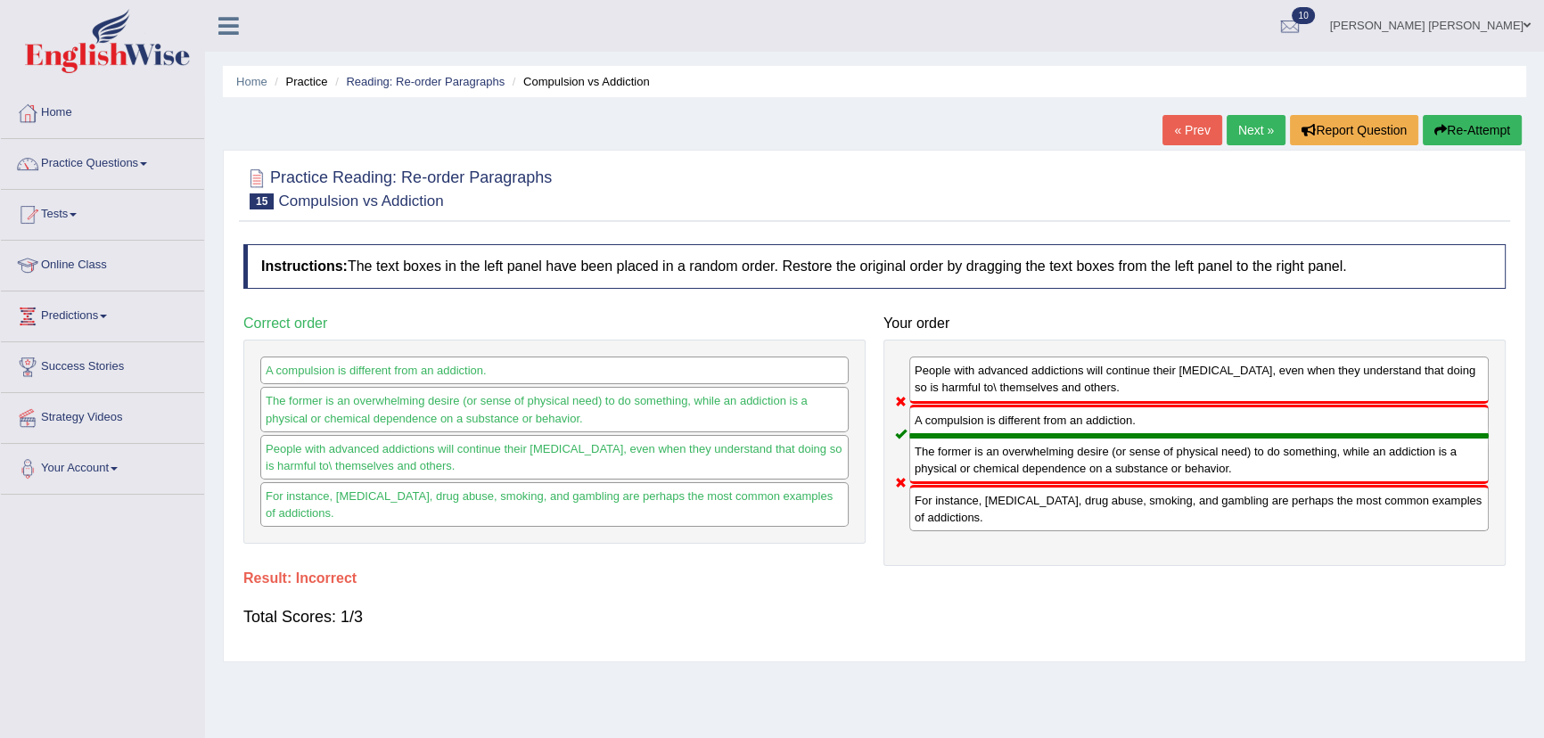
click at [1478, 120] on button "Re-Attempt" at bounding box center [1472, 130] width 99 height 30
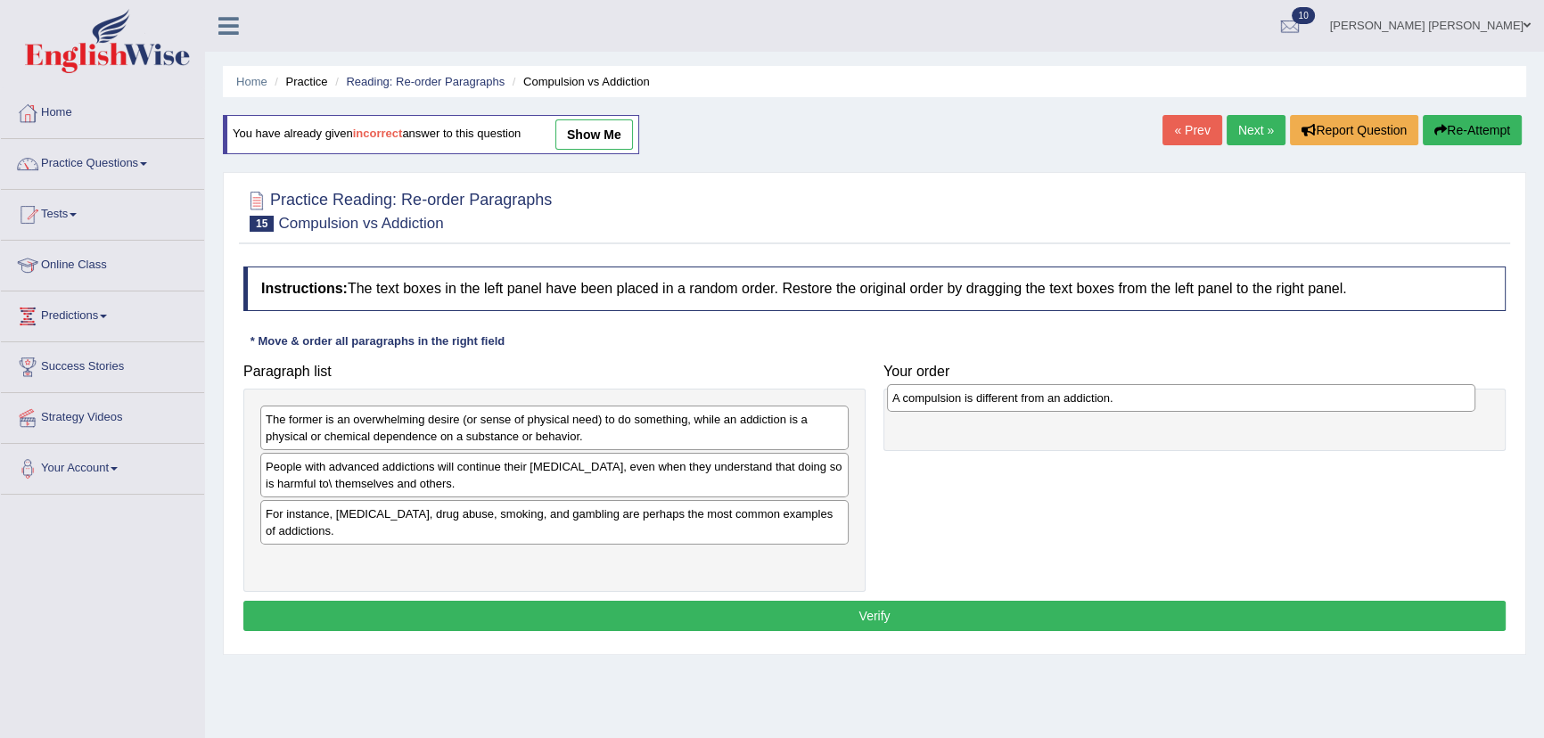
drag, startPoint x: 340, startPoint y: 520, endPoint x: 972, endPoint y: 411, distance: 641.4
click at [968, 403] on div "A compulsion is different from an addiction." at bounding box center [1181, 398] width 588 height 28
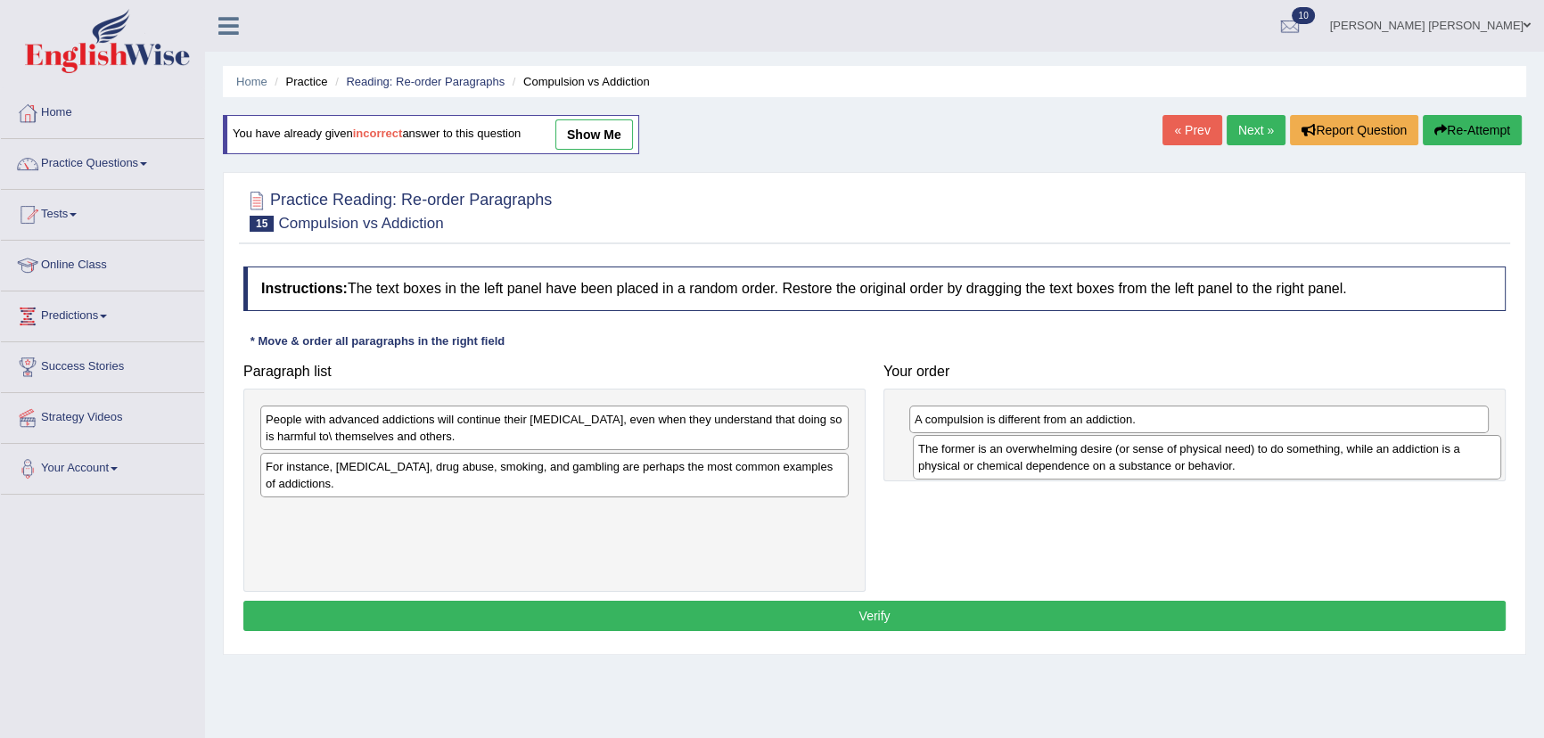
drag, startPoint x: 347, startPoint y: 425, endPoint x: 1003, endPoint y: 449, distance: 656.7
click at [1003, 449] on div "The former is an overwhelming desire (or sense of physical need) to do somethin…" at bounding box center [1207, 457] width 588 height 45
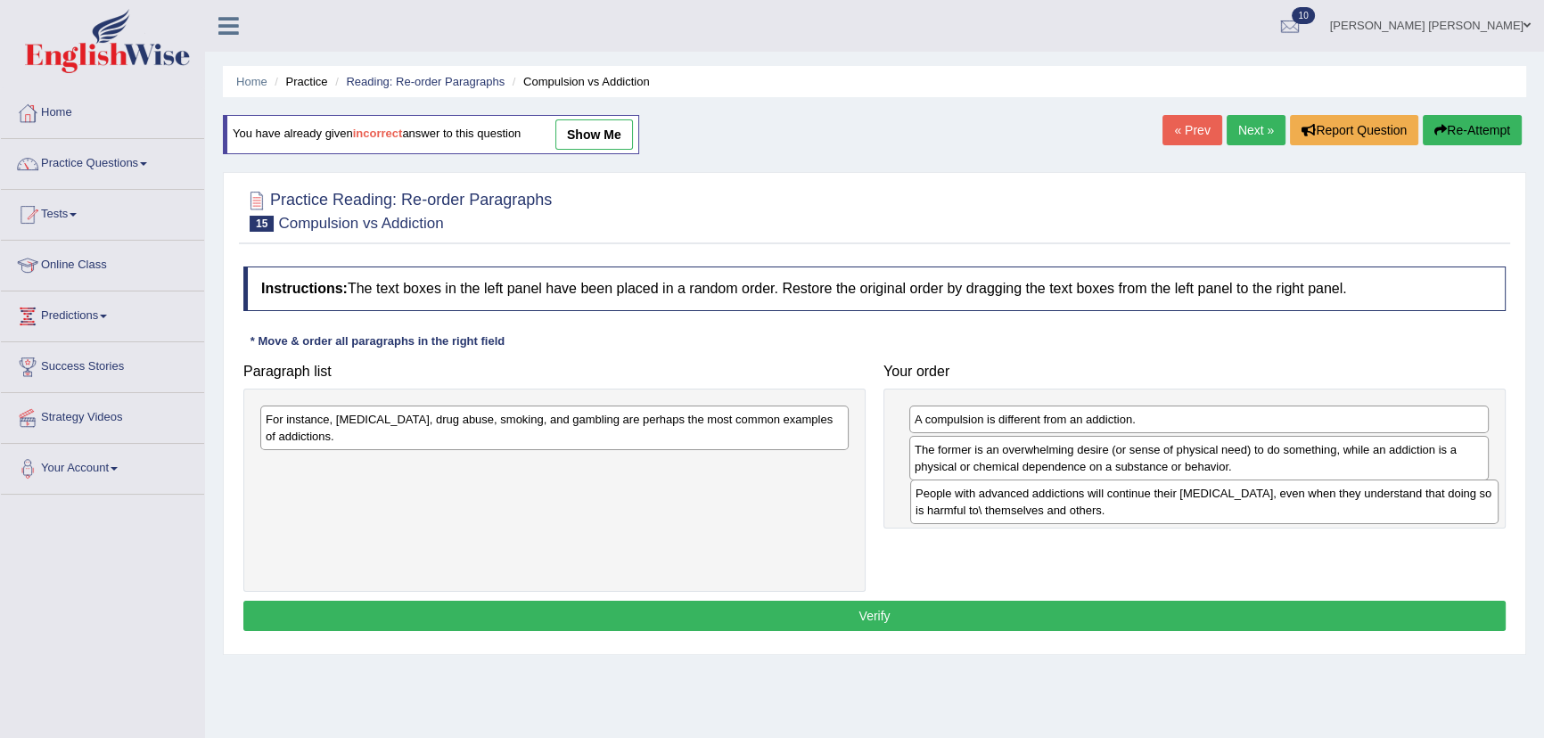
drag, startPoint x: 367, startPoint y: 420, endPoint x: 1040, endPoint y: 488, distance: 675.7
click at [1040, 488] on div "People with advanced addictions will continue their [MEDICAL_DATA], even when t…" at bounding box center [1204, 502] width 588 height 45
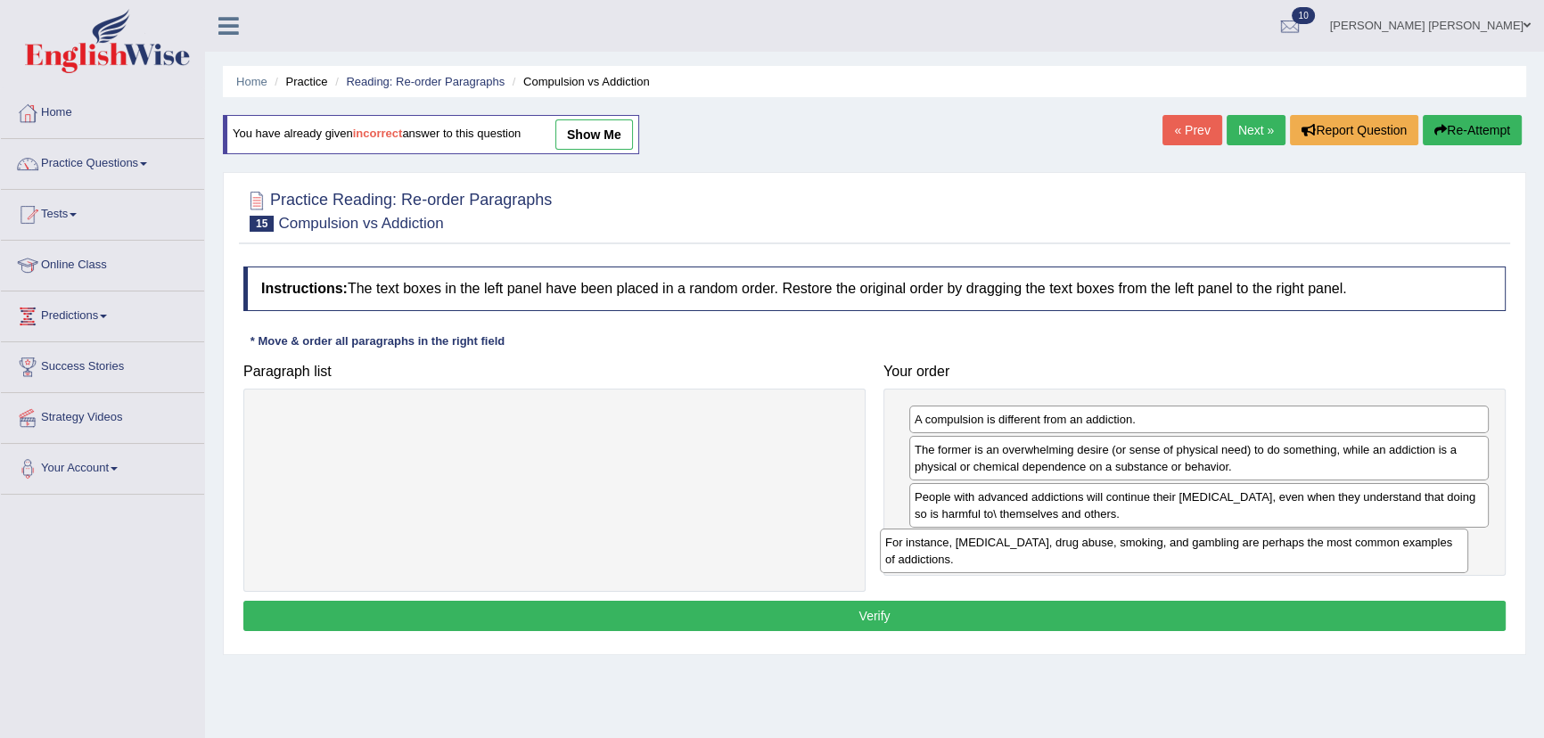
drag, startPoint x: 591, startPoint y: 430, endPoint x: 1255, endPoint y: 547, distance: 674.6
click at [1255, 547] on div "For instance, [MEDICAL_DATA], drug abuse, smoking, and gambling are perhaps the…" at bounding box center [1174, 551] width 588 height 45
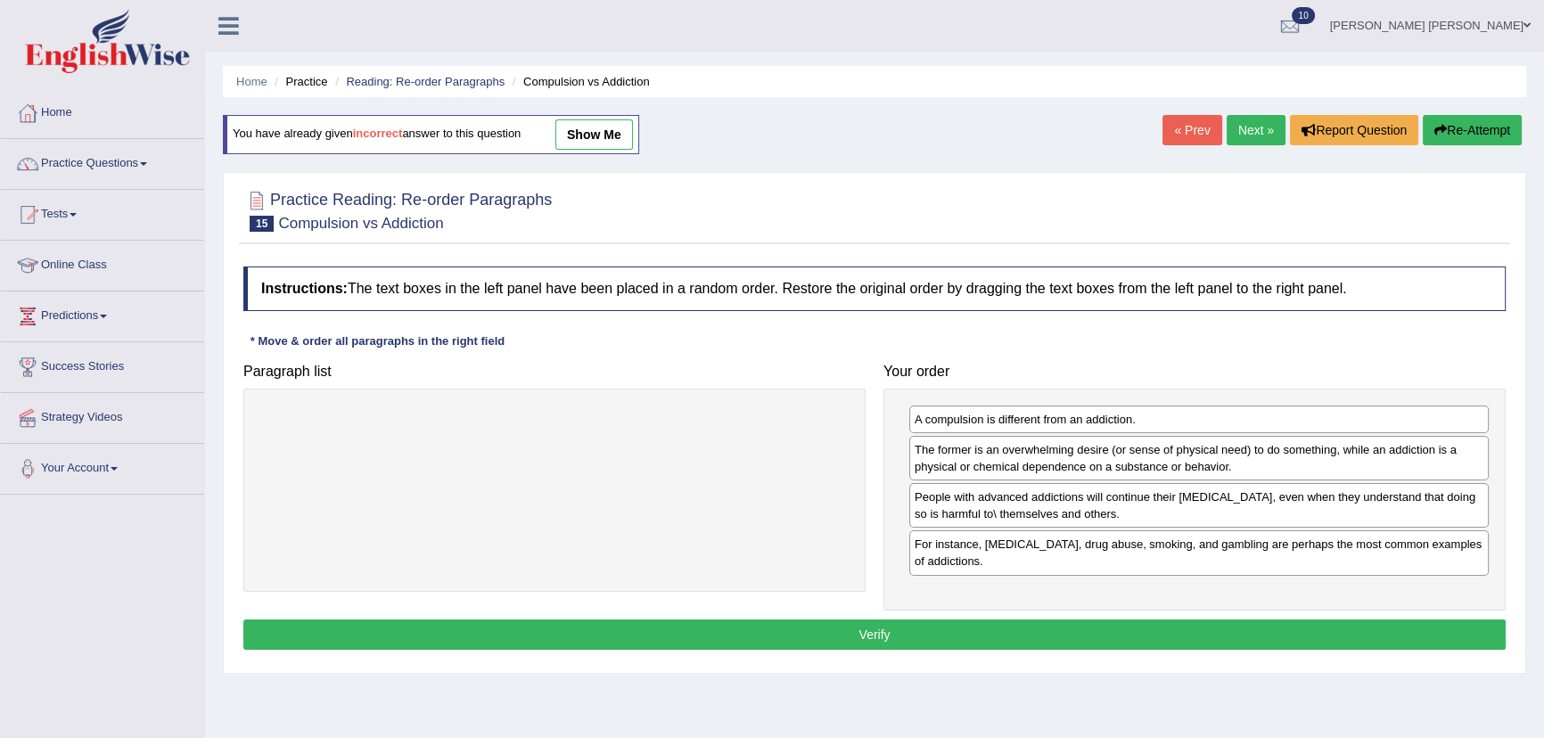
click at [1062, 631] on button "Verify" at bounding box center [874, 635] width 1263 height 30
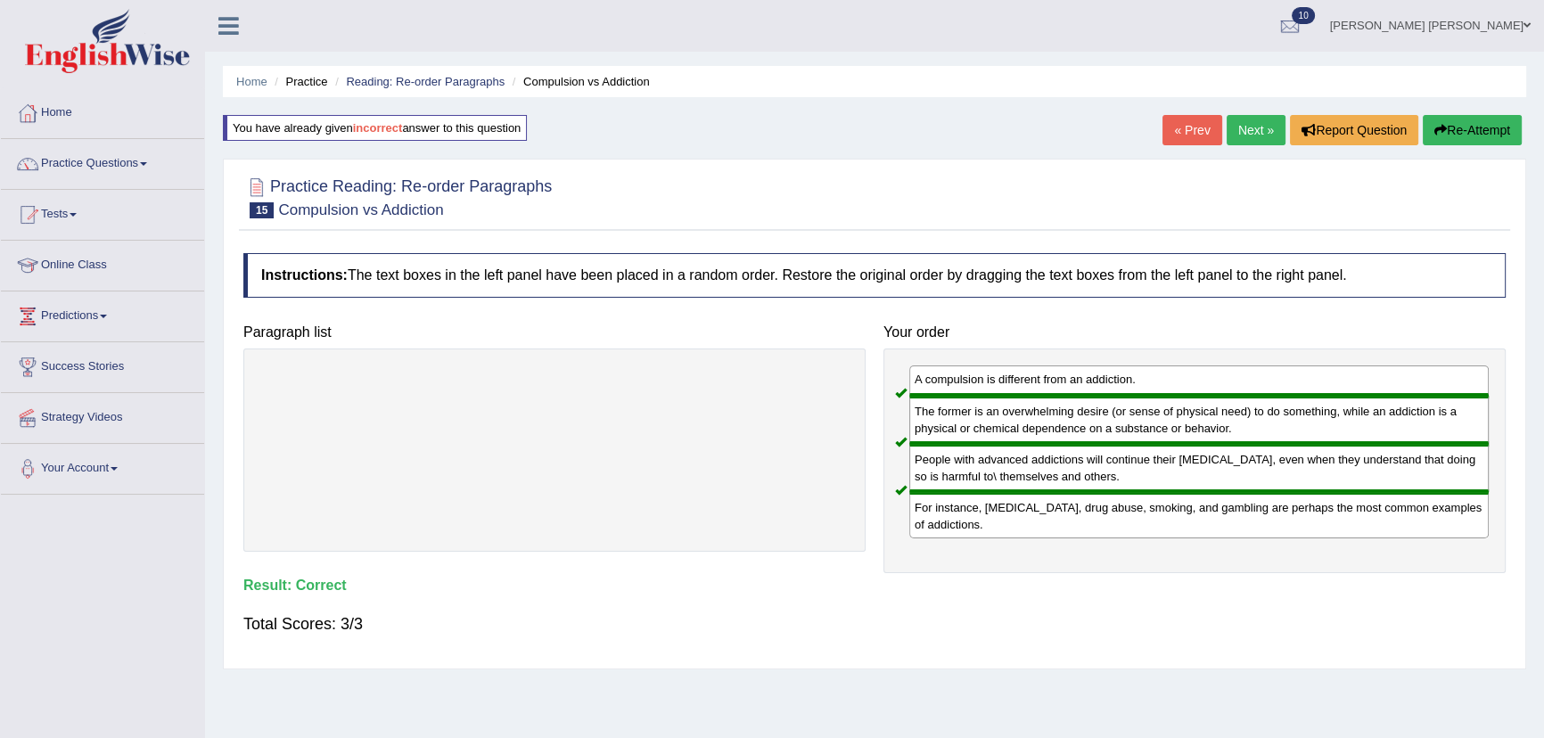
click at [1259, 129] on link "Next »" at bounding box center [1256, 130] width 59 height 30
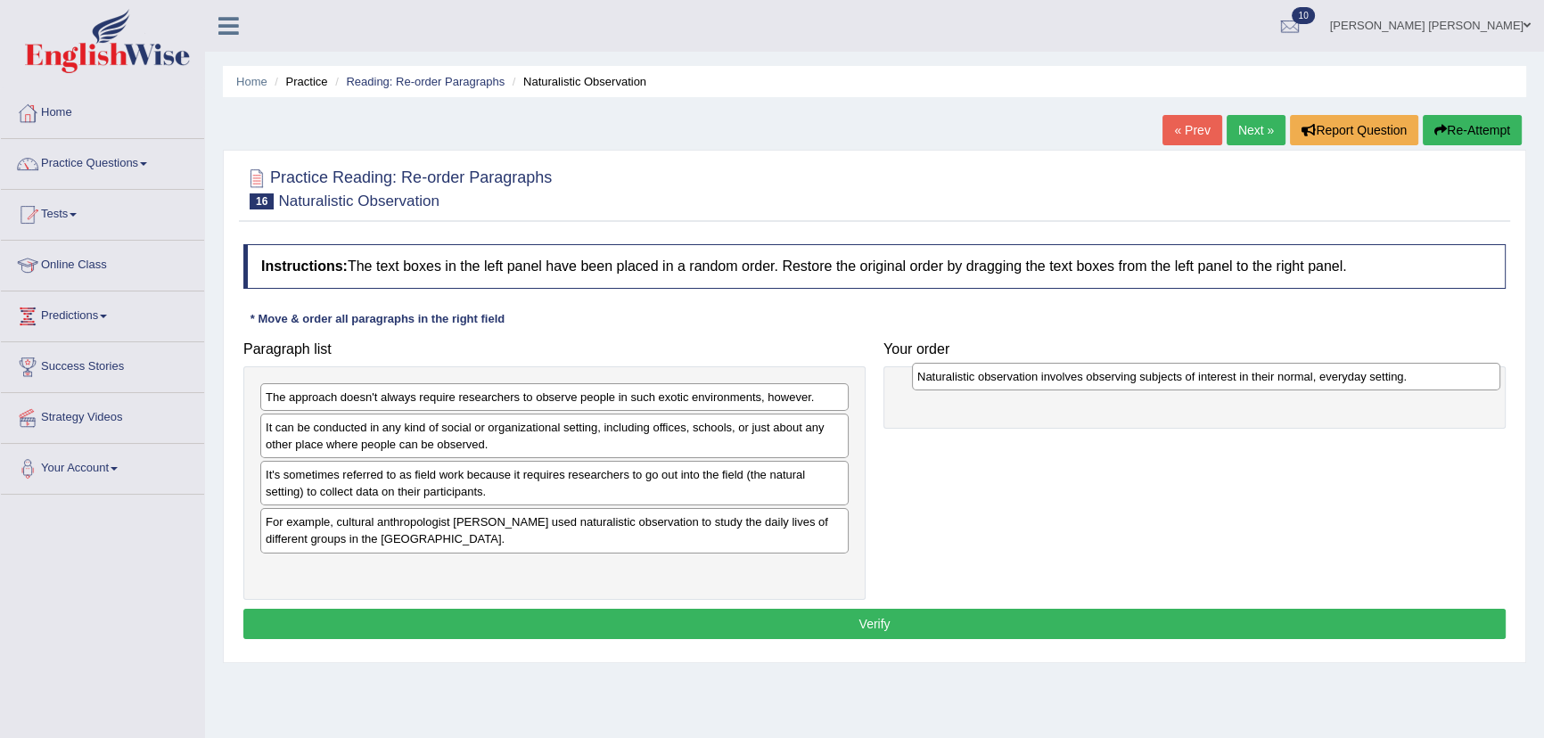
drag, startPoint x: 433, startPoint y: 528, endPoint x: 1085, endPoint y: 382, distance: 667.8
click at [1085, 382] on div "Naturalistic observation involves observing subjects of interest in their norma…" at bounding box center [1206, 377] width 588 height 28
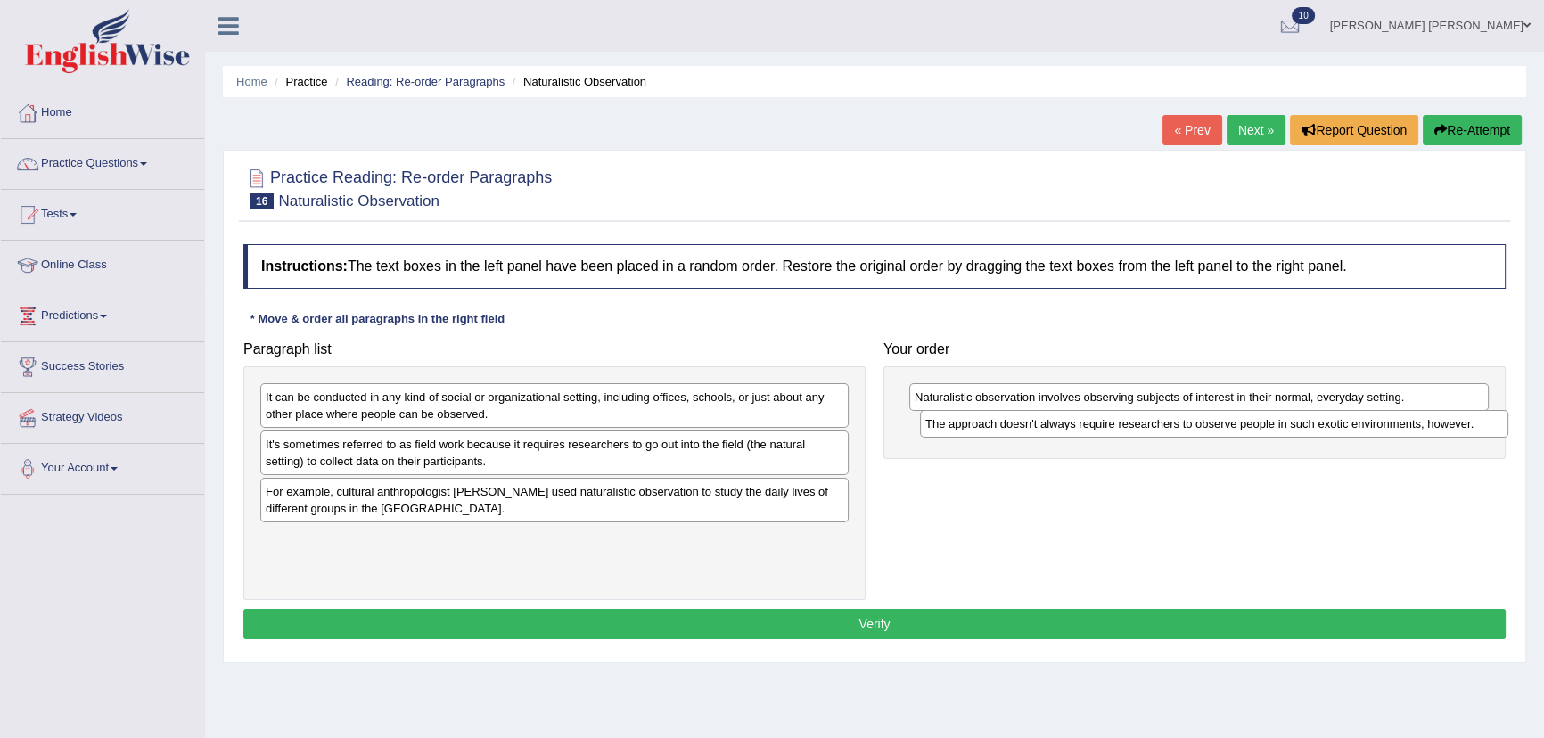
drag, startPoint x: 510, startPoint y: 397, endPoint x: 1170, endPoint y: 423, distance: 660.3
click at [1170, 423] on div "The approach doesn't always require researchers to observe people in such exoti…" at bounding box center [1214, 424] width 588 height 28
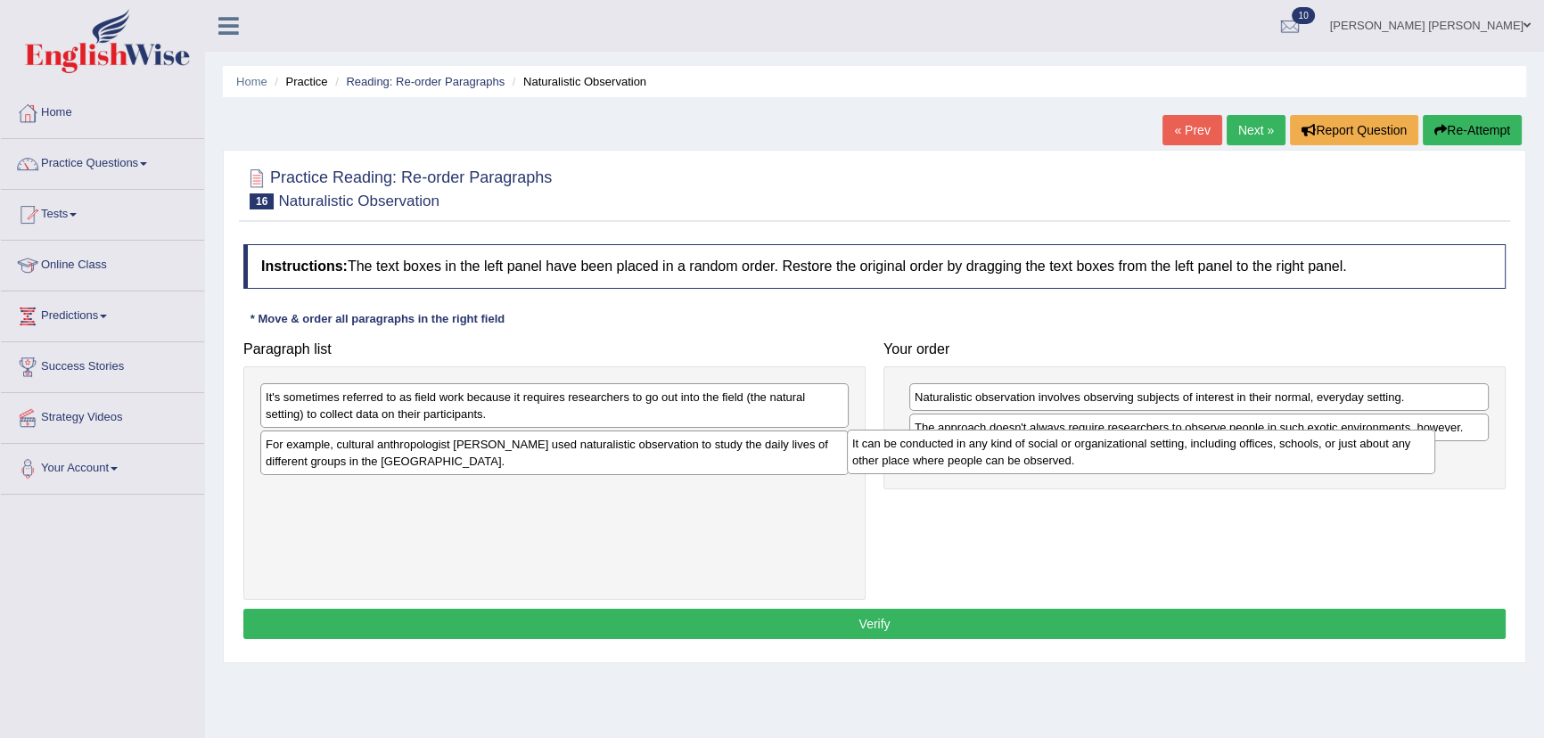
drag, startPoint x: 391, startPoint y: 409, endPoint x: 984, endPoint y: 456, distance: 594.7
click at [983, 456] on div "It can be conducted in any kind of social or organizational setting, including …" at bounding box center [1141, 452] width 588 height 45
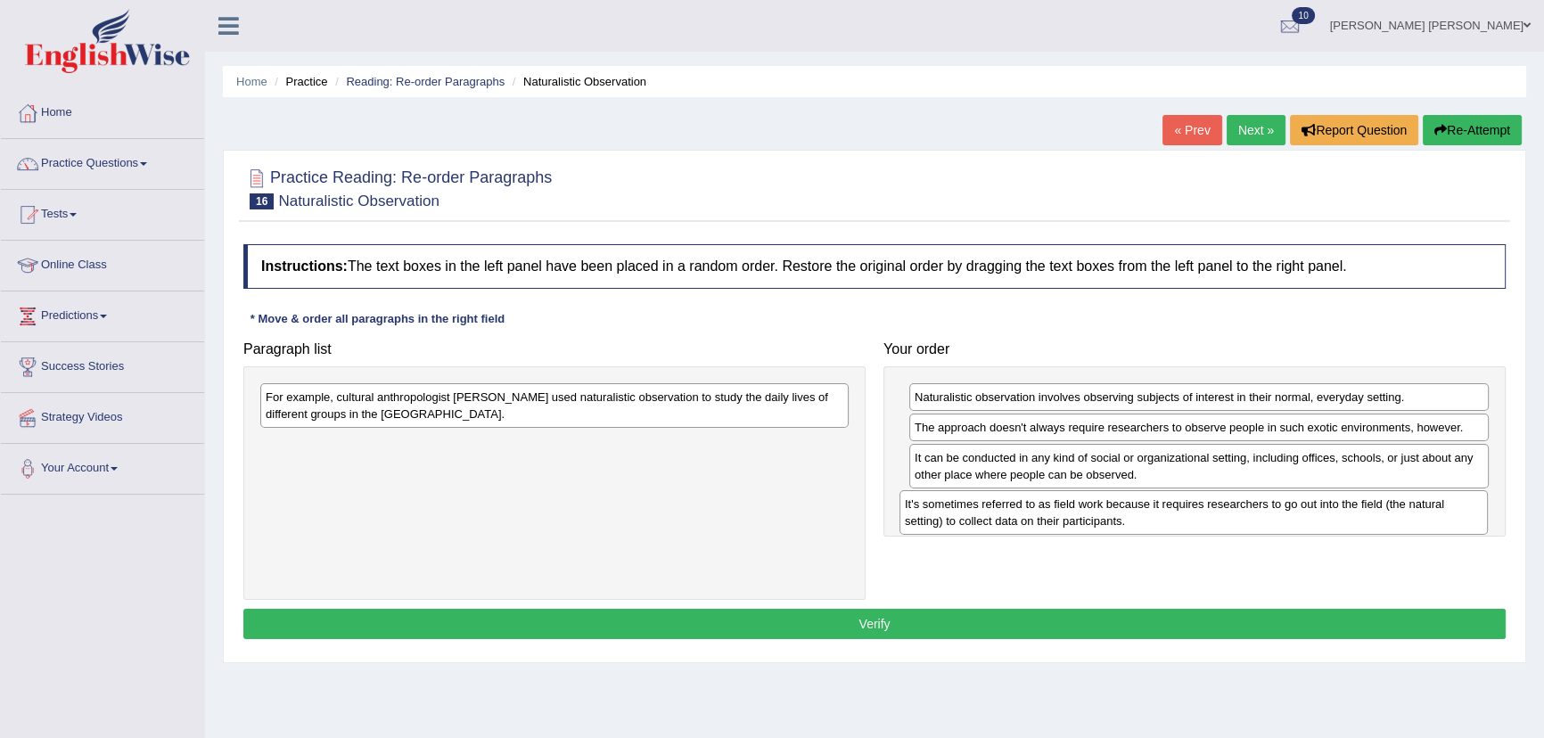
drag, startPoint x: 369, startPoint y: 400, endPoint x: 1025, endPoint y: 505, distance: 664.5
click at [1016, 506] on div "It's sometimes referred to as field work because it requires researchers to go …" at bounding box center [1194, 512] width 588 height 45
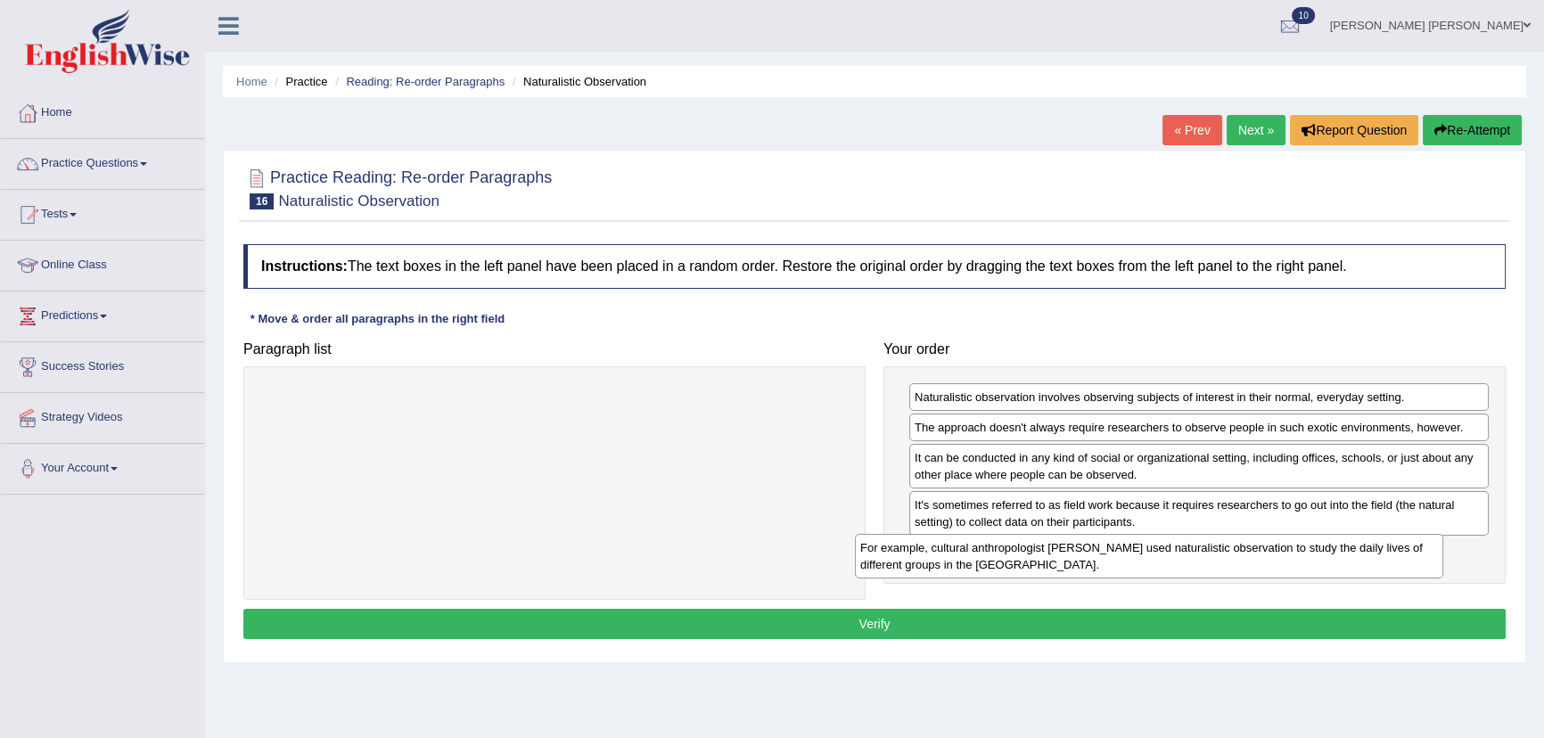
drag, startPoint x: 600, startPoint y: 405, endPoint x: 1230, endPoint y: 553, distance: 646.6
click at [1206, 553] on div "For example, cultural anthropologist [PERSON_NAME] used naturalistic observatio…" at bounding box center [1149, 556] width 588 height 45
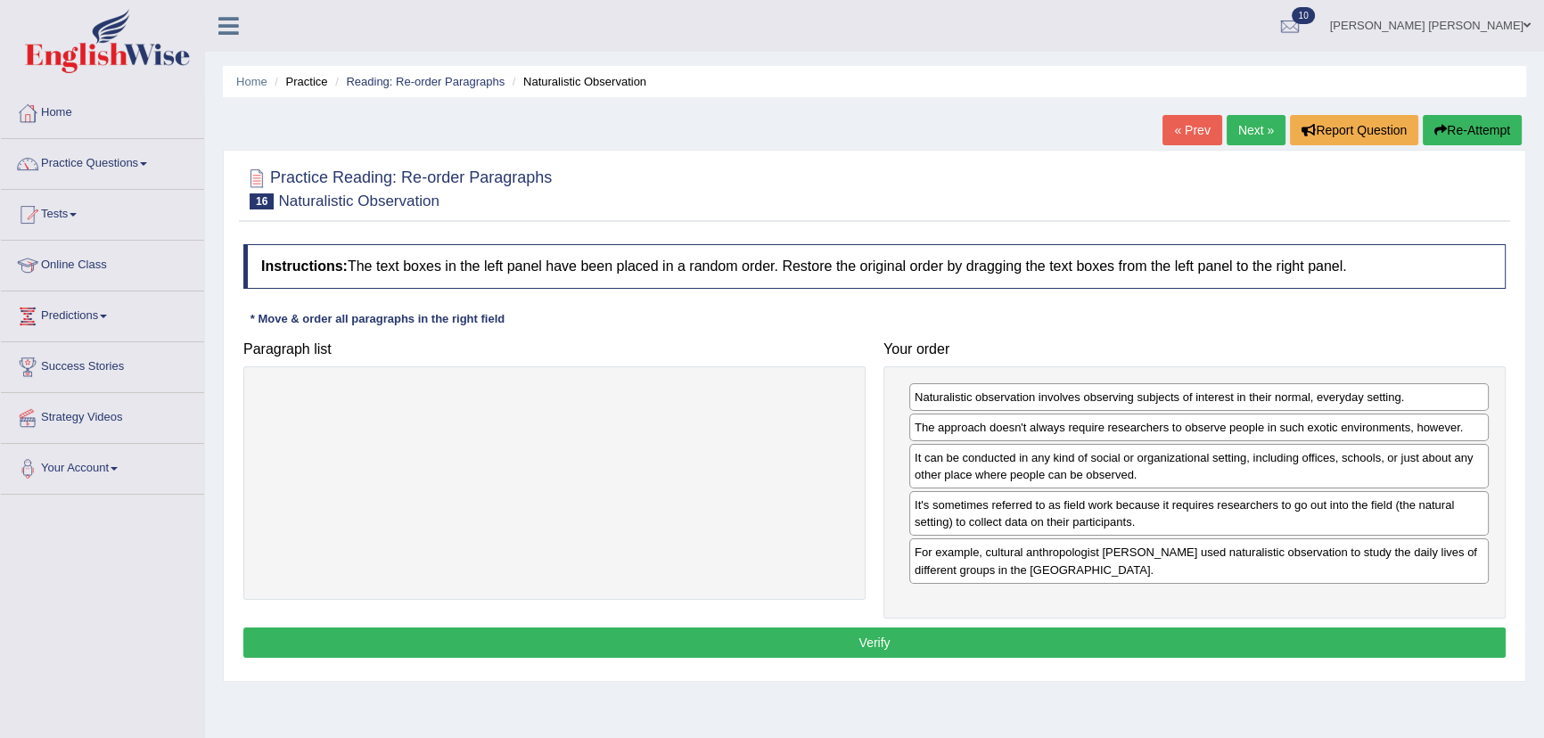
click at [824, 637] on button "Verify" at bounding box center [874, 643] width 1263 height 30
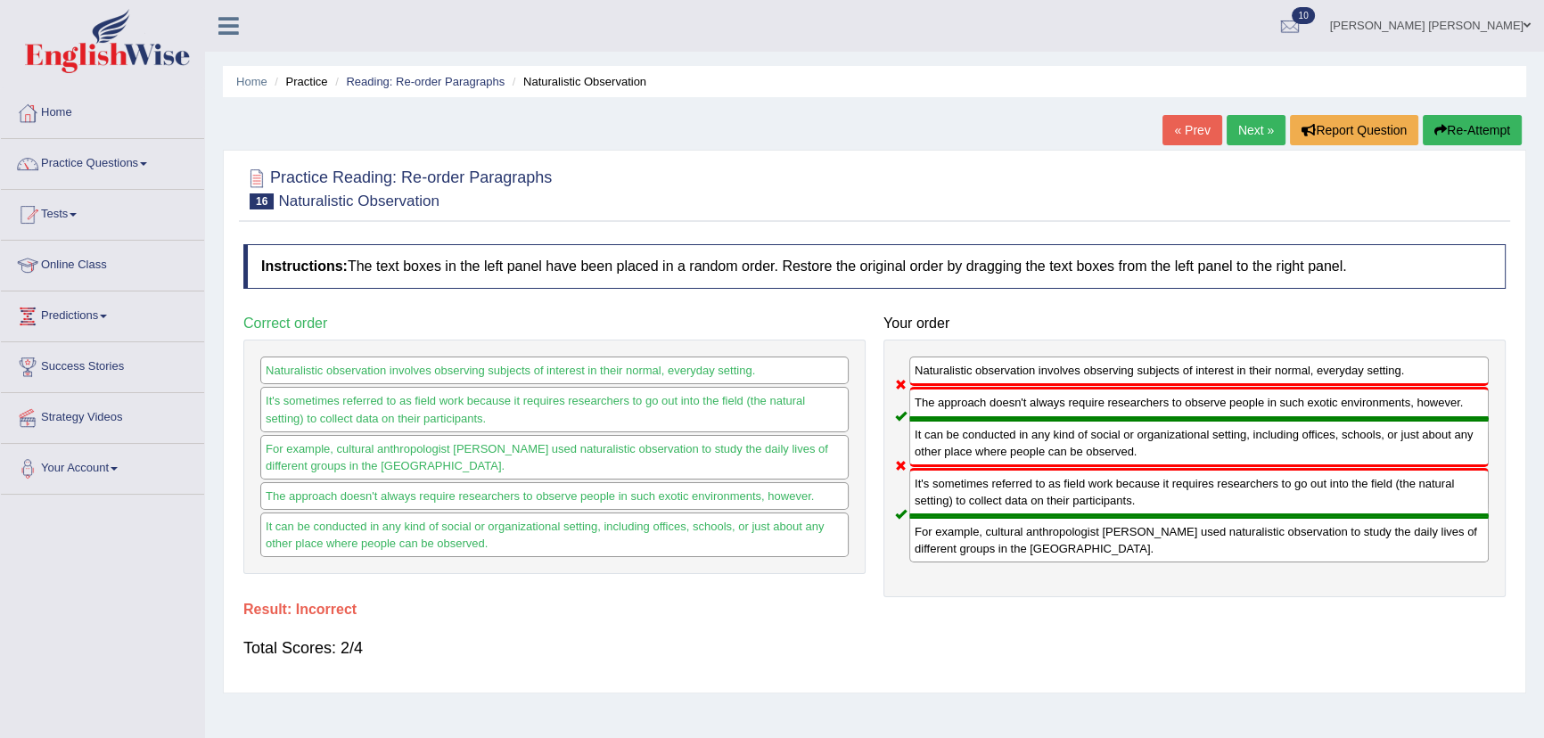
click at [1445, 125] on button "Re-Attempt" at bounding box center [1472, 130] width 99 height 30
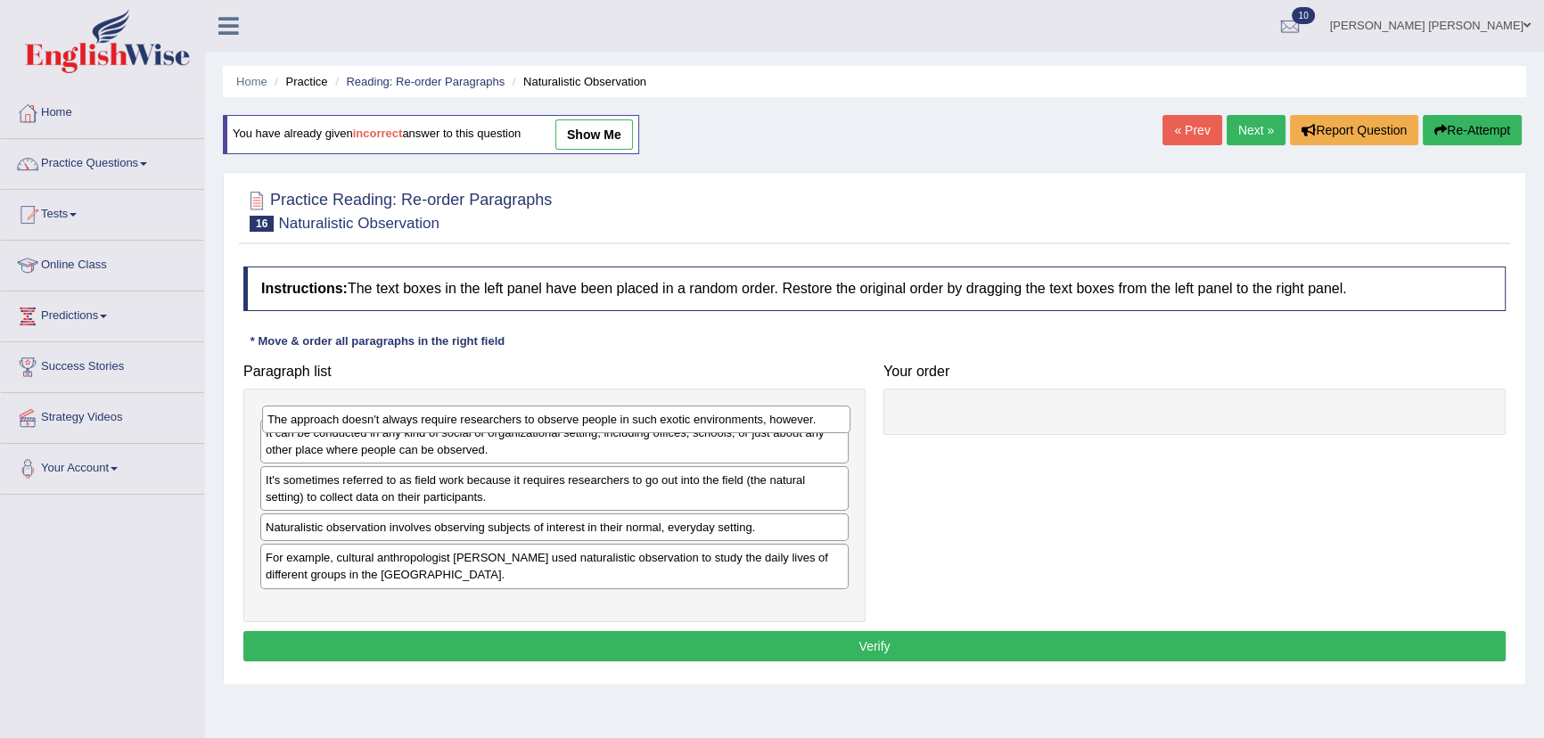
click at [350, 426] on div "The approach doesn't always require researchers to observe people in such exoti…" at bounding box center [556, 420] width 588 height 28
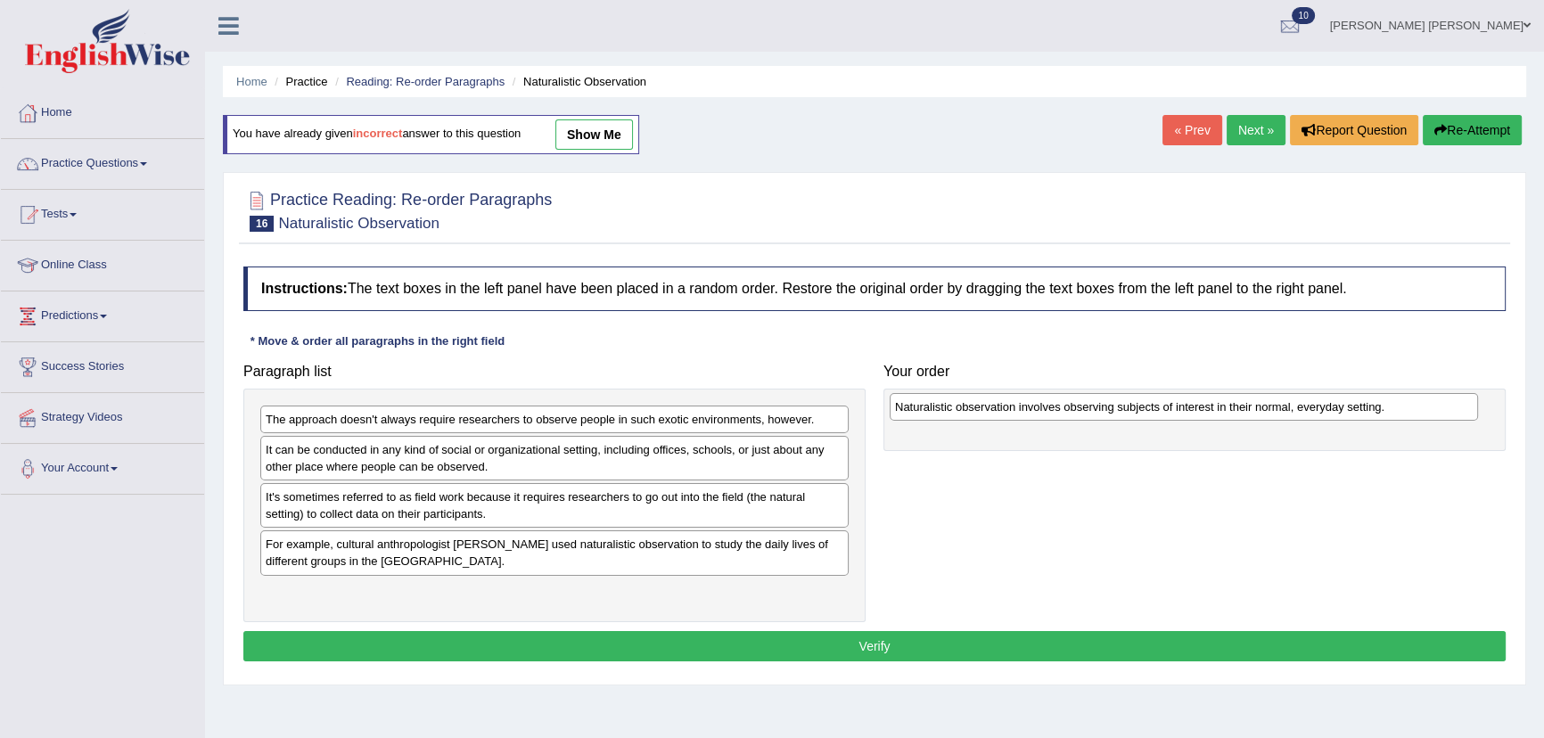
drag, startPoint x: 345, startPoint y: 553, endPoint x: 981, endPoint y: 413, distance: 650.9
click at [981, 413] on div "Naturalistic observation involves observing subjects of interest in their norma…" at bounding box center [1184, 407] width 588 height 28
click at [296, 469] on div "It can be conducted in any kind of social or organizational setting, including …" at bounding box center [554, 458] width 588 height 45
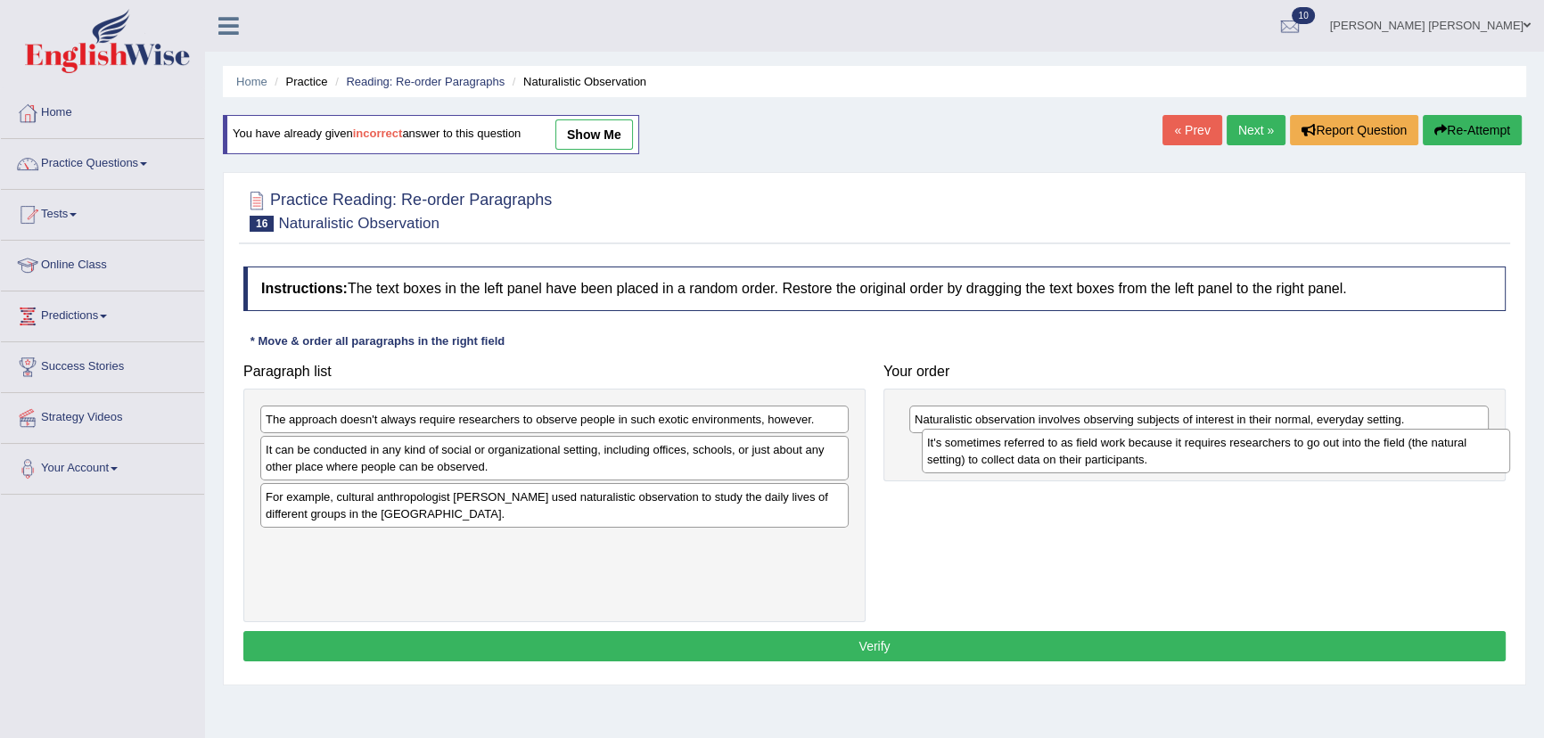
drag, startPoint x: 307, startPoint y: 510, endPoint x: 968, endPoint y: 456, distance: 663.8
click at [968, 456] on div "It's sometimes referred to as field work because it requires researchers to go …" at bounding box center [1216, 451] width 588 height 45
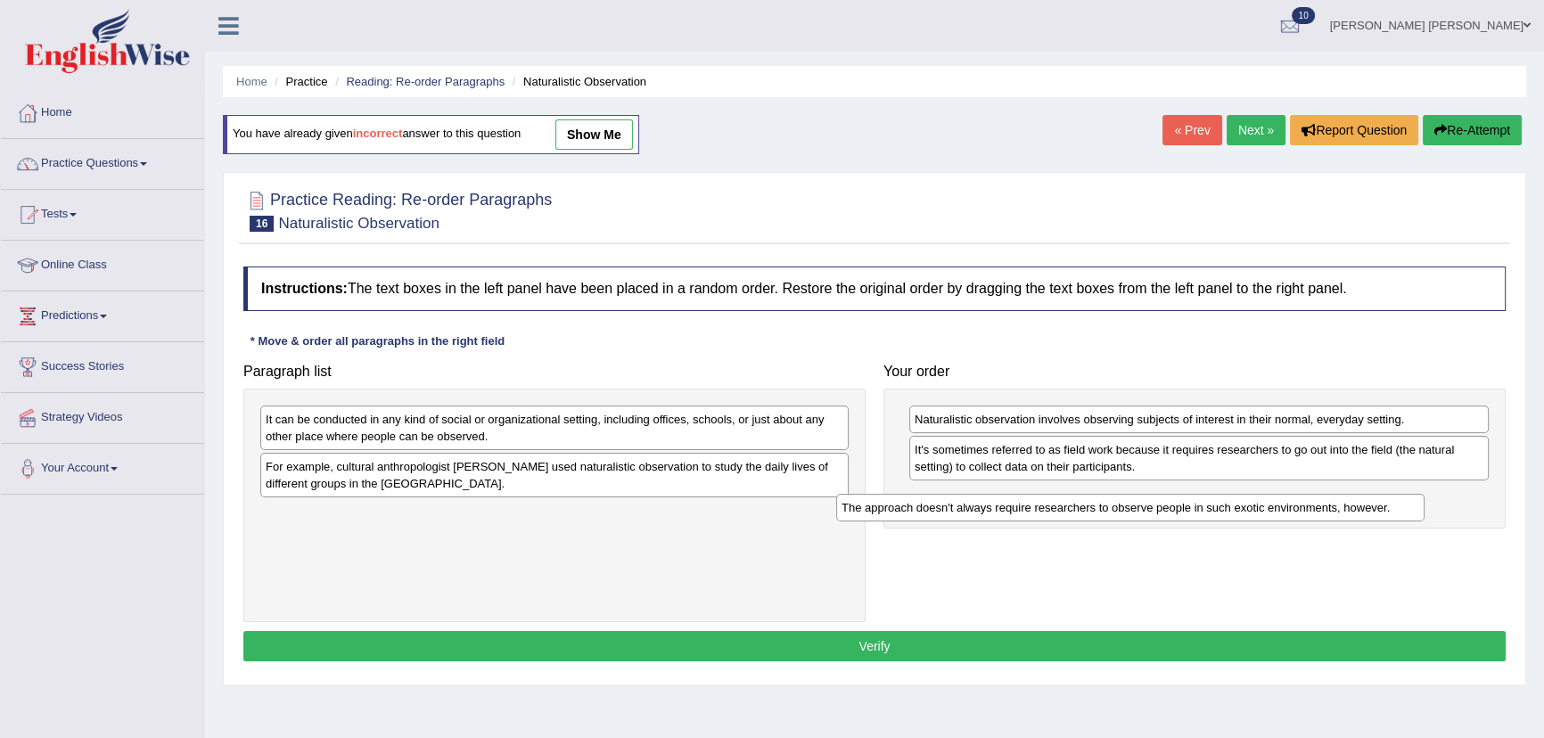
drag, startPoint x: 333, startPoint y: 423, endPoint x: 918, endPoint y: 510, distance: 592.3
click at [912, 511] on div "The approach doesn't always require researchers to observe people in such exoti…" at bounding box center [1130, 508] width 588 height 28
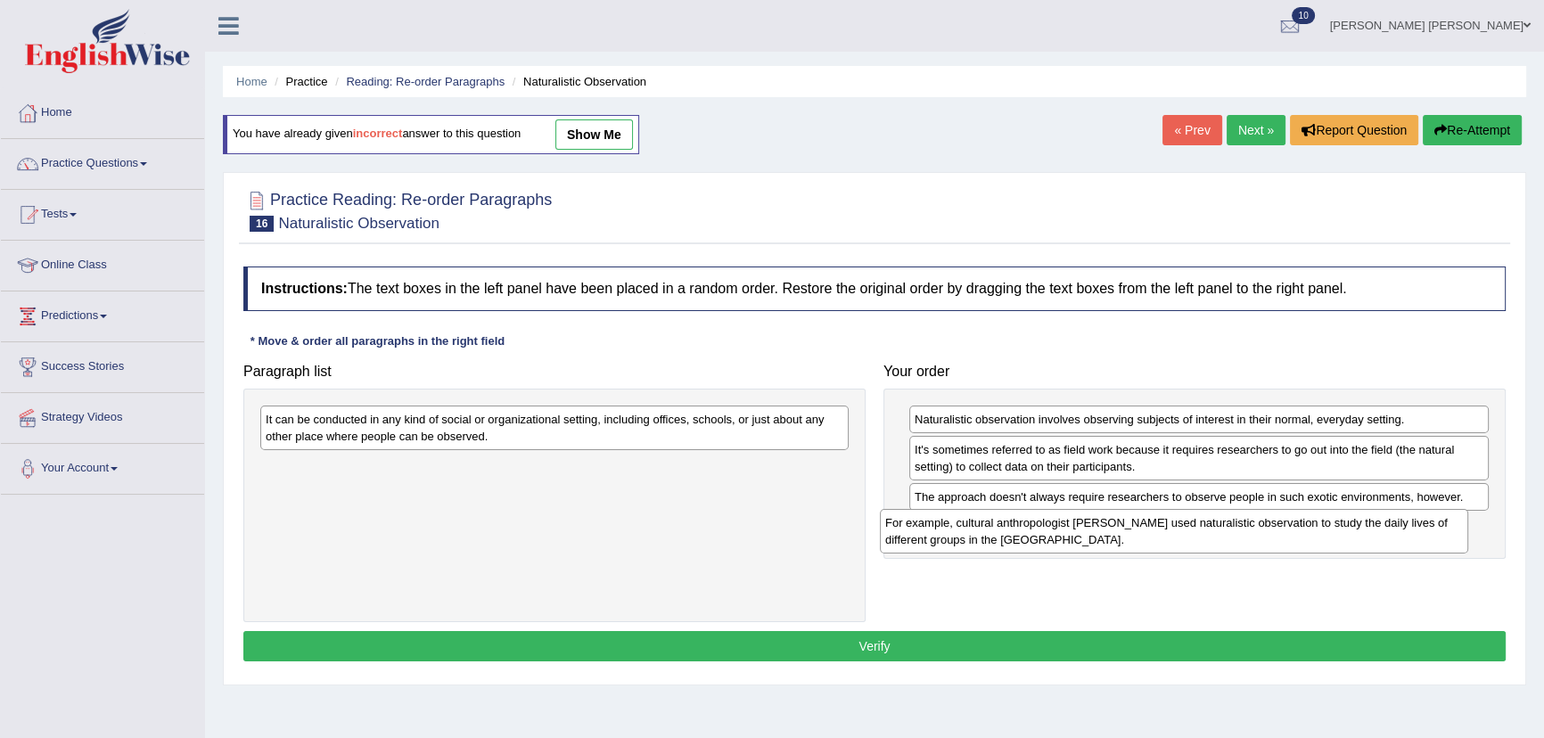
drag, startPoint x: 348, startPoint y: 481, endPoint x: 989, endPoint y: 534, distance: 643.3
click at [975, 535] on div "For example, cultural anthropologist [PERSON_NAME] used naturalistic observatio…" at bounding box center [1174, 531] width 588 height 45
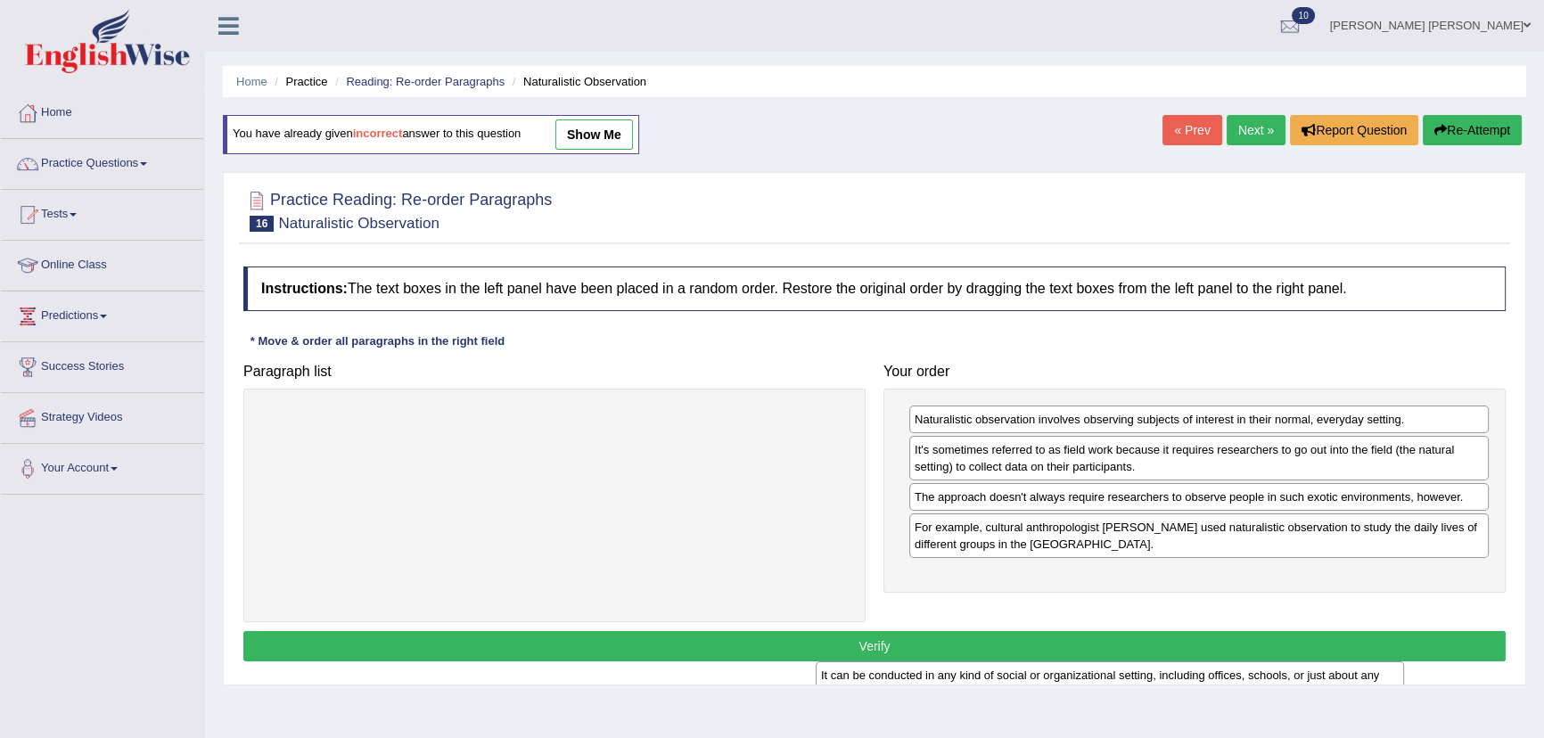
drag, startPoint x: 529, startPoint y: 430, endPoint x: 1189, endPoint y: 673, distance: 703.3
click at [1189, 676] on div "It can be conducted in any kind of social or organizational setting, including …" at bounding box center [1110, 684] width 588 height 45
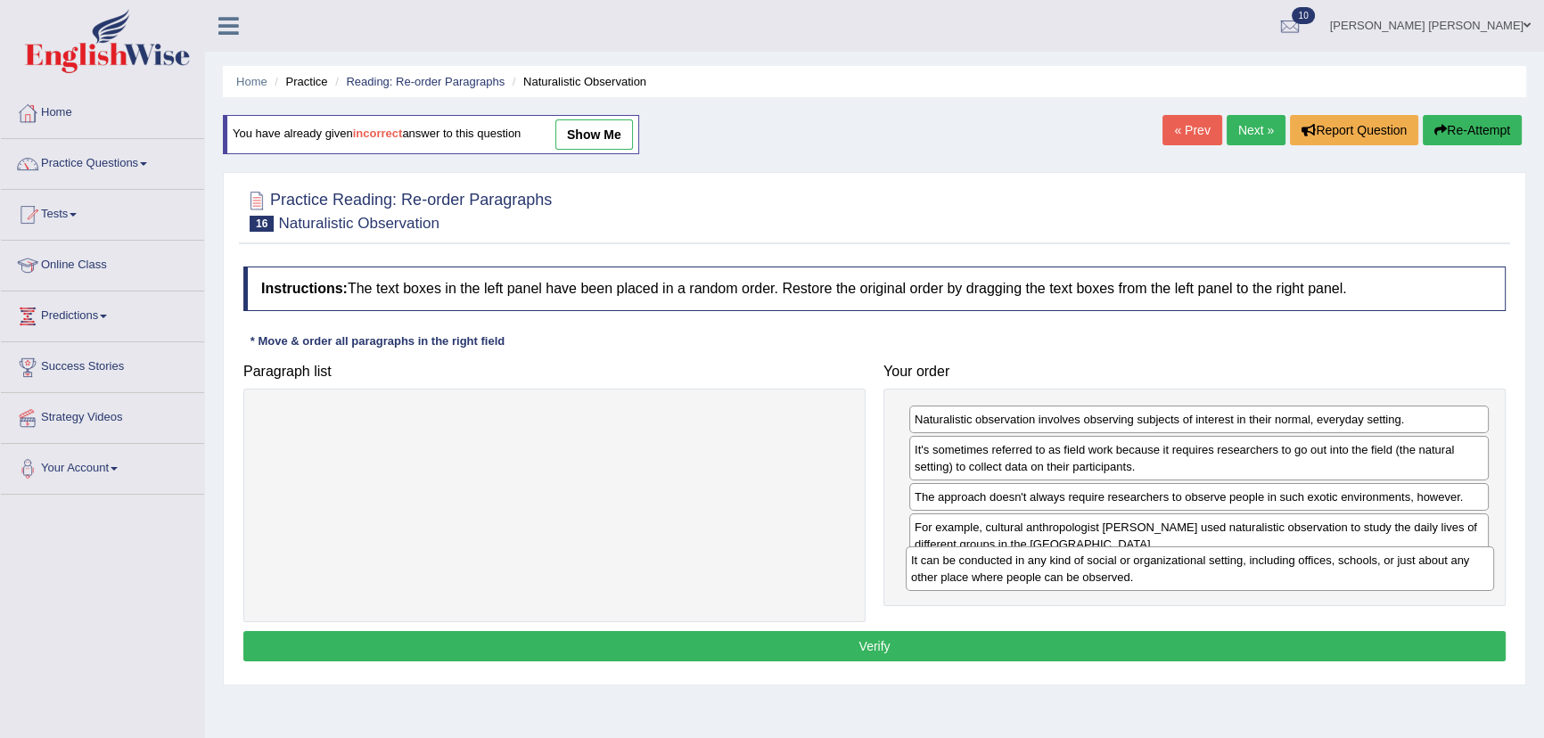
drag, startPoint x: 646, startPoint y: 424, endPoint x: 1303, endPoint y: 560, distance: 670.9
click at [1301, 561] on div "It can be conducted in any kind of social or organizational setting, including …" at bounding box center [1200, 569] width 588 height 45
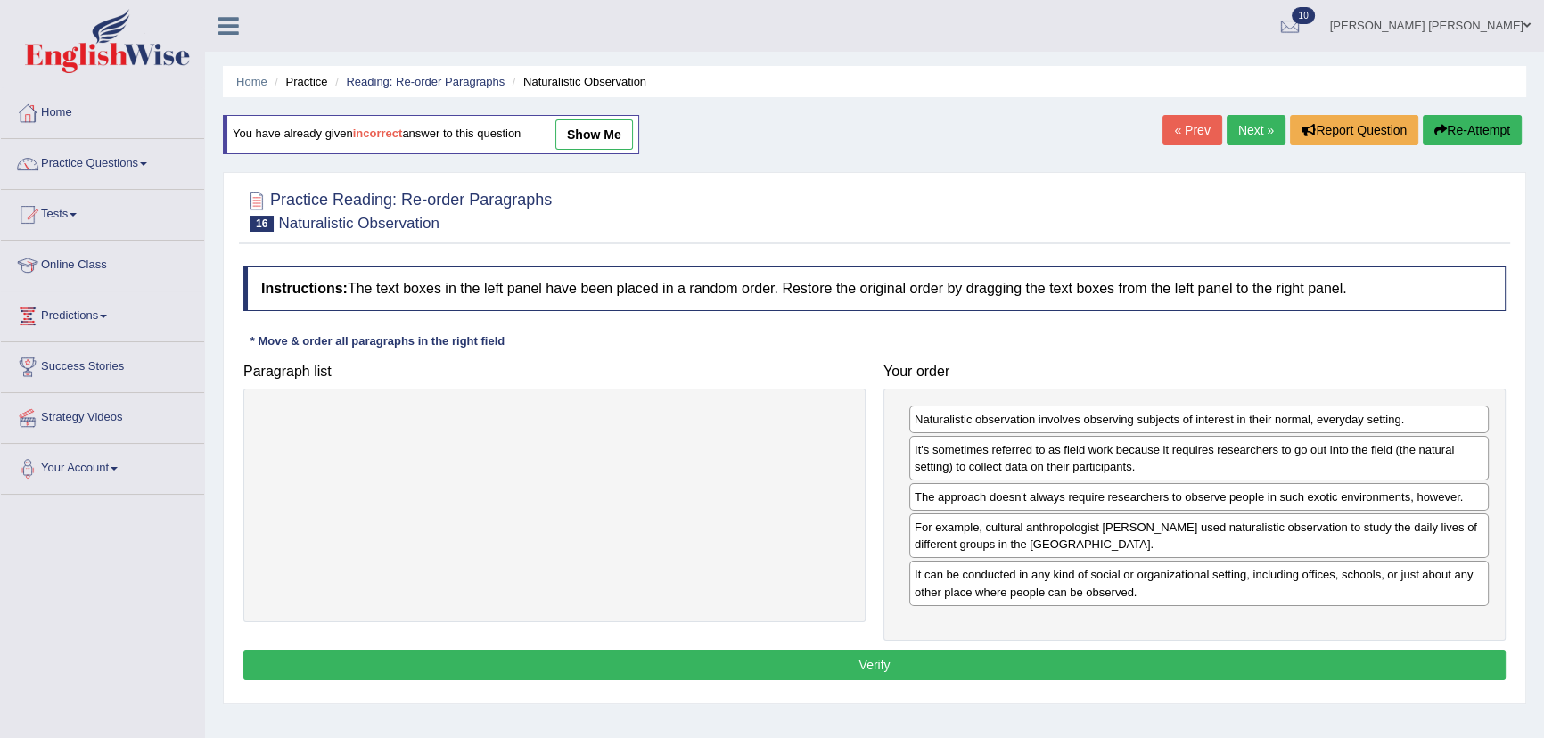
click at [961, 667] on button "Verify" at bounding box center [874, 665] width 1263 height 30
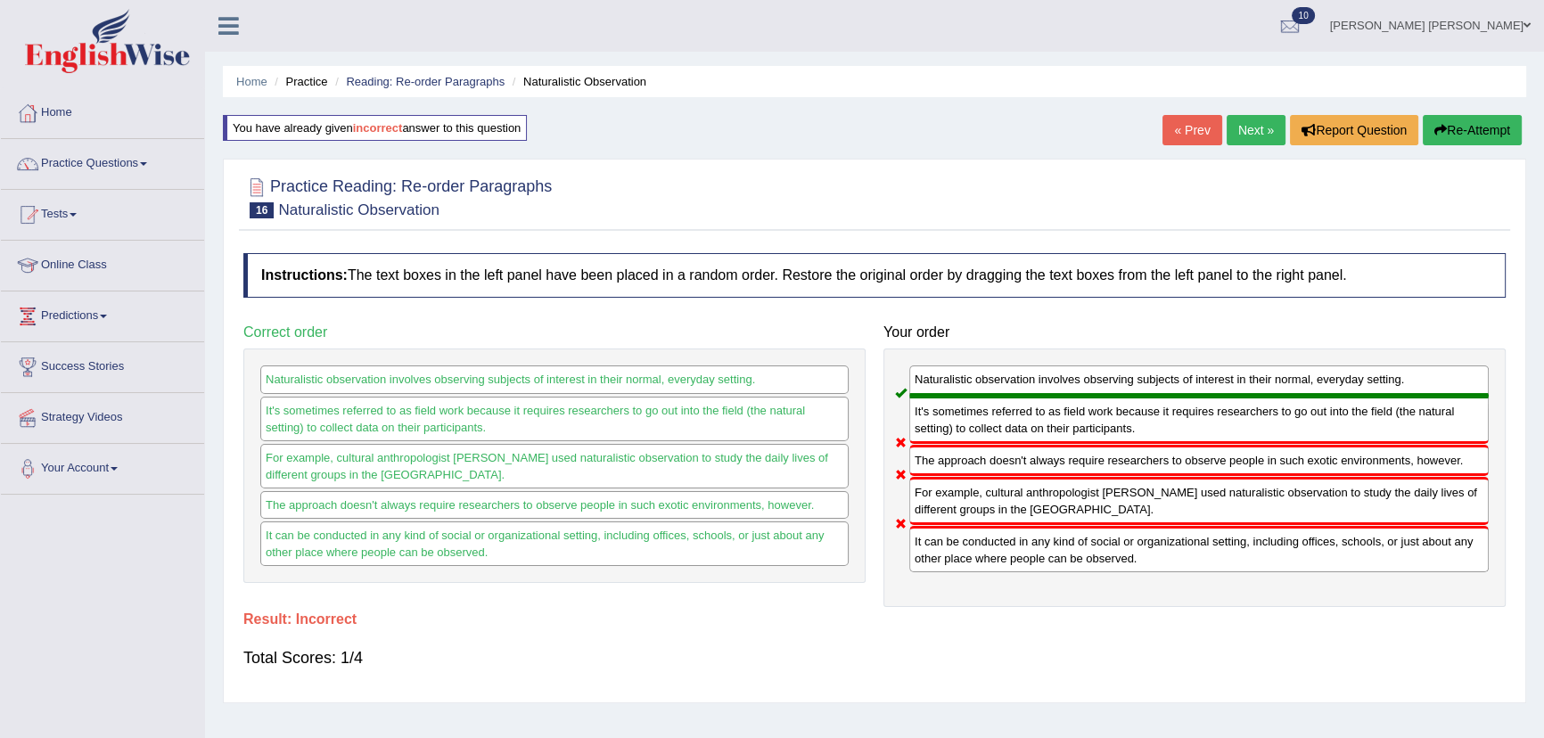
drag, startPoint x: 412, startPoint y: 533, endPoint x: 417, endPoint y: 543, distance: 11.2
click at [417, 543] on div "Naturalistic observation involves observing subjects of interest in their norma…" at bounding box center [554, 466] width 622 height 234
click at [1435, 119] on button "Re-Attempt" at bounding box center [1472, 130] width 99 height 30
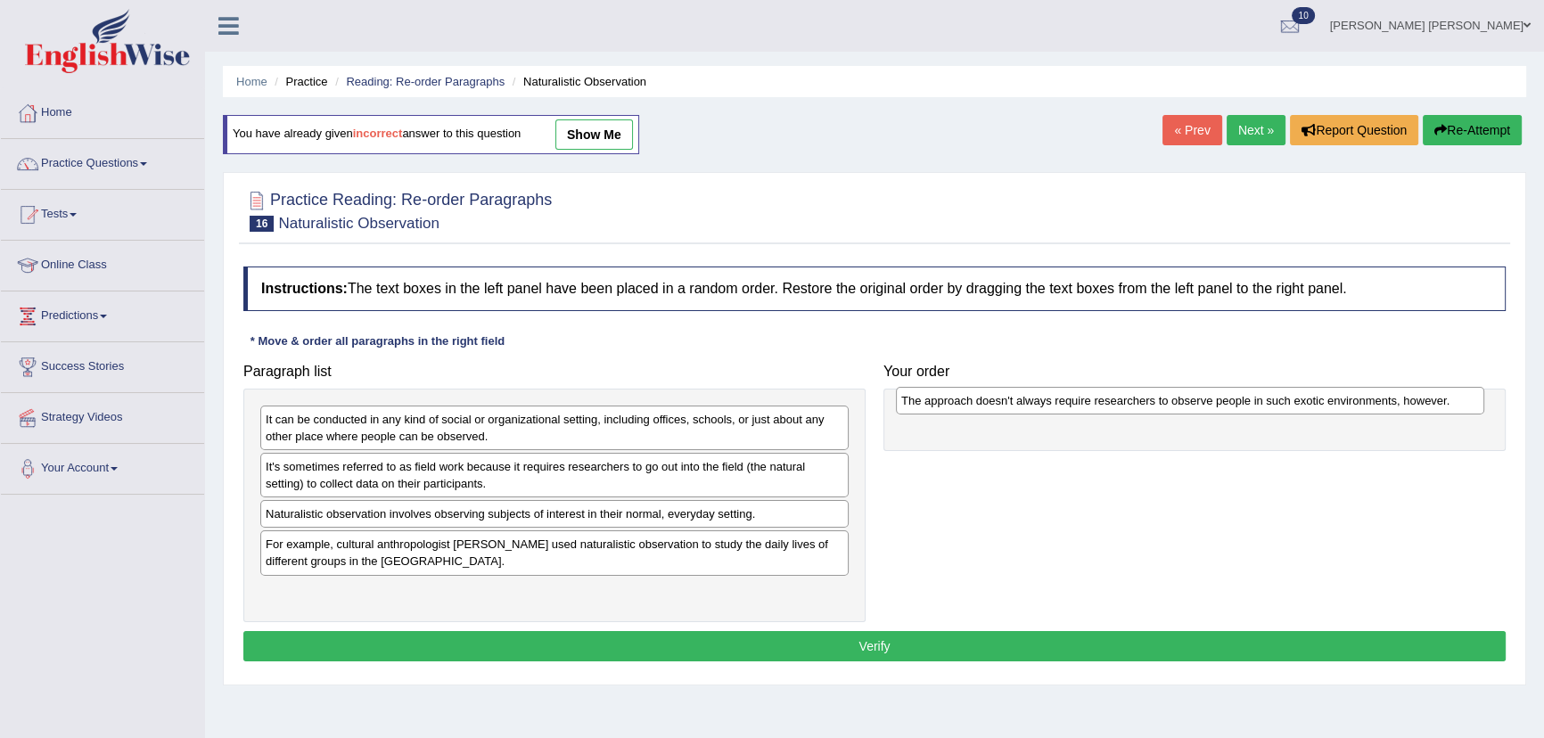
drag, startPoint x: 457, startPoint y: 429, endPoint x: 1093, endPoint y: 410, distance: 636.0
click at [1093, 410] on div "The approach doesn't always require researchers to observe people in such exoti…" at bounding box center [1190, 401] width 588 height 28
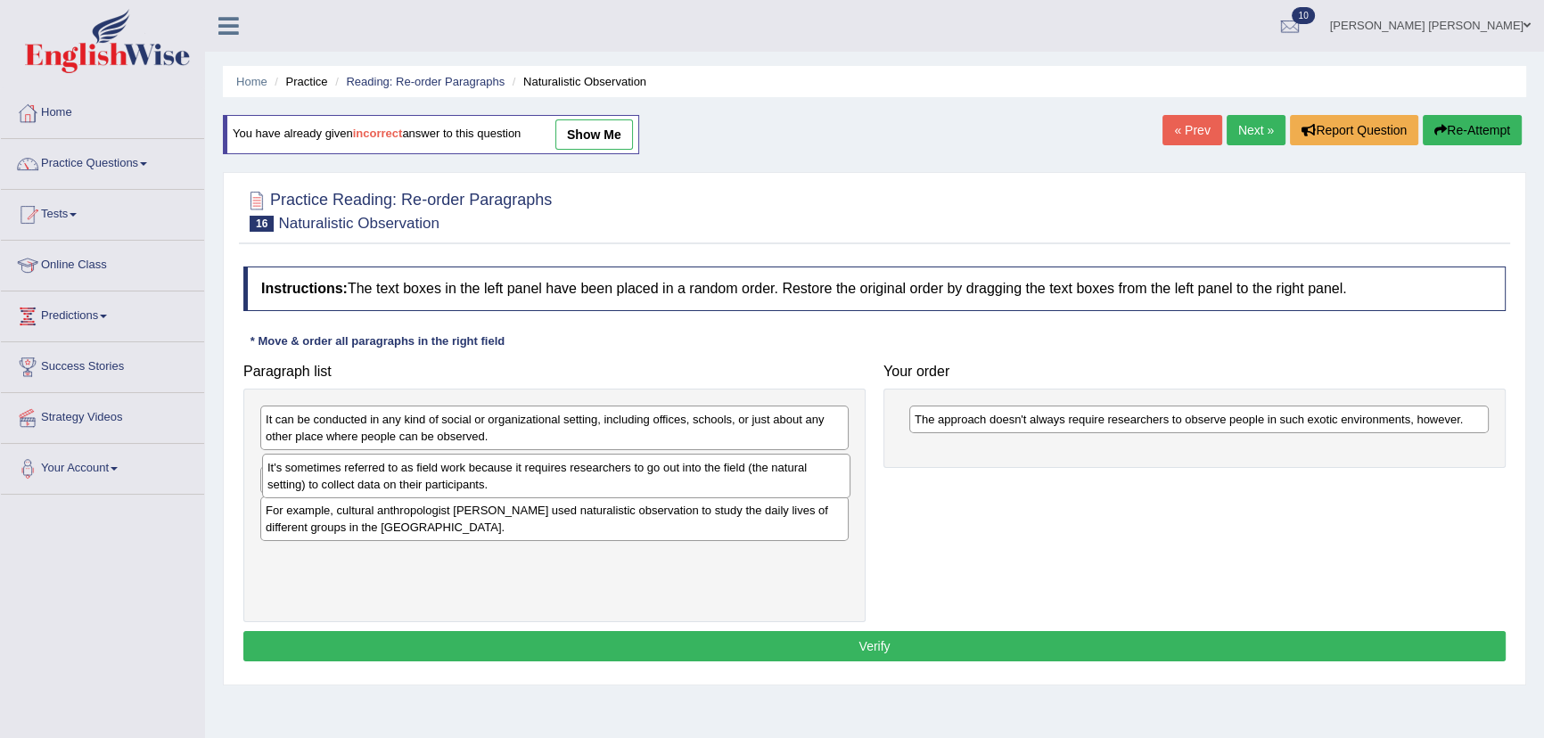
click at [303, 481] on div "It's sometimes referred to as field work because it requires researchers to go …" at bounding box center [556, 476] width 588 height 45
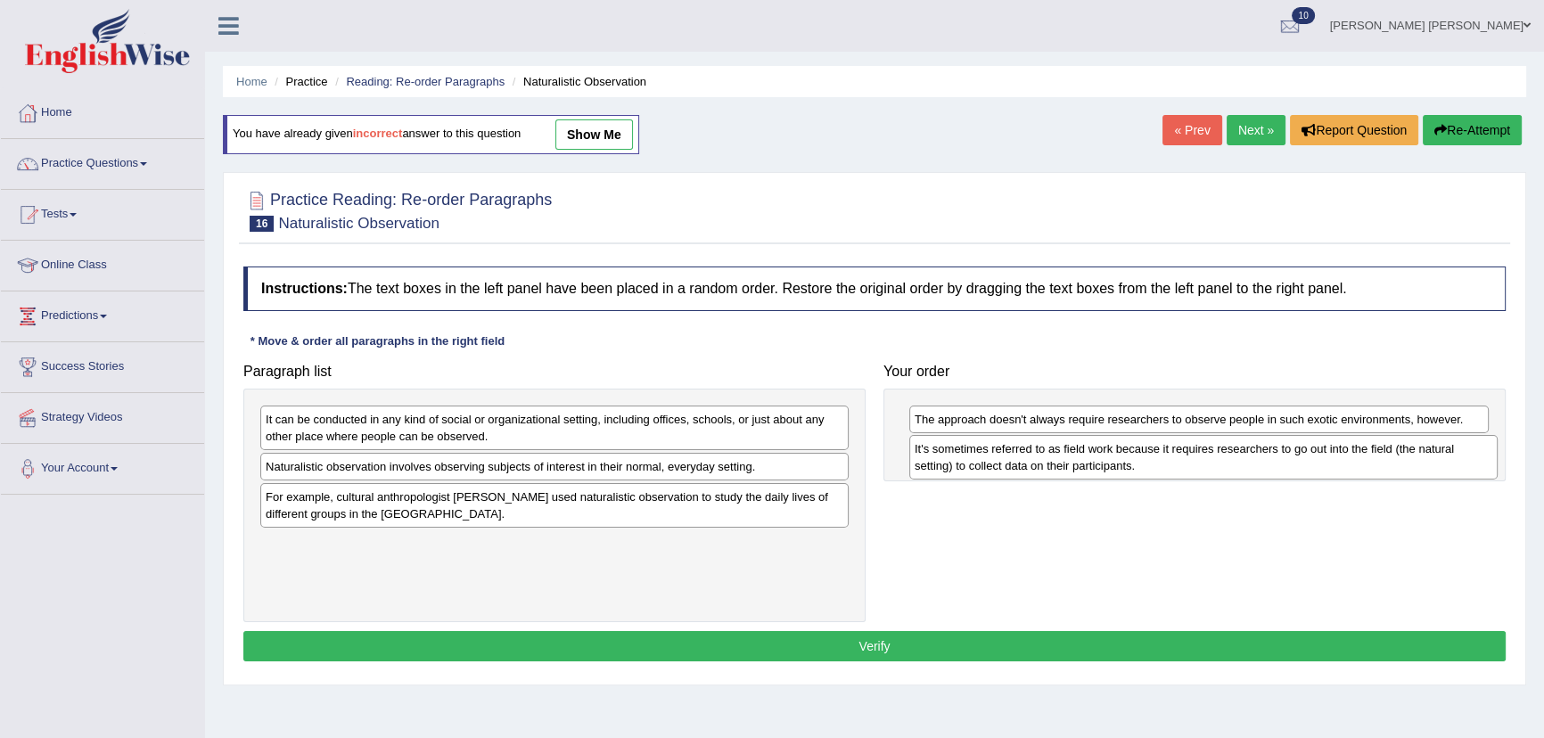
drag, startPoint x: 303, startPoint y: 480, endPoint x: 952, endPoint y: 462, distance: 649.3
click at [952, 462] on div "It's sometimes referred to as field work because it requires researchers to go …" at bounding box center [1203, 457] width 588 height 45
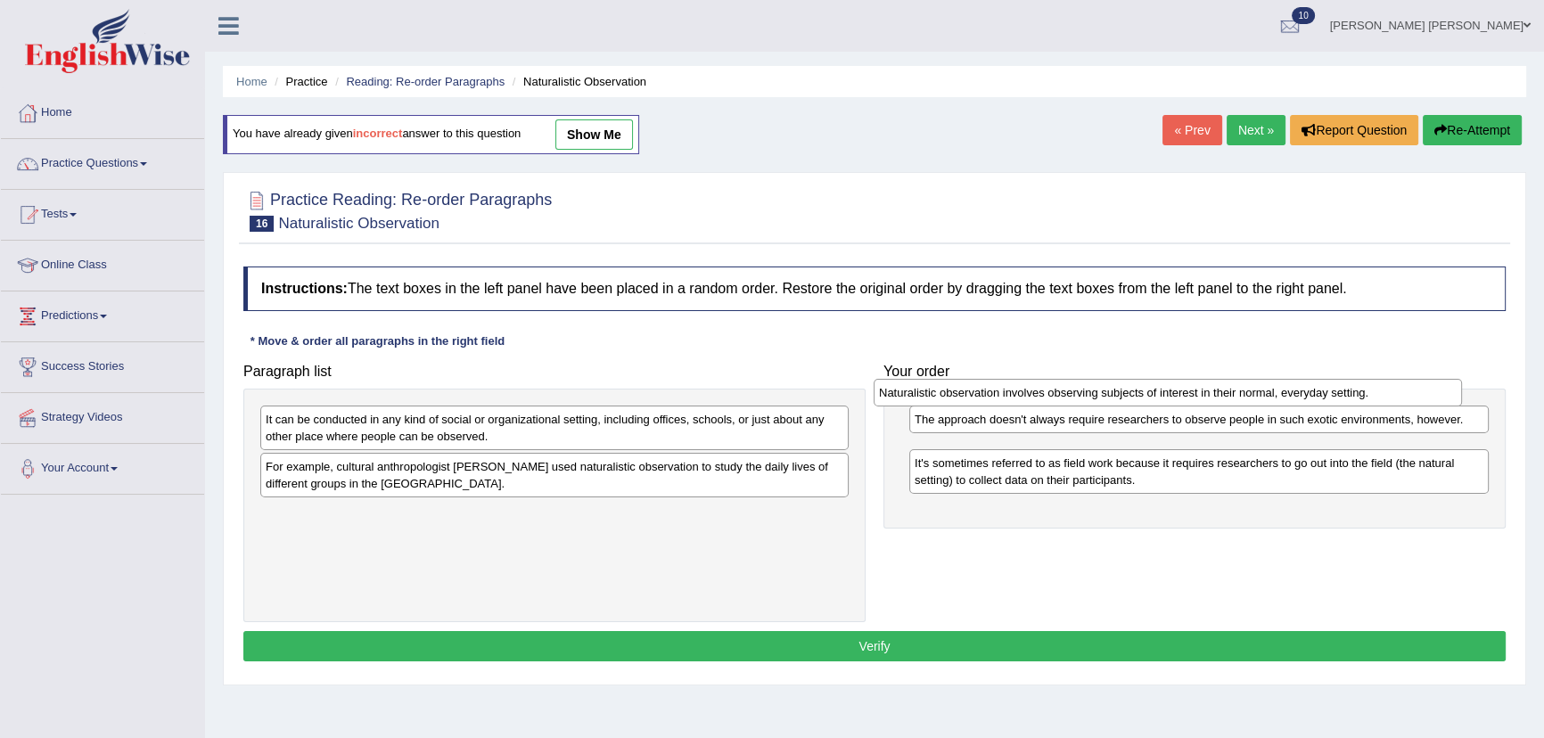
drag, startPoint x: 564, startPoint y: 466, endPoint x: 1178, endPoint y: 392, distance: 617.9
click at [1178, 392] on div "Naturalistic observation involves observing subjects of interest in their norma…" at bounding box center [1168, 393] width 588 height 28
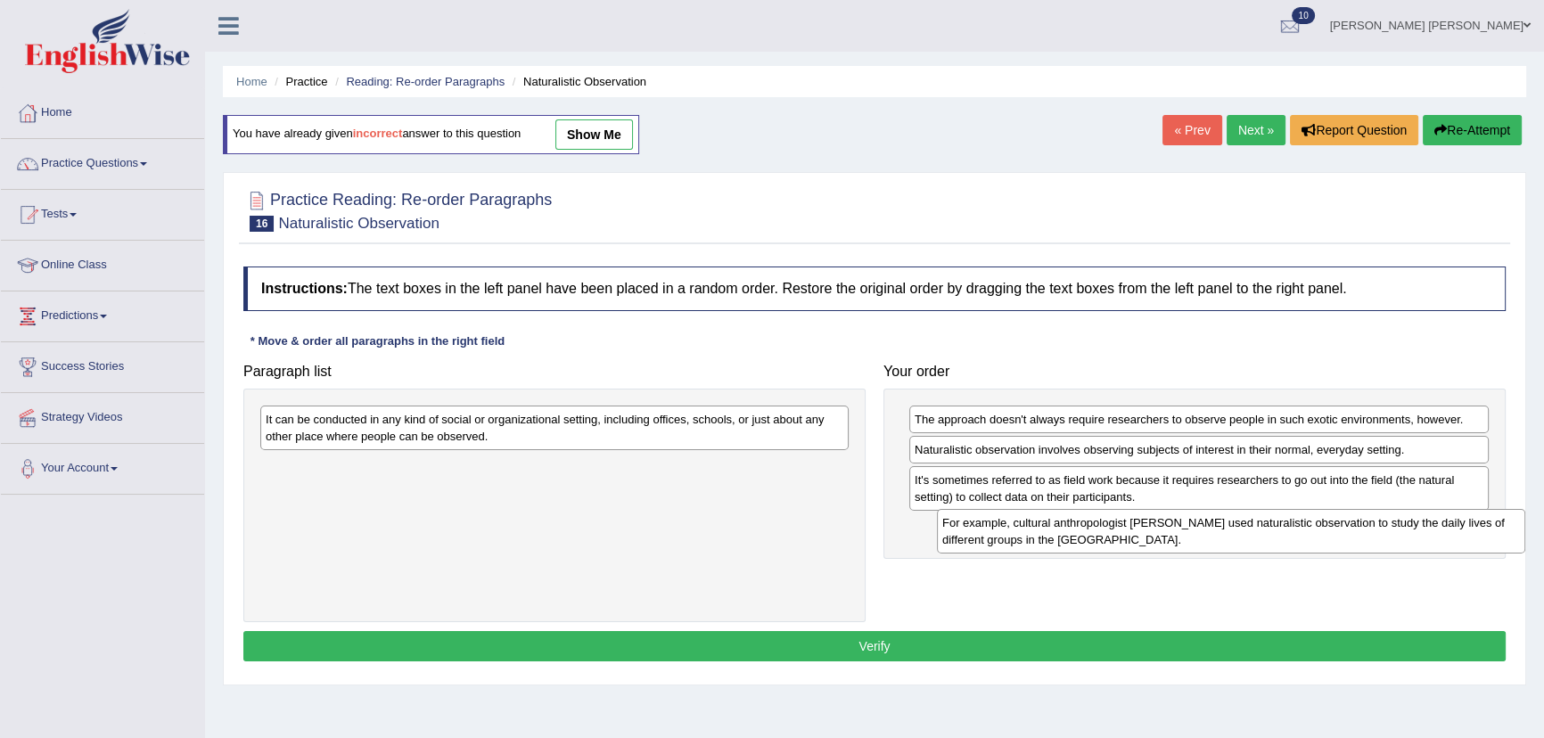
drag, startPoint x: 366, startPoint y: 470, endPoint x: 1043, endPoint y: 526, distance: 679.1
click at [1043, 526] on div "For example, cultural anthropologist [PERSON_NAME] used naturalistic observatio…" at bounding box center [1231, 531] width 588 height 45
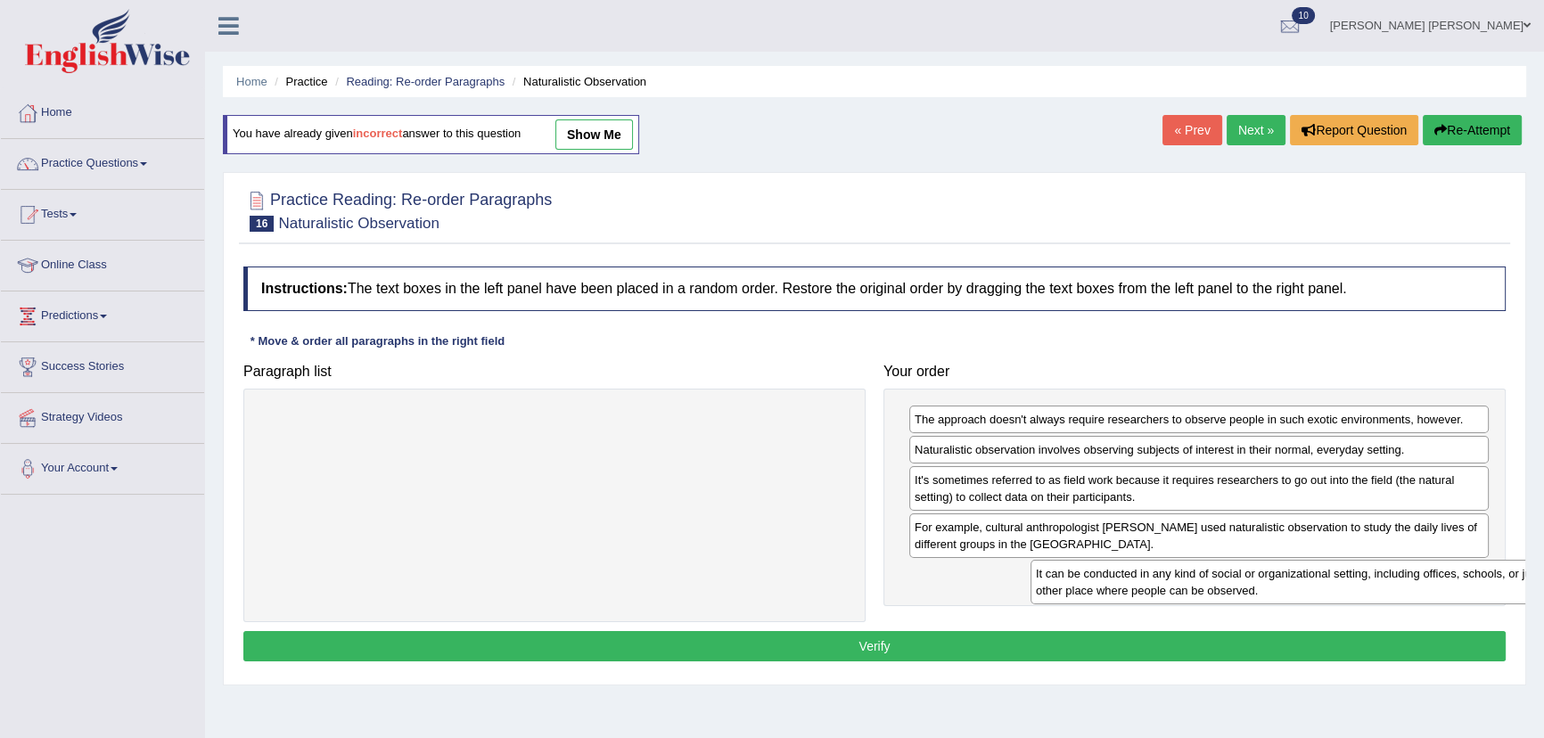
drag, startPoint x: 659, startPoint y: 422, endPoint x: 1469, endPoint y: 568, distance: 823.6
click at [1468, 569] on div "It can be conducted in any kind of social or organizational setting, including …" at bounding box center [1325, 582] width 588 height 45
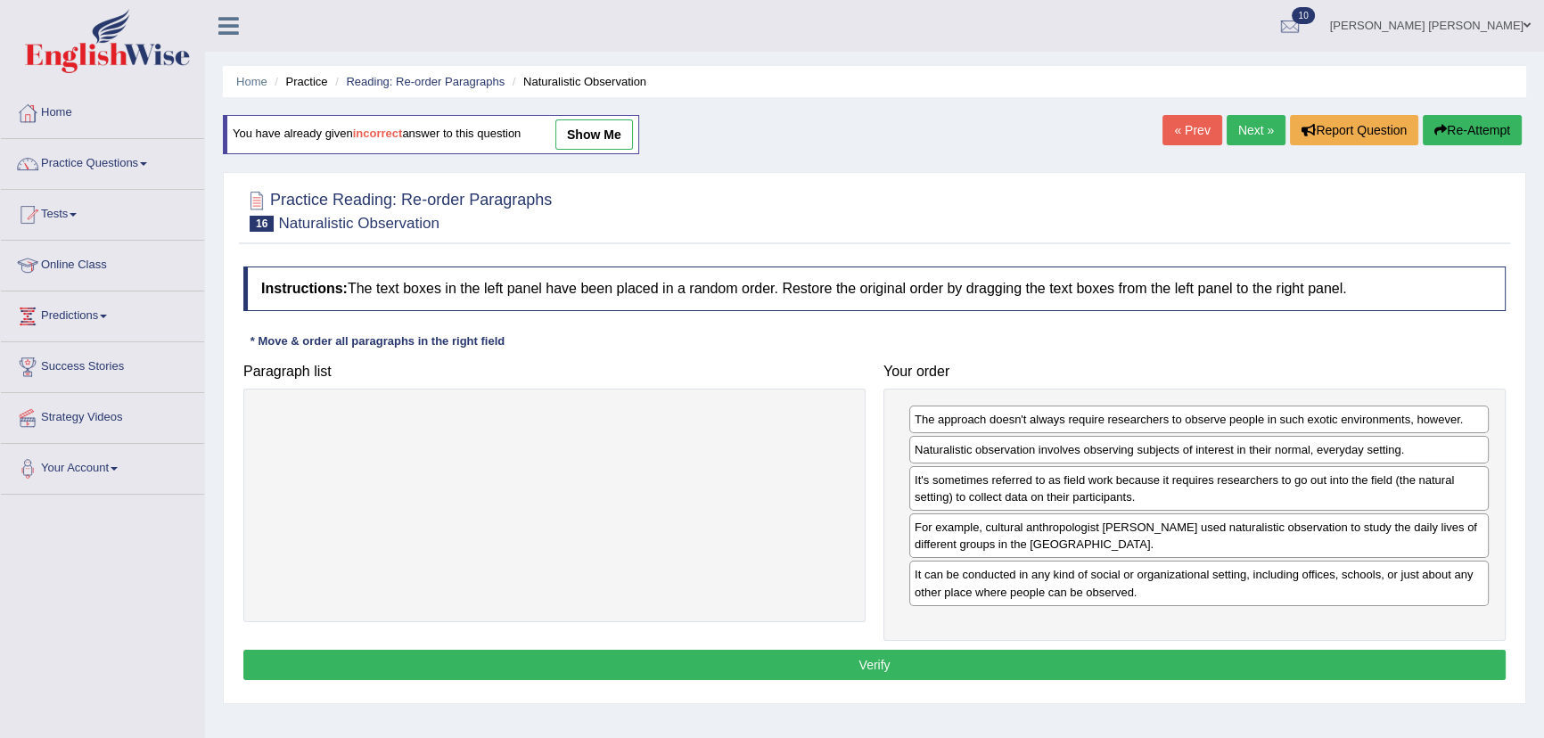
click at [1081, 650] on button "Verify" at bounding box center [874, 665] width 1263 height 30
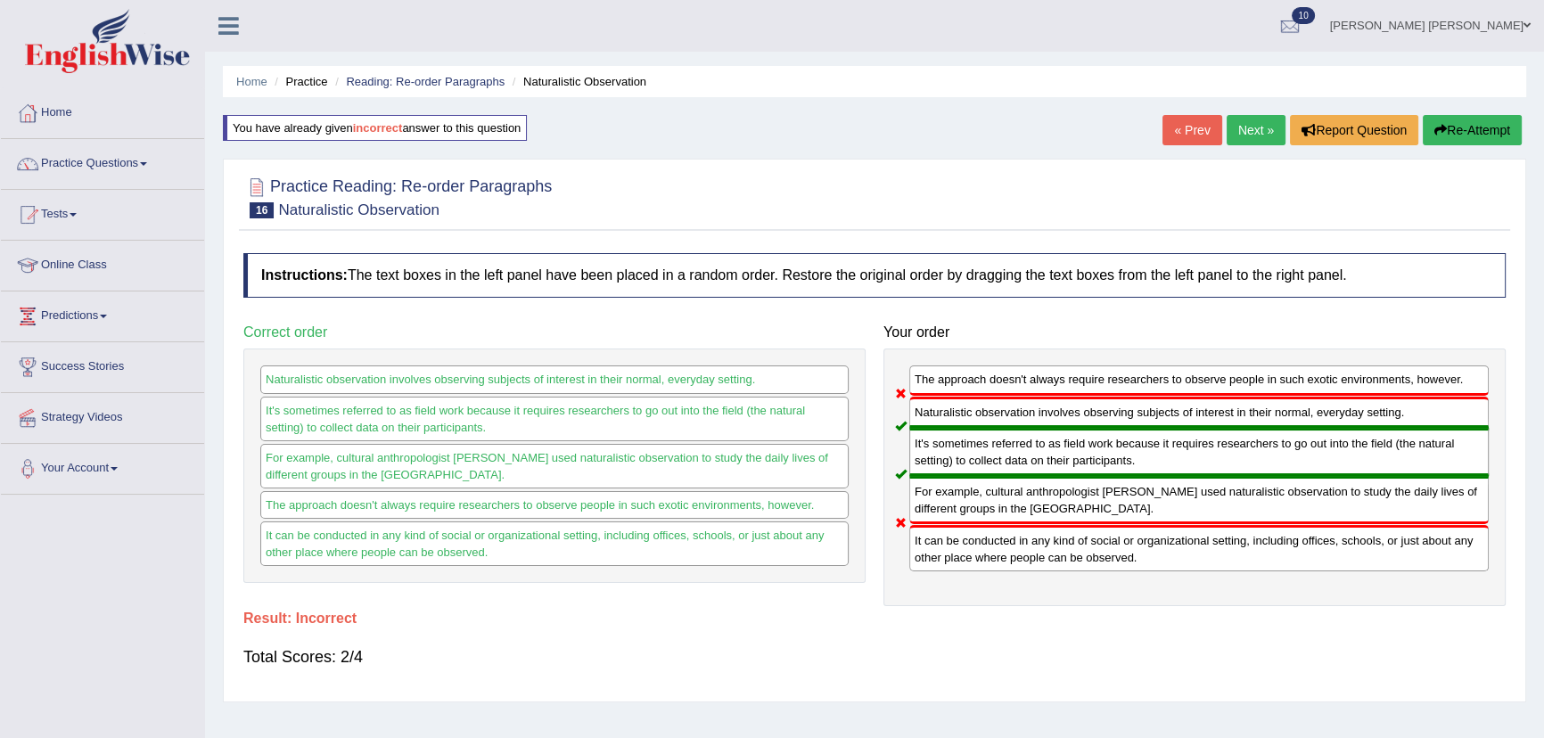
click at [1443, 121] on button "Re-Attempt" at bounding box center [1472, 130] width 99 height 30
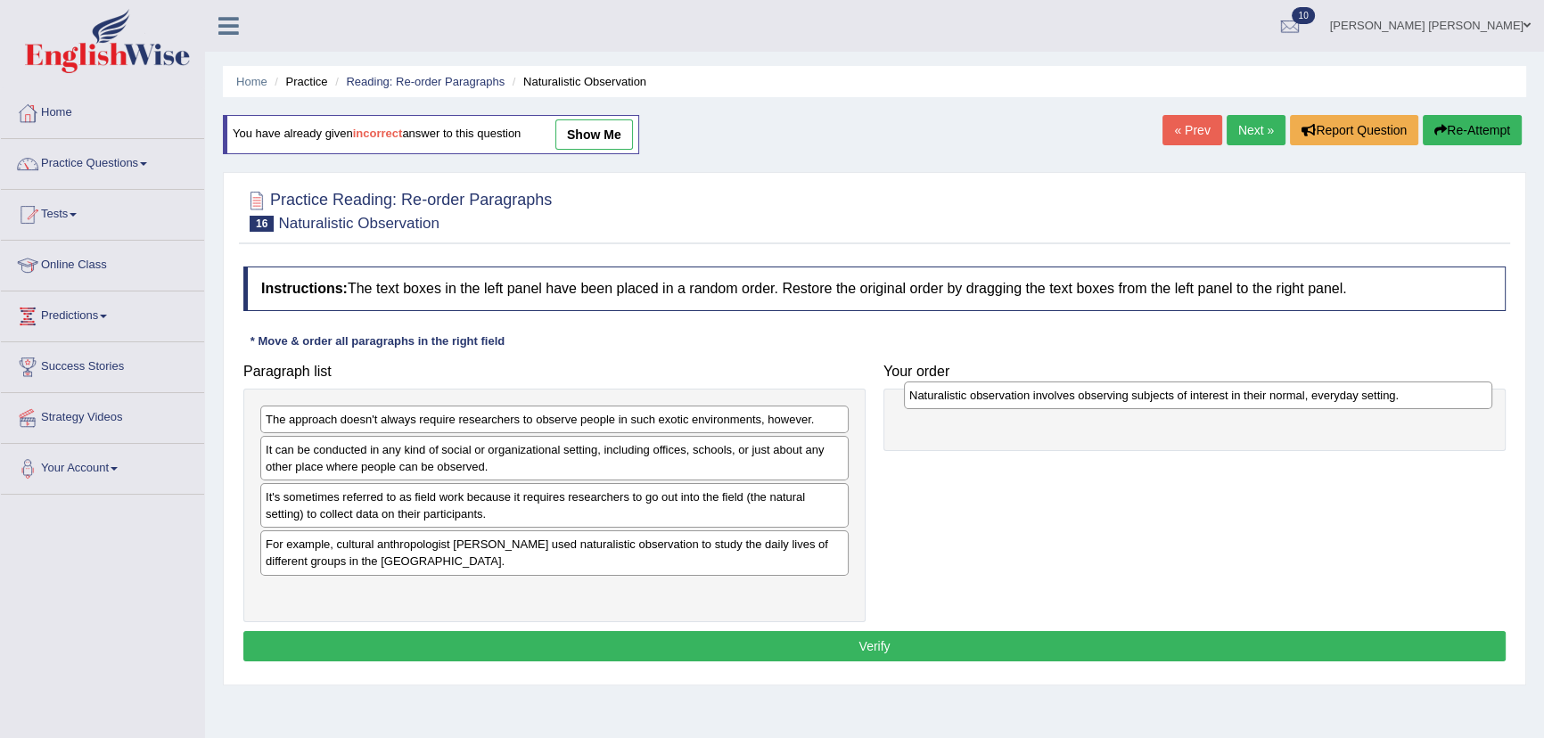
drag, startPoint x: 300, startPoint y: 549, endPoint x: 945, endPoint y: 399, distance: 662.0
click at [945, 399] on div "Naturalistic observation involves observing subjects of interest in their norma…" at bounding box center [1198, 396] width 588 height 28
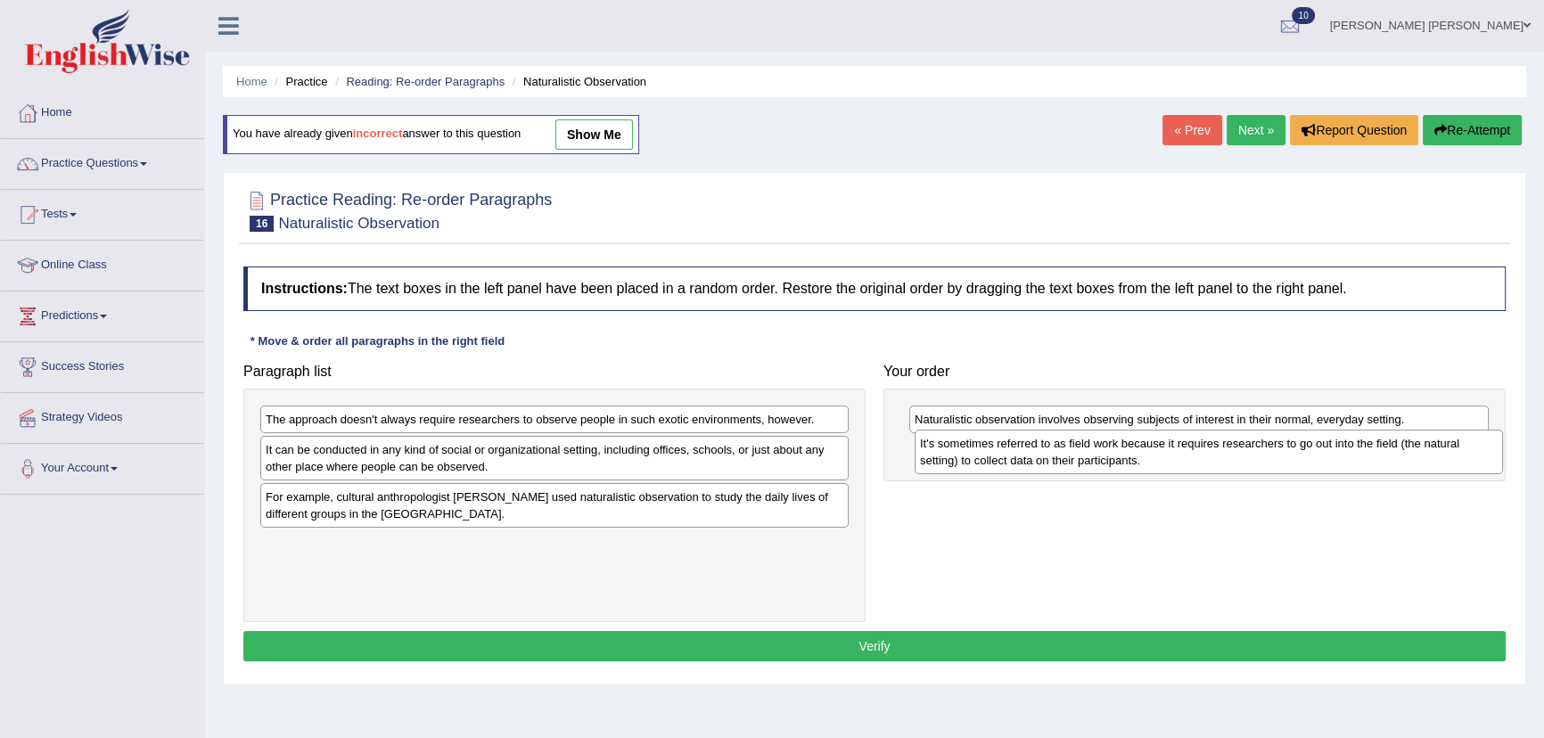
drag, startPoint x: 366, startPoint y: 511, endPoint x: 1020, endPoint y: 457, distance: 656.7
click at [1020, 457] on div "It's sometimes referred to as field work because it requires researchers to go …" at bounding box center [1209, 452] width 588 height 45
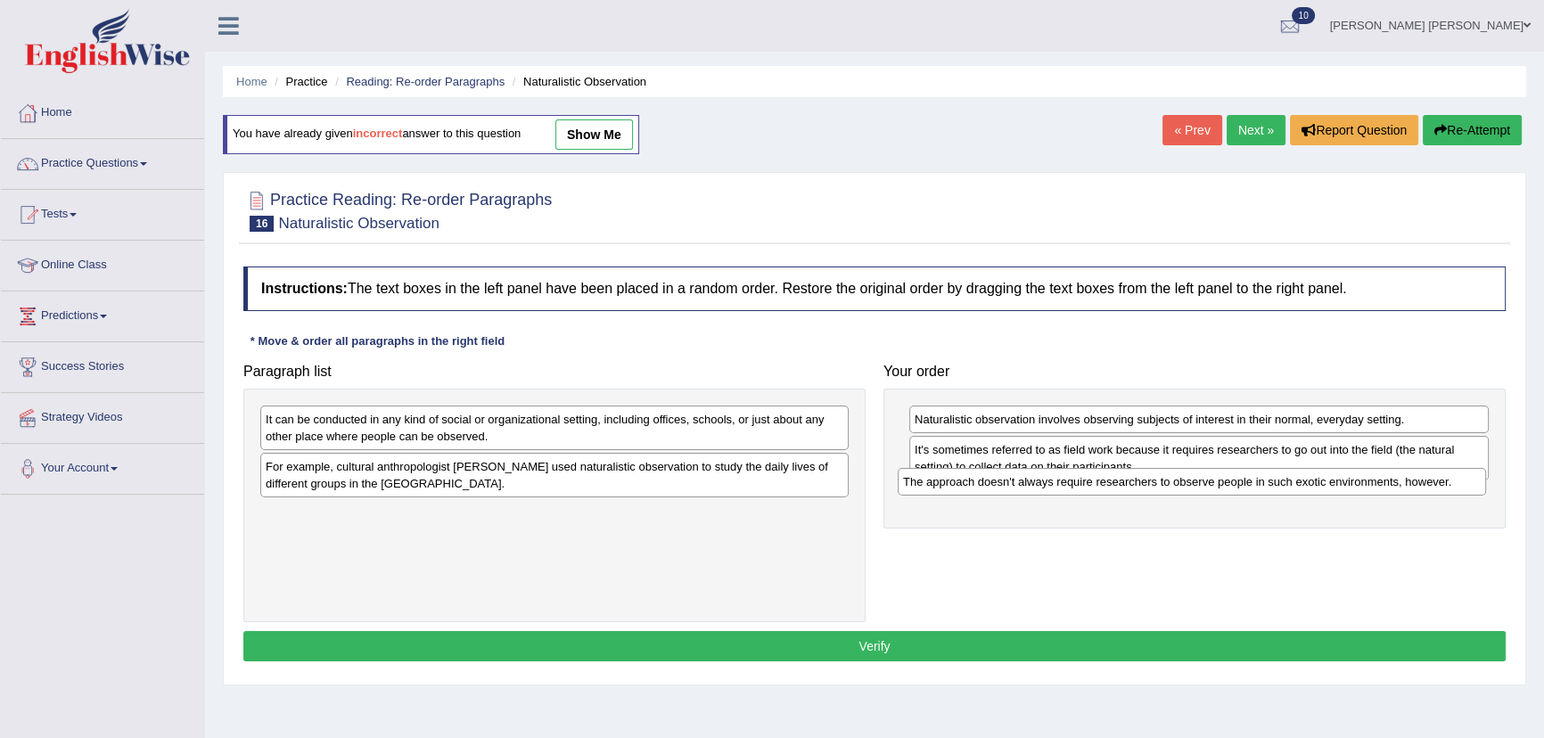
drag, startPoint x: 455, startPoint y: 424, endPoint x: 1093, endPoint y: 486, distance: 641.4
click at [1093, 486] on div "The approach doesn't always require researchers to observe people in such exoti…" at bounding box center [1192, 482] width 588 height 28
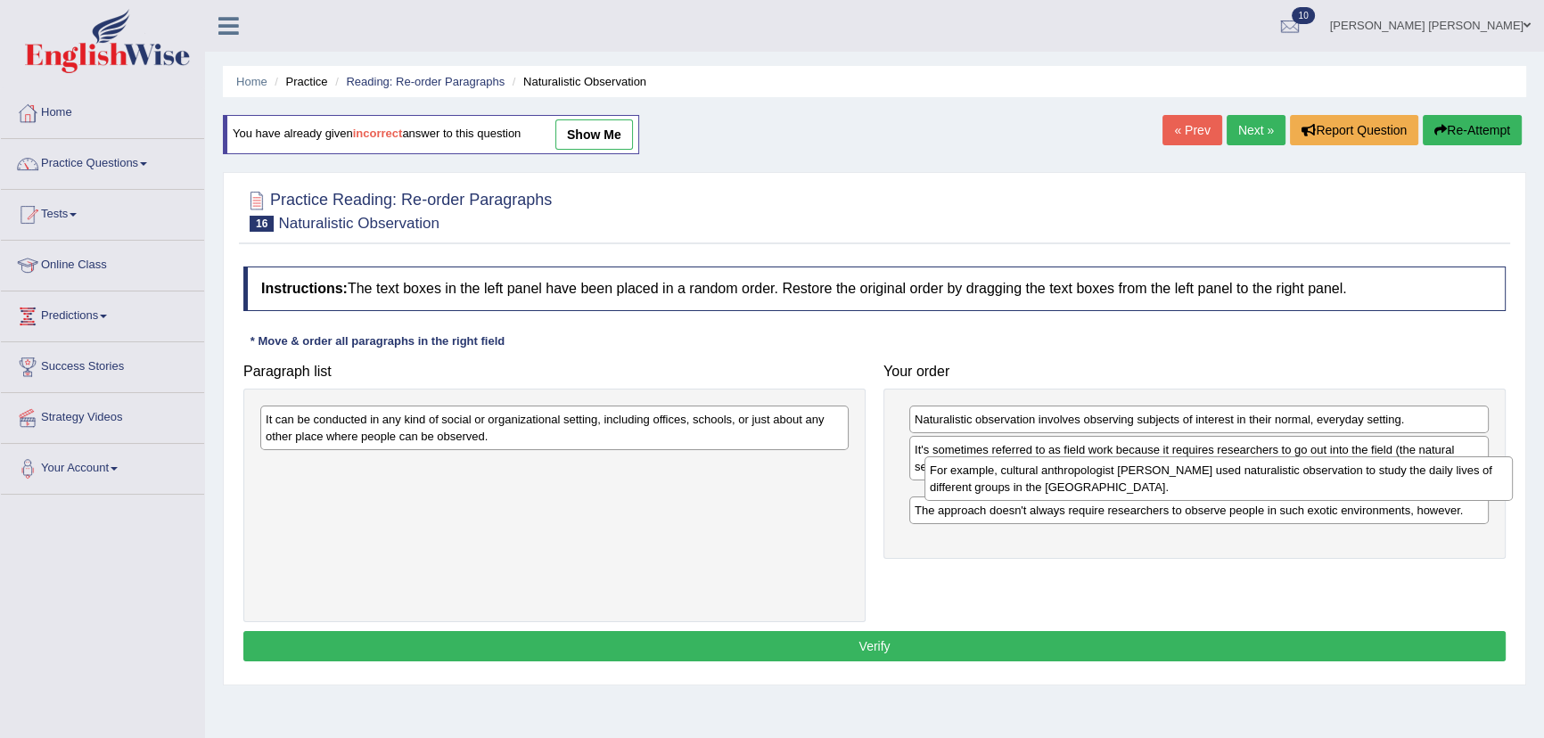
drag, startPoint x: 378, startPoint y: 473, endPoint x: 1041, endPoint y: 476, distance: 663.4
click at [1041, 476] on div "For example, cultural anthropologist [PERSON_NAME] used naturalistic observatio…" at bounding box center [1219, 479] width 588 height 45
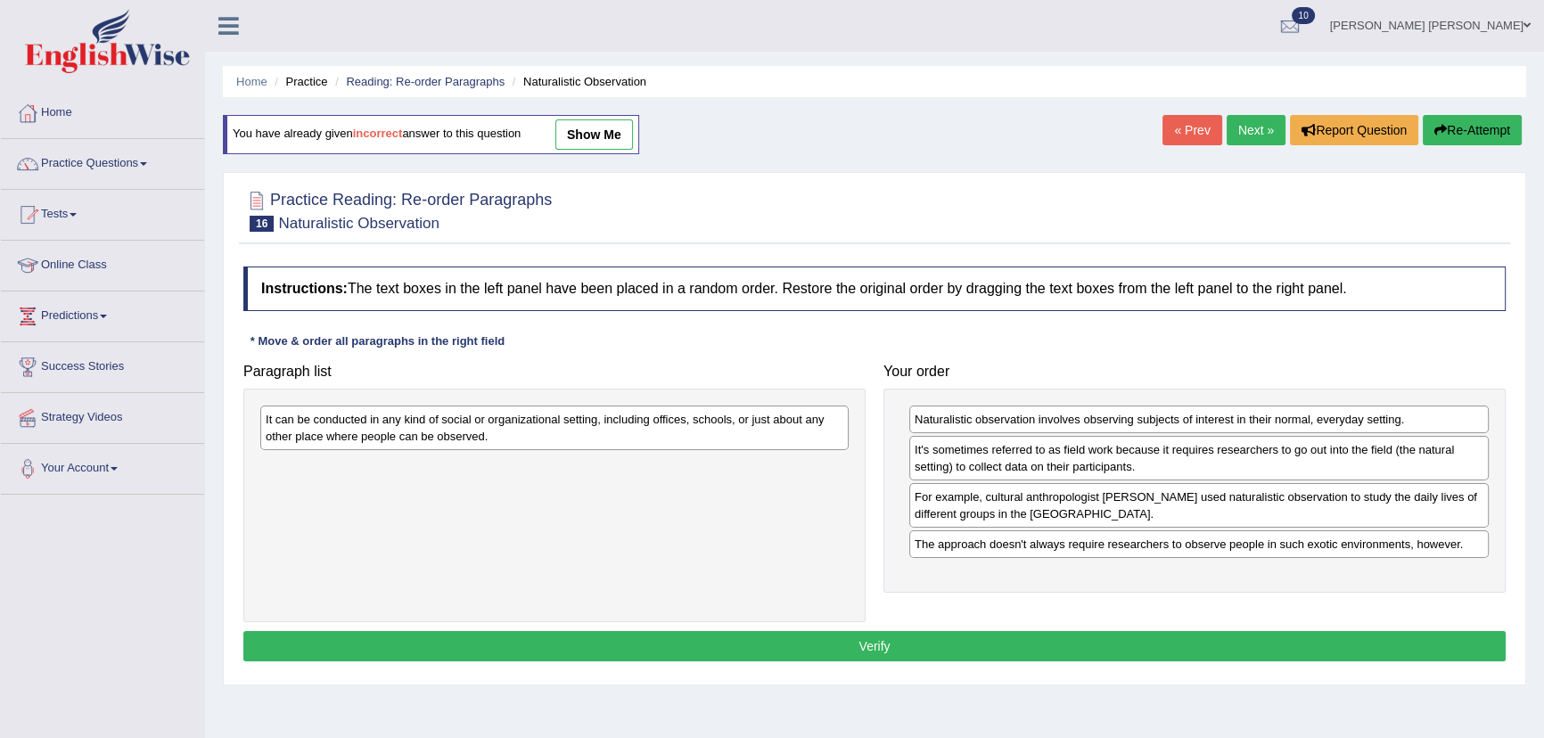
drag, startPoint x: 348, startPoint y: 400, endPoint x: 740, endPoint y: 555, distance: 421.9
click at [848, 614] on div "It can be conducted in any kind of social or organizational setting, including …" at bounding box center [554, 506] width 622 height 234
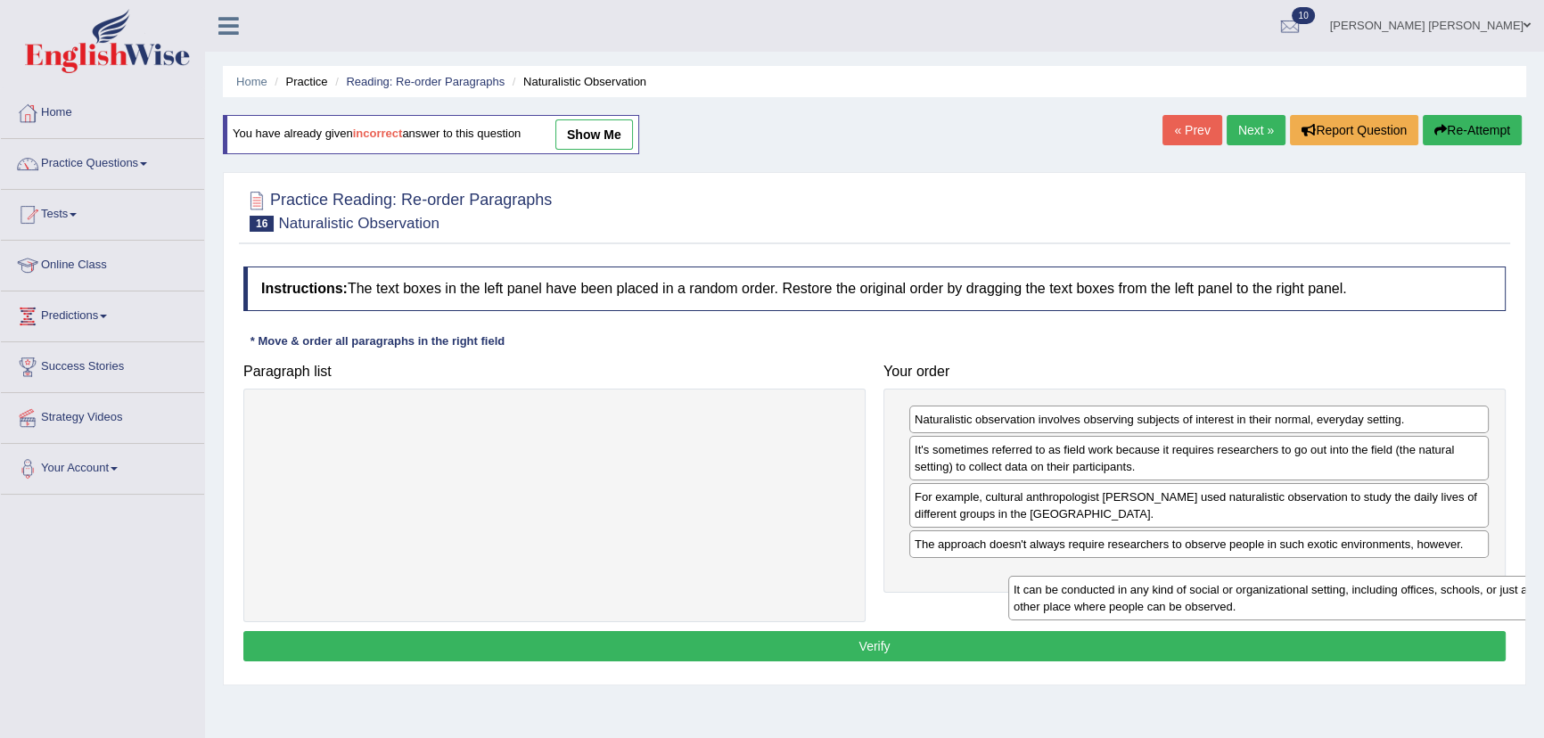
drag, startPoint x: 661, startPoint y: 435, endPoint x: 1439, endPoint y: 588, distance: 793.3
click at [1442, 588] on div "It can be conducted in any kind of social or organizational setting, including …" at bounding box center [1302, 598] width 588 height 45
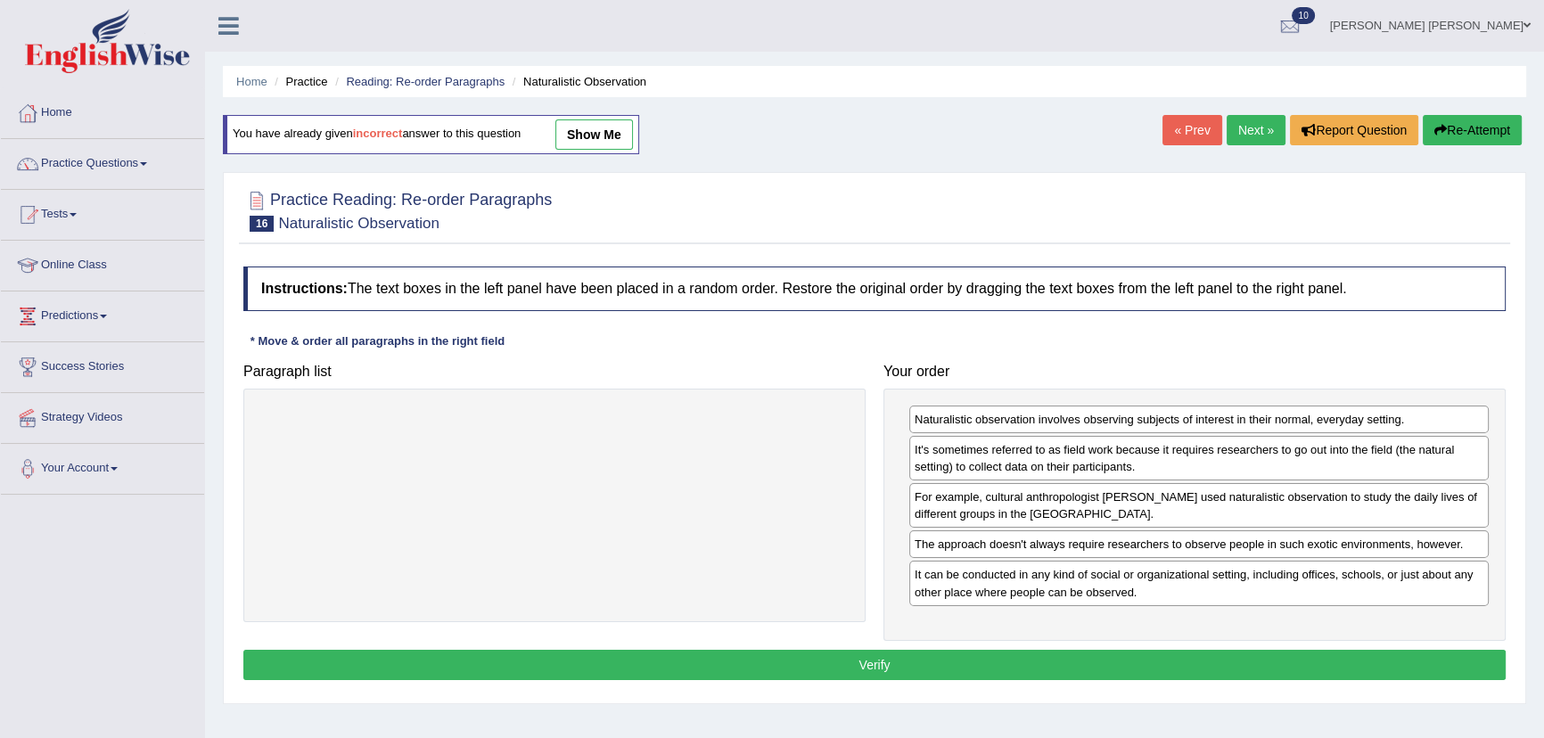
click at [972, 663] on button "Verify" at bounding box center [874, 665] width 1263 height 30
